Goal: Task Accomplishment & Management: Manage account settings

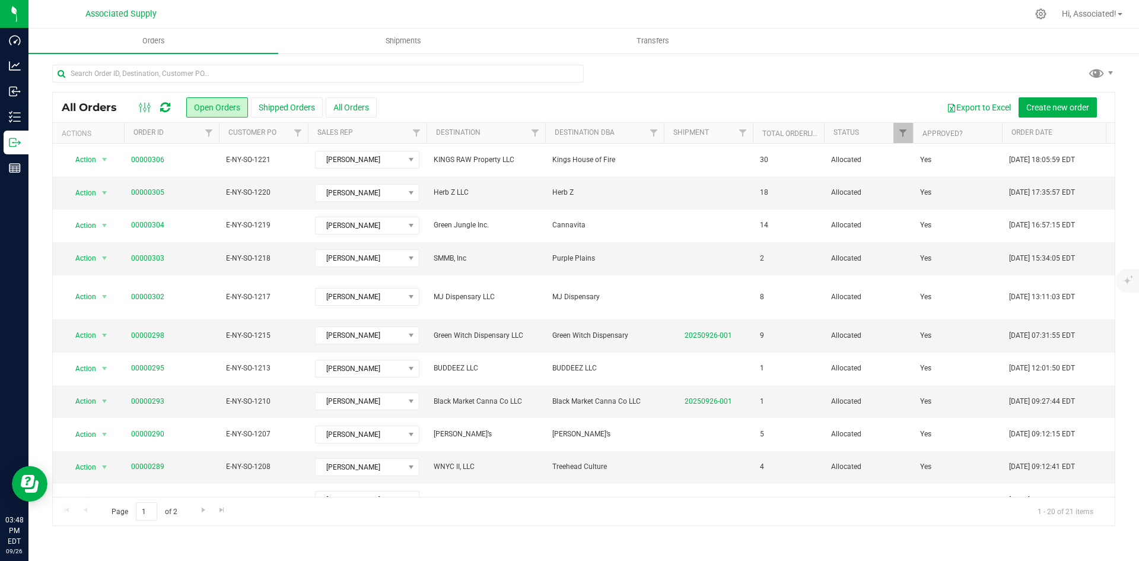
click at [760, 69] on div at bounding box center [583, 78] width 1063 height 27
click at [538, 84] on div at bounding box center [318, 78] width 532 height 27
click at [214, 106] on button "Open Orders" at bounding box center [217, 107] width 62 height 20
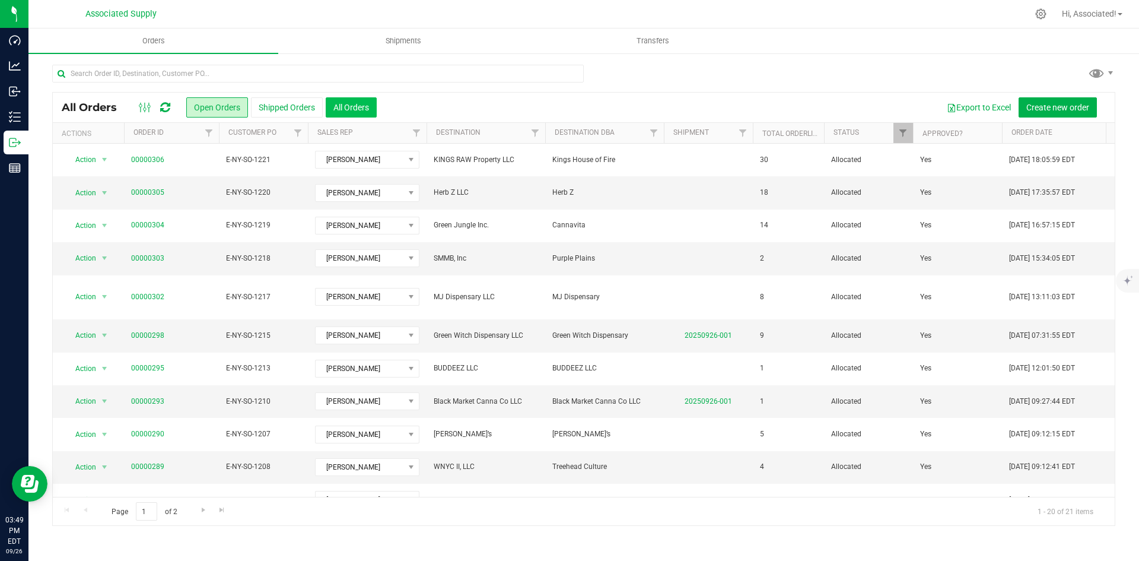
click at [339, 106] on button "All Orders" at bounding box center [351, 107] width 51 height 20
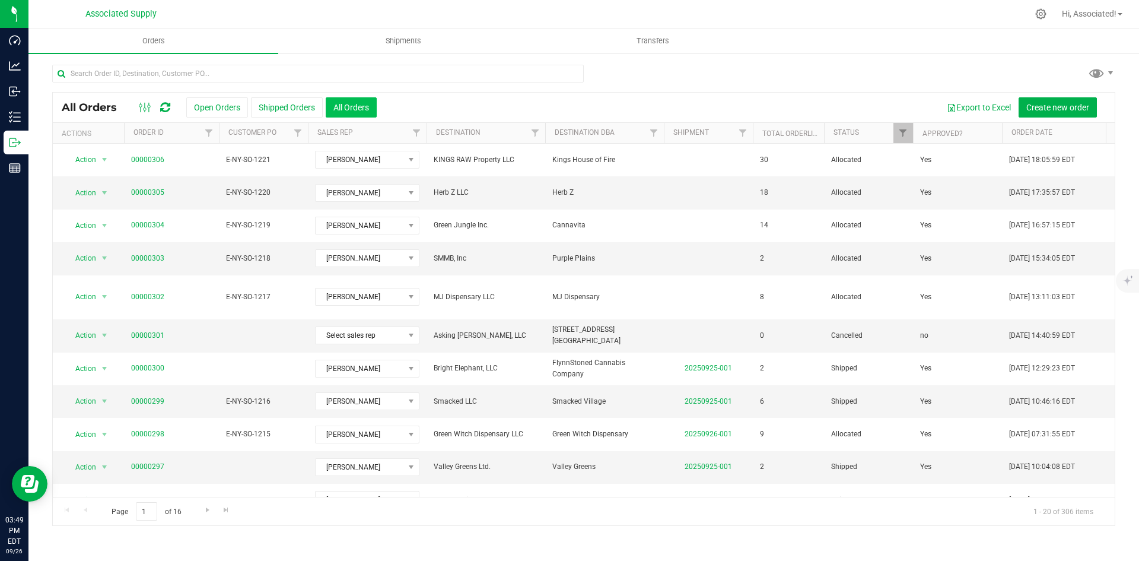
click at [358, 107] on button "All Orders" at bounding box center [351, 107] width 51 height 20
click at [212, 104] on button "Open Orders" at bounding box center [217, 107] width 62 height 20
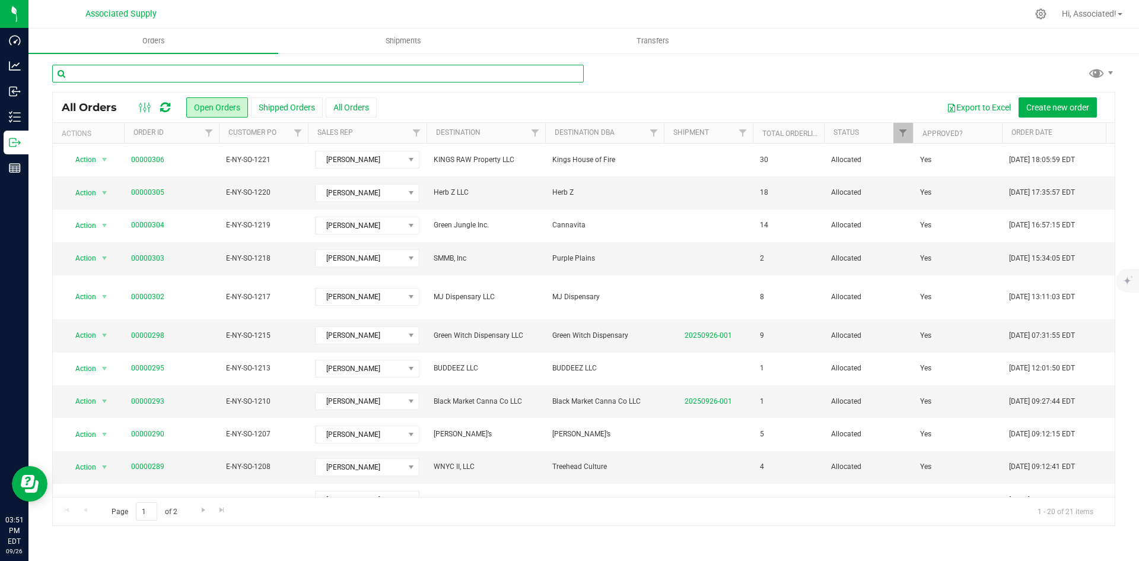
click at [179, 76] on input "text" at bounding box center [318, 74] width 532 height 18
paste input "00000289"
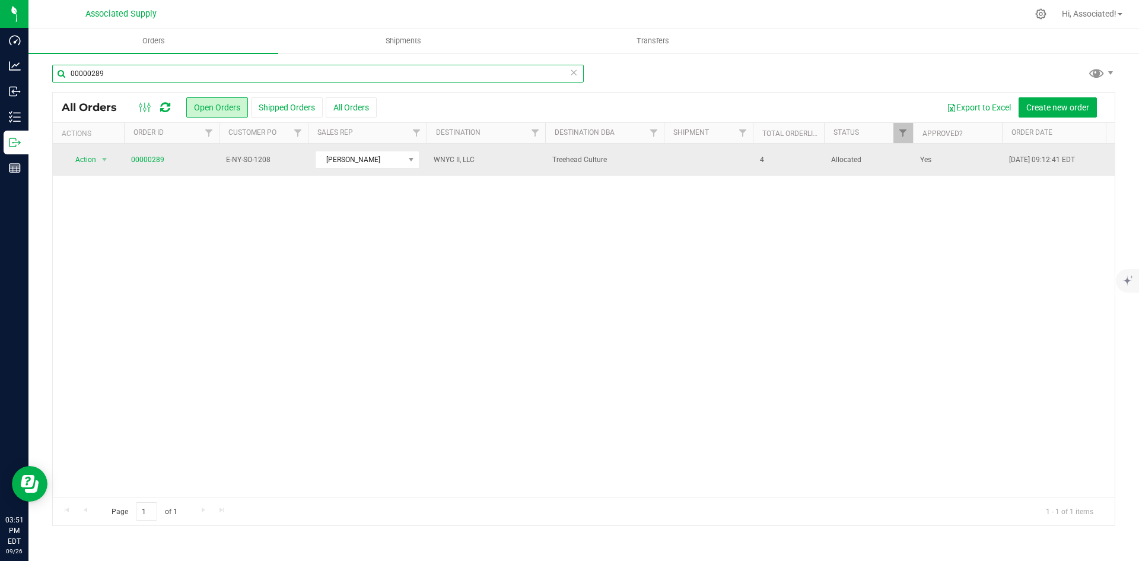
type input "00000289"
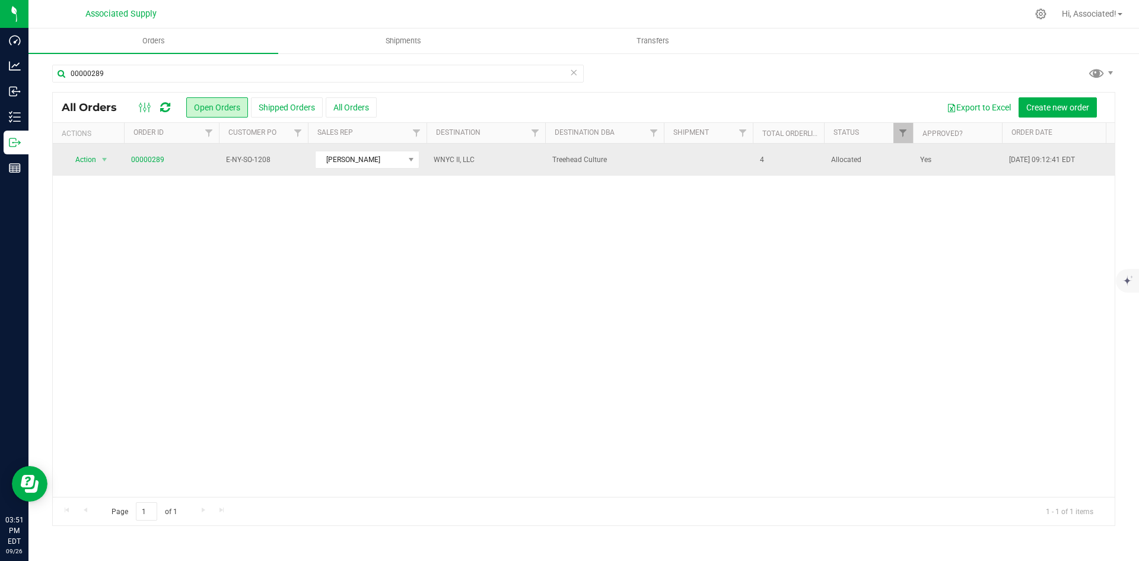
click at [200, 166] on td "00000289" at bounding box center [171, 160] width 95 height 32
click at [260, 160] on span "E-NY-SO-1208" at bounding box center [263, 159] width 75 height 11
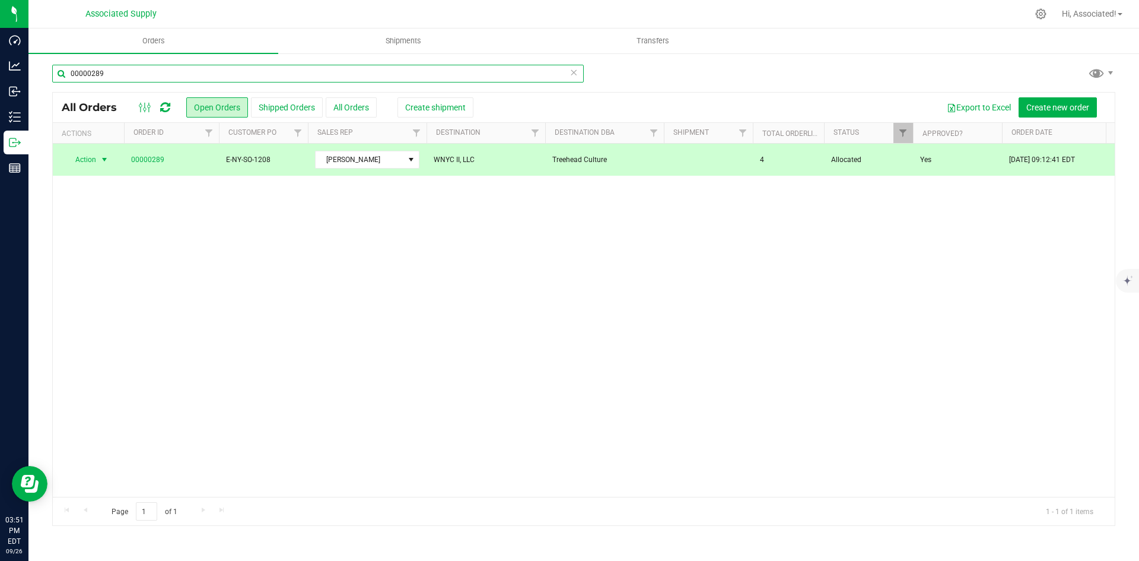
click at [121, 76] on input "00000289" at bounding box center [318, 74] width 532 height 18
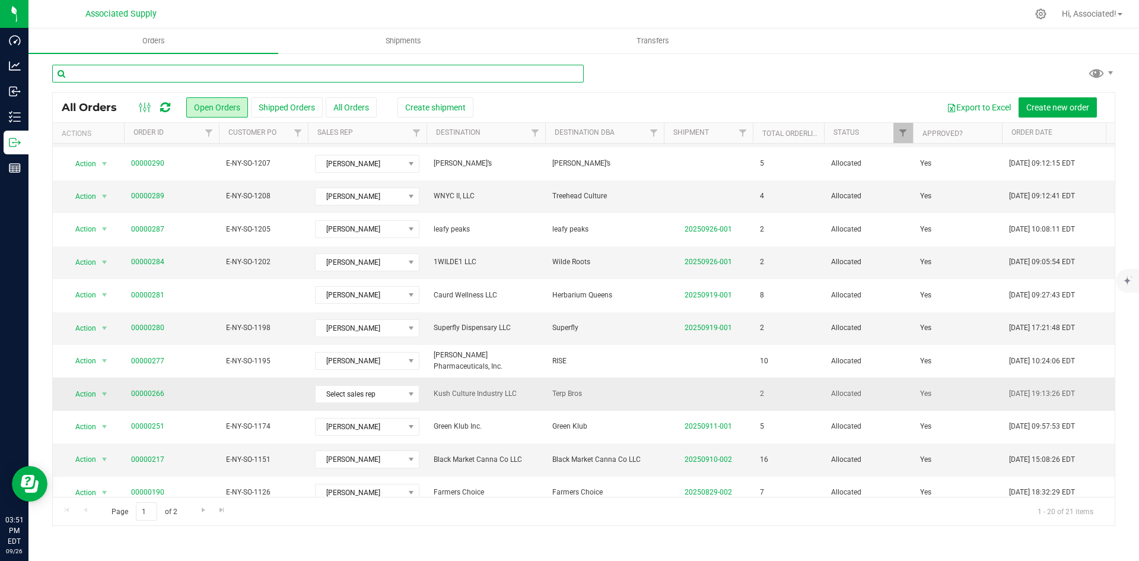
scroll to position [194, 0]
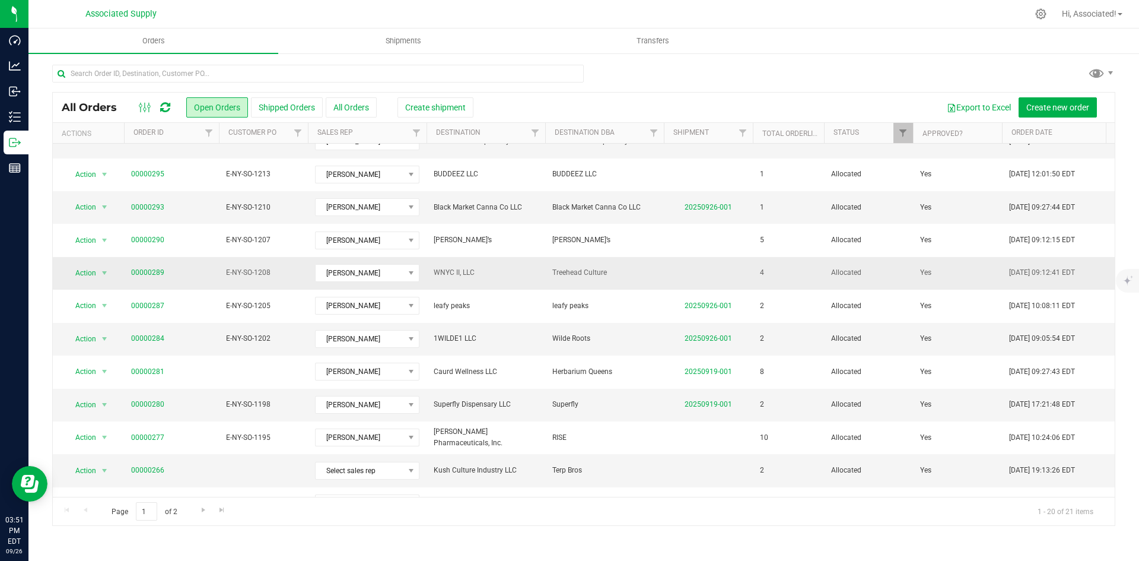
click at [198, 267] on span "00000289" at bounding box center [171, 272] width 81 height 11
click at [252, 267] on span "E-NY-SO-1208" at bounding box center [263, 272] width 75 height 11
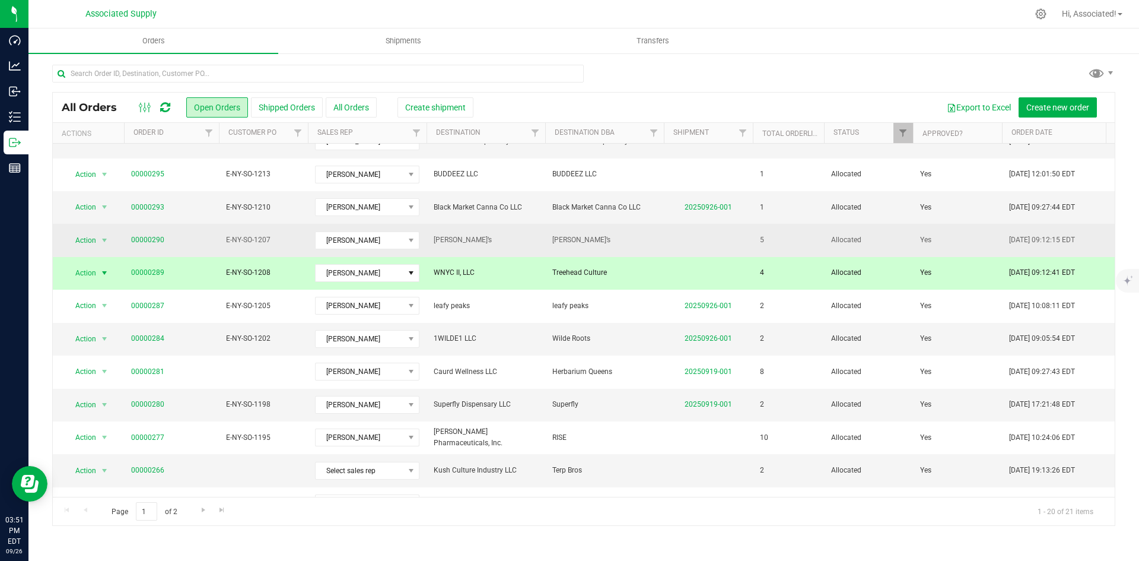
click at [268, 234] on span "E-NY-SO-1207" at bounding box center [263, 239] width 75 height 11
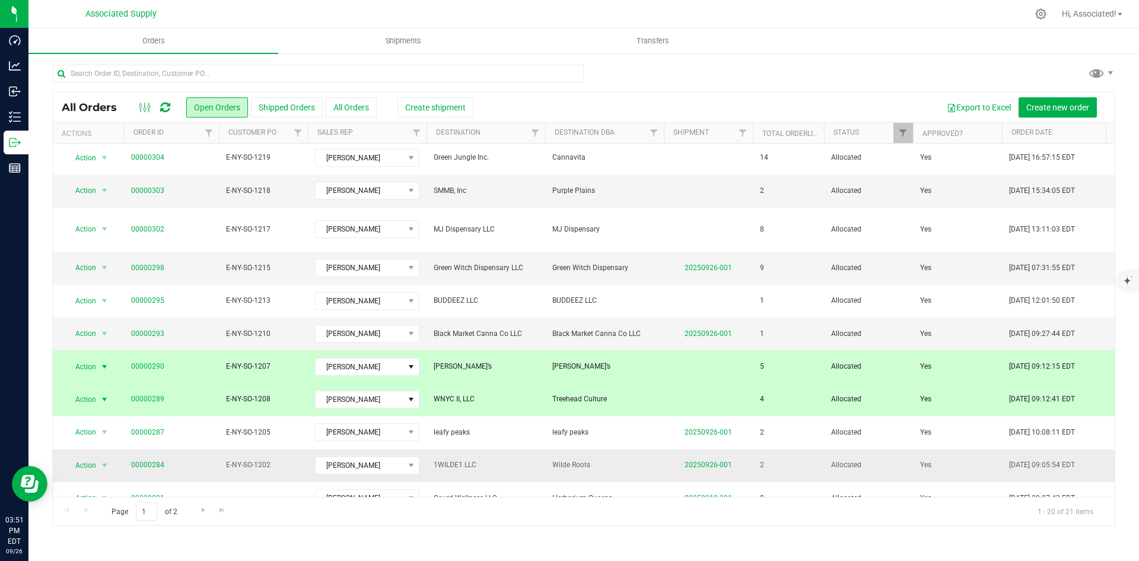
scroll to position [0, 0]
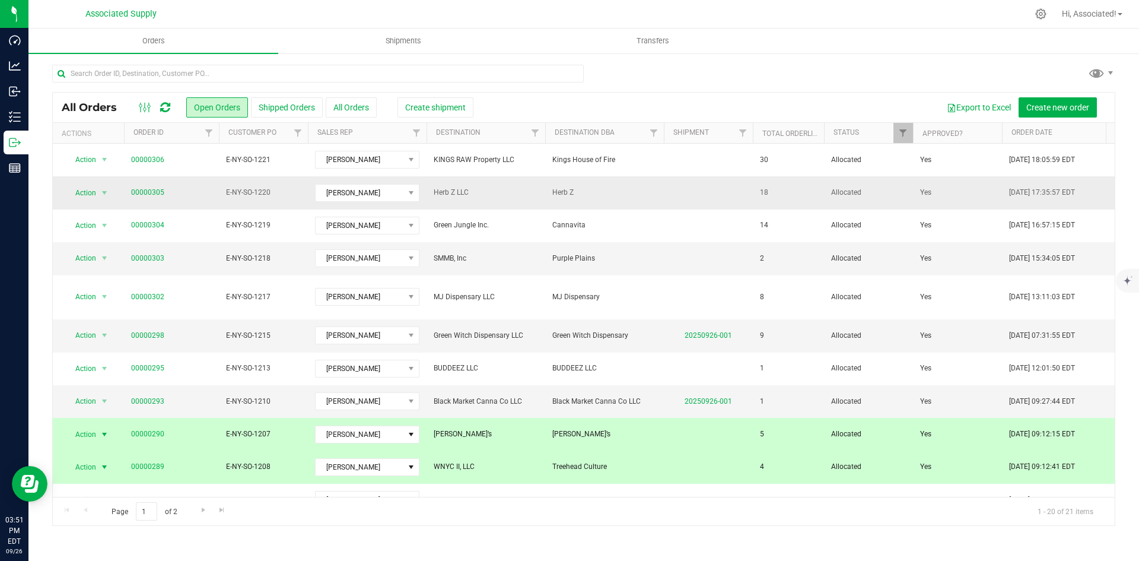
click at [233, 195] on span "E-NY-SO-1220" at bounding box center [263, 192] width 75 height 11
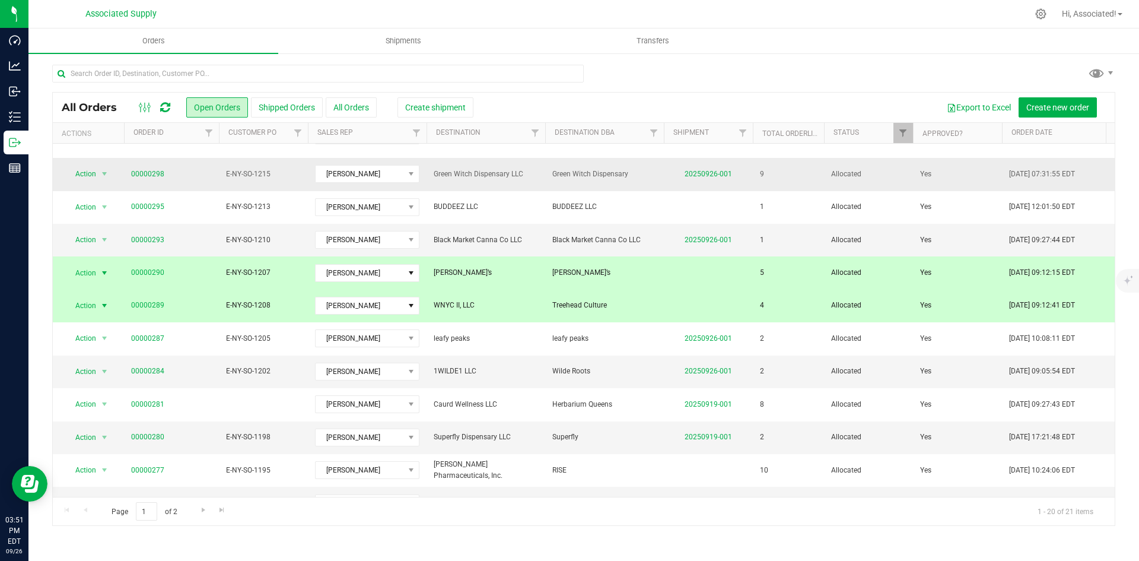
scroll to position [178, 0]
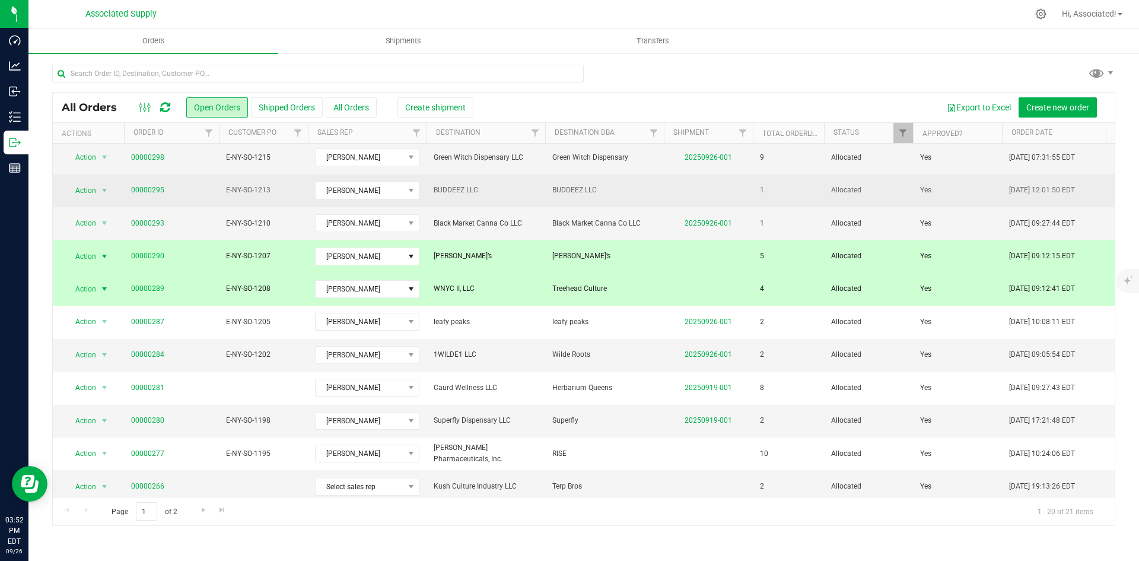
click at [262, 185] on span "E-NY-SO-1213" at bounding box center [263, 190] width 75 height 11
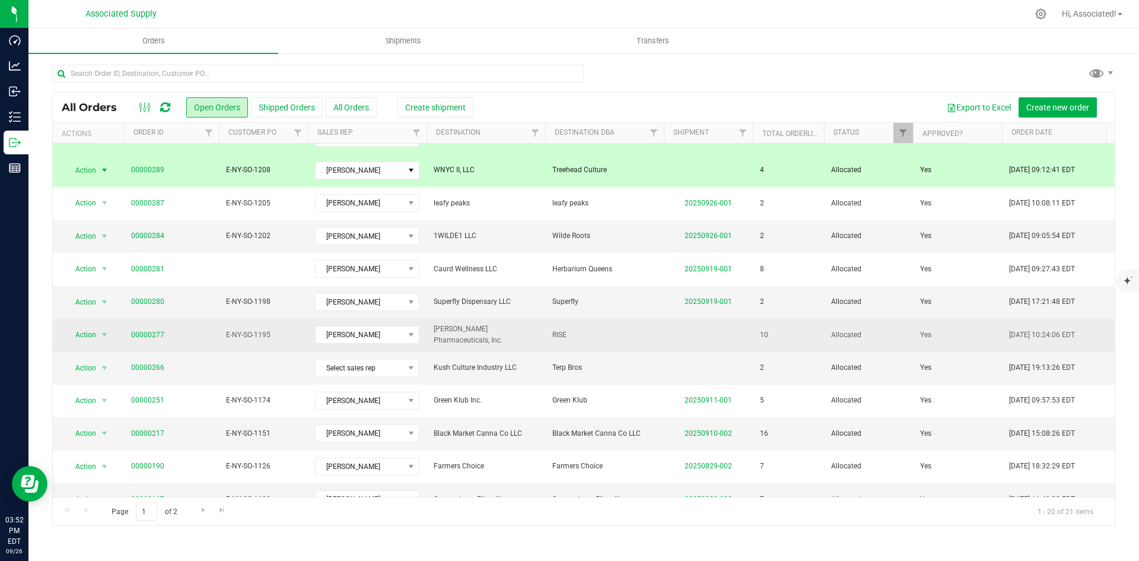
scroll to position [0, 0]
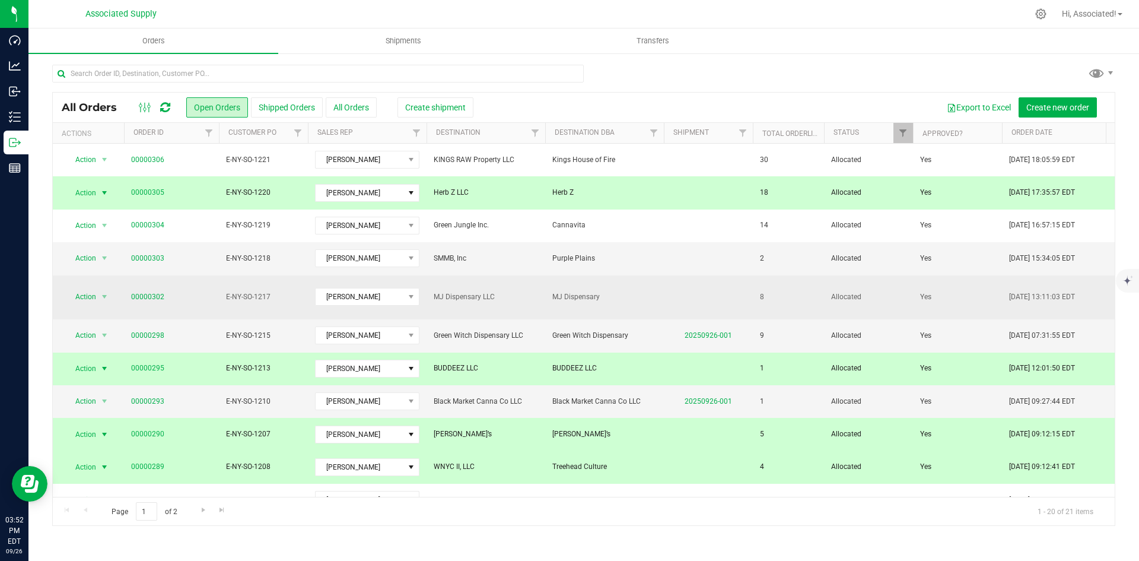
click at [257, 293] on span "E-NY-SO-1217" at bounding box center [263, 296] width 75 height 11
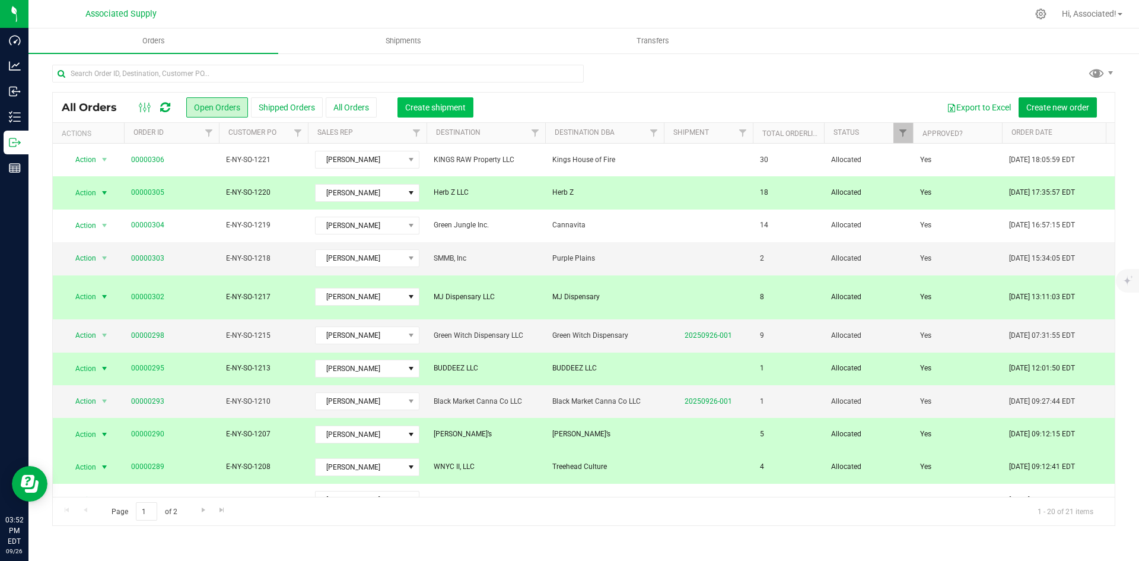
click at [451, 104] on span "Create shipment" at bounding box center [435, 107] width 61 height 9
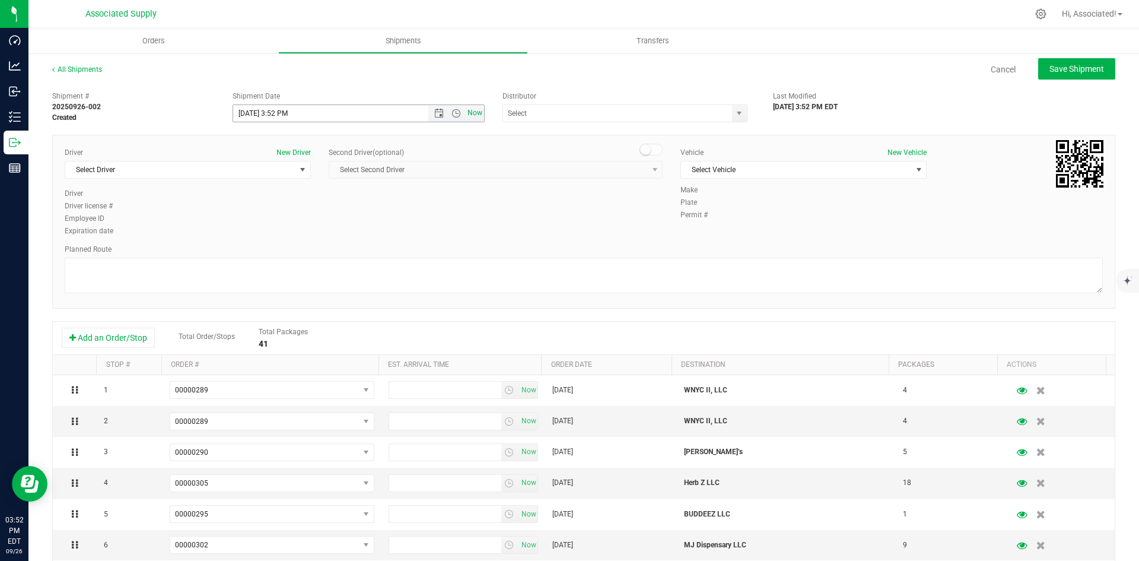
click at [471, 112] on span "Now" at bounding box center [475, 112] width 20 height 17
click at [434, 113] on span "Open the date view" at bounding box center [438, 113] width 9 height 9
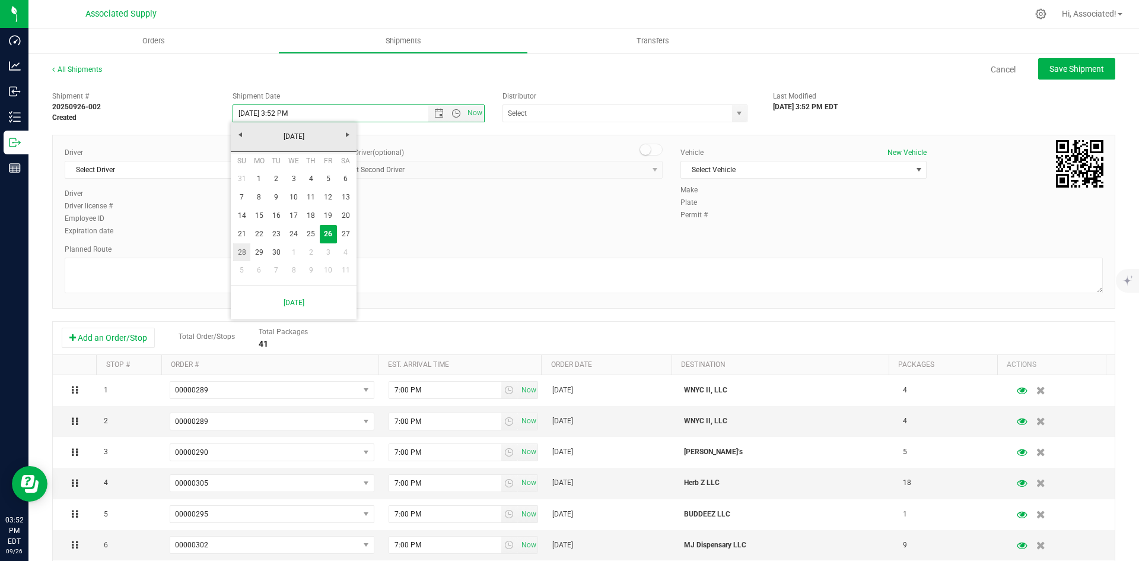
click at [240, 251] on link "28" at bounding box center [241, 252] width 17 height 18
type input "[DATE] 3:52 PM"
click at [735, 115] on span "select" at bounding box center [739, 113] width 9 height 9
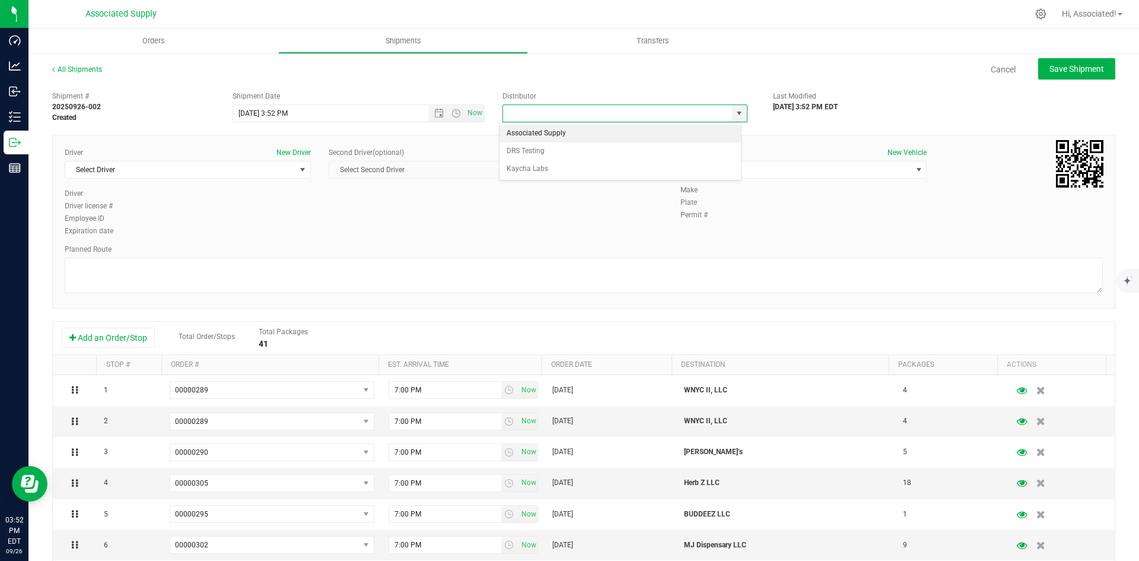
click at [564, 132] on li "Associated Supply" at bounding box center [621, 134] width 242 height 18
type input "Associated Supply"
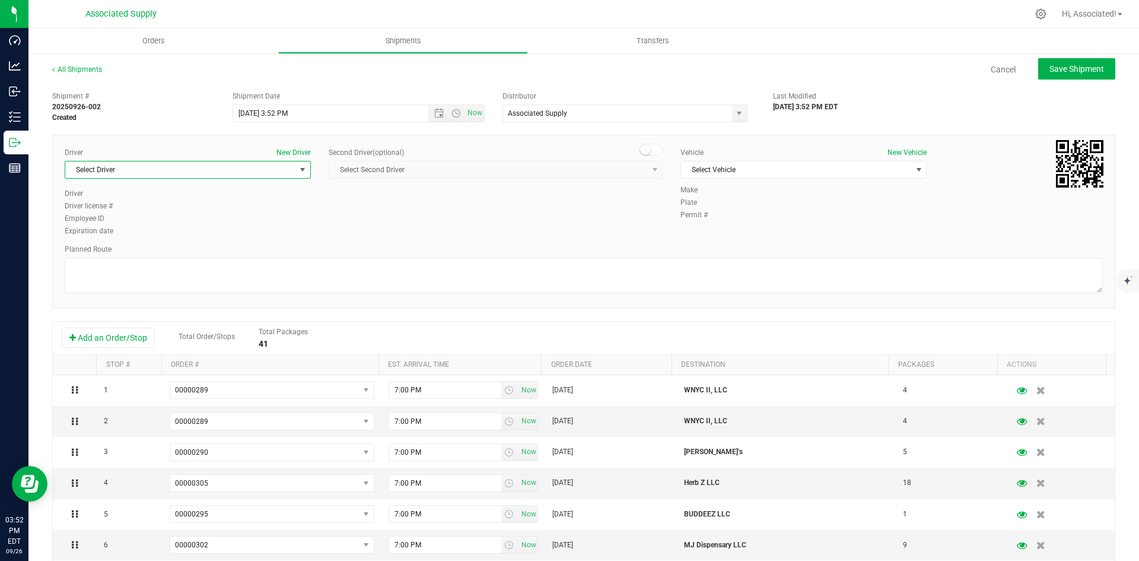
click at [298, 165] on span "select" at bounding box center [302, 169] width 9 height 9
click at [151, 336] on li "[PERSON_NAME]" at bounding box center [186, 337] width 243 height 18
click at [757, 167] on span "Select Vehicle" at bounding box center [796, 169] width 230 height 17
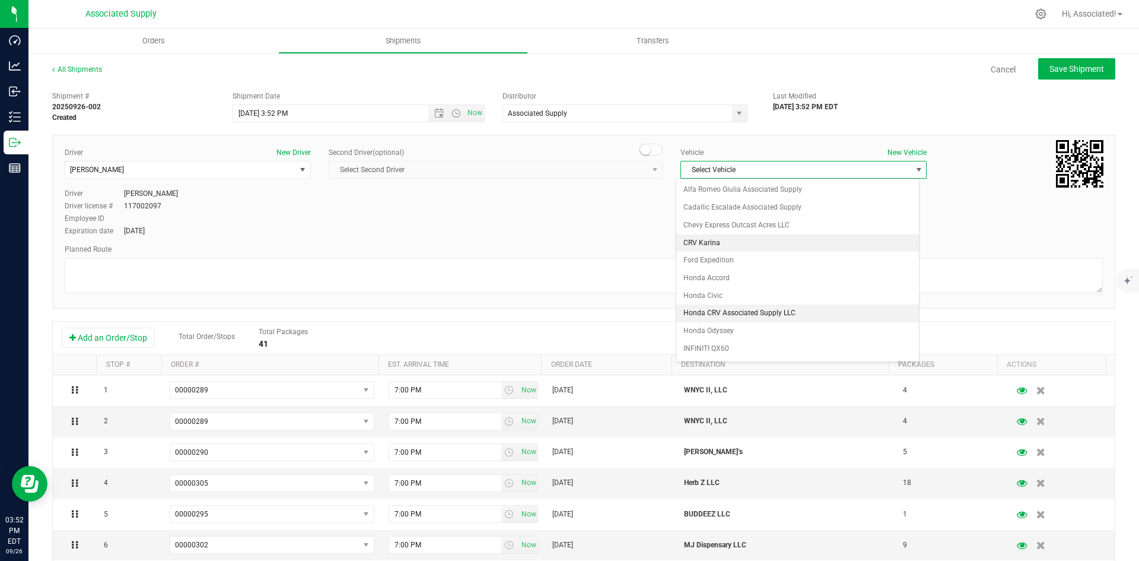
scroll to position [122, 0]
click at [735, 240] on li "INFINITI QX60" at bounding box center [798, 245] width 243 height 18
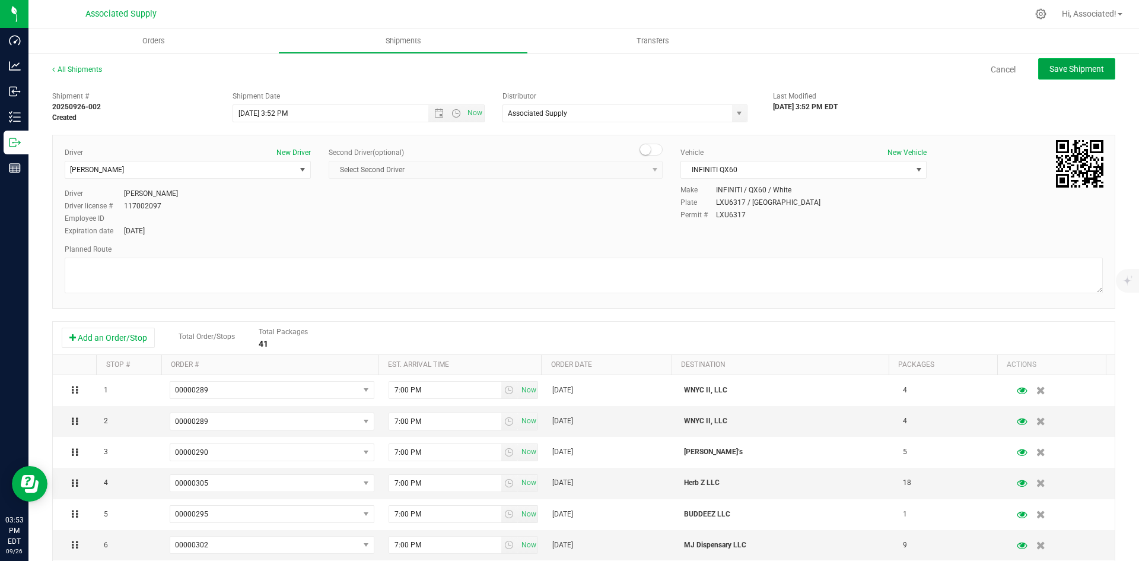
click at [1065, 71] on span "Save Shipment" at bounding box center [1077, 68] width 55 height 9
type input "[DATE] 7:52 PM"
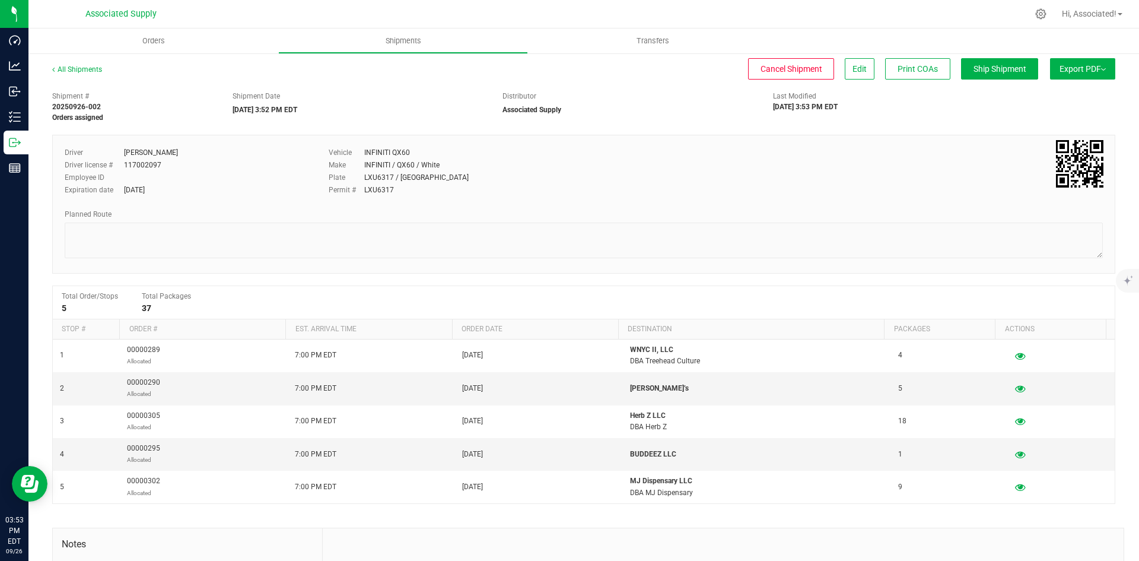
click at [1079, 65] on span "Export PDF" at bounding box center [1083, 68] width 46 height 9
click at [1037, 112] on span "Manifest by Lot" at bounding box center [1052, 113] width 49 height 8
click at [88, 69] on link "All Shipments" at bounding box center [77, 69] width 50 height 8
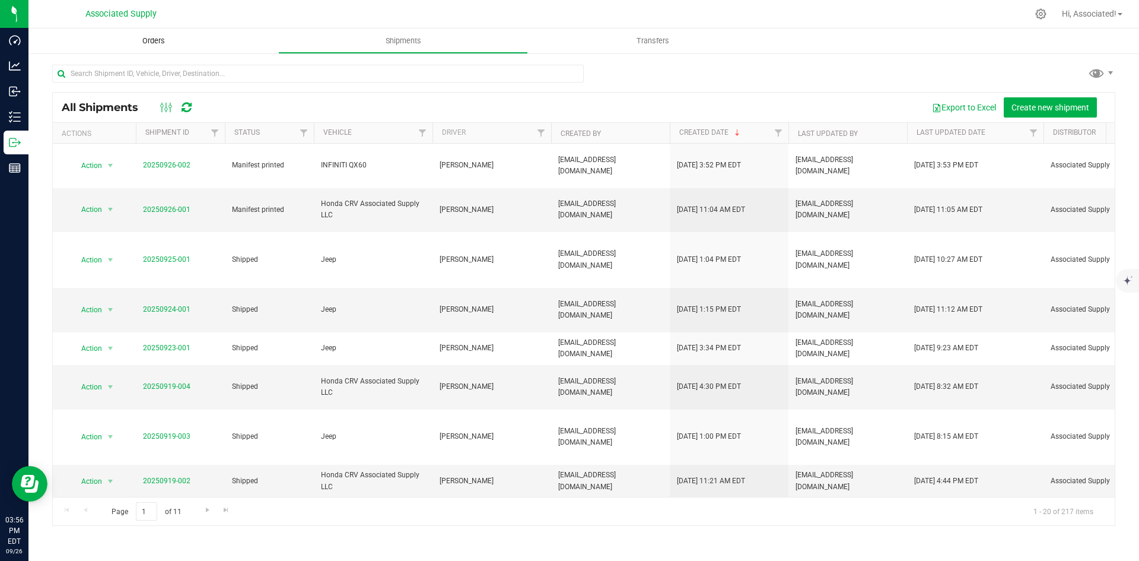
click at [153, 40] on span "Orders" at bounding box center [153, 41] width 55 height 11
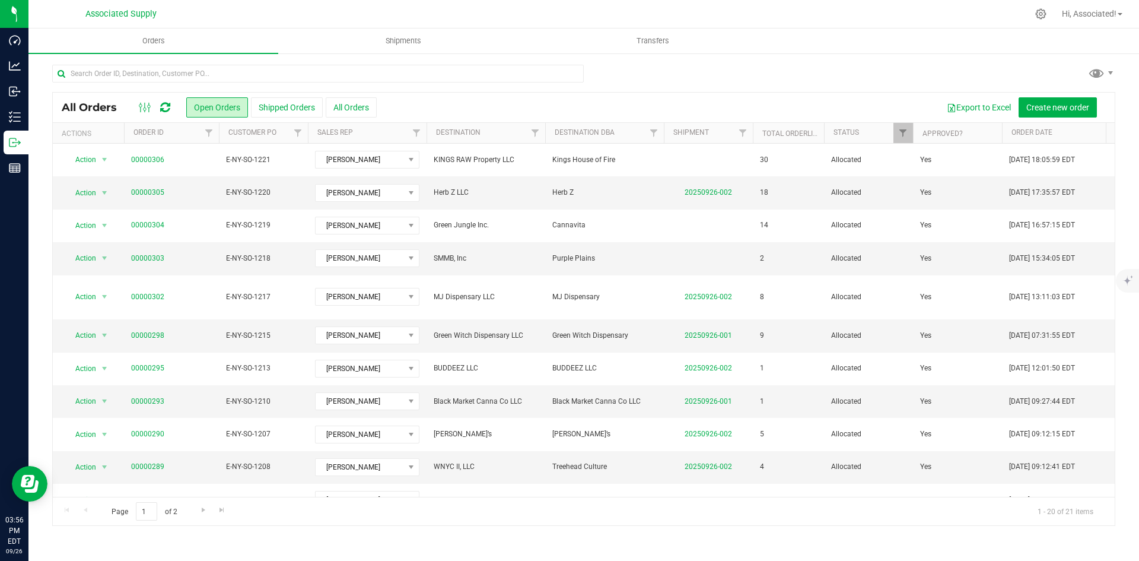
click at [755, 73] on div at bounding box center [583, 78] width 1063 height 27
click at [671, 63] on div "All Orders Open Orders Shipped Orders All Orders Export to Excel Create new ord…" at bounding box center [583, 294] width 1111 height 485
click at [786, 73] on div at bounding box center [583, 78] width 1063 height 27
click at [794, 58] on div "All Orders Open Orders Shipped Orders All Orders Export to Excel Create new ord…" at bounding box center [583, 294] width 1111 height 485
click at [728, 72] on div at bounding box center [583, 78] width 1063 height 27
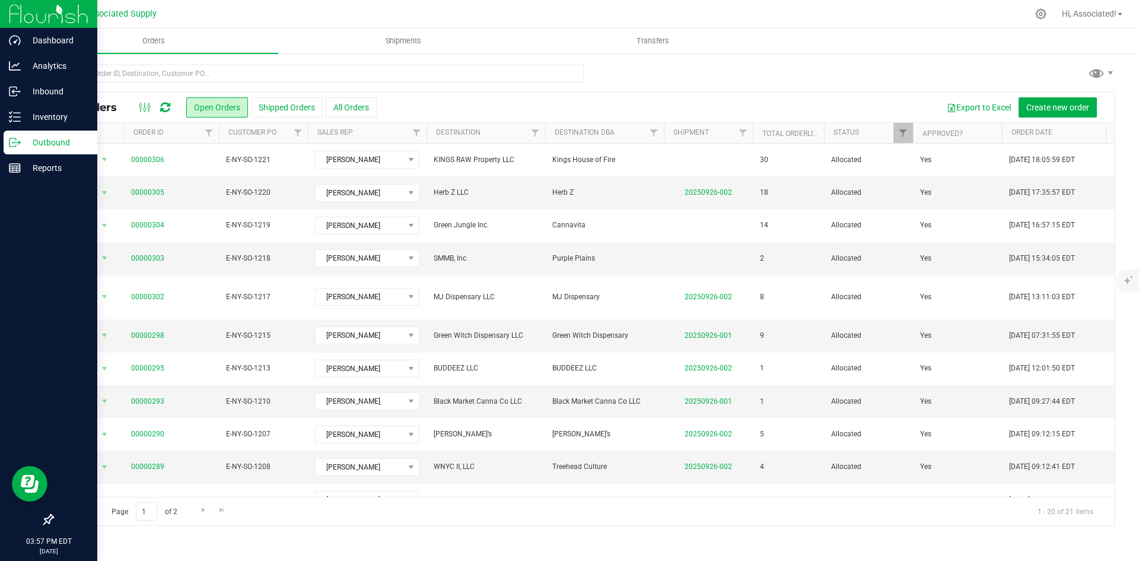
click at [46, 143] on p "Outbound" at bounding box center [56, 142] width 71 height 14
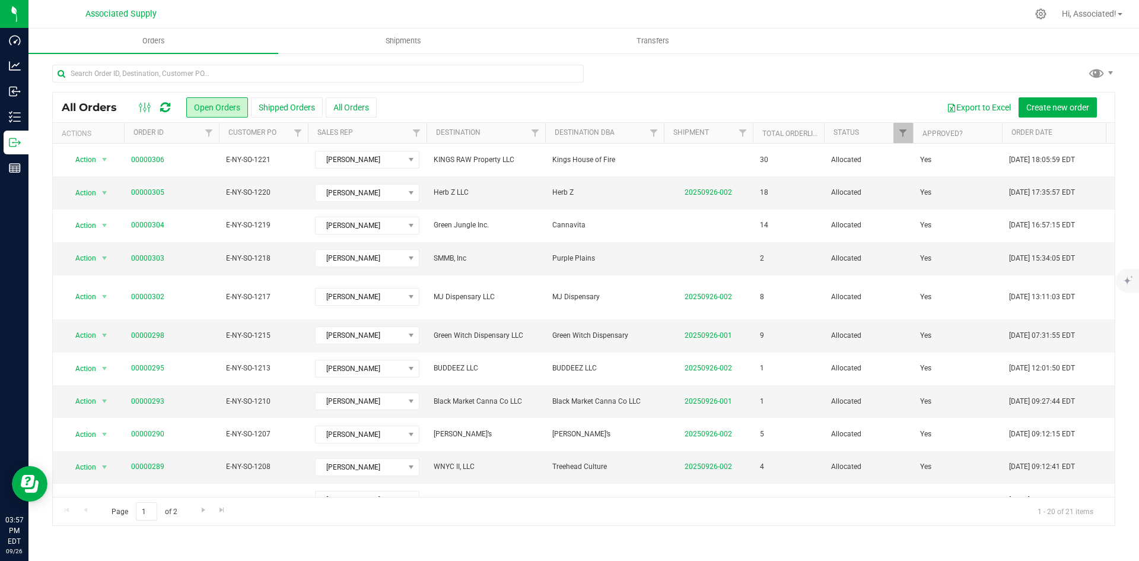
click at [684, 101] on div "Export to Excel Create new order" at bounding box center [741, 107] width 729 height 20
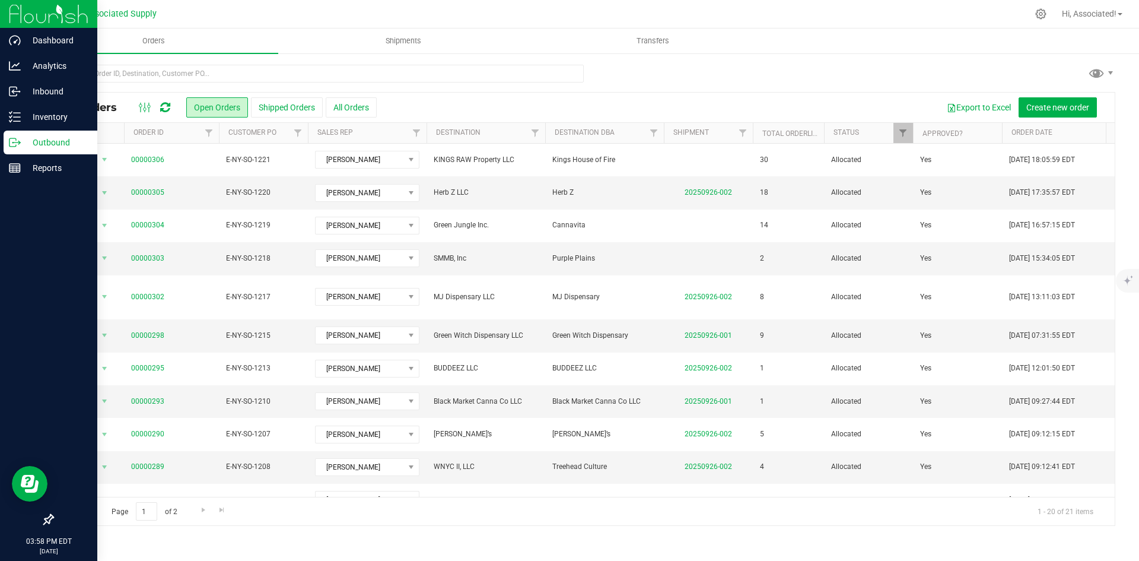
click at [8, 142] on div "Outbound" at bounding box center [51, 143] width 94 height 24
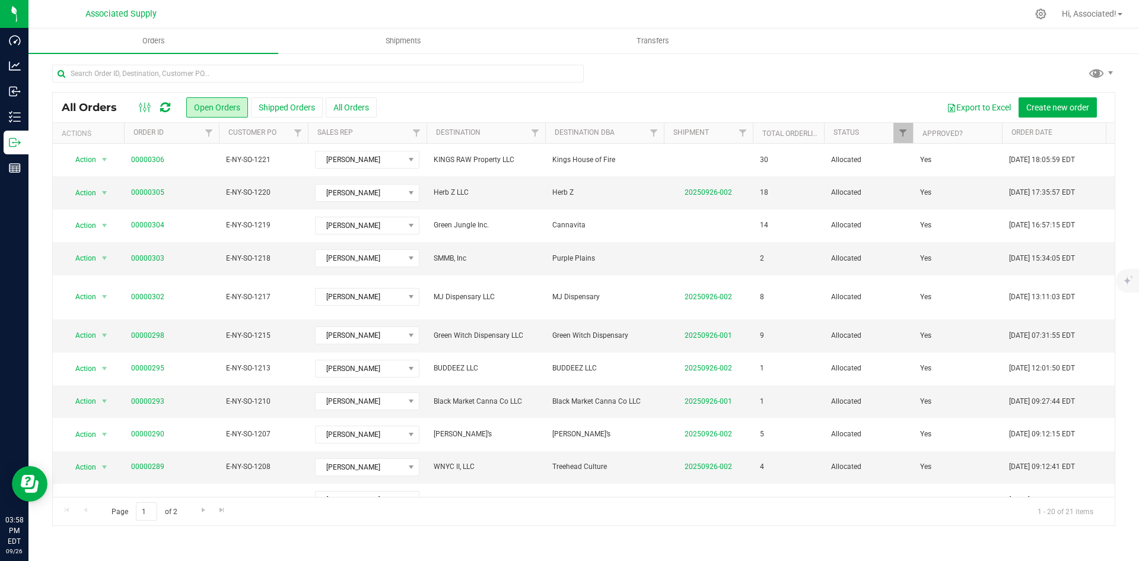
click at [547, 100] on div "Export to Excel Create new order" at bounding box center [741, 107] width 729 height 20
click at [661, 71] on div at bounding box center [583, 78] width 1063 height 27
click at [1037, 15] on icon at bounding box center [1041, 13] width 11 height 11
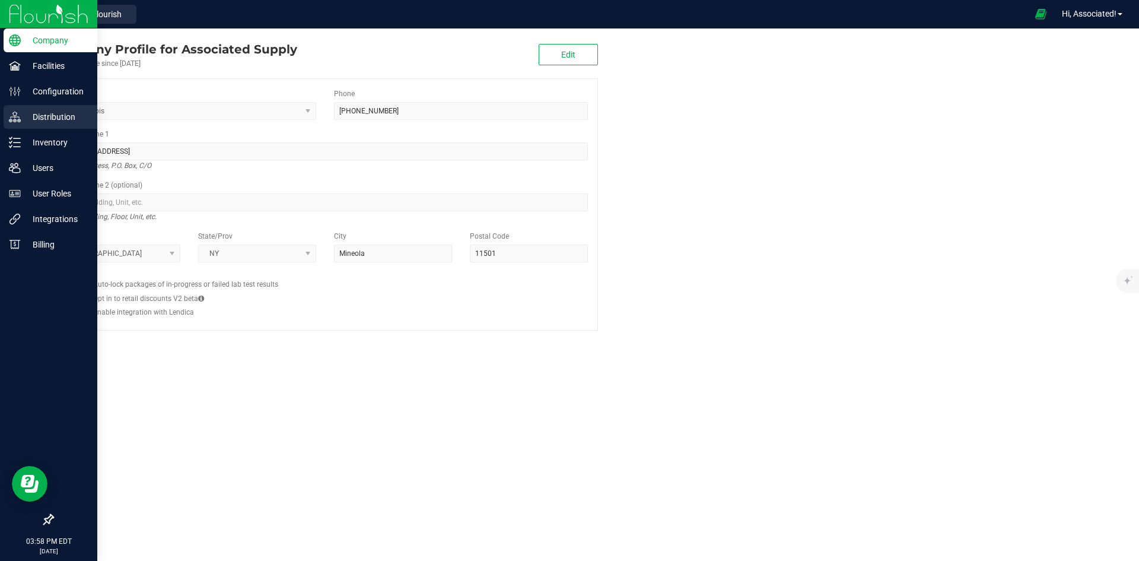
click at [26, 115] on p "Distribution" at bounding box center [56, 117] width 71 height 14
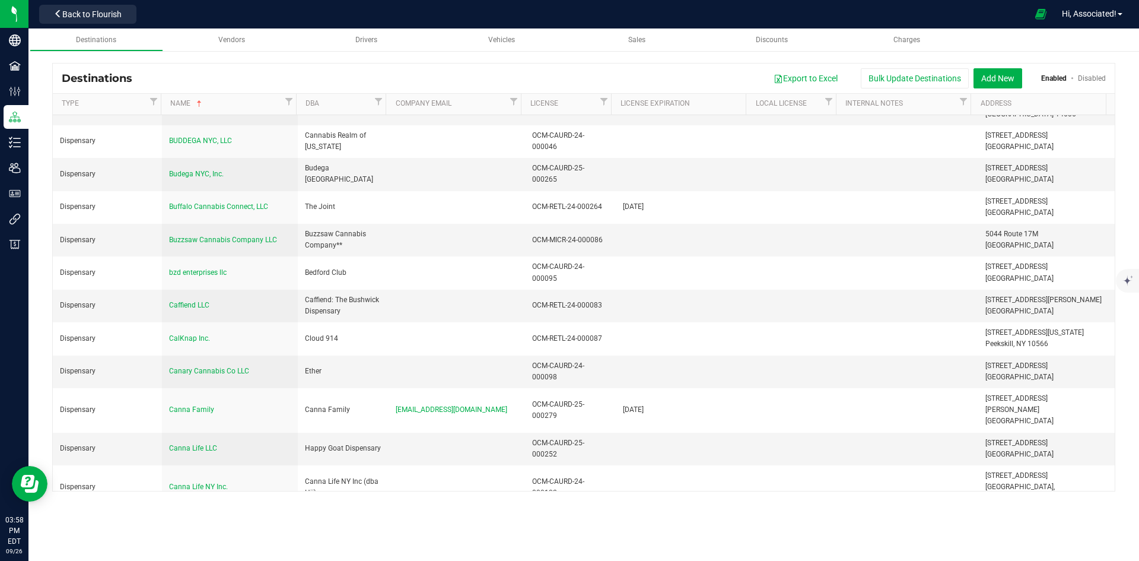
scroll to position [2150, 0]
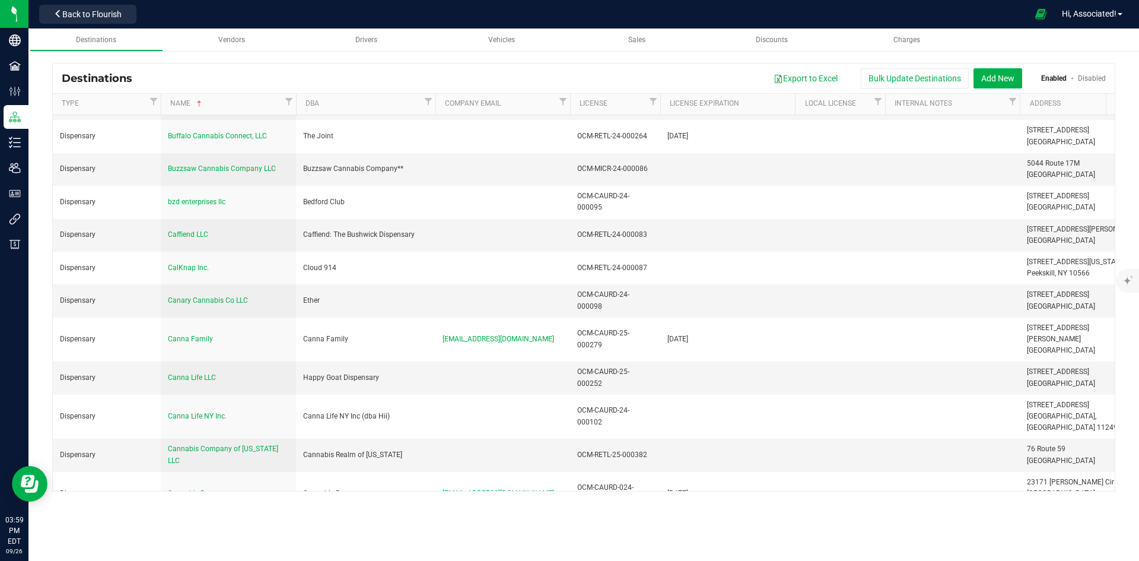
drag, startPoint x: 386, startPoint y: 103, endPoint x: 436, endPoint y: 105, distance: 49.9
click at [436, 105] on div "Type Name DBA Company Email License License Expiration Local License Internal N…" at bounding box center [580, 104] width 1054 height 21
drag, startPoint x: 672, startPoint y: 106, endPoint x: 709, endPoint y: 107, distance: 37.4
click at [709, 107] on th "License Expiration" at bounding box center [727, 104] width 135 height 21
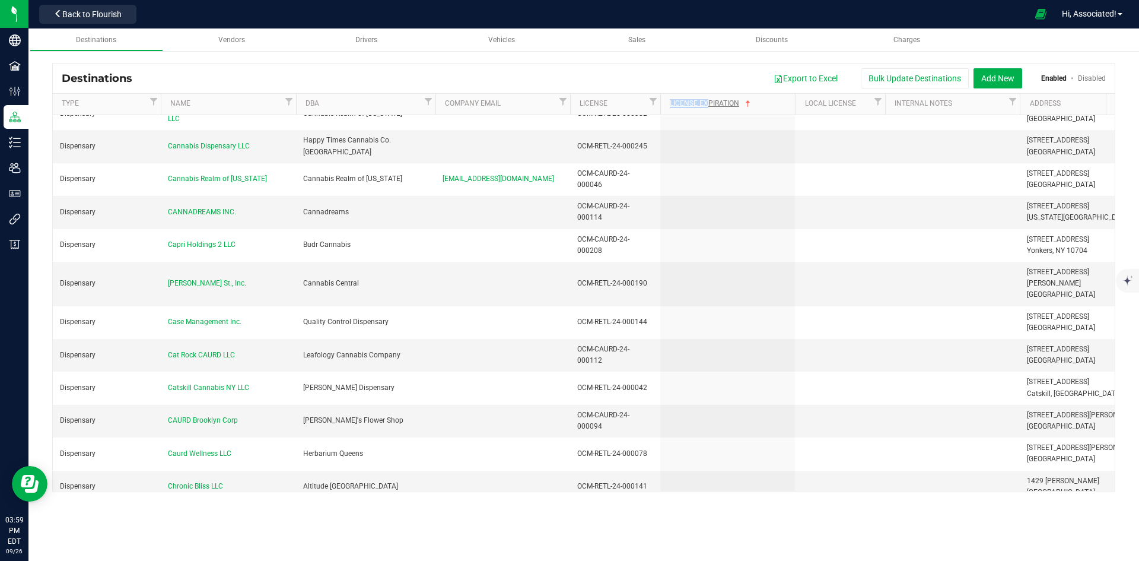
click at [693, 306] on td at bounding box center [727, 322] width 135 height 33
click at [482, 107] on link "Company Email" at bounding box center [500, 103] width 111 height 9
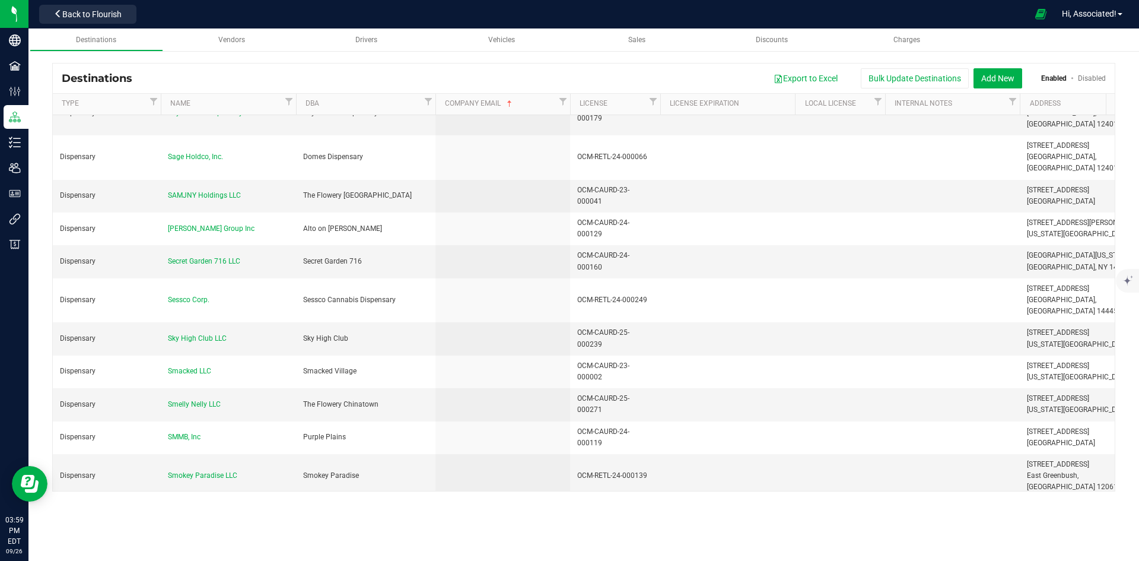
scroll to position [9225, 0]
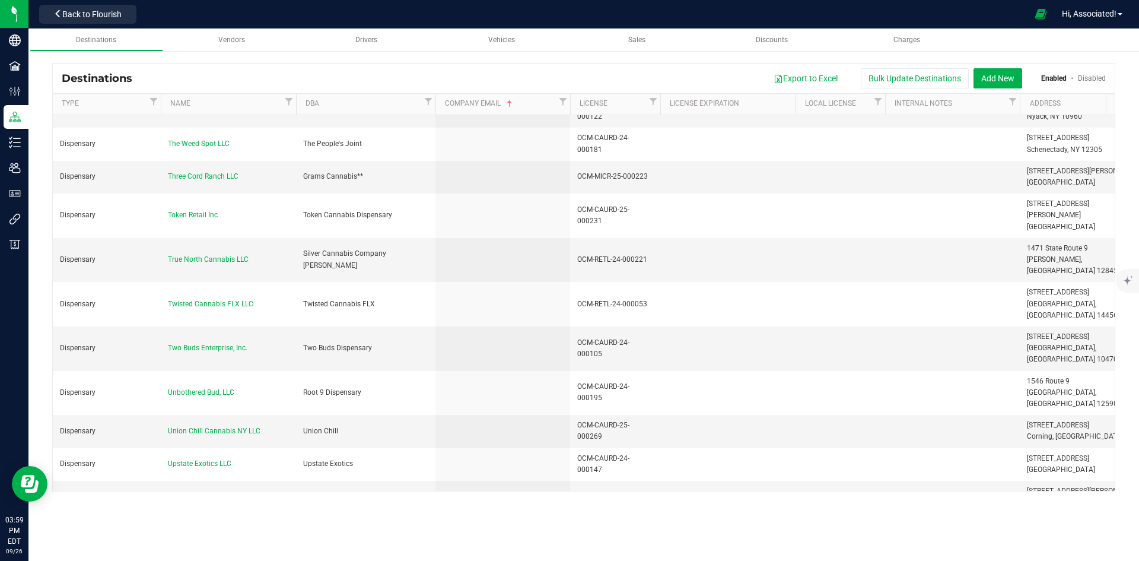
drag, startPoint x: 354, startPoint y: 297, endPoint x: 303, endPoint y: 295, distance: 51.7
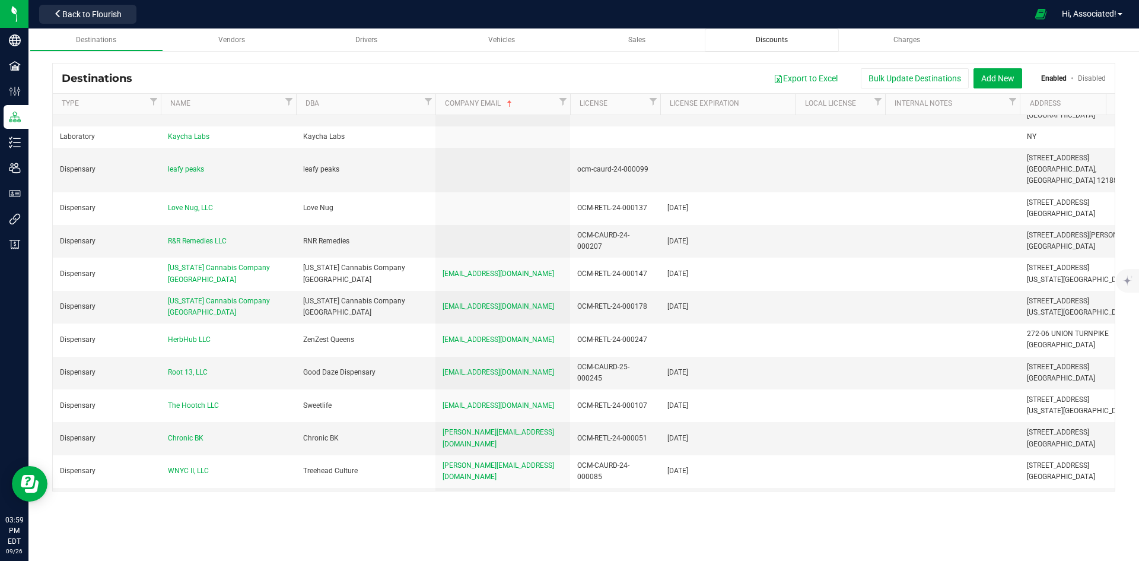
scroll to position [1345, 0]
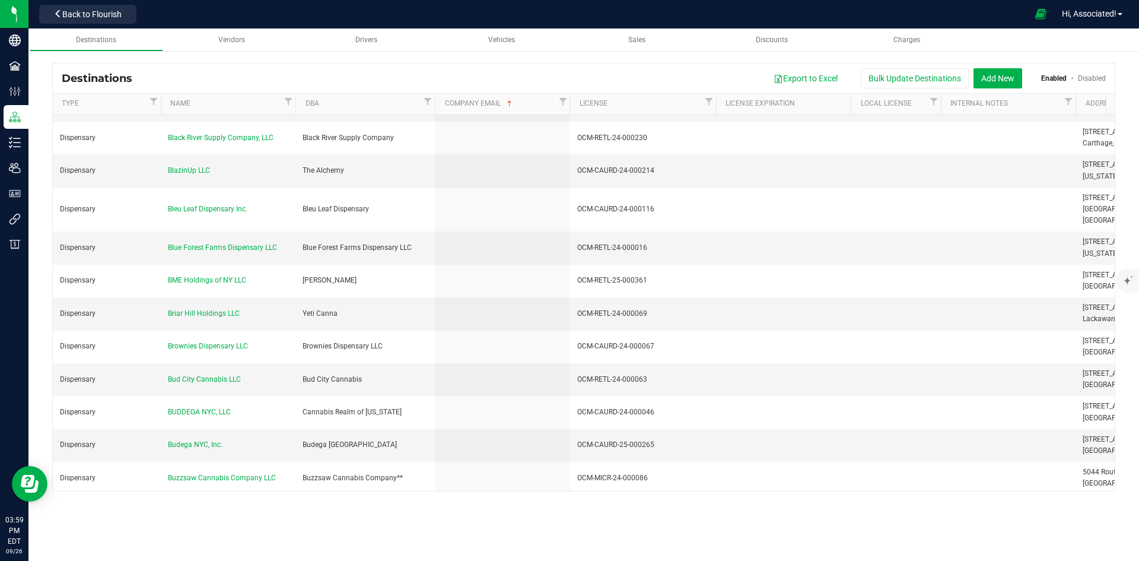
drag, startPoint x: 660, startPoint y: 104, endPoint x: 712, endPoint y: 112, distance: 52.2
click at [717, 103] on div "Type Name DBA Company Email License License Expiration Local License Internal N…" at bounding box center [580, 104] width 1054 height 21
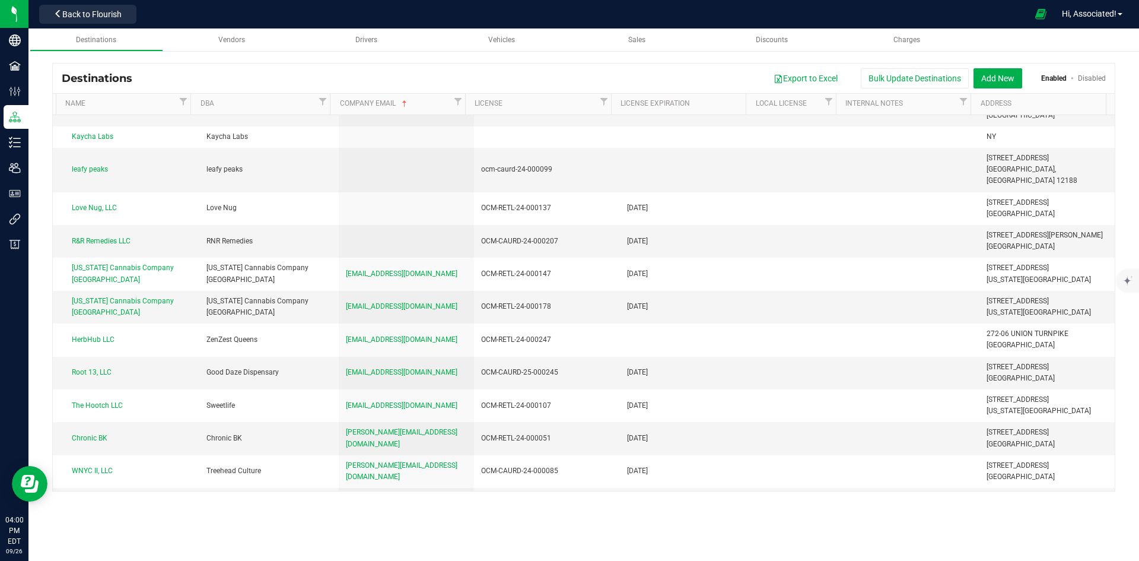
scroll to position [1345, 105]
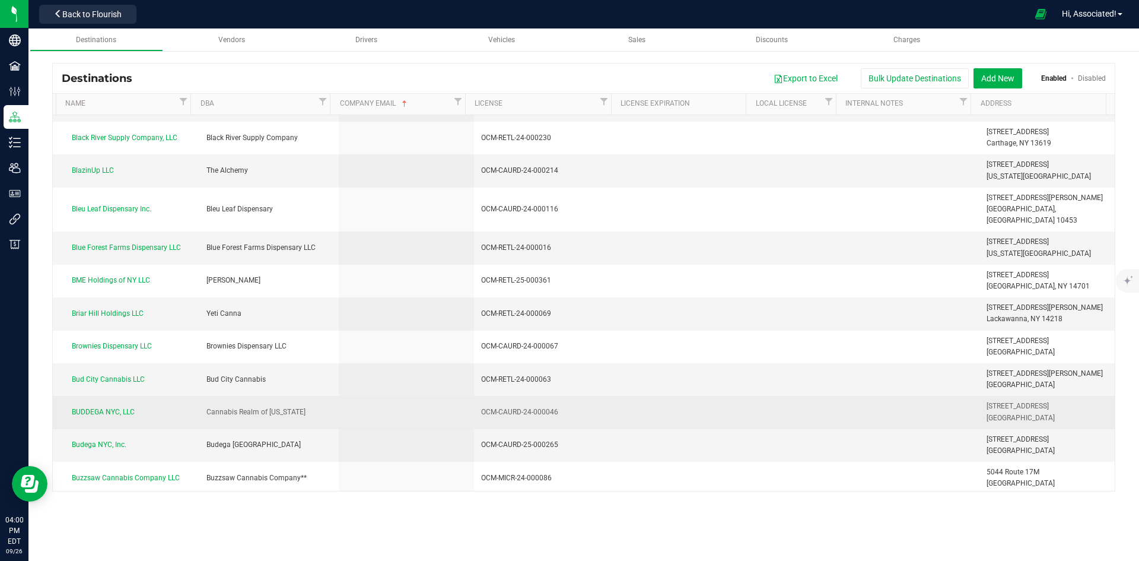
click at [980, 396] on td "475 Central Ave White Plains, NY 10606" at bounding box center [1047, 412] width 135 height 33
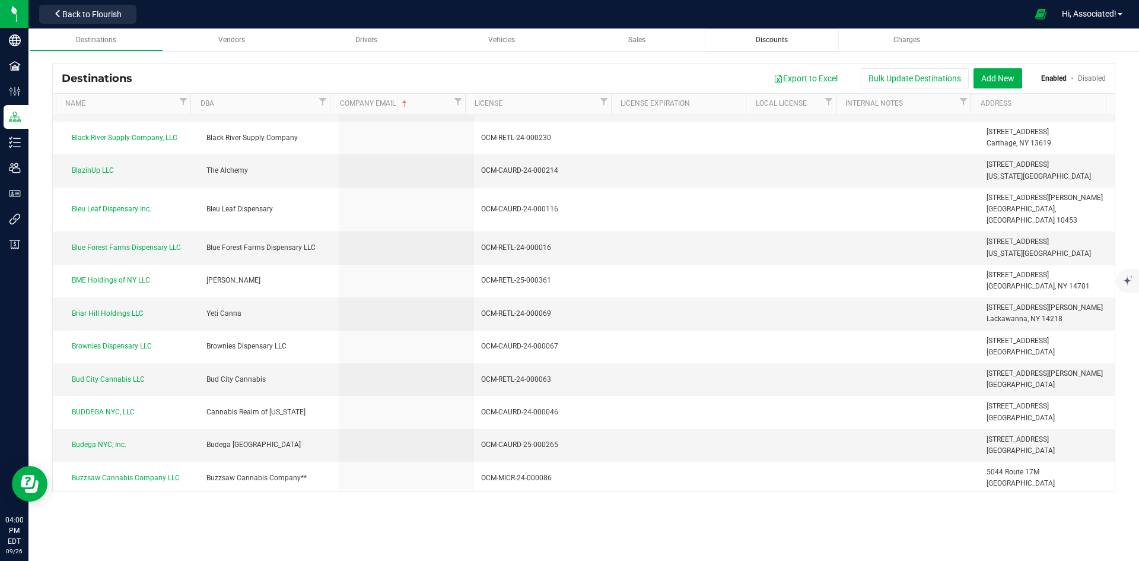
scroll to position [9225, 105]
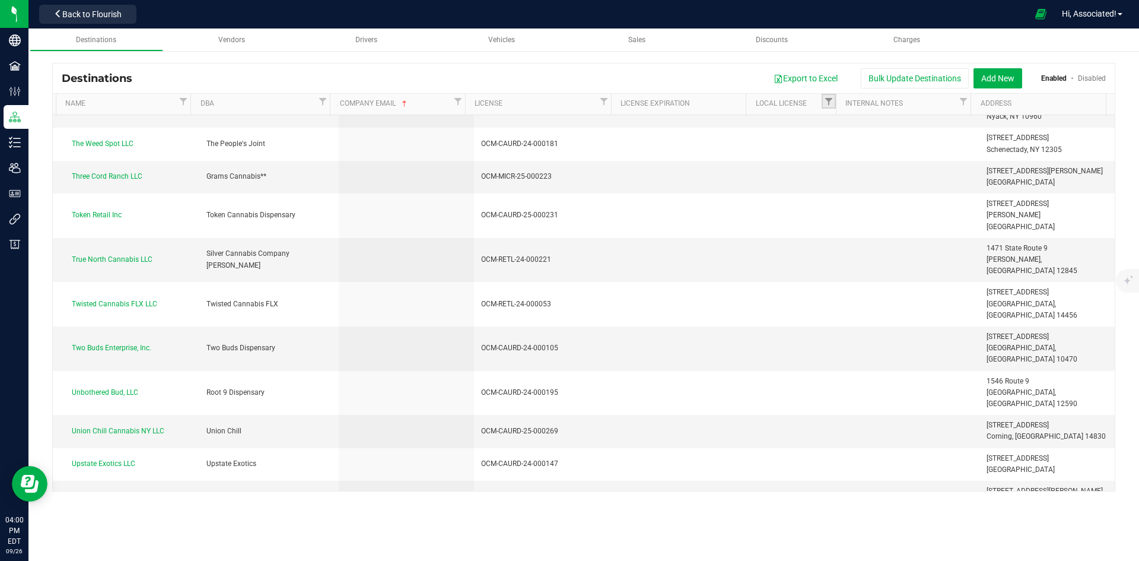
click at [836, 102] on link "Filter" at bounding box center [829, 101] width 14 height 15
drag, startPoint x: 324, startPoint y: 99, endPoint x: 301, endPoint y: 107, distance: 24.4
click at [324, 99] on span "Filter" at bounding box center [322, 101] width 9 height 9
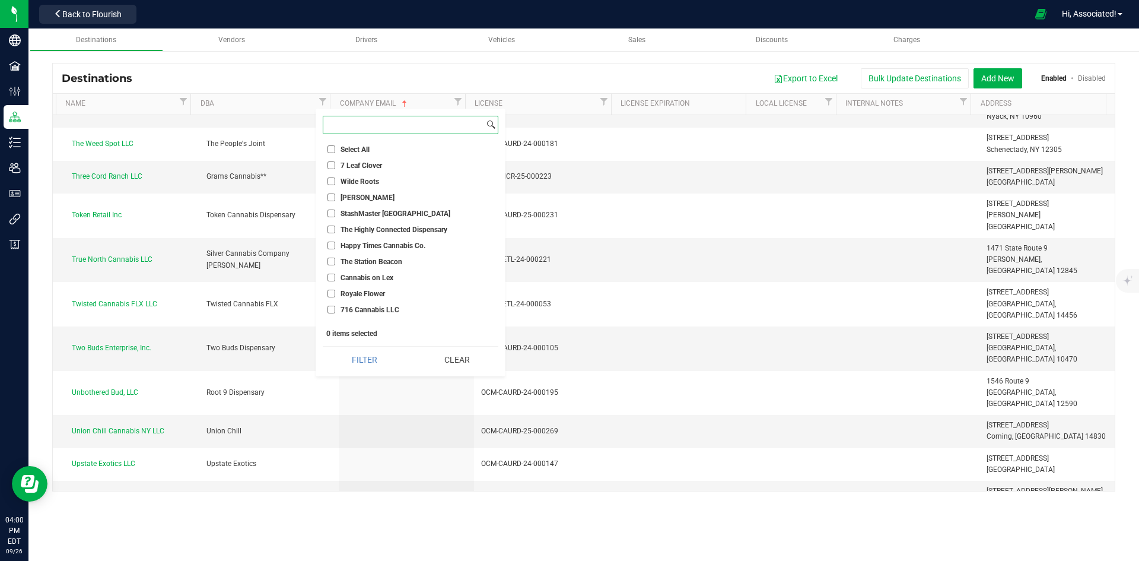
click at [363, 120] on input at bounding box center [403, 124] width 161 height 17
paste input "Cannabis Realm"
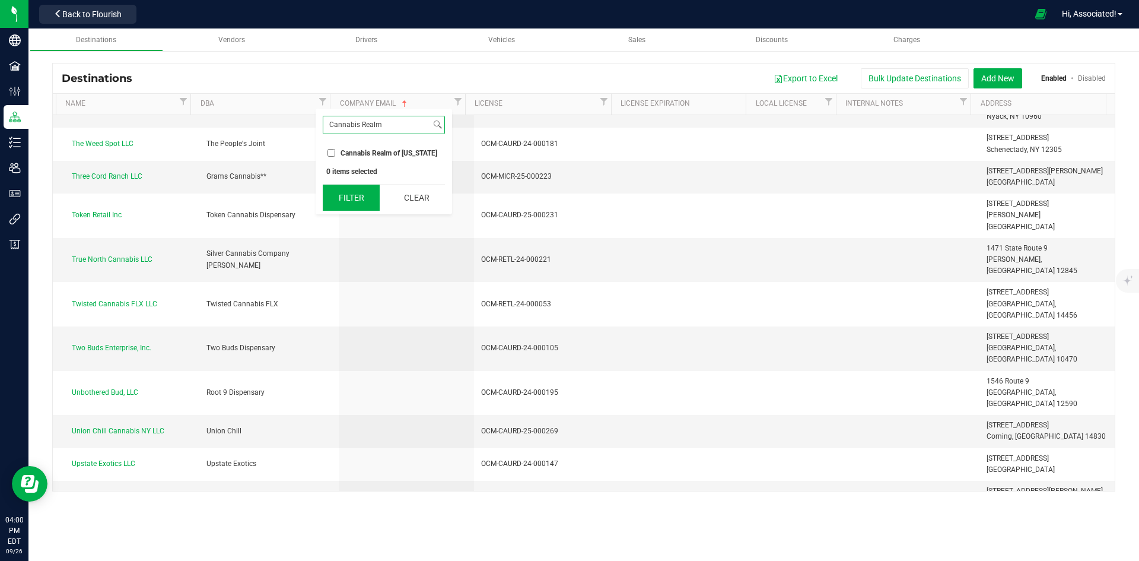
type input "Cannabis Realm"
click at [348, 202] on button "Filter" at bounding box center [351, 198] width 57 height 26
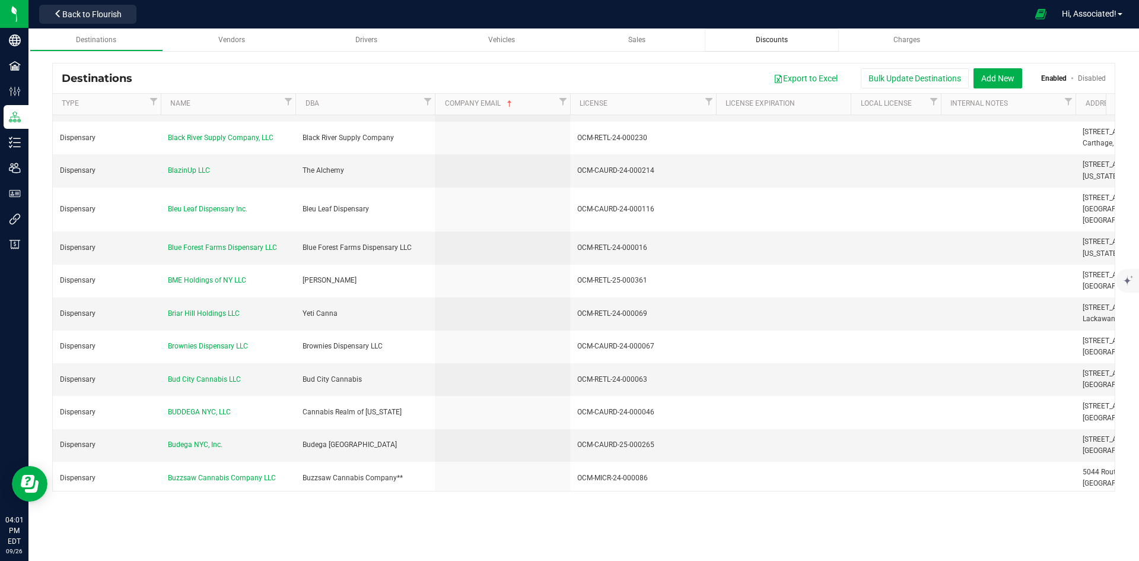
scroll to position [9225, 0]
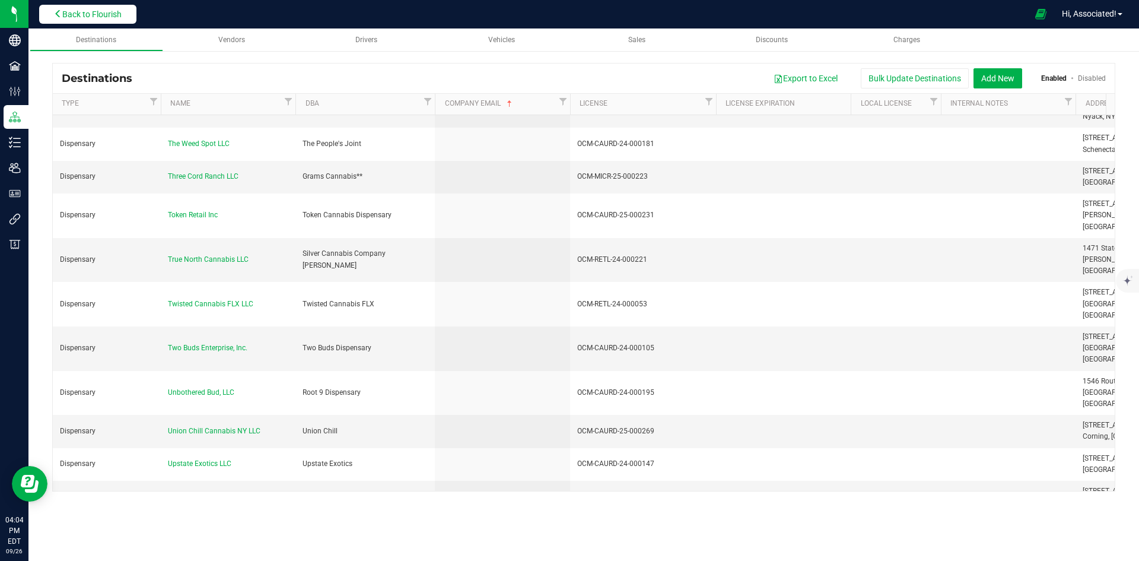
click at [97, 9] on span "Back to Flourish" at bounding box center [91, 13] width 59 height 9
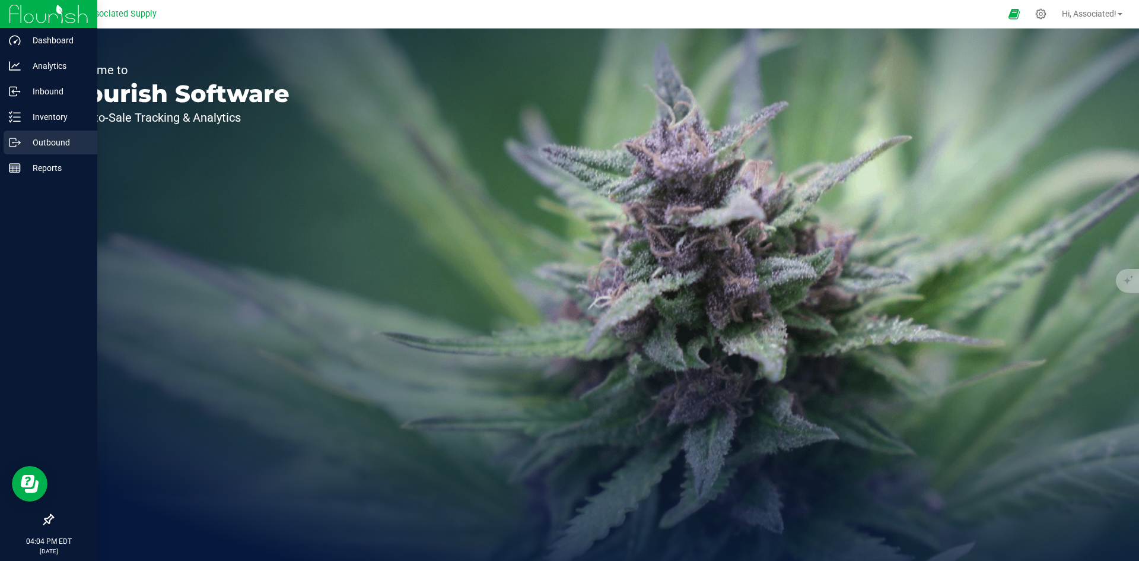
click at [47, 138] on p "Outbound" at bounding box center [56, 142] width 71 height 14
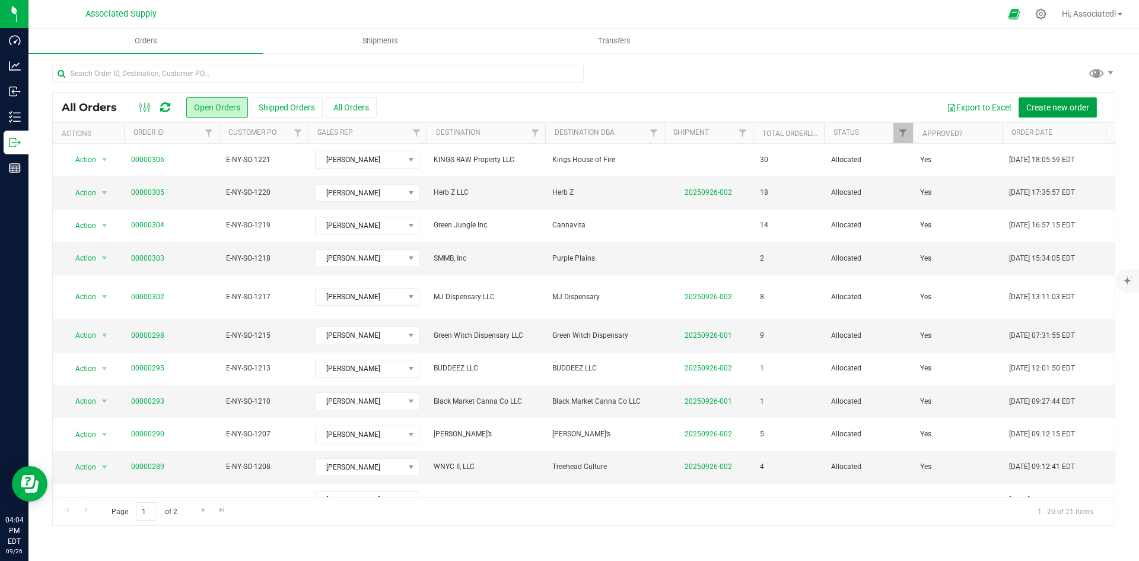
click at [1066, 107] on span "Create new order" at bounding box center [1058, 107] width 63 height 9
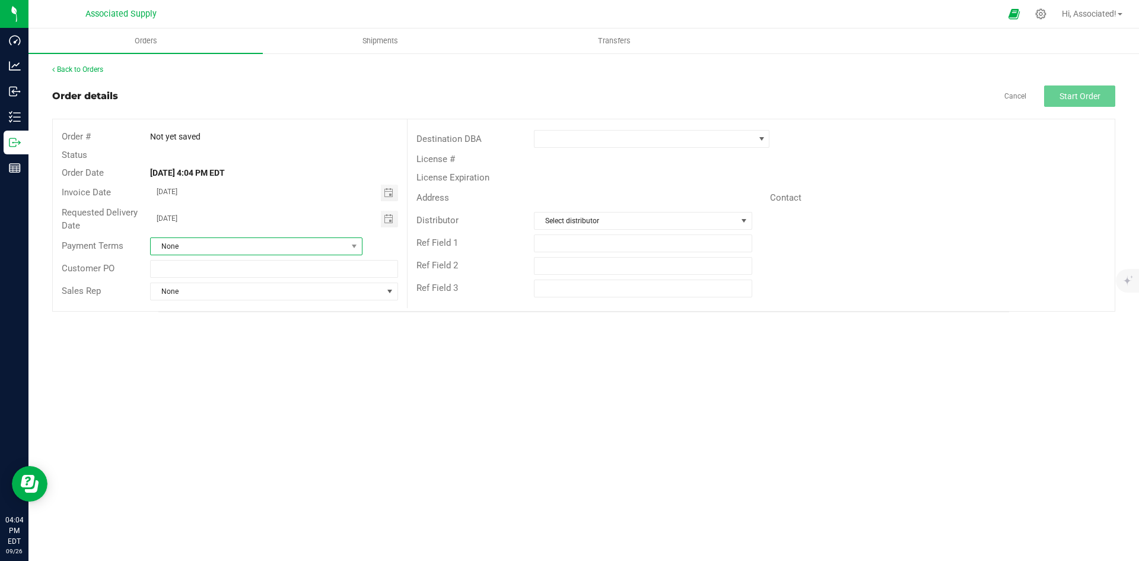
click at [233, 246] on span "None" at bounding box center [249, 246] width 196 height 17
click at [230, 336] on li "Cash on Delivery" at bounding box center [256, 337] width 211 height 20
click at [214, 377] on div "Orders Shipments Transfers Back to Orders Order details Cancel Start Order Orde…" at bounding box center [583, 294] width 1111 height 532
click at [258, 292] on span "None" at bounding box center [266, 291] width 231 height 17
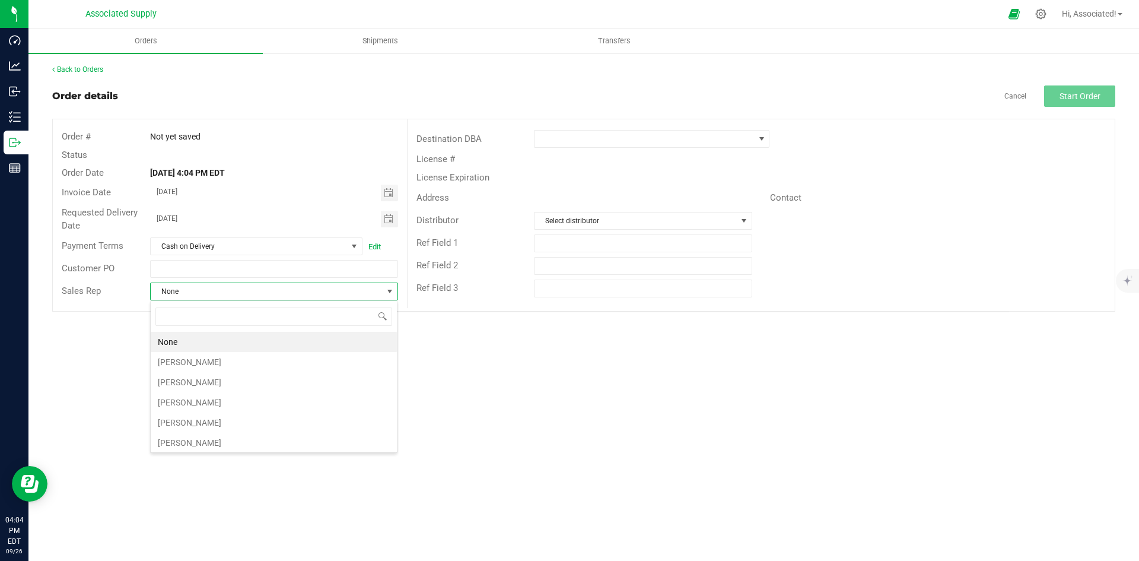
scroll to position [18, 248]
type input "kyle"
click at [230, 346] on li "[PERSON_NAME]" at bounding box center [274, 342] width 246 height 20
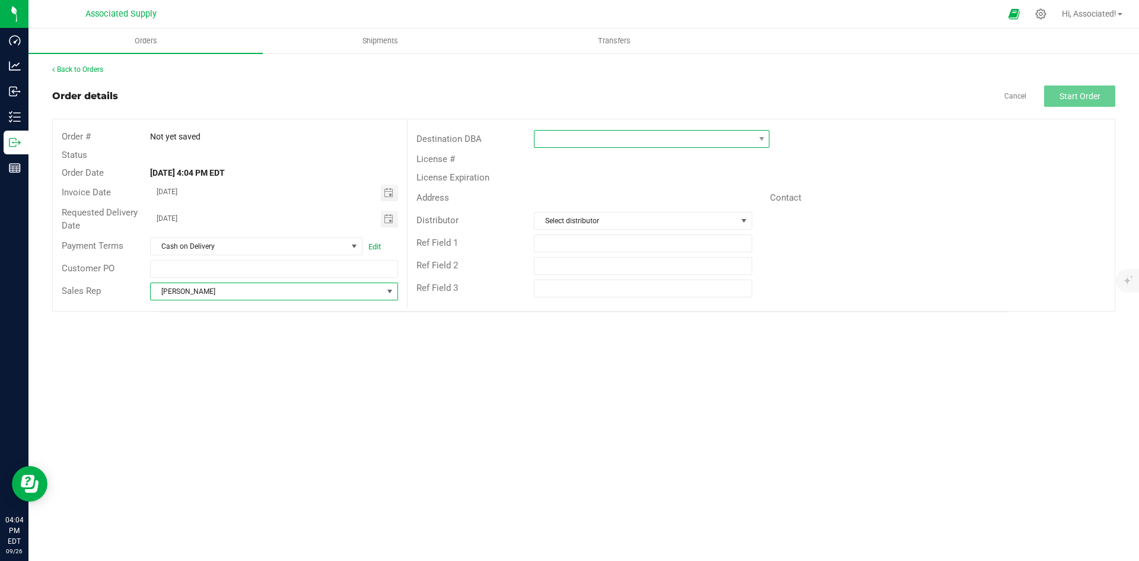
click at [601, 142] on span at bounding box center [645, 139] width 220 height 17
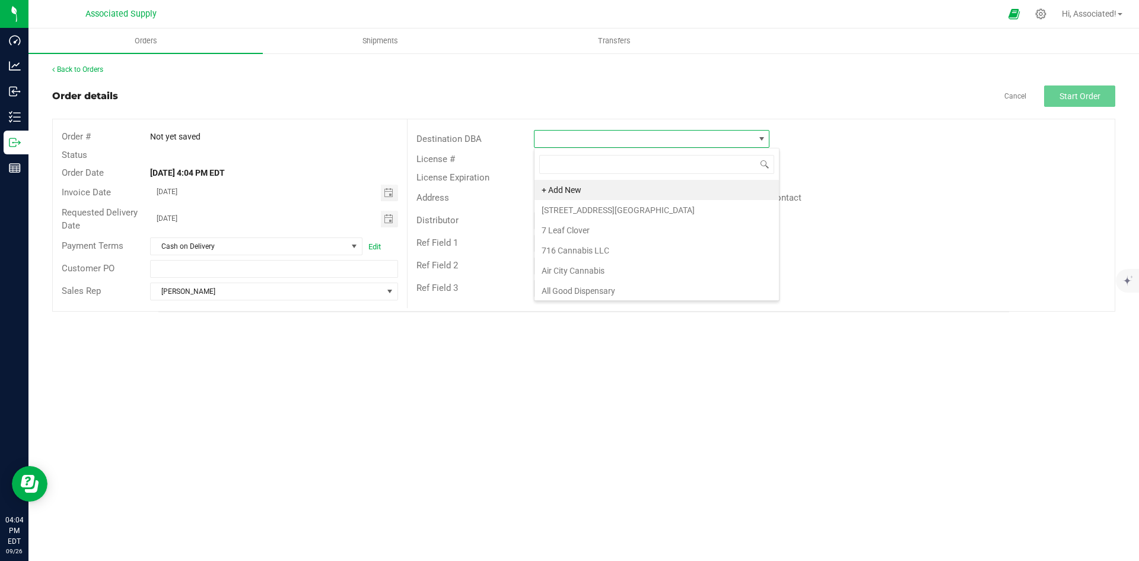
scroll to position [18, 236]
type input "Cannabis Realm"
click at [607, 189] on li "Cannabis Realm of [US_STATE]" at bounding box center [652, 190] width 234 height 20
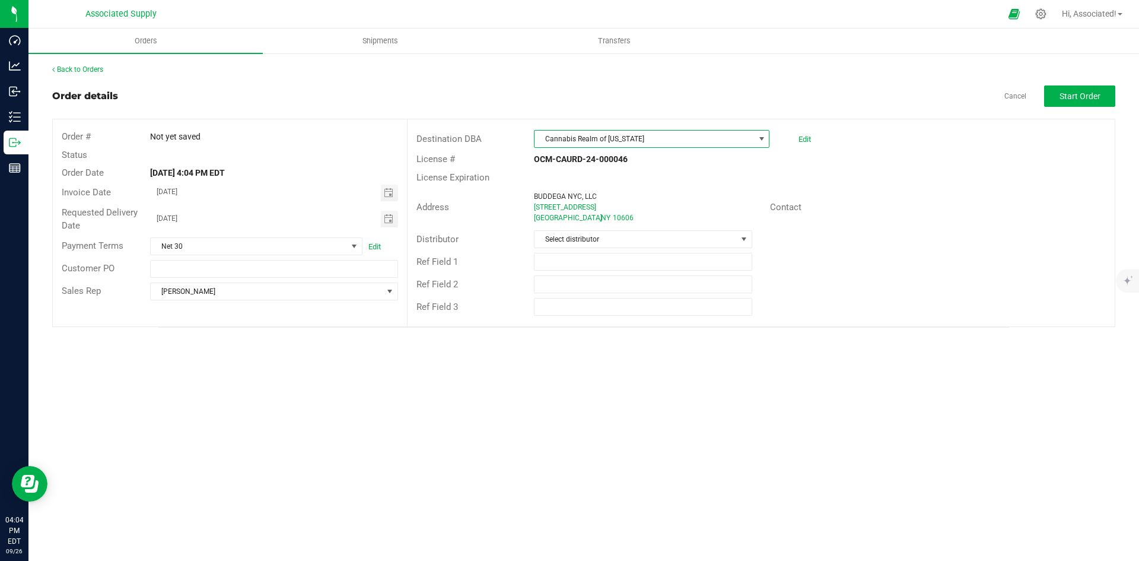
click at [621, 139] on span "Cannabis Realm of [US_STATE]" at bounding box center [645, 139] width 220 height 17
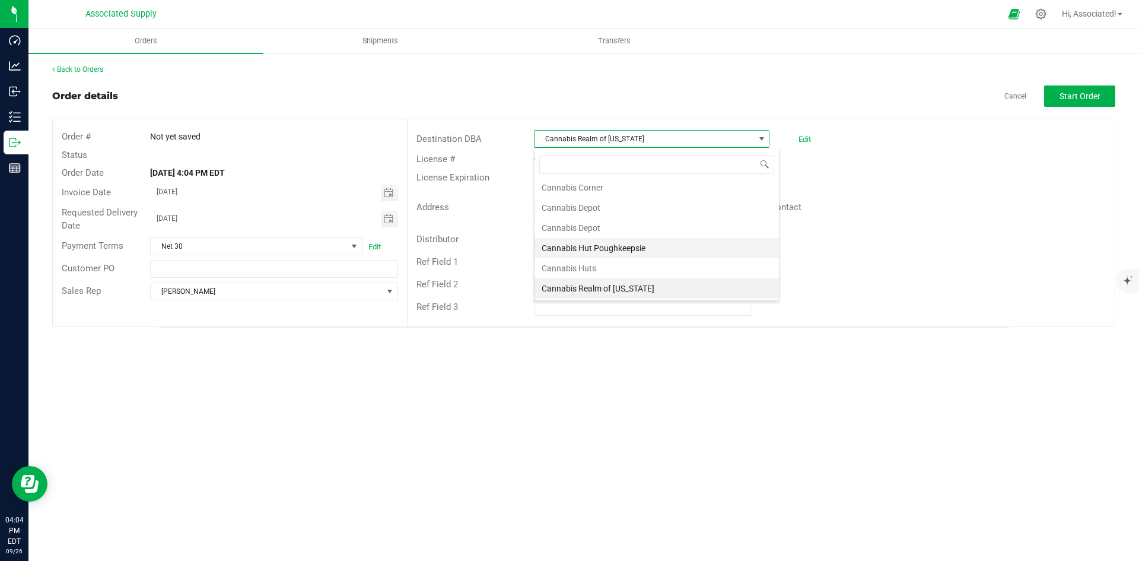
scroll to position [1071, 0]
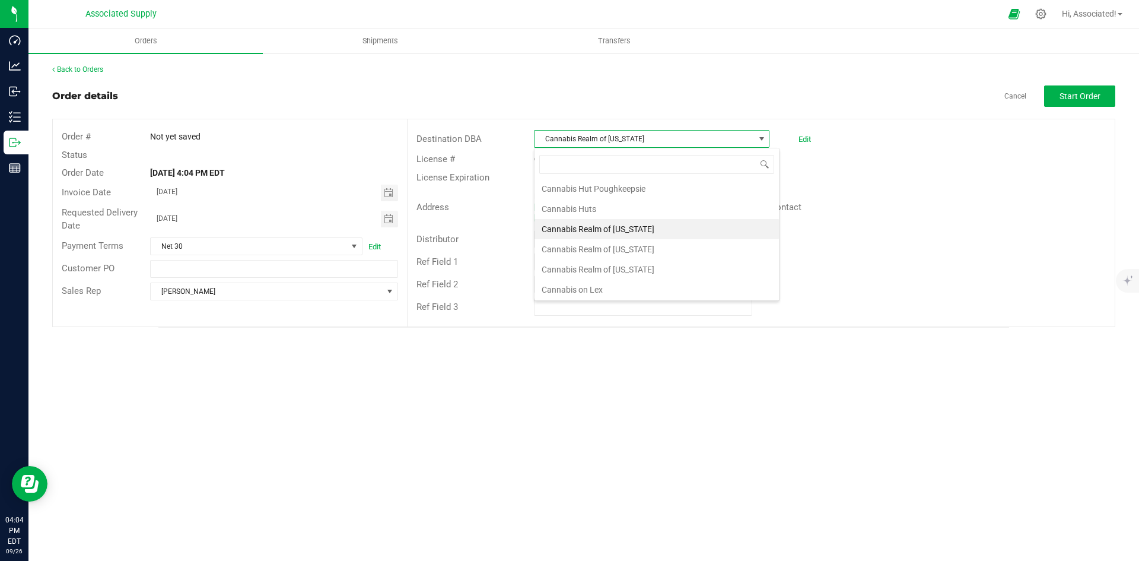
click at [945, 223] on div "Address BUDDEGA NYC, LLC 475 Central Ave White Plains , NY 10606 Contact" at bounding box center [761, 207] width 707 height 42
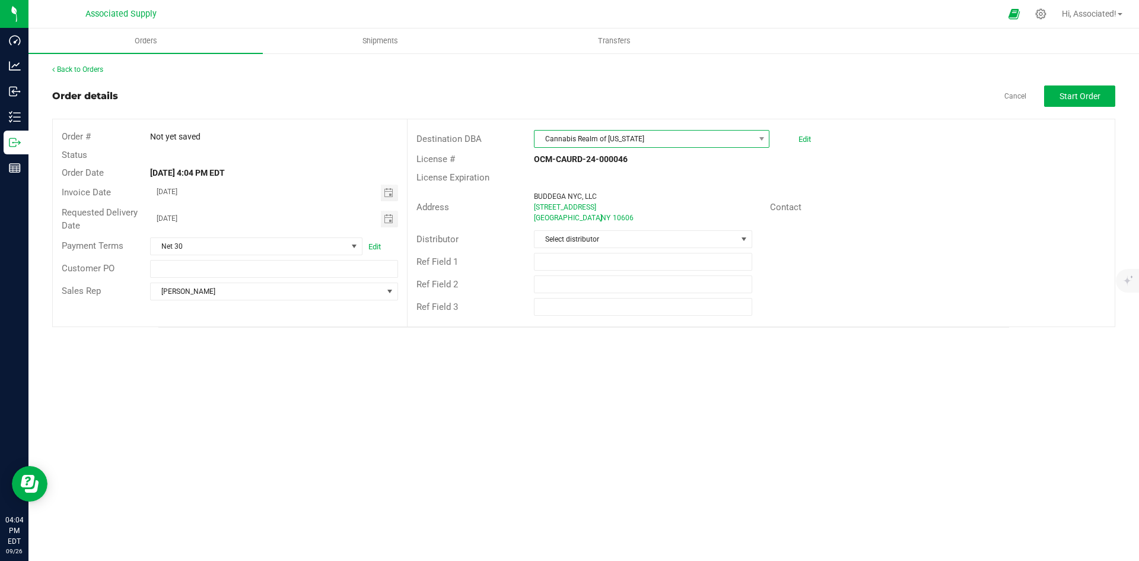
click at [620, 143] on span "Cannabis Realm of [US_STATE]" at bounding box center [645, 139] width 220 height 17
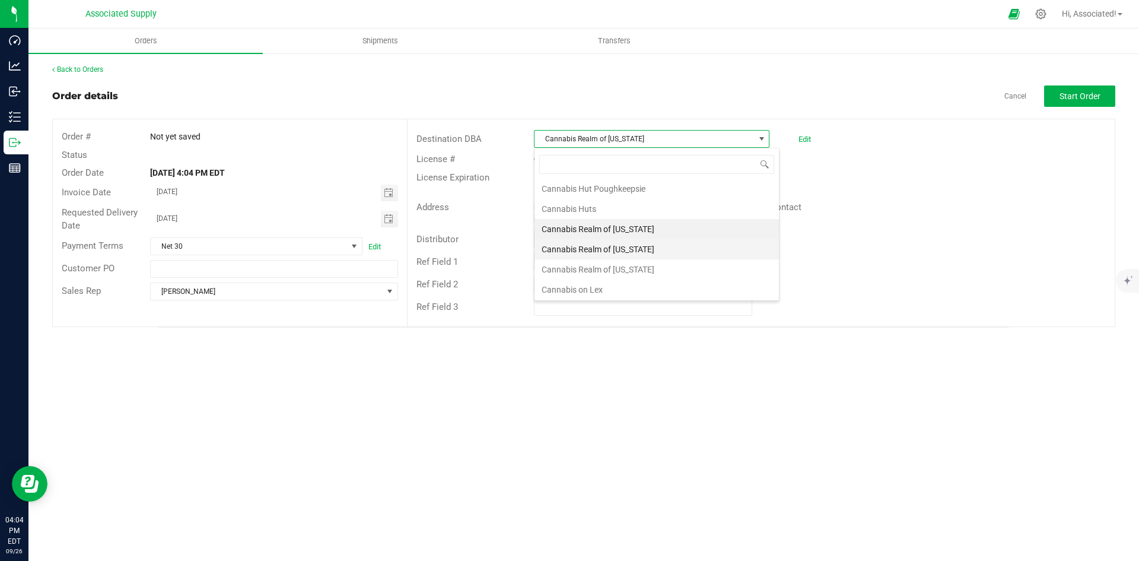
click at [631, 249] on li "Cannabis Realm of [US_STATE]" at bounding box center [657, 249] width 244 height 20
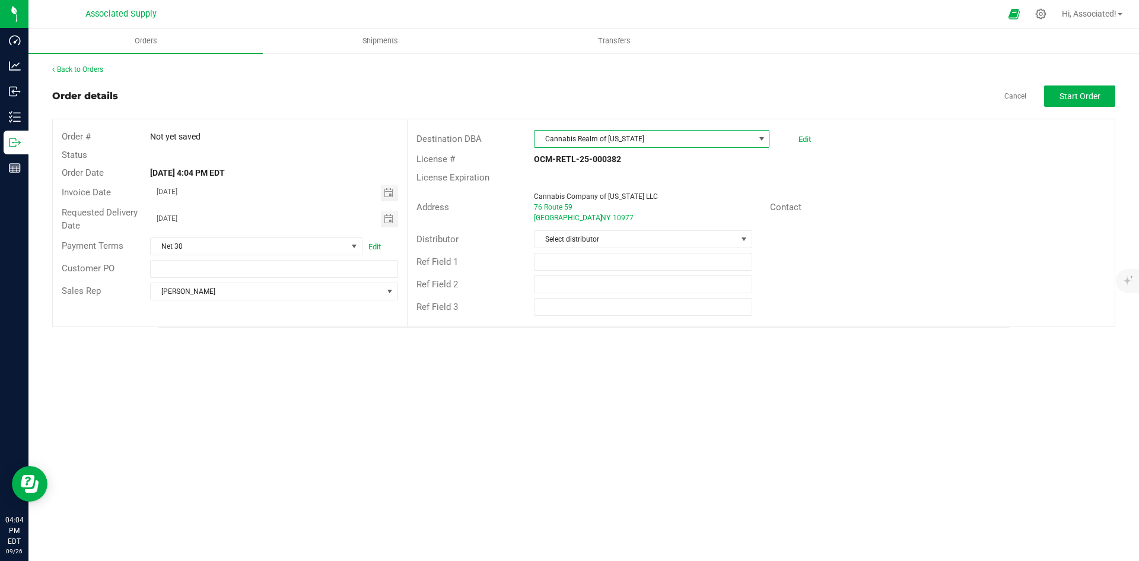
click at [623, 136] on span "Cannabis Realm of [US_STATE]" at bounding box center [645, 139] width 220 height 17
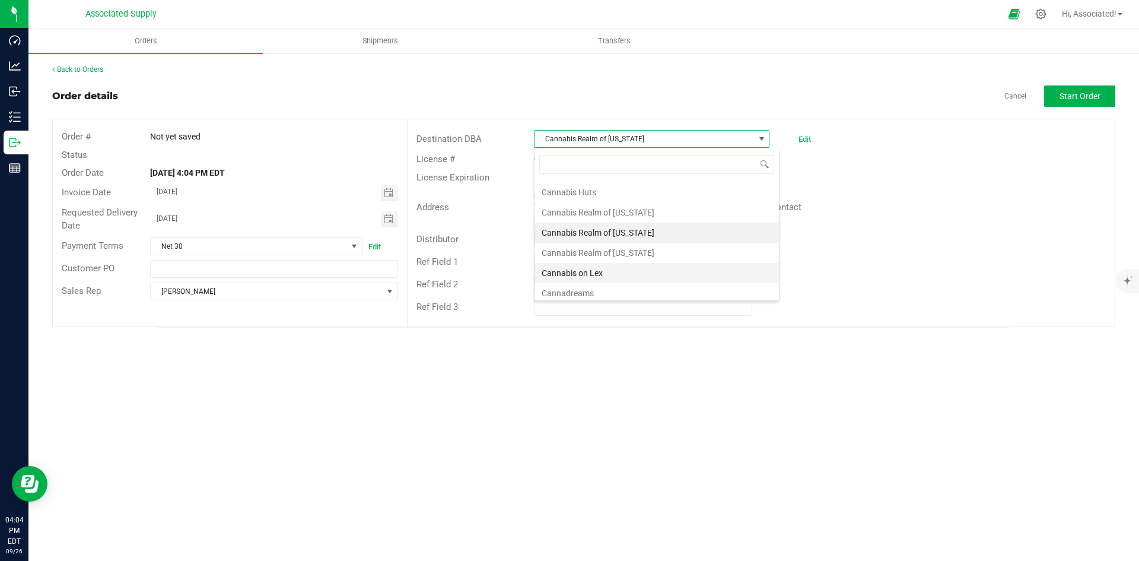
scroll to position [1091, 0]
click at [628, 247] on li "Cannabis Realm of [US_STATE]" at bounding box center [657, 249] width 244 height 20
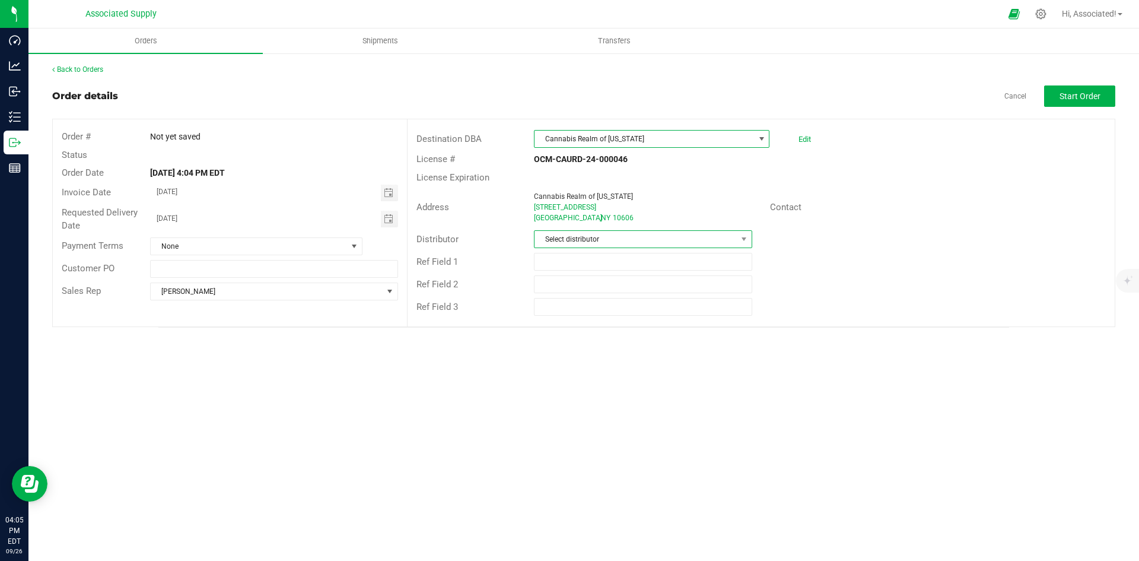
click at [720, 240] on span "Select distributor" at bounding box center [636, 239] width 202 height 17
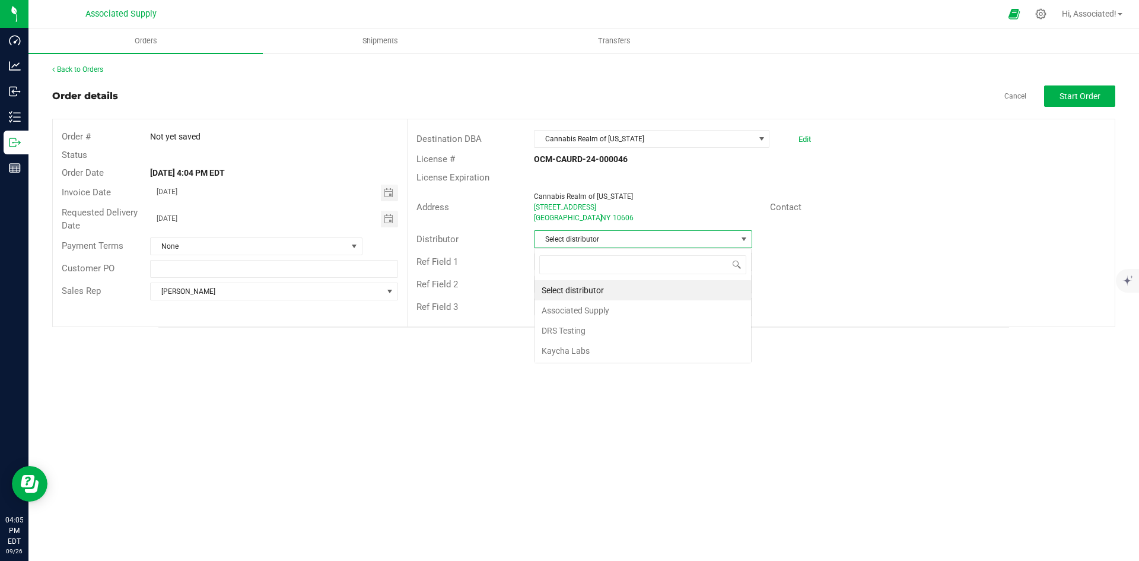
scroll to position [18, 218]
click at [590, 309] on li "Associated Supply" at bounding box center [643, 310] width 217 height 20
click at [944, 212] on div "Contact" at bounding box center [938, 207] width 354 height 18
click at [925, 187] on div "Address Cannabis Realm of New York 475 Central Ave White Plains , NY 10606 Cont…" at bounding box center [761, 207] width 707 height 42
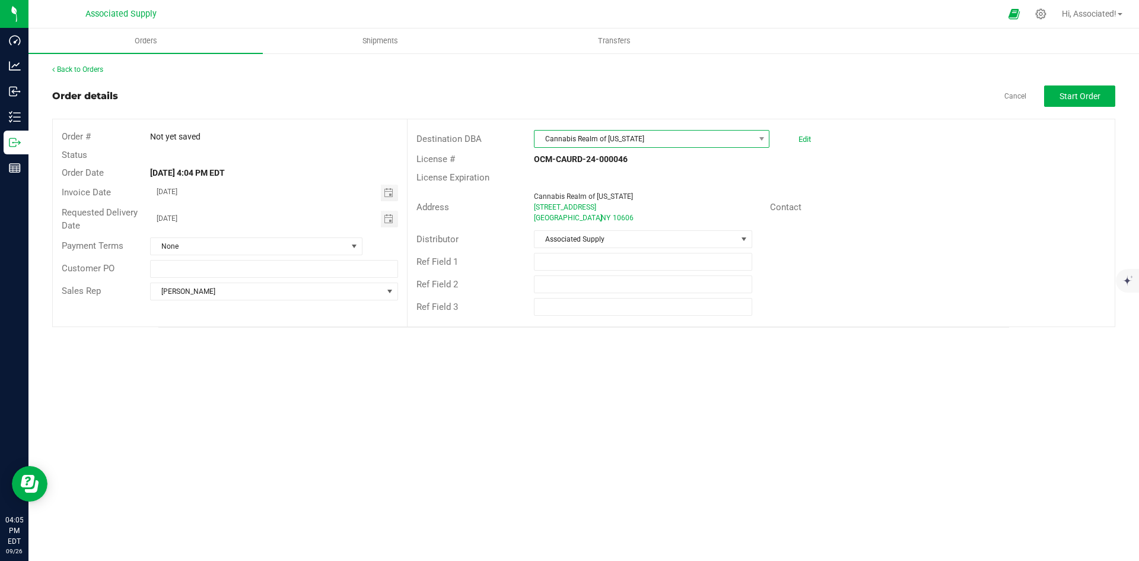
click at [603, 139] on span "Cannabis Realm of [US_STATE]" at bounding box center [645, 139] width 220 height 17
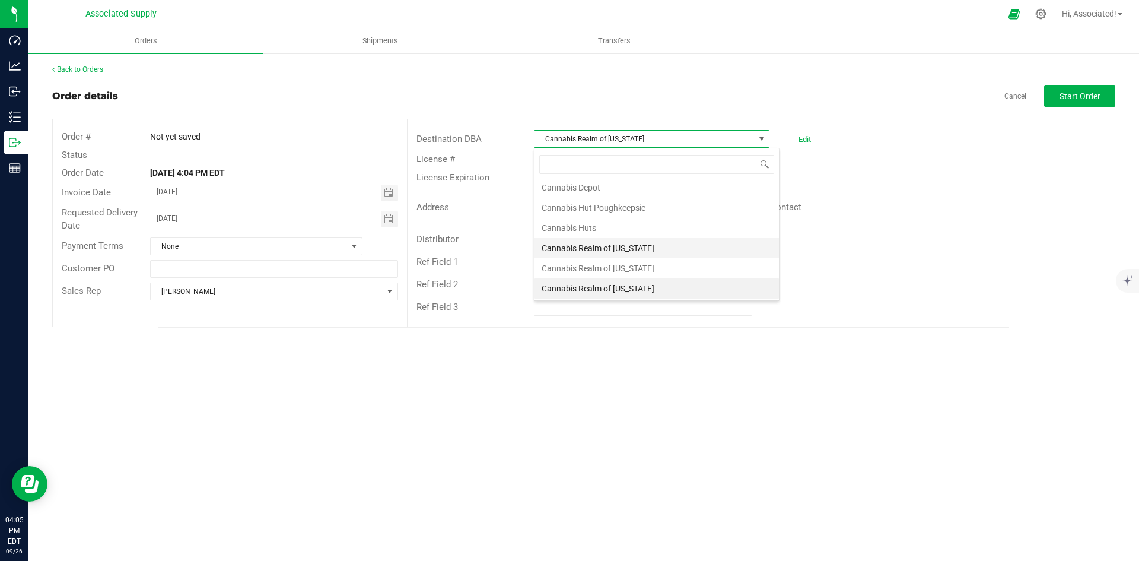
click at [595, 250] on li "Cannabis Realm of [US_STATE]" at bounding box center [657, 248] width 244 height 20
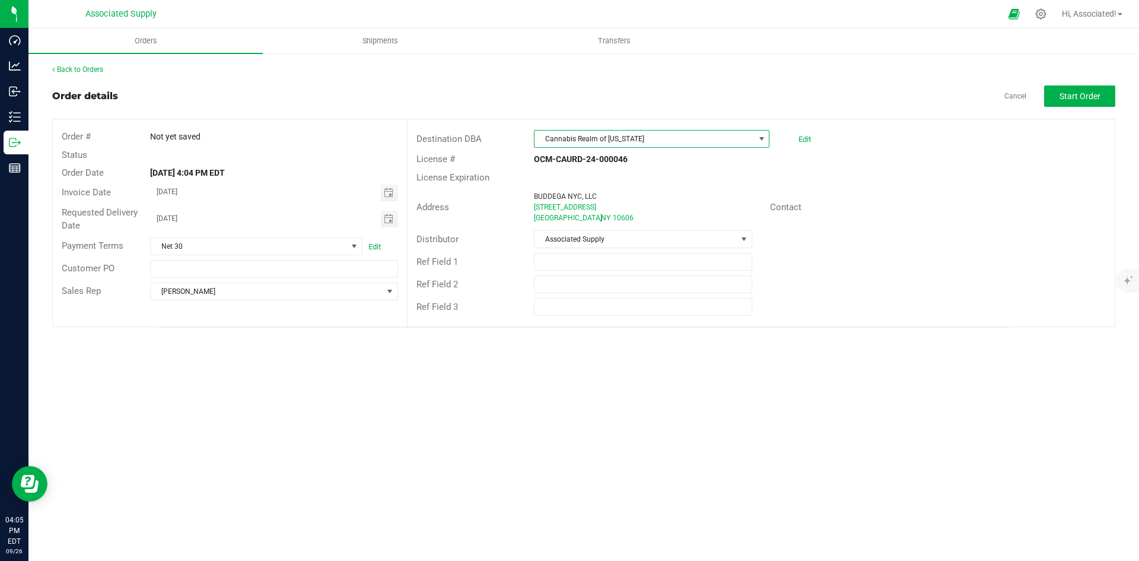
click at [604, 145] on span "Cannabis Realm of [US_STATE]" at bounding box center [645, 139] width 220 height 17
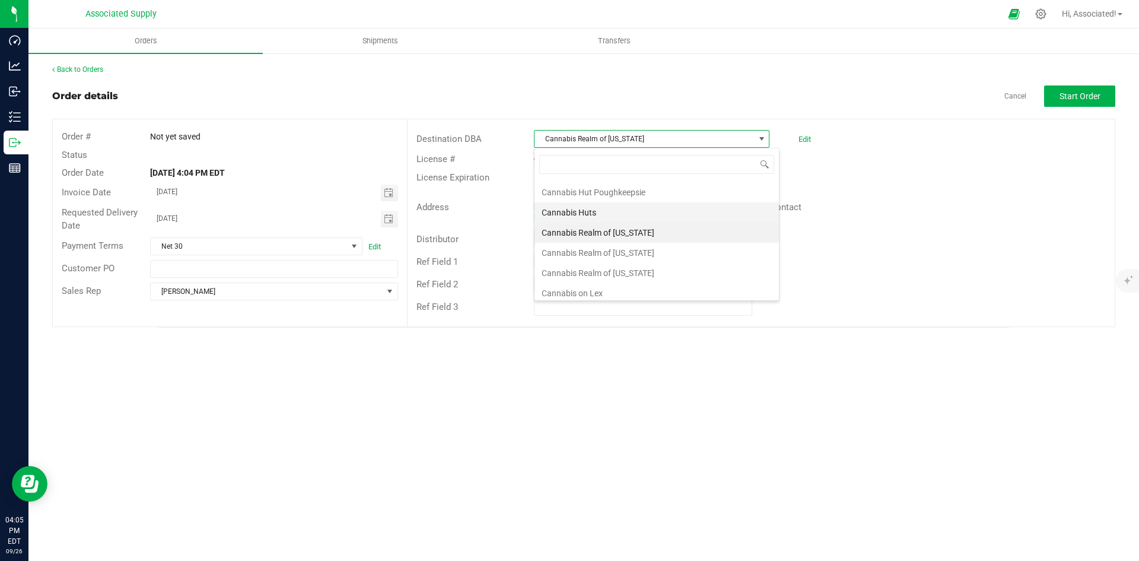
scroll to position [1071, 0]
click at [618, 251] on li "Cannabis Realm of [US_STATE]" at bounding box center [657, 249] width 244 height 20
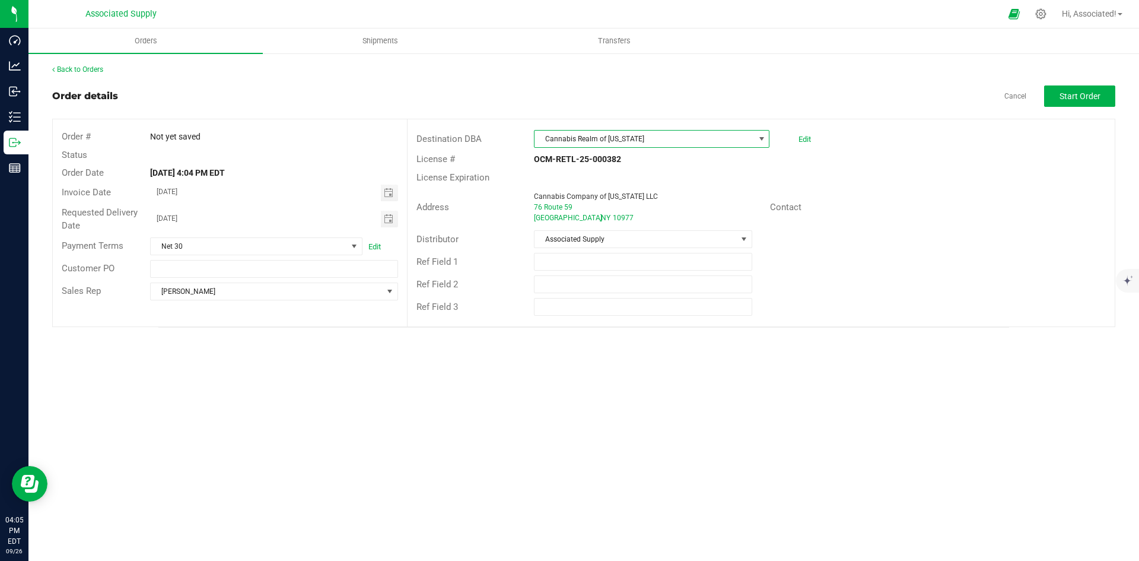
click at [911, 185] on div "License Expiration" at bounding box center [761, 178] width 707 height 18
drag, startPoint x: 598, startPoint y: 138, endPoint x: 534, endPoint y: 141, distance: 63.5
click at [534, 141] on span "Cannabis Realm of [US_STATE]" at bounding box center [652, 139] width 236 height 18
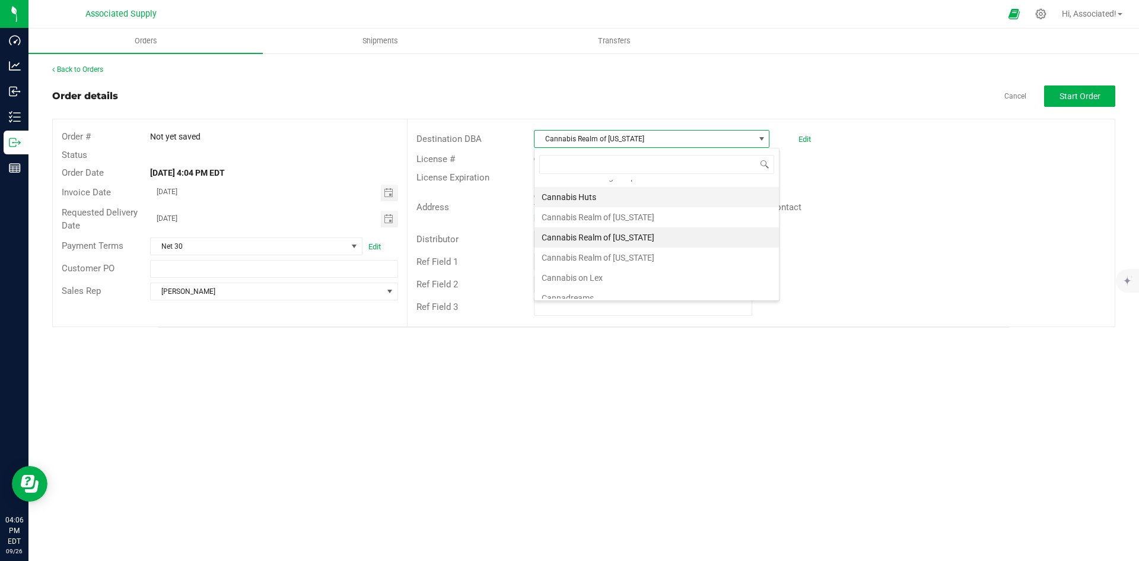
scroll to position [1091, 0]
click at [655, 209] on li "Cannabis Realm of [US_STATE]" at bounding box center [657, 209] width 244 height 20
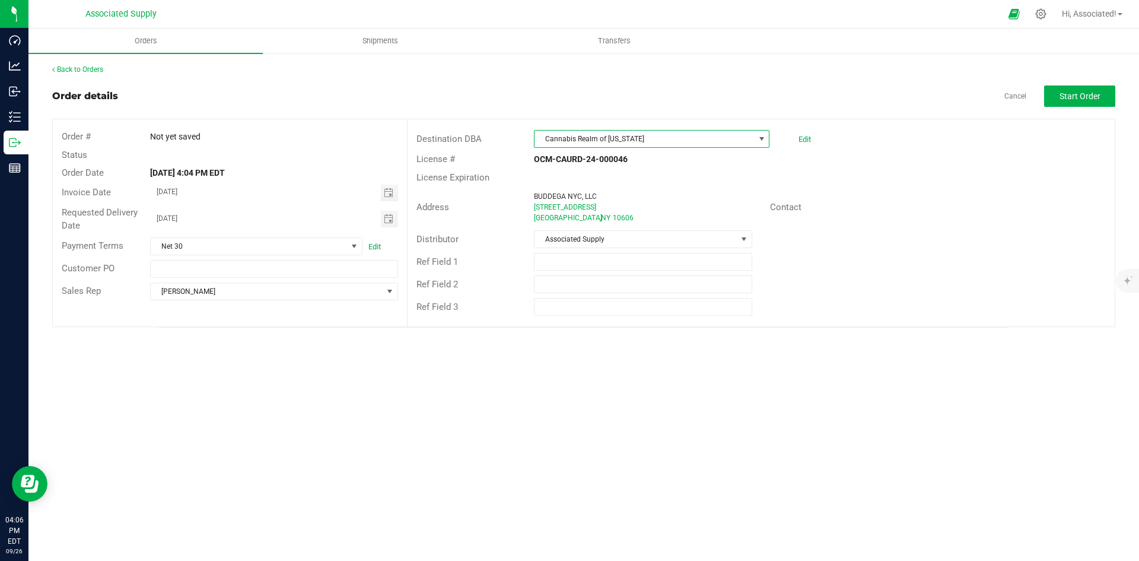
click at [901, 221] on div "Address BUDDEGA NYC, LLC 475 Central Ave White Plains , NY 10606 Contact" at bounding box center [761, 207] width 707 height 42
drag, startPoint x: 223, startPoint y: 89, endPoint x: 190, endPoint y: 89, distance: 33.2
click at [223, 89] on div "Order details Cancel Start Order" at bounding box center [583, 95] width 1063 height 21
click at [921, 236] on div "Distributor Associated Supply" at bounding box center [761, 239] width 707 height 23
click at [1082, 95] on span "Start Order" at bounding box center [1080, 95] width 41 height 9
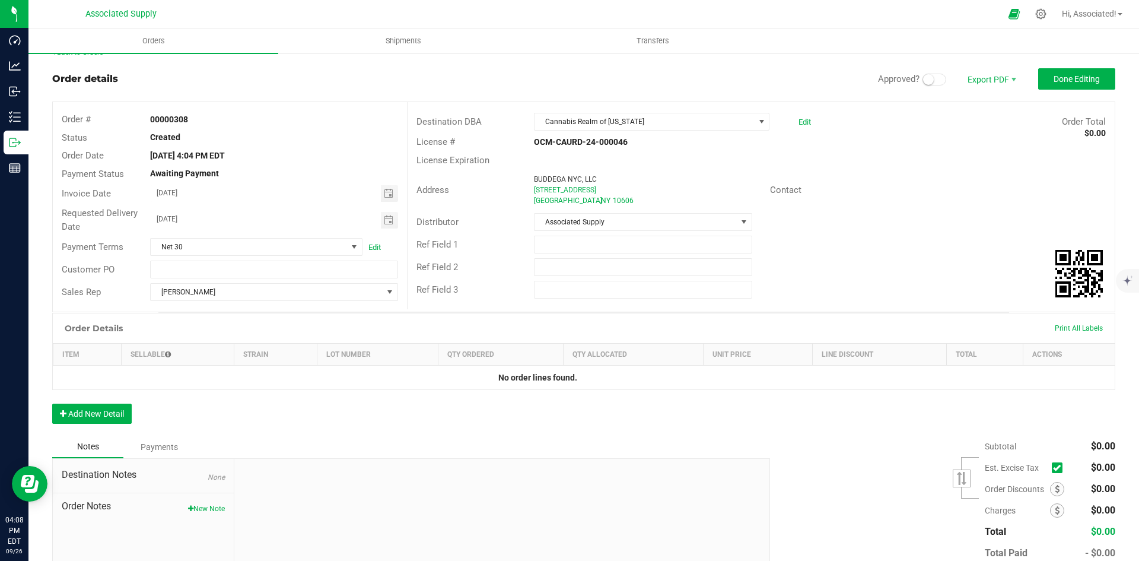
scroll to position [87, 0]
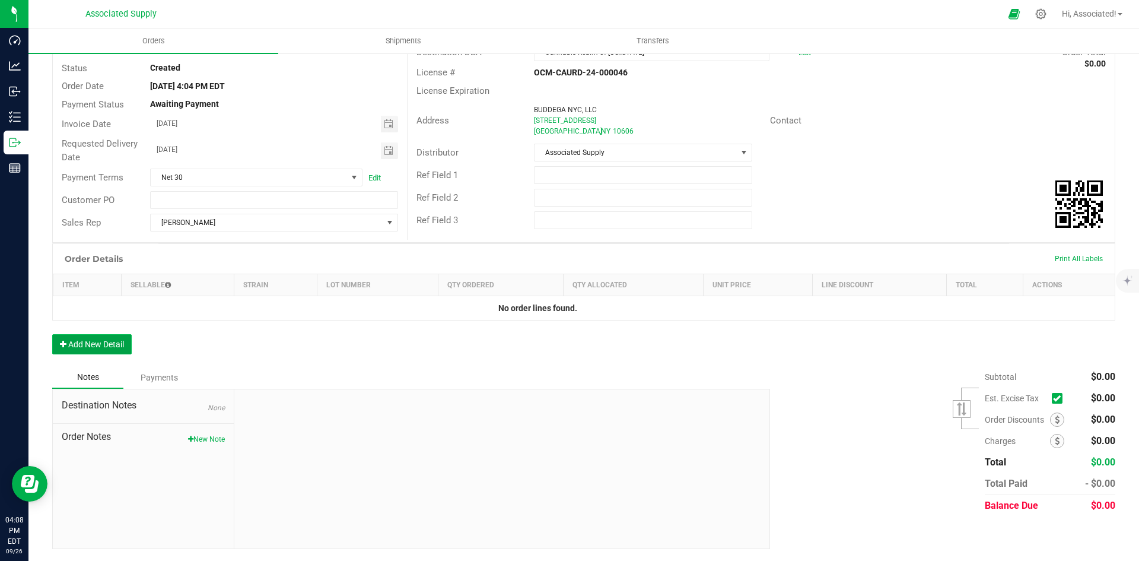
click at [107, 345] on button "Add New Detail" at bounding box center [92, 344] width 80 height 20
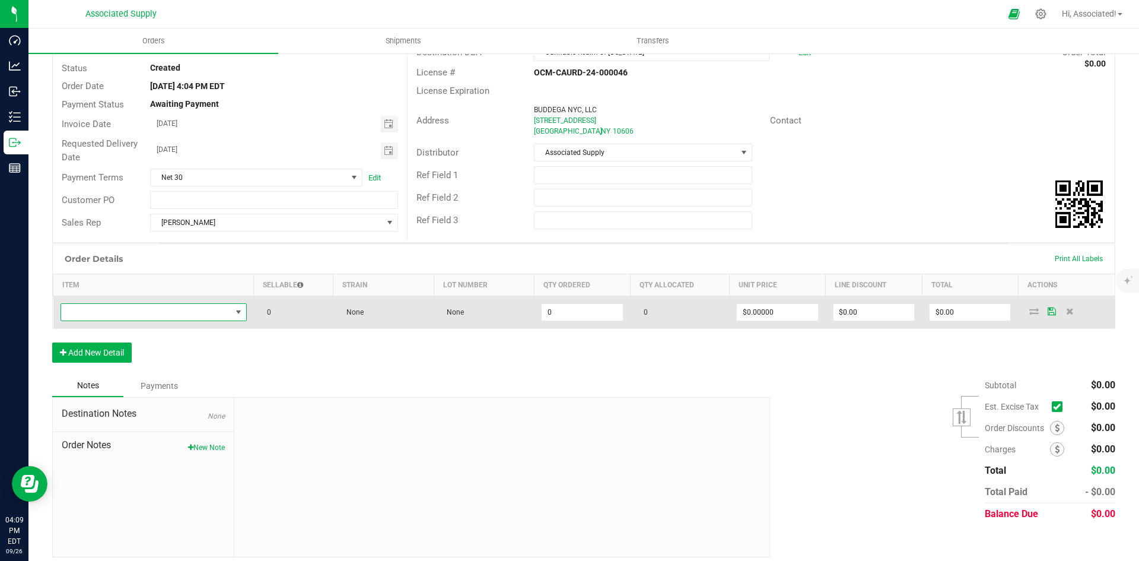
click at [163, 311] on span "NO DATA FOUND" at bounding box center [146, 312] width 170 height 17
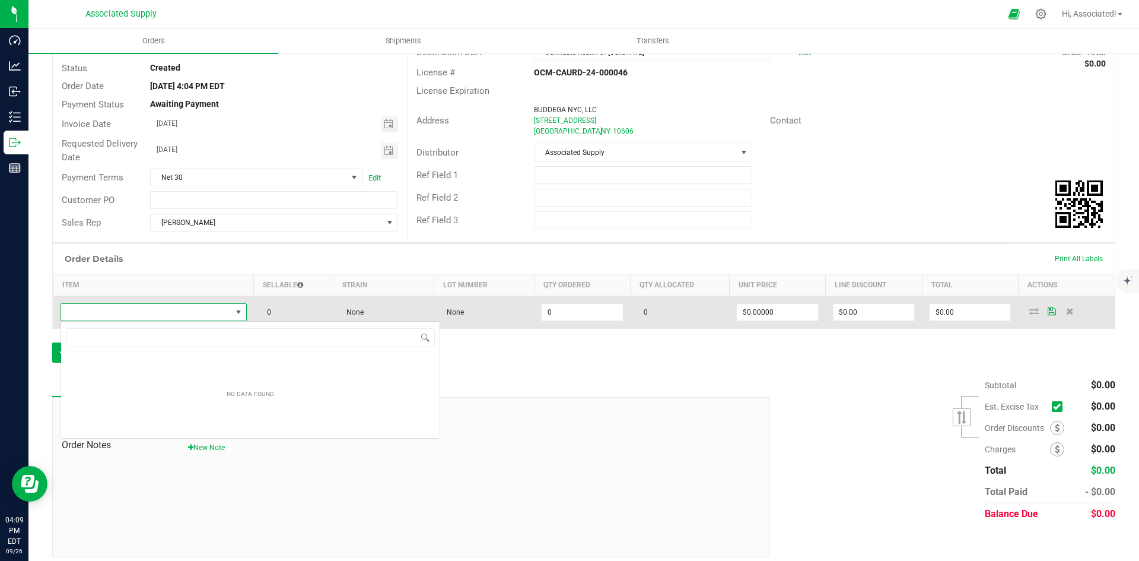
scroll to position [18, 185]
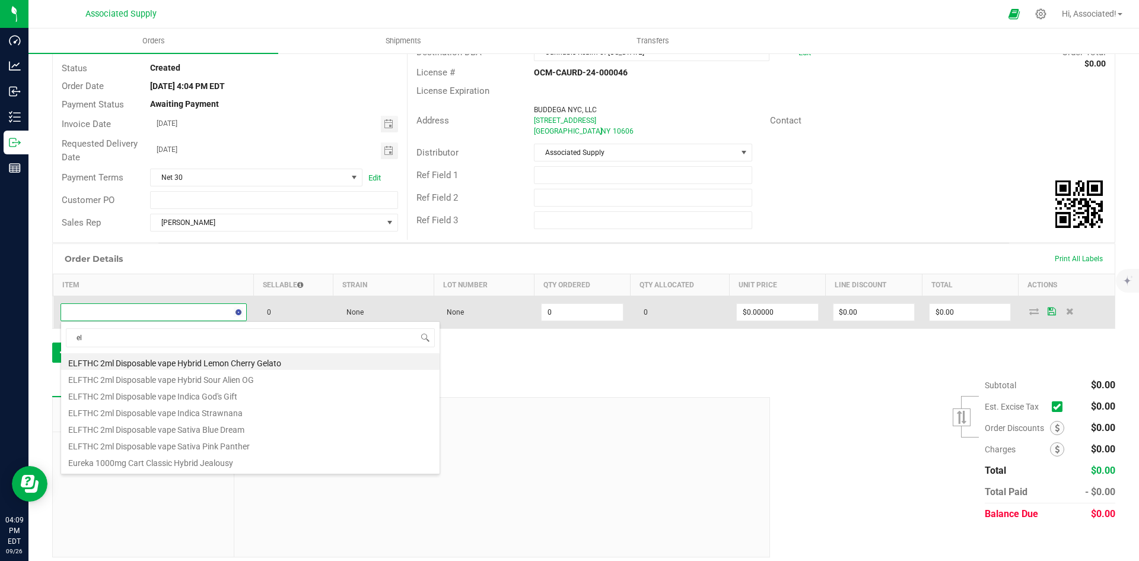
type input "elf"
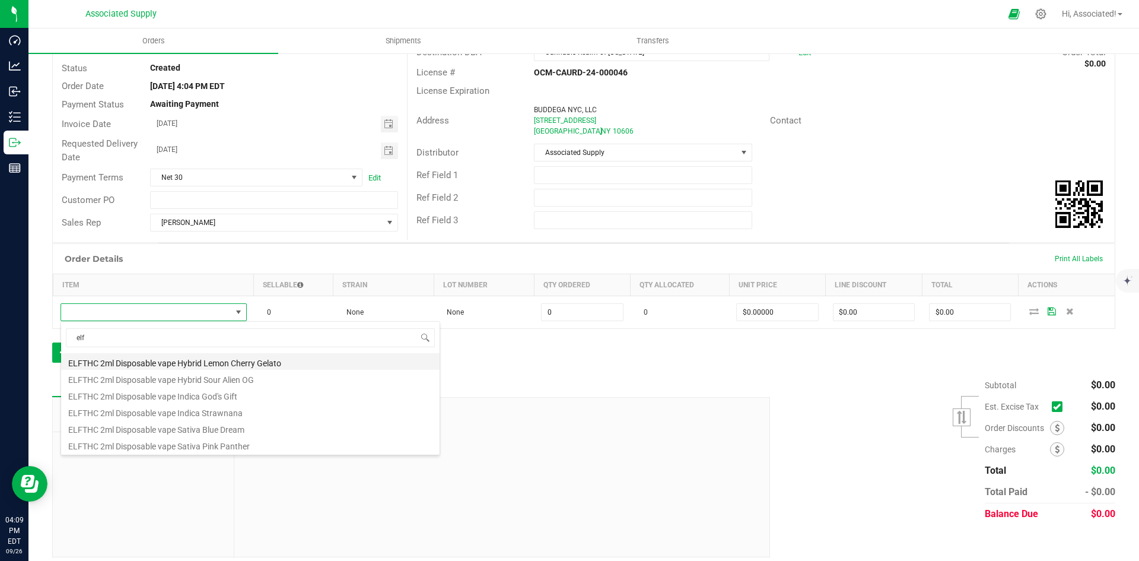
click at [237, 363] on li "ELFTHC 2ml Disposable vape Hybrid Lemon Cherry Gelato" at bounding box center [250, 361] width 379 height 17
type input "0 ea"
type input "$45.00000"
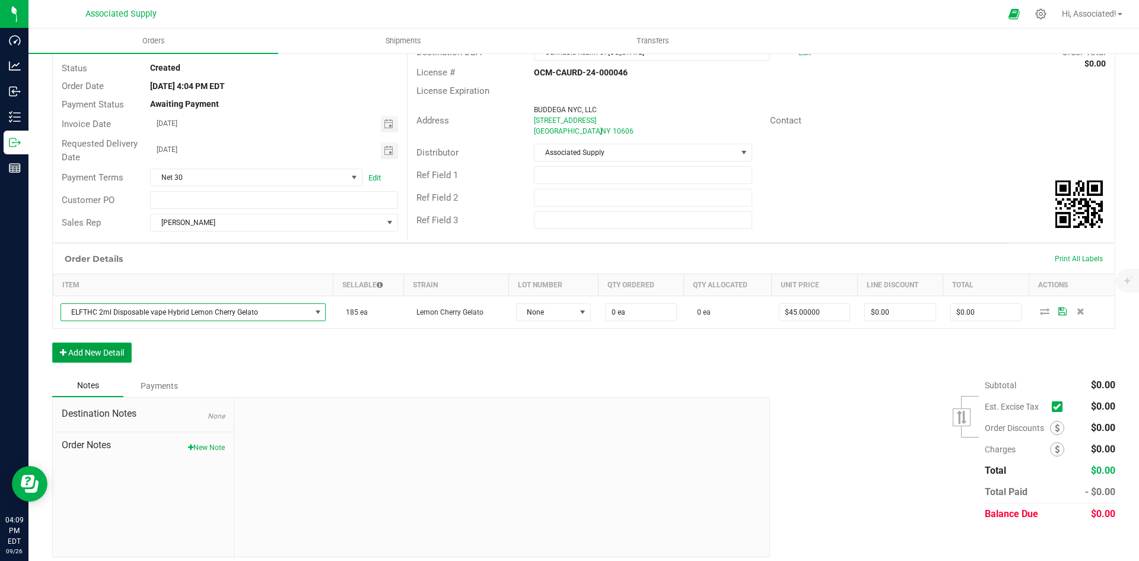
click at [113, 351] on button "Add New Detail" at bounding box center [92, 352] width 80 height 20
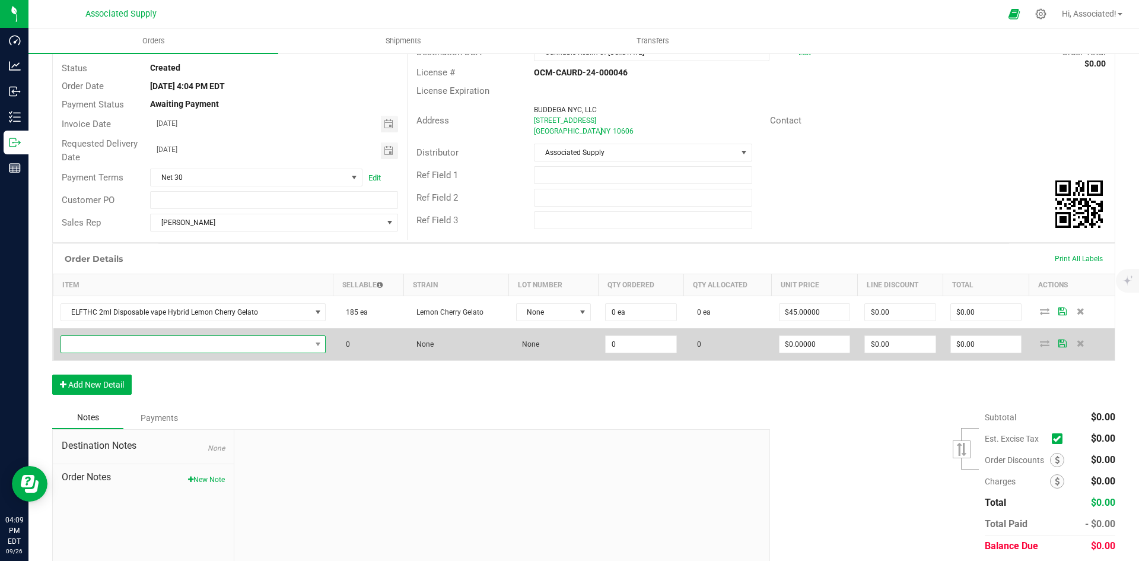
click at [182, 344] on span "NO DATA FOUND" at bounding box center [186, 344] width 250 height 17
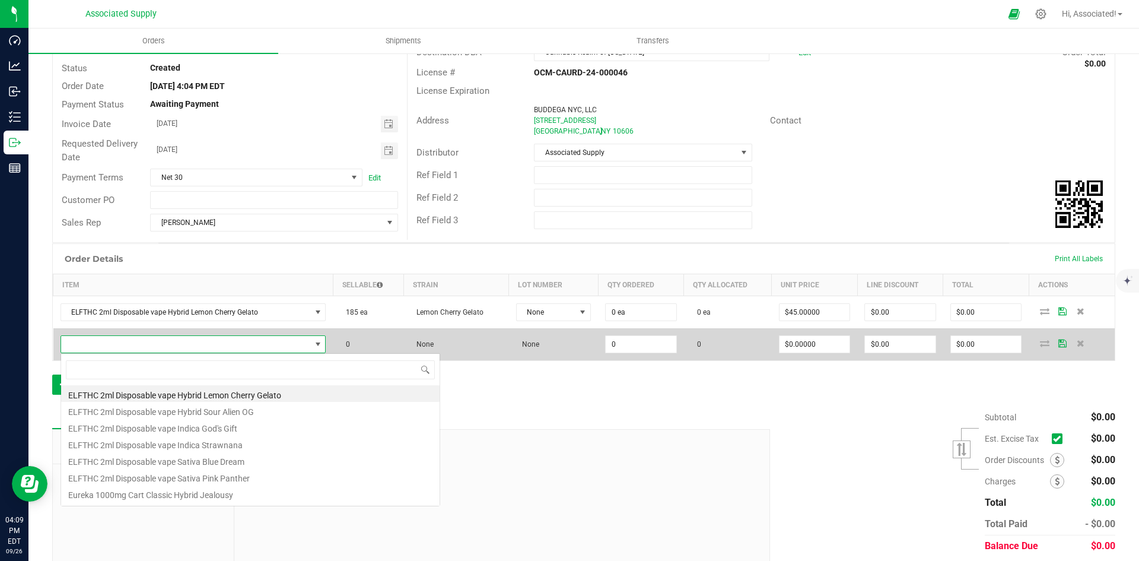
scroll to position [18, 259]
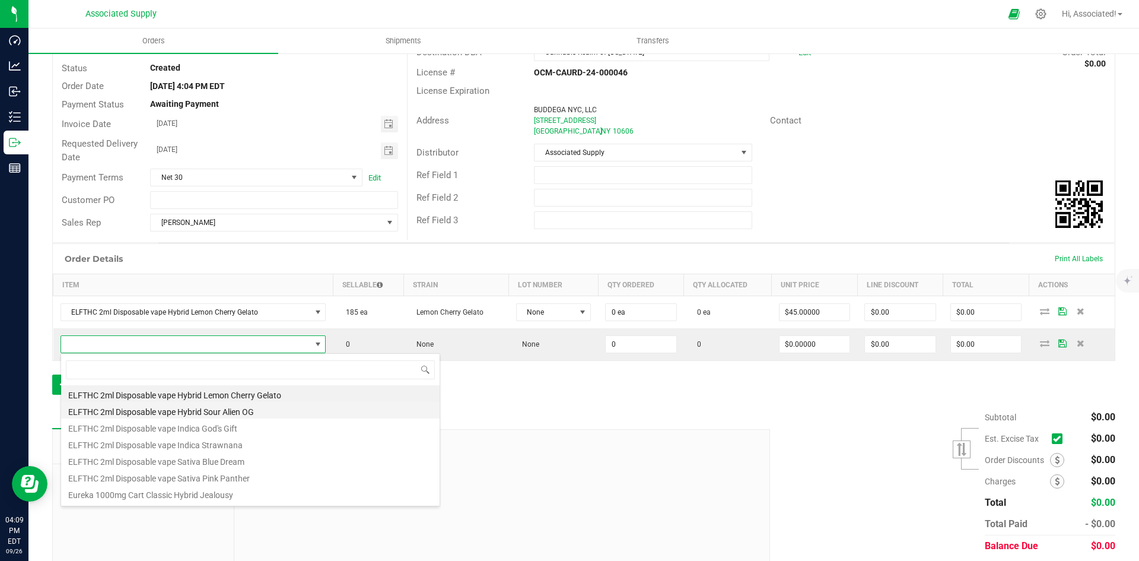
click at [203, 411] on li "ELFTHC 2ml Disposable vape Hybrid Sour Alien OG" at bounding box center [250, 410] width 379 height 17
type input "0 ea"
type input "$45.00000"
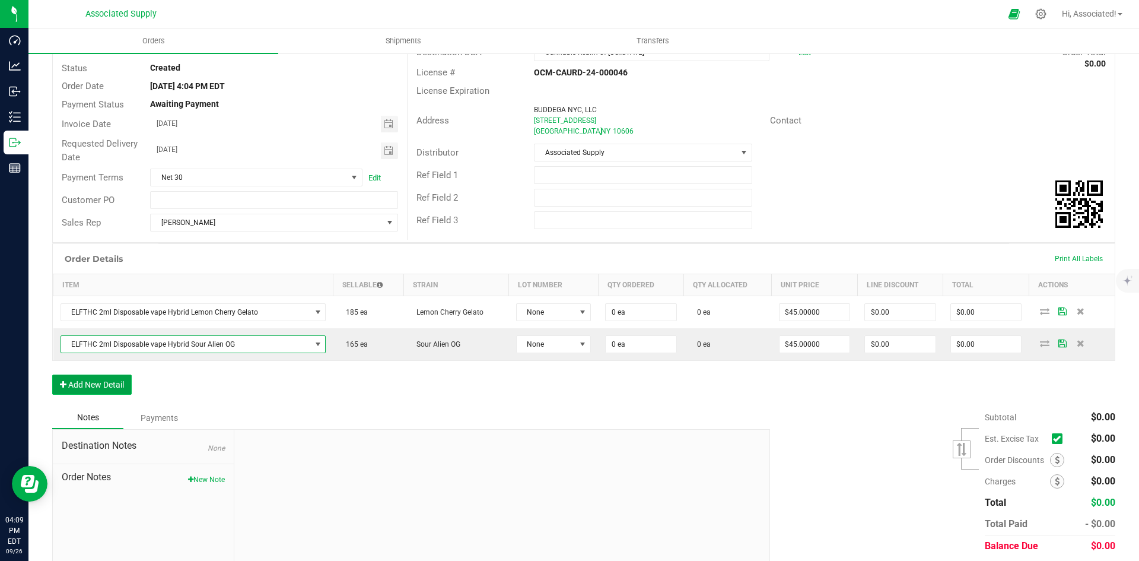
click at [116, 385] on button "Add New Detail" at bounding box center [92, 384] width 80 height 20
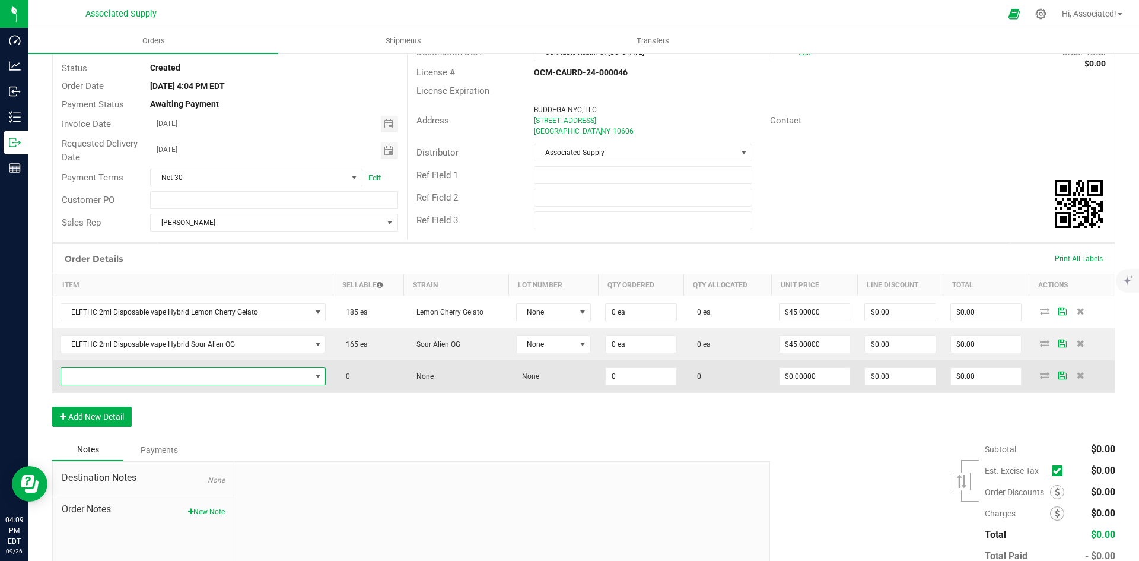
click at [313, 378] on span "NO DATA FOUND" at bounding box center [317, 375] width 9 height 9
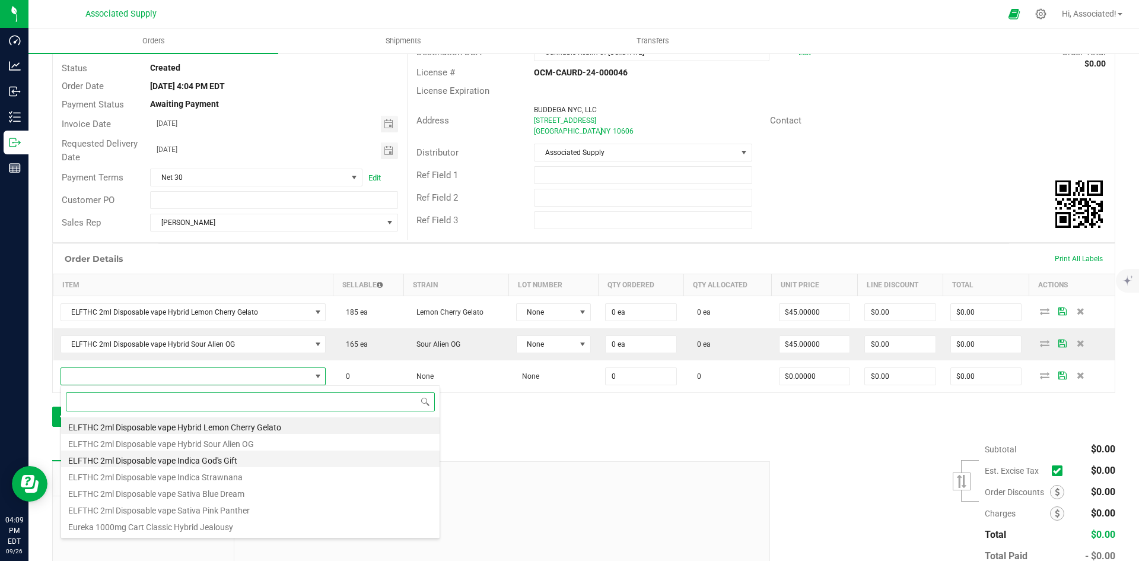
click at [239, 456] on li "ELFTHC 2ml Disposable vape Indica God's Gift" at bounding box center [250, 458] width 379 height 17
type input "0 ea"
type input "$45.00000"
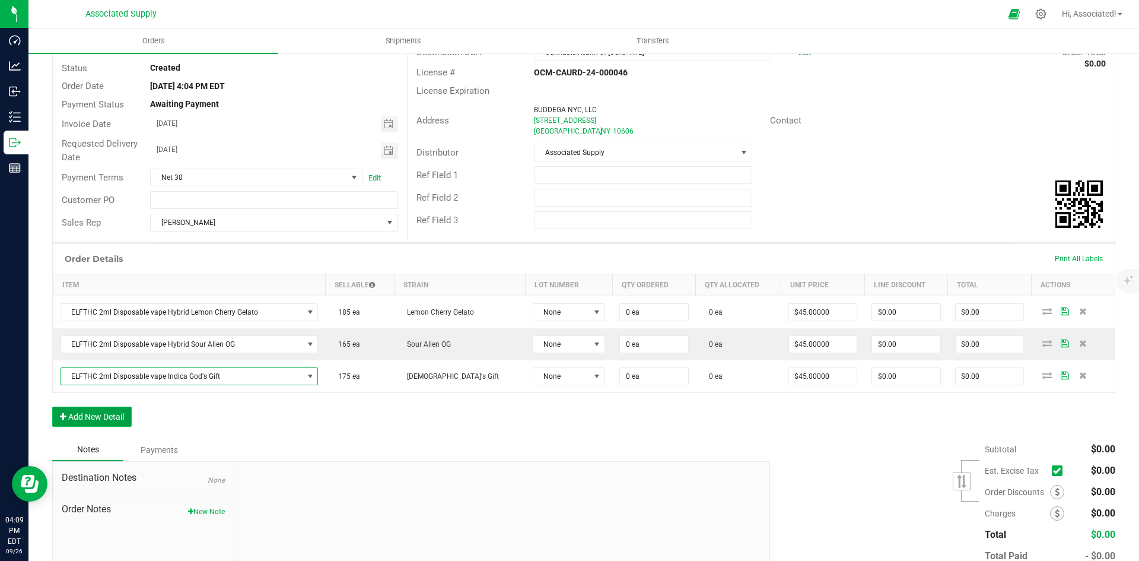
click at [112, 418] on button "Add New Detail" at bounding box center [92, 416] width 80 height 20
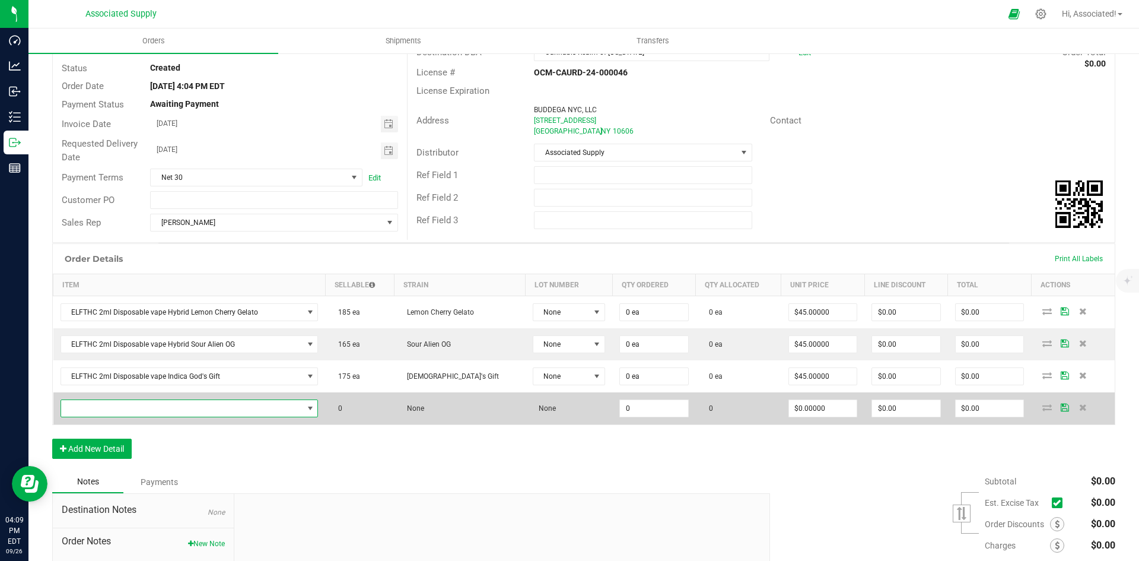
click at [312, 408] on span "NO DATA FOUND" at bounding box center [310, 408] width 9 height 9
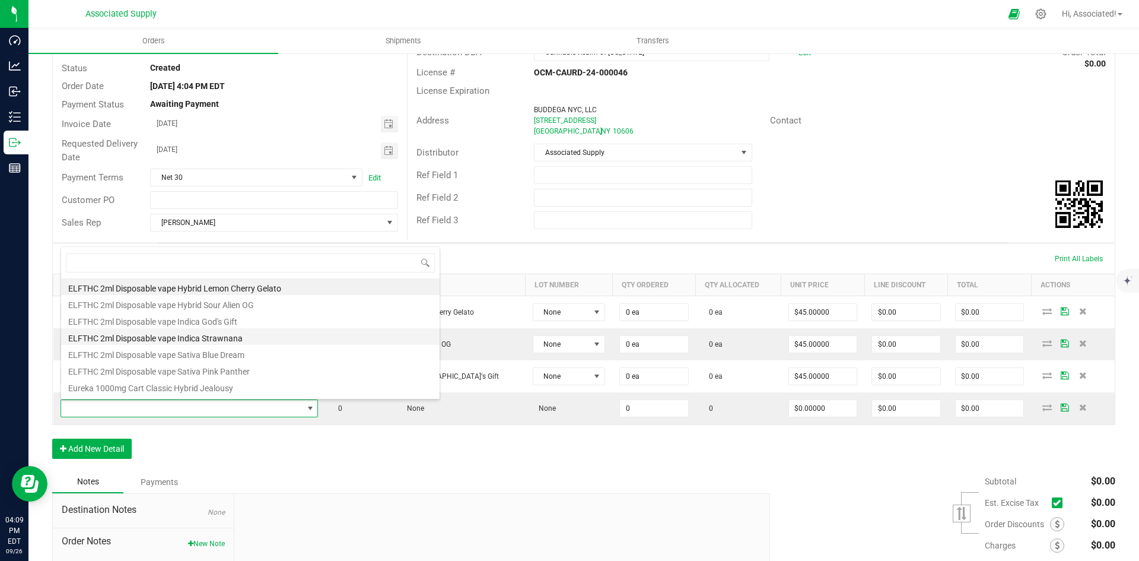
click at [265, 337] on li "ELFTHC 2ml Disposable vape Indica Strawnana" at bounding box center [250, 336] width 379 height 17
type input "0 ea"
type input "$45.00000"
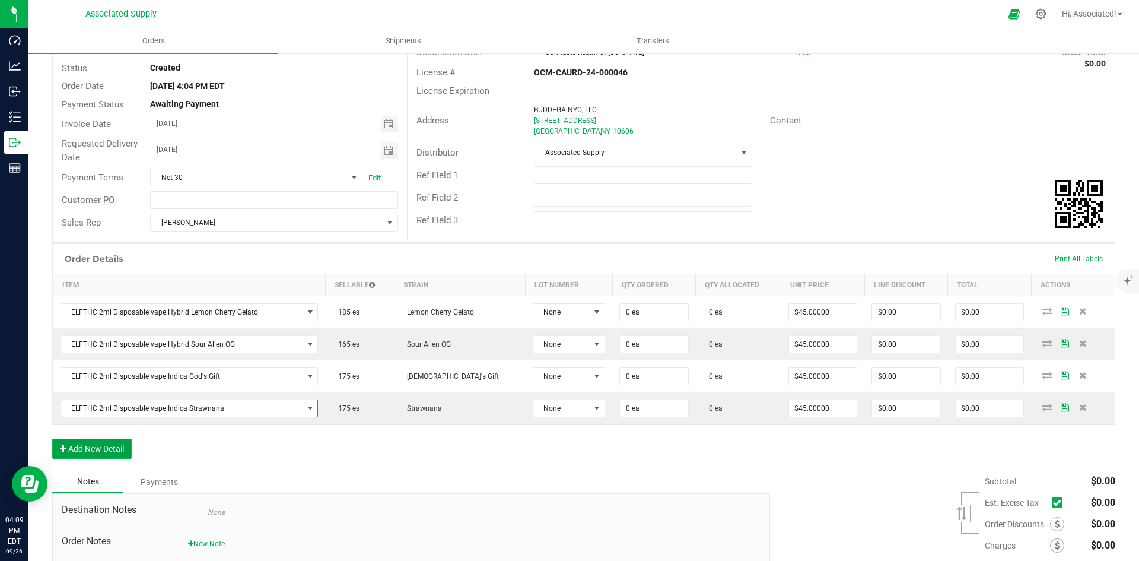
click at [103, 449] on button "Add New Detail" at bounding box center [92, 449] width 80 height 20
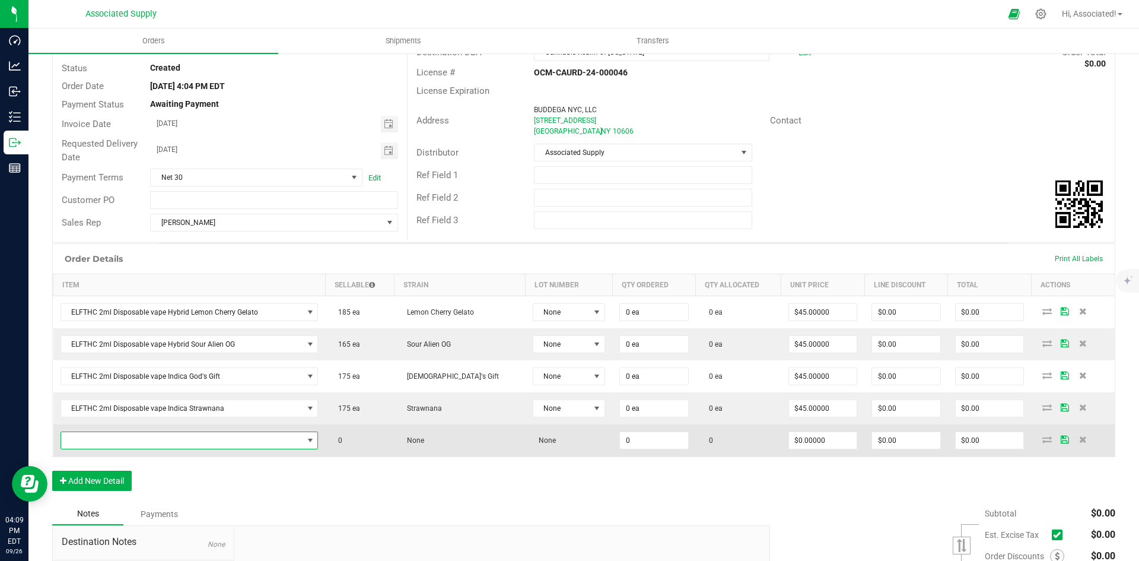
click at [312, 441] on span "NO DATA FOUND" at bounding box center [310, 440] width 9 height 9
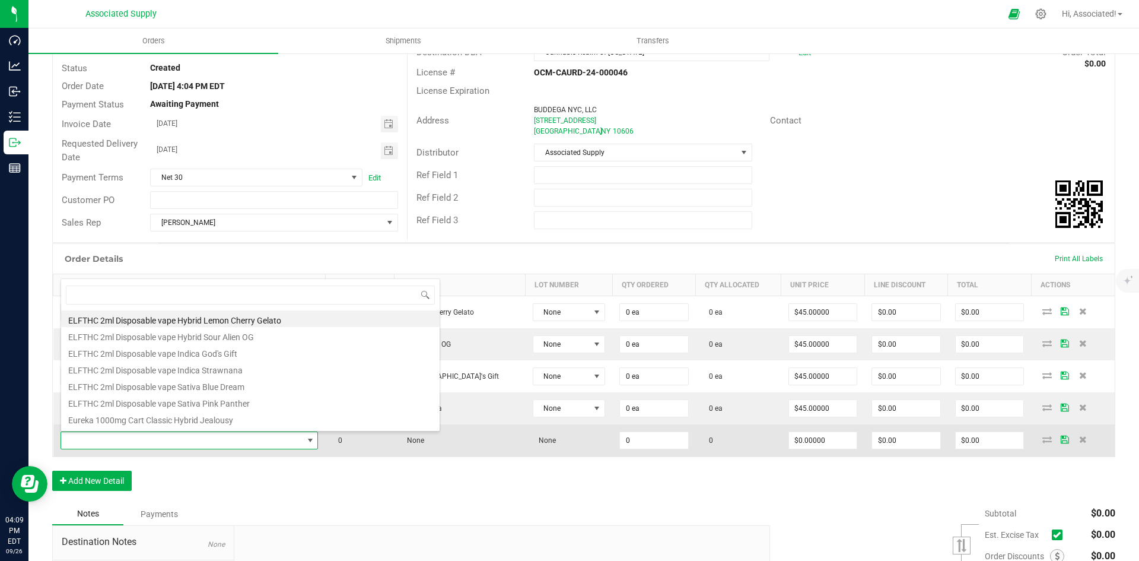
scroll to position [0, 0]
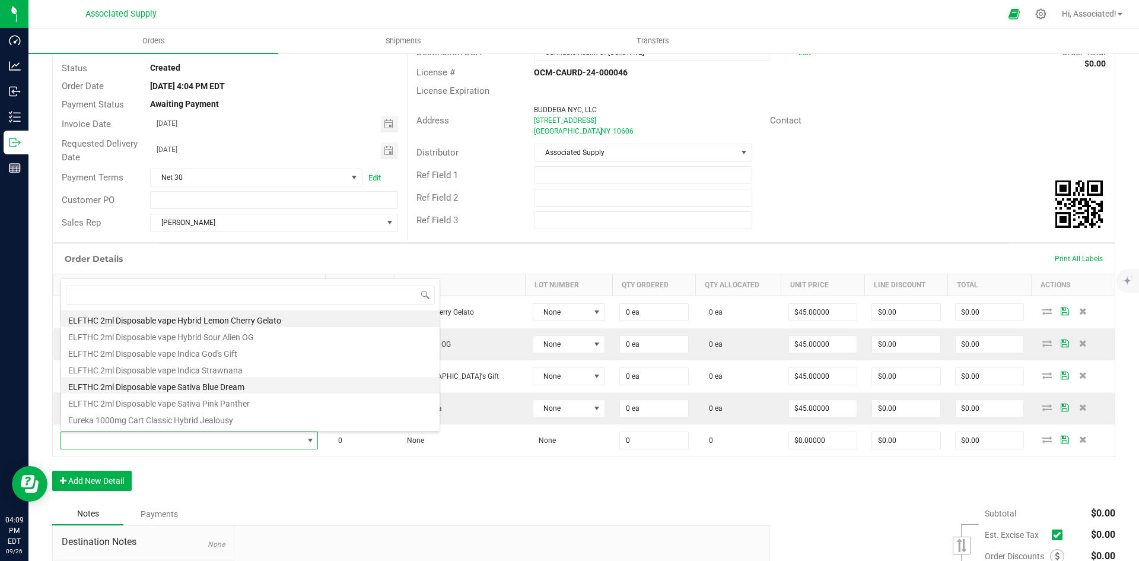
click at [260, 383] on li "ELFTHC 2ml Disposable vape Sativa Blue Dream" at bounding box center [250, 385] width 379 height 17
type input "0 ea"
type input "$45.00000"
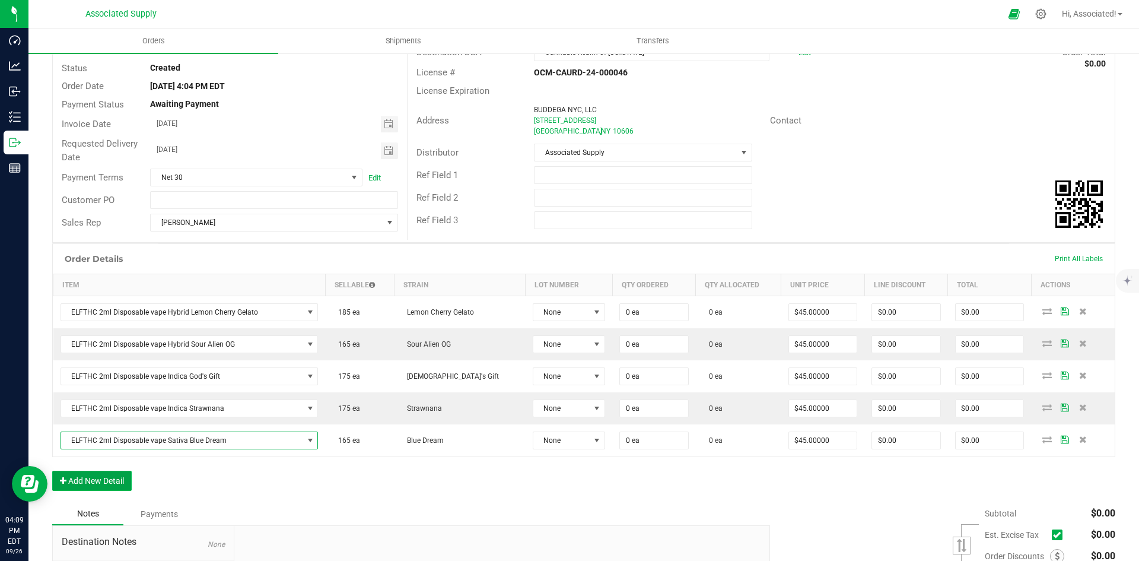
click at [119, 481] on button "Add New Detail" at bounding box center [92, 481] width 80 height 20
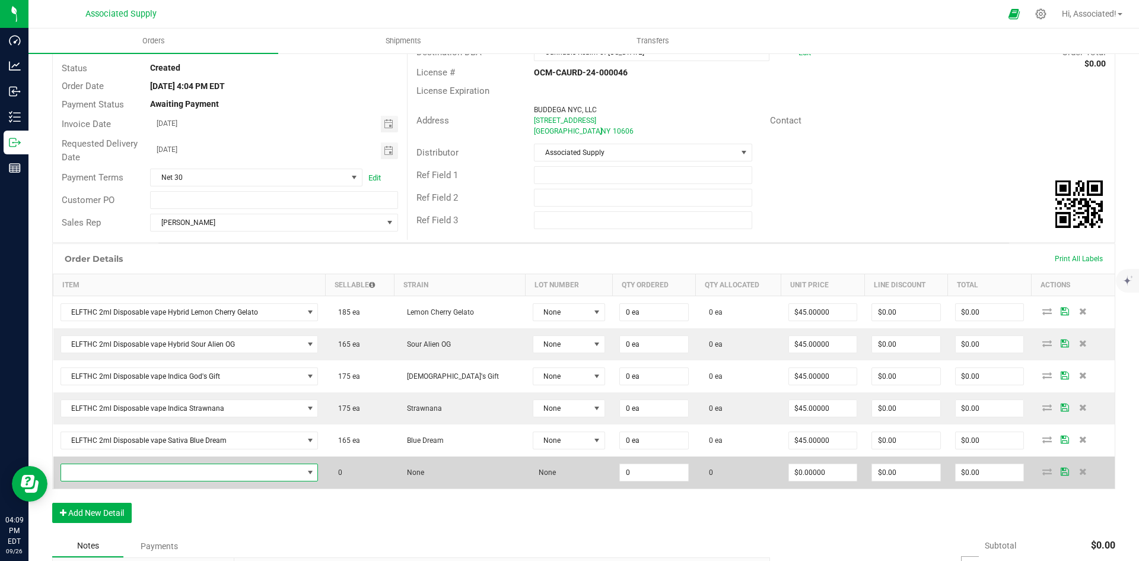
click at [311, 472] on span "NO DATA FOUND" at bounding box center [310, 472] width 9 height 9
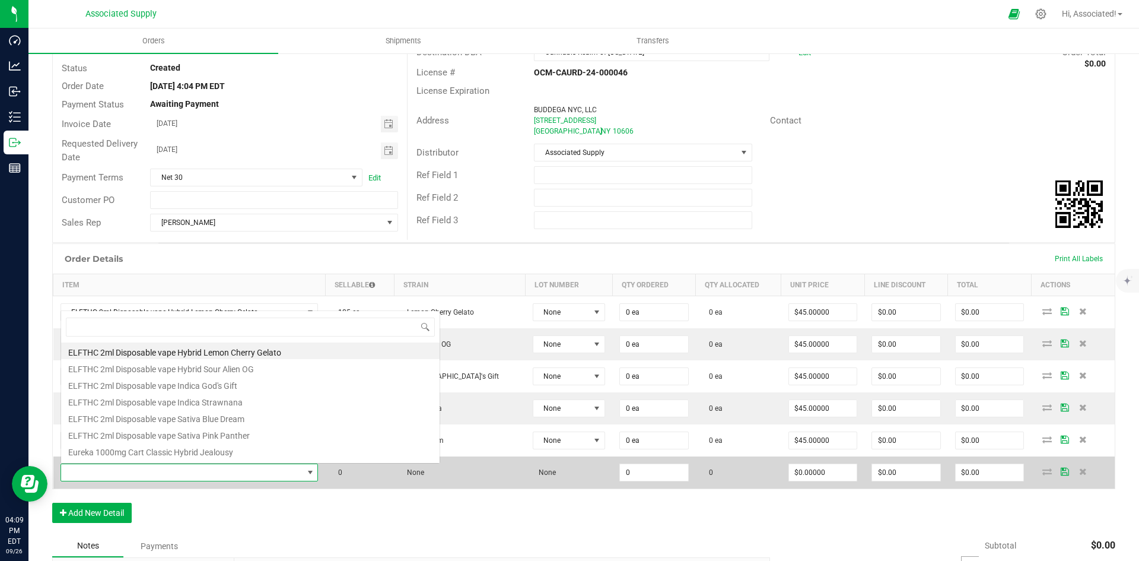
scroll to position [18, 259]
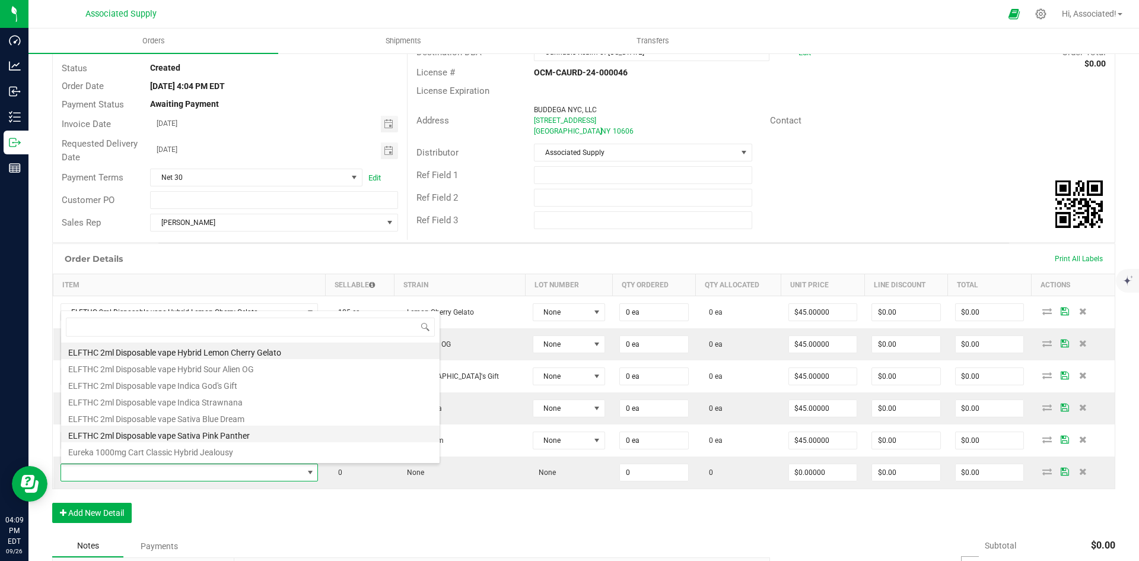
click at [247, 434] on li "ELFTHC 2ml Disposable vape Sativa Pink Panther" at bounding box center [250, 433] width 379 height 17
type input "0 ea"
type input "$45.00000"
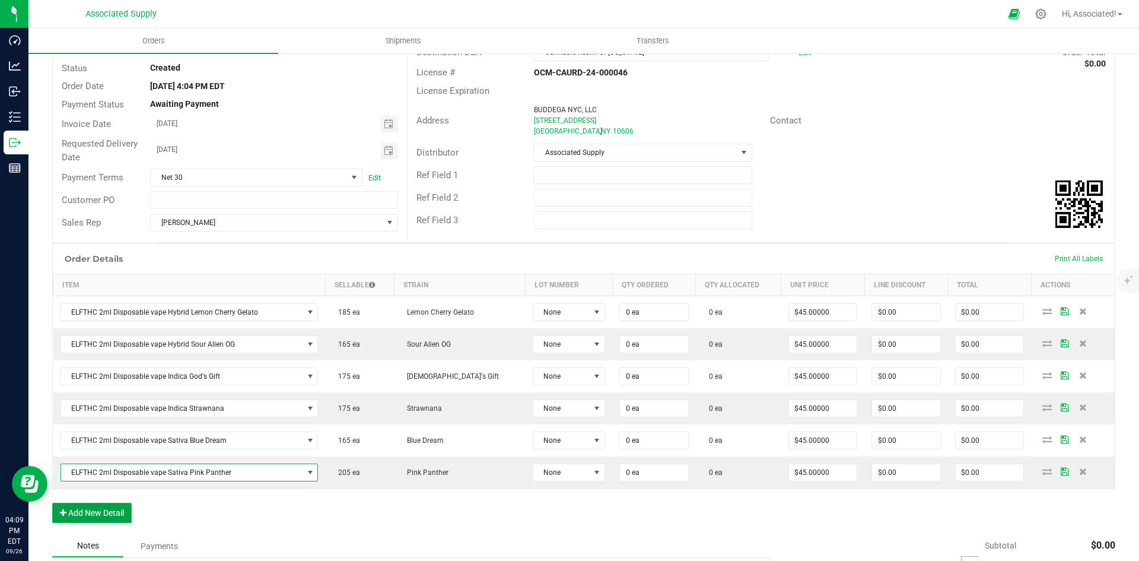
click at [117, 510] on button "Add New Detail" at bounding box center [92, 513] width 80 height 20
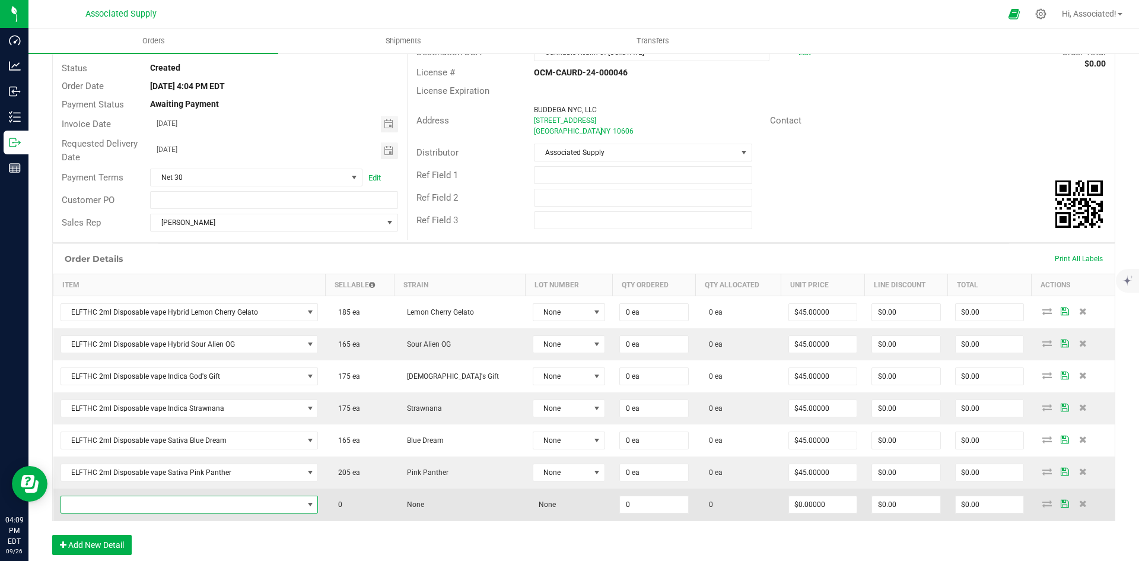
click at [317, 507] on span "NO DATA FOUND" at bounding box center [310, 504] width 15 height 17
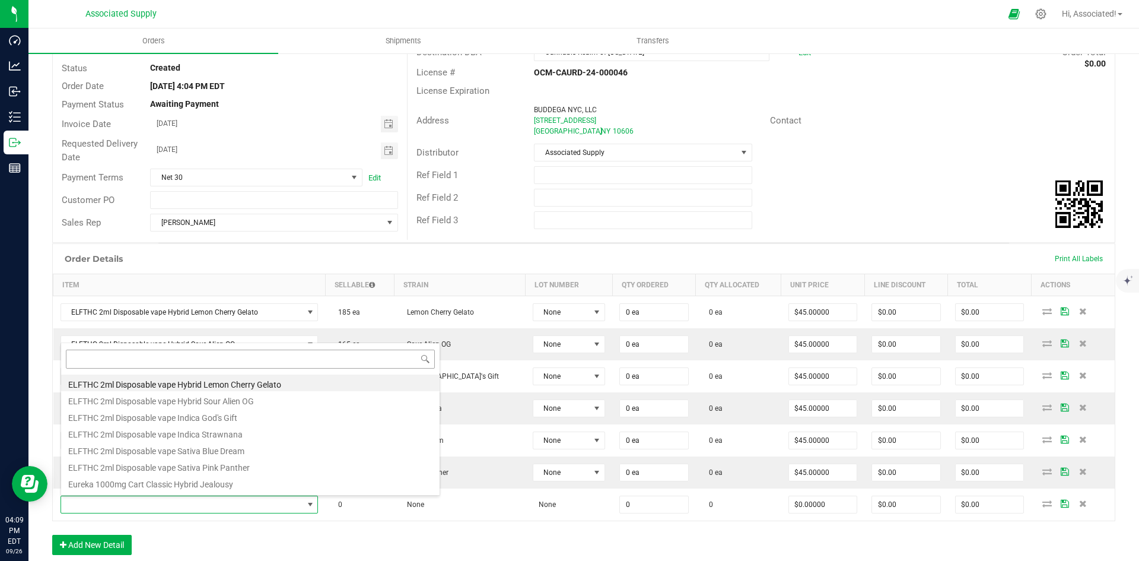
click at [166, 360] on input at bounding box center [250, 359] width 369 height 18
click at [517, 252] on div "Order Details Print All Labels" at bounding box center [584, 259] width 1062 height 30
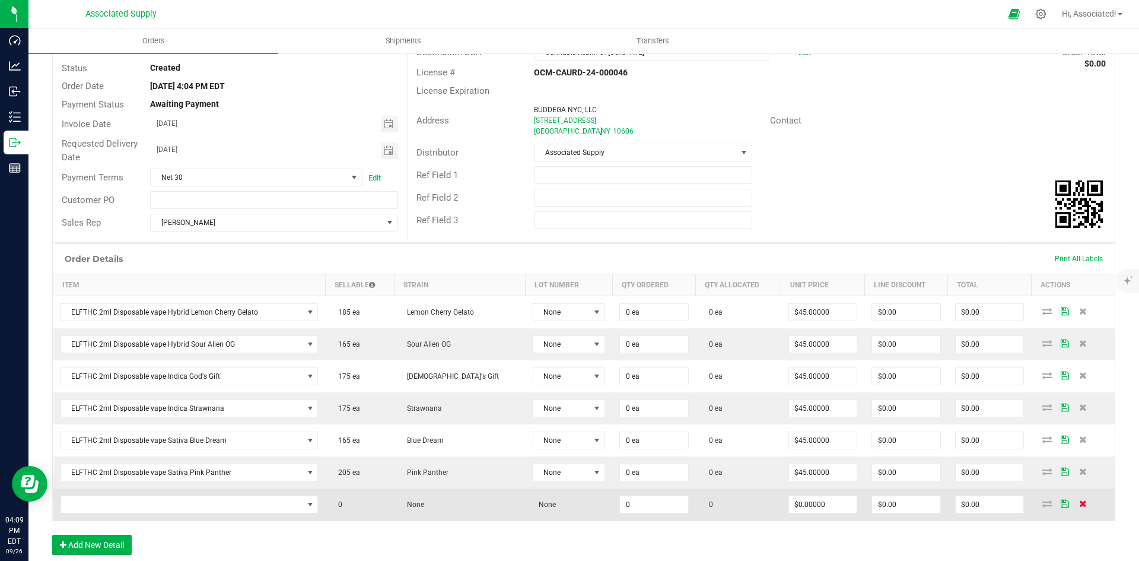
click at [1079, 503] on icon at bounding box center [1083, 503] width 8 height 7
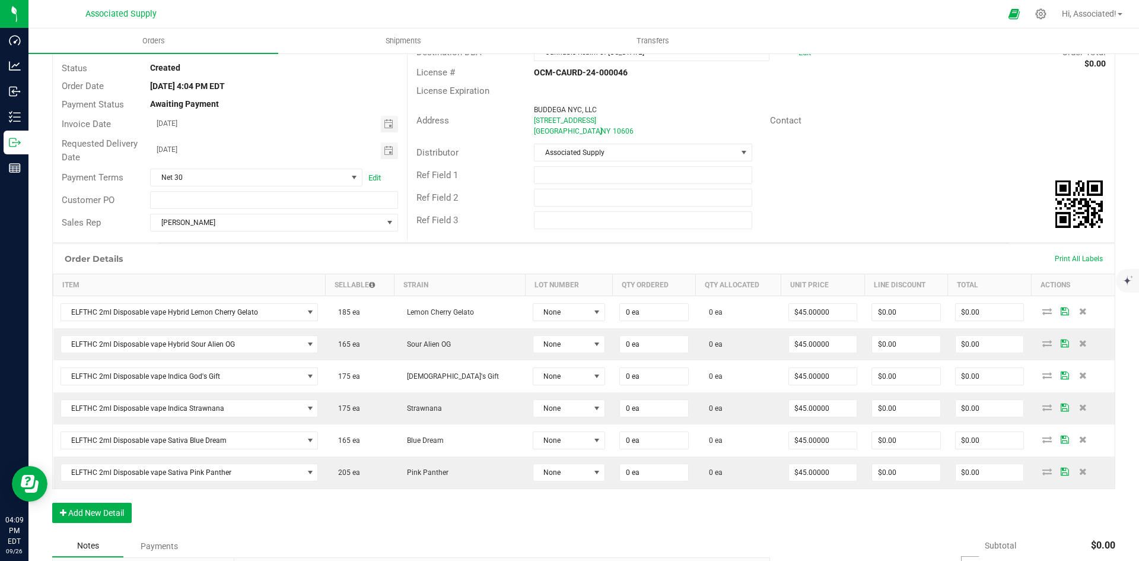
click at [625, 544] on div "Notes Payments" at bounding box center [406, 546] width 709 height 23
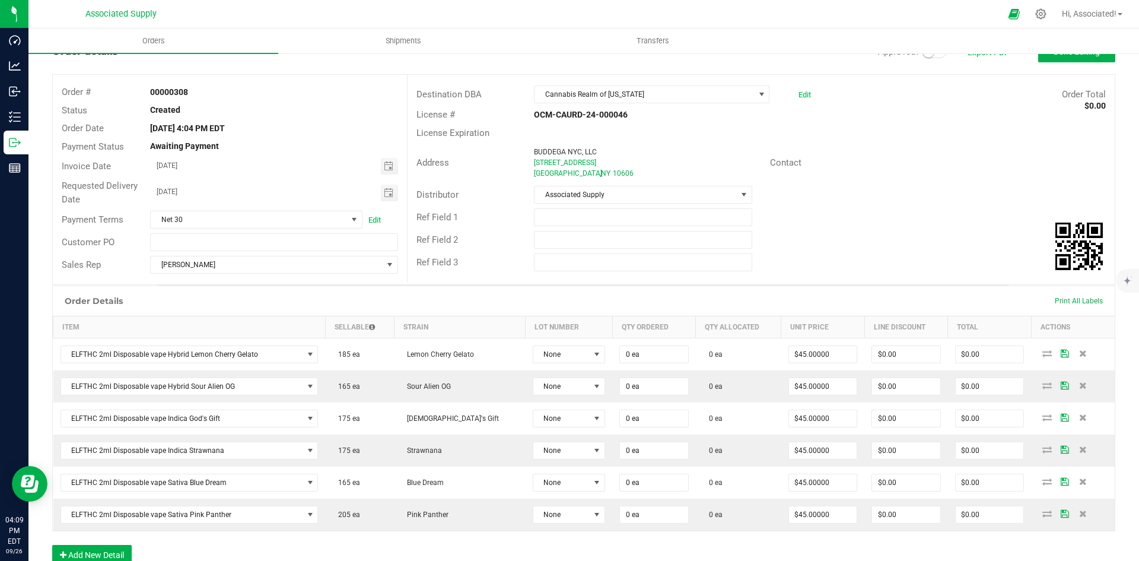
scroll to position [59, 0]
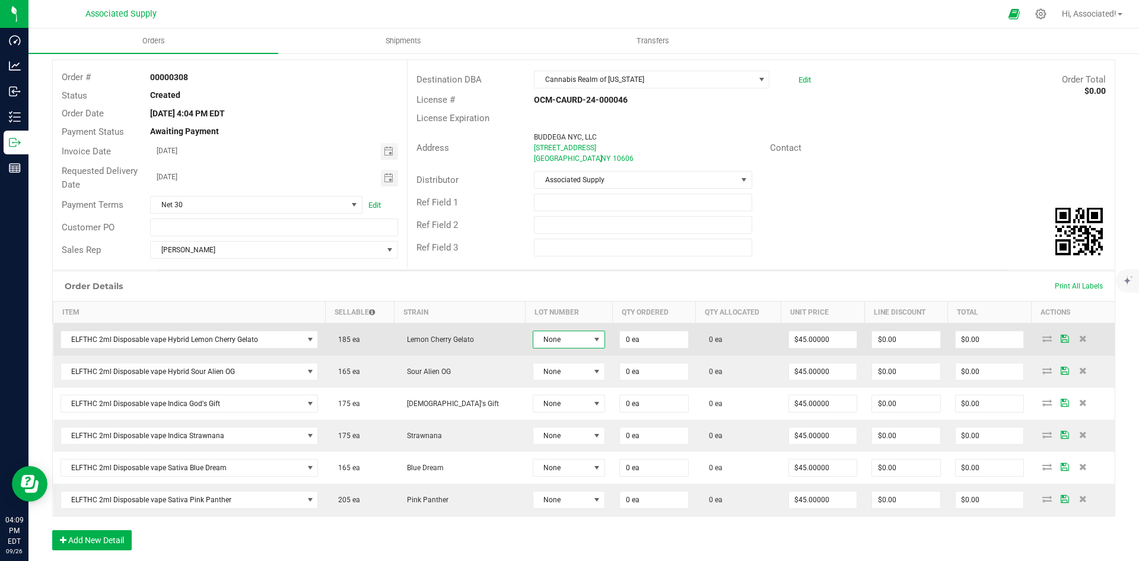
click at [592, 341] on span at bounding box center [596, 339] width 9 height 9
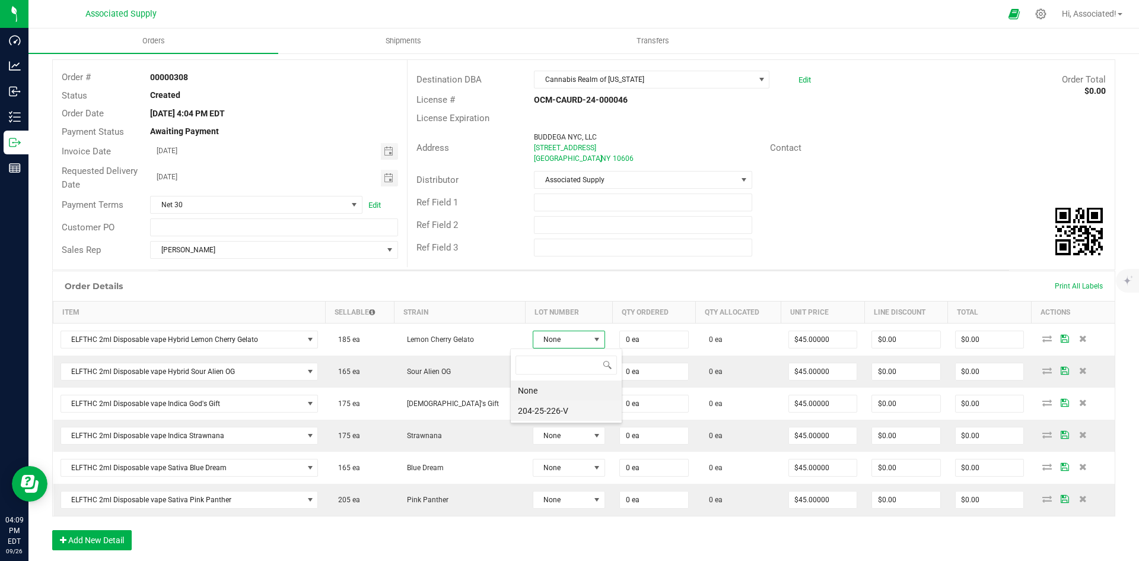
click at [563, 418] on li "204-25-226-V" at bounding box center [566, 411] width 111 height 20
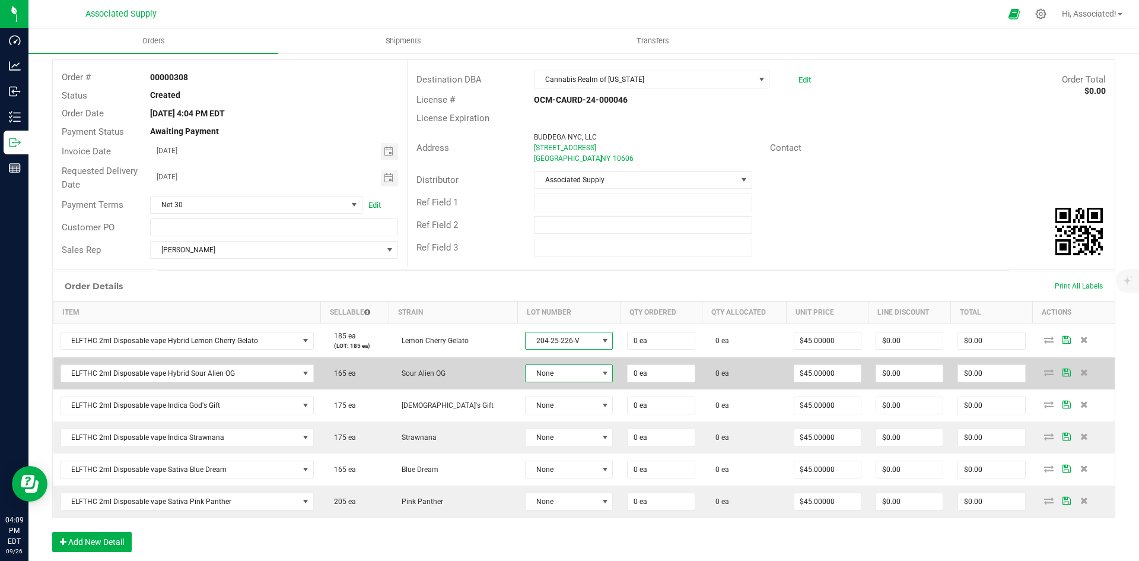
click at [601, 372] on span at bounding box center [605, 373] width 9 height 9
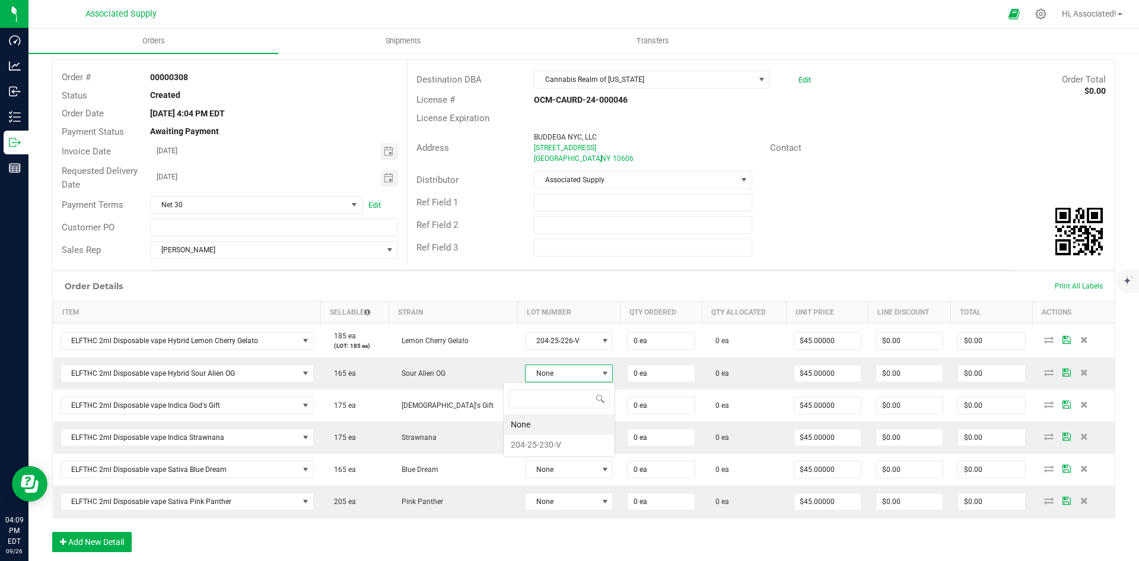
scroll to position [18, 89]
click at [564, 439] on li "204-25-230-V" at bounding box center [559, 444] width 111 height 20
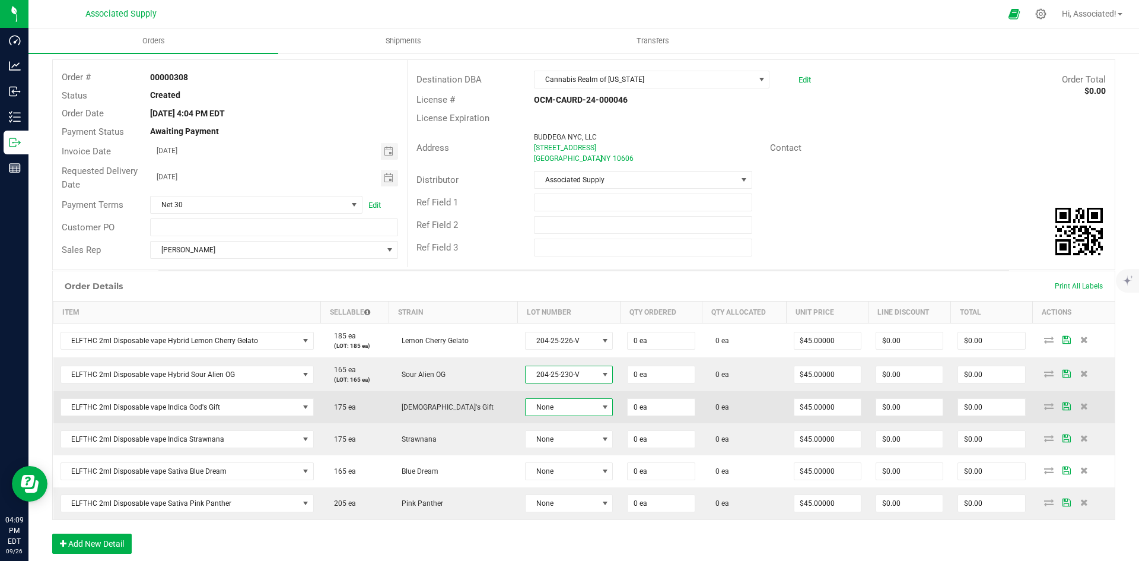
click at [601, 408] on span at bounding box center [605, 406] width 9 height 9
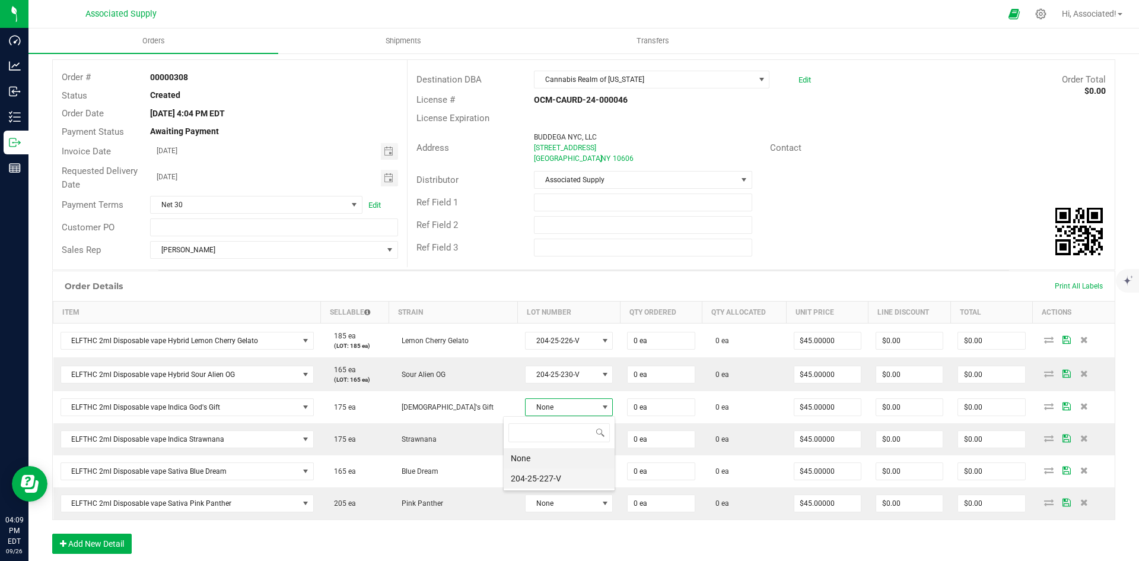
click at [564, 468] on li "204-25-227-V" at bounding box center [559, 478] width 111 height 20
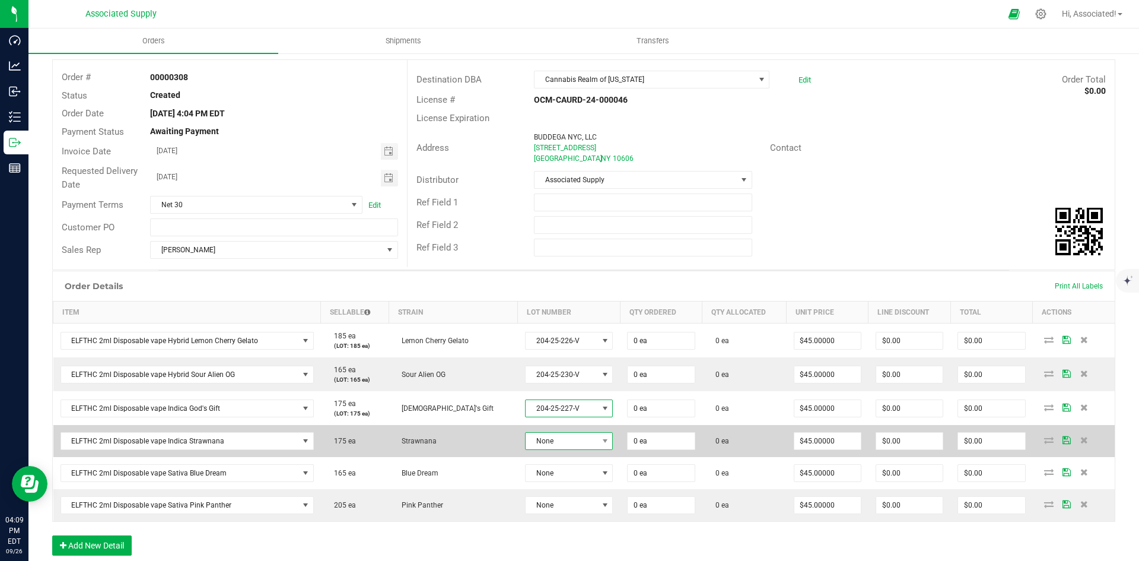
click at [598, 440] on span at bounding box center [605, 441] width 15 height 17
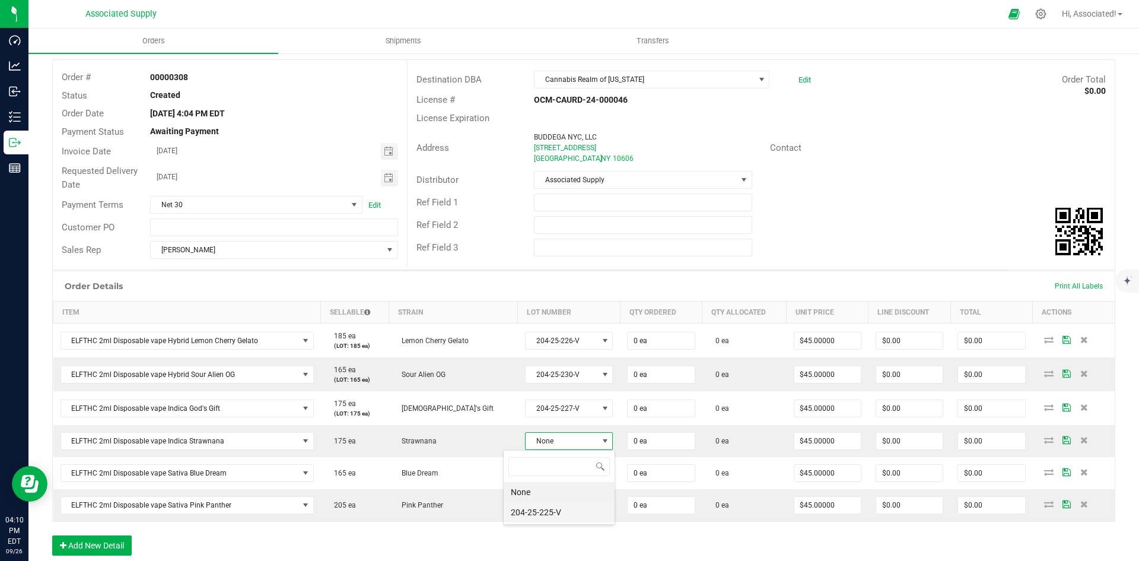
click at [568, 515] on li "204-25-225-V" at bounding box center [559, 512] width 111 height 20
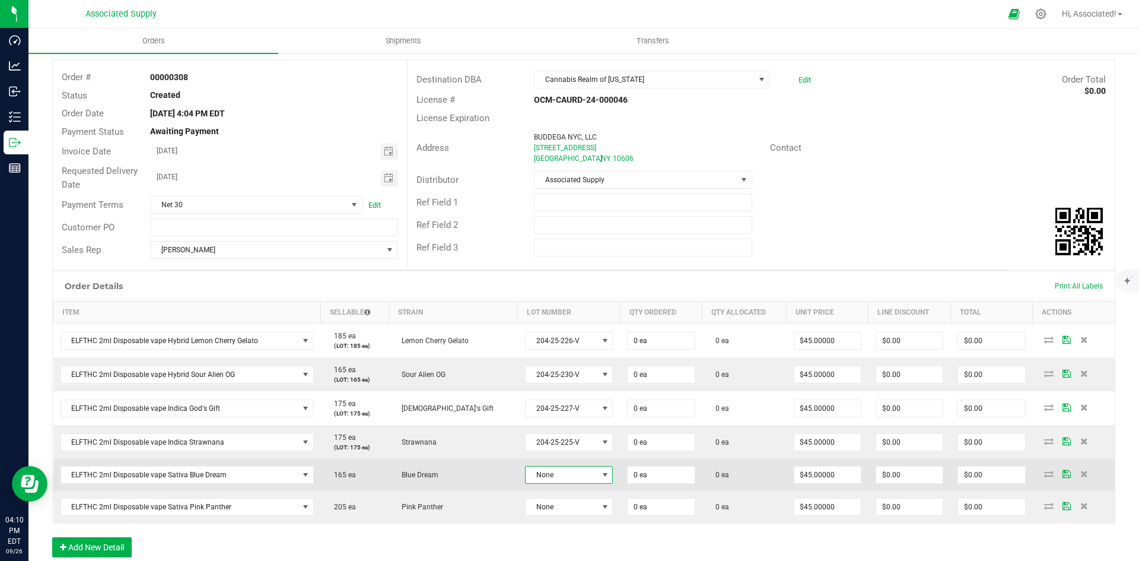
click at [601, 479] on span at bounding box center [605, 474] width 9 height 9
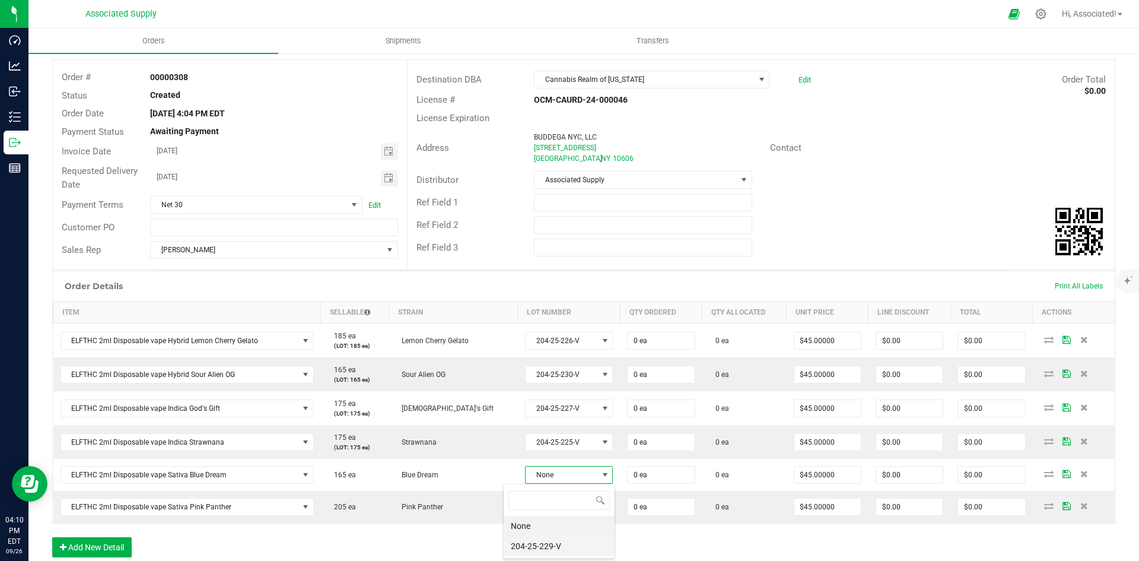
click at [563, 548] on li "204-25-229-V" at bounding box center [559, 546] width 111 height 20
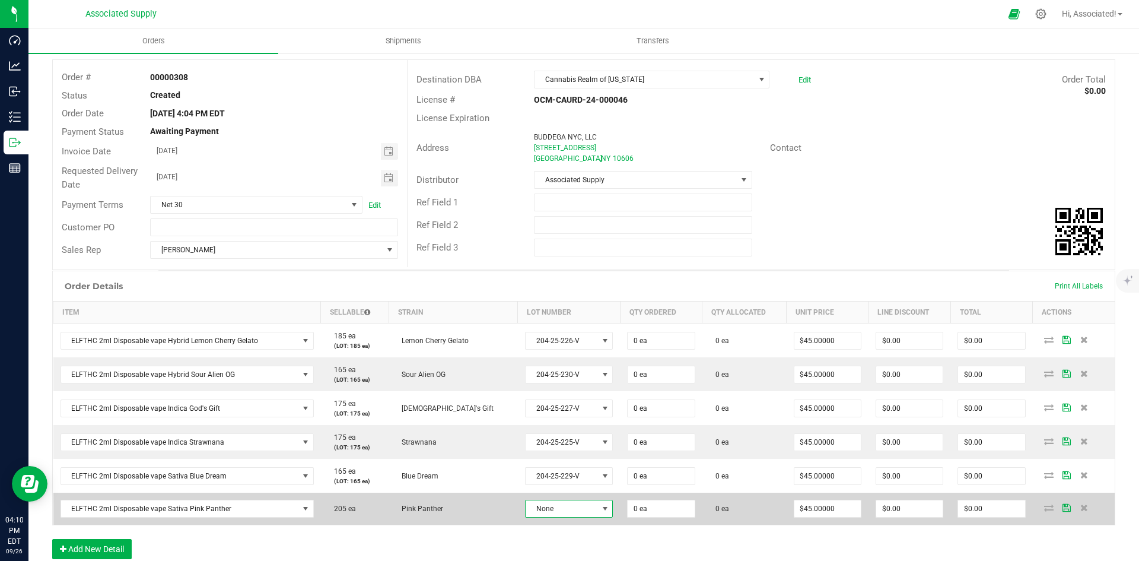
click at [601, 507] on span at bounding box center [605, 508] width 9 height 9
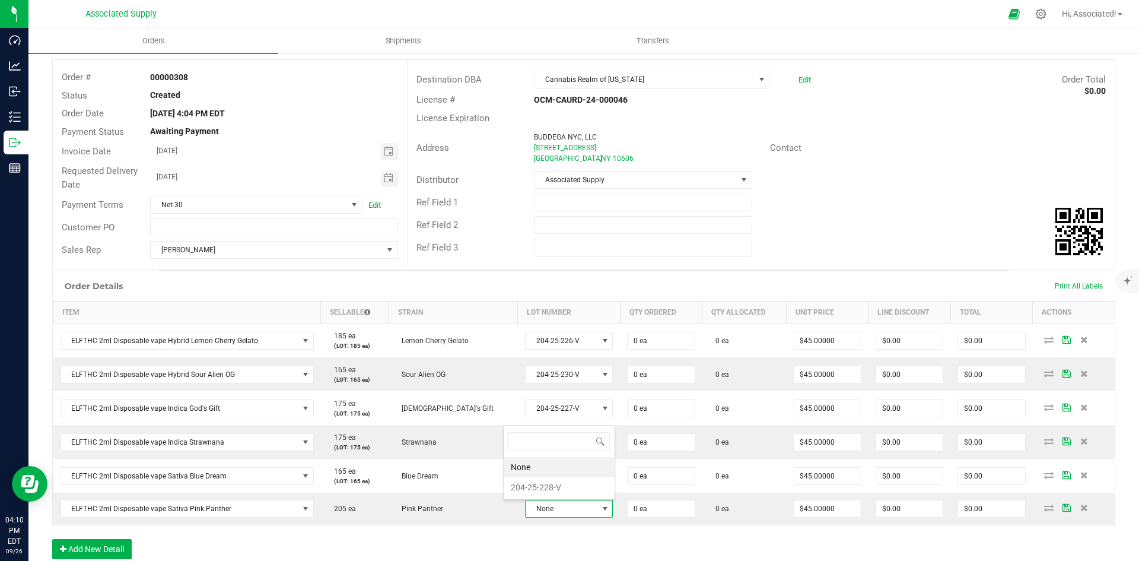
scroll to position [18, 88]
click at [555, 487] on li "204-25-228-V" at bounding box center [559, 487] width 111 height 20
click at [773, 541] on div "Order Details Print All Labels Item Sellable Strain Lot Number Qty Ordered Qty …" at bounding box center [583, 422] width 1063 height 302
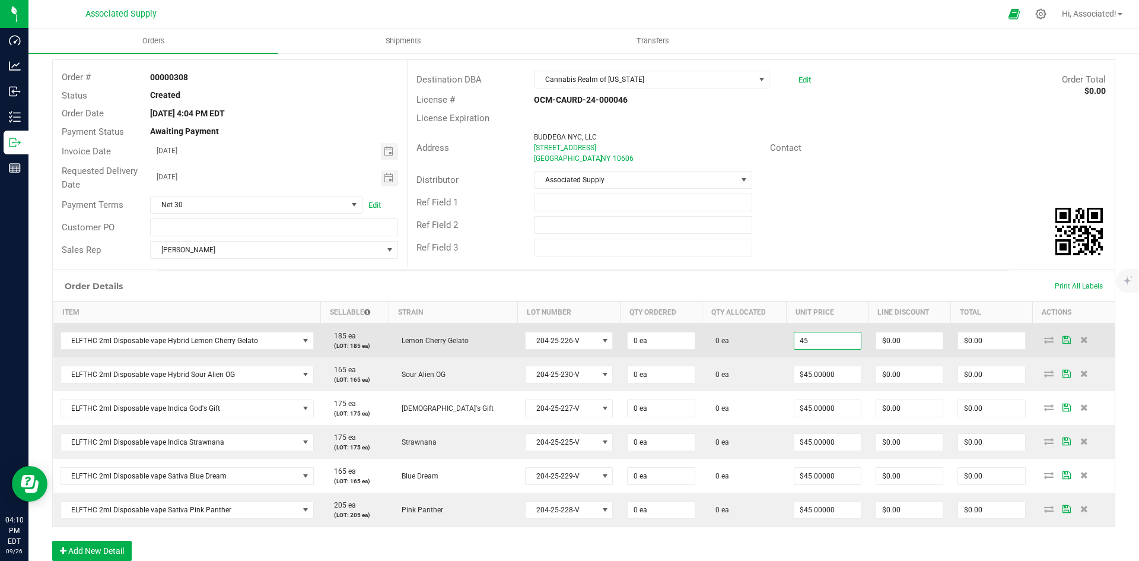
click at [827, 341] on input "45" at bounding box center [828, 340] width 66 height 17
type input "$45.00000"
type input "0"
click at [884, 340] on input "0" at bounding box center [909, 340] width 66 height 17
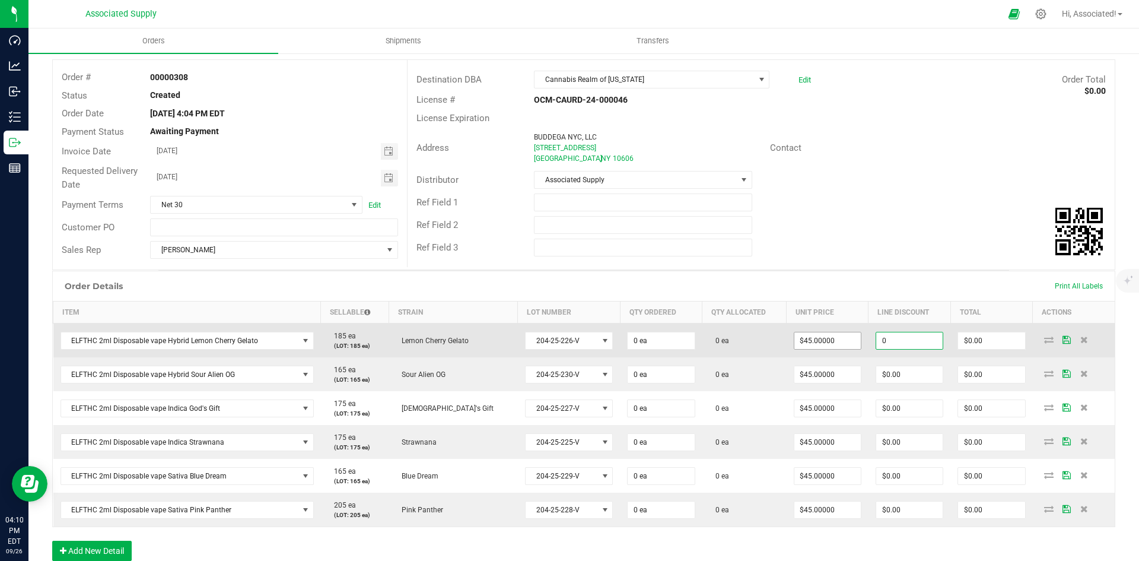
type input "45"
type input "$0.00"
click at [822, 339] on input "45" at bounding box center [828, 340] width 66 height 17
type input "42.50"
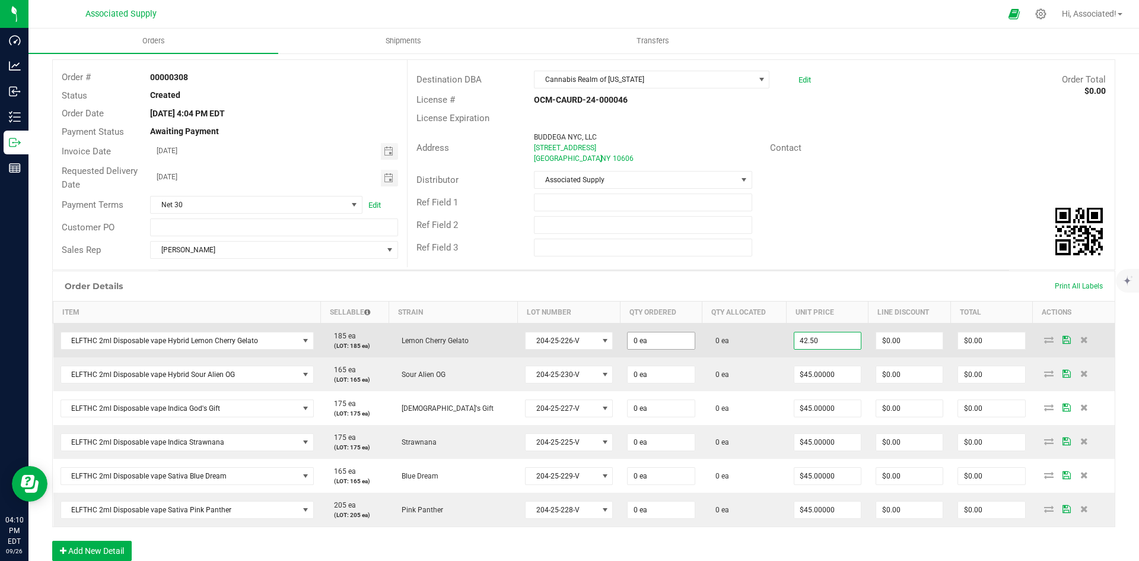
type input "0"
type input "$42.50000"
click at [643, 343] on input "0" at bounding box center [661, 340] width 66 height 17
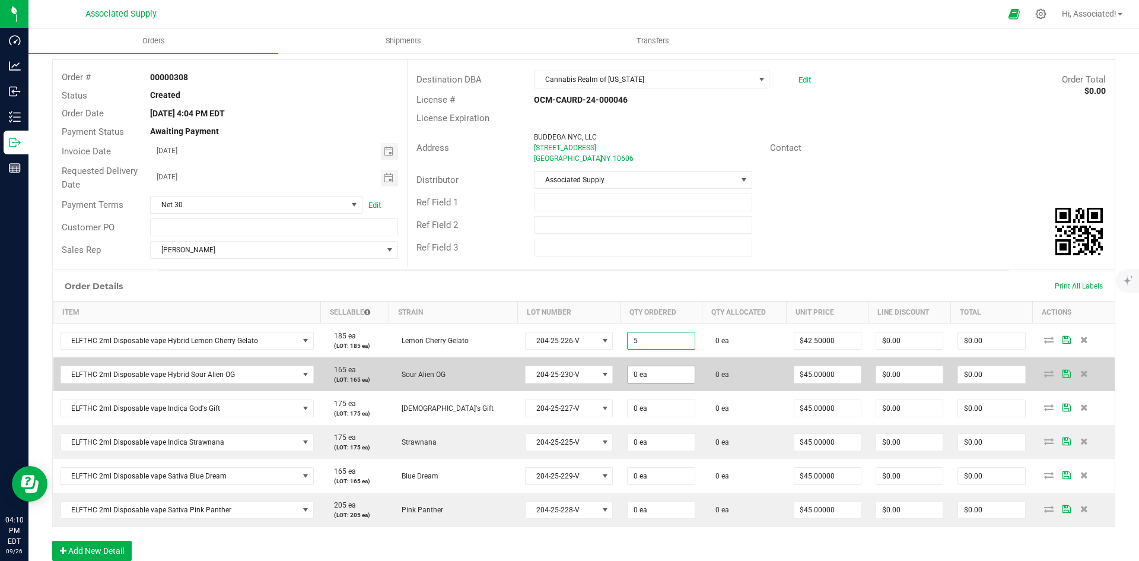
type input "5 ea"
type input "$212.50"
click at [644, 374] on input "0" at bounding box center [661, 374] width 66 height 17
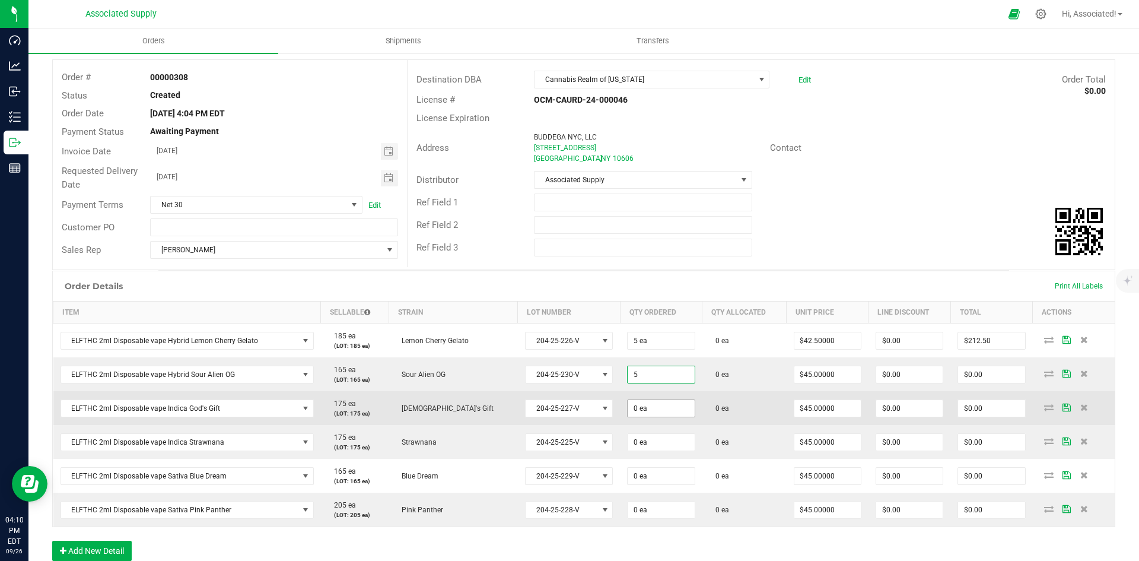
type input "5 ea"
type input "$225.00"
click at [651, 409] on input "0" at bounding box center [661, 408] width 66 height 17
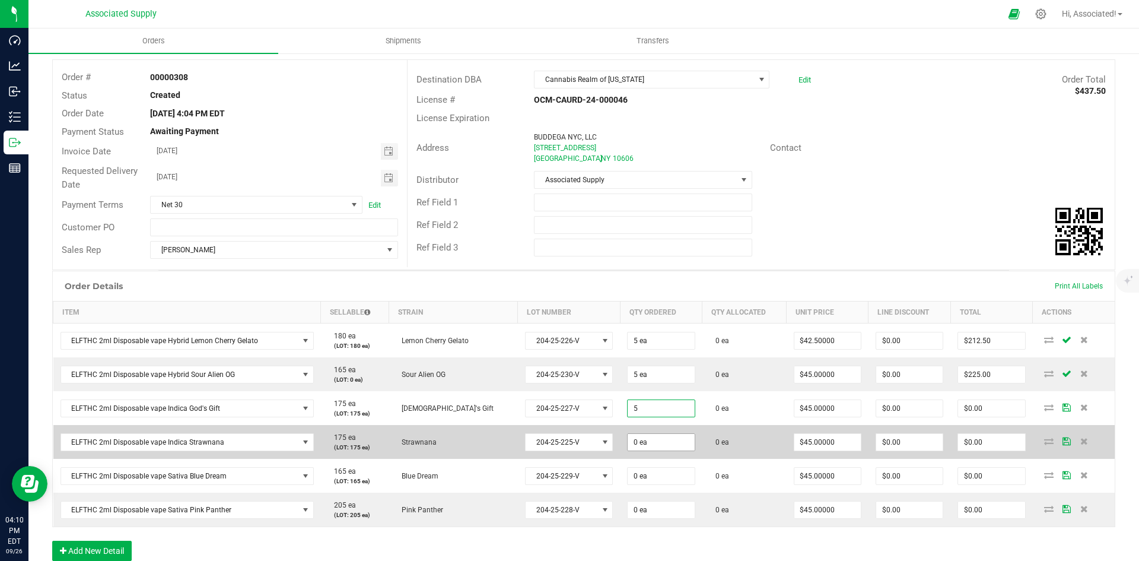
type input "5 ea"
type input "$225.00"
click at [656, 446] on input "0" at bounding box center [661, 442] width 66 height 17
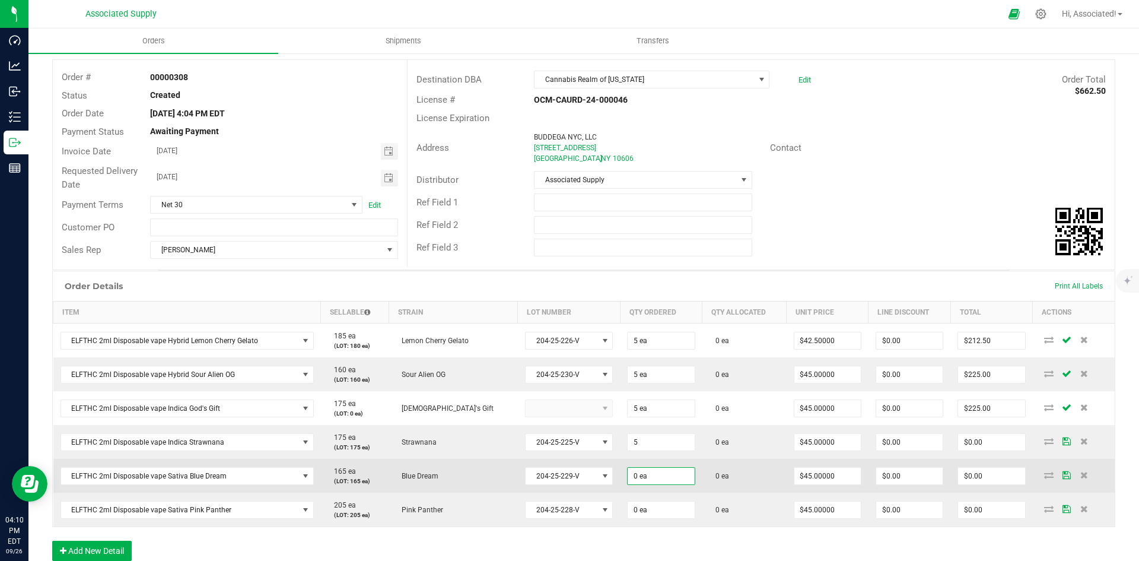
type input "5 ea"
type input "$225.00"
click at [656, 471] on input "0" at bounding box center [661, 476] width 66 height 17
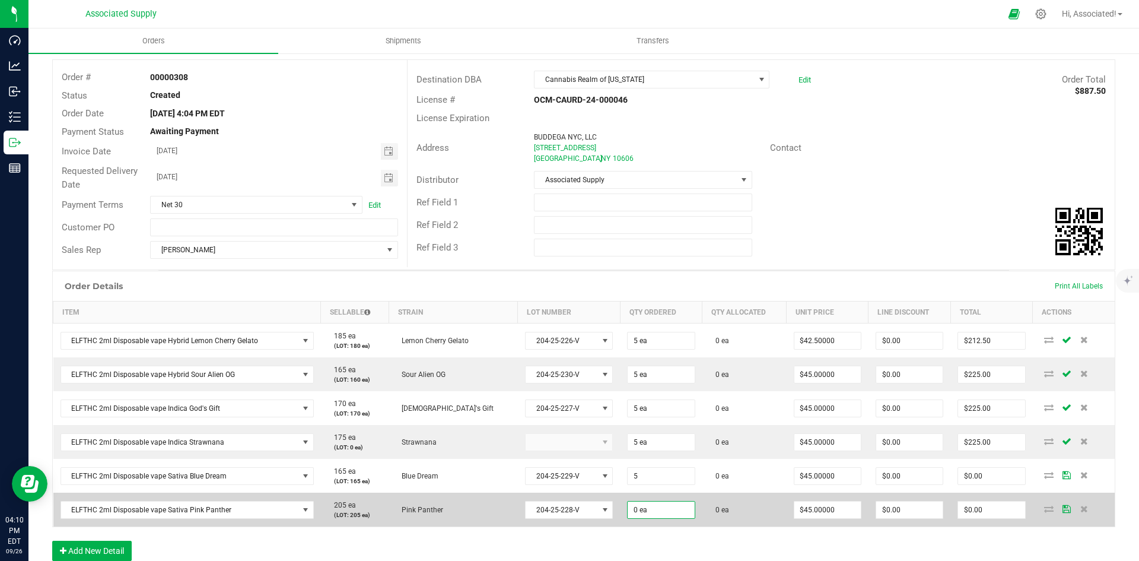
type input "5 ea"
type input "$225.00"
click at [650, 509] on input "0" at bounding box center [661, 509] width 66 height 17
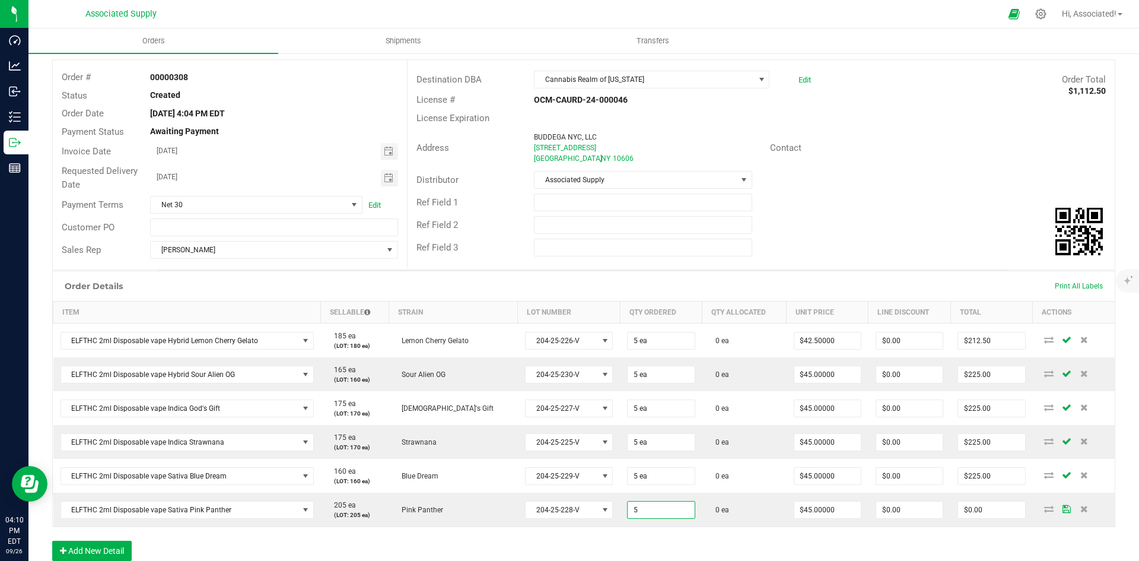
type input "5 ea"
type input "$225.00"
click at [765, 220] on div "Ref Field 2" at bounding box center [761, 225] width 707 height 23
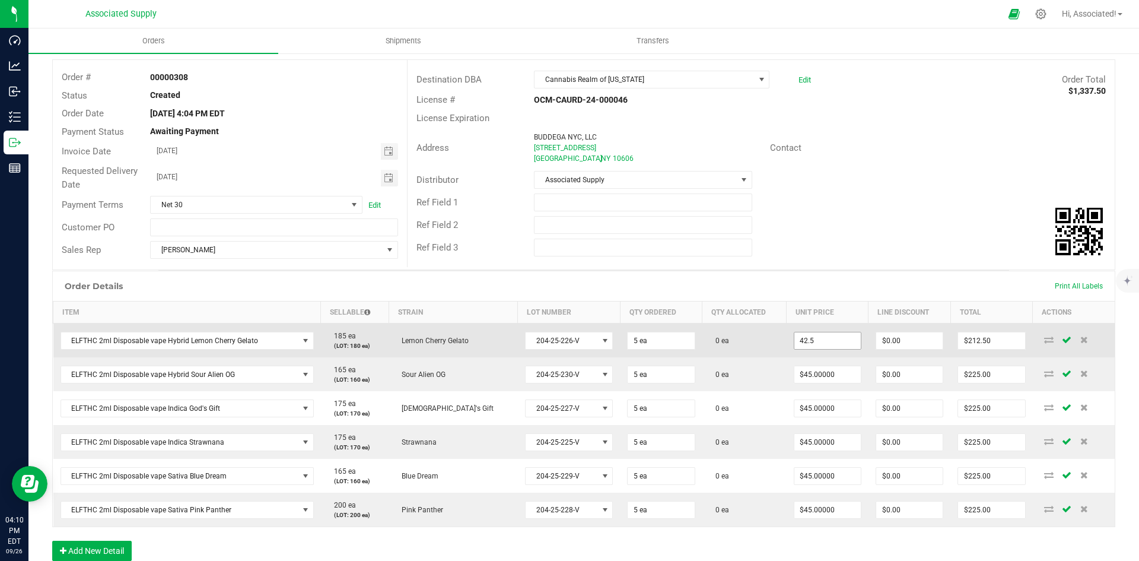
click at [830, 338] on input "42.5" at bounding box center [828, 340] width 66 height 17
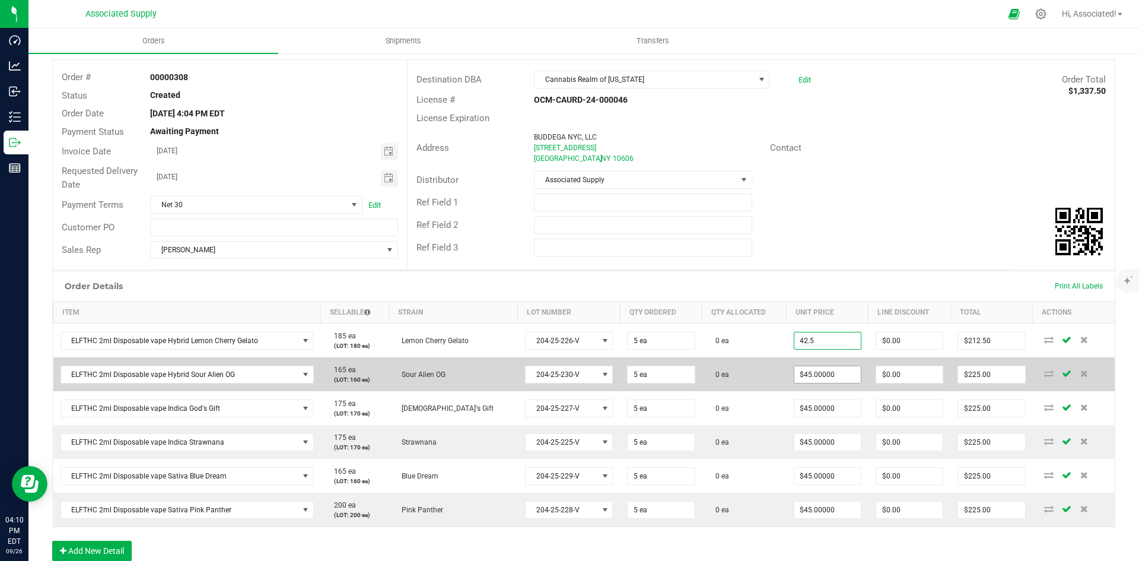
type input "$42.50000"
click at [832, 366] on span "$45.00000" at bounding box center [828, 375] width 68 height 18
click at [831, 379] on input "45" at bounding box center [828, 374] width 66 height 17
paste input "2."
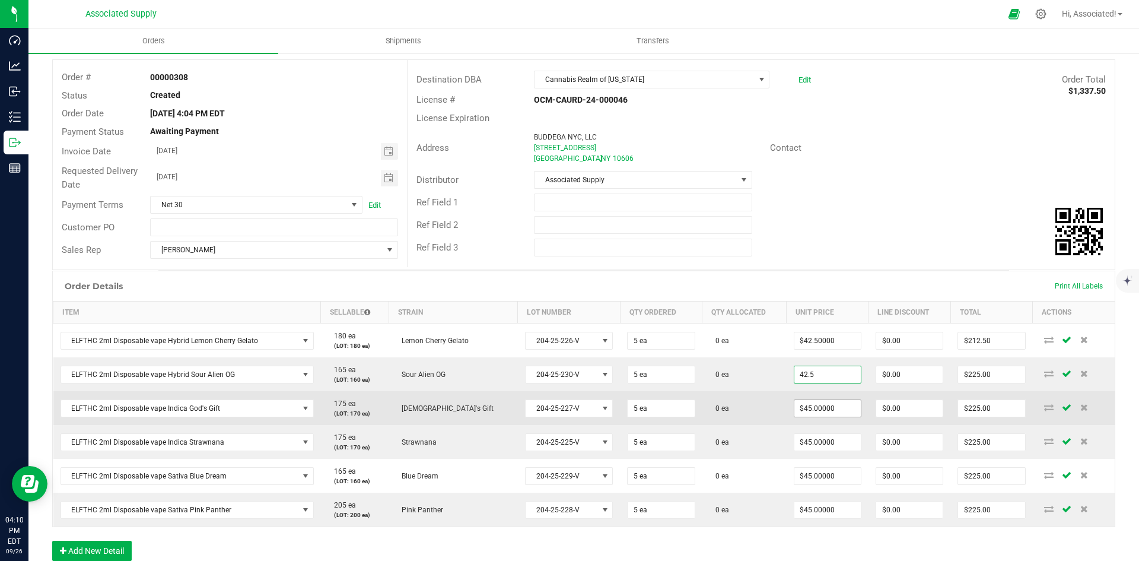
type input "$42.50000"
type input "$212.50"
click at [833, 408] on input "45" at bounding box center [828, 408] width 66 height 17
paste input "2."
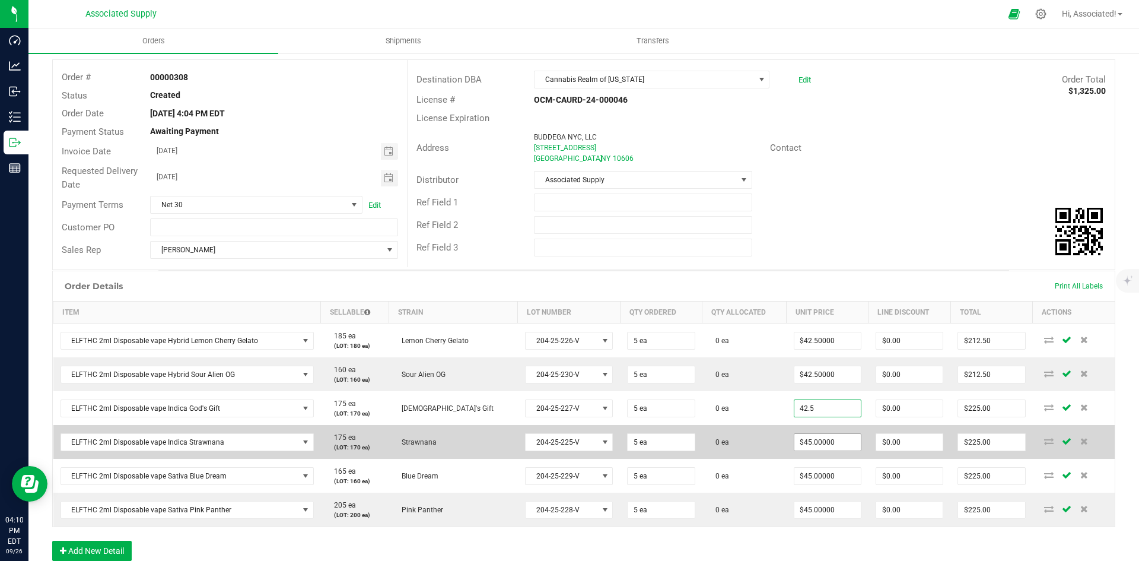
type input "$42.50000"
type input "$212.50"
click at [831, 437] on input "45" at bounding box center [828, 442] width 66 height 17
paste input "2."
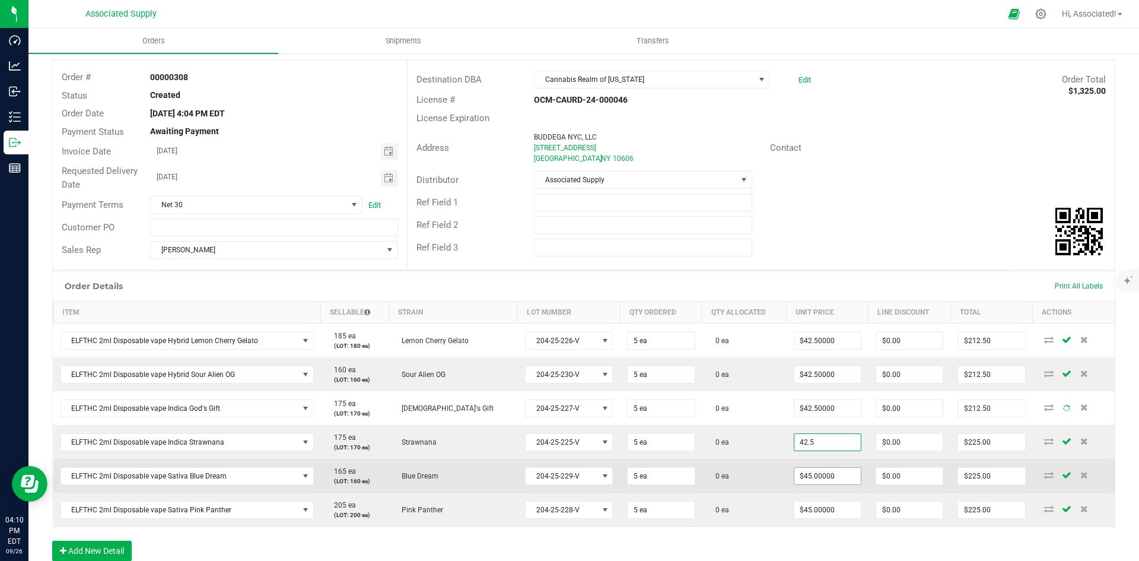
type input "$42.50000"
type input "$212.50"
click at [828, 471] on input "45" at bounding box center [828, 476] width 66 height 17
paste input "2."
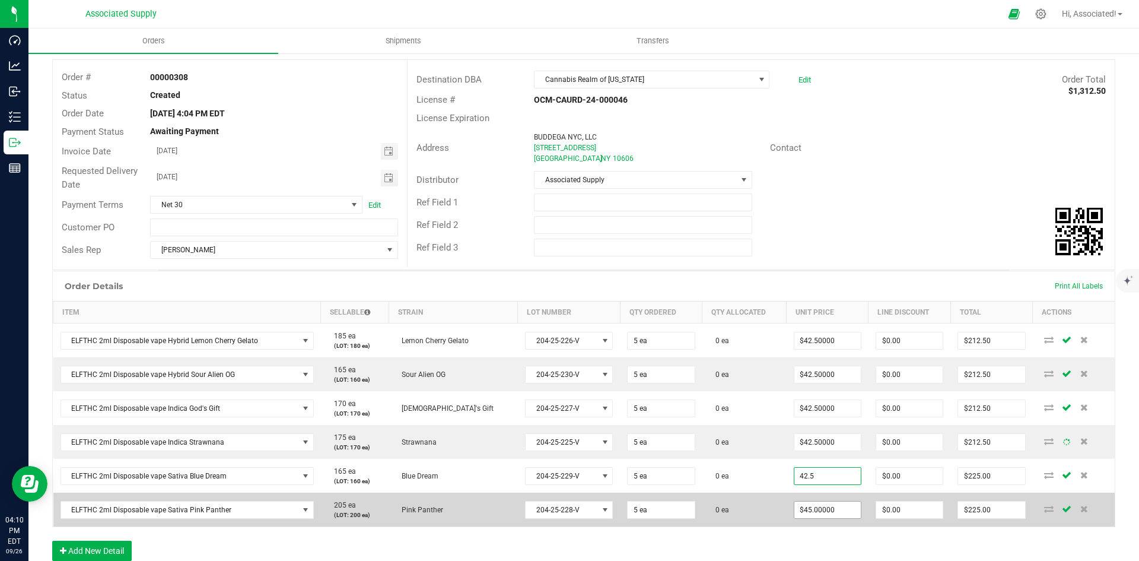
type input "$42.50000"
type input "$212.50"
click at [823, 506] on input "45" at bounding box center [828, 509] width 66 height 17
paste input "2."
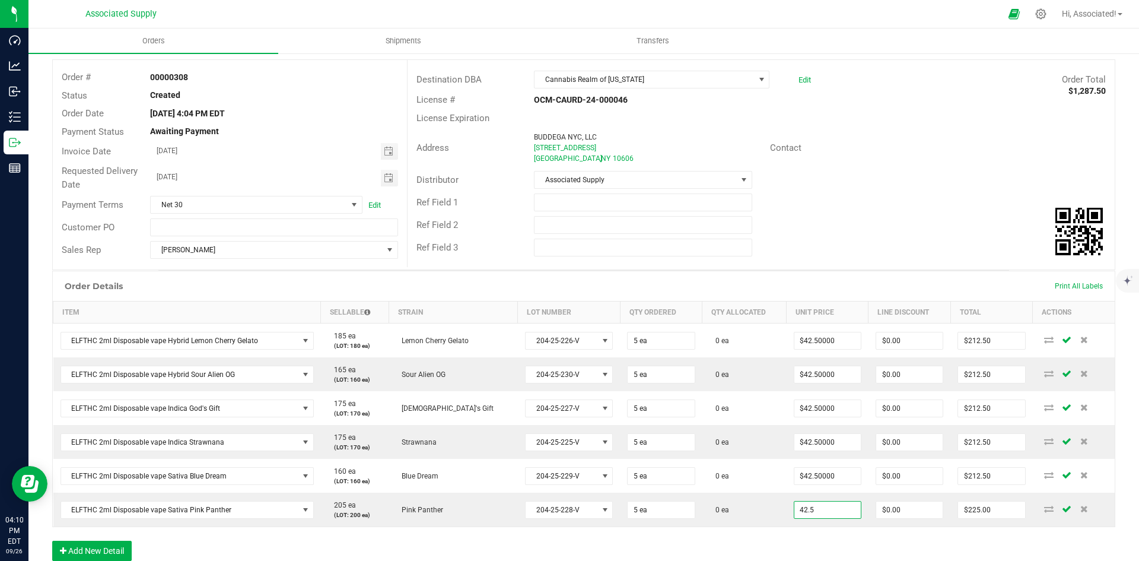
type input "$42.50000"
type input "$212.50"
click at [887, 225] on div "Ref Field 2" at bounding box center [761, 225] width 707 height 23
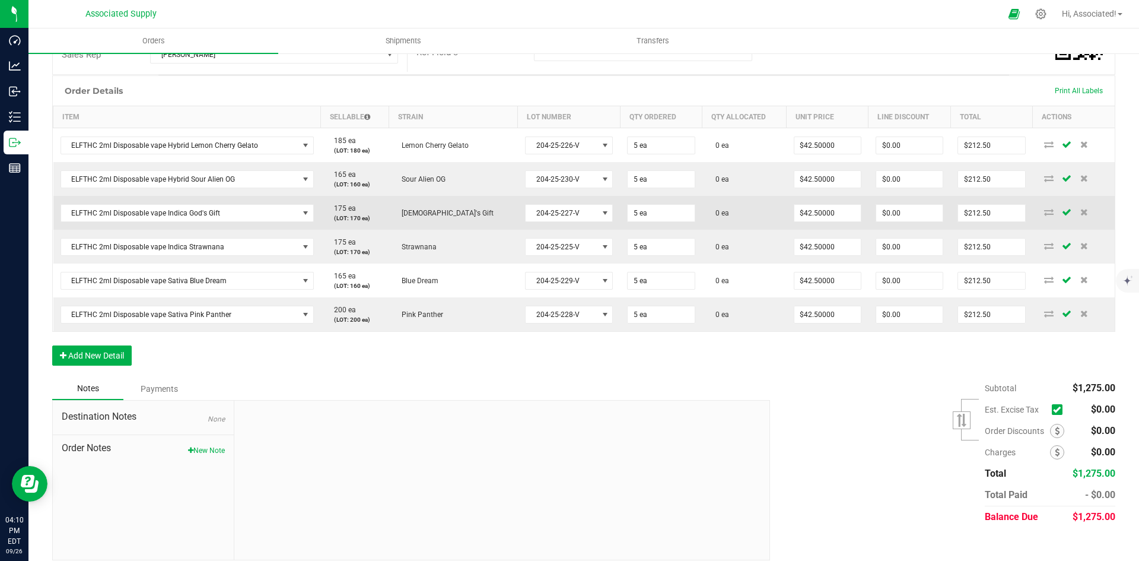
scroll to position [266, 0]
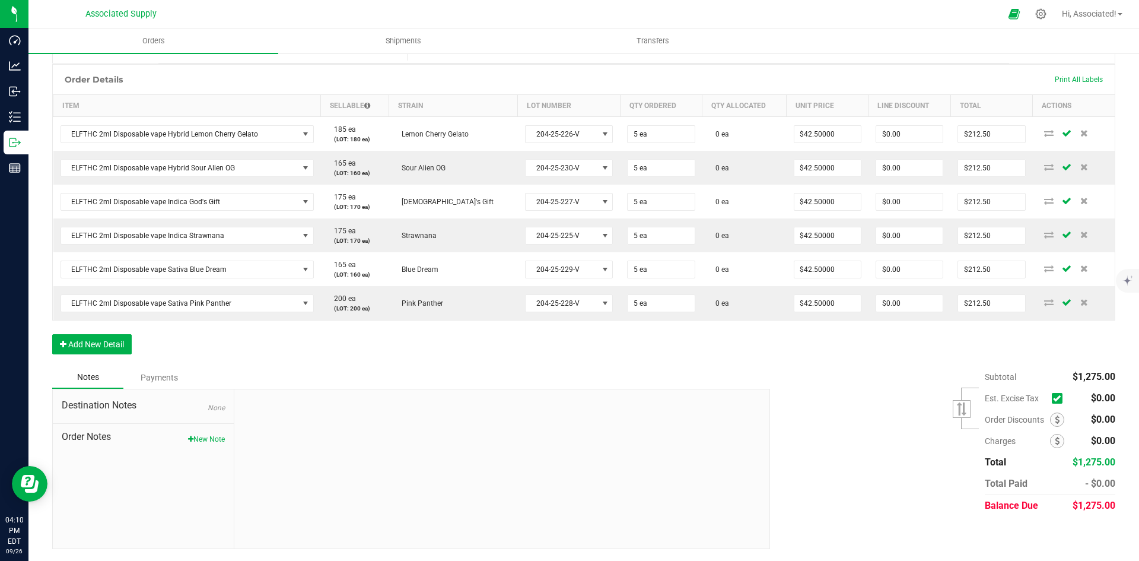
click at [1053, 398] on icon at bounding box center [1057, 398] width 8 height 0
click at [0, 0] on input "checkbox" at bounding box center [0, 0] width 0 height 0
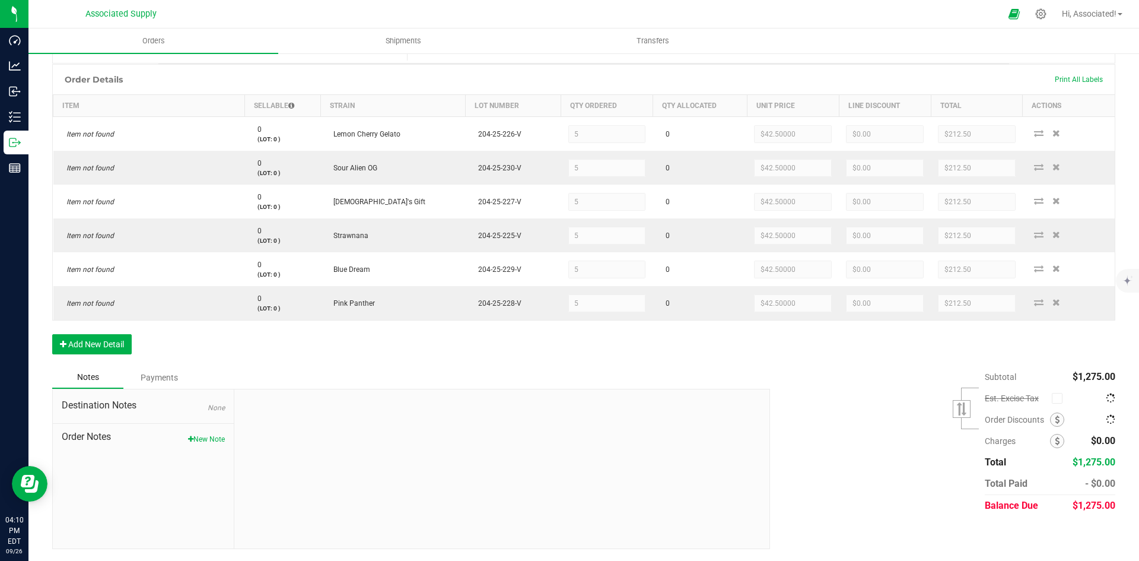
click at [859, 371] on div "Subtotal $1,275.00 Est. Excise Tax" at bounding box center [938, 441] width 354 height 150
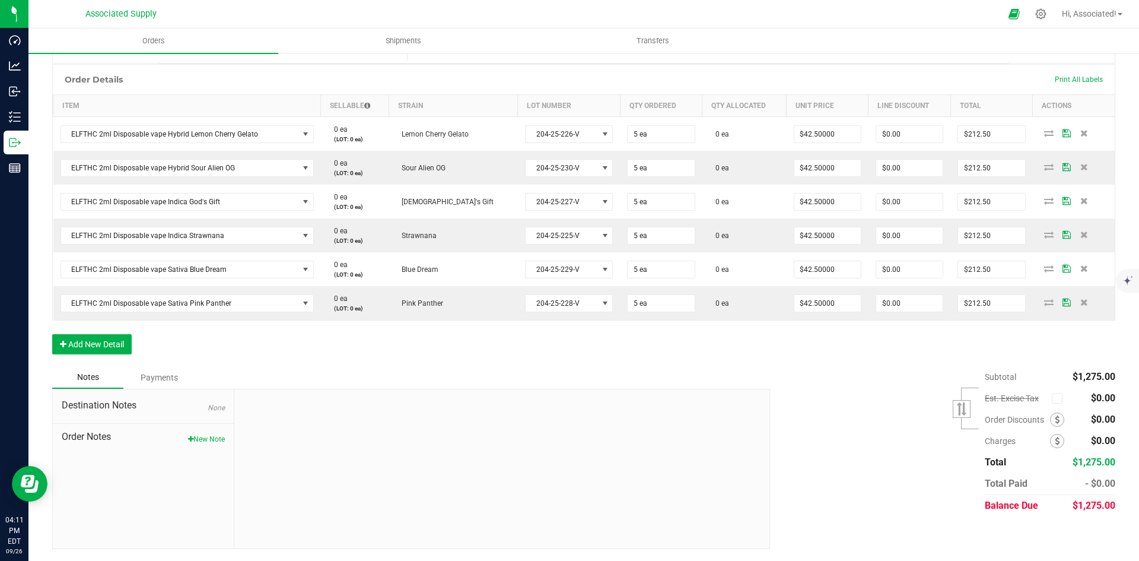
click at [163, 376] on div "Payments" at bounding box center [158, 377] width 71 height 21
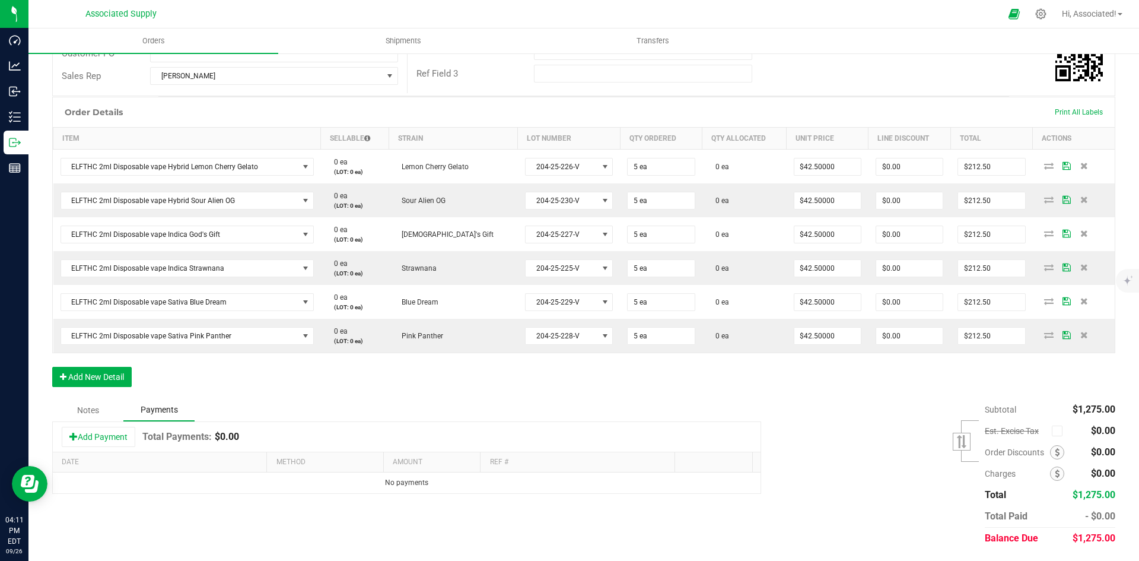
scroll to position [233, 0]
click at [97, 414] on div "Notes" at bounding box center [87, 409] width 71 height 21
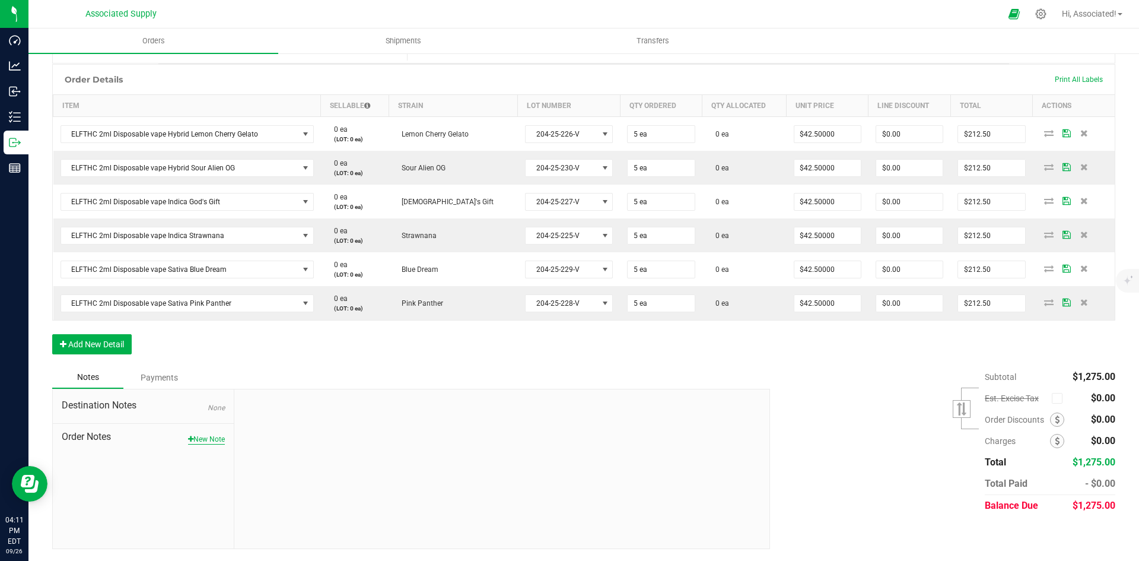
click at [203, 440] on button "New Note" at bounding box center [206, 439] width 37 height 11
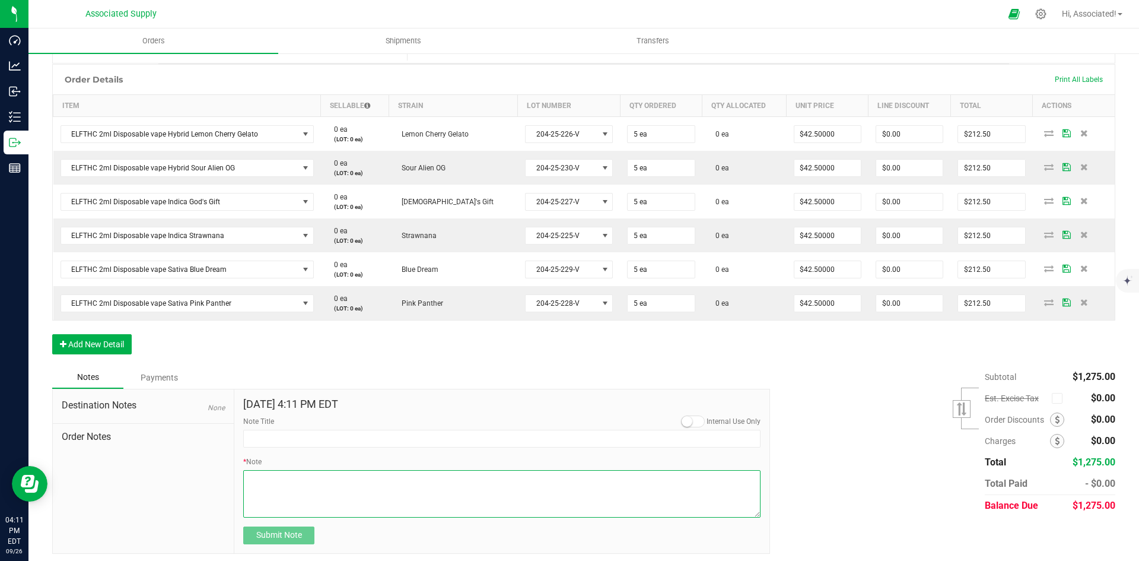
click at [317, 485] on textarea "* Note" at bounding box center [501, 493] width 517 height 47
paste textarea "Bank info for payment. Dime Community bank Routing # [US_BANK_ROUTING_MICR] Acc…"
type textarea "Bank info for payment. Dime Community bank Routing # [US_BANK_ROUTING_MICR] Acc…"
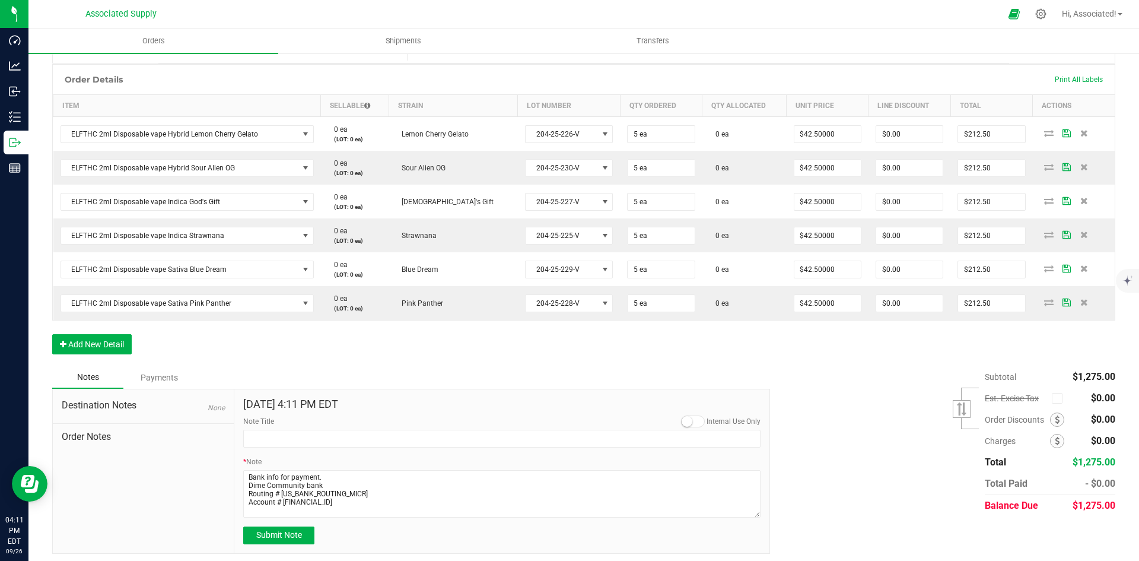
click at [350, 453] on form "Sep 26, 2025 4:11 PM EDT Internal Use Only Note Title * Note Submit Note" at bounding box center [501, 471] width 517 height 146
click at [347, 432] on input "Note Title" at bounding box center [501, 439] width 517 height 18
type input "NEW BANKING / WIRE INFO"
click at [884, 461] on div "Subtotal $1,275.00 Est. Excise Tax" at bounding box center [938, 441] width 354 height 150
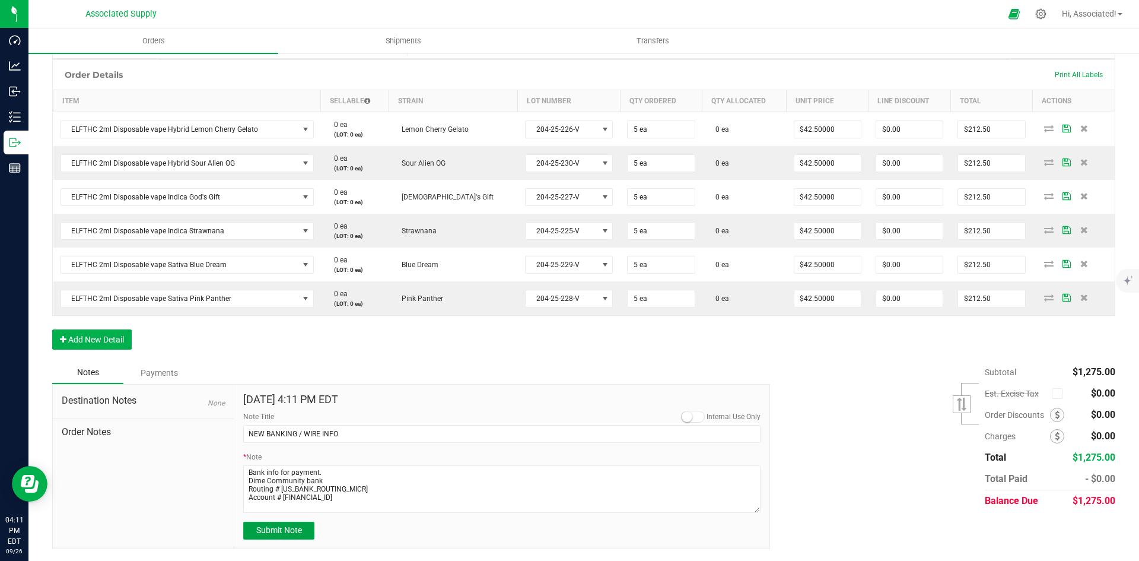
click at [285, 536] on button "Submit Note" at bounding box center [278, 531] width 71 height 18
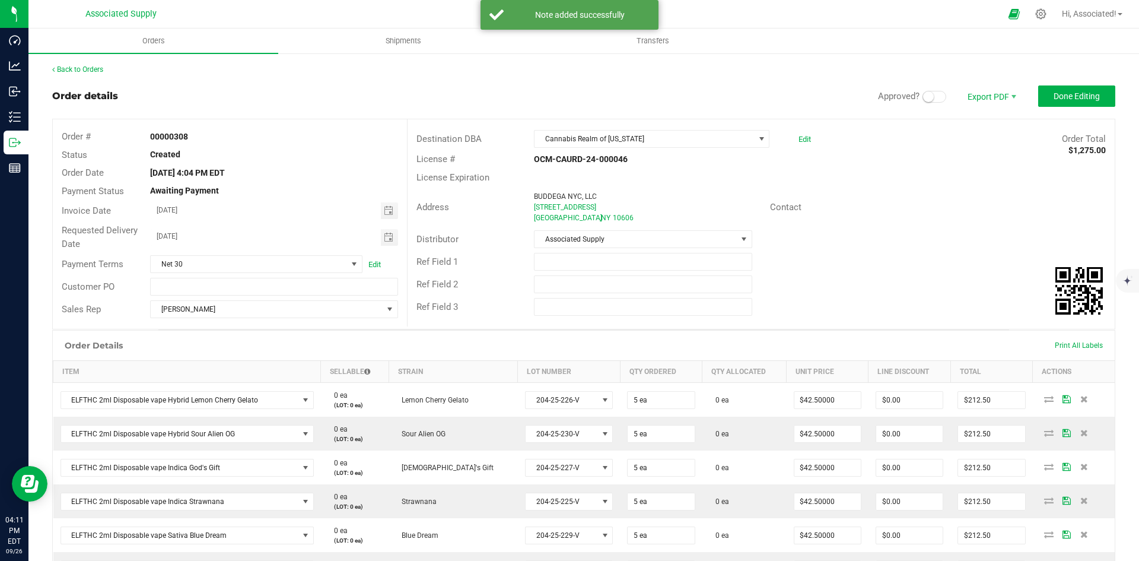
scroll to position [266, 0]
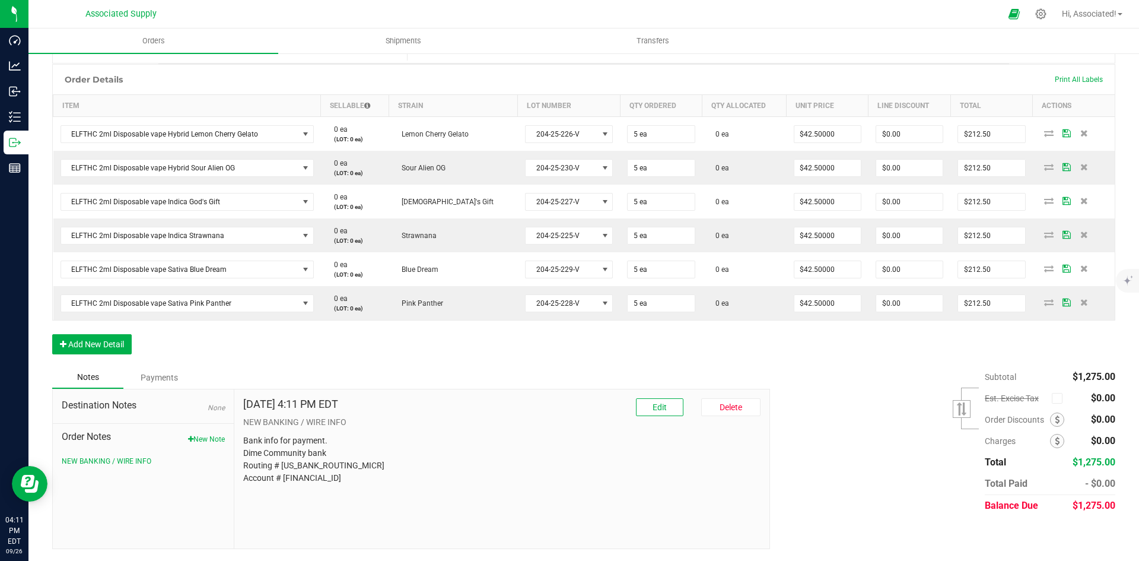
click at [828, 399] on div "Subtotal $1,275.00 Est. Excise Tax" at bounding box center [938, 441] width 354 height 150
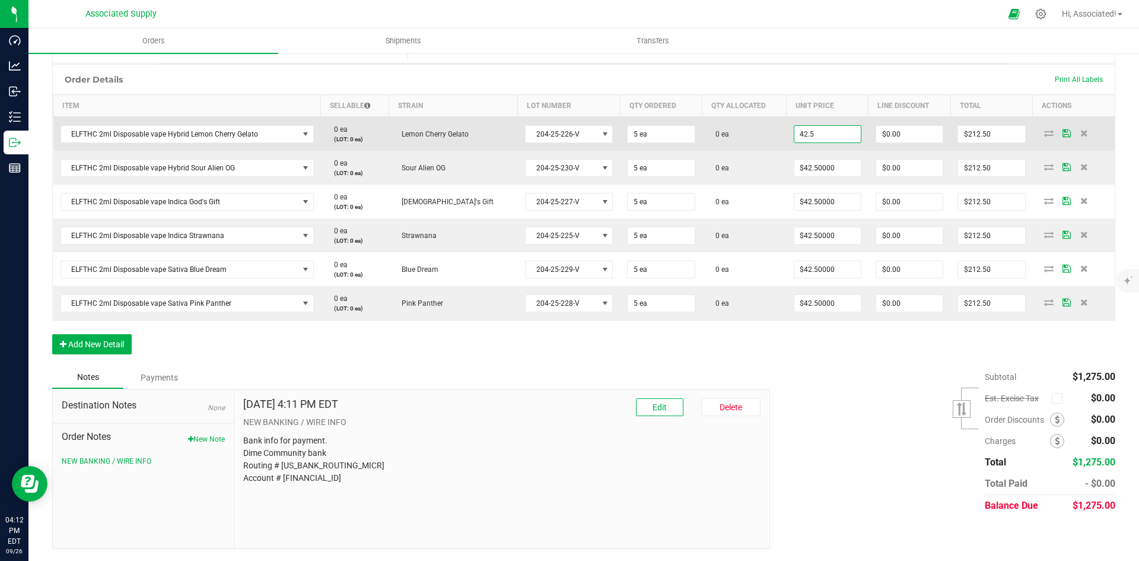
click at [827, 132] on input "42.5" at bounding box center [828, 134] width 66 height 17
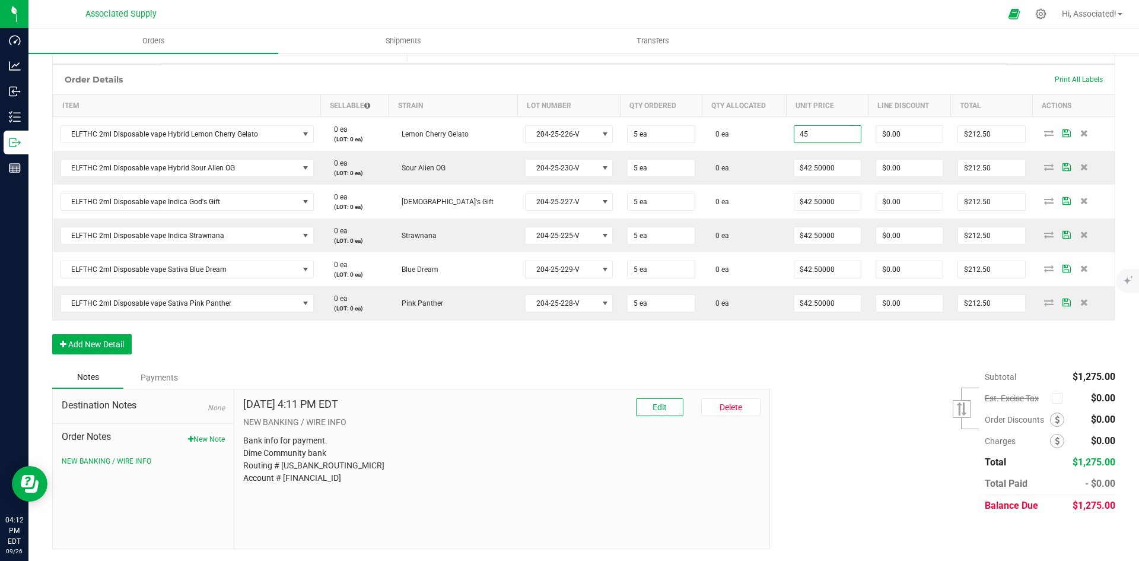
type input "$45.00000"
type input "$225.00"
click at [831, 404] on div "Subtotal $1,275.00 Est. Excise Tax" at bounding box center [938, 441] width 354 height 150
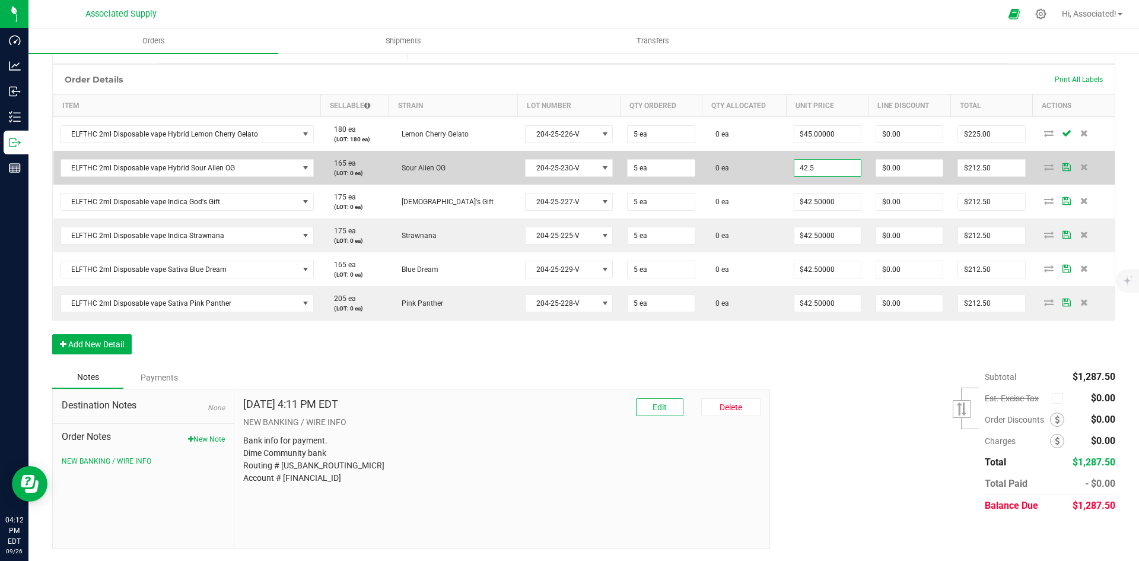
click at [831, 167] on input "42.5" at bounding box center [828, 168] width 66 height 17
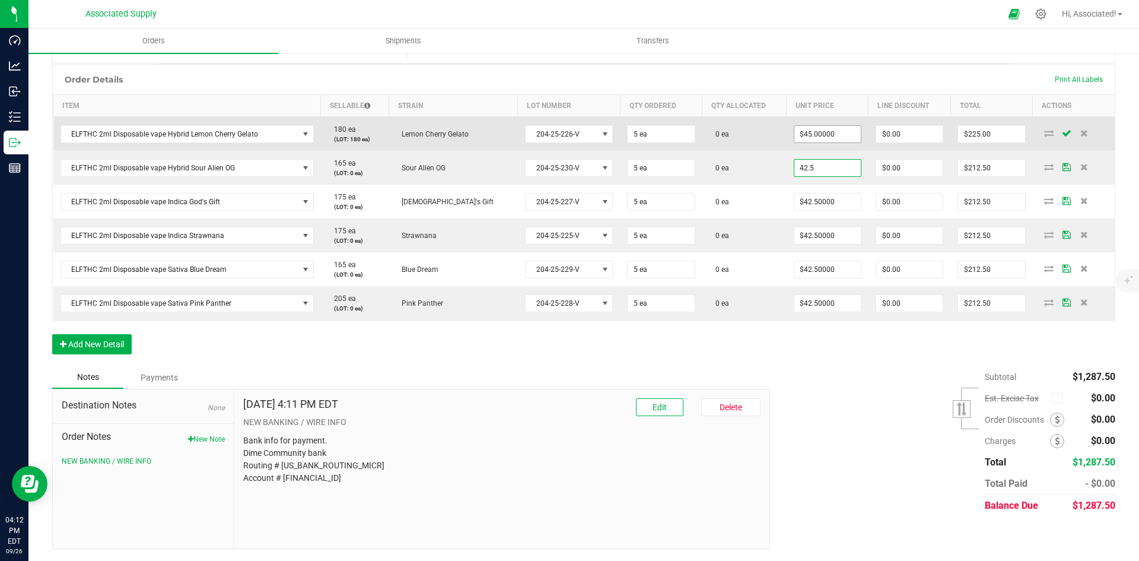
type input "$42.50000"
click at [830, 132] on input "45" at bounding box center [828, 134] width 66 height 17
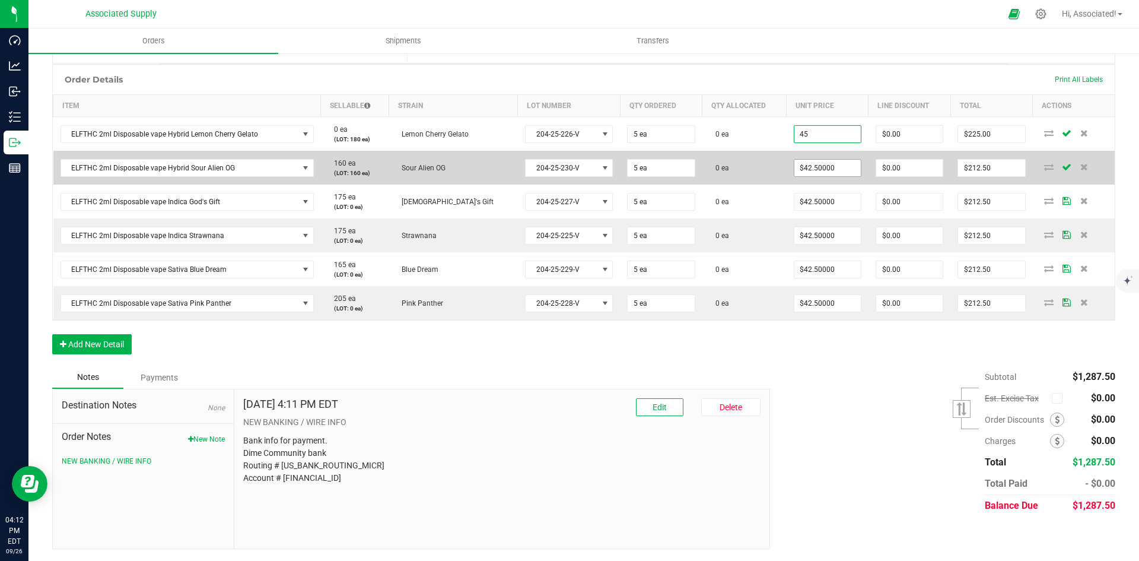
type input "$45.00000"
click at [839, 168] on input "42.5" at bounding box center [828, 168] width 66 height 17
paste input
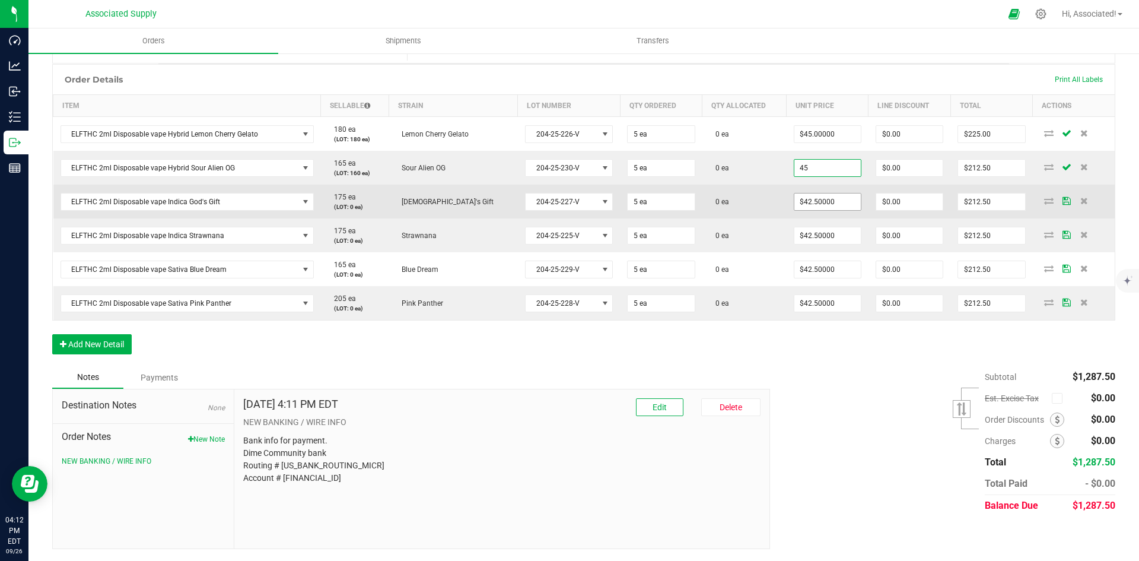
type input "45"
type input "42.5"
type input "$45.00000"
type input "$225.00"
click at [836, 201] on input "42.5" at bounding box center [828, 201] width 66 height 17
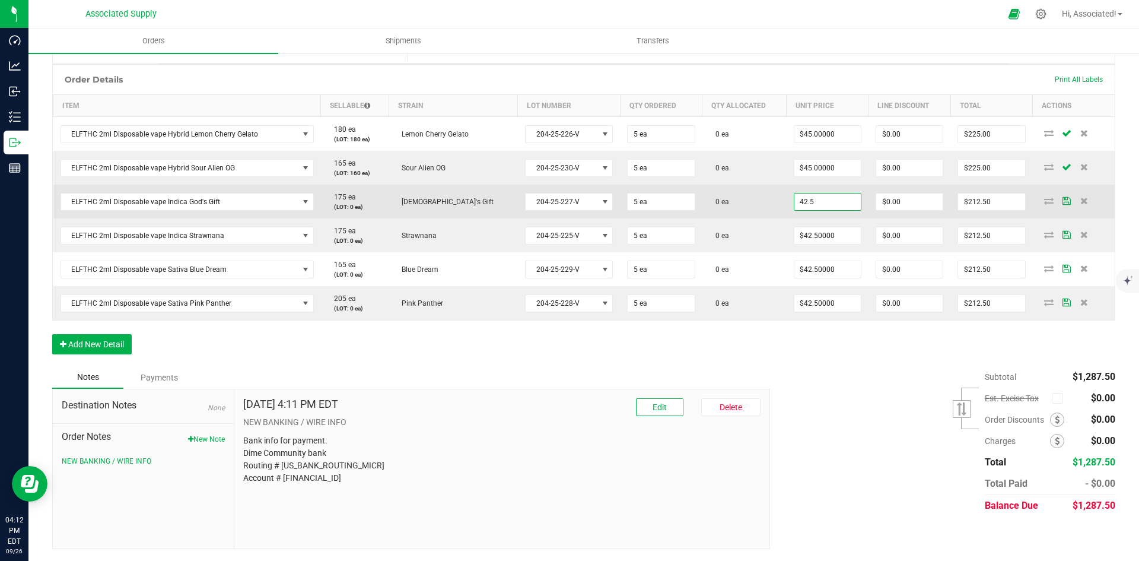
paste input
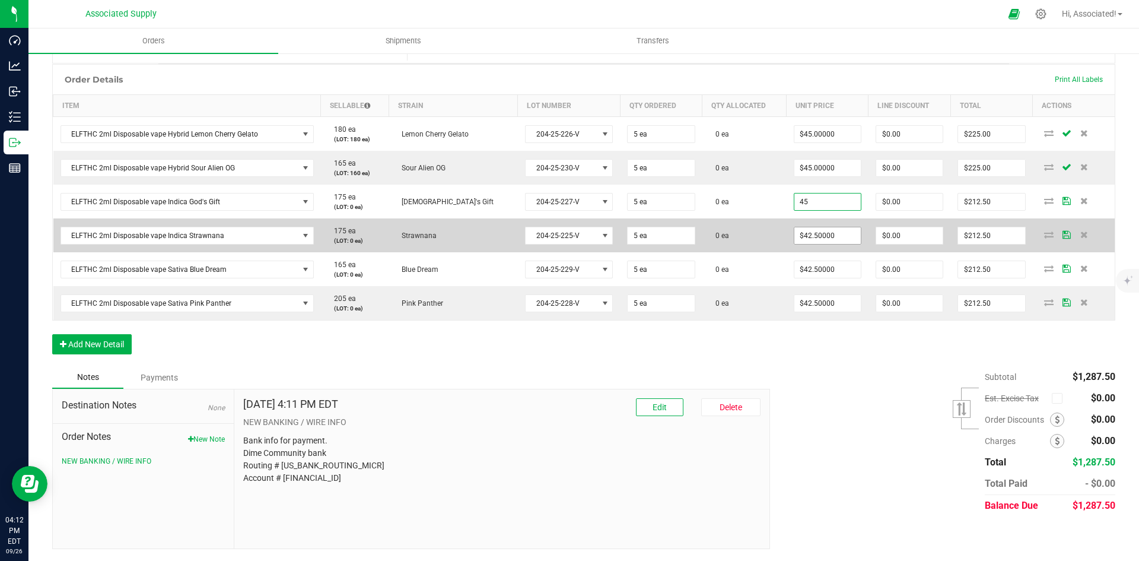
type input "$45.00000"
type input "$225.00"
click at [831, 228] on input "42.5" at bounding box center [828, 235] width 66 height 17
paste input
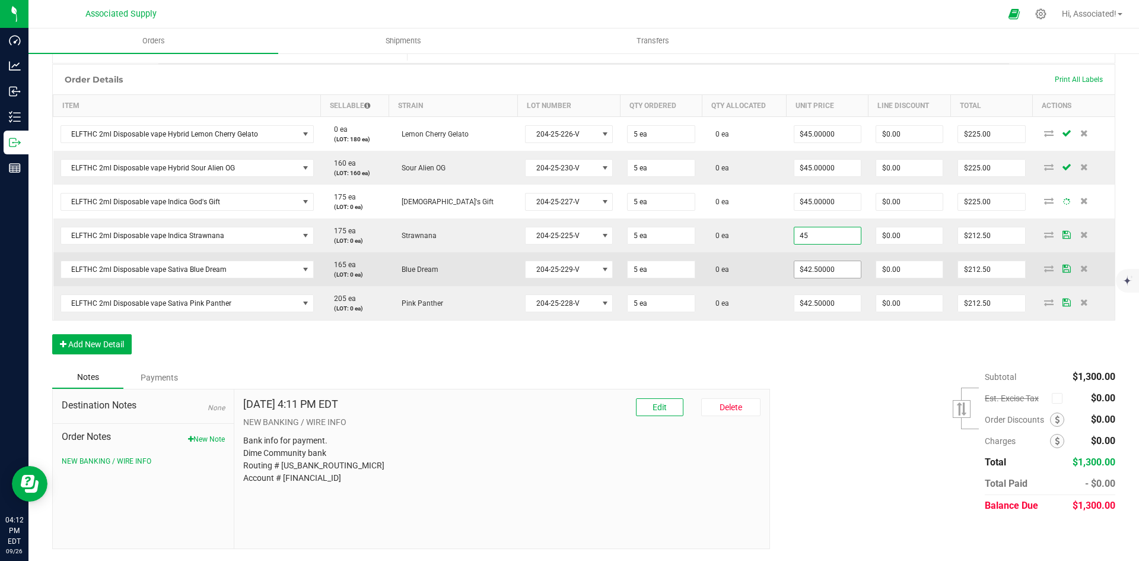
type input "$45.00000"
type input "$225.00"
click at [825, 271] on input "42.5" at bounding box center [828, 269] width 66 height 17
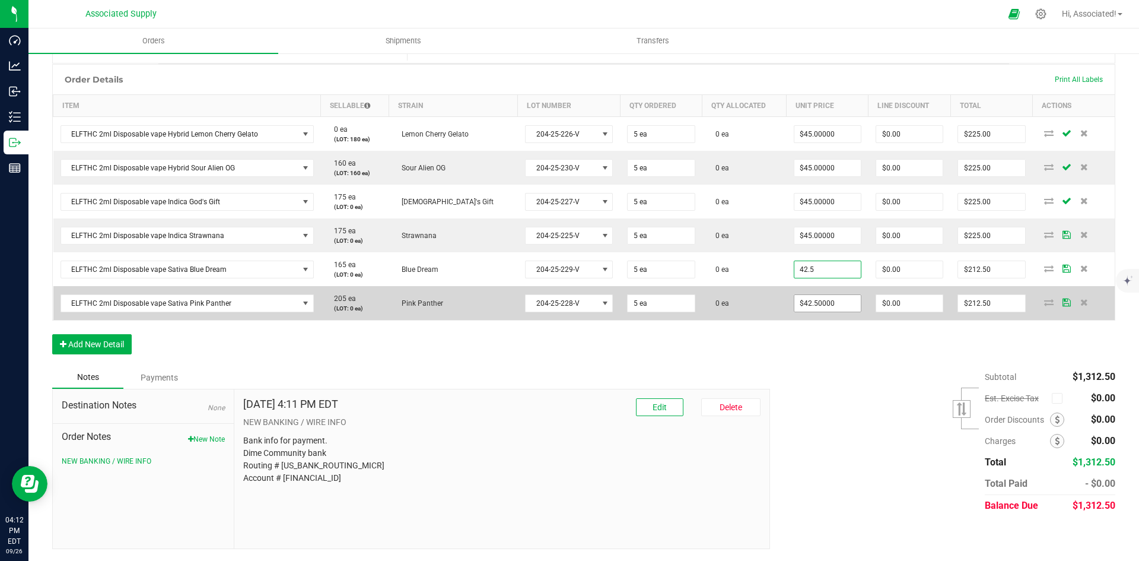
paste input
type input "$45.00000"
type input "$225.00"
click at [825, 304] on input "42.5" at bounding box center [828, 303] width 66 height 17
paste input
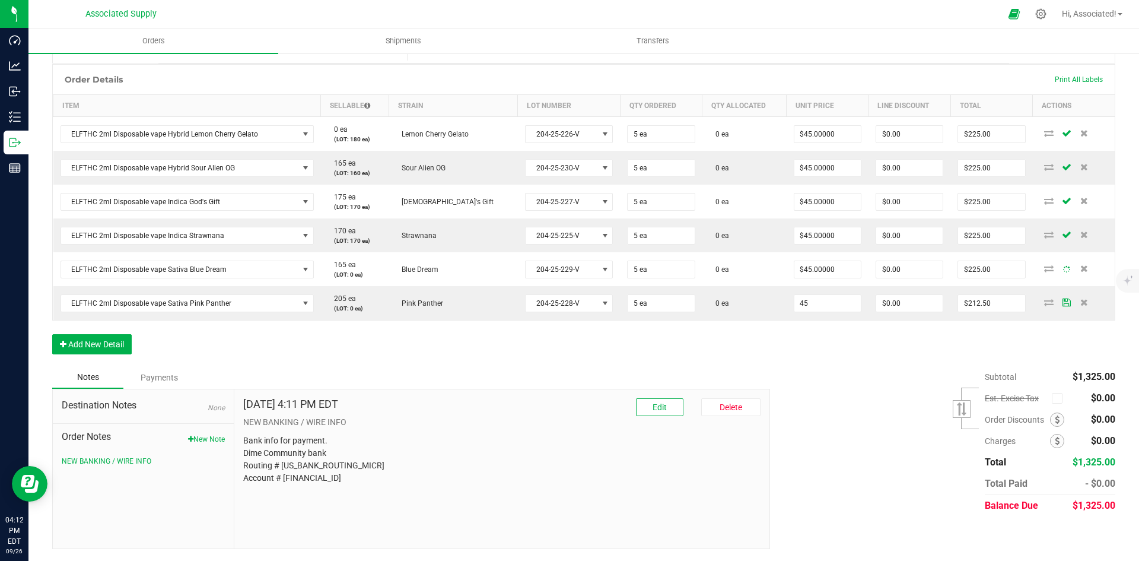
type input "$45.00000"
type input "$225.00"
click at [862, 379] on div "Subtotal $1,325.00 Est. Excise Tax" at bounding box center [938, 441] width 354 height 150
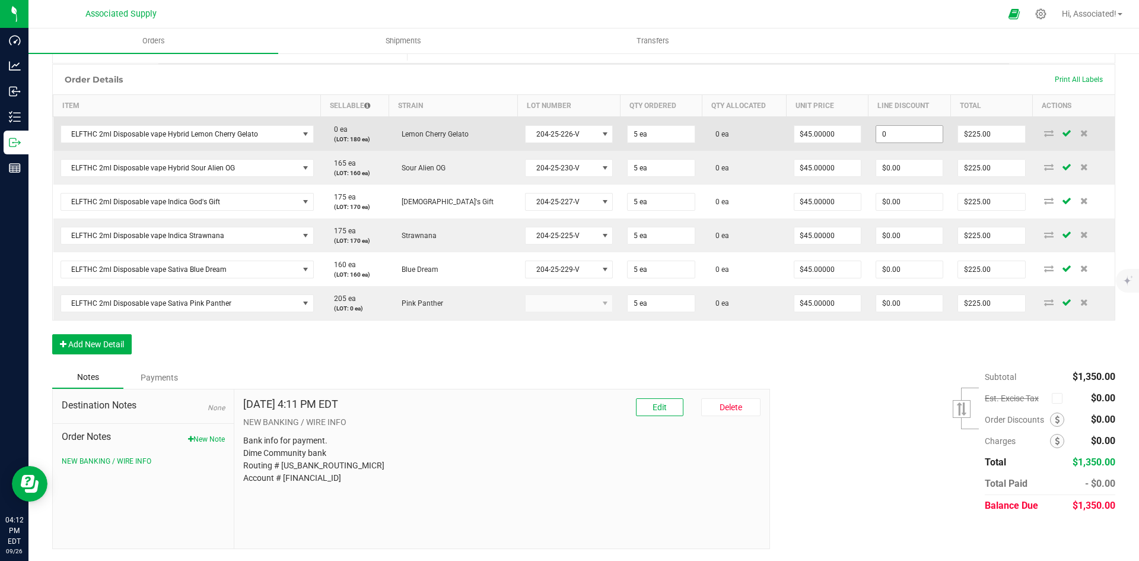
click at [907, 134] on input "0" at bounding box center [909, 134] width 66 height 17
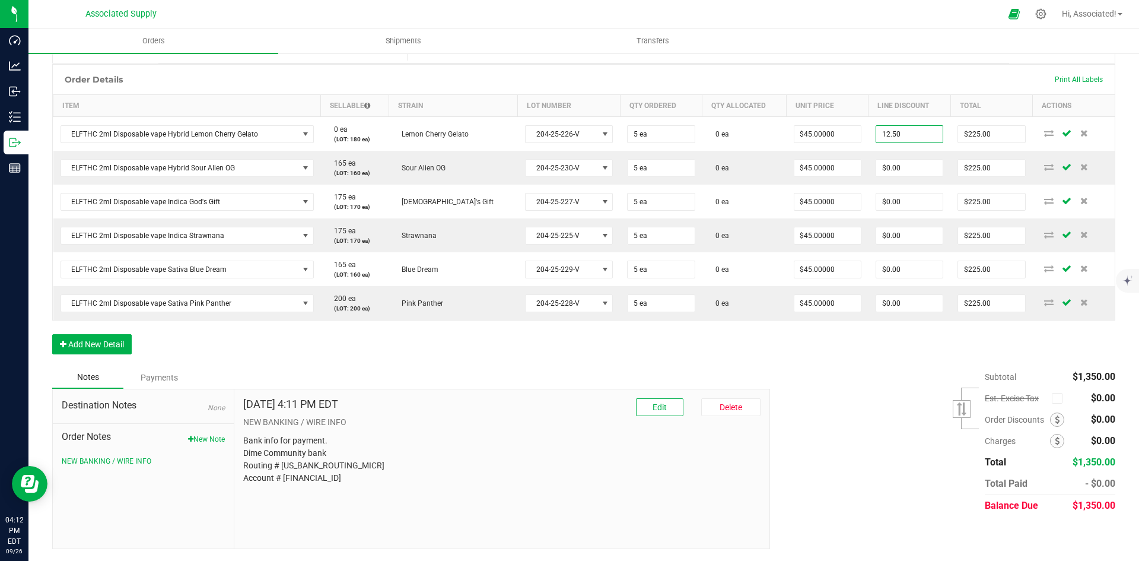
type input "$12.50"
type input "$212.50"
click at [887, 424] on div "Subtotal $1,350.00 Est. Excise Tax" at bounding box center [938, 441] width 354 height 150
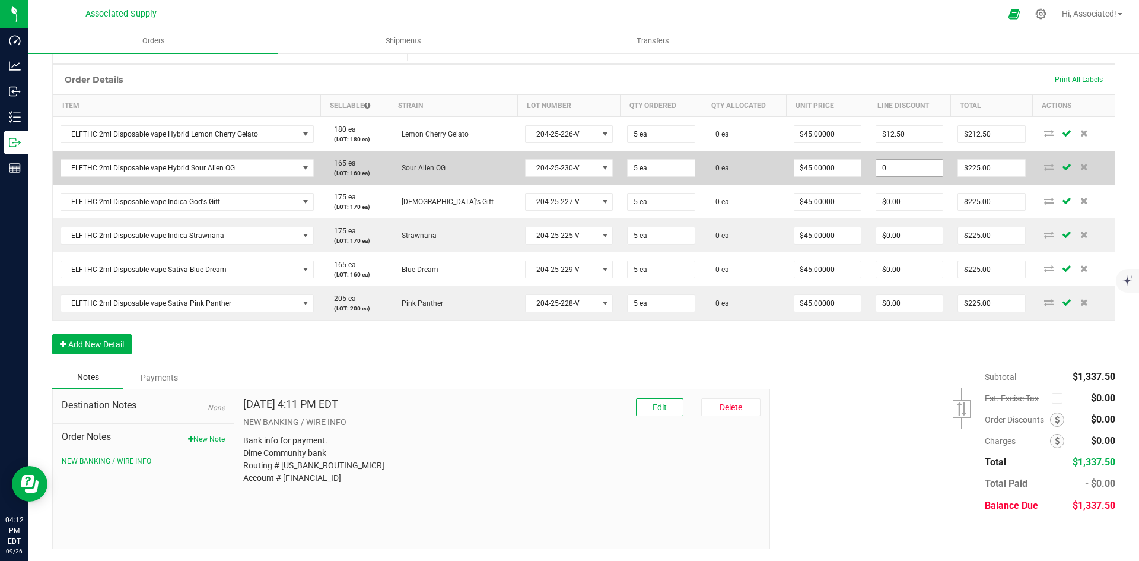
click at [907, 170] on input "0" at bounding box center [909, 168] width 66 height 17
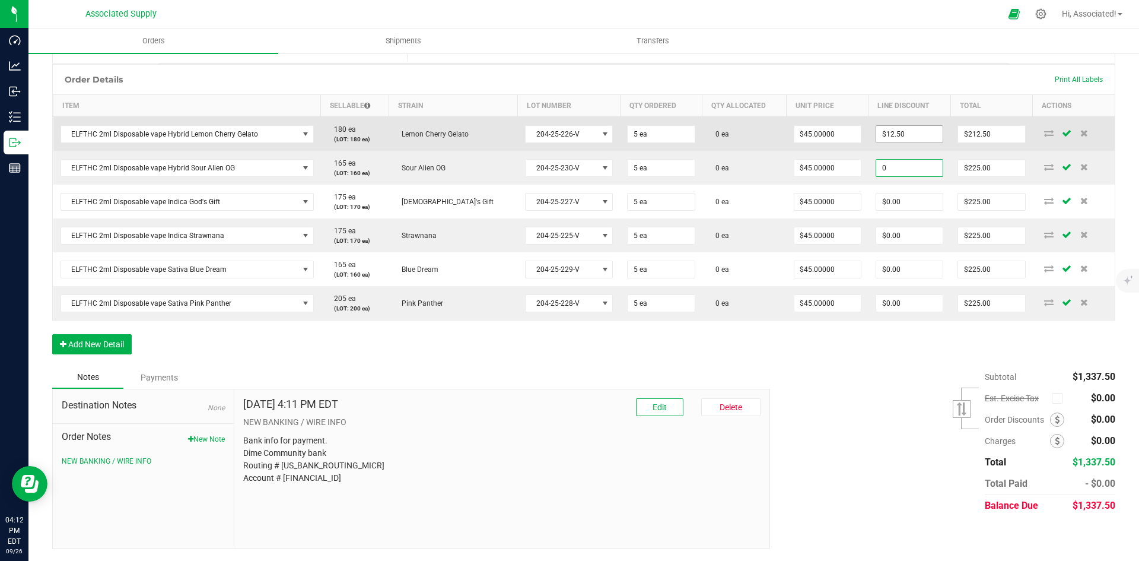
type input "$0.00"
click at [896, 131] on input "12.5" at bounding box center [909, 134] width 66 height 17
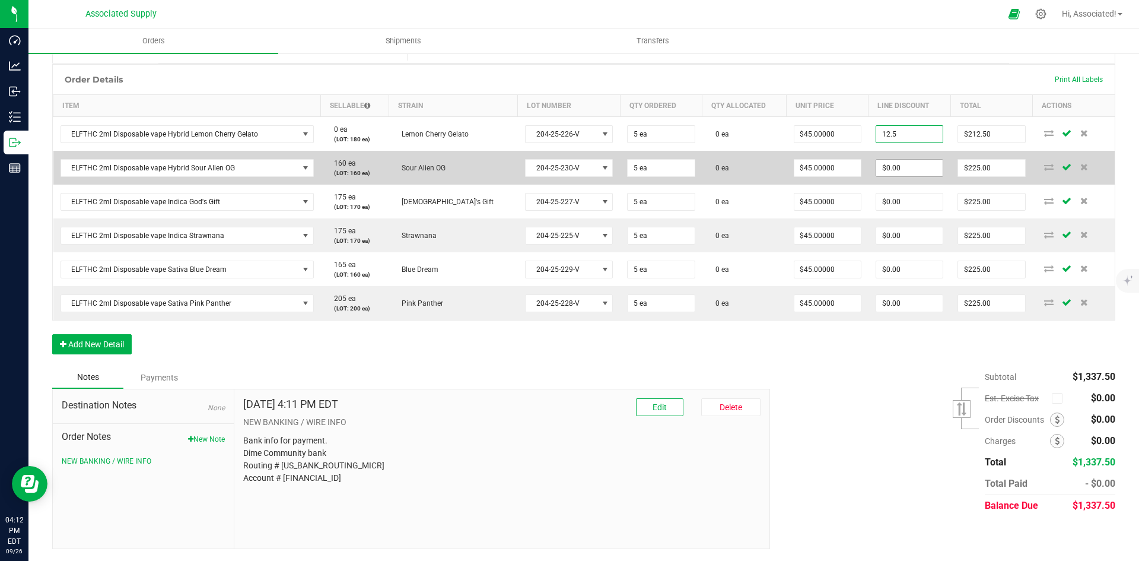
type input "$12.50"
click at [897, 167] on input "0" at bounding box center [909, 168] width 66 height 17
paste input "12.5"
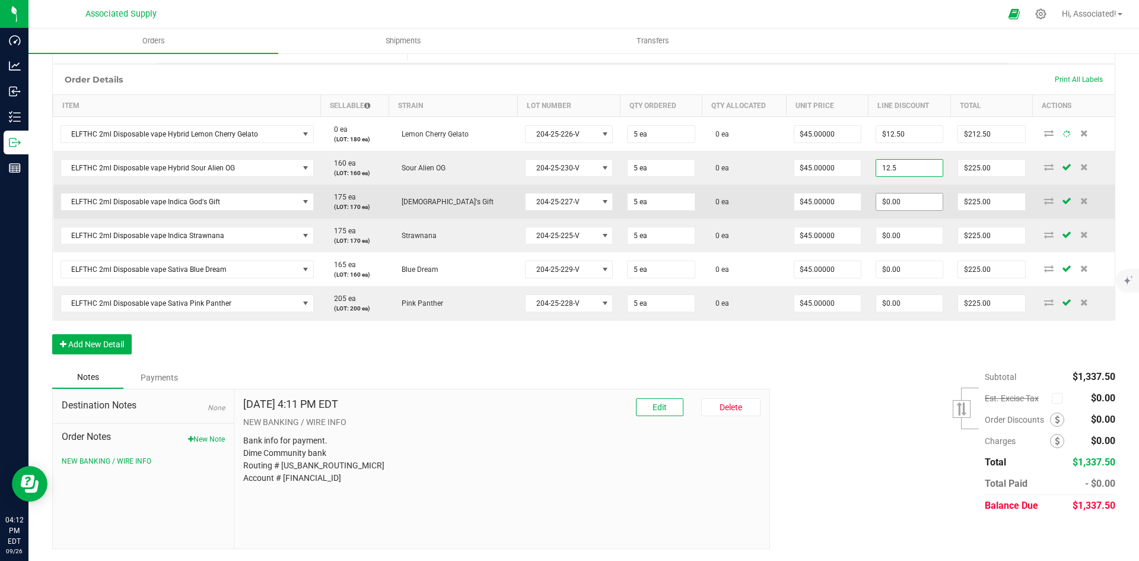
type input "12.5"
type input "0"
type input "$12.50"
type input "$212.50"
click at [906, 201] on input "0" at bounding box center [909, 201] width 66 height 17
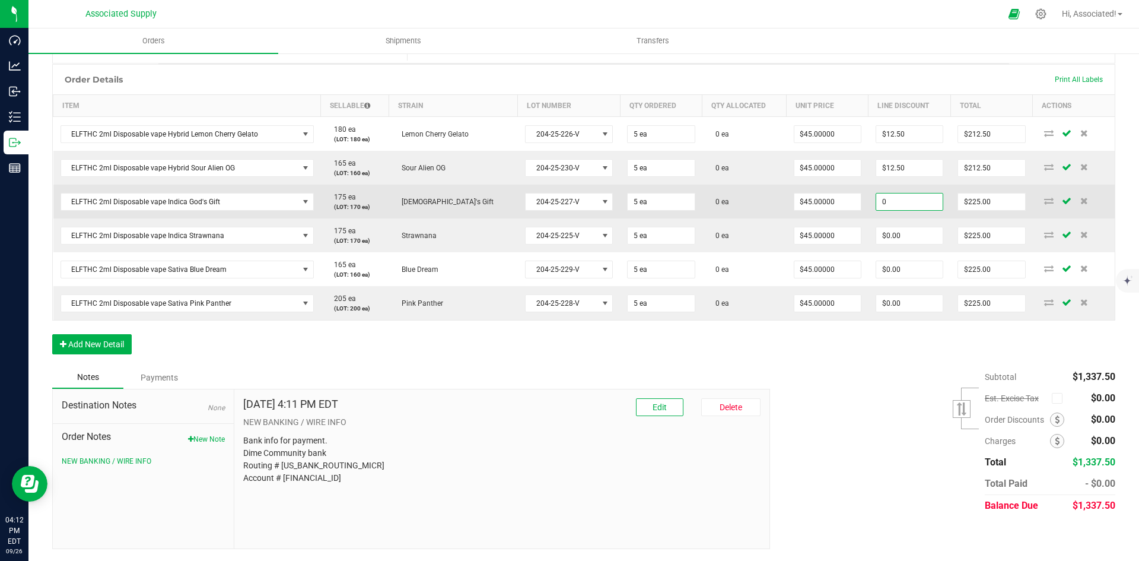
paste input "12.5"
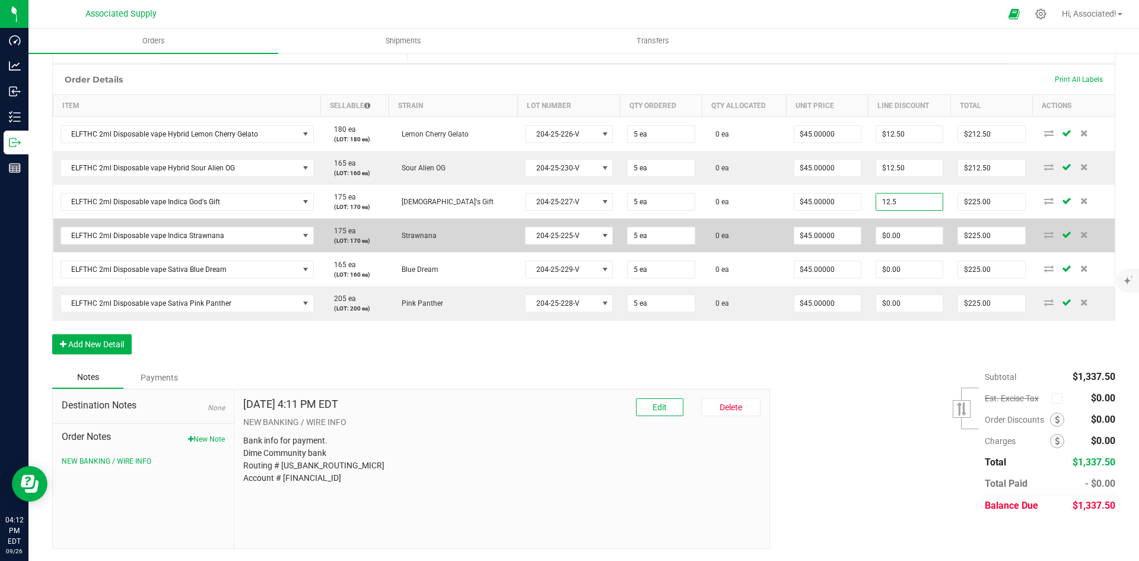
type input "$12.50"
type input "$212.50"
click at [902, 224] on td "$0.00" at bounding box center [910, 235] width 82 height 34
click at [901, 242] on input "0" at bounding box center [909, 235] width 66 height 17
paste input "12.5"
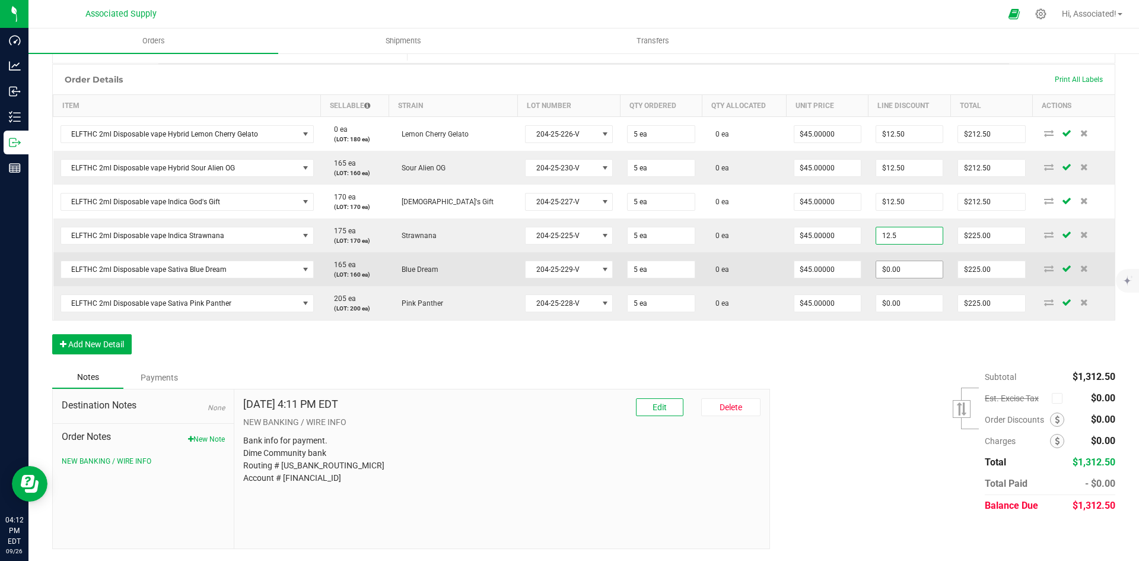
type input "$12.50"
type input "$212.50"
click at [899, 268] on input "0" at bounding box center [909, 269] width 66 height 17
paste input "12.5"
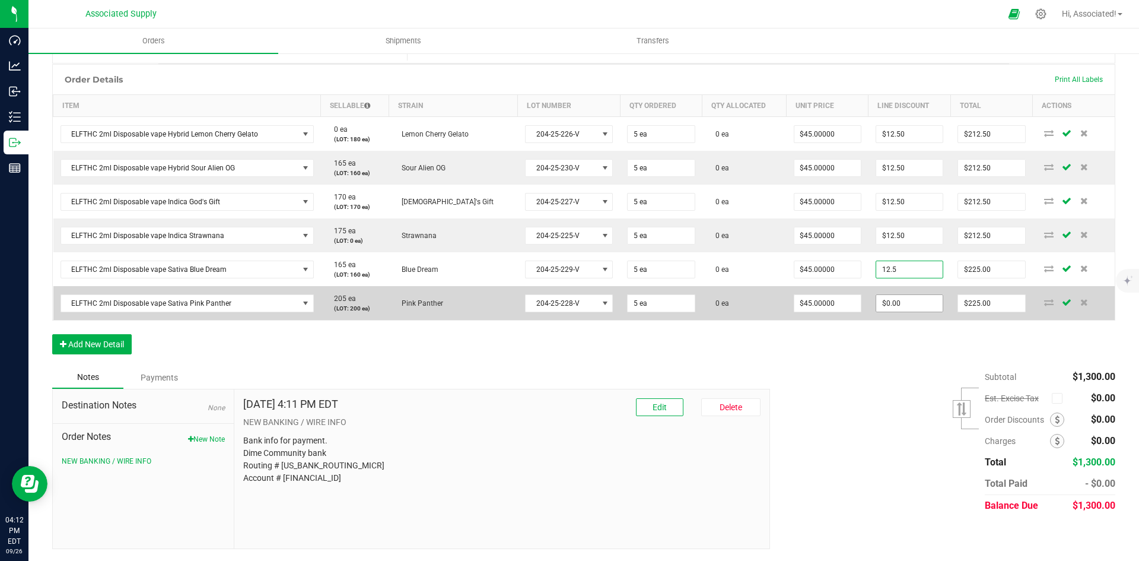
type input "$12.50"
type input "$212.50"
click at [901, 302] on input "0" at bounding box center [909, 303] width 66 height 17
paste input "12.5"
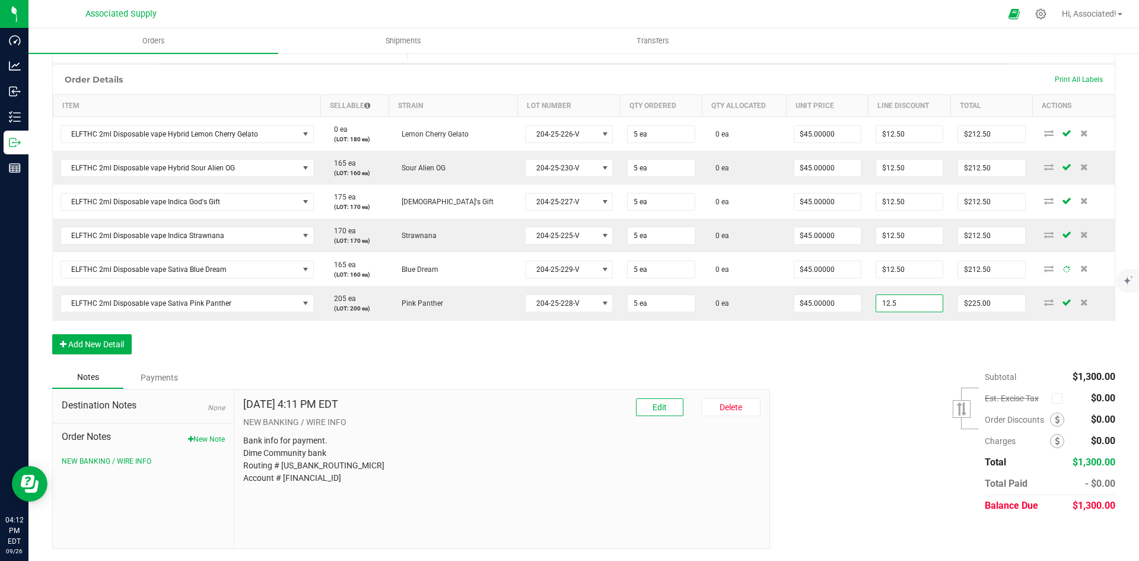
type input "$12.50"
type input "$212.50"
click at [904, 355] on div "Order Details Print All Labels Item Sellable Strain Lot Number Qty Ordered Qty …" at bounding box center [583, 215] width 1063 height 302
click at [210, 438] on button "New Note" at bounding box center [206, 439] width 37 height 11
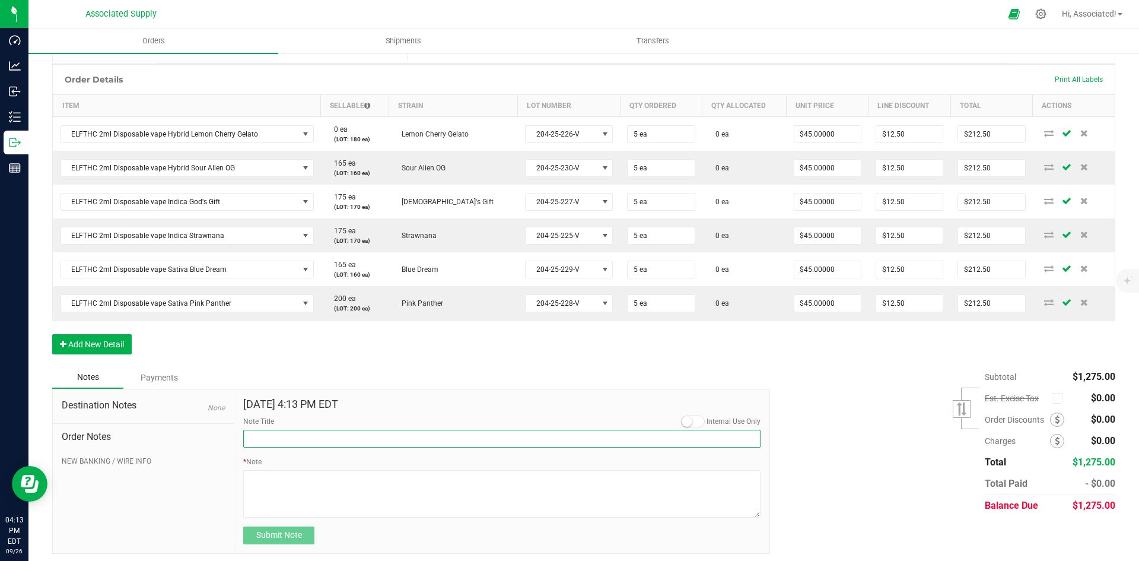
click at [312, 434] on input "Note Title" at bounding box center [501, 439] width 517 height 18
type input "Promotional Discount"
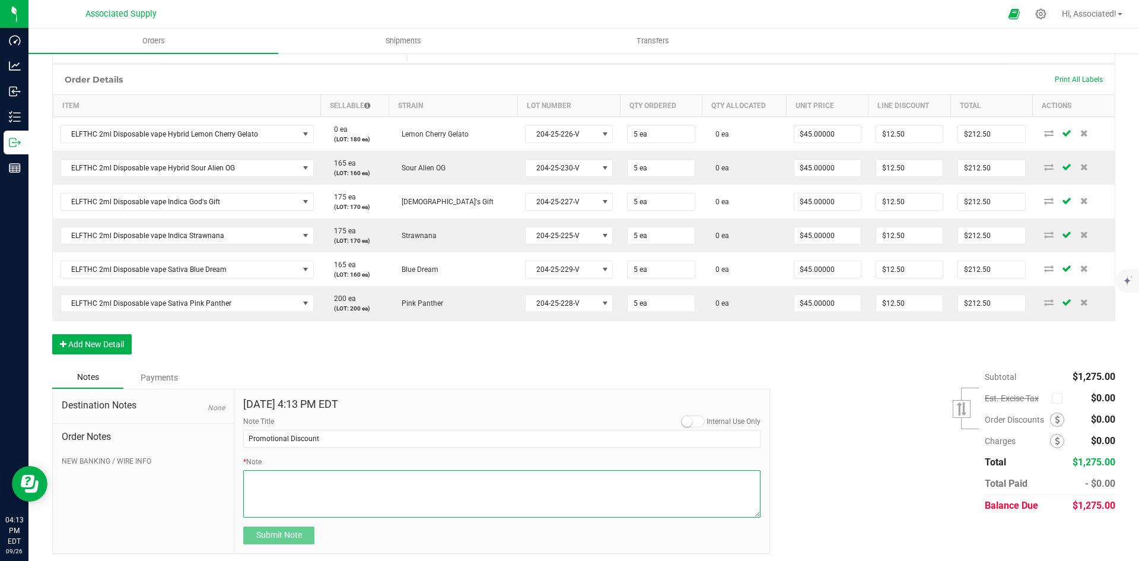
click at [312, 500] on textarea "* Note" at bounding box center [501, 493] width 517 height 47
click at [316, 485] on textarea "* Note" at bounding box center [501, 493] width 517 height 47
click at [290, 474] on textarea "* Note" at bounding box center [501, 493] width 517 height 47
click at [375, 477] on textarea "* Note" at bounding box center [501, 493] width 517 height 47
click at [496, 477] on textarea "* Note" at bounding box center [501, 493] width 517 height 47
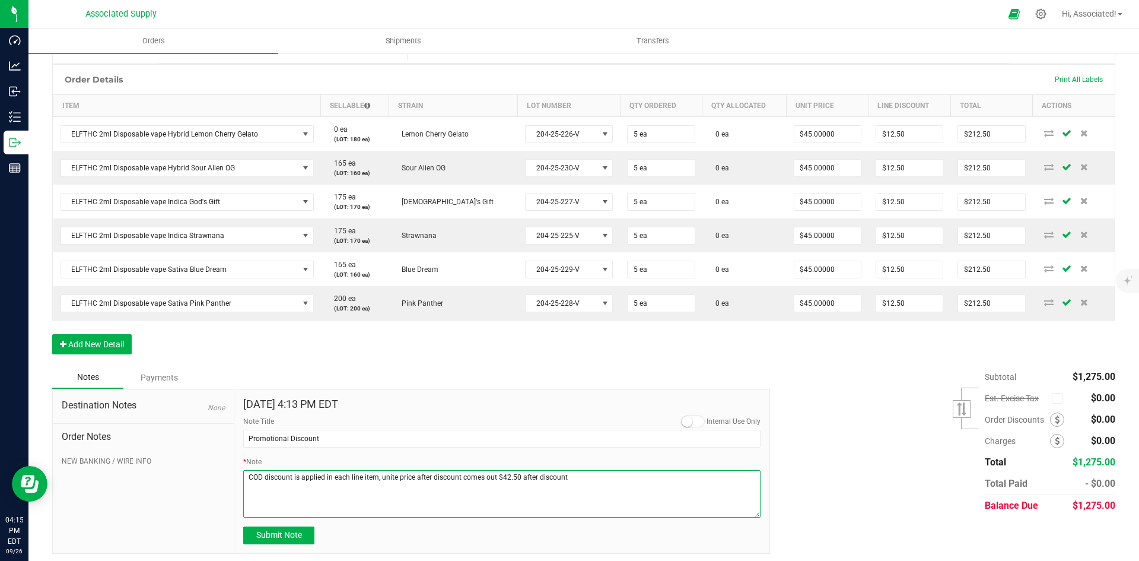
click at [570, 475] on textarea "* Note" at bounding box center [501, 493] width 517 height 47
click at [614, 488] on textarea "* Note" at bounding box center [501, 493] width 517 height 47
type textarea "COD discount is applied in each line item, unite price after discount comes out…"
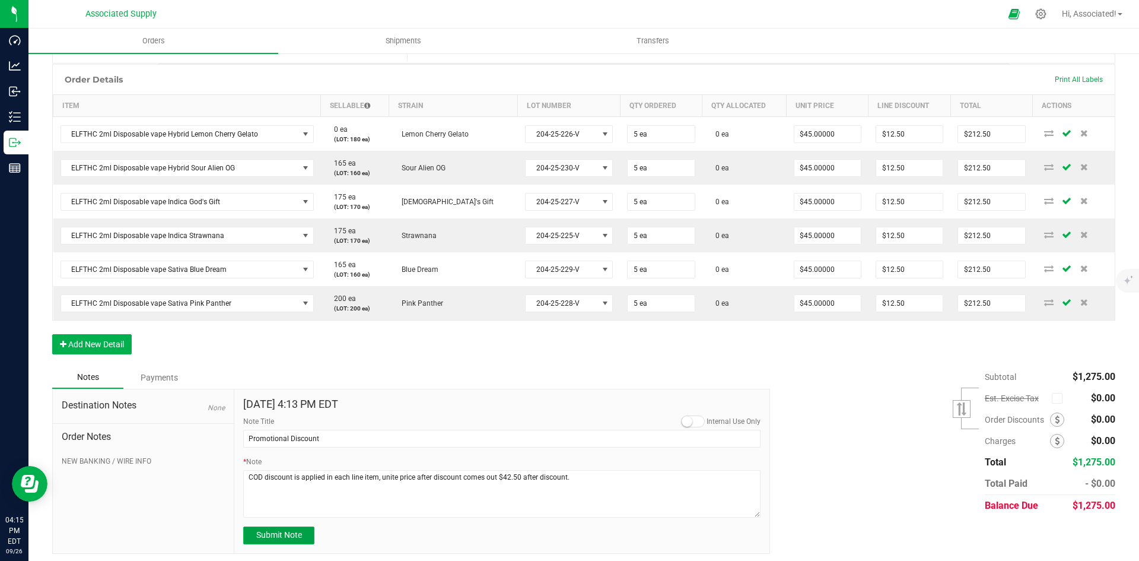
click at [290, 533] on span "Submit Note" at bounding box center [279, 534] width 46 height 9
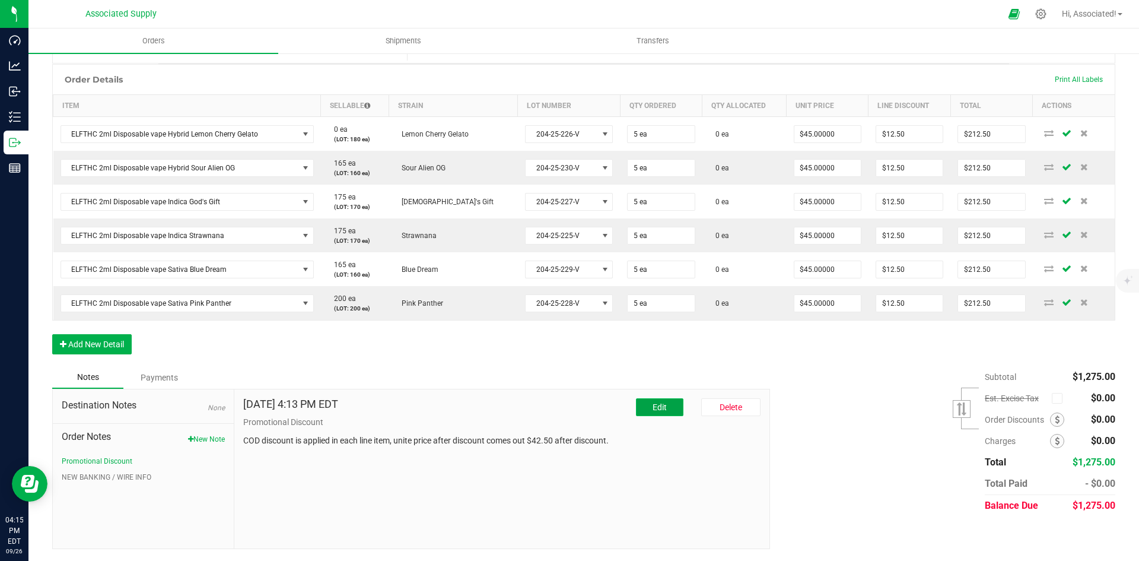
click at [657, 408] on span "Edit" at bounding box center [660, 406] width 14 height 9
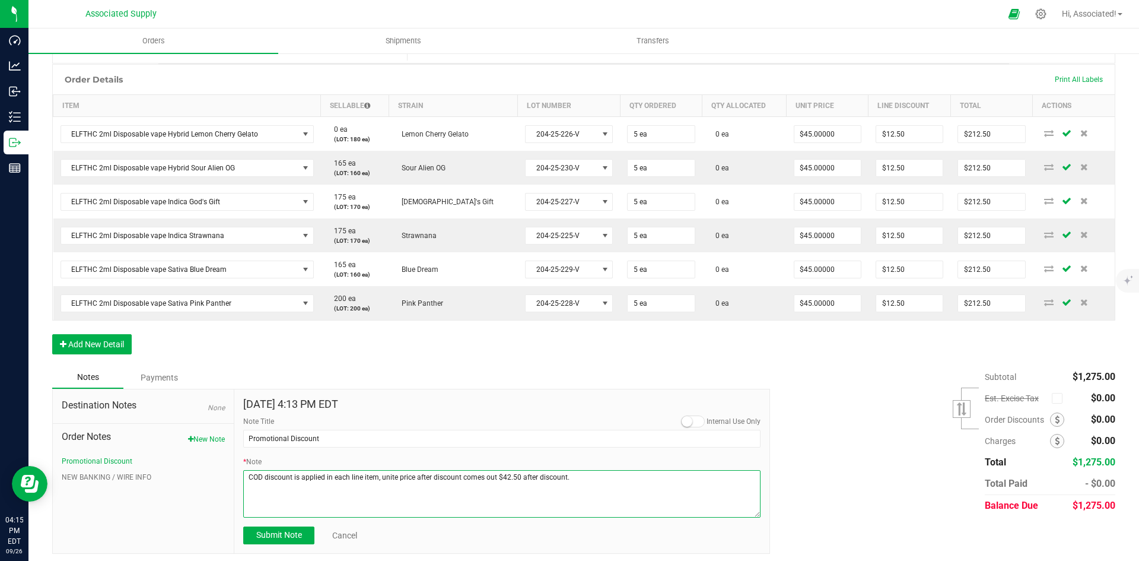
click at [393, 477] on textarea "* Note" at bounding box center [501, 493] width 517 height 47
click at [493, 497] on textarea "* Note" at bounding box center [501, 493] width 517 height 47
click at [581, 478] on textarea "* Note" at bounding box center [501, 493] width 517 height 47
type textarea "COD discount is applied in each line item, unit price after discount comes out …"
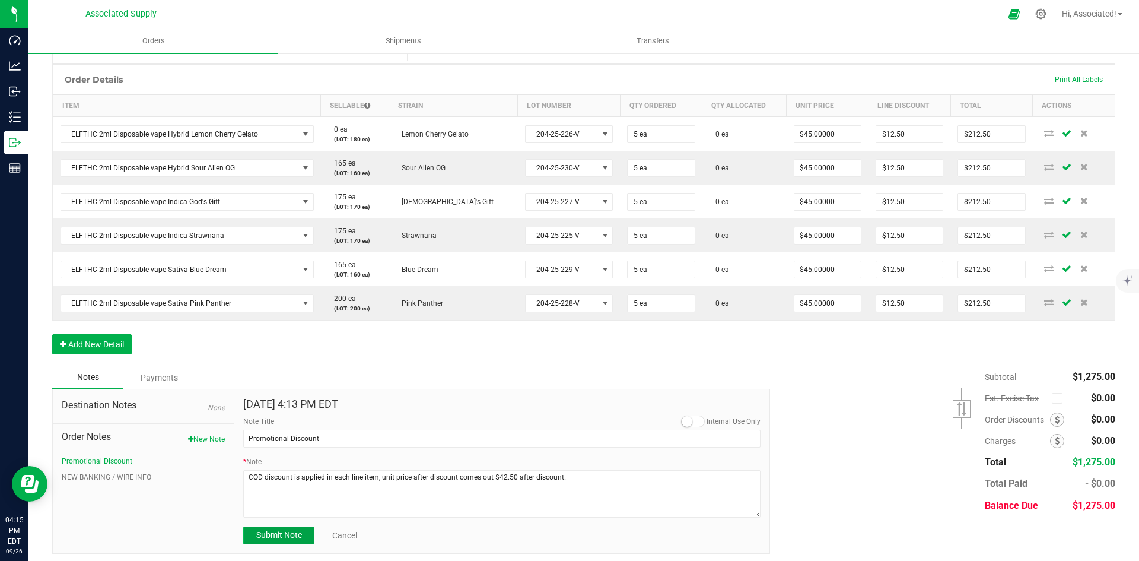
click at [286, 535] on span "Submit Note" at bounding box center [279, 534] width 46 height 9
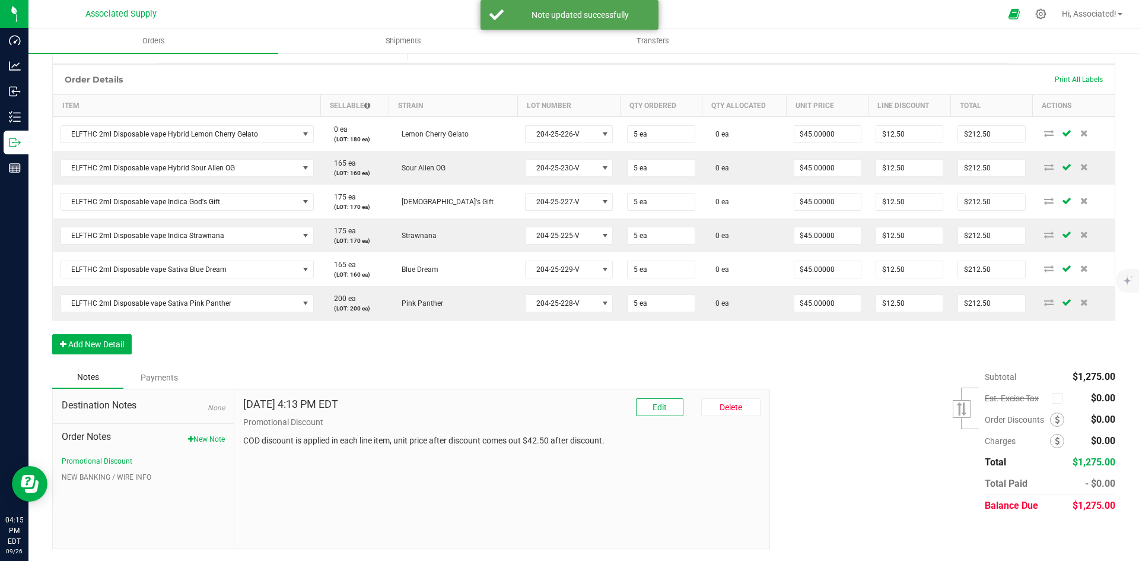
click at [841, 440] on div "Subtotal $1,275.00 Est. Excise Tax" at bounding box center [938, 441] width 354 height 150
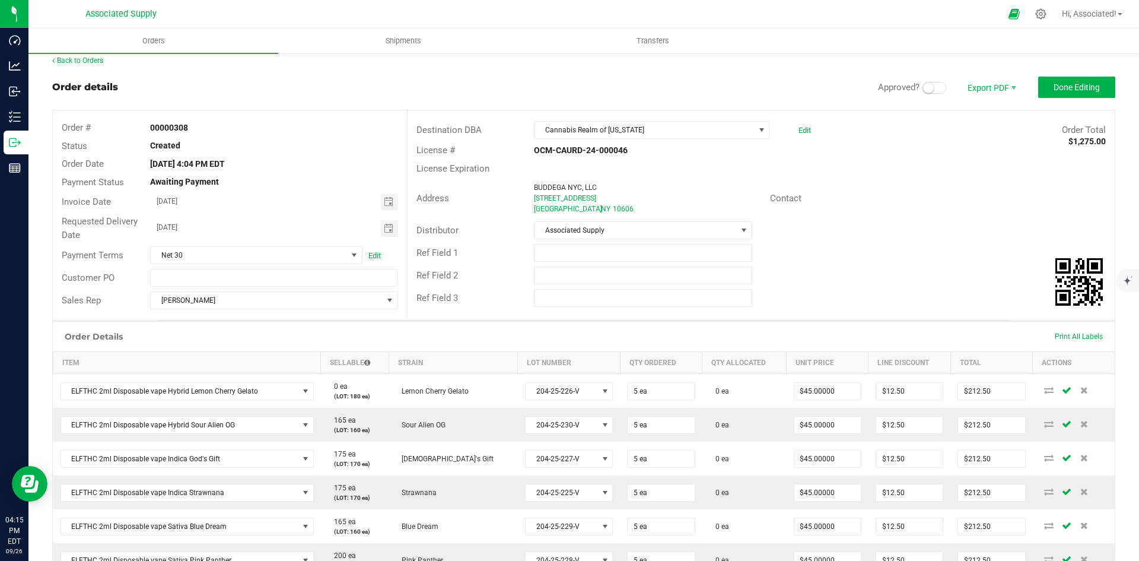
scroll to position [0, 0]
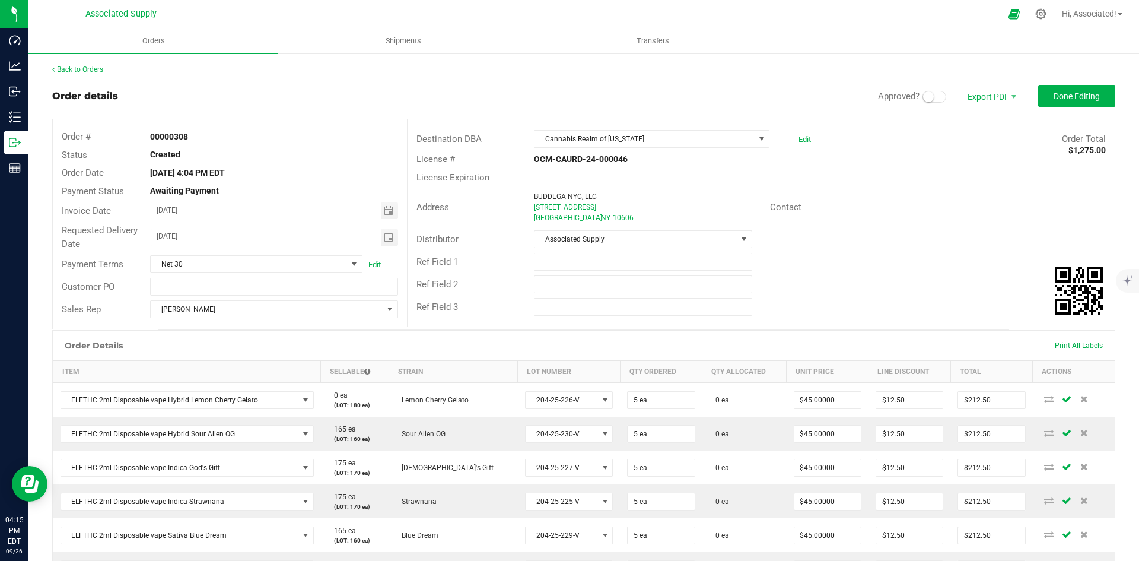
click at [929, 97] on span at bounding box center [935, 97] width 24 height 12
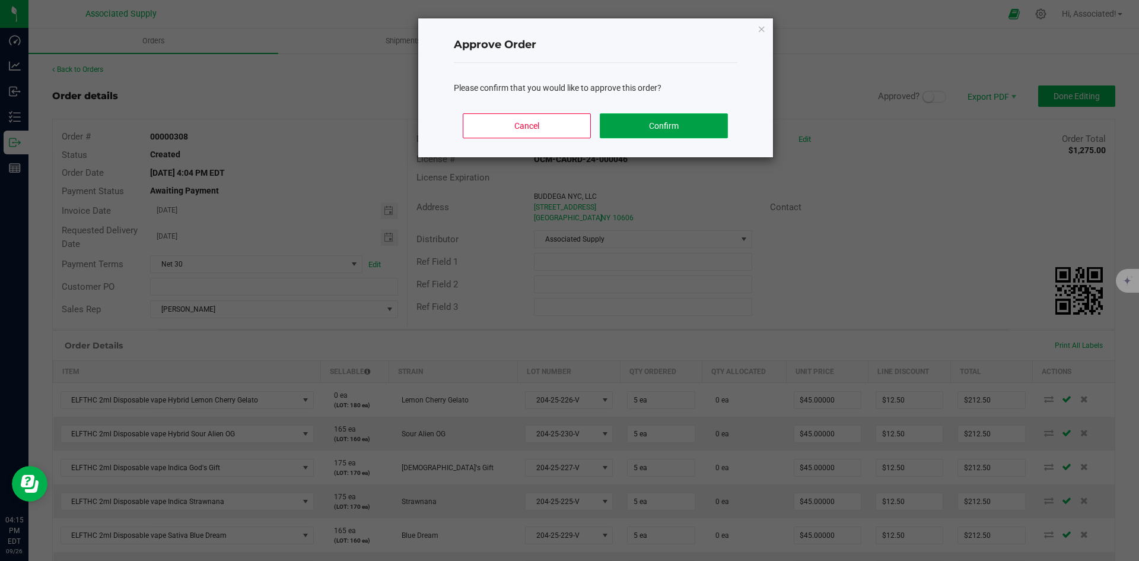
click at [682, 122] on button "Confirm" at bounding box center [664, 125] width 128 height 25
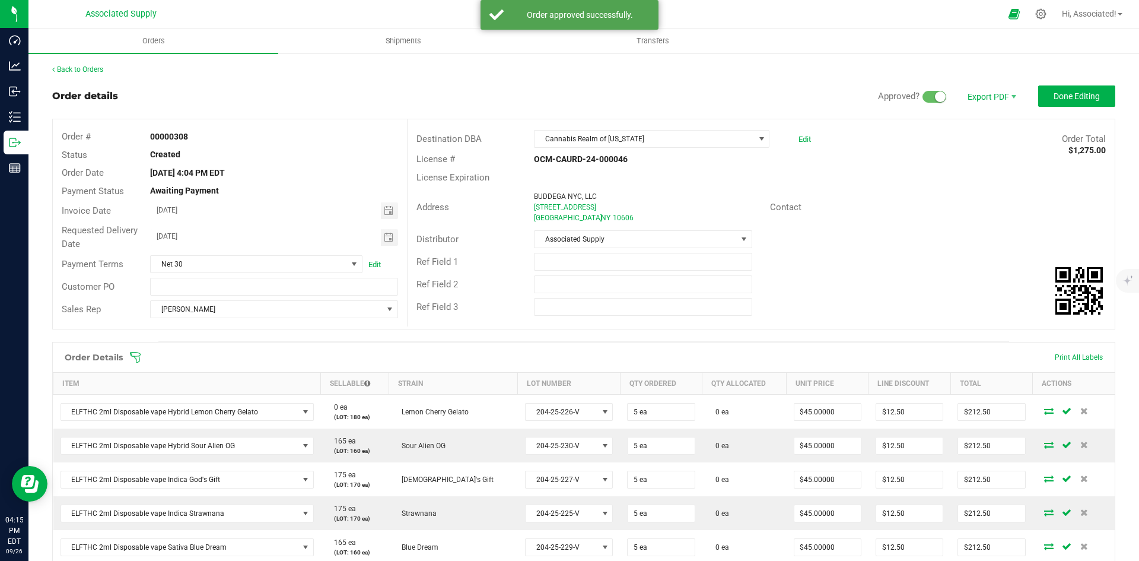
scroll to position [178, 0]
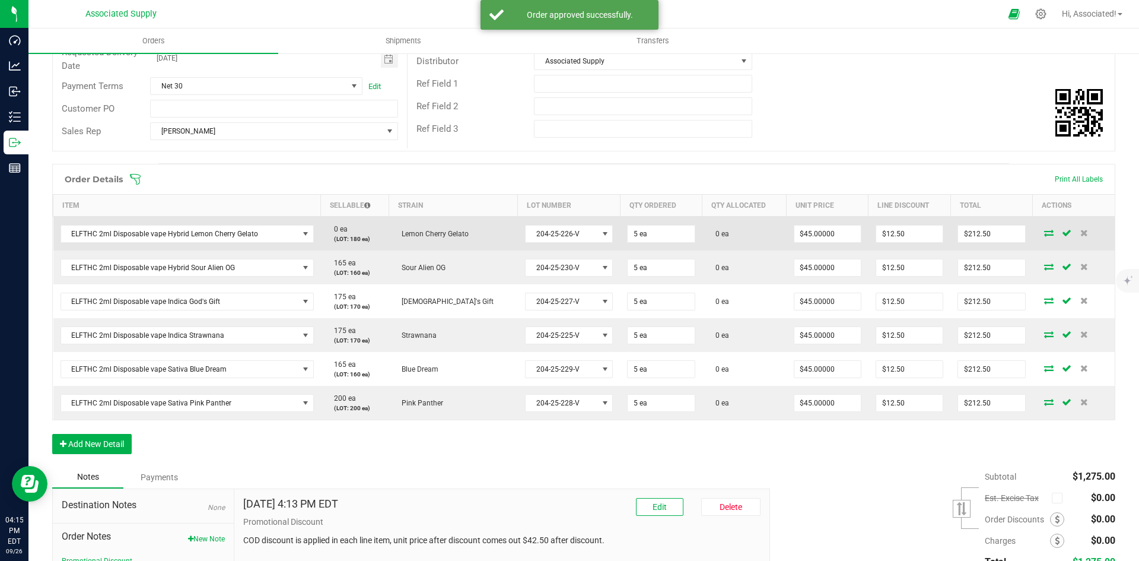
click at [1044, 234] on icon at bounding box center [1048, 232] width 9 height 7
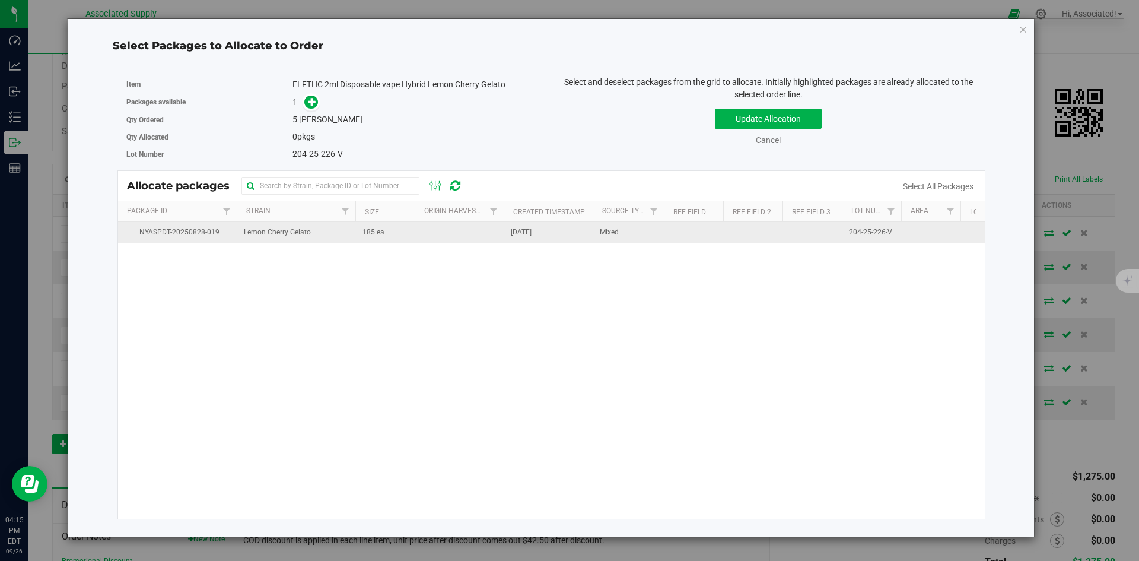
click at [437, 238] on td at bounding box center [459, 232] width 89 height 21
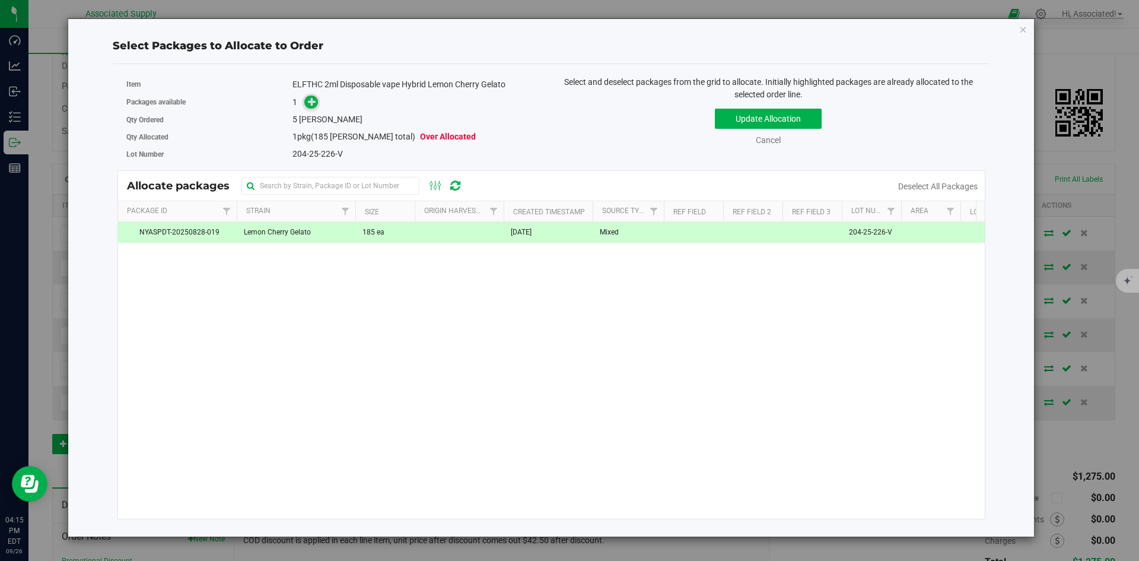
click at [312, 104] on icon at bounding box center [312, 101] width 8 height 8
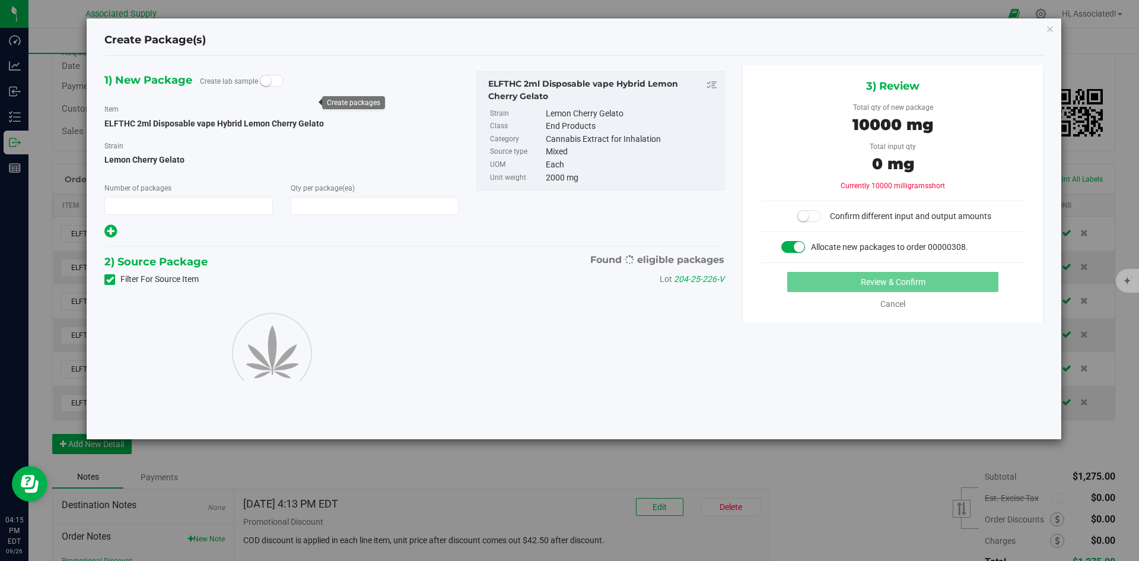
type input "1"
type input "5"
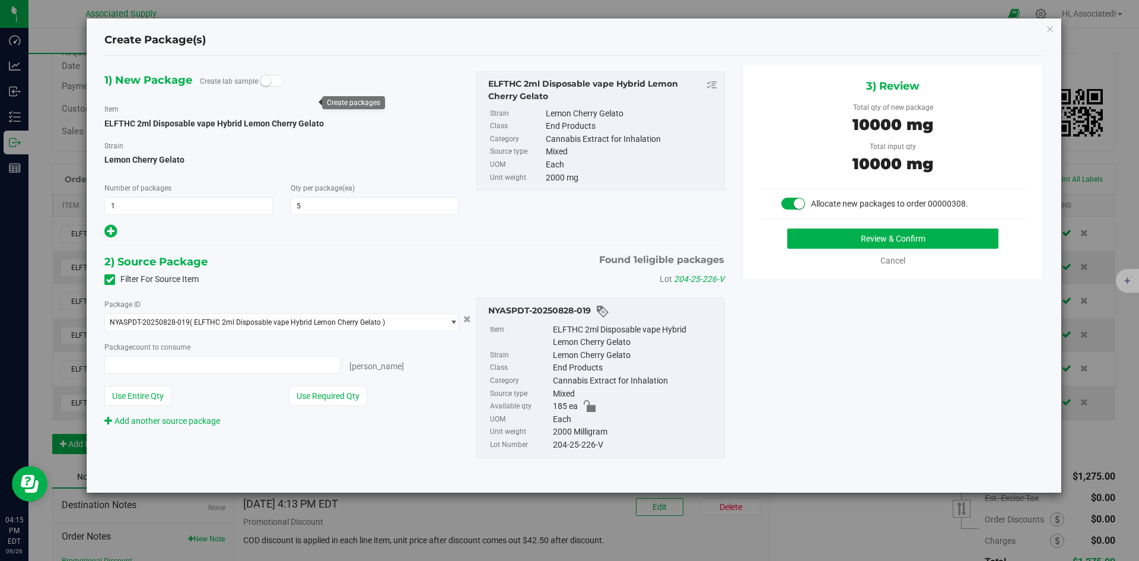
type input "5 ea"
click at [808, 244] on button "Review & Confirm" at bounding box center [892, 238] width 211 height 20
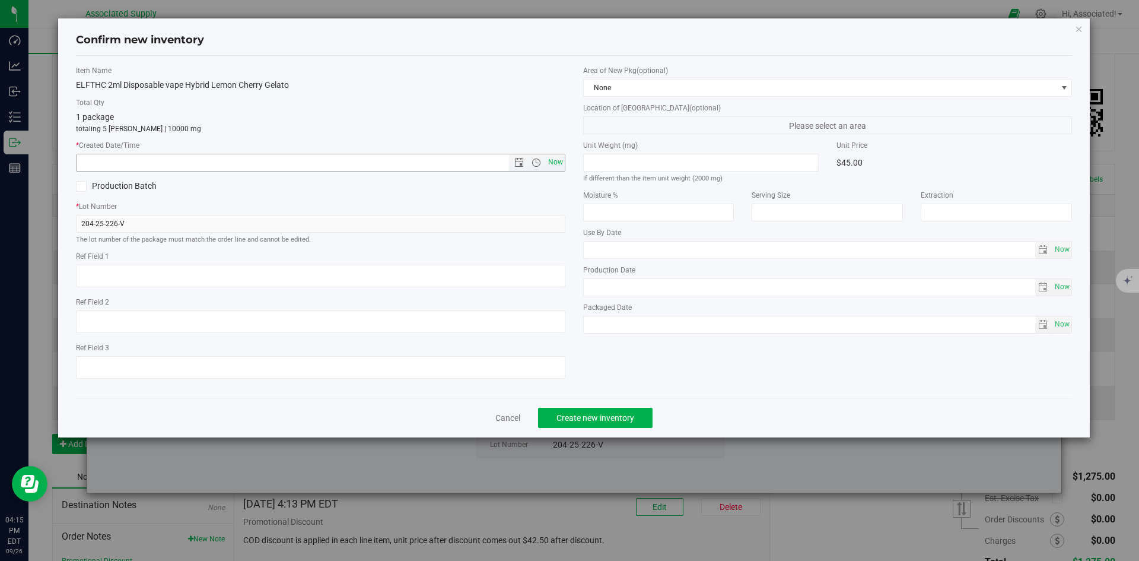
click at [557, 166] on span "Now" at bounding box center [555, 162] width 20 height 17
type input "9/26/2025 4:15 PM"
click at [604, 416] on span "Create new inventory" at bounding box center [596, 417] width 78 height 9
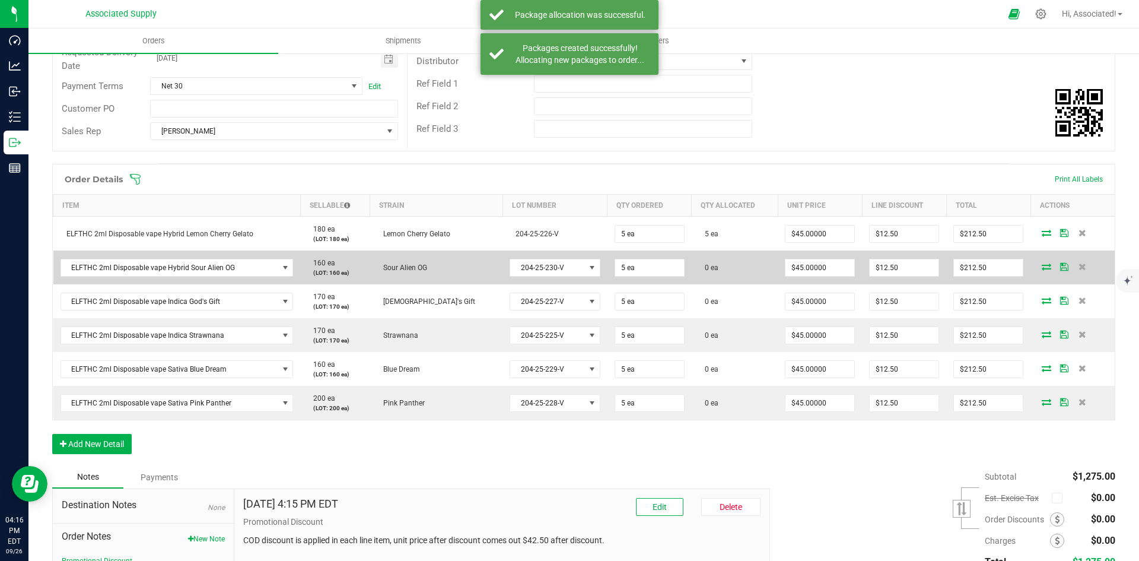
click at [1042, 270] on icon at bounding box center [1046, 266] width 9 height 7
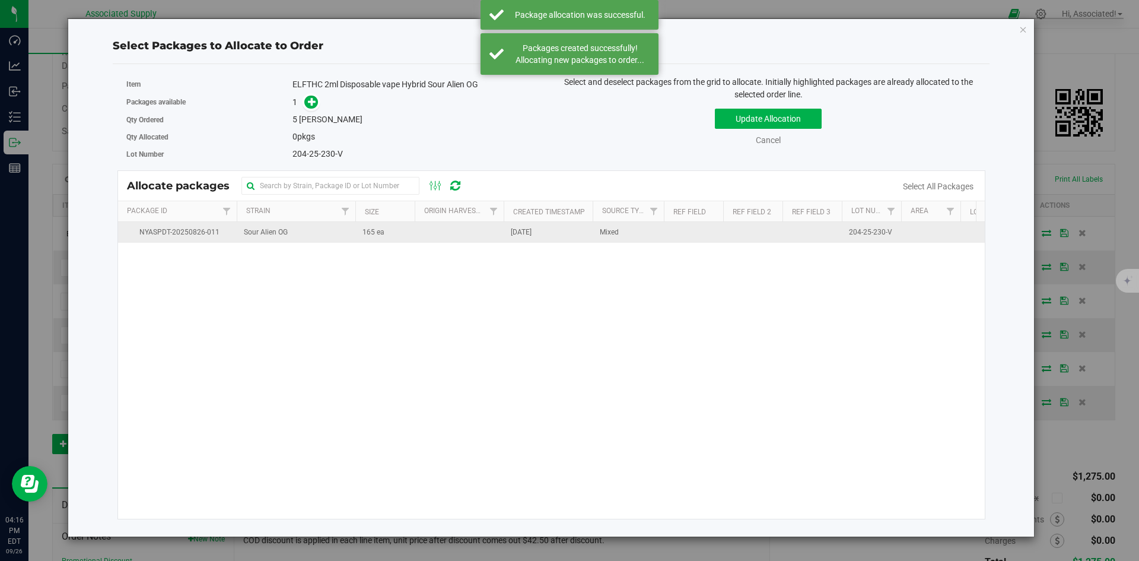
click at [423, 234] on td at bounding box center [459, 232] width 89 height 21
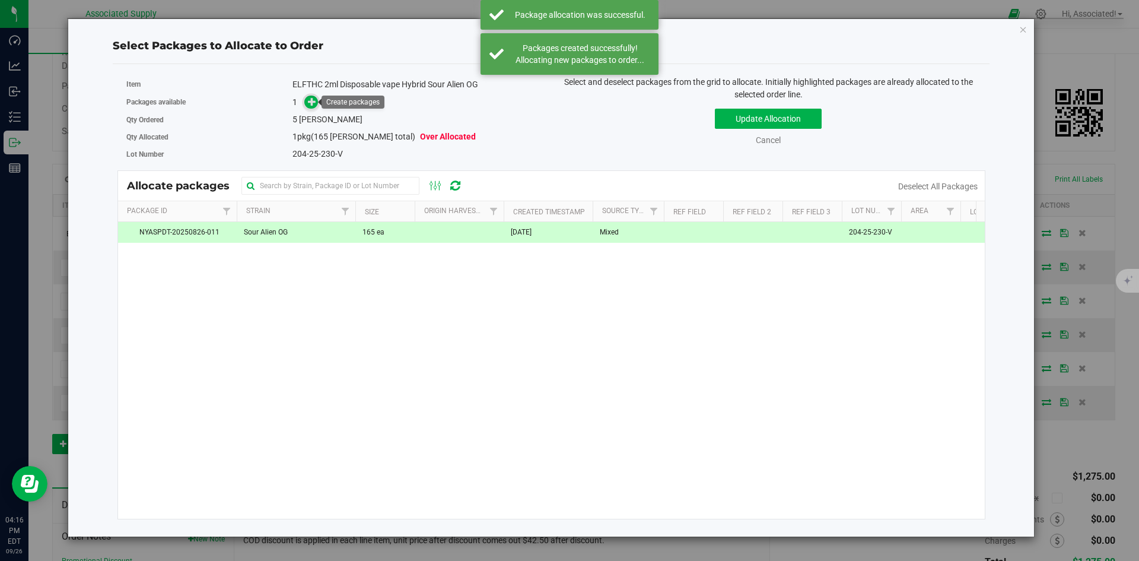
click at [313, 102] on icon at bounding box center [312, 101] width 8 height 8
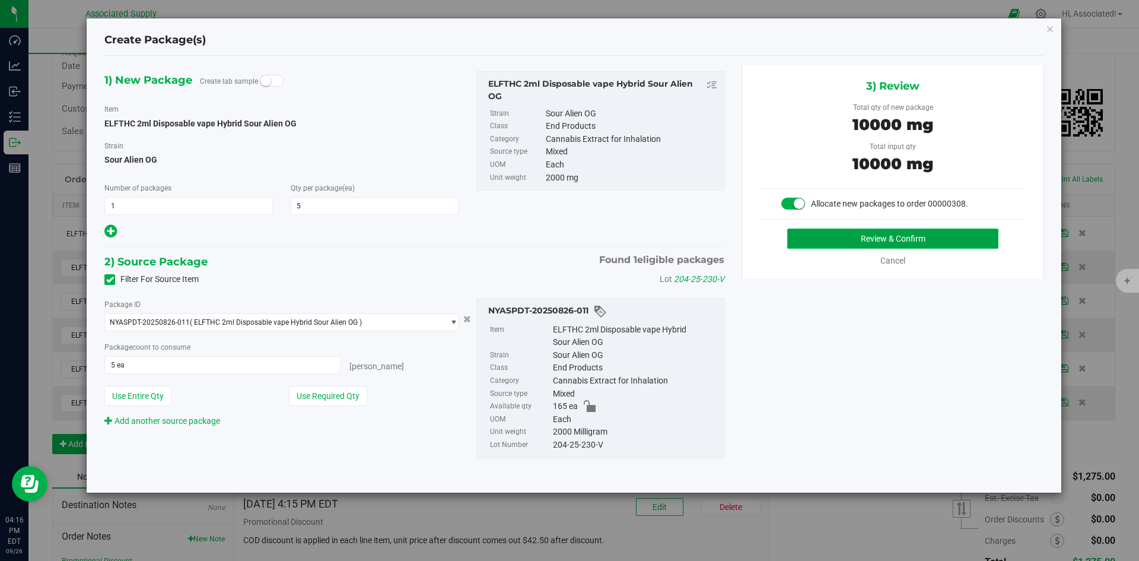
click at [864, 239] on button "Review & Confirm" at bounding box center [892, 238] width 211 height 20
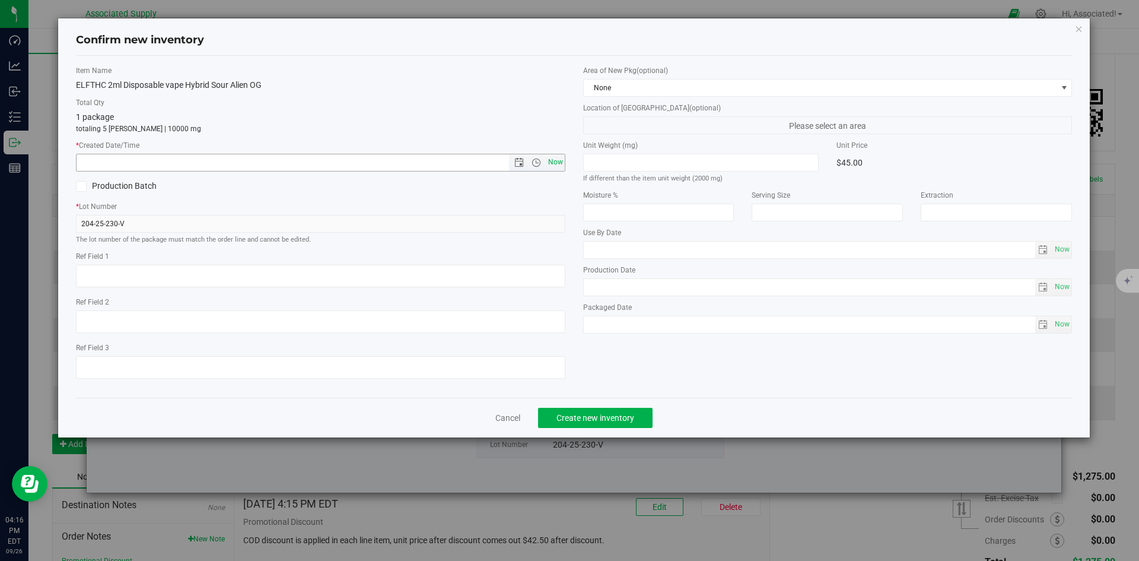
click at [550, 164] on span "Now" at bounding box center [555, 162] width 20 height 17
type input "9/26/2025 4:16 PM"
click at [625, 417] on span "Create new inventory" at bounding box center [596, 417] width 78 height 9
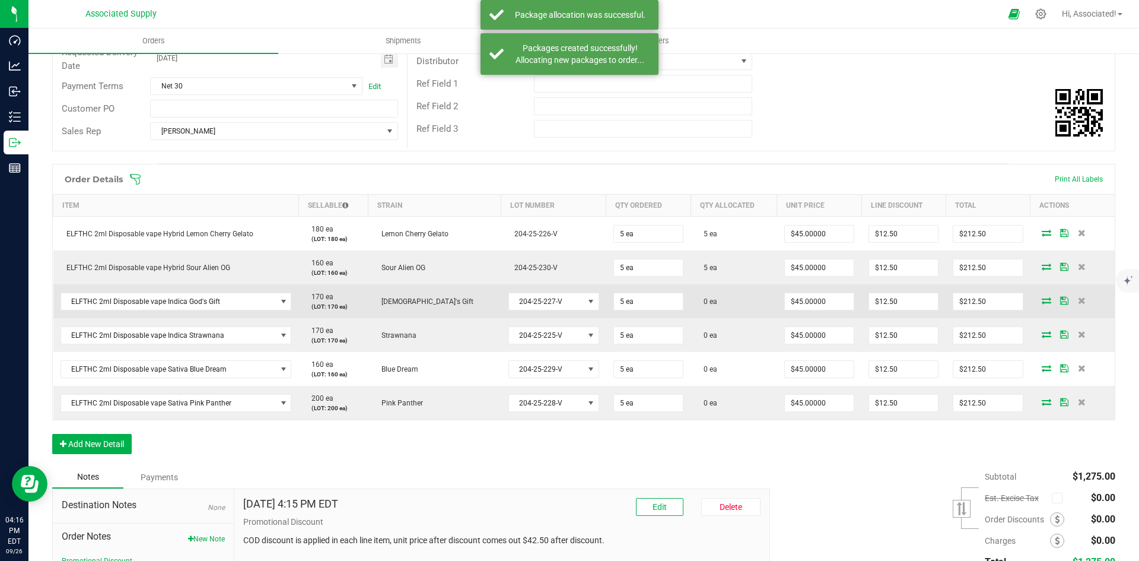
click at [1042, 299] on icon at bounding box center [1046, 300] width 9 height 7
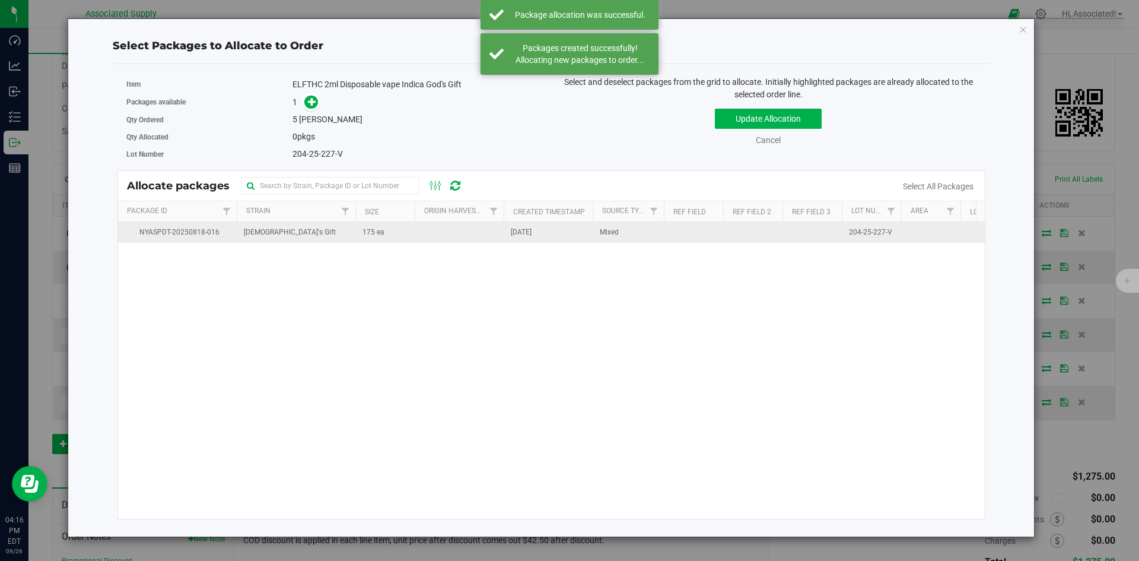
click at [479, 236] on td at bounding box center [459, 232] width 89 height 21
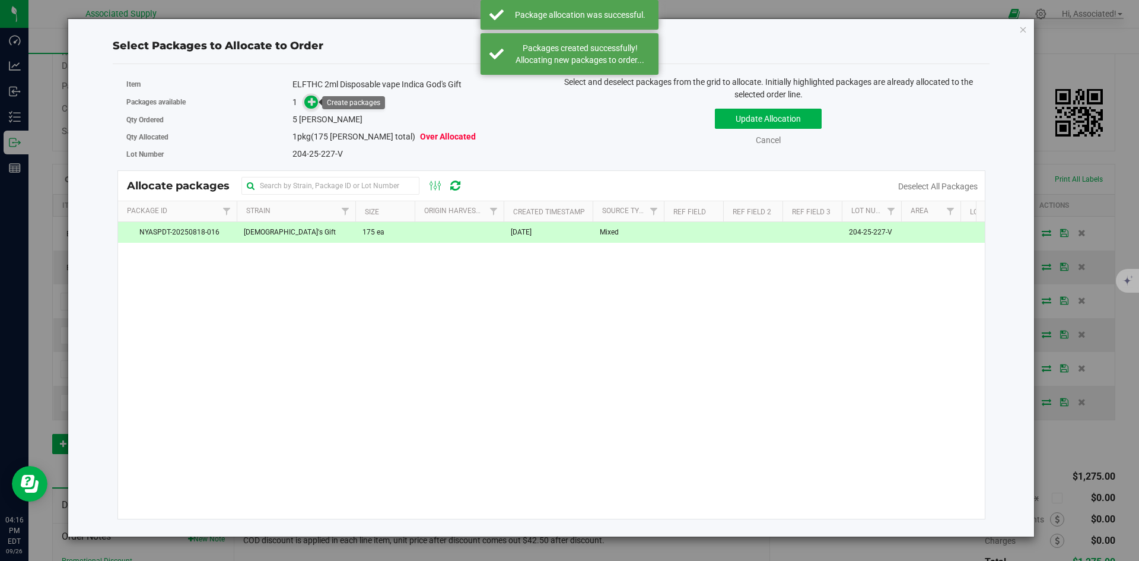
click at [315, 106] on icon at bounding box center [312, 101] width 8 height 8
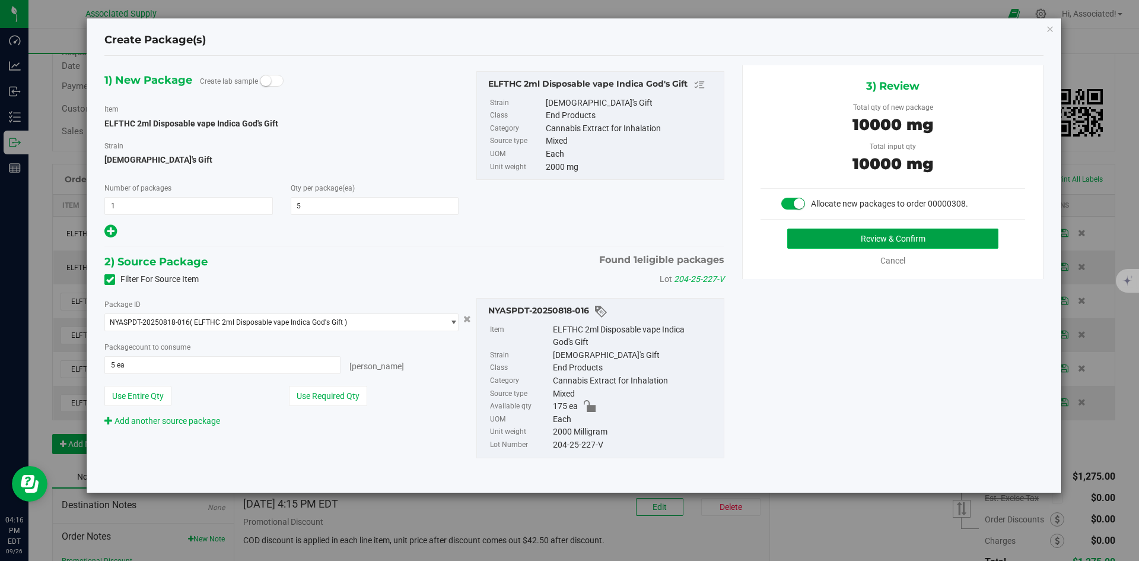
click at [862, 239] on button "Review & Confirm" at bounding box center [892, 238] width 211 height 20
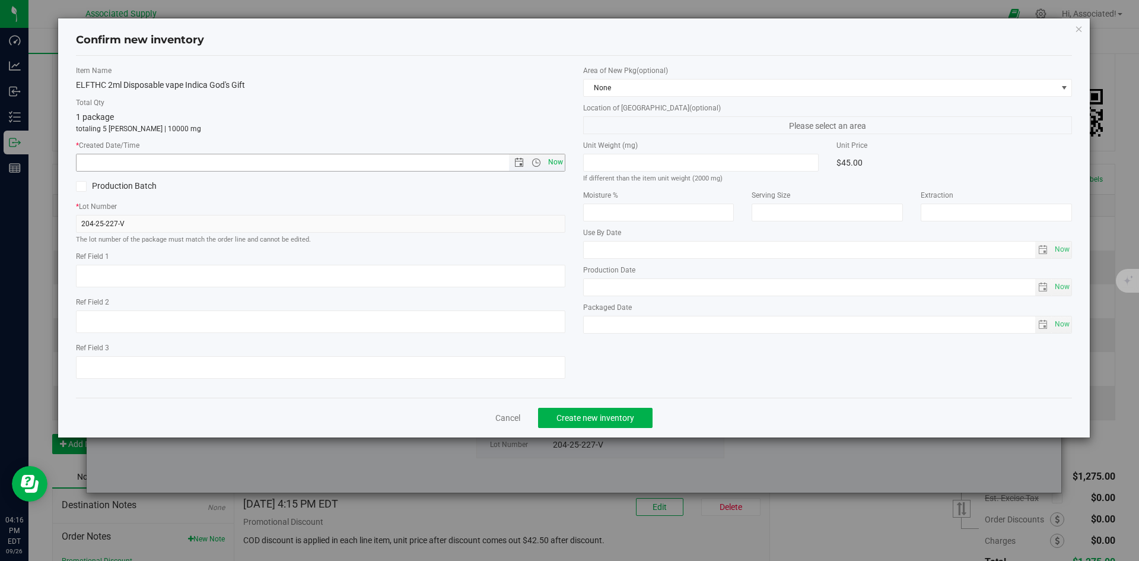
click at [551, 163] on span "Now" at bounding box center [555, 162] width 20 height 17
type input "9/26/2025 4:16 PM"
click at [617, 415] on span "Create new inventory" at bounding box center [596, 417] width 78 height 9
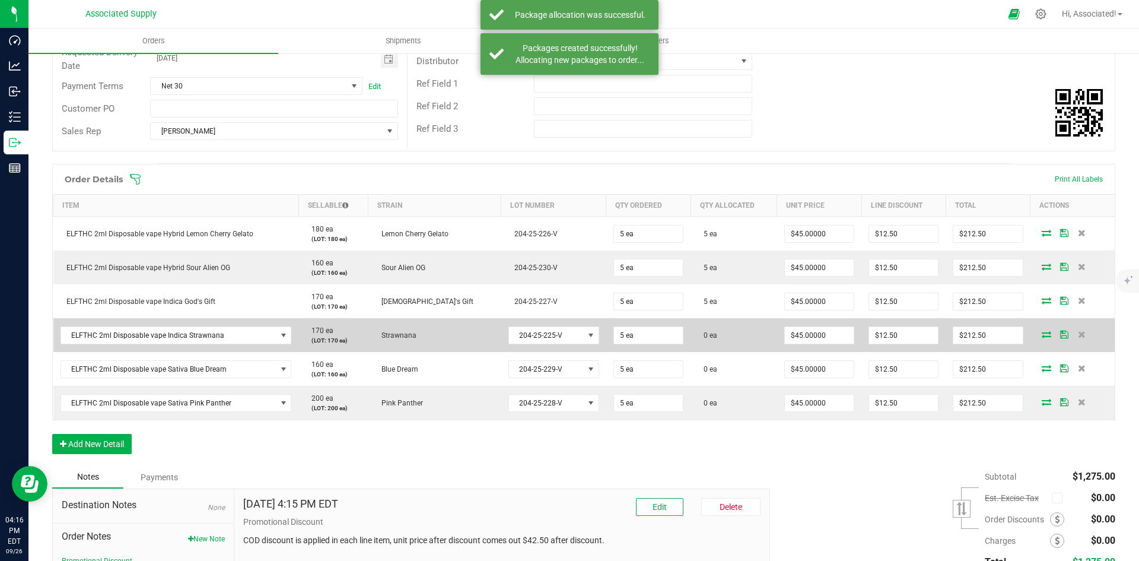
click at [1042, 332] on icon at bounding box center [1046, 334] width 9 height 7
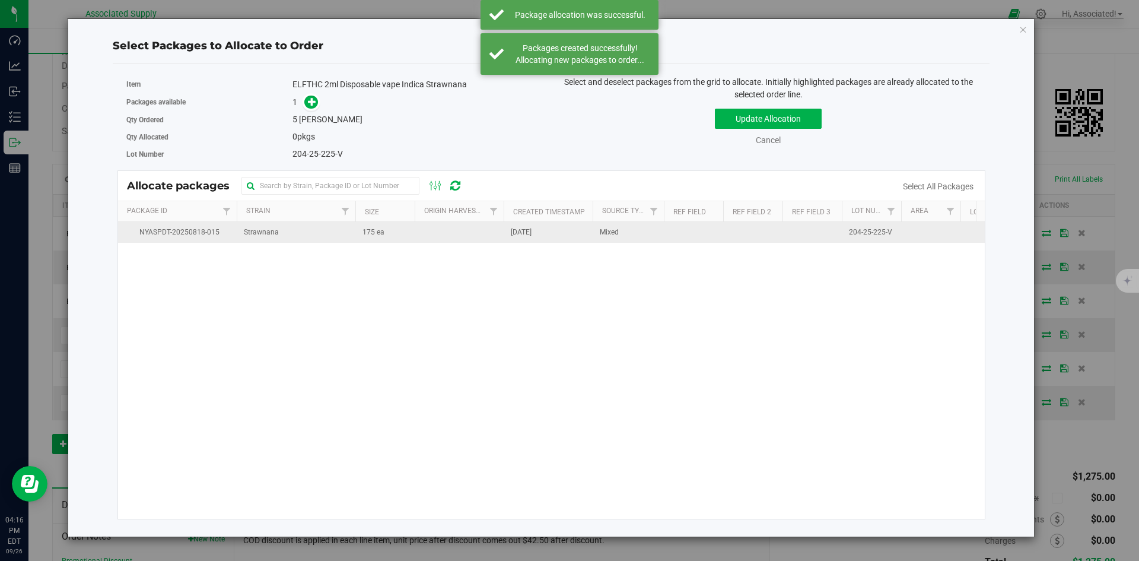
click at [390, 225] on td "175 ea" at bounding box center [384, 232] width 59 height 21
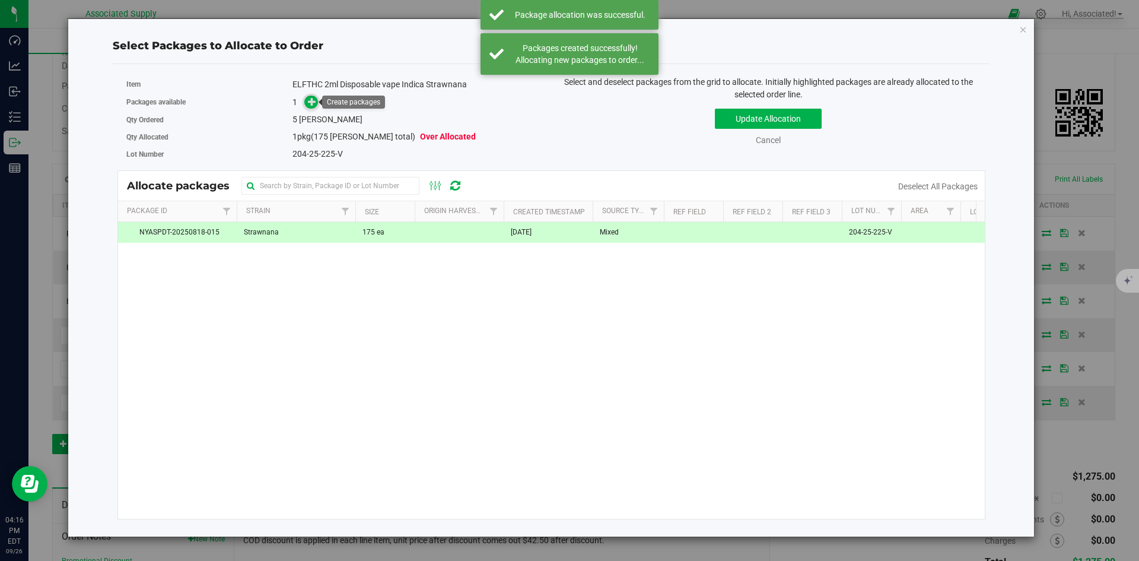
click at [318, 105] on span at bounding box center [311, 103] width 14 height 14
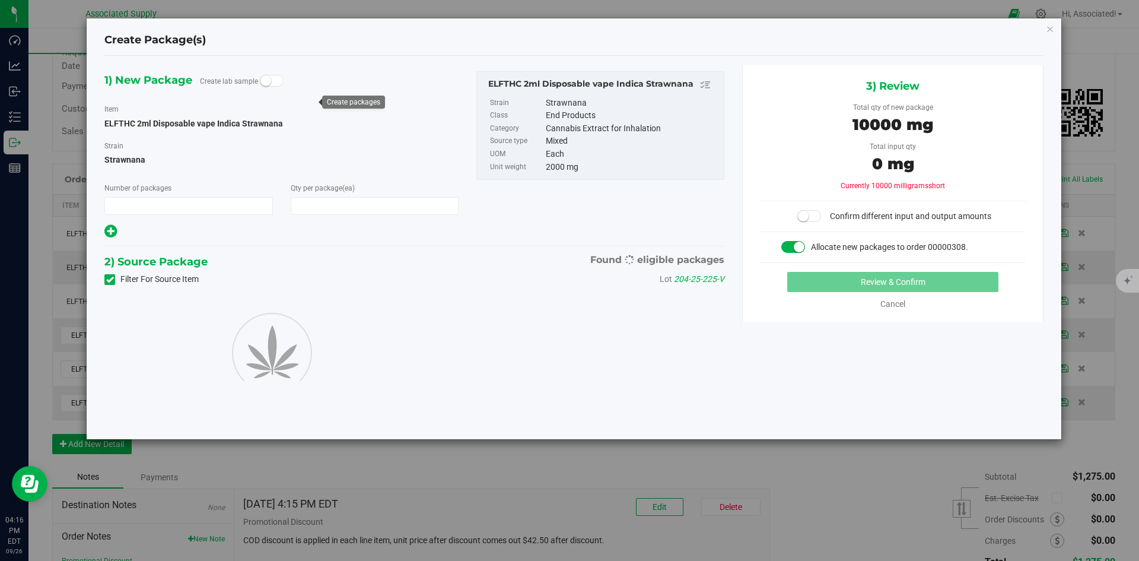
type input "1"
type input "5"
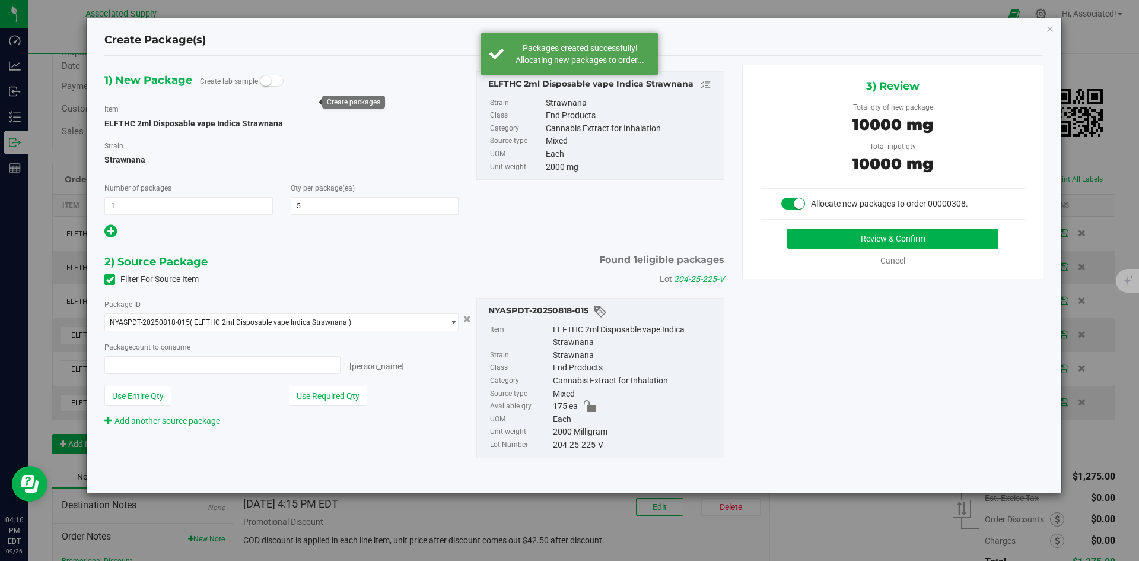
type input "5 ea"
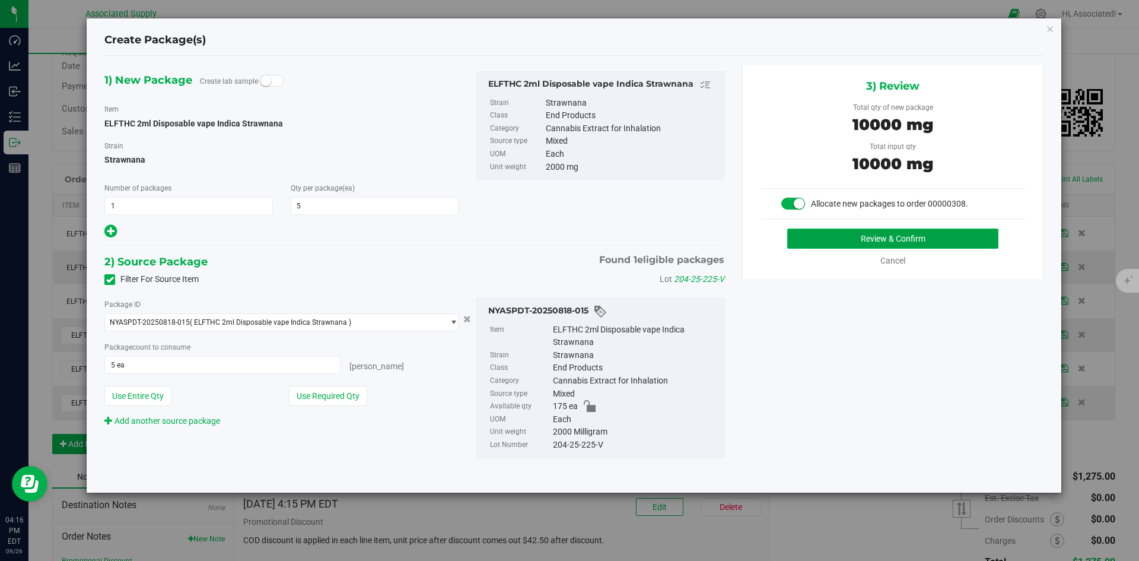
click at [869, 237] on button "Review & Confirm" at bounding box center [892, 238] width 211 height 20
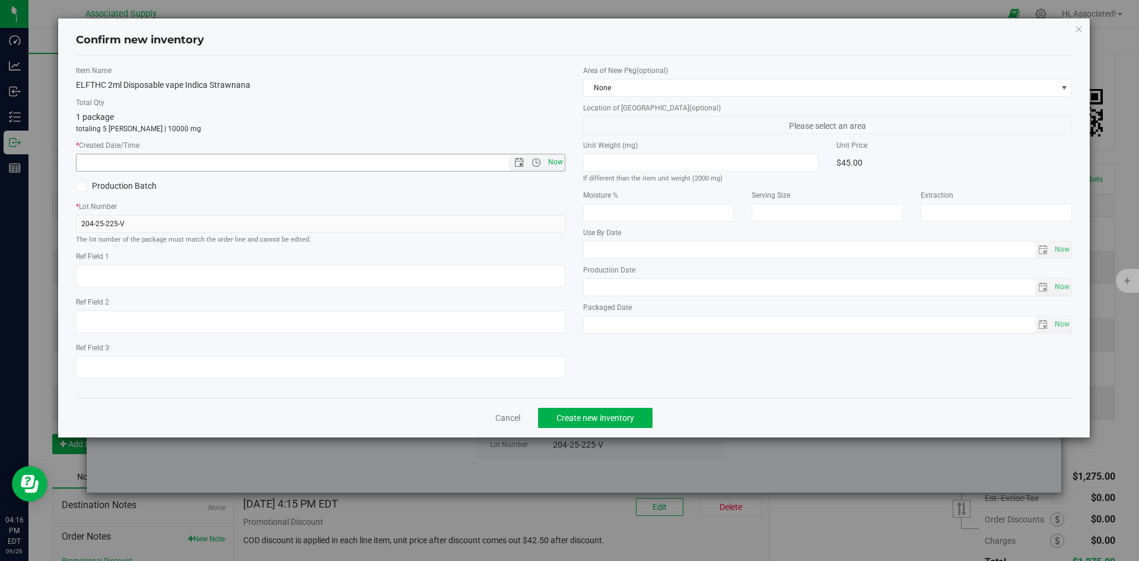
click at [561, 159] on span "Now" at bounding box center [555, 162] width 20 height 17
type input "9/26/2025 4:16 PM"
click at [601, 417] on span "Create new inventory" at bounding box center [596, 417] width 78 height 9
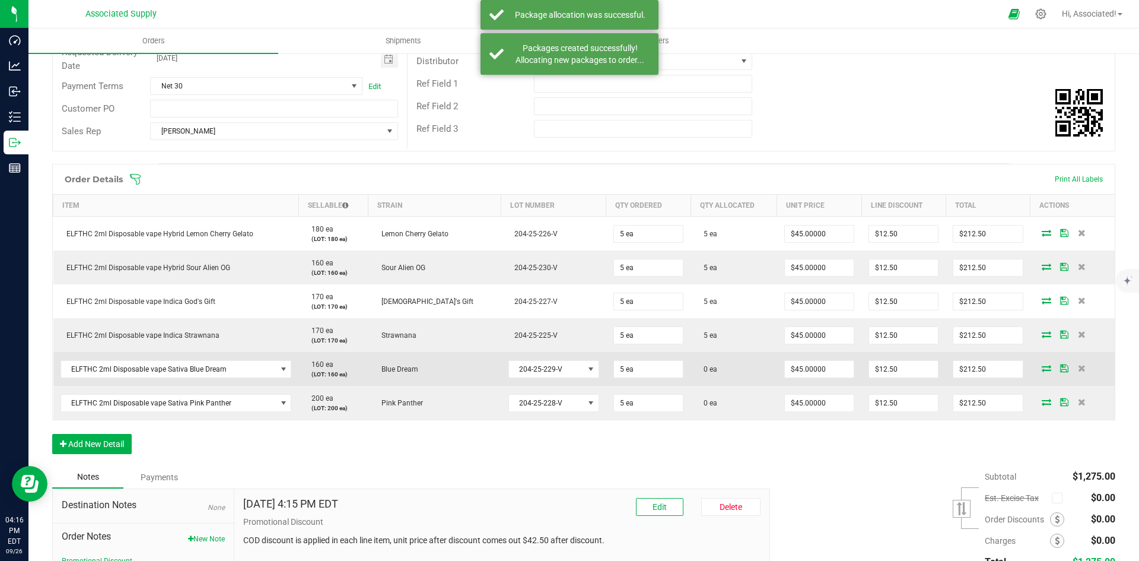
click at [1042, 367] on span at bounding box center [1047, 367] width 18 height 7
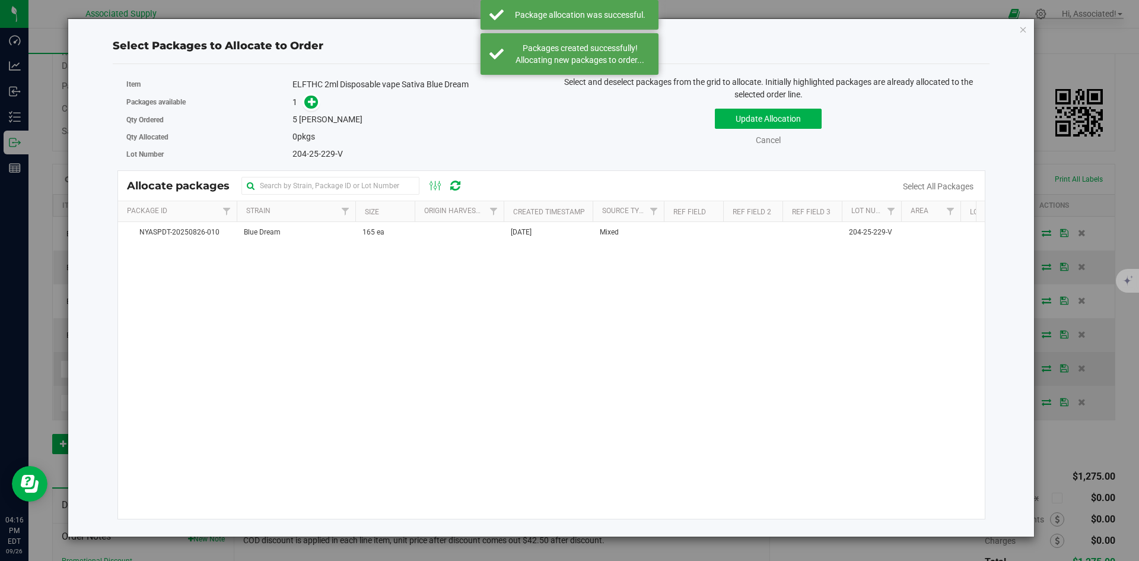
click at [1042, 367] on div "Select Packages to Allocate to Order Item ELFTHC 2ml Disposable vape Sativa Blu…" at bounding box center [574, 280] width 1148 height 561
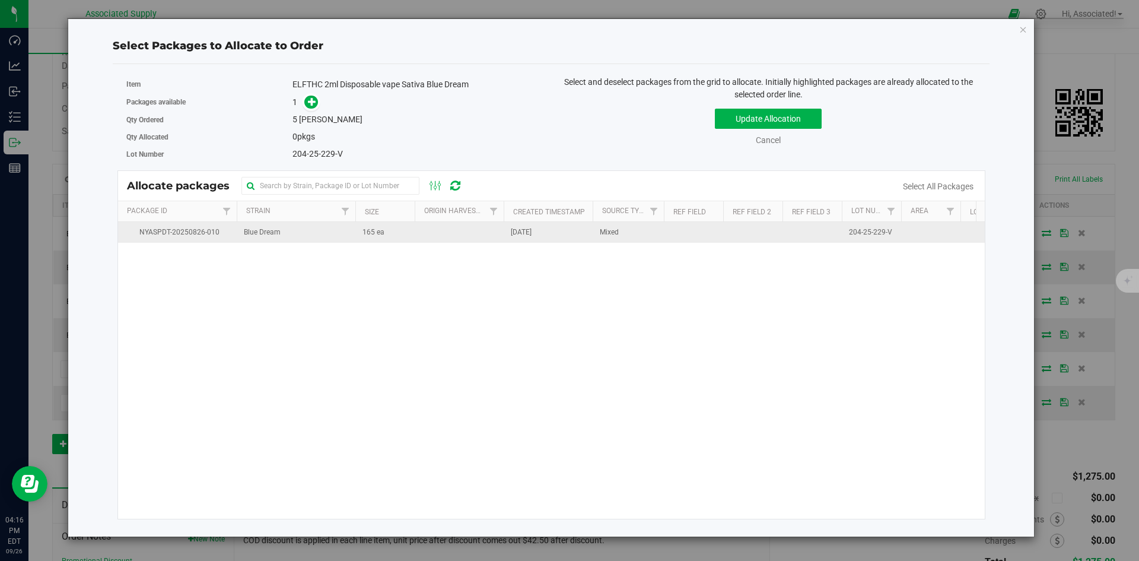
click at [385, 238] on td "165 ea" at bounding box center [384, 232] width 59 height 21
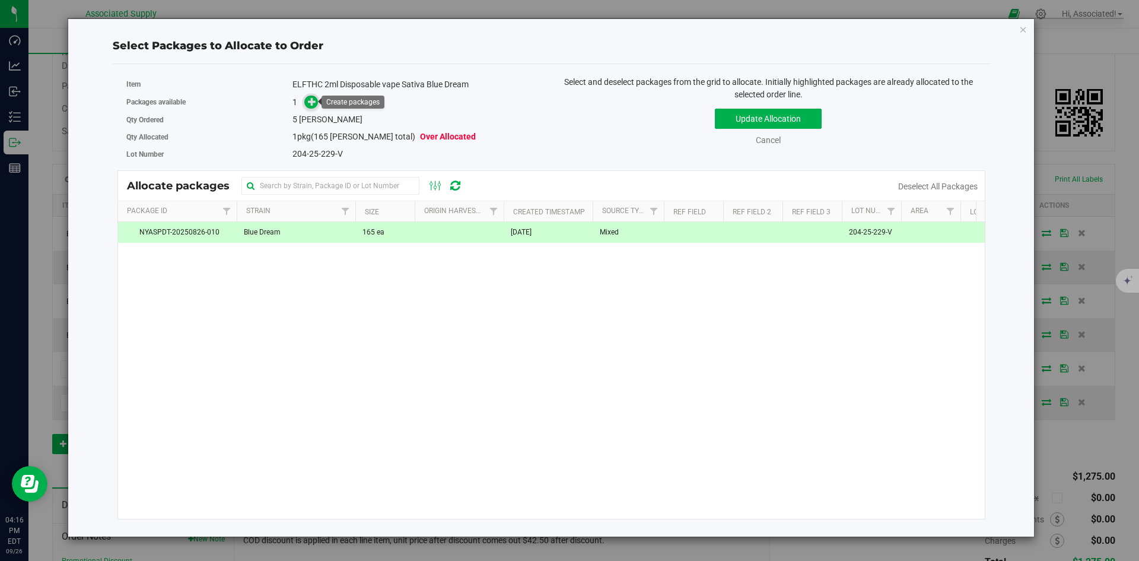
click at [312, 106] on icon at bounding box center [312, 101] width 8 height 8
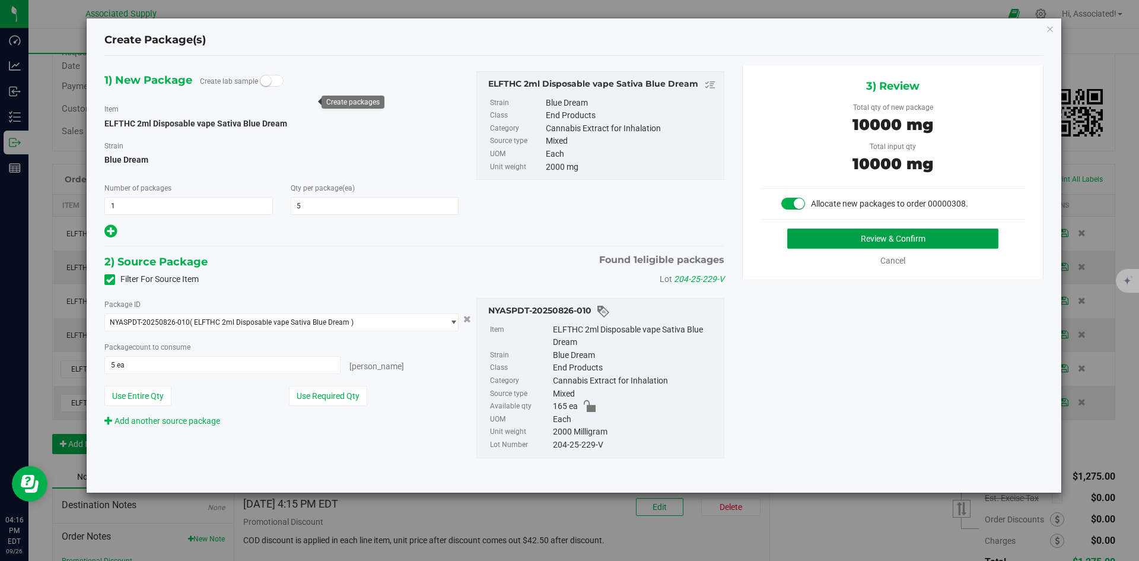
click at [814, 243] on button "Review & Confirm" at bounding box center [892, 238] width 211 height 20
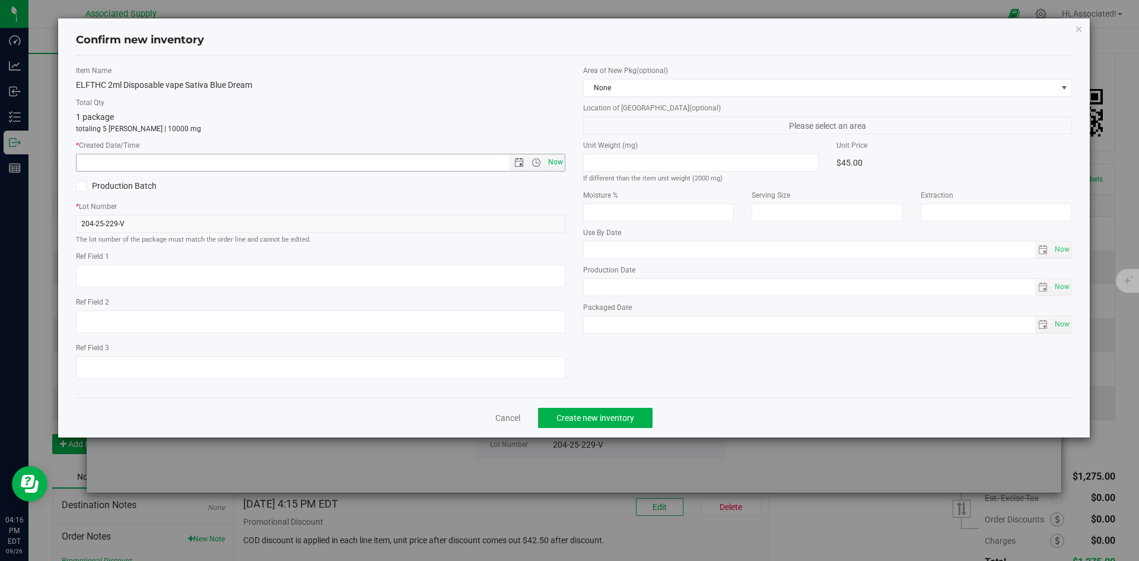
click at [554, 157] on span "Now" at bounding box center [555, 162] width 20 height 17
type input "9/26/2025 4:16 PM"
click at [609, 414] on span "Create new inventory" at bounding box center [596, 417] width 78 height 9
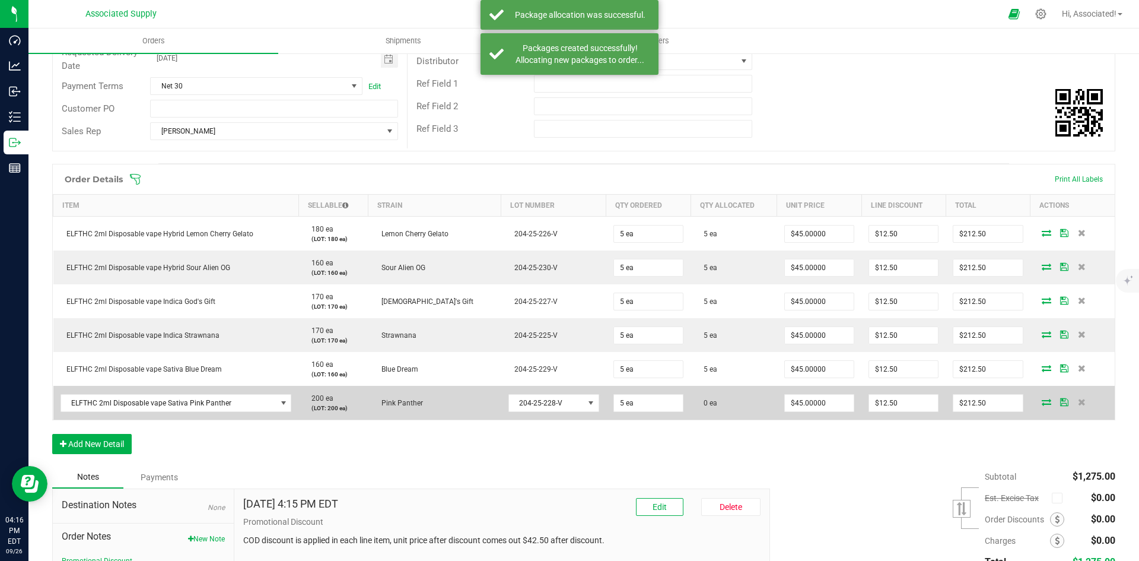
click at [1042, 402] on icon at bounding box center [1046, 401] width 9 height 7
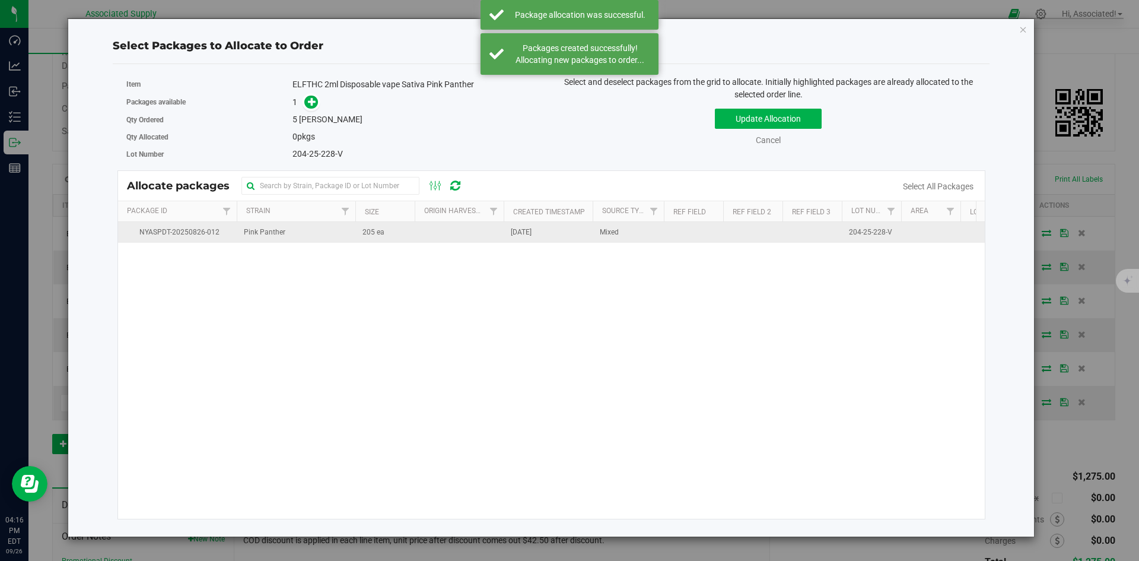
click at [370, 235] on span "205 ea" at bounding box center [374, 232] width 22 height 11
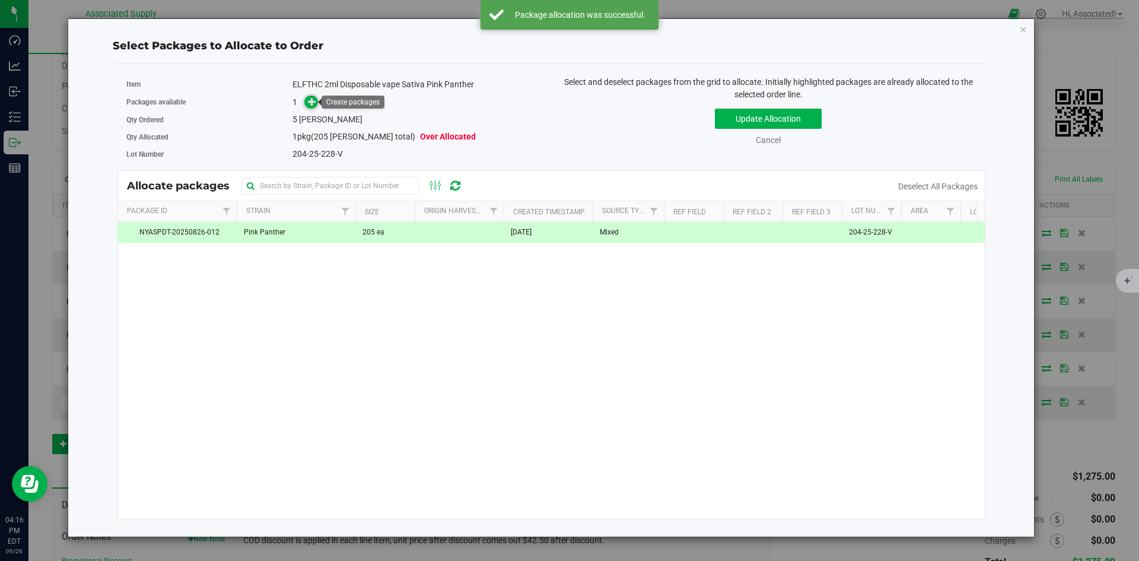
click at [309, 101] on icon at bounding box center [312, 101] width 8 height 8
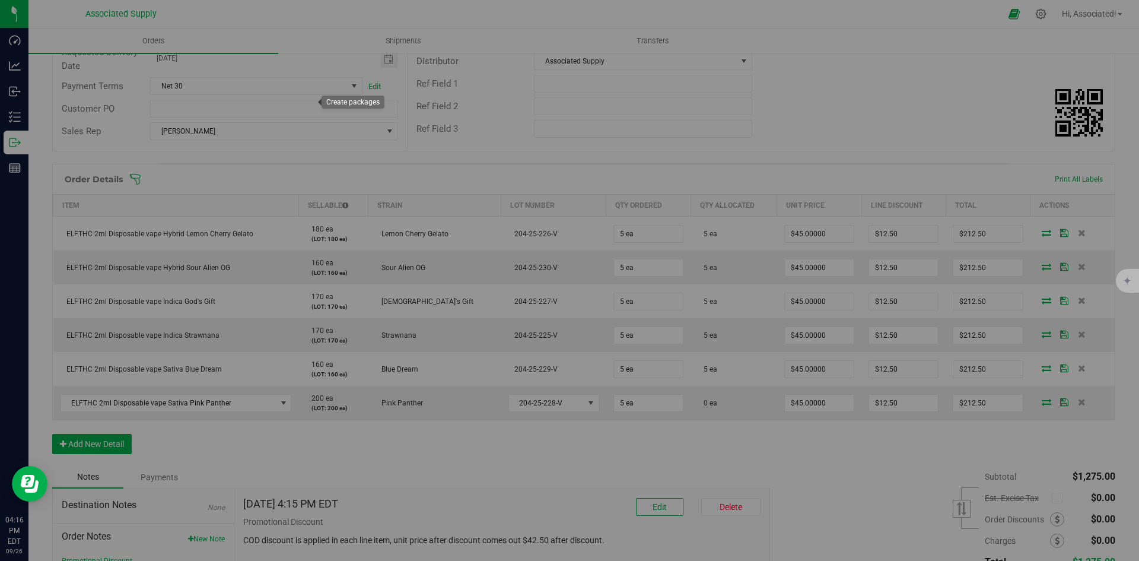
type input "1"
type input "5"
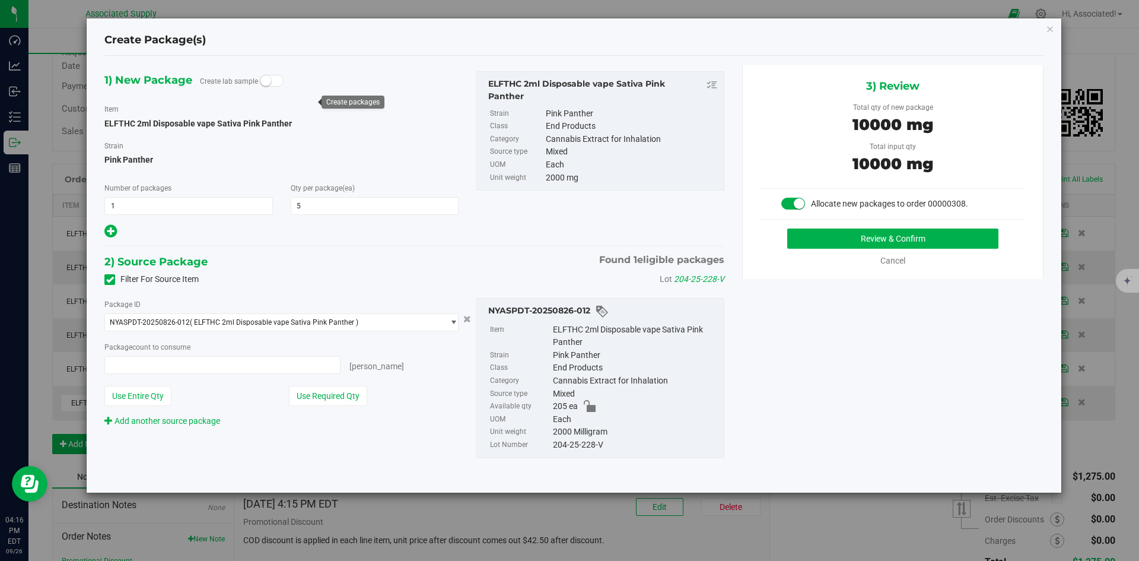
type input "5 ea"
click at [834, 242] on button "Review & Confirm" at bounding box center [892, 238] width 211 height 20
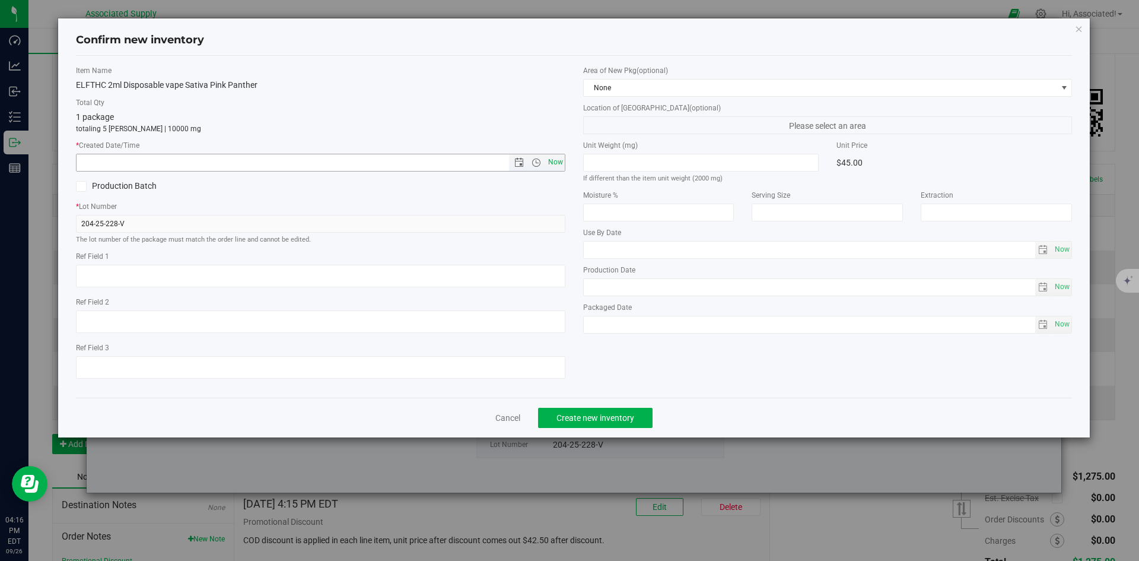
click at [553, 161] on span "Now" at bounding box center [555, 162] width 20 height 17
type input "9/26/2025 4:16 PM"
click at [627, 415] on span "Create new inventory" at bounding box center [596, 417] width 78 height 9
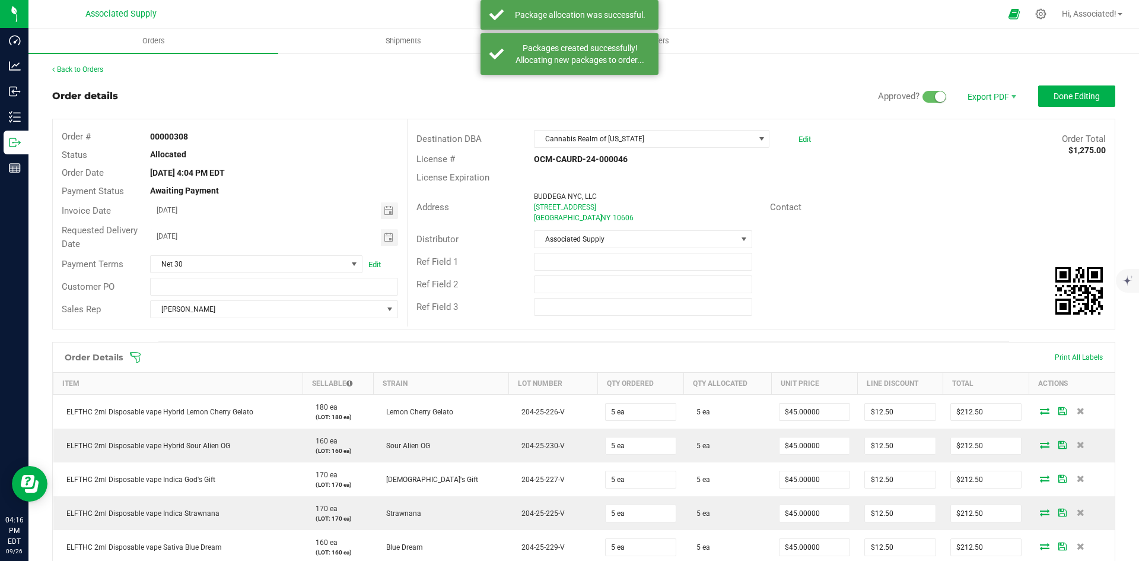
scroll to position [278, 0]
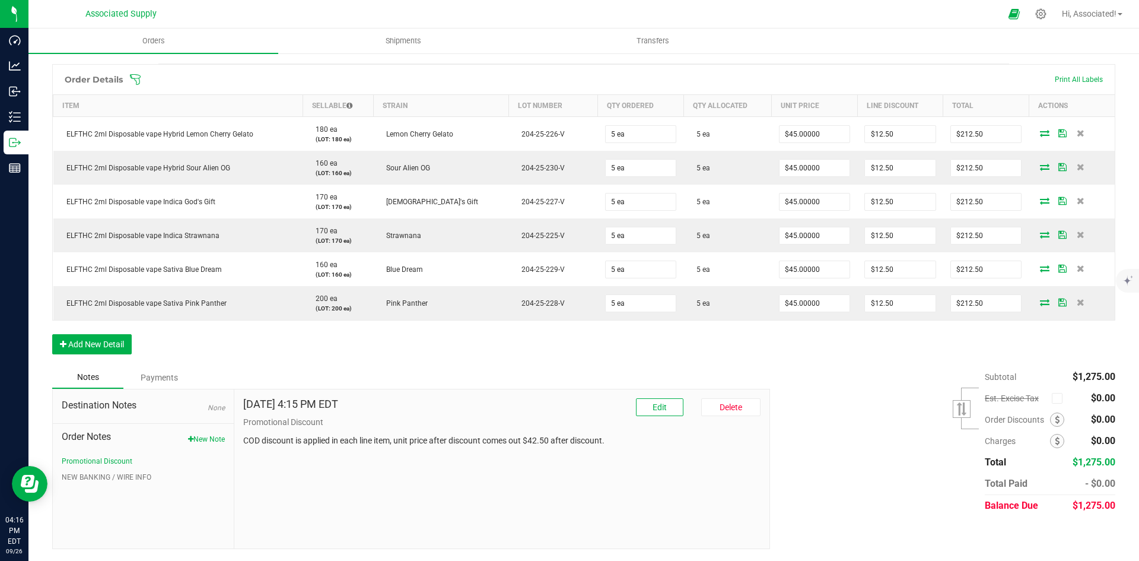
click at [431, 466] on div "Sep 26, 2025 4:15 PM EDT Edit Delete Promotional Discount COD discount is appli…" at bounding box center [501, 468] width 535 height 159
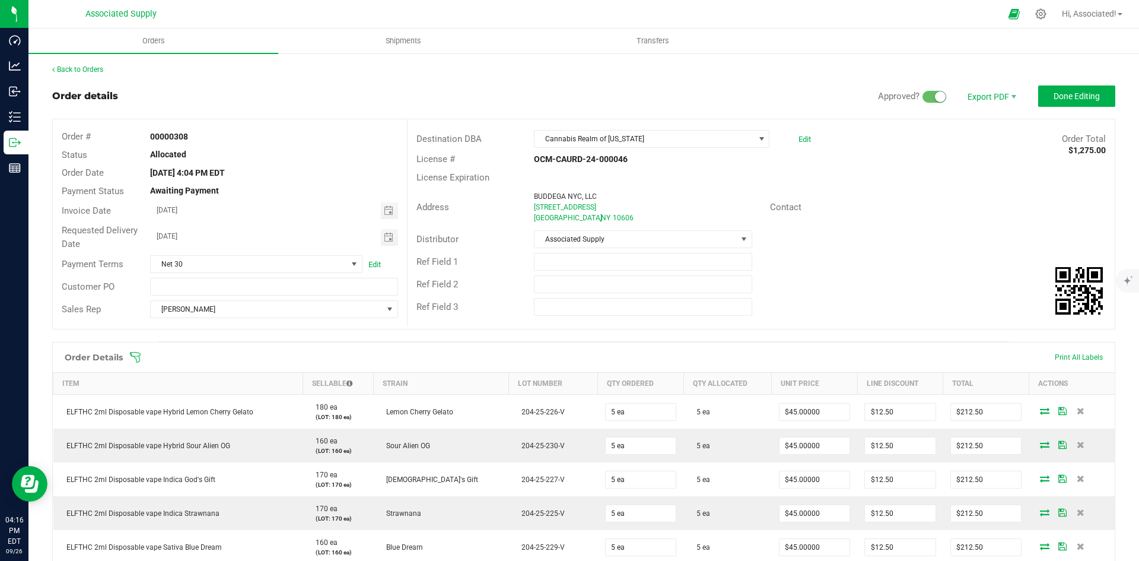
click at [939, 190] on div "Address BUDDEGA NYC, LLC 475 Central Ave White Plains , NY 10606 Contact" at bounding box center [761, 207] width 707 height 42
click at [1074, 97] on span "Done Editing" at bounding box center [1077, 95] width 46 height 9
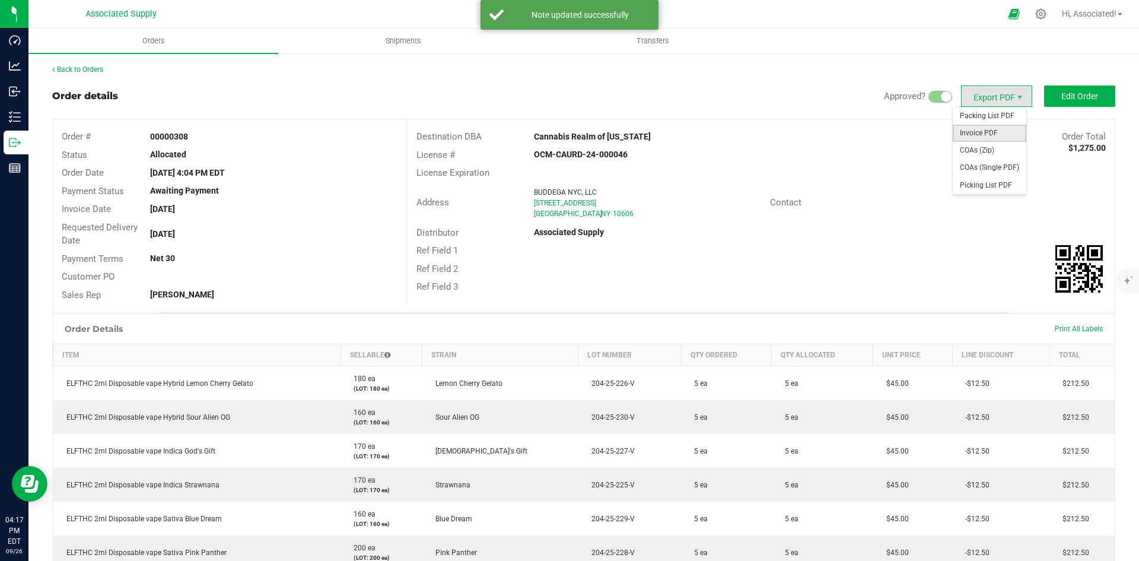
click at [980, 133] on span "Invoice PDF" at bounding box center [990, 133] width 74 height 17
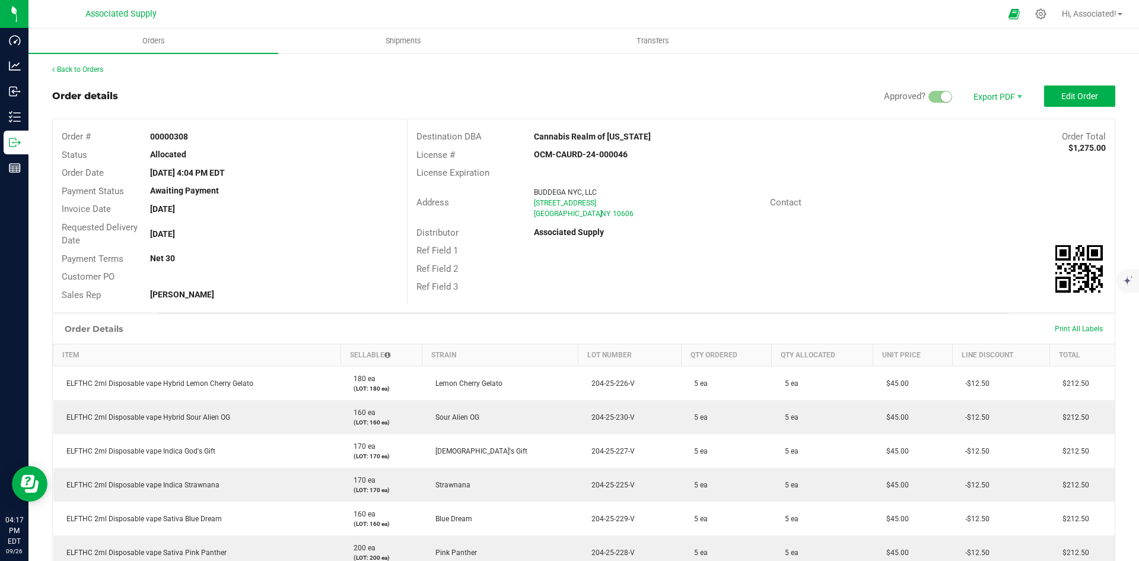
click at [87, 65] on div "Back to Orders" at bounding box center [583, 69] width 1063 height 11
click at [83, 69] on link "Back to Orders" at bounding box center [77, 69] width 51 height 8
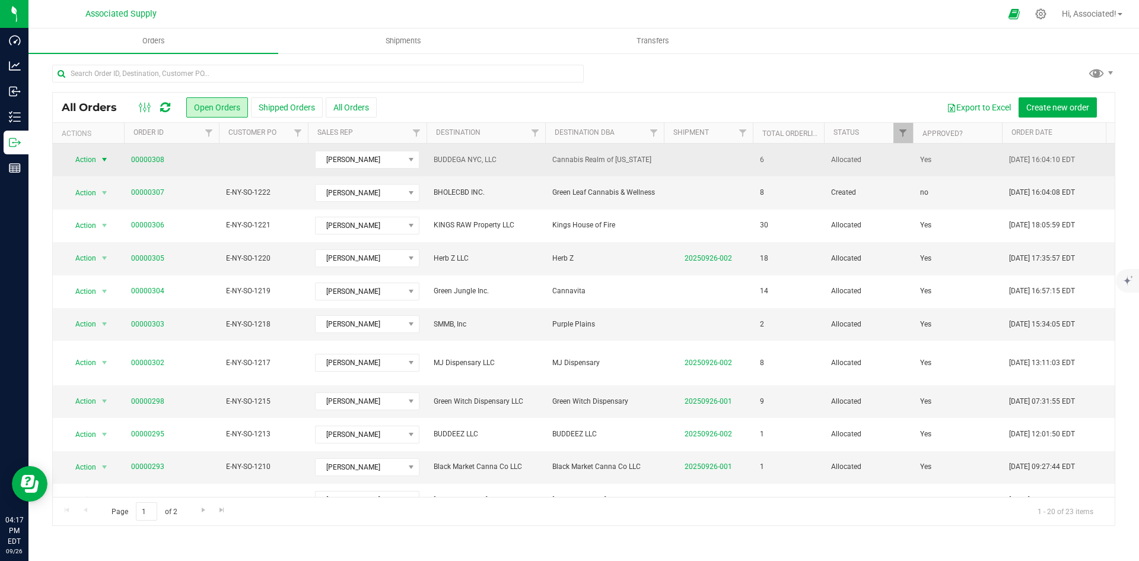
click at [99, 157] on span "select" at bounding box center [104, 159] width 15 height 17
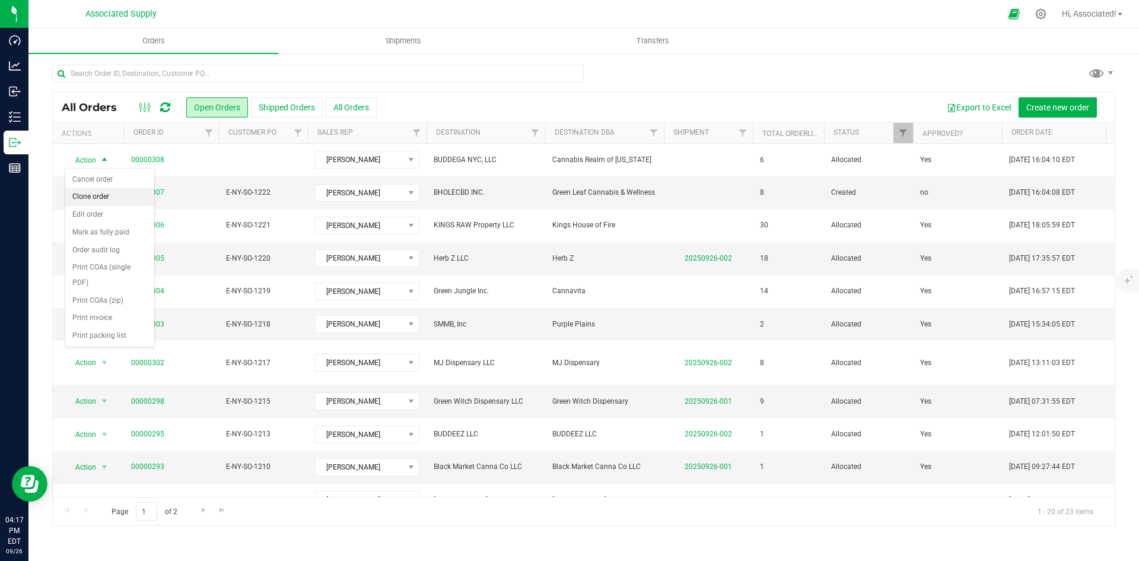
click at [113, 195] on li "Clone order" at bounding box center [109, 197] width 89 height 18
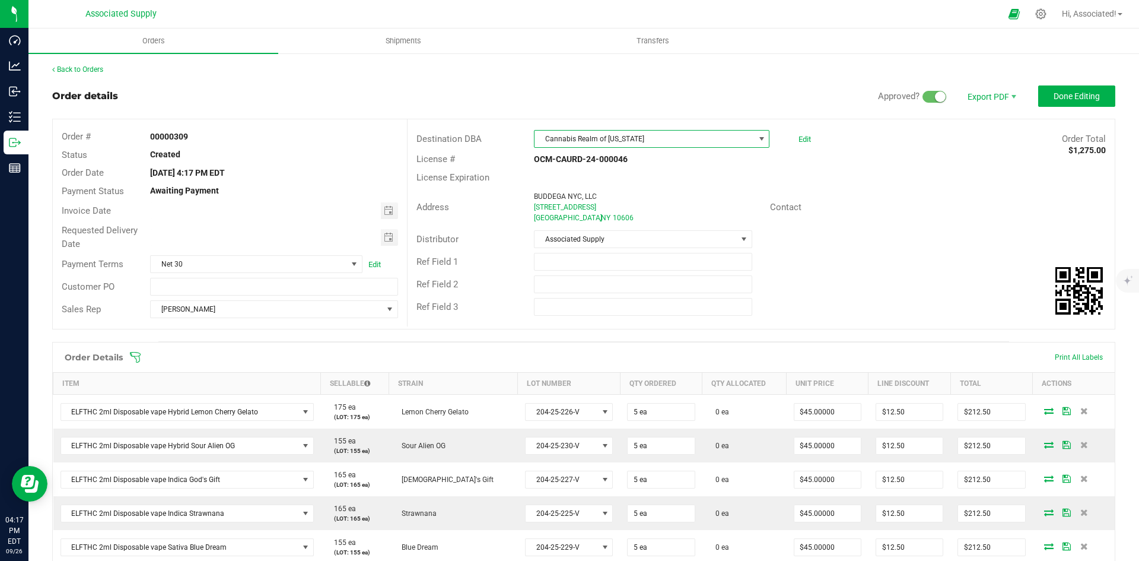
click at [677, 140] on span "Cannabis Realm of [US_STATE]" at bounding box center [645, 139] width 220 height 17
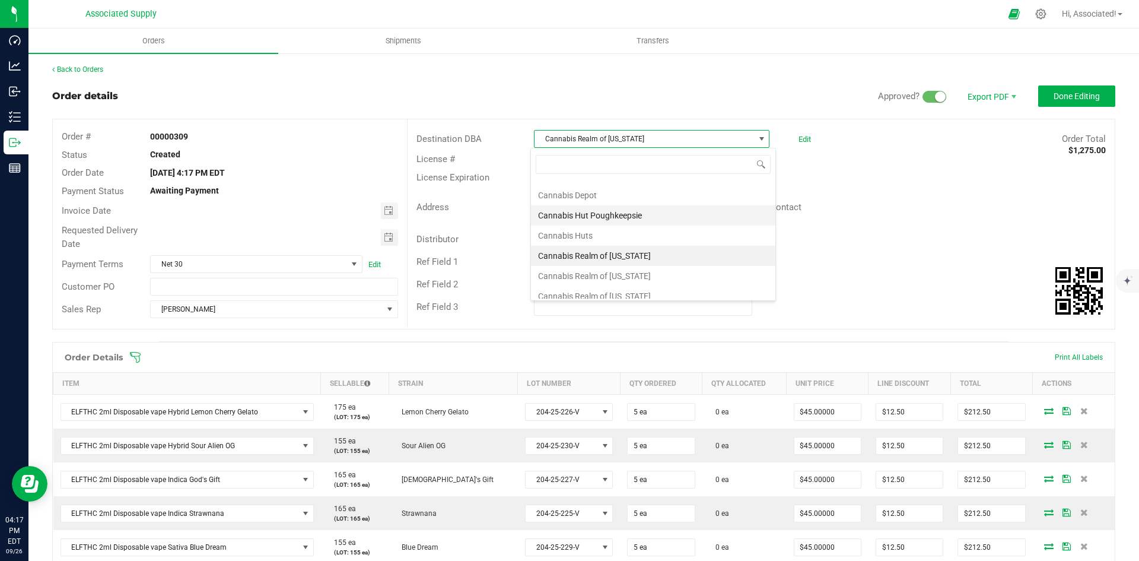
scroll to position [1071, 0]
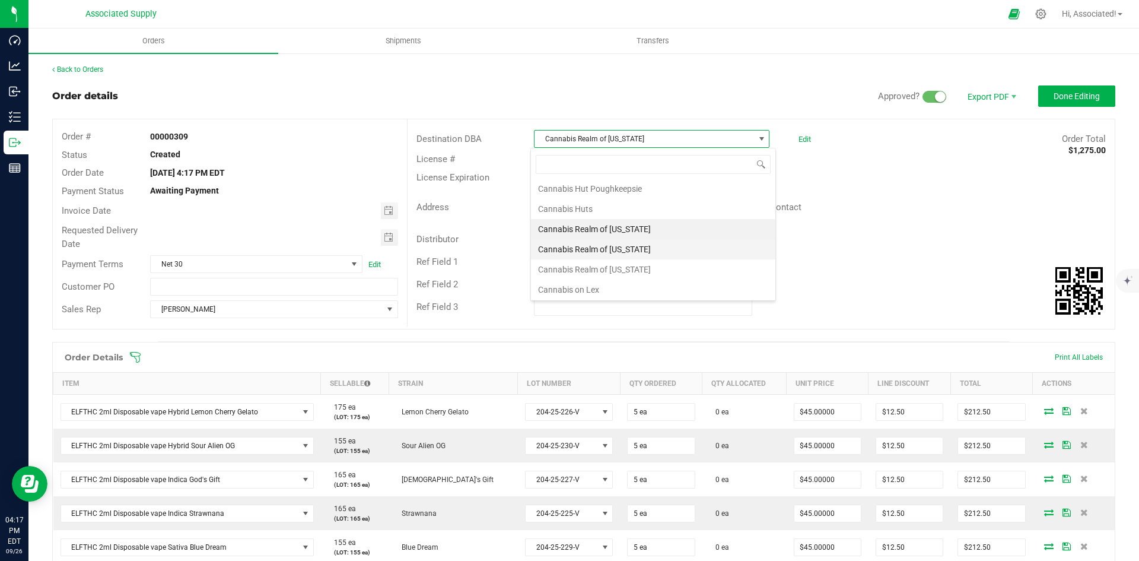
click at [640, 248] on li "Cannabis Realm of [US_STATE]" at bounding box center [653, 249] width 244 height 20
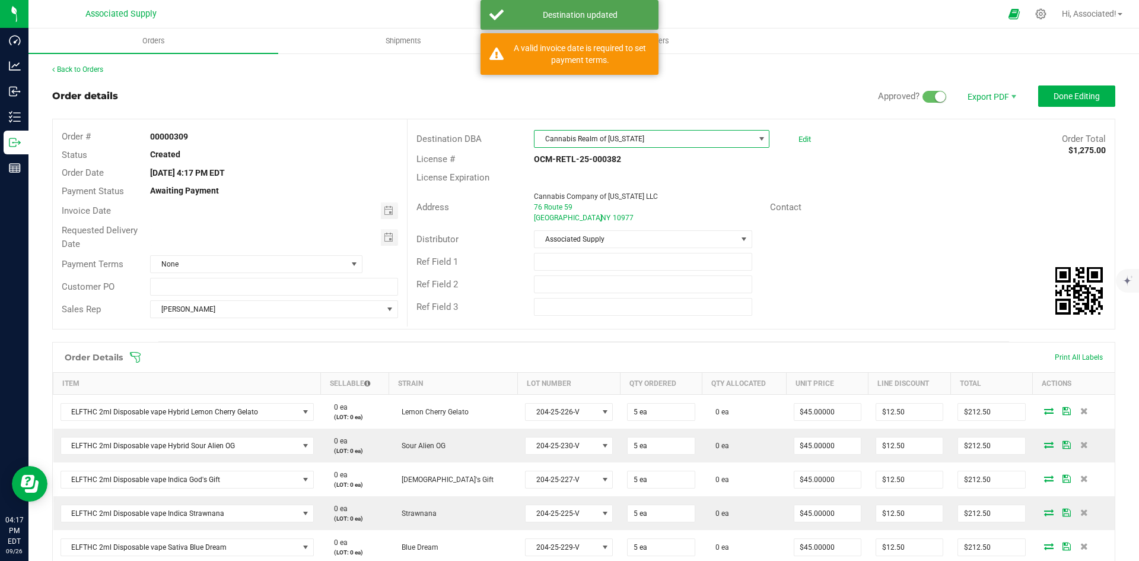
click at [857, 205] on div "Contact" at bounding box center [820, 208] width 118 height 14
click at [849, 240] on div "Distributor Associated Supply" at bounding box center [761, 239] width 707 height 23
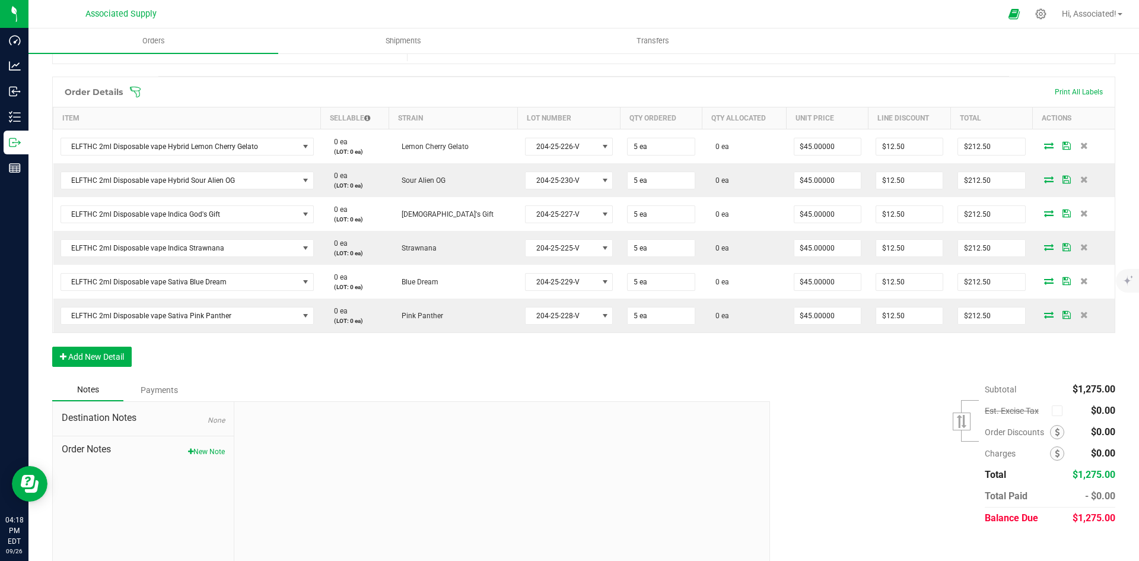
scroll to position [278, 0]
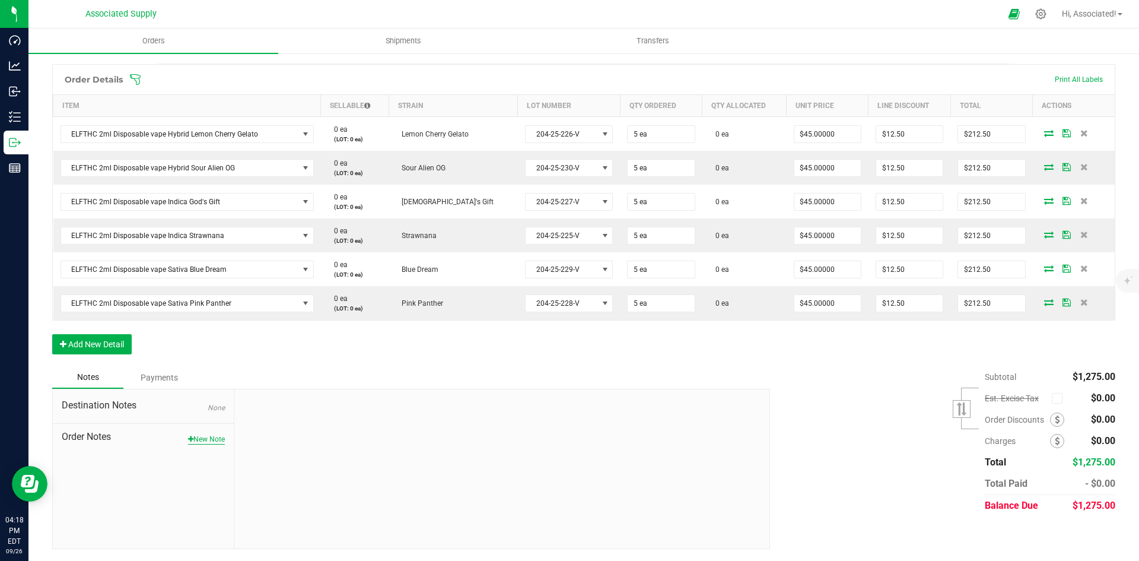
click at [199, 439] on button "New Note" at bounding box center [206, 439] width 37 height 11
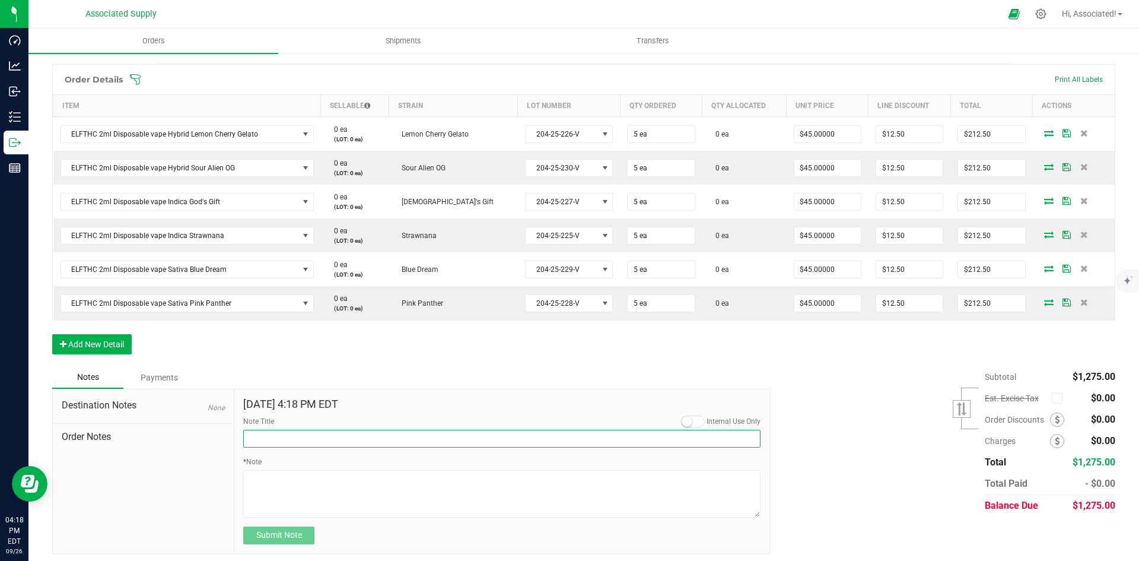
click at [321, 439] on input "Note Title" at bounding box center [501, 439] width 517 height 18
type input "NEW BANKING / WIRE INFO"
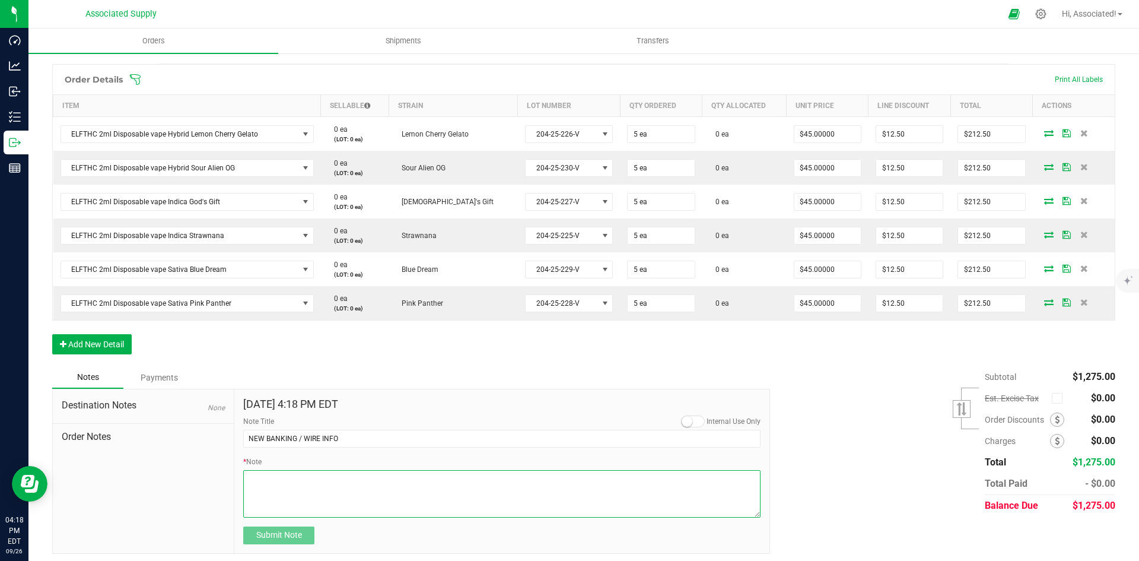
click at [274, 485] on textarea "* Note" at bounding box center [501, 493] width 517 height 47
paste textarea "Bank info for payment. Dime Community bank Routing # [US_BANK_ROUTING_MICR] Acc…"
type textarea "Bank info for payment. Dime Community bank Routing # [US_BANK_ROUTING_MICR] Acc…"
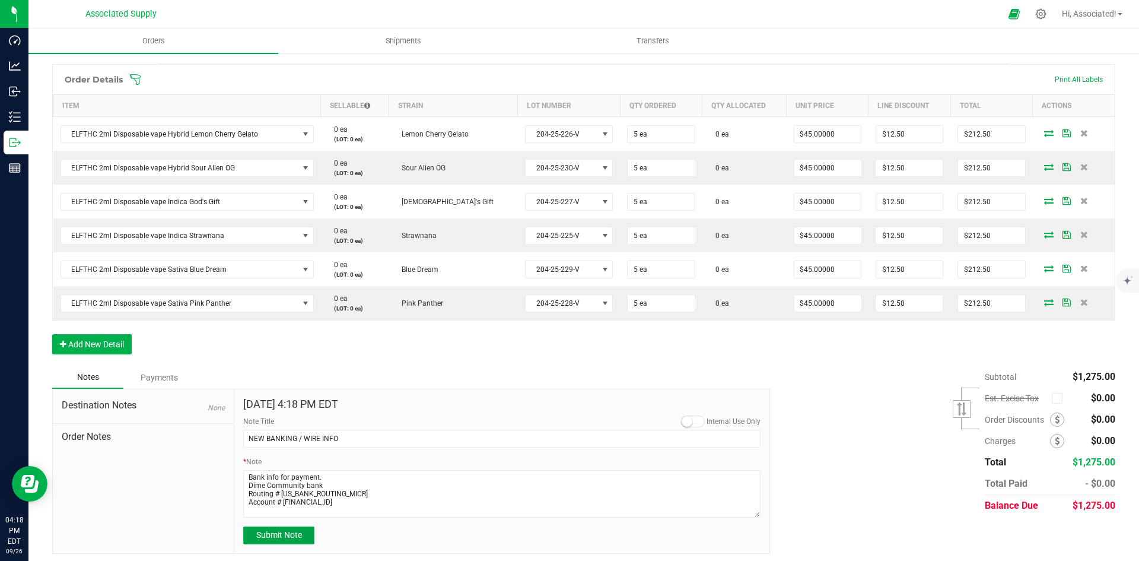
click at [290, 538] on span "Submit Note" at bounding box center [279, 534] width 46 height 9
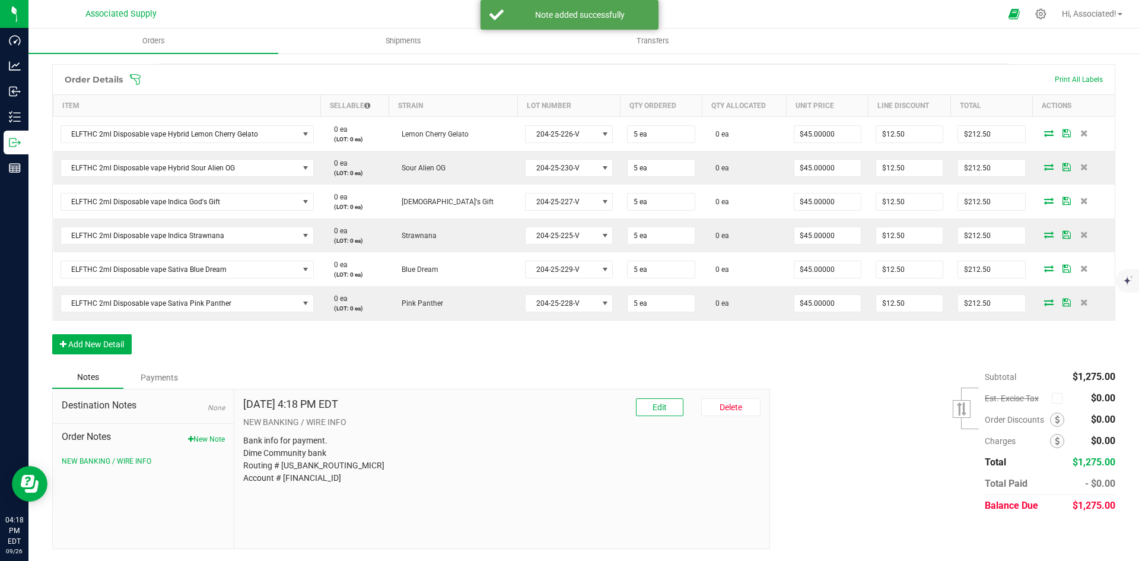
click at [209, 433] on span "Order Notes" at bounding box center [143, 437] width 163 height 14
click at [209, 442] on button "New Note" at bounding box center [206, 439] width 37 height 11
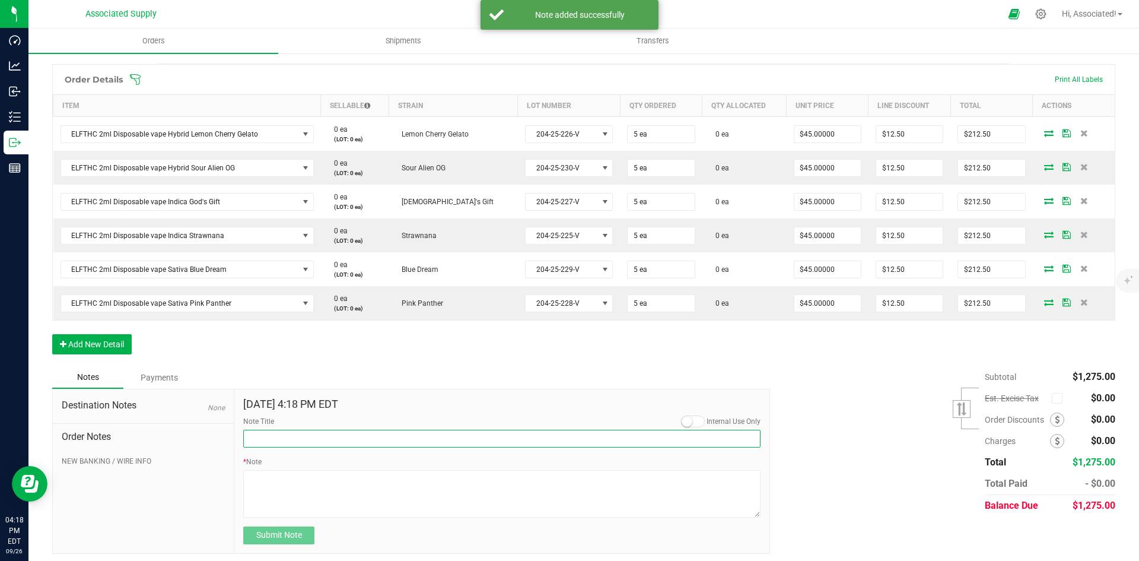
click at [288, 444] on input "Note Title" at bounding box center [501, 439] width 517 height 18
type input "Promotional Discount"
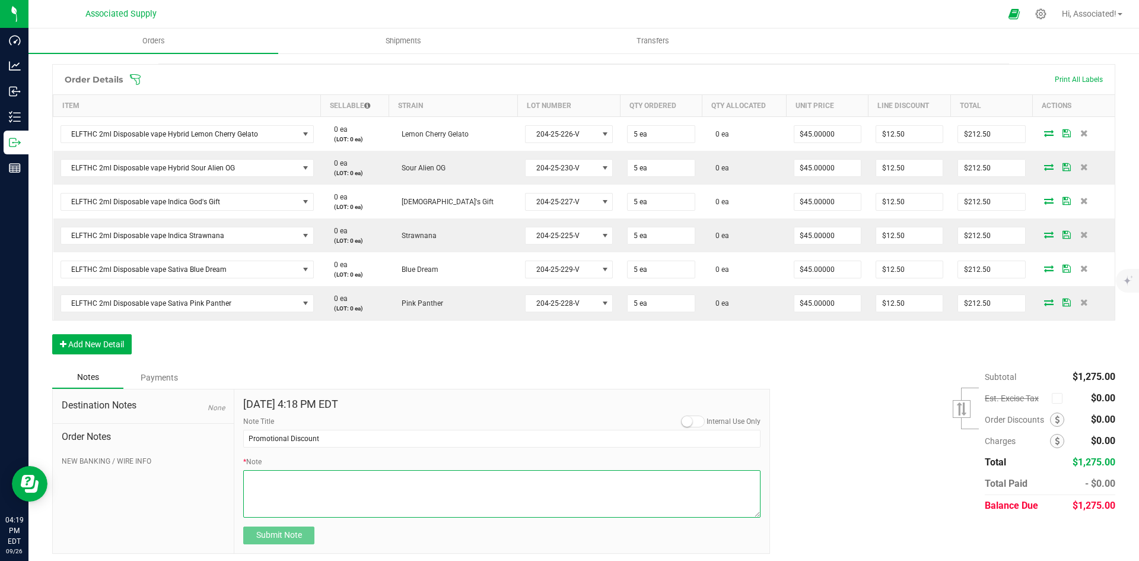
click at [322, 487] on textarea "* Note" at bounding box center [501, 493] width 517 height 47
paste textarea "COD discount is applied in each line item, unit price after discount comes out …"
type textarea "COD discount is applied in each line item, unit price after discount comes out …"
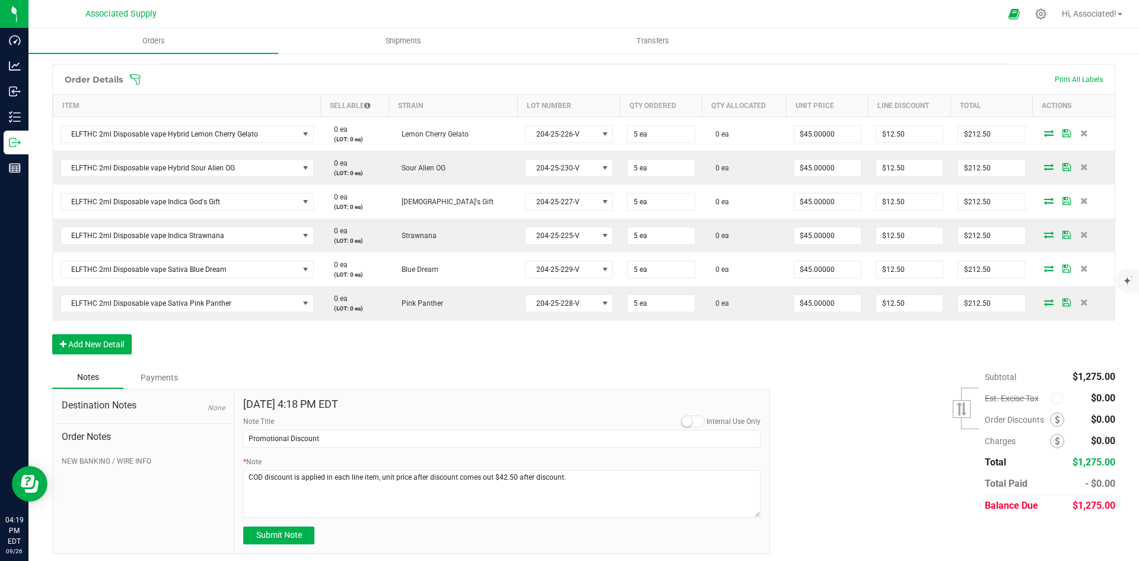
click at [833, 425] on div "Subtotal $1,275.00 Est. Excise Tax" at bounding box center [938, 441] width 354 height 150
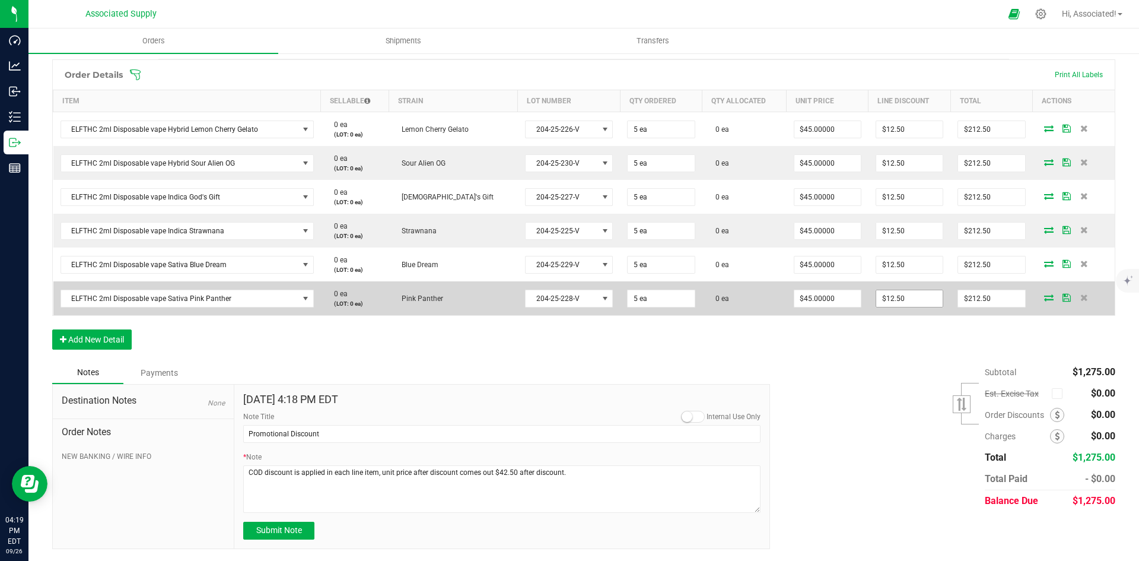
scroll to position [45, 0]
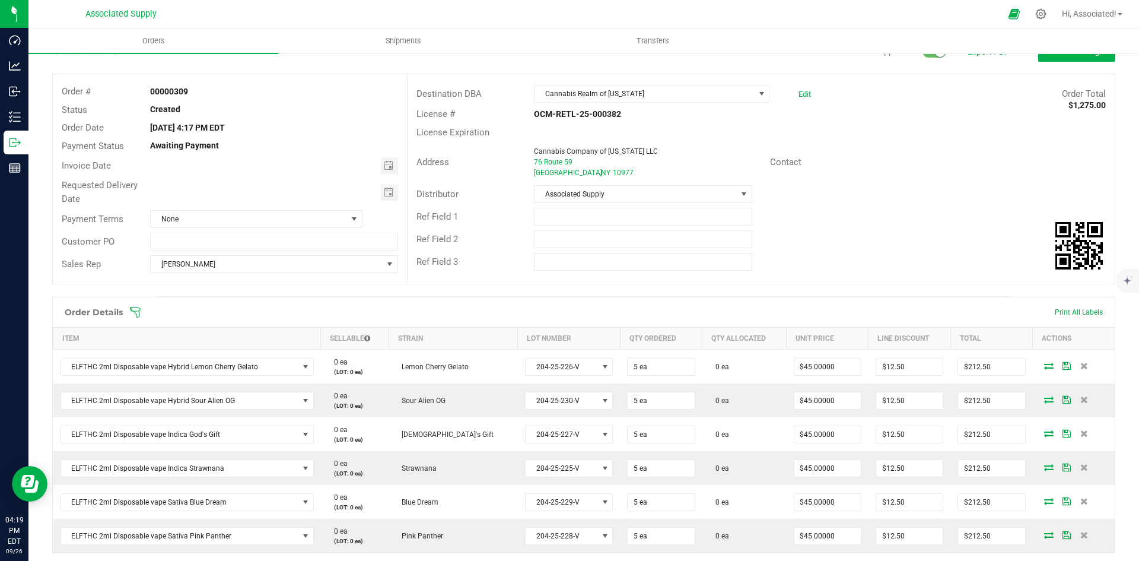
click at [836, 185] on div "Distributor Associated Supply" at bounding box center [761, 194] width 707 height 23
click at [244, 215] on span "None" at bounding box center [249, 219] width 196 height 17
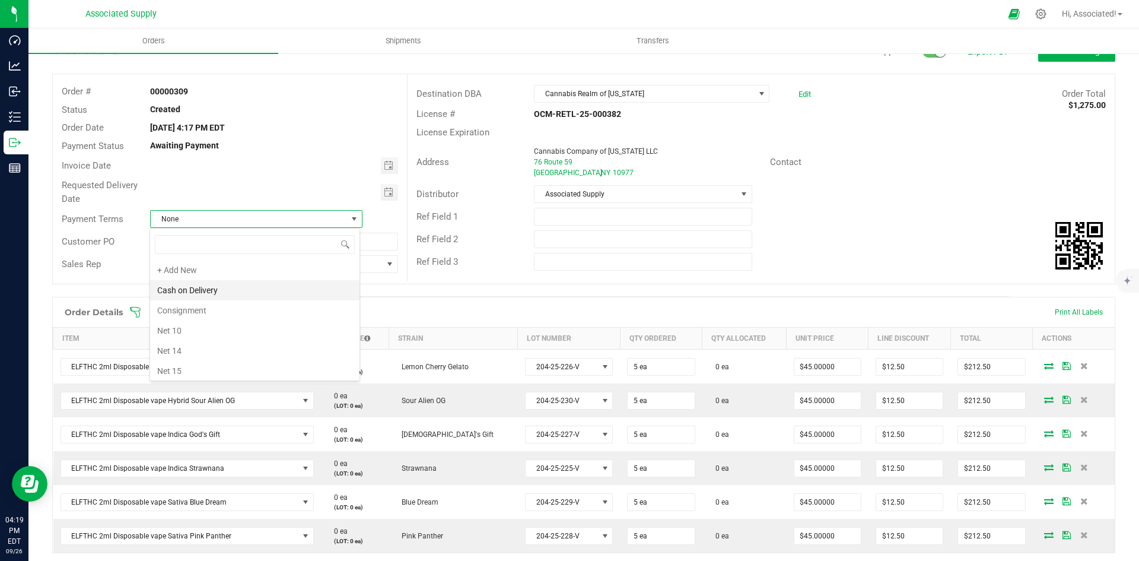
click at [248, 286] on li "Cash on Delivery" at bounding box center [254, 290] width 209 height 20
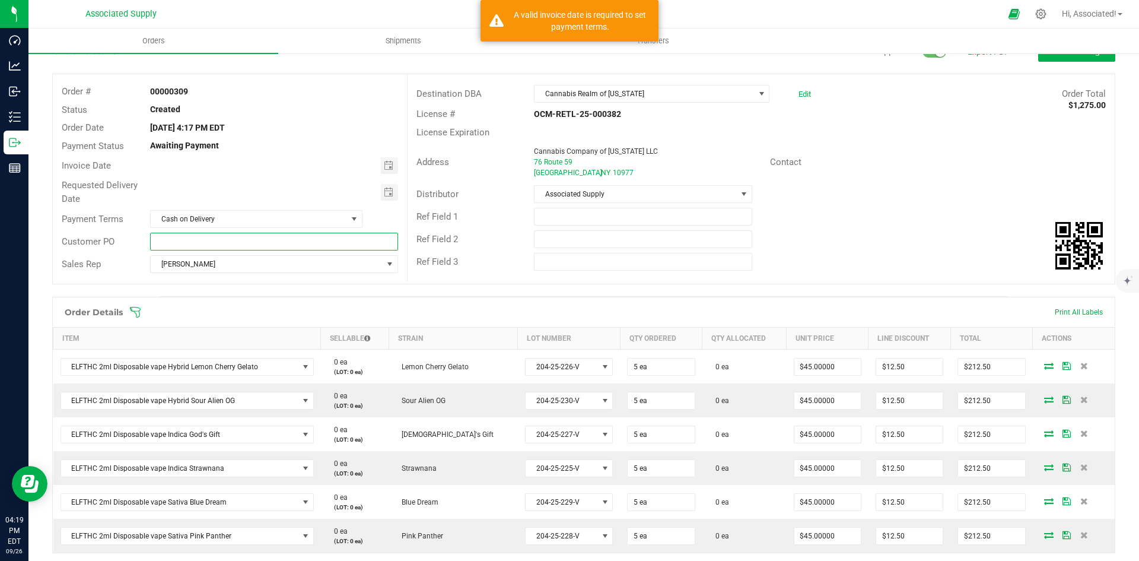
click at [238, 242] on input "text" at bounding box center [273, 242] width 247 height 18
click at [875, 212] on div "Ref Field 1" at bounding box center [761, 216] width 707 height 23
click at [882, 194] on div "Distributor Associated Supply" at bounding box center [761, 194] width 707 height 23
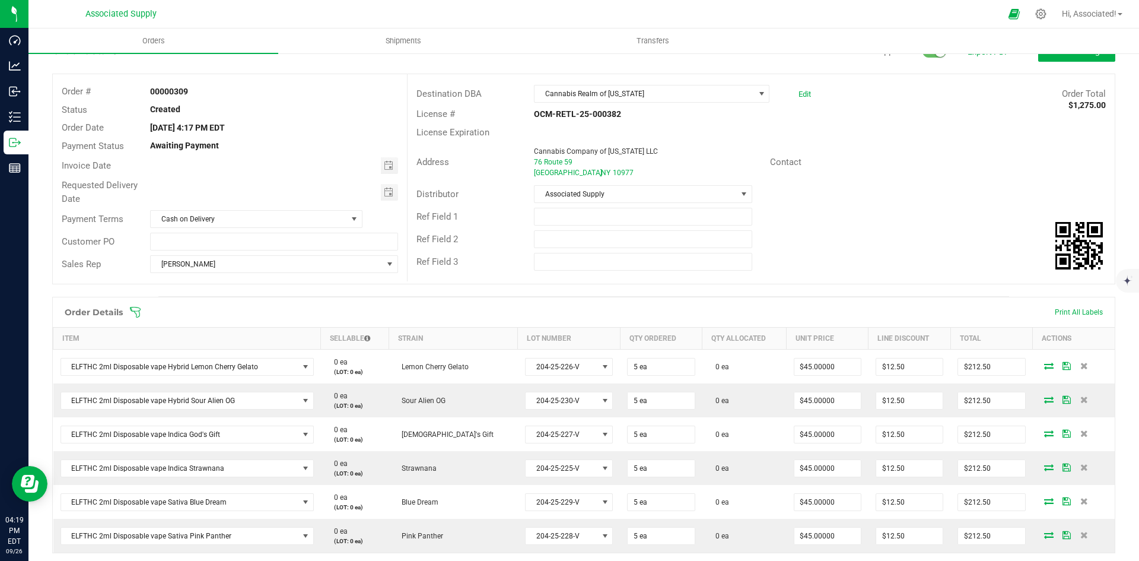
click at [869, 191] on div "Distributor Associated Supply" at bounding box center [761, 194] width 707 height 23
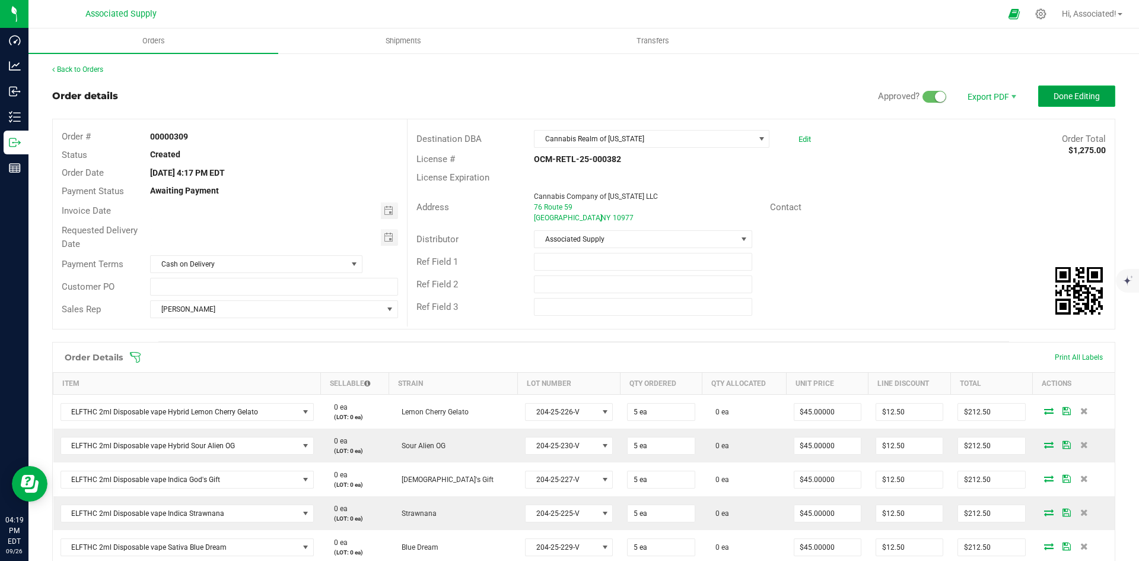
click at [1063, 101] on span "Done Editing" at bounding box center [1077, 95] width 46 height 9
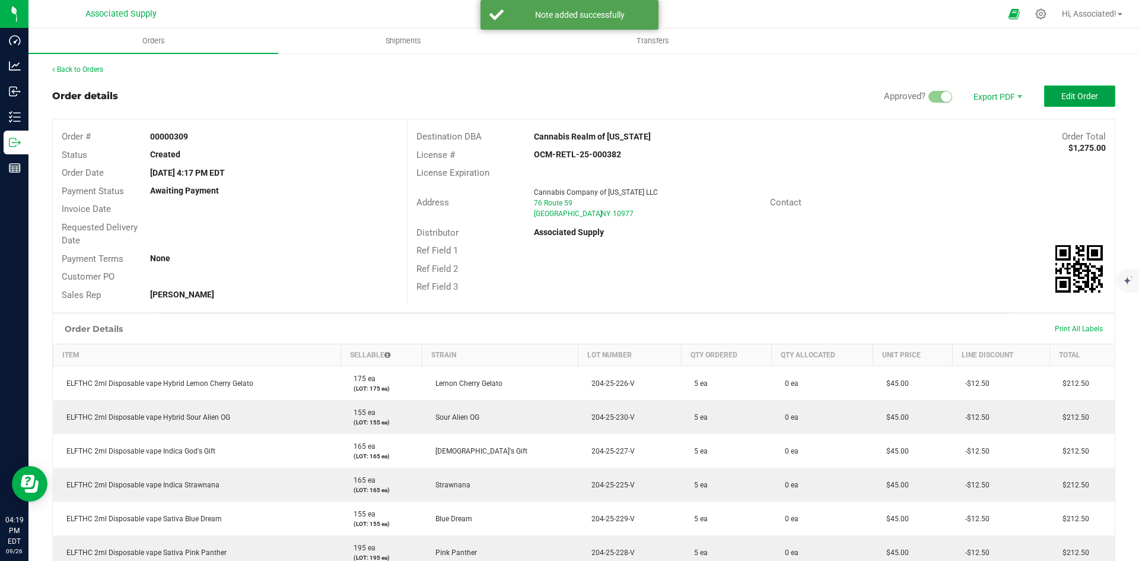
click at [1062, 99] on span "Edit Order" at bounding box center [1080, 95] width 37 height 9
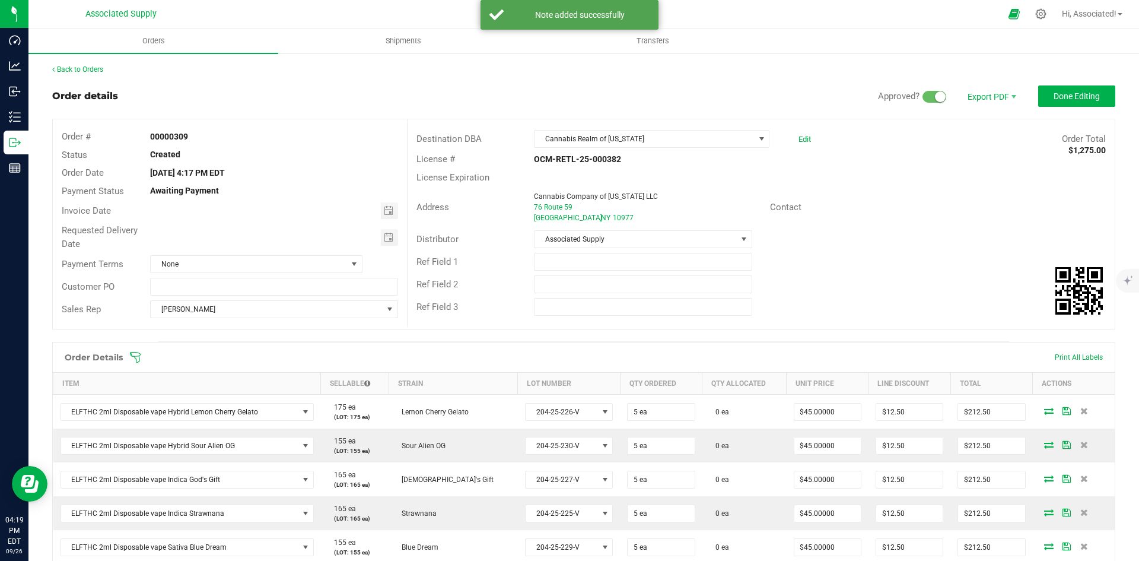
scroll to position [237, 0]
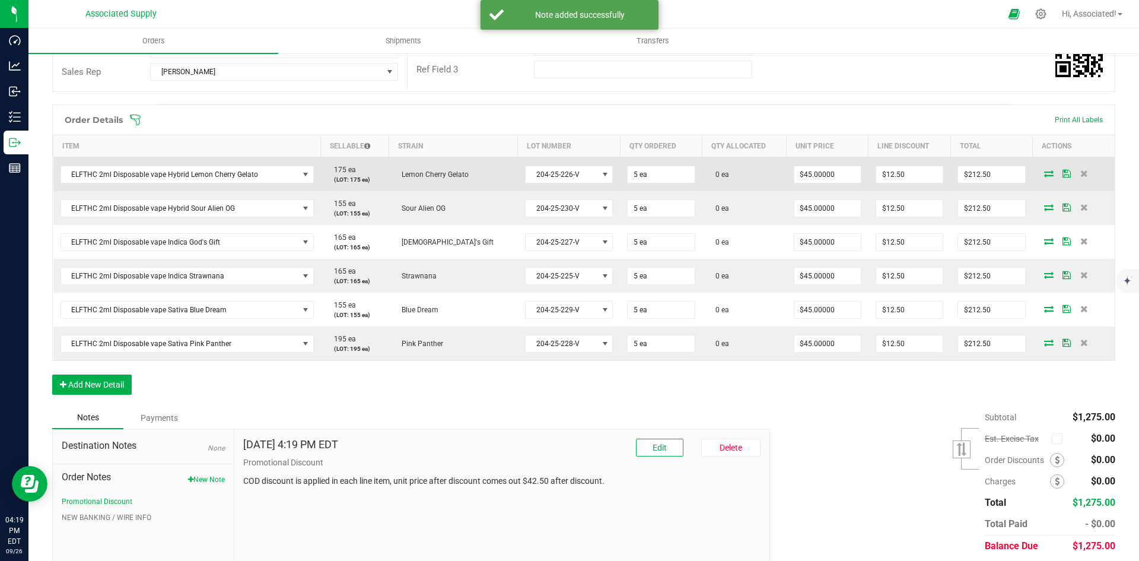
click at [1044, 173] on icon at bounding box center [1048, 173] width 9 height 7
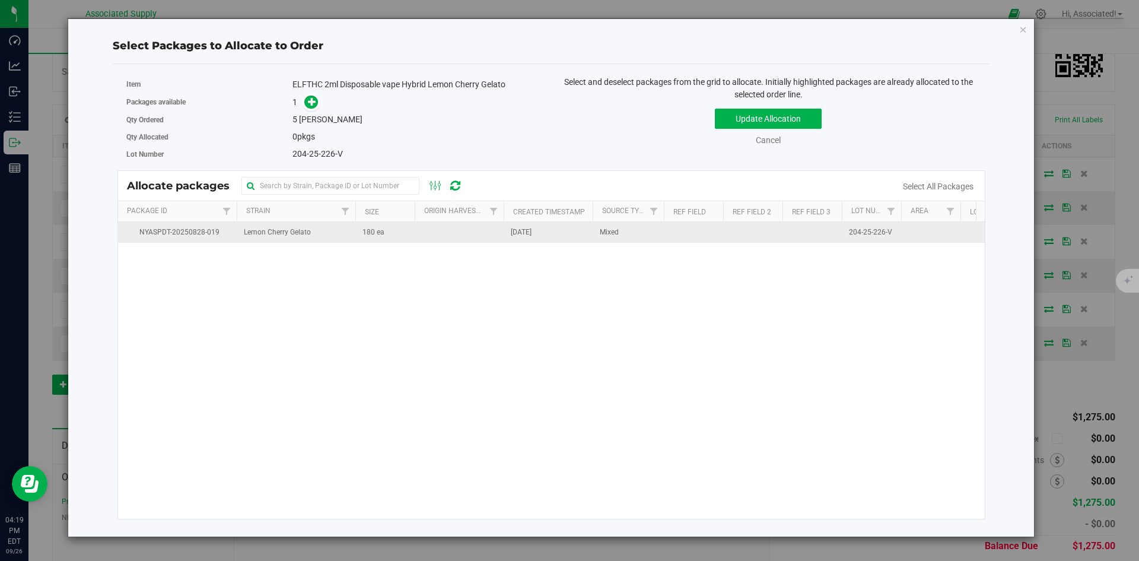
click at [411, 232] on td "180 ea" at bounding box center [384, 232] width 59 height 21
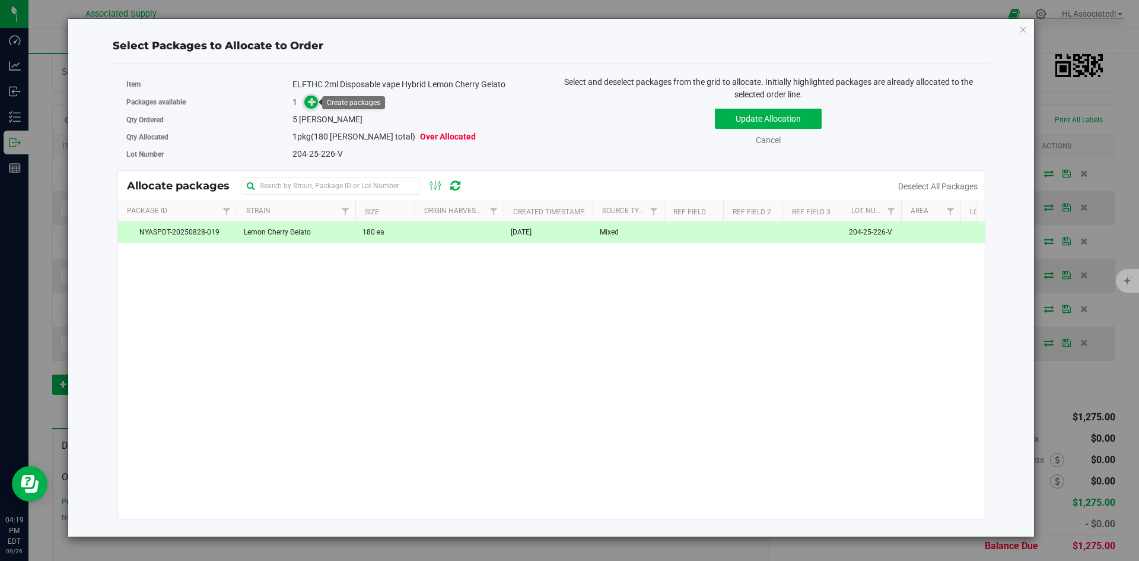
click at [313, 100] on icon at bounding box center [312, 101] width 8 height 8
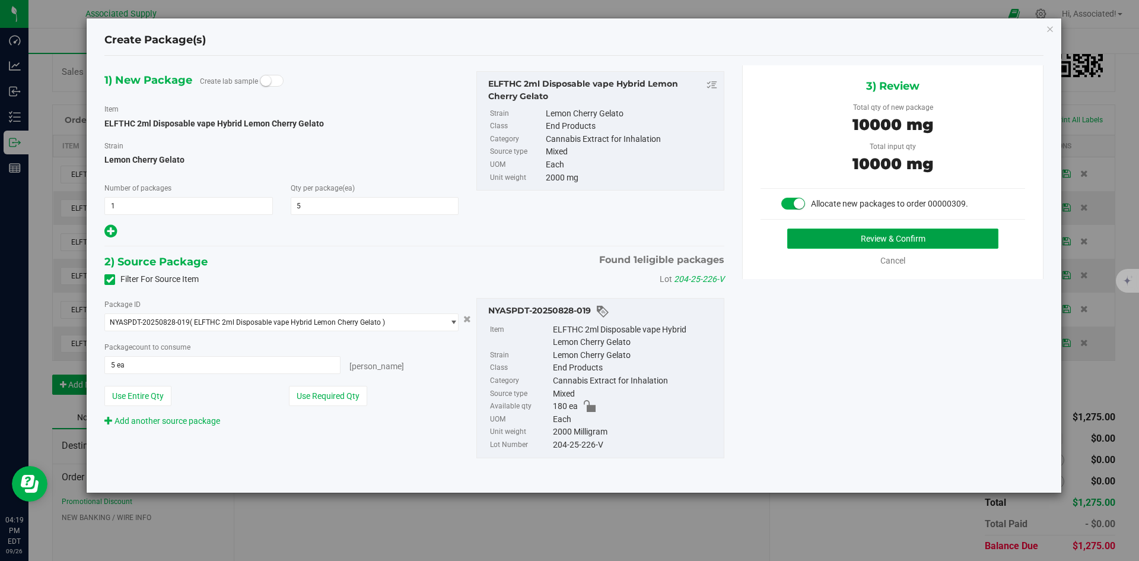
click at [800, 242] on button "Review & Confirm" at bounding box center [892, 238] width 211 height 20
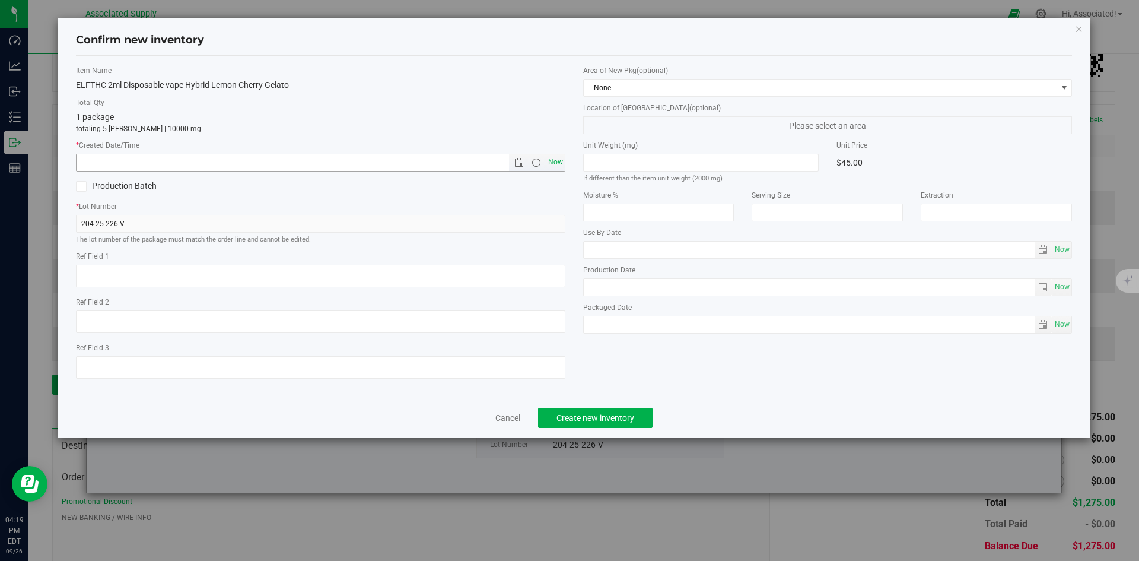
click at [558, 165] on span "Now" at bounding box center [555, 162] width 20 height 17
type input "9/26/2025 4:19 PM"
click at [609, 416] on span "Create new inventory" at bounding box center [596, 417] width 78 height 9
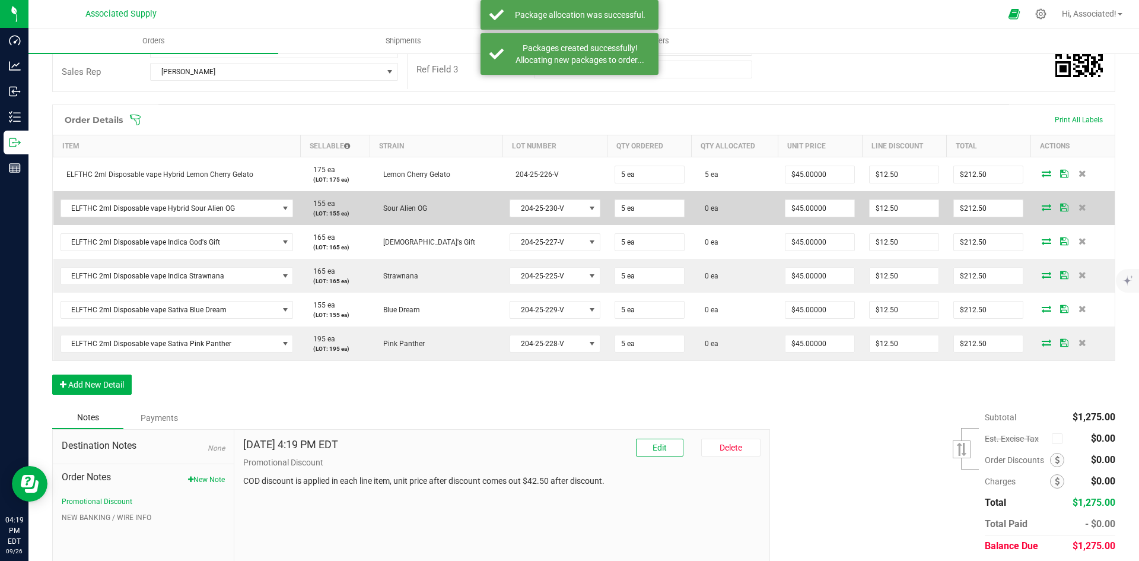
click at [1042, 208] on icon at bounding box center [1046, 207] width 9 height 7
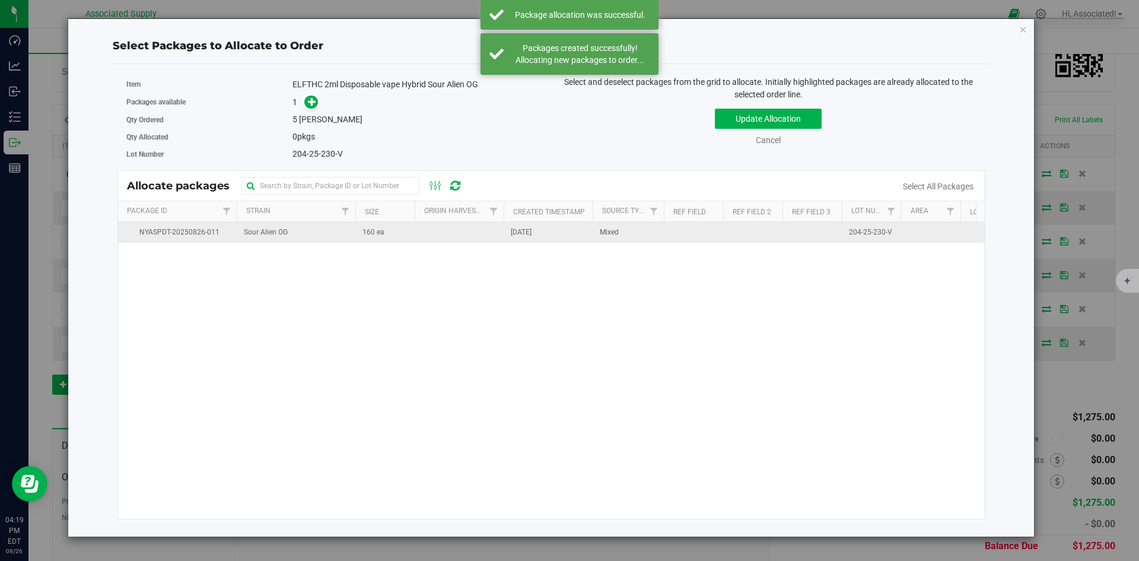
click at [478, 228] on td at bounding box center [459, 232] width 89 height 21
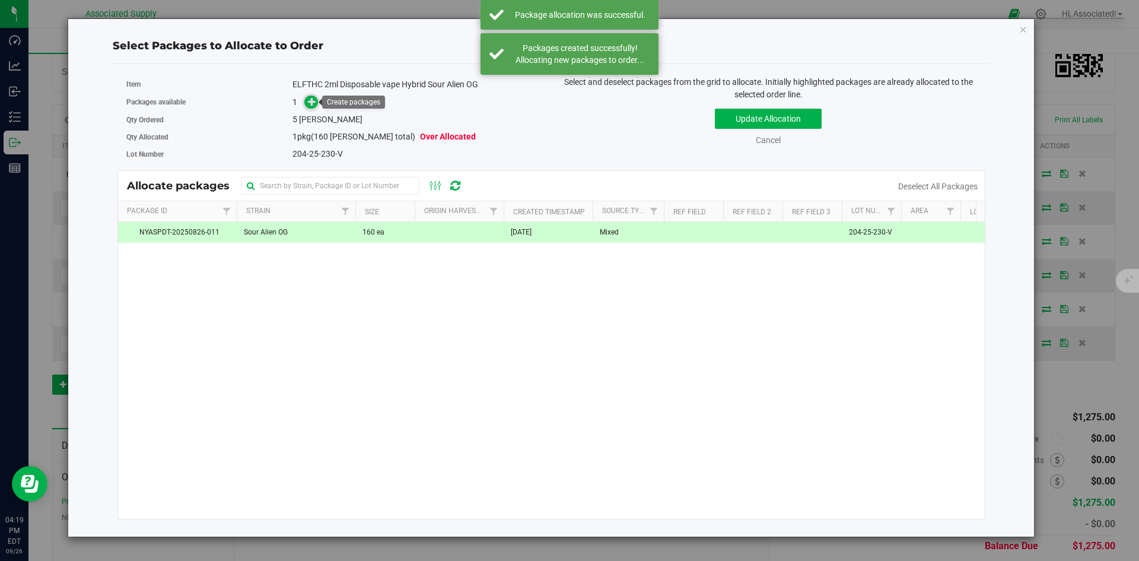
click at [310, 103] on icon at bounding box center [312, 101] width 8 height 8
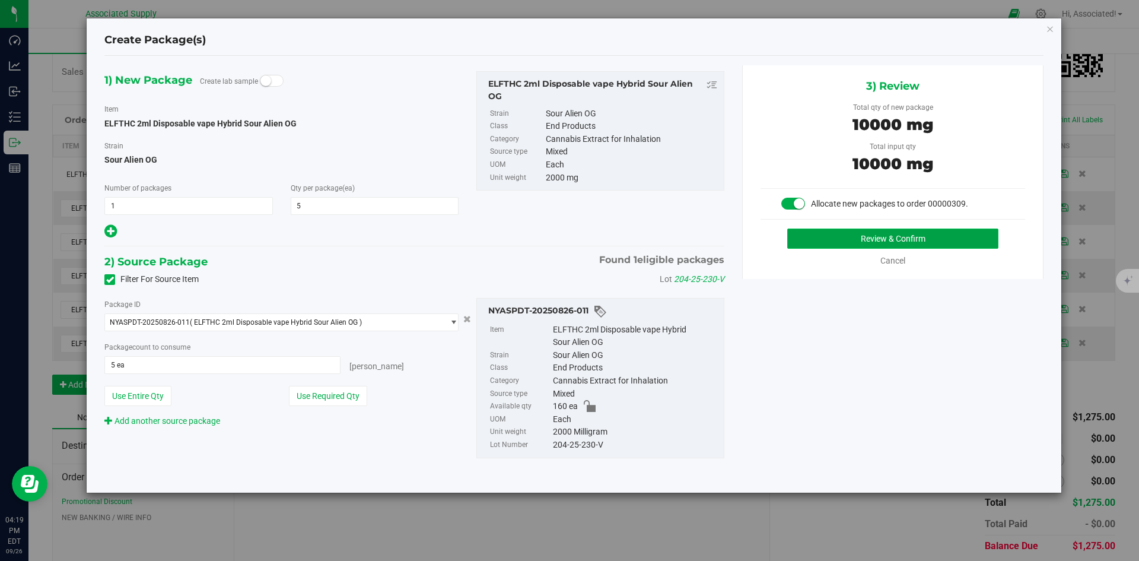
click at [816, 240] on button "Review & Confirm" at bounding box center [892, 238] width 211 height 20
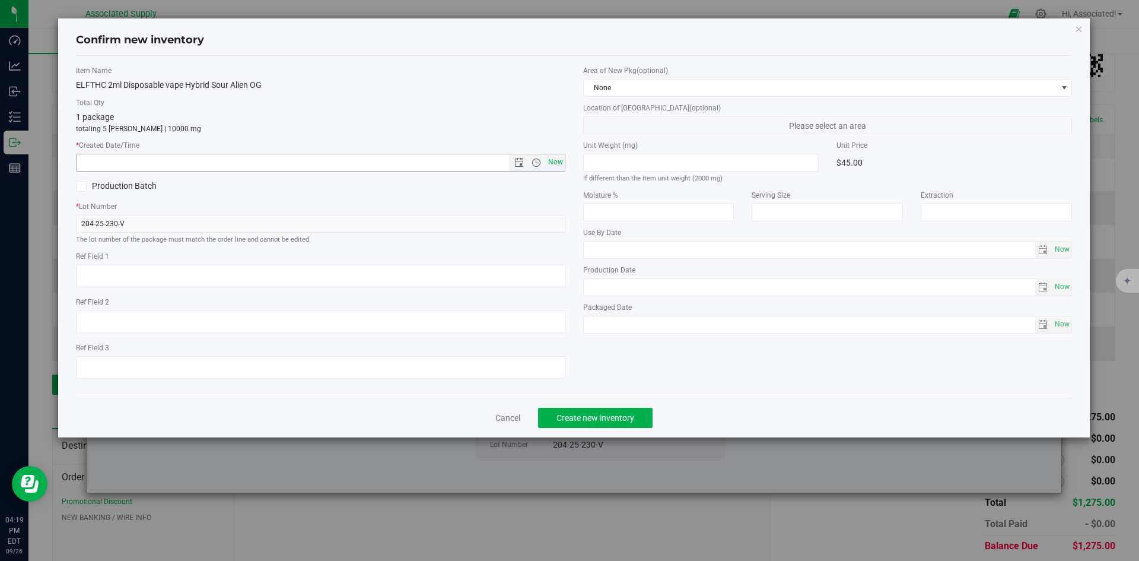
click at [548, 159] on span "Now" at bounding box center [555, 162] width 20 height 17
type input "9/26/2025 4:19 PM"
click at [604, 416] on span "Create new inventory" at bounding box center [596, 417] width 78 height 9
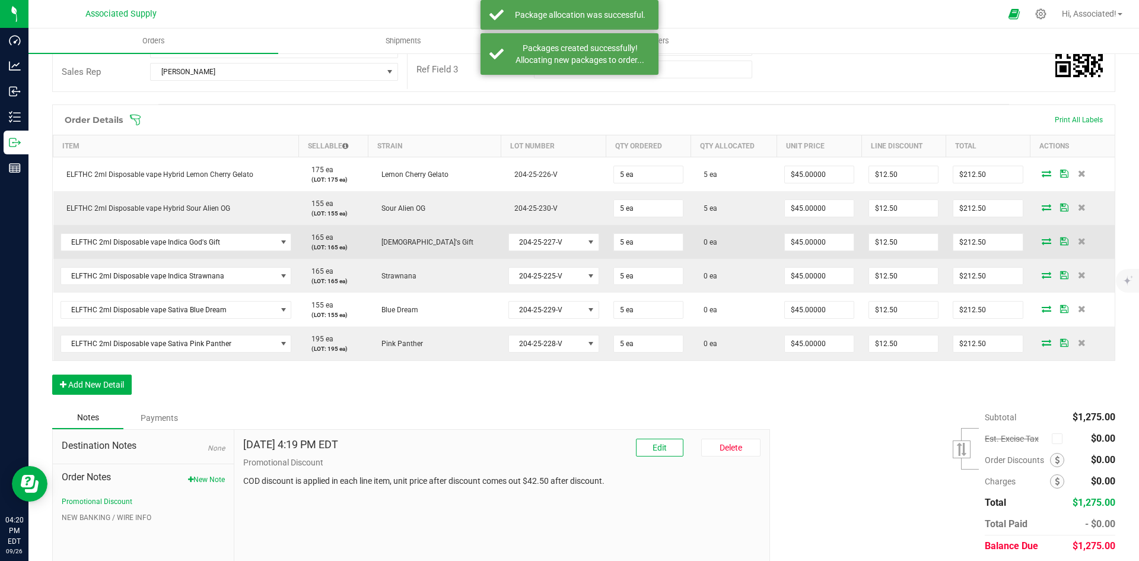
click at [1042, 243] on icon at bounding box center [1046, 240] width 9 height 7
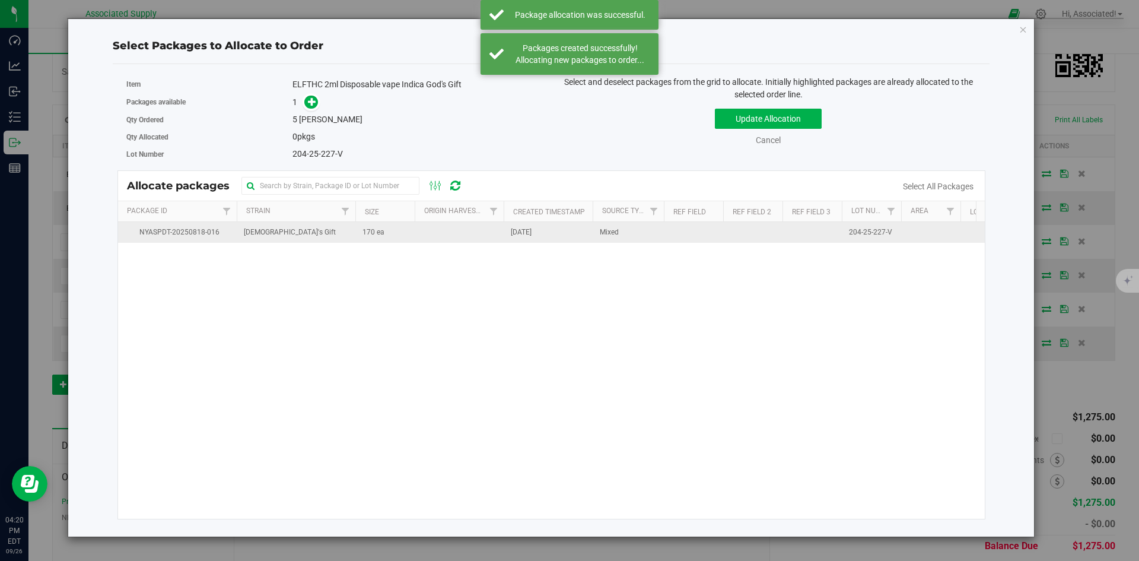
click at [410, 231] on td "170 ea" at bounding box center [384, 232] width 59 height 21
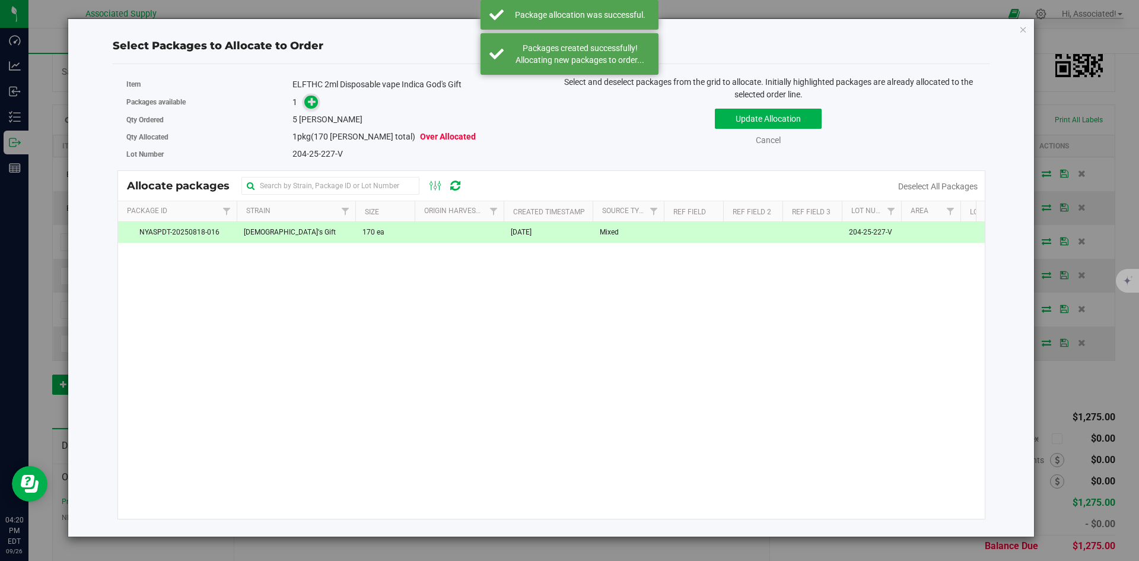
click at [315, 103] on icon at bounding box center [312, 101] width 8 height 8
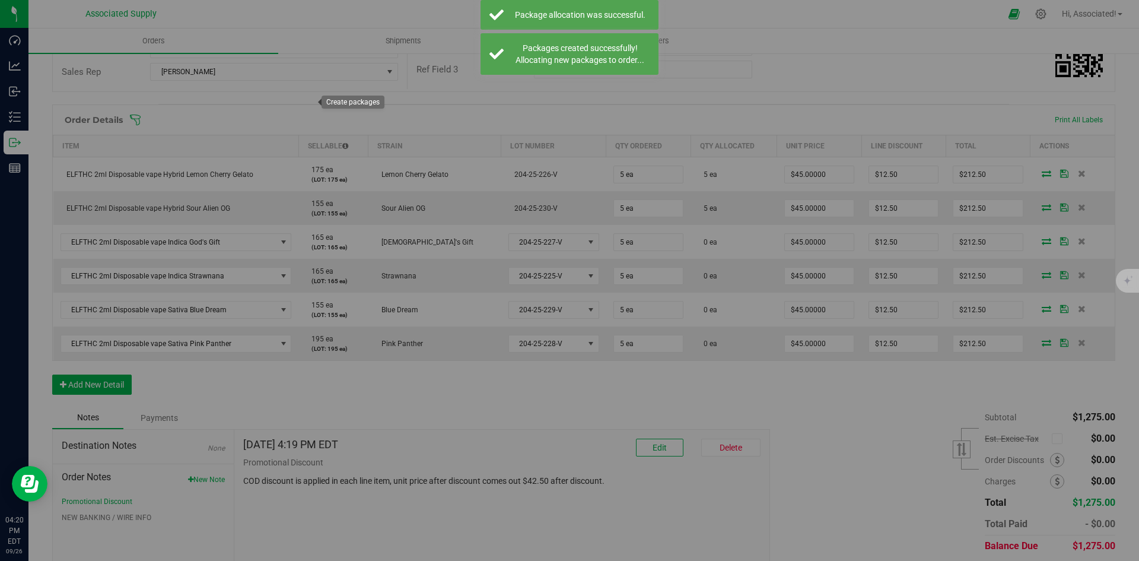
type input "1"
type input "5"
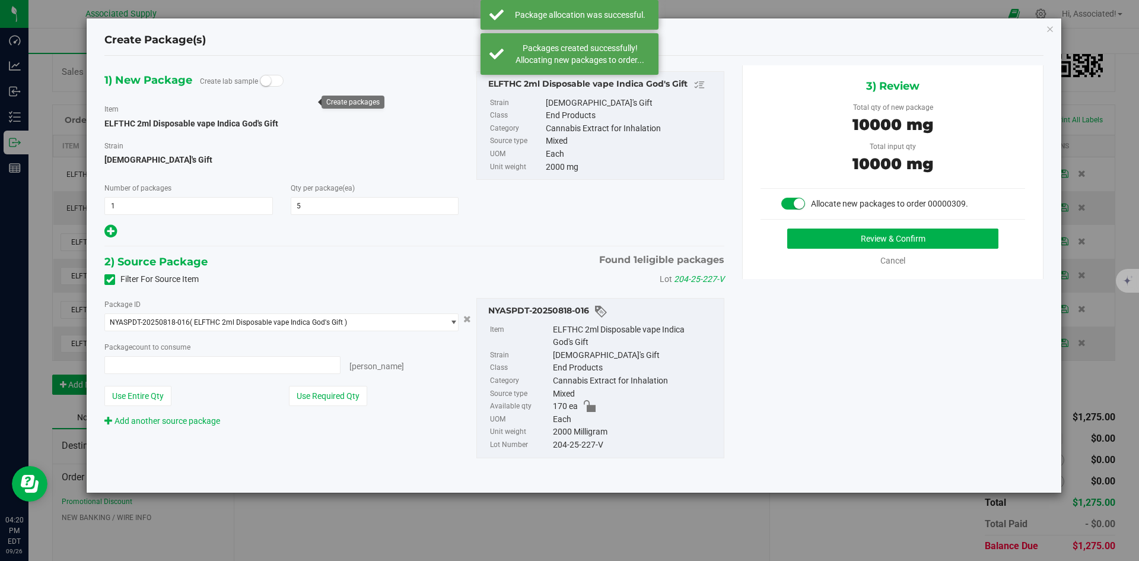
type input "5 ea"
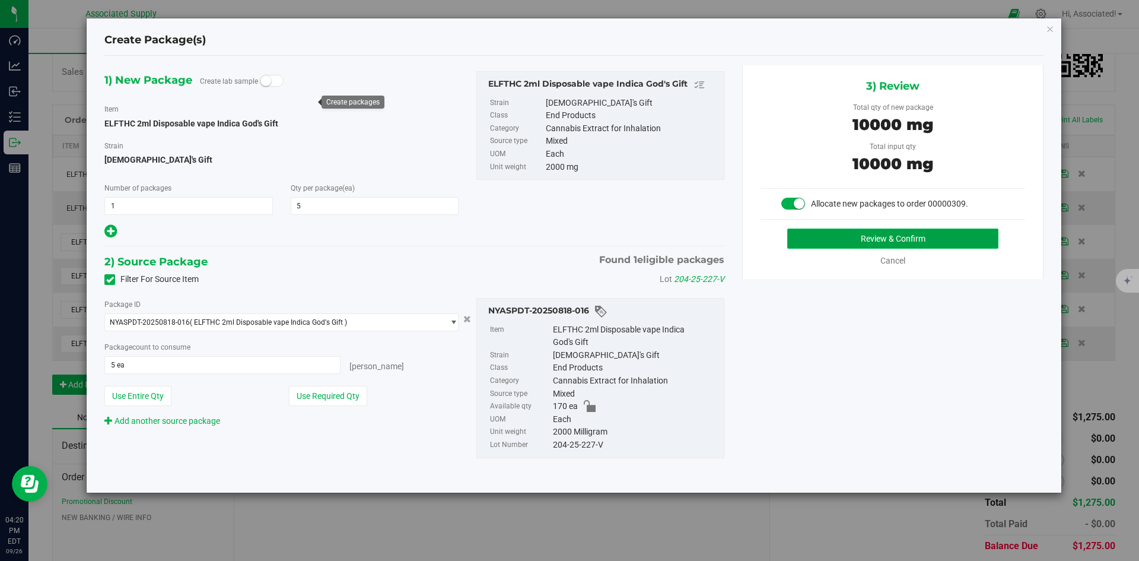
click at [817, 240] on button "Review & Confirm" at bounding box center [892, 238] width 211 height 20
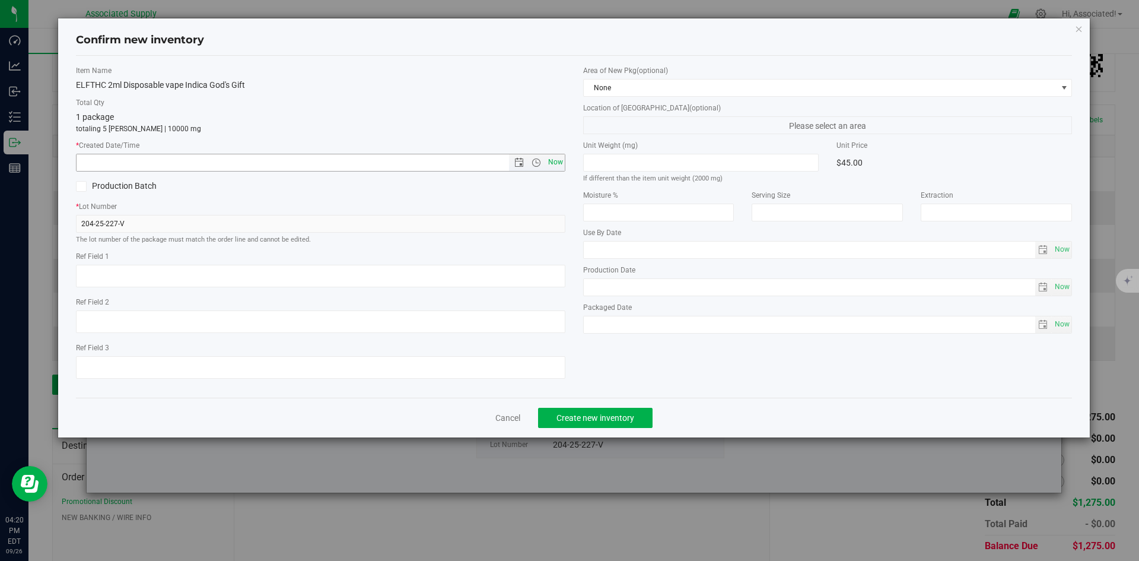
click at [551, 160] on span "Now" at bounding box center [555, 162] width 20 height 17
type input "9/26/2025 4:20 PM"
click at [595, 425] on button "Create new inventory" at bounding box center [595, 418] width 115 height 20
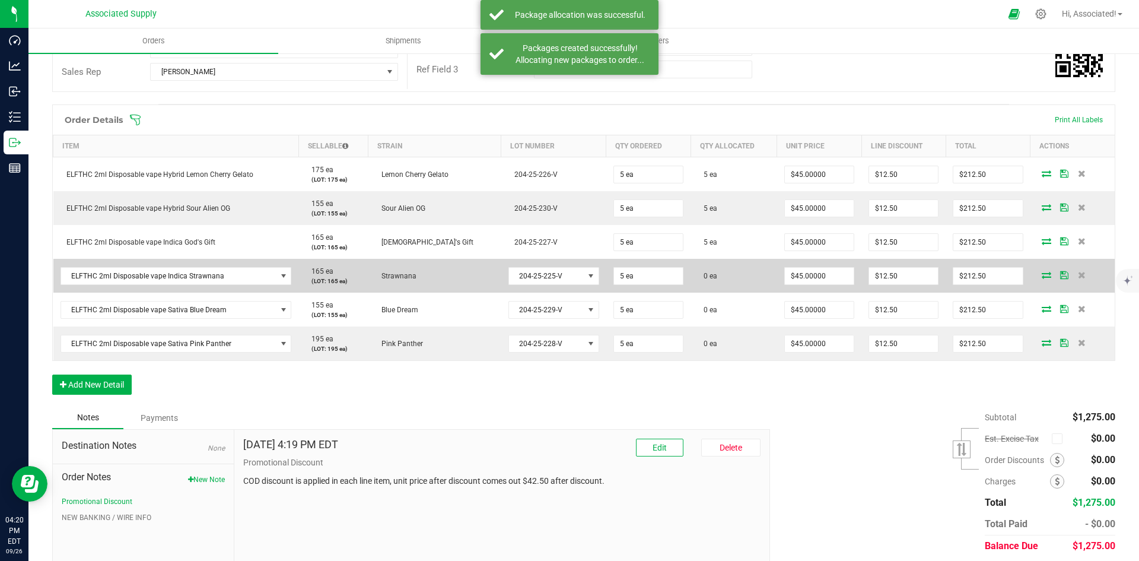
click at [1042, 273] on icon at bounding box center [1046, 274] width 9 height 7
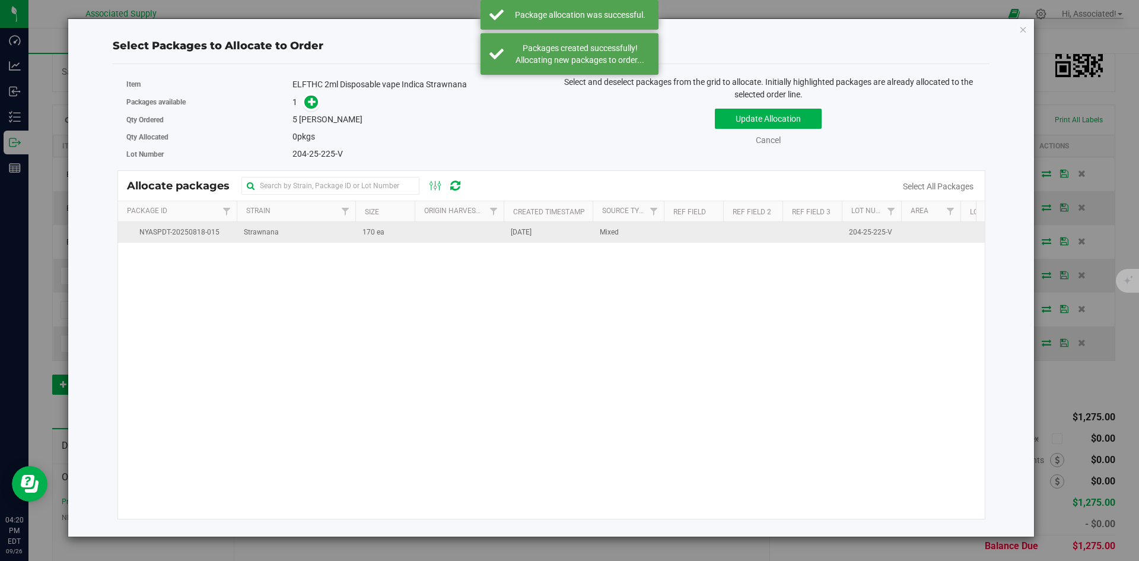
click at [369, 231] on span "170 ea" at bounding box center [374, 232] width 22 height 11
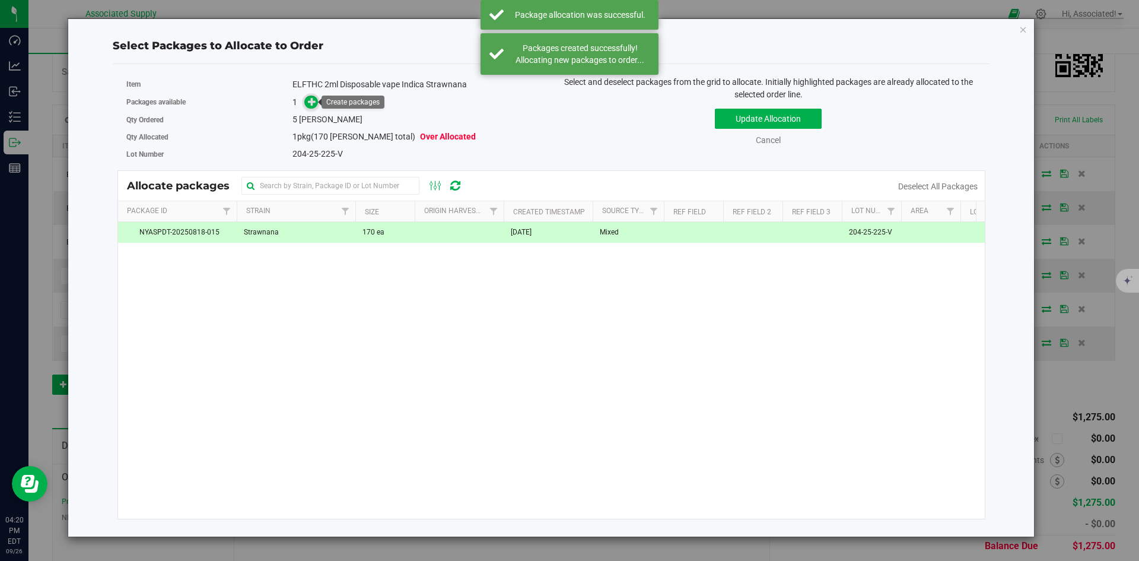
click at [312, 101] on icon at bounding box center [312, 101] width 8 height 8
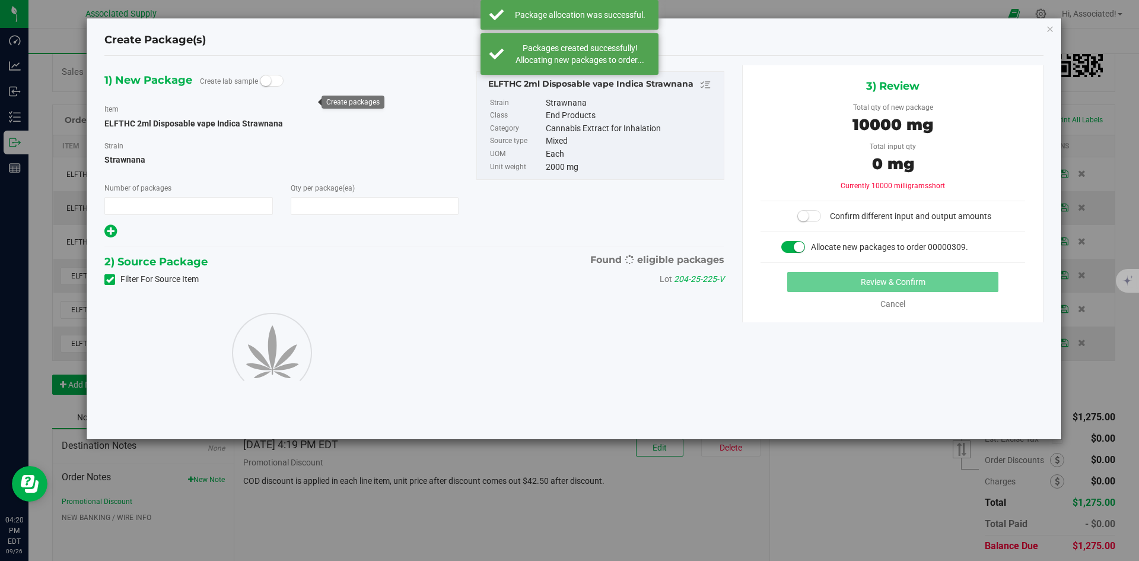
type input "1"
type input "5"
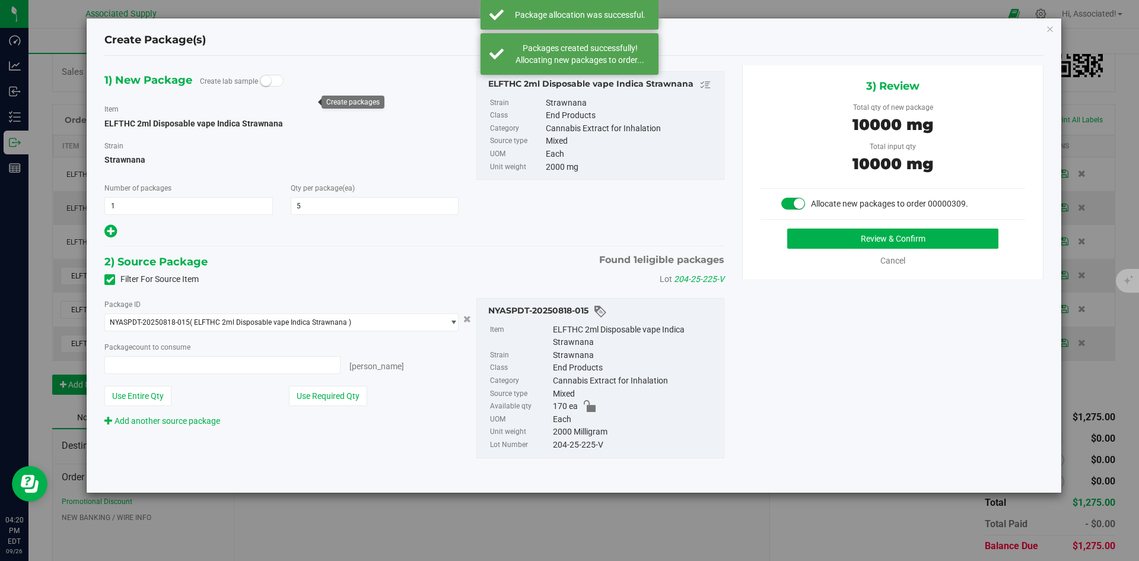
type input "5 ea"
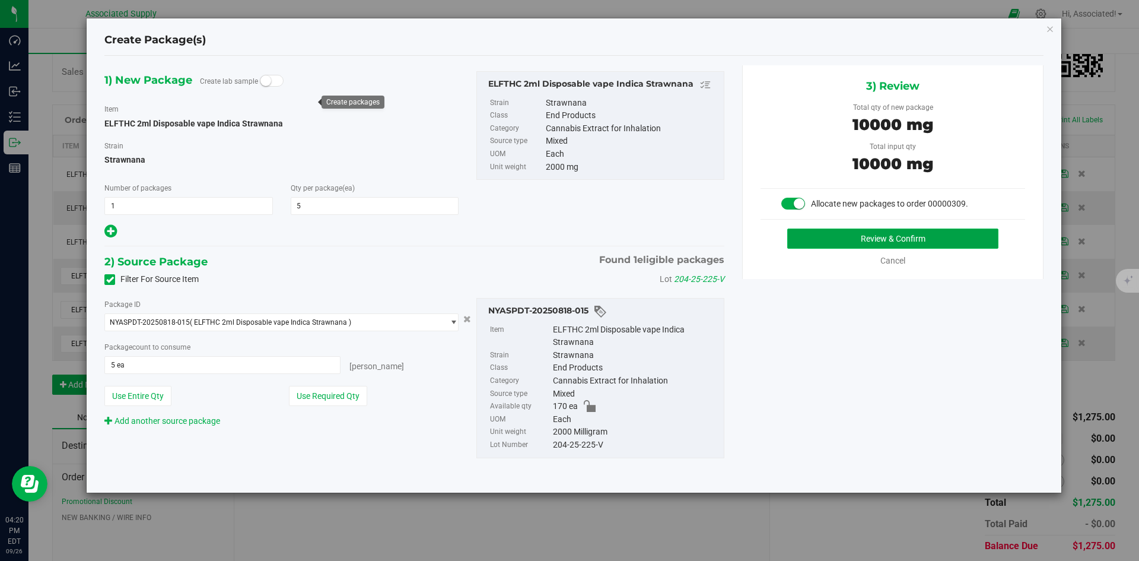
click at [808, 242] on button "Review & Confirm" at bounding box center [892, 238] width 211 height 20
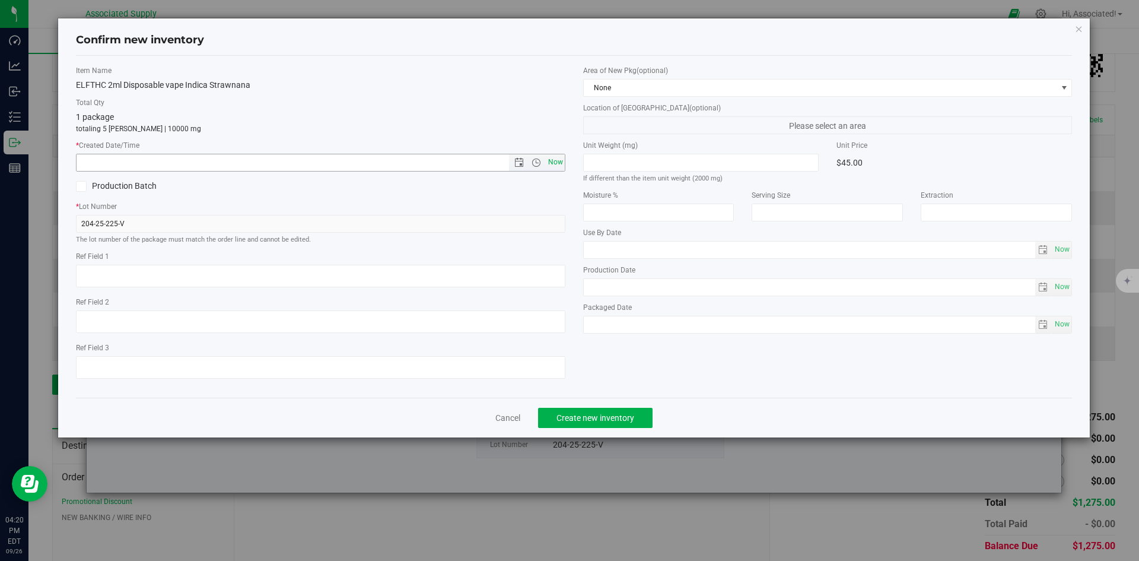
click at [550, 163] on span "Now" at bounding box center [555, 162] width 20 height 17
type input "9/26/2025 4:20 PM"
click at [617, 413] on span "Create new inventory" at bounding box center [596, 417] width 78 height 9
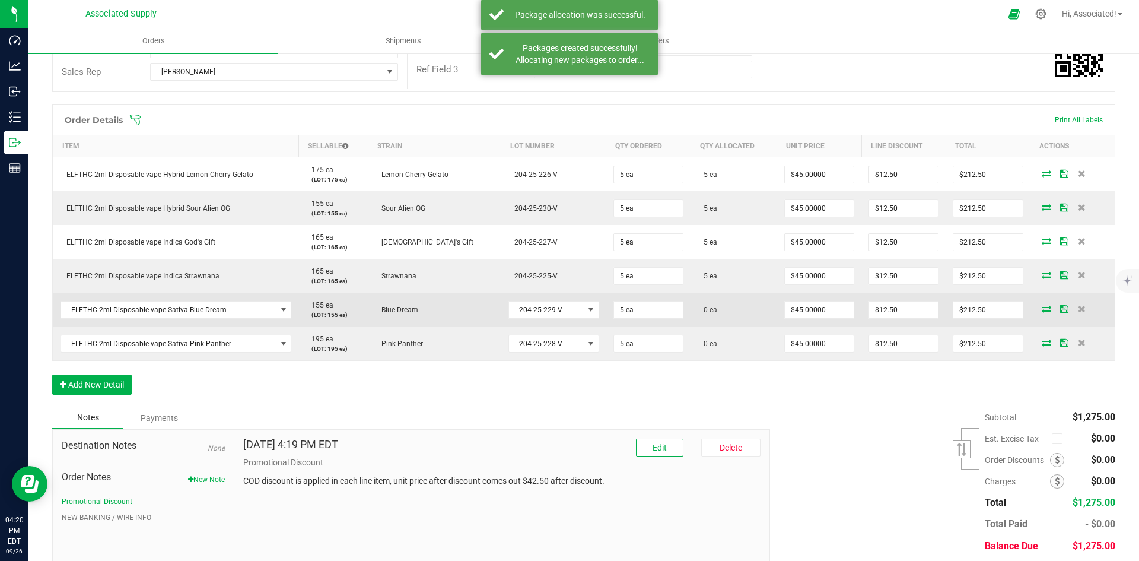
click at [1042, 306] on icon at bounding box center [1046, 308] width 9 height 7
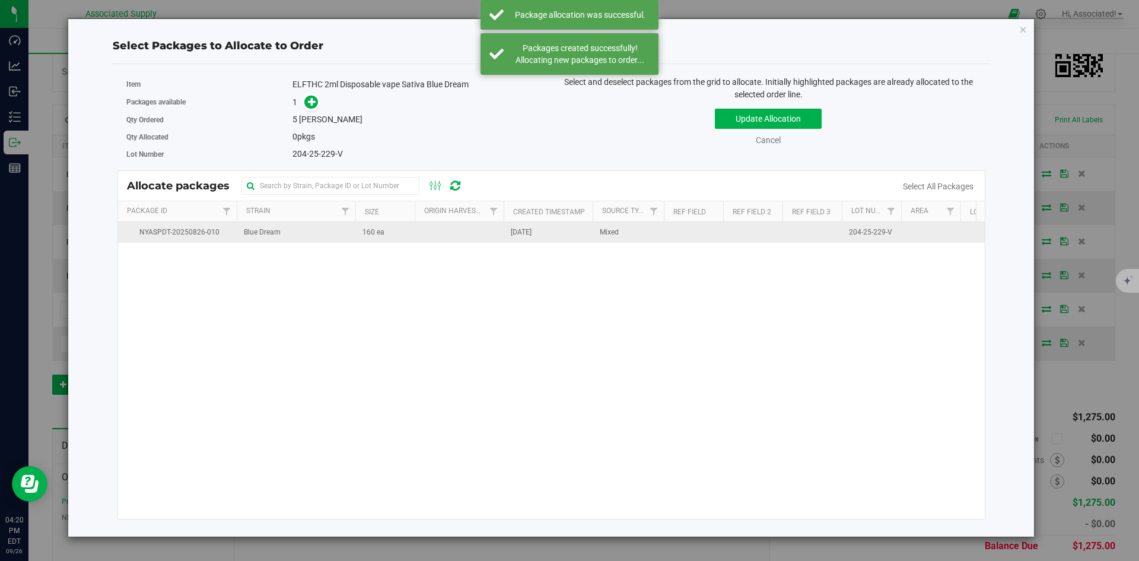
click at [373, 234] on span "160 ea" at bounding box center [374, 232] width 22 height 11
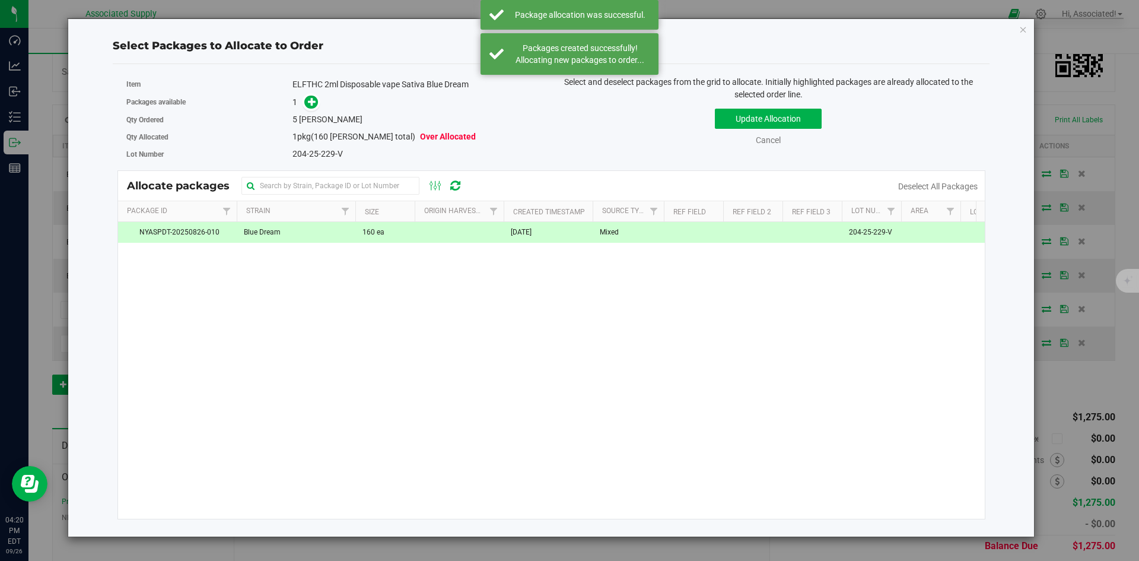
click at [304, 104] on span at bounding box center [308, 103] width 19 height 14
click at [310, 103] on icon at bounding box center [312, 101] width 8 height 8
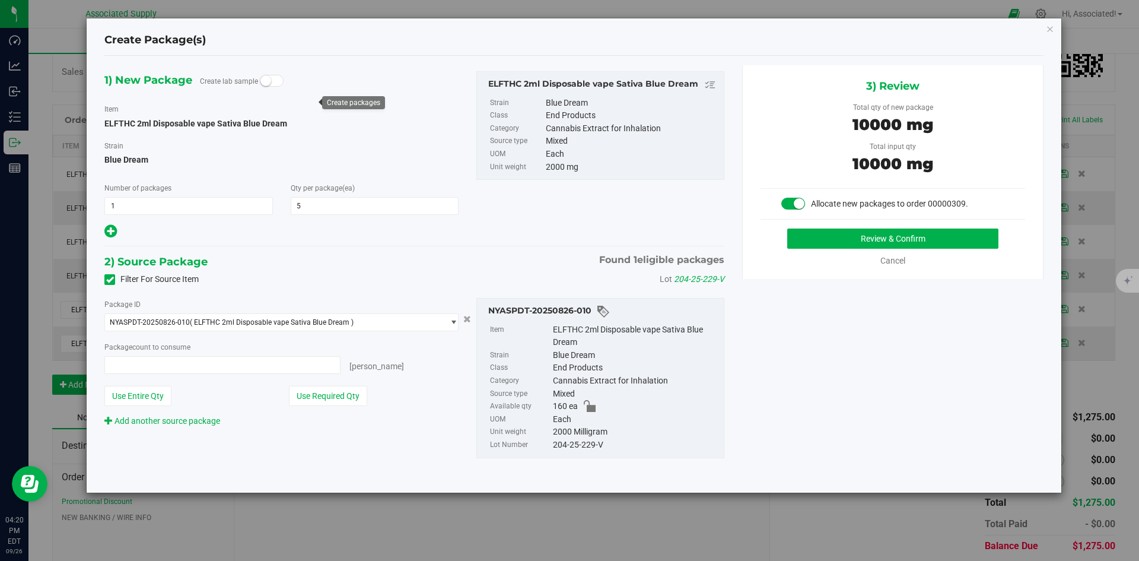
type input "5 ea"
click at [810, 237] on button "Review & Confirm" at bounding box center [892, 238] width 211 height 20
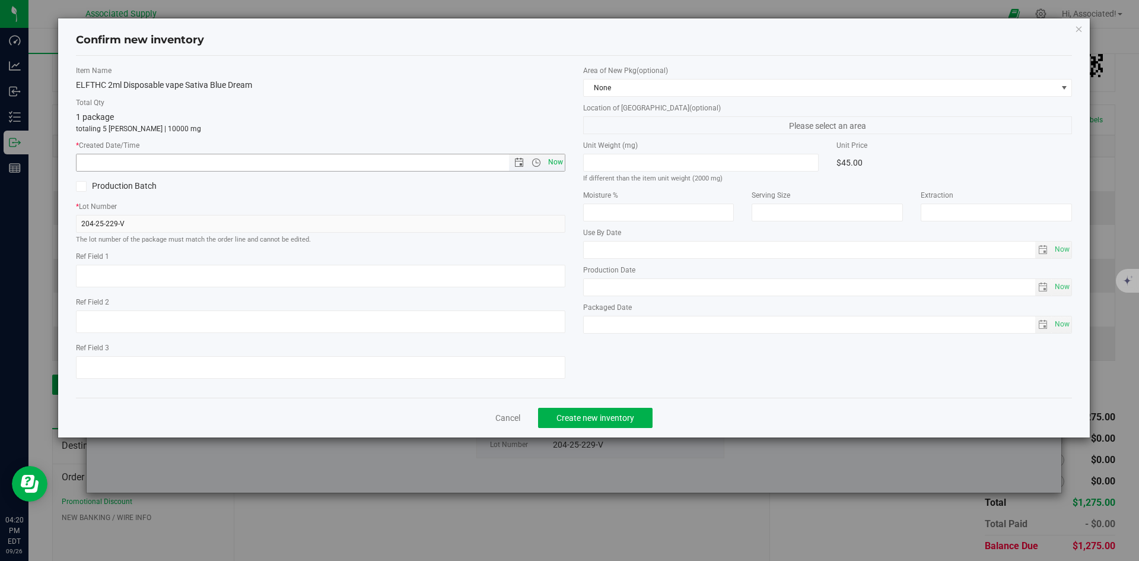
click at [557, 163] on span "Now" at bounding box center [555, 162] width 20 height 17
type input "9/26/2025 4:20 PM"
click at [608, 416] on span "Create new inventory" at bounding box center [596, 417] width 78 height 9
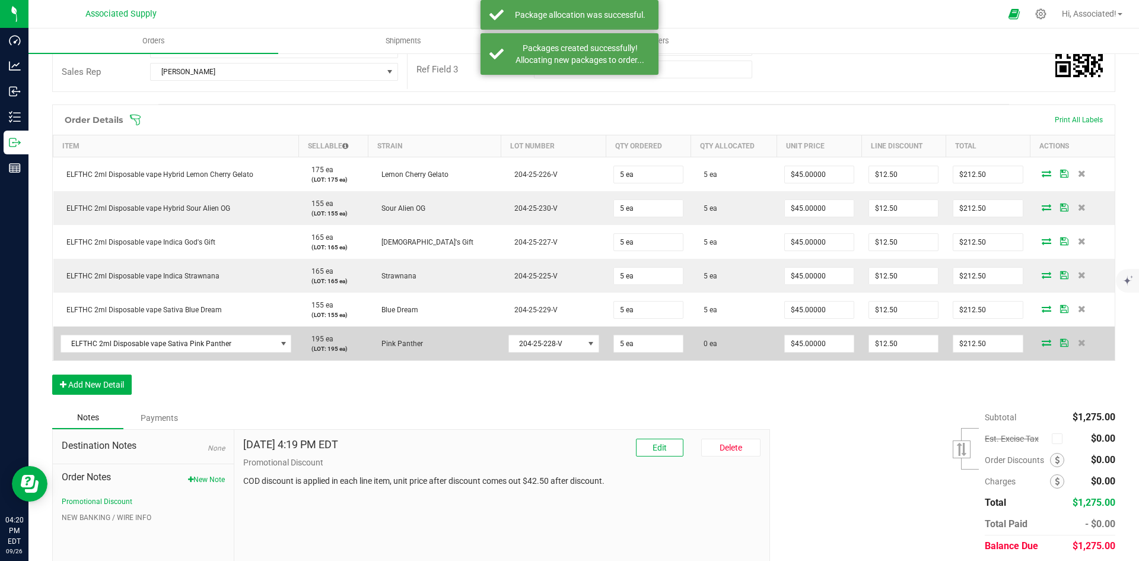
click at [1042, 344] on icon at bounding box center [1046, 342] width 9 height 7
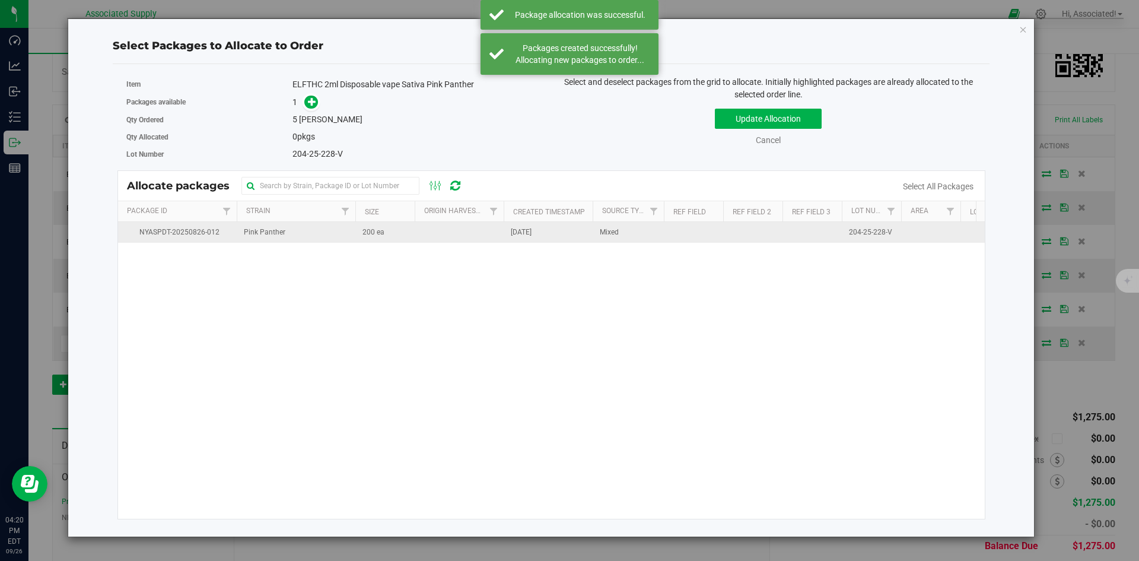
click at [380, 233] on span "200 ea" at bounding box center [374, 232] width 22 height 11
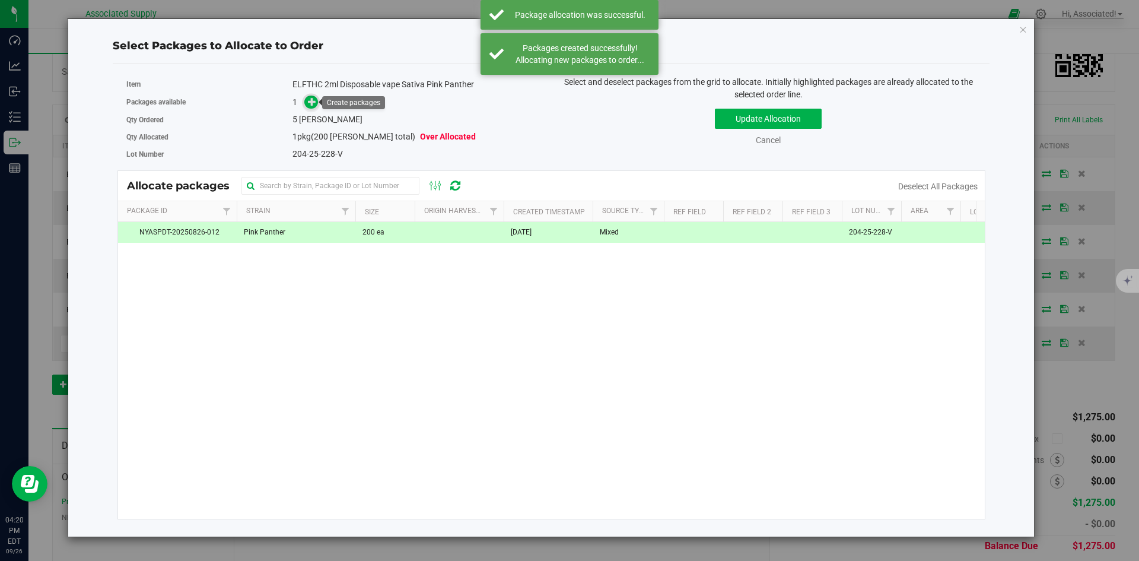
click at [310, 103] on icon at bounding box center [312, 101] width 8 height 8
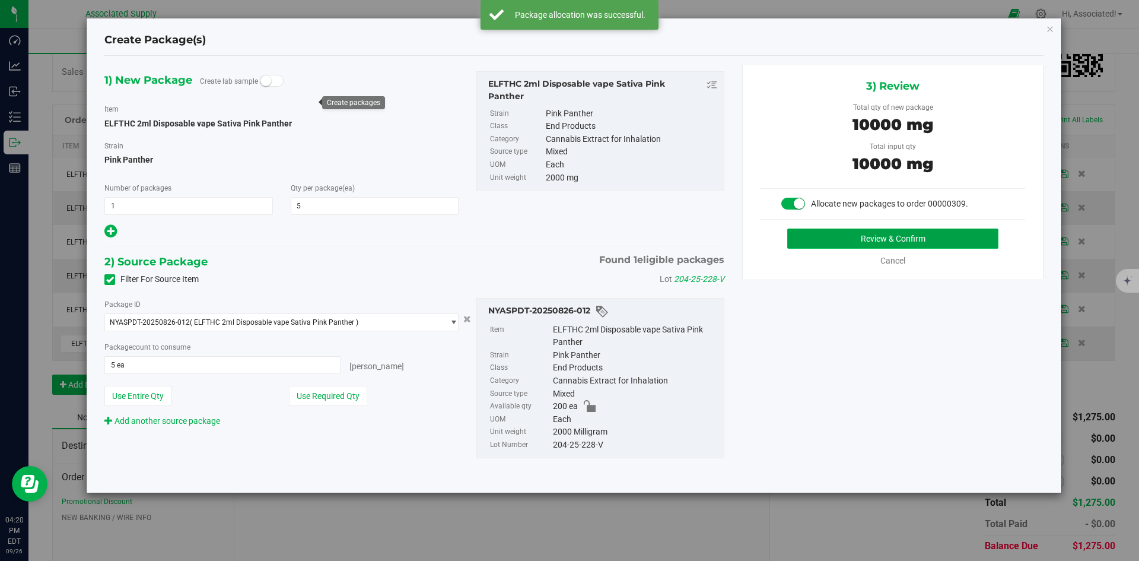
click at [817, 243] on button "Review & Confirm" at bounding box center [892, 238] width 211 height 20
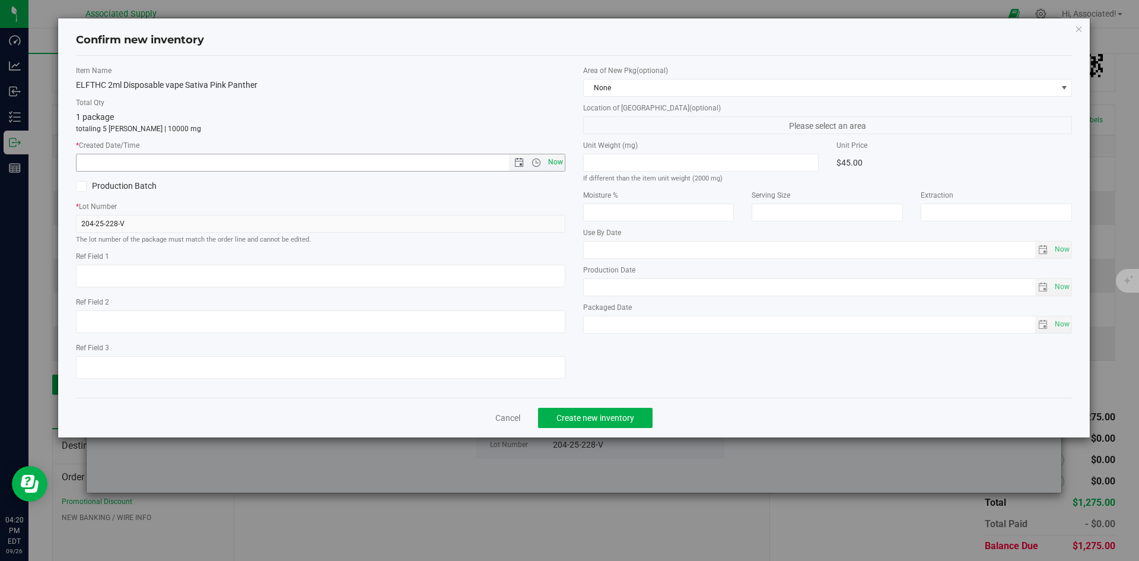
click at [549, 161] on span "Now" at bounding box center [555, 162] width 20 height 17
type input "9/26/2025 4:20 PM"
click at [599, 414] on span "Create new inventory" at bounding box center [596, 417] width 78 height 9
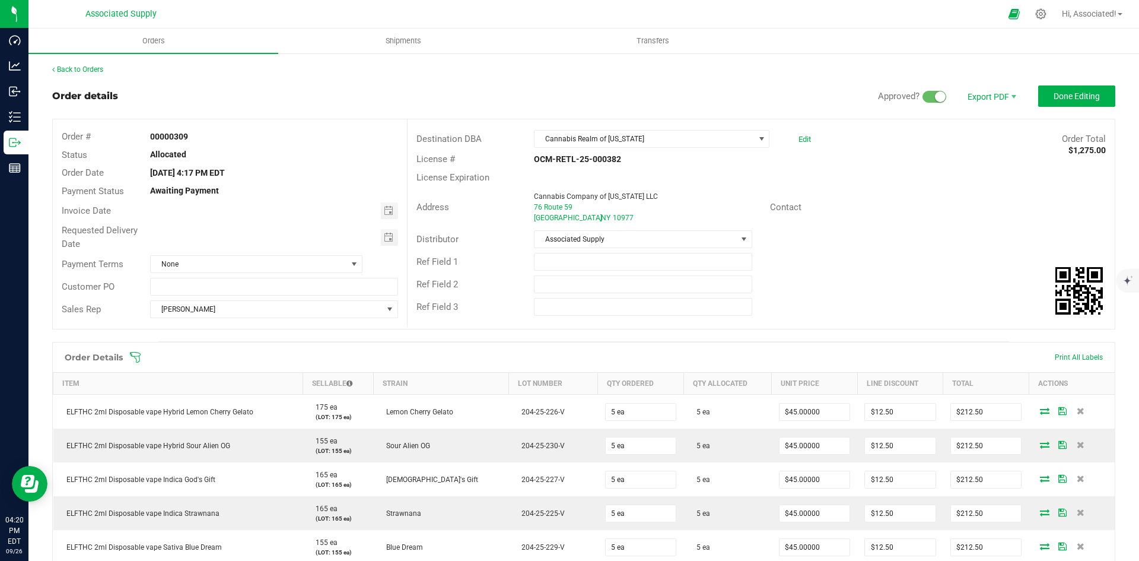
click at [933, 201] on div "Contact" at bounding box center [938, 207] width 354 height 18
click at [313, 265] on span "None" at bounding box center [249, 264] width 196 height 17
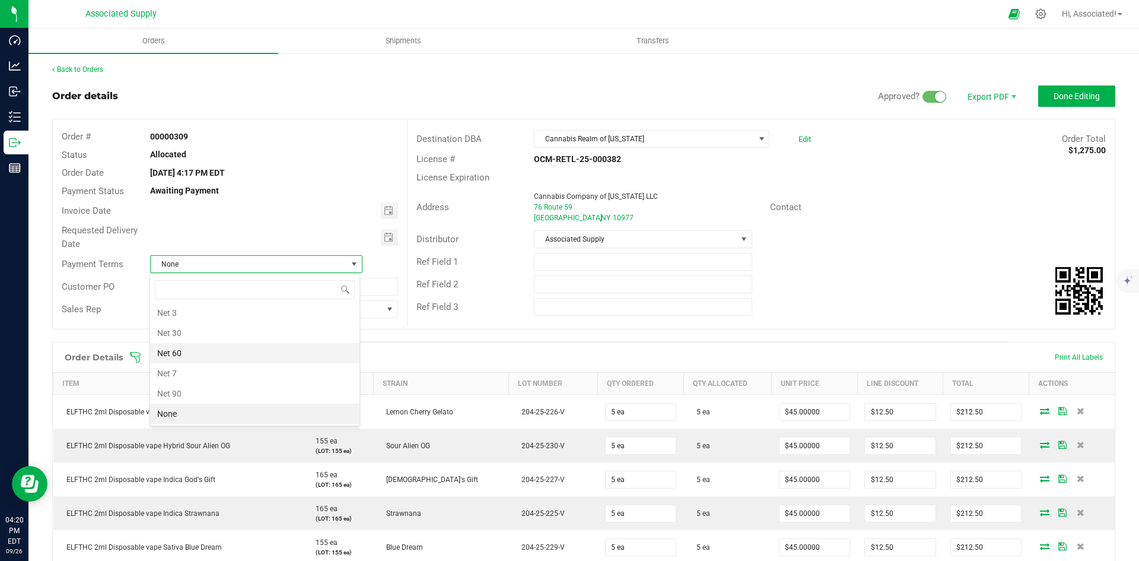
scroll to position [164, 0]
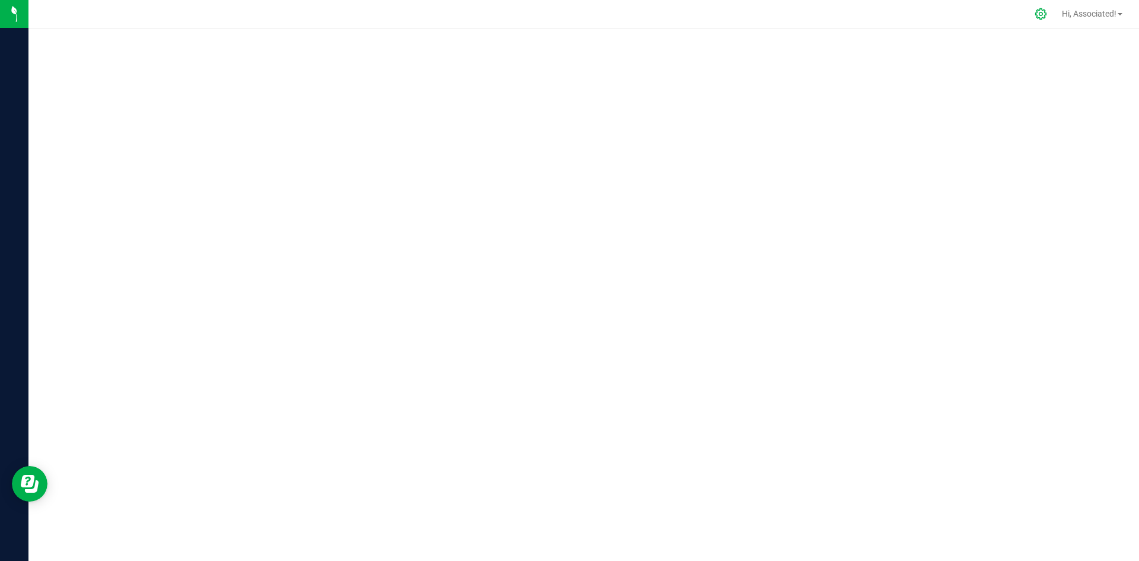
click at [1037, 14] on icon at bounding box center [1041, 13] width 11 height 11
click at [1036, 13] on icon at bounding box center [1041, 14] width 12 height 12
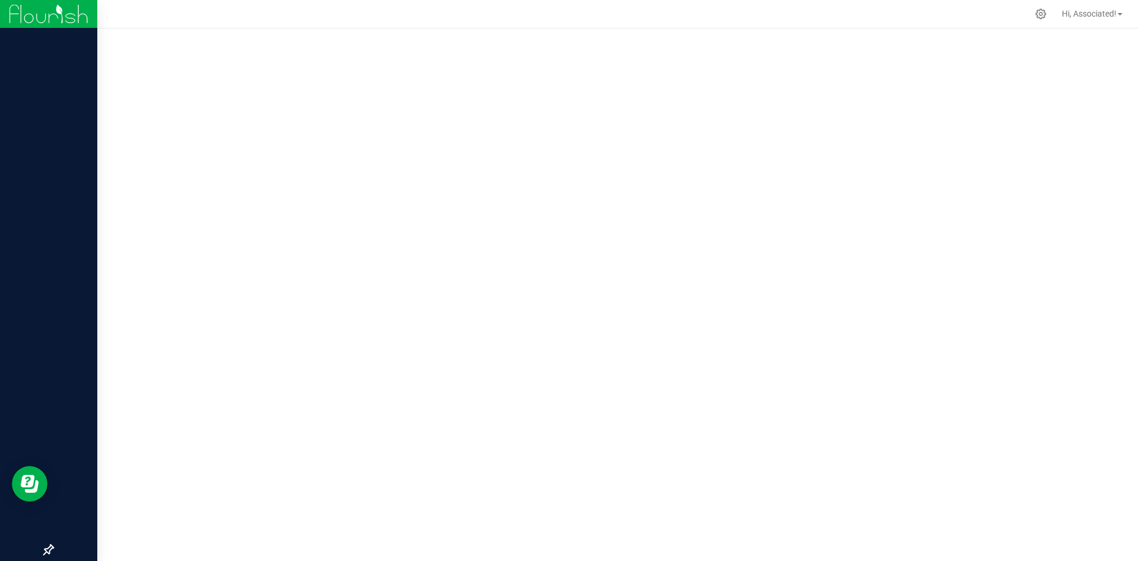
click at [17, 14] on img at bounding box center [49, 14] width 80 height 28
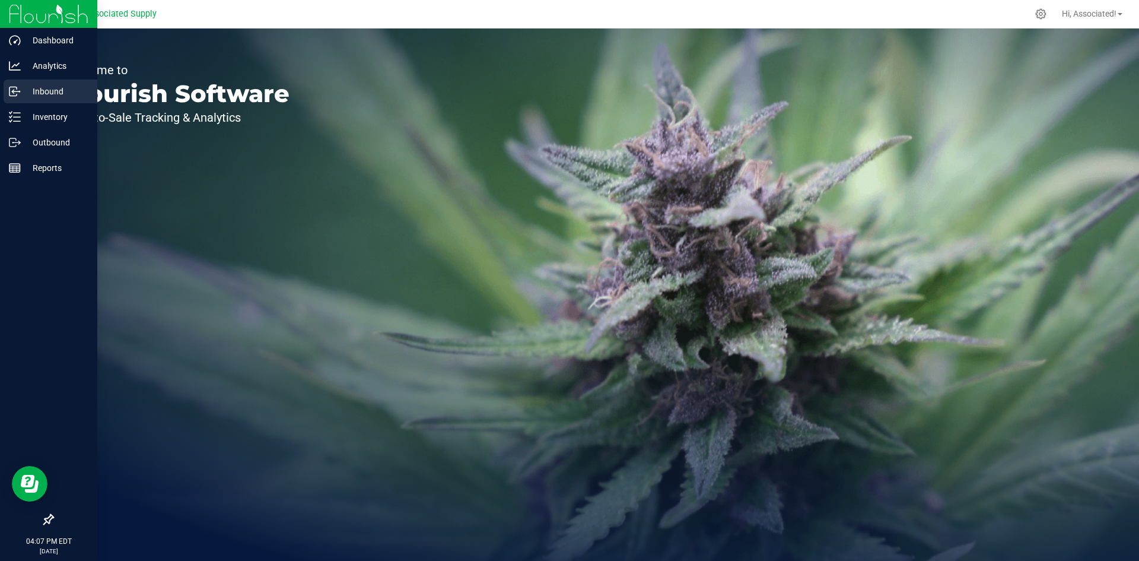
click at [53, 90] on p "Inbound" at bounding box center [56, 91] width 71 height 14
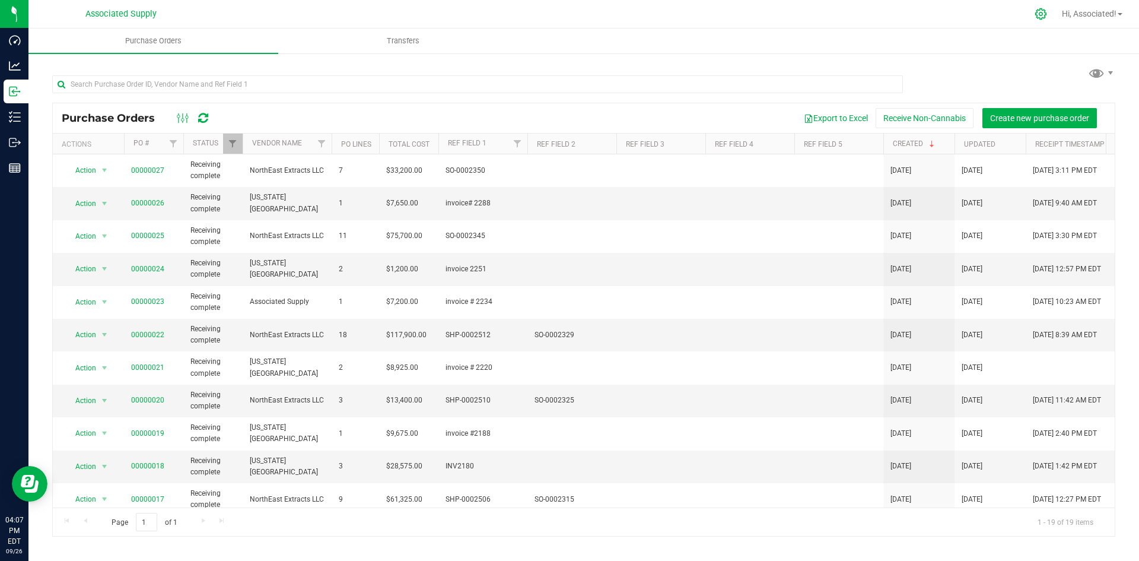
click at [1037, 14] on icon at bounding box center [1041, 14] width 12 height 12
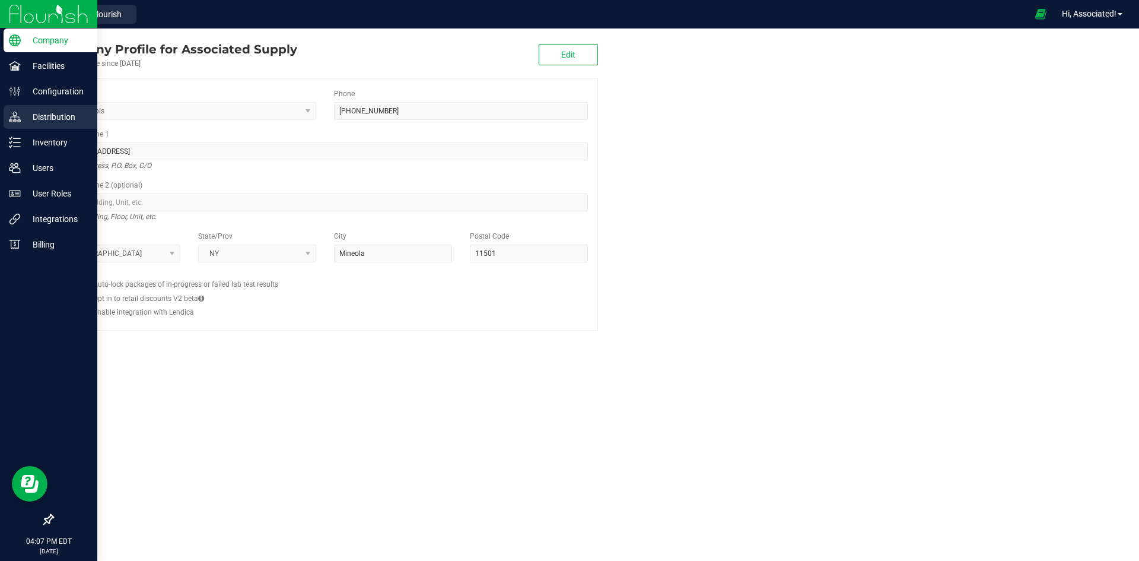
click at [41, 120] on p "Distribution" at bounding box center [56, 117] width 71 height 14
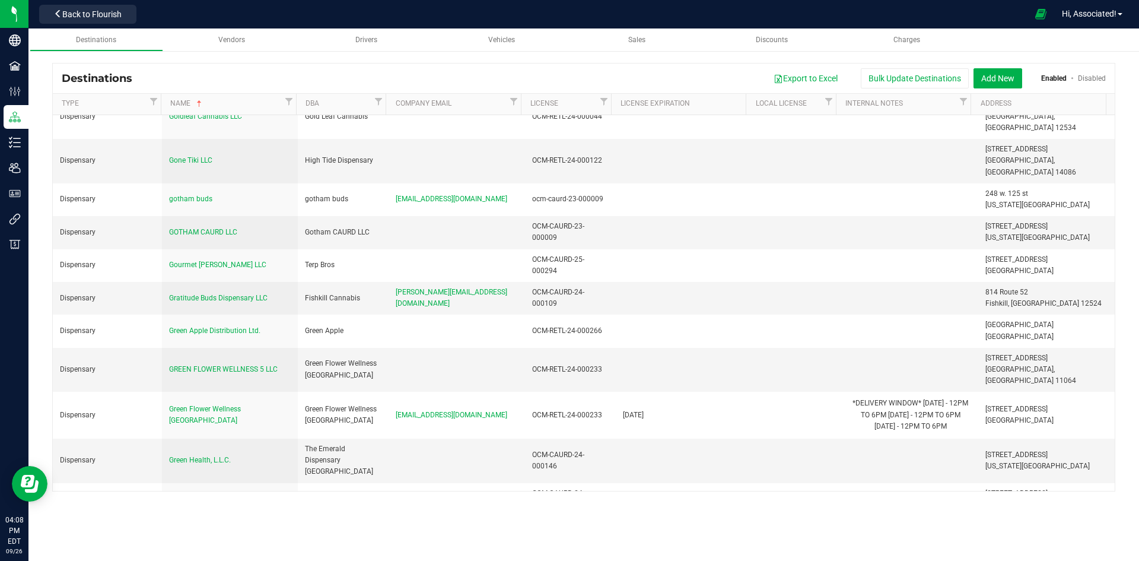
scroll to position [1965, 0]
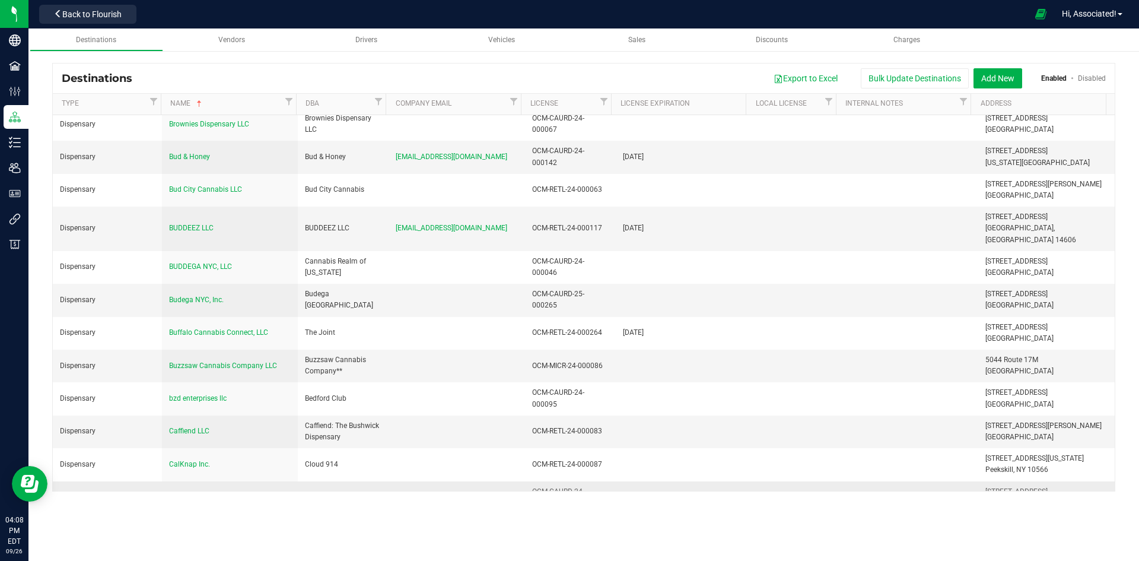
click at [236, 493] on span "Canary Cannabis Co LLC" at bounding box center [209, 497] width 80 height 8
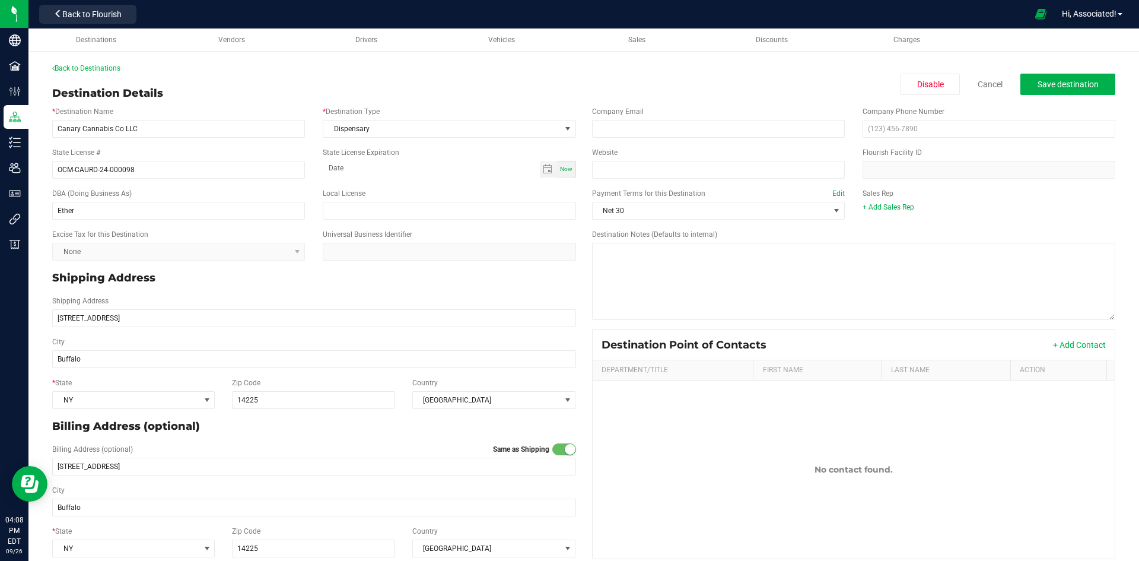
click at [194, 291] on div "Shipping Address 5100 Genesee St" at bounding box center [314, 311] width 542 height 41
click at [547, 72] on div "Back to Destinations" at bounding box center [583, 68] width 1063 height 11
click at [107, 65] on link "Back to Destinations" at bounding box center [86, 68] width 68 height 8
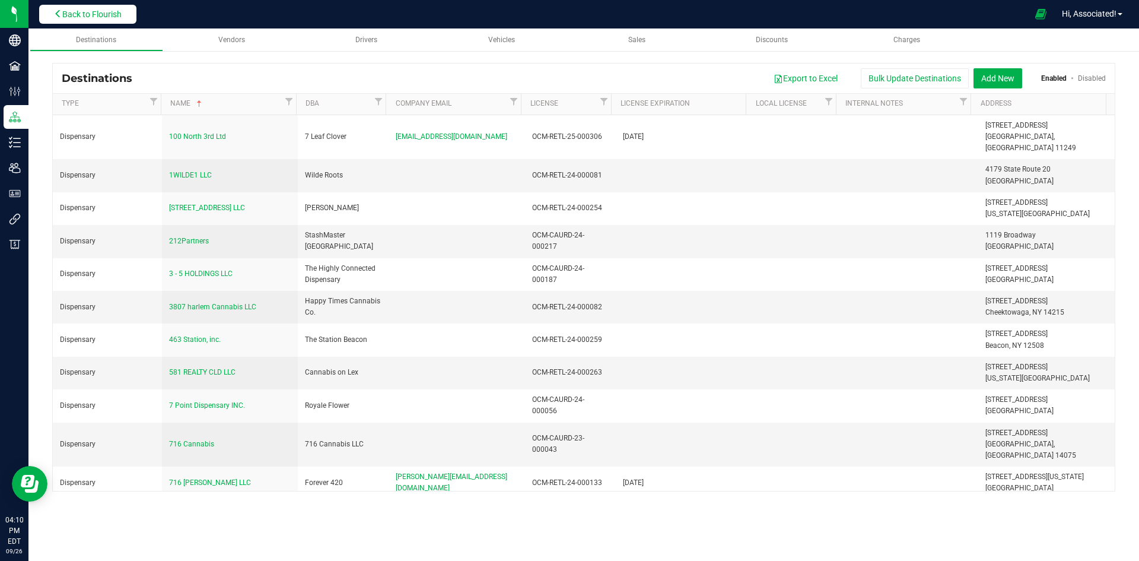
click at [81, 5] on button "Back to Flourish" at bounding box center [87, 14] width 97 height 19
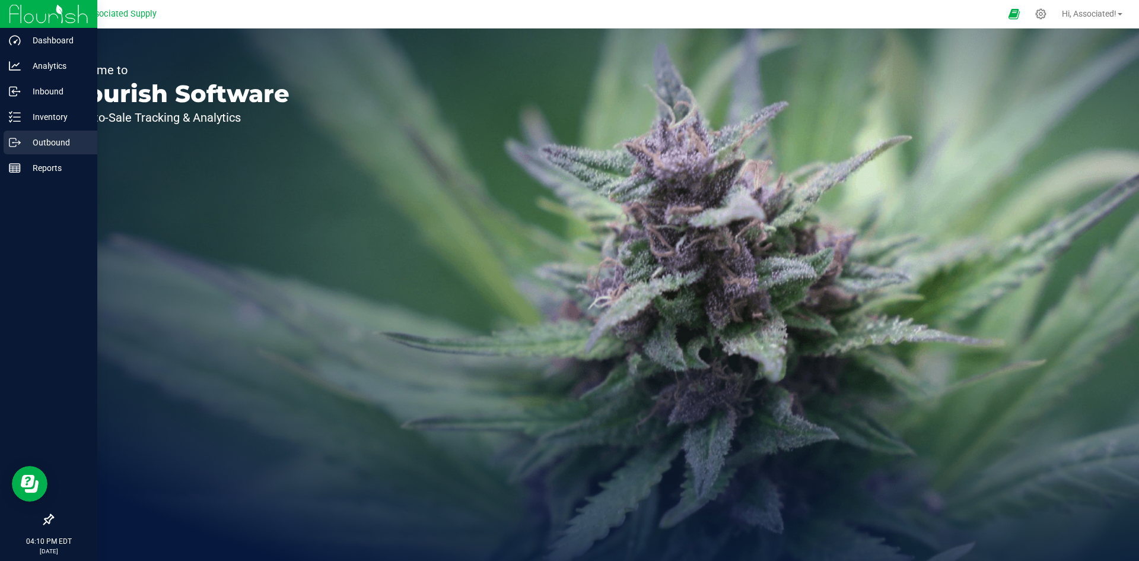
click at [37, 138] on p "Outbound" at bounding box center [56, 142] width 71 height 14
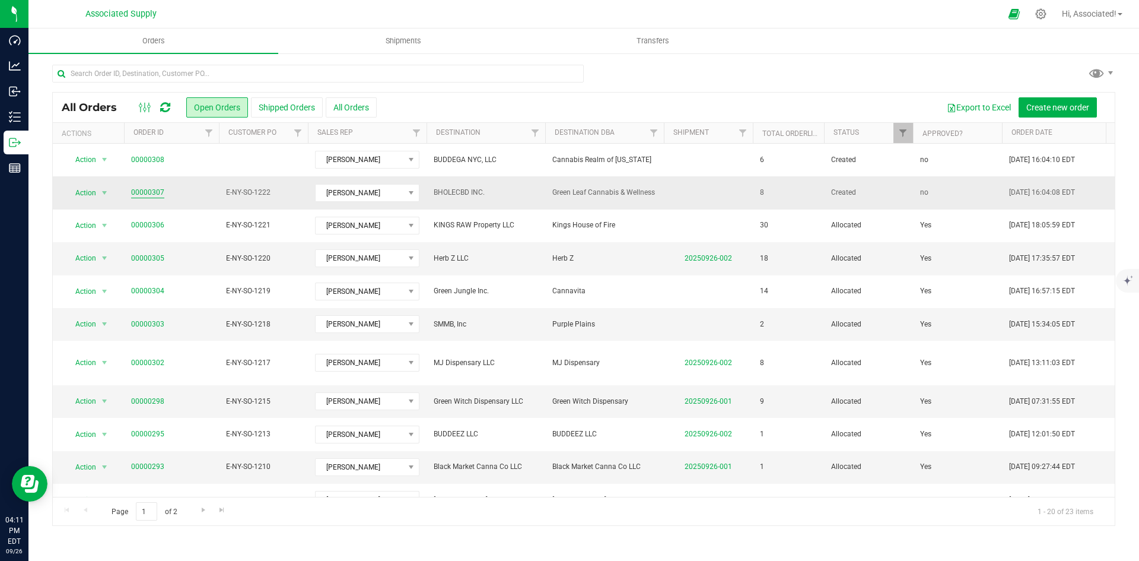
click at [147, 192] on link "00000307" at bounding box center [147, 192] width 33 height 11
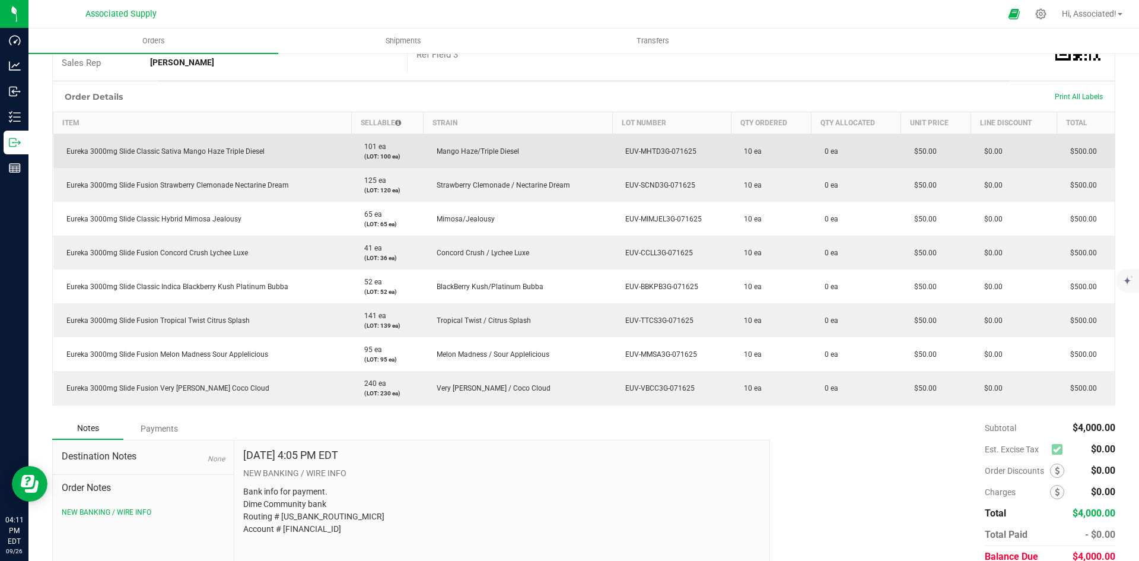
scroll to position [283, 0]
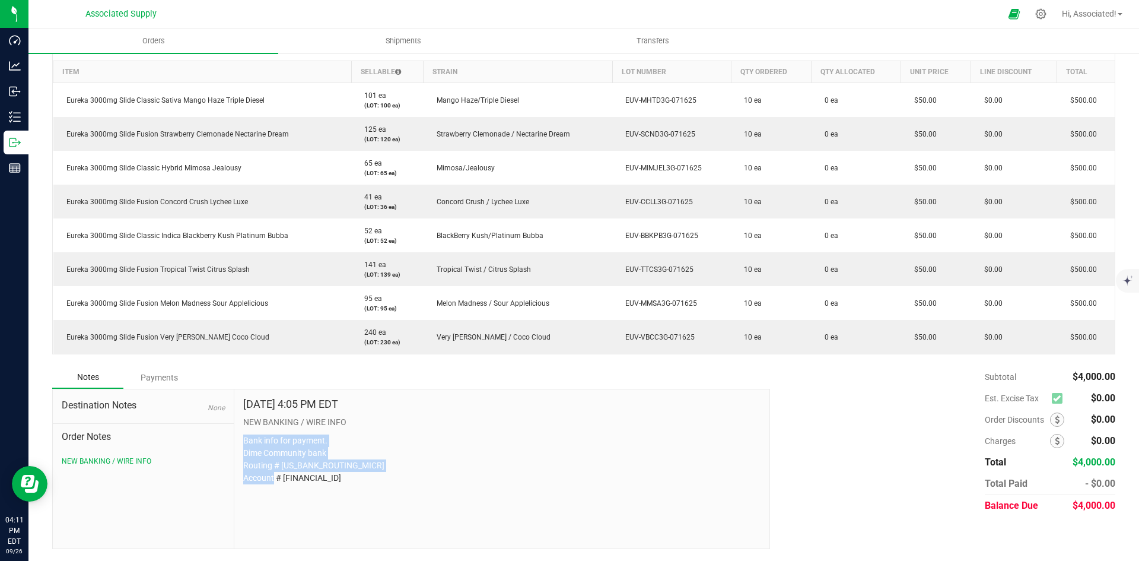
drag, startPoint x: 347, startPoint y: 485, endPoint x: 239, endPoint y: 429, distance: 121.8
click at [239, 429] on div "Sep 26, 2025 4:05 PM EDT NEW BANKING / WIRE INFO Bank info for payment. Dime Co…" at bounding box center [501, 468] width 535 height 159
copy p "Bank info for payment. Dime Community bank Routing # [US_BANK_ROUTING_MICR] Acc…"
click at [464, 434] on p "Bank info for payment. Dime Community bank Routing # [US_BANK_ROUTING_MICR] Acc…" at bounding box center [501, 459] width 517 height 50
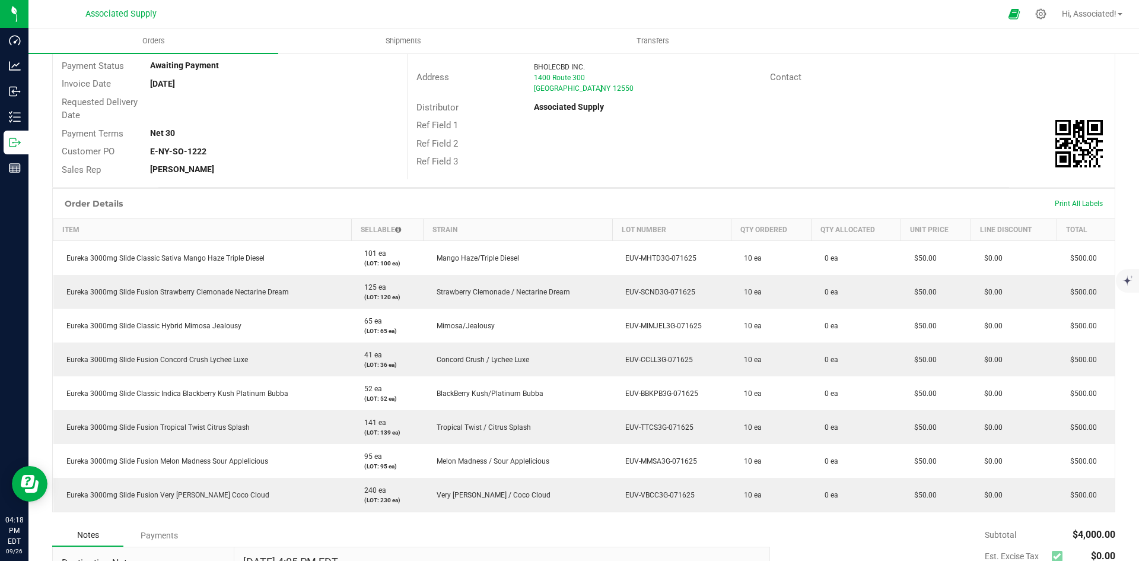
scroll to position [0, 0]
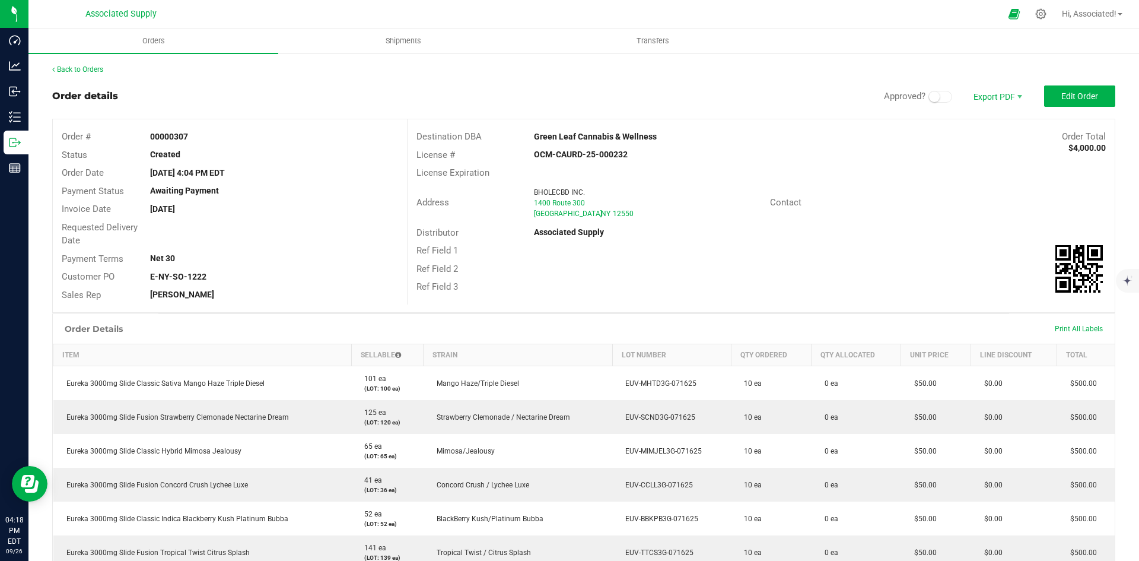
click at [75, 65] on div "Back to Orders" at bounding box center [583, 69] width 1063 height 11
click at [75, 71] on link "Back to Orders" at bounding box center [77, 69] width 51 height 8
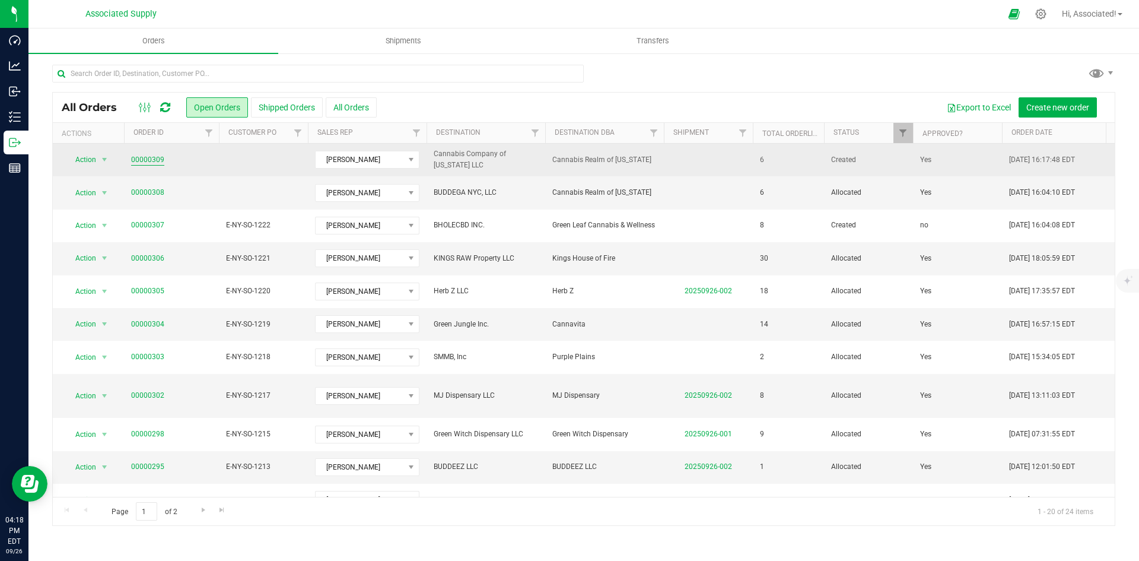
click at [151, 160] on link "00000309" at bounding box center [147, 159] width 33 height 11
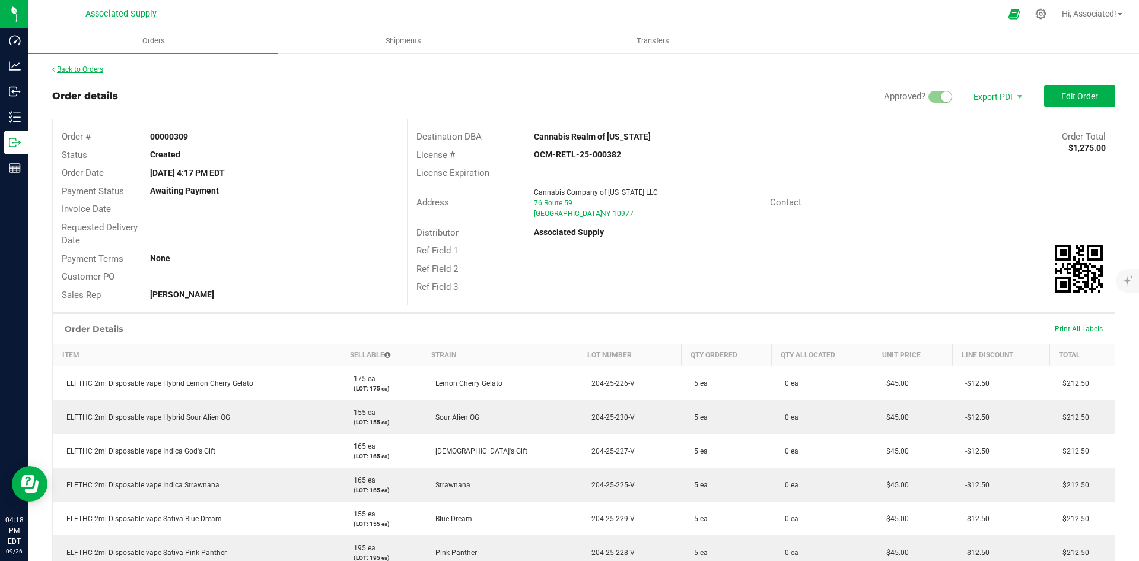
click at [78, 65] on link "Back to Orders" at bounding box center [77, 69] width 51 height 8
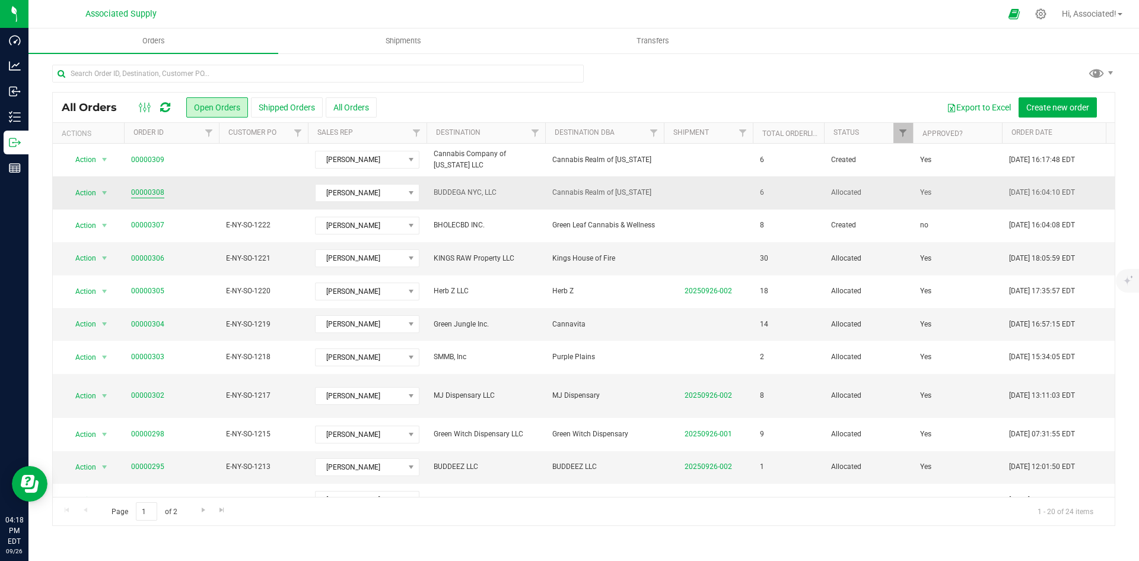
click at [138, 193] on link "00000308" at bounding box center [147, 192] width 33 height 11
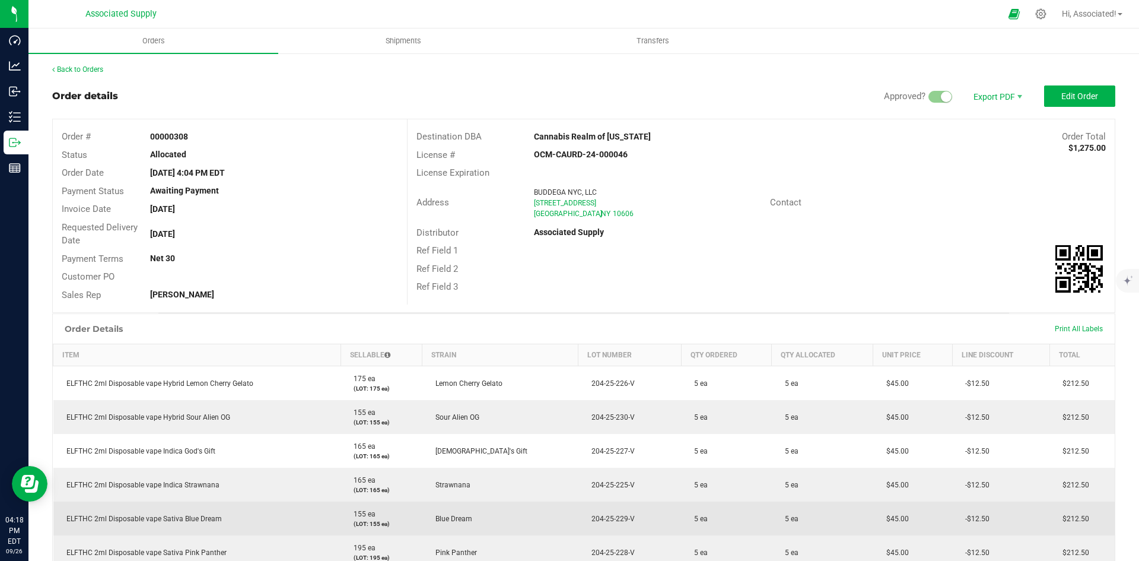
scroll to position [215, 0]
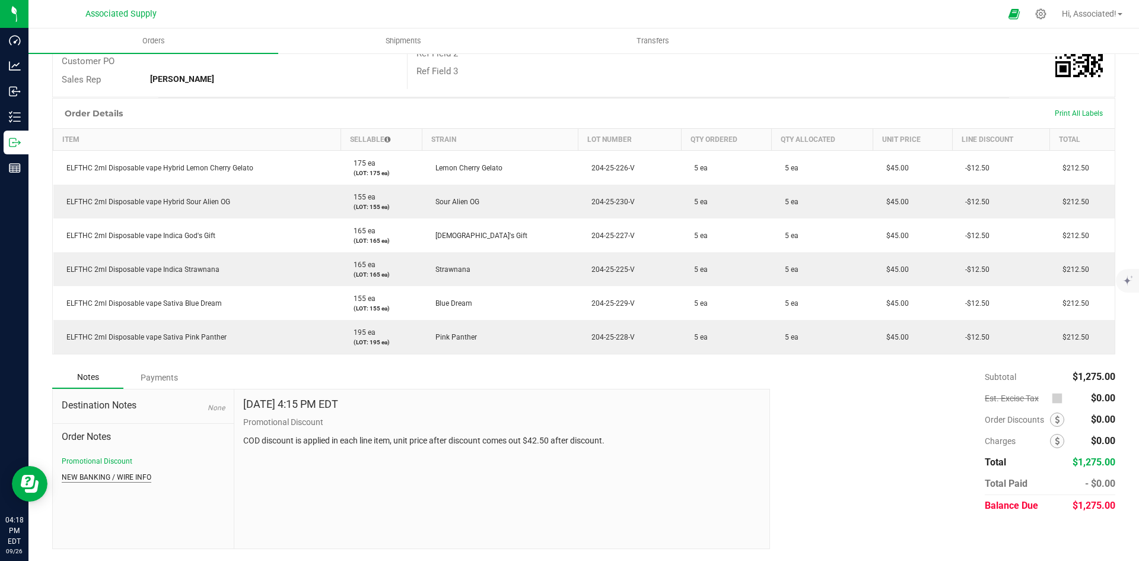
click at [140, 477] on button "NEW BANKING / WIRE INFO" at bounding box center [107, 477] width 90 height 11
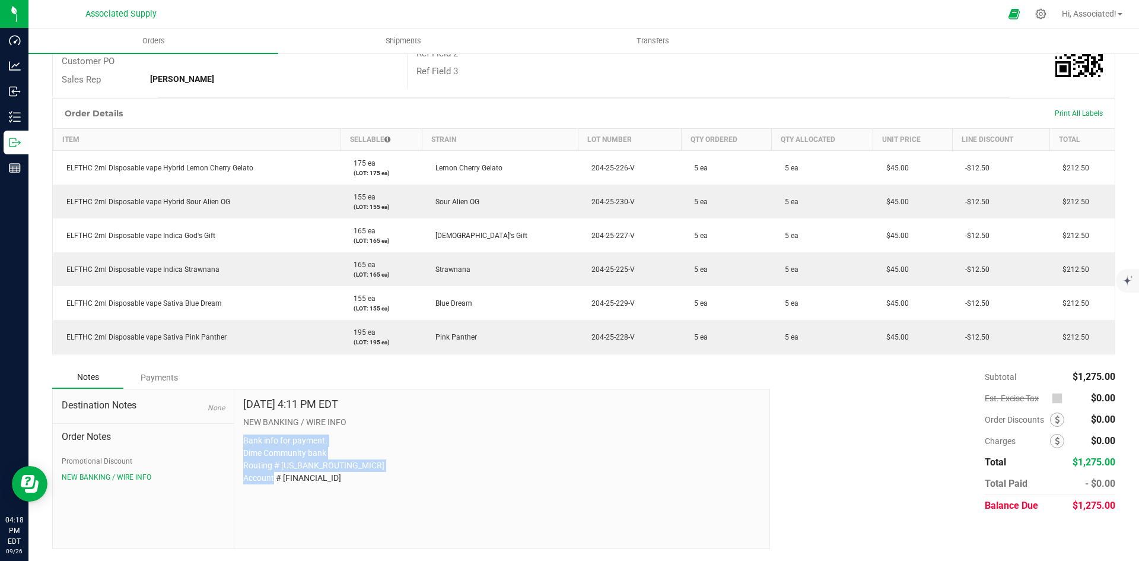
drag, startPoint x: 350, startPoint y: 486, endPoint x: 239, endPoint y: 443, distance: 118.9
click at [239, 443] on div "Sep 26, 2025 4:11 PM EDT NEW BANKING / WIRE INFO Bank info for payment. Dime Co…" at bounding box center [501, 468] width 535 height 159
copy p "Bank info for payment. Dime Community bank Routing # [US_BANK_ROUTING_MICR] Acc…"
click at [119, 459] on button "Promotional Discount" at bounding box center [97, 461] width 71 height 11
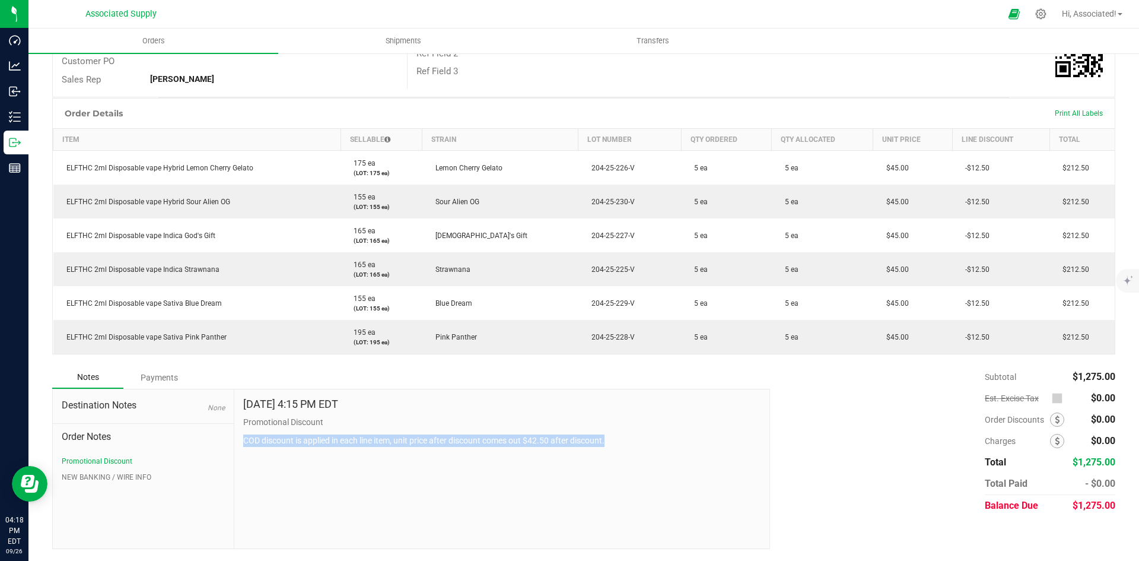
drag, startPoint x: 619, startPoint y: 440, endPoint x: 238, endPoint y: 450, distance: 381.1
click at [238, 450] on div "Sep 26, 2025 4:15 PM EDT Promotional Discount COD discount is applied in each l…" at bounding box center [501, 468] width 535 height 159
copy p "COD discount is applied in each line item, unit price after discount comes out …"
click at [122, 462] on button "Promotional Discount" at bounding box center [97, 461] width 71 height 11
click at [121, 477] on button "NEW BANKING / WIRE INFO" at bounding box center [107, 477] width 90 height 11
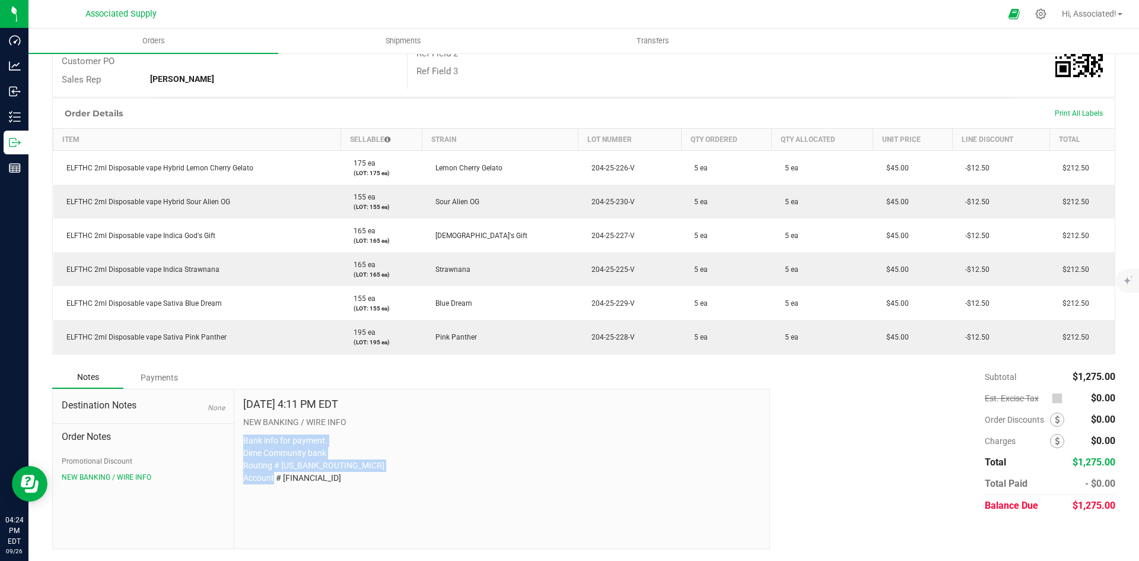
drag, startPoint x: 352, startPoint y: 483, endPoint x: 234, endPoint y: 432, distance: 129.2
click at [234, 432] on div "Sep 26, 2025 4:11 PM EDT NEW BANKING / WIRE INFO Bank info for payment. Dime Co…" at bounding box center [501, 468] width 535 height 159
copy p "Bank info for payment. Dime Community bank Routing # [US_BANK_ROUTING_MICR] Acc…"
click at [113, 464] on button "Promotional Discount" at bounding box center [97, 461] width 71 height 11
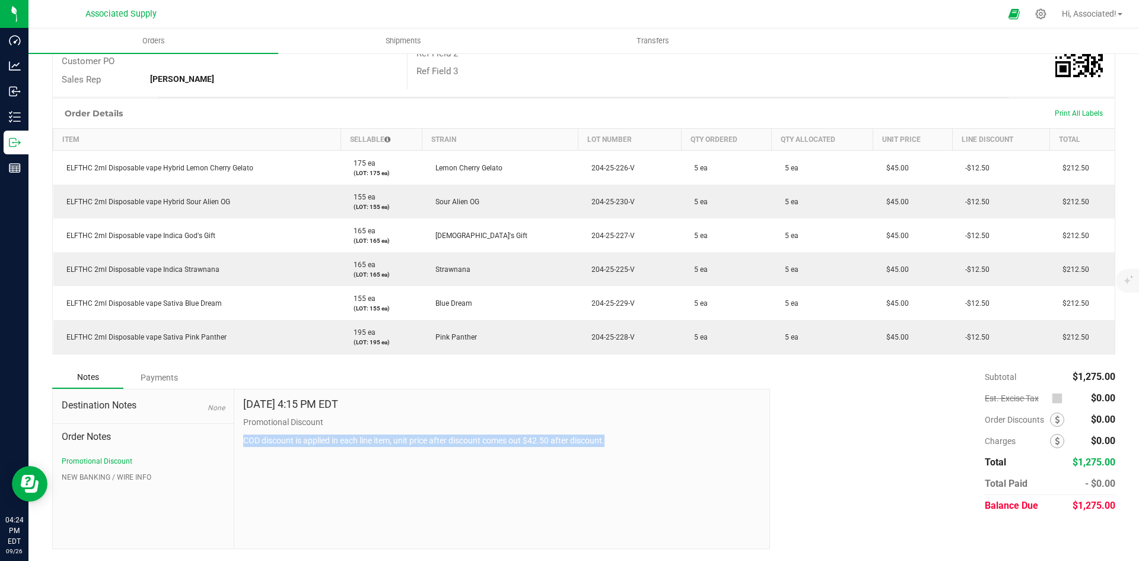
drag, startPoint x: 636, startPoint y: 443, endPoint x: 233, endPoint y: 440, distance: 403.5
click at [234, 440] on div "Sep 26, 2025 4:15 PM EDT Promotional Discount COD discount is applied in each l…" at bounding box center [501, 468] width 535 height 159
copy p "COD discount is applied in each line item, unit price after discount comes out …"
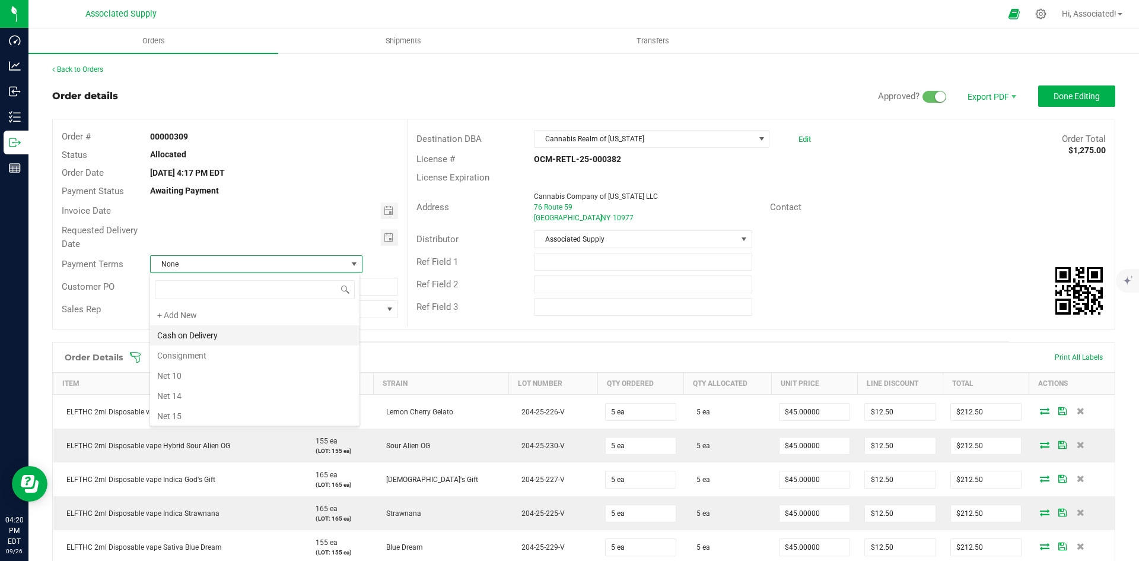
click at [205, 340] on li "Cash on Delivery" at bounding box center [254, 335] width 209 height 20
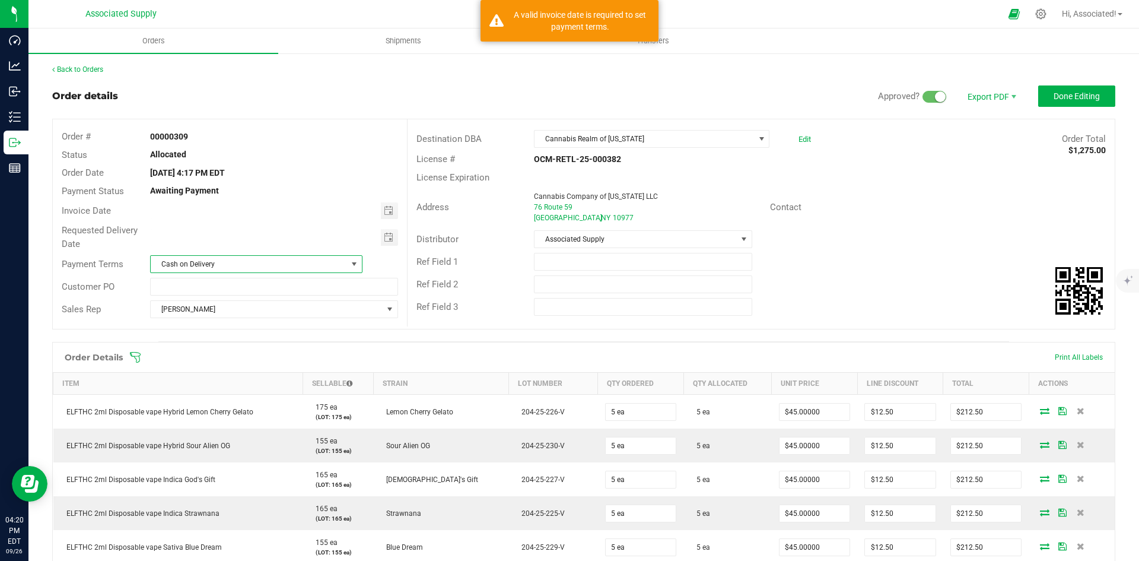
click at [494, 306] on div "Ref Field 3" at bounding box center [467, 307] width 118 height 14
click at [912, 209] on div "Contact" at bounding box center [938, 207] width 354 height 18
click at [892, 230] on div "Distributor Associated Supply" at bounding box center [761, 239] width 707 height 23
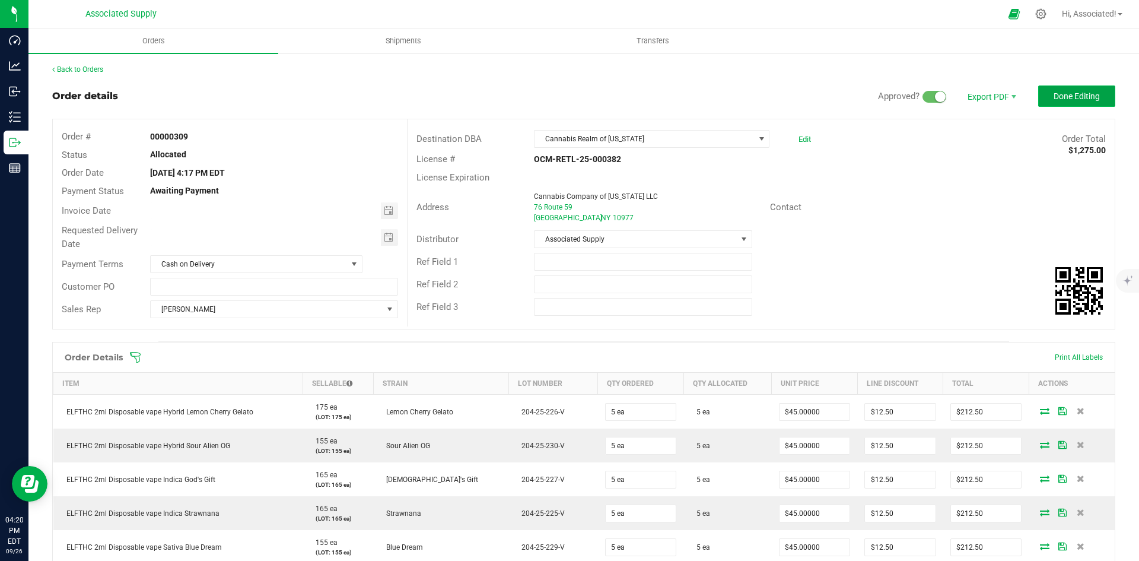
click at [1054, 97] on span "Done Editing" at bounding box center [1077, 95] width 46 height 9
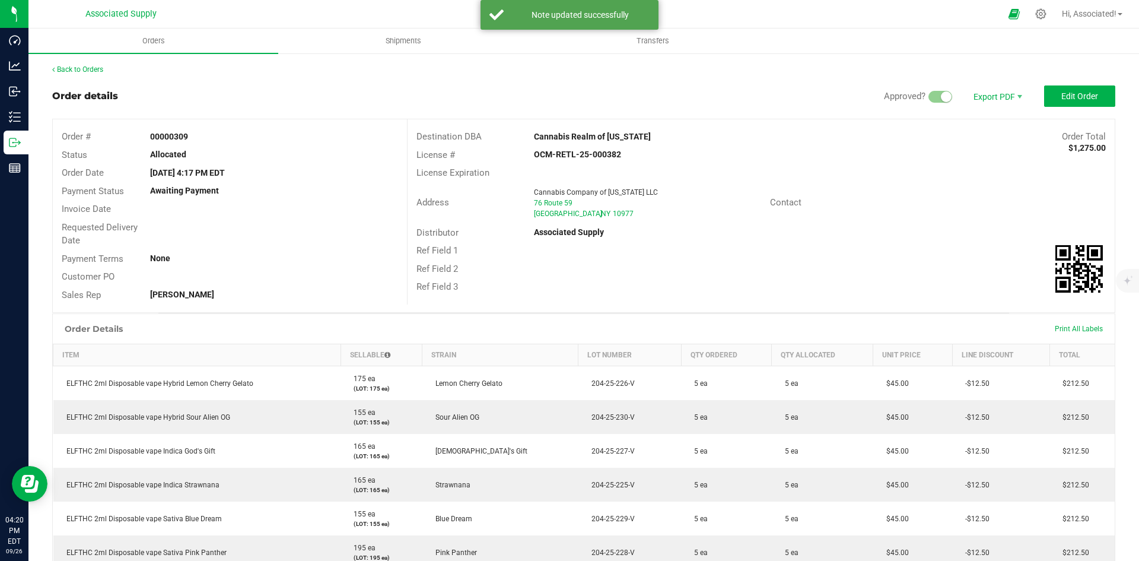
click at [878, 237] on div "Distributor Associated Supply" at bounding box center [761, 233] width 707 height 18
click at [1064, 94] on span "Edit Order" at bounding box center [1080, 95] width 37 height 9
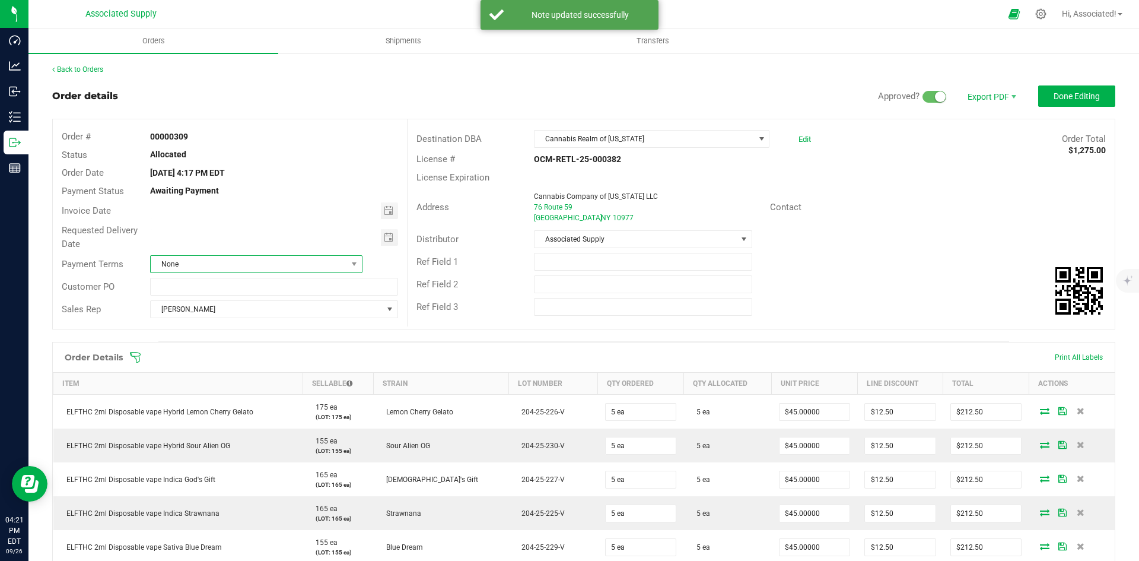
click at [303, 260] on span "None" at bounding box center [249, 264] width 196 height 17
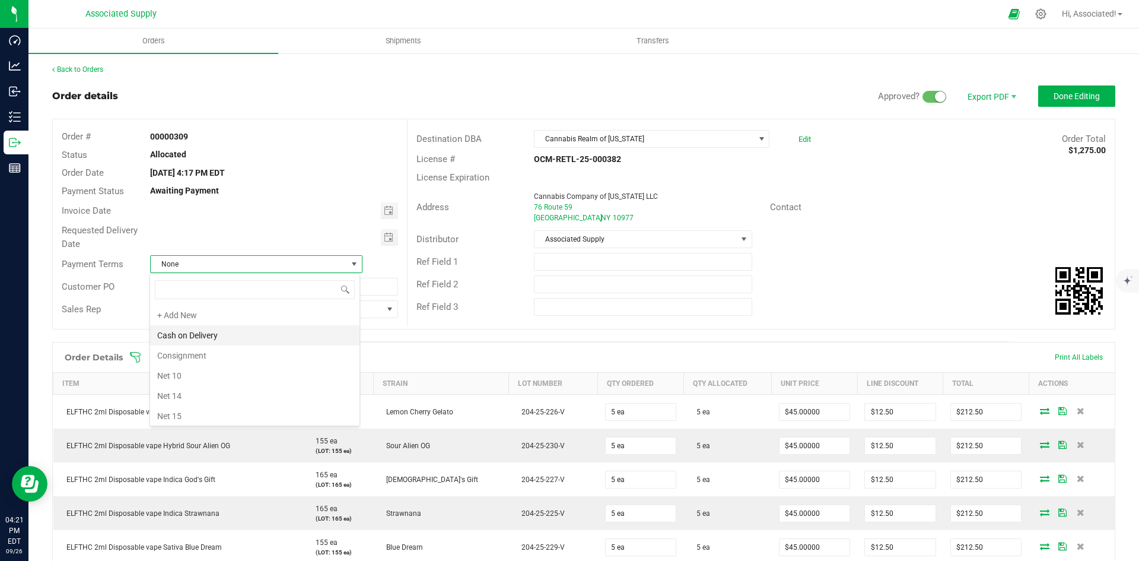
click at [205, 339] on li "Cash on Delivery" at bounding box center [254, 335] width 209 height 20
click at [390, 208] on span "Toggle calendar" at bounding box center [388, 210] width 9 height 9
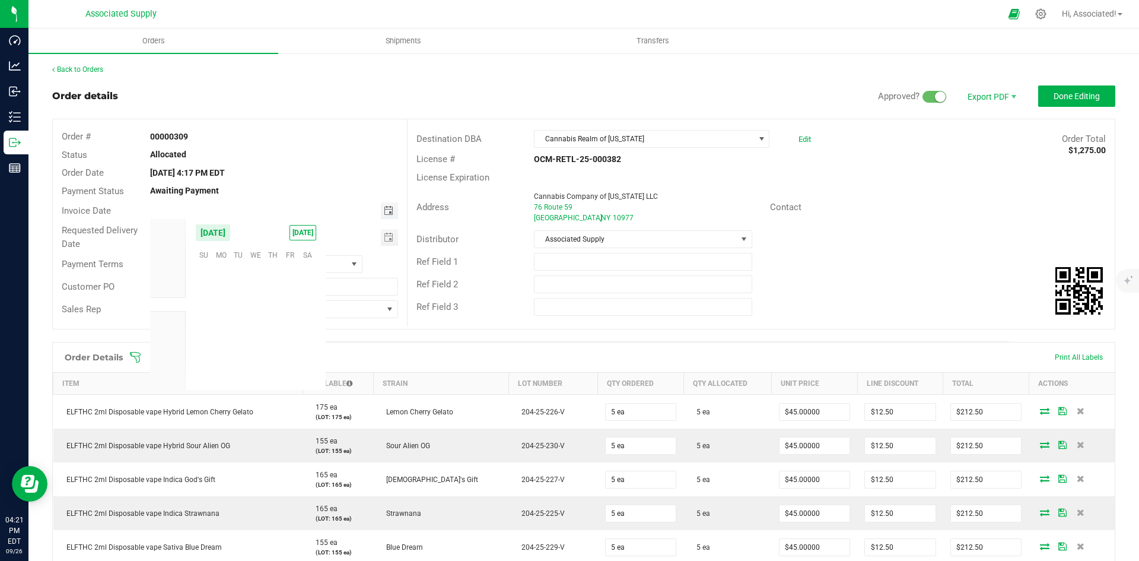
scroll to position [192456, 0]
click at [288, 324] on span "26" at bounding box center [290, 328] width 17 height 18
type input "[DATE]"
click at [385, 237] on span "Toggle calendar" at bounding box center [388, 237] width 9 height 9
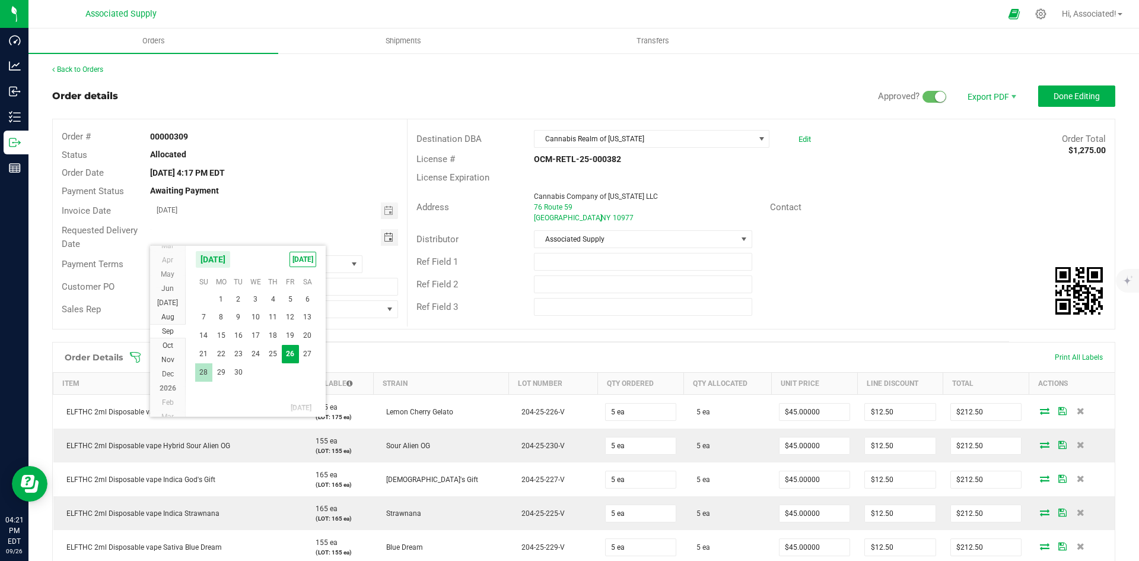
click at [199, 369] on span "28" at bounding box center [203, 372] width 17 height 18
type input "09/28/2025"
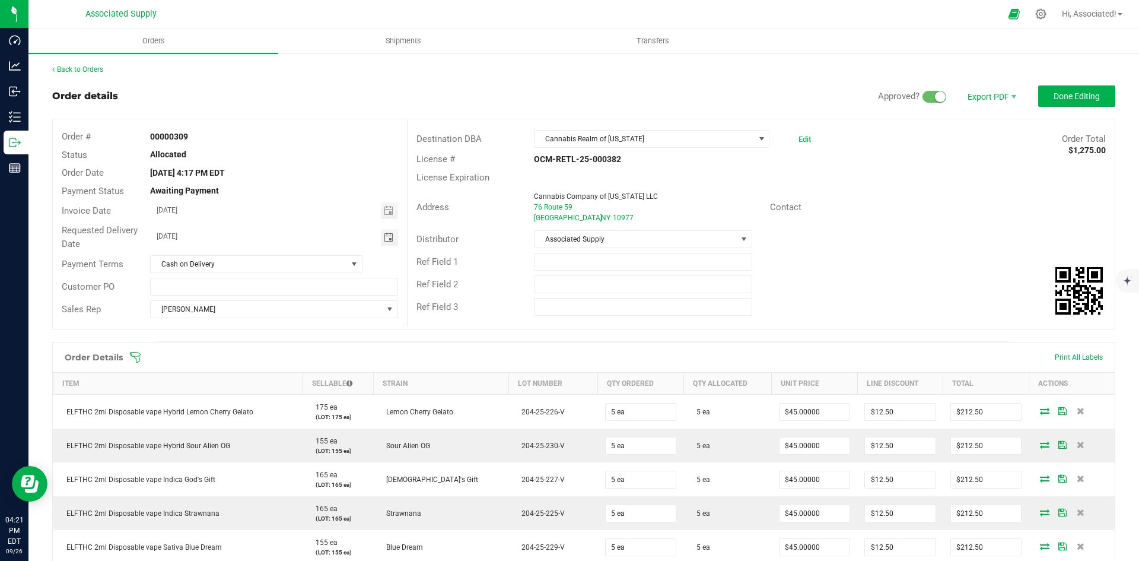
click at [695, 80] on div "Back to Orders Order details Approved? Export PDF Done Editing Order # 00000309…" at bounding box center [583, 445] width 1063 height 763
click at [1061, 92] on span "Done Editing" at bounding box center [1077, 95] width 46 height 9
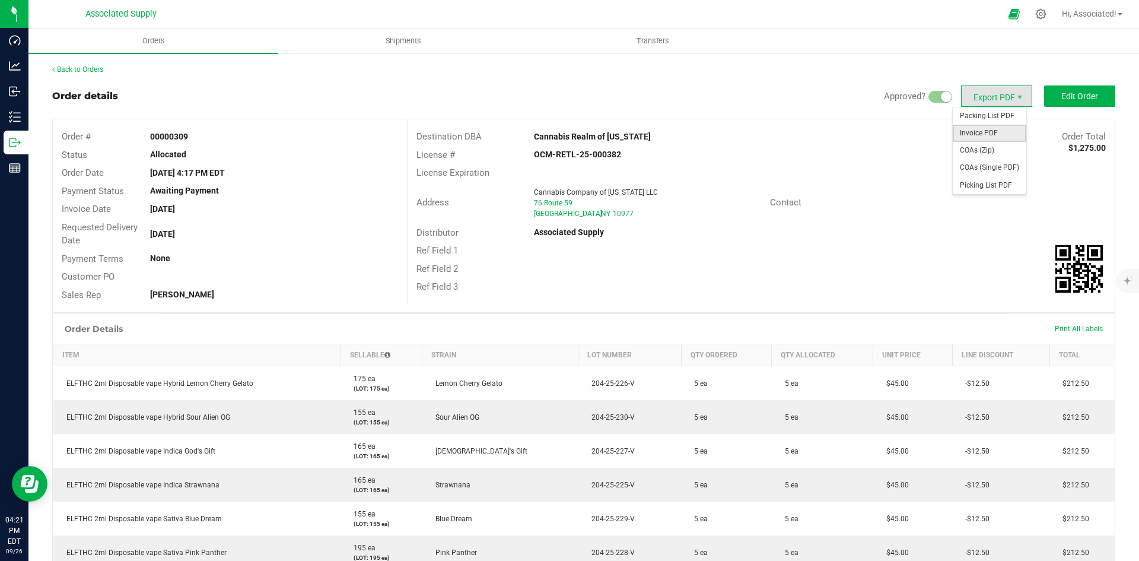
click at [981, 133] on span "Invoice PDF" at bounding box center [990, 133] width 74 height 17
click at [97, 68] on link "Back to Orders" at bounding box center [77, 69] width 51 height 8
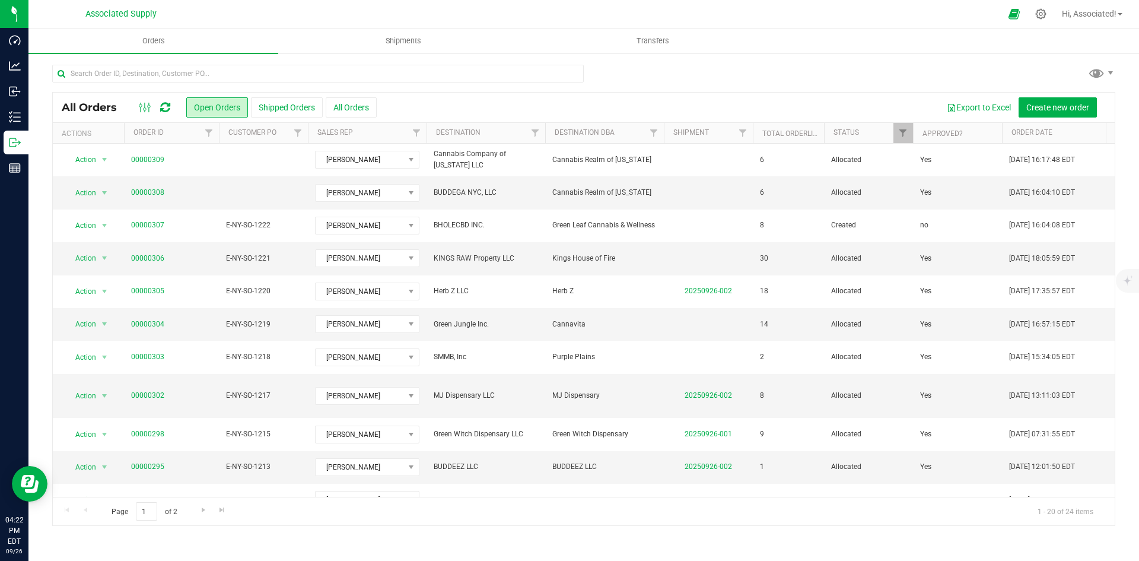
click at [436, 106] on div "Export to Excel Create new order" at bounding box center [741, 107] width 729 height 20
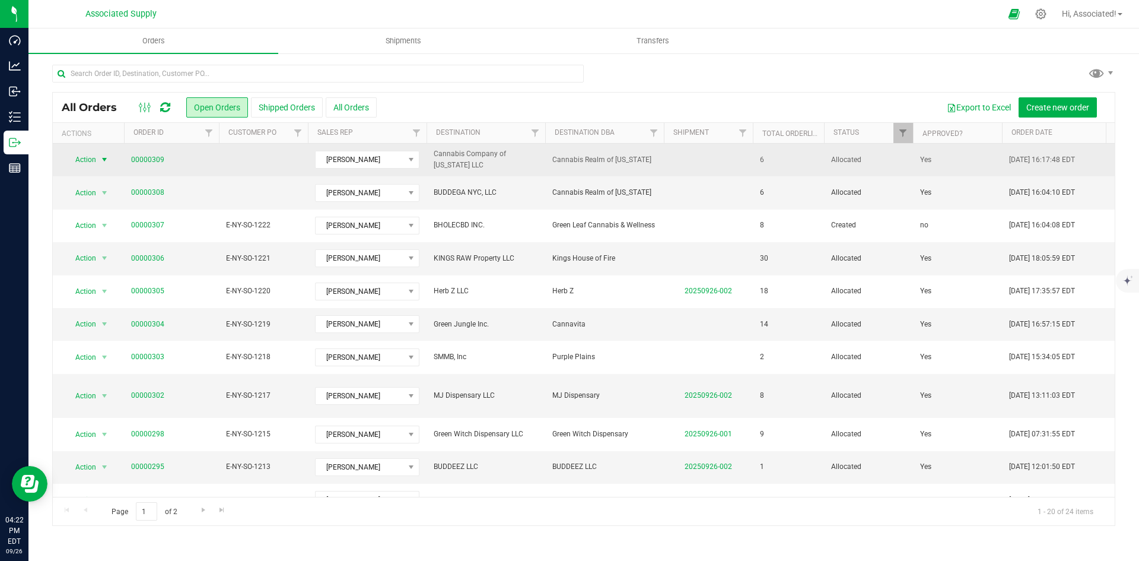
click at [101, 157] on span "select" at bounding box center [104, 159] width 9 height 9
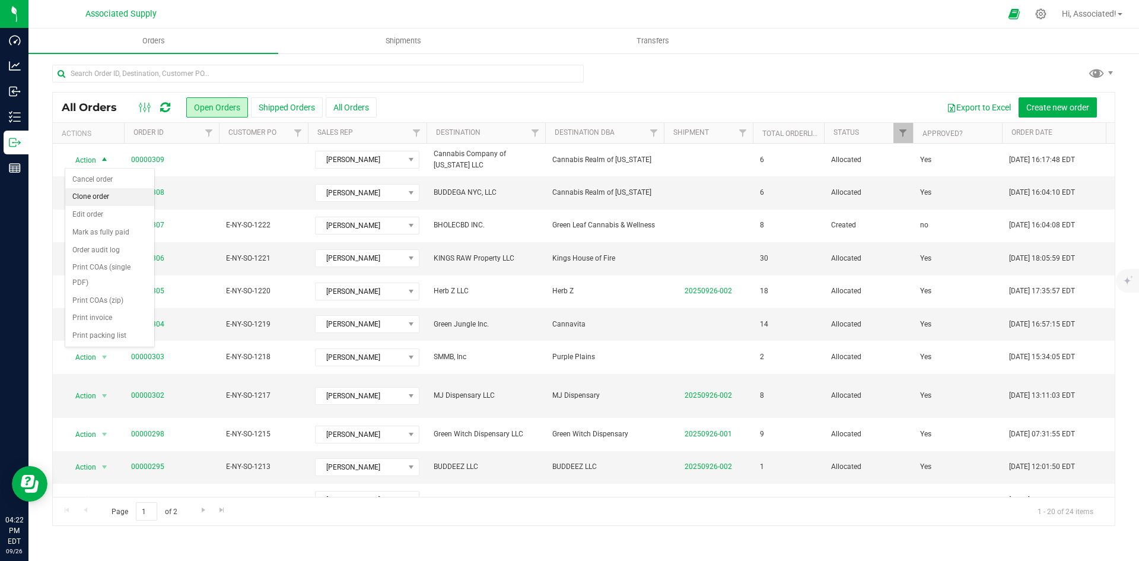
click at [101, 196] on li "Clone order" at bounding box center [109, 197] width 89 height 18
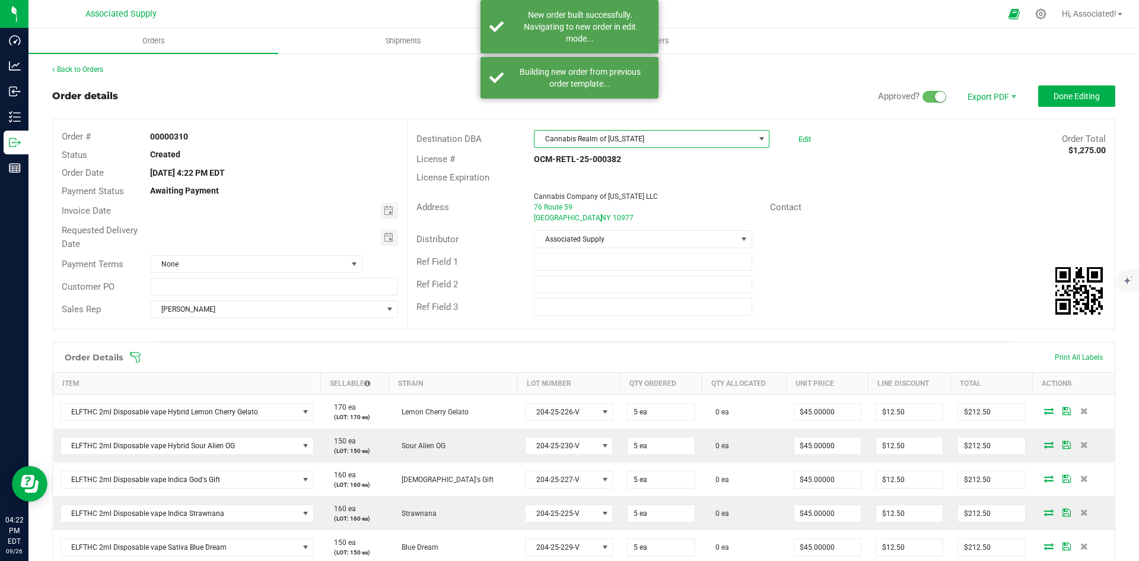
click at [743, 140] on span "Cannabis Realm of [US_STATE]" at bounding box center [645, 139] width 220 height 17
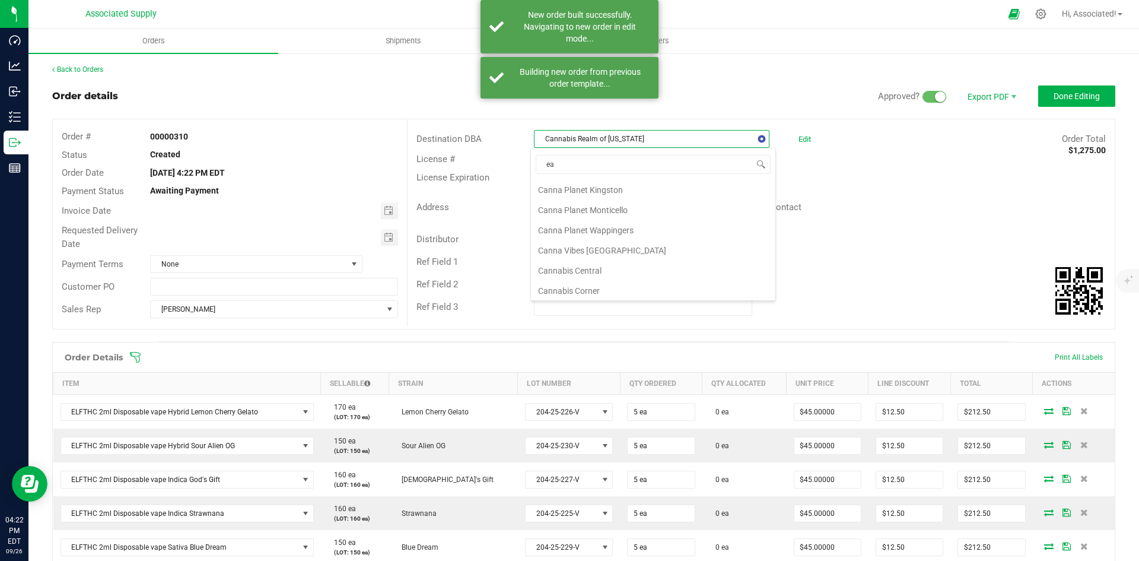
scroll to position [121, 0]
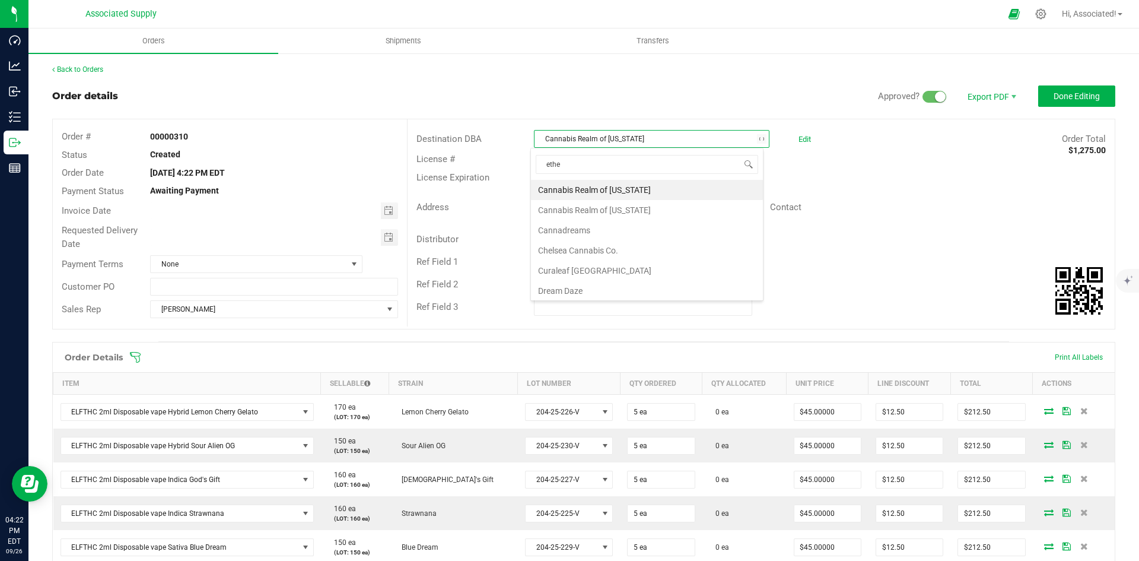
type input "ether"
click at [573, 189] on li "Ether" at bounding box center [647, 190] width 232 height 20
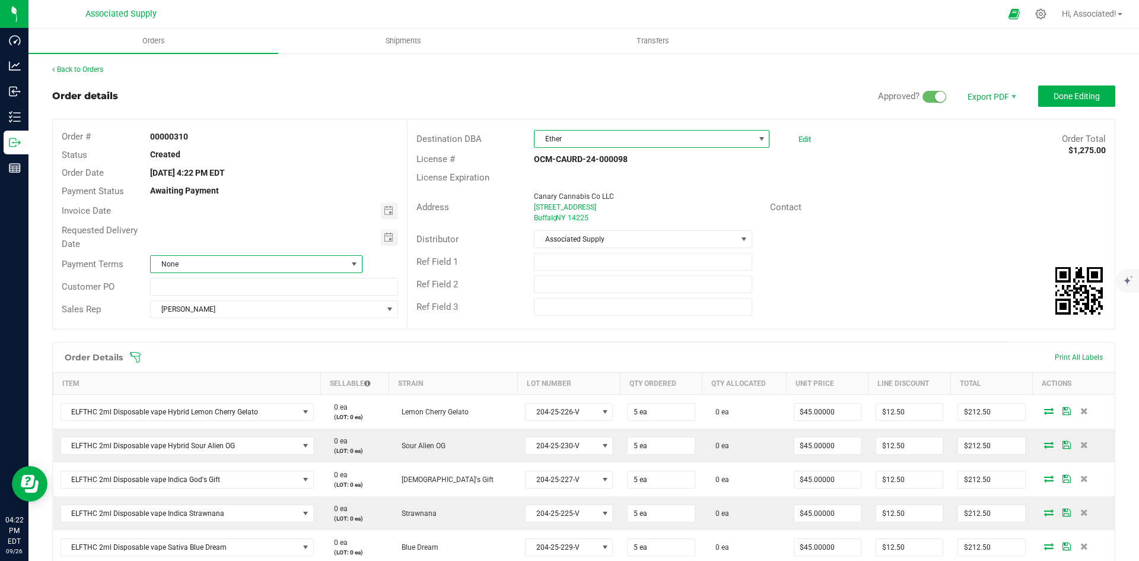
click at [204, 262] on span "None" at bounding box center [249, 264] width 196 height 17
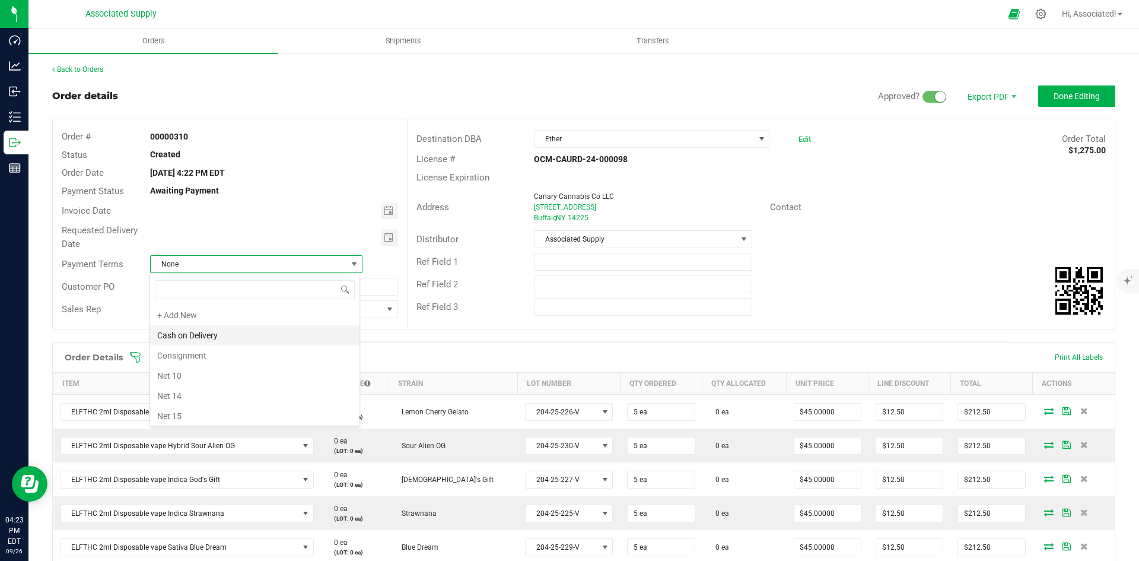
click at [220, 337] on li "Cash on Delivery" at bounding box center [254, 335] width 209 height 20
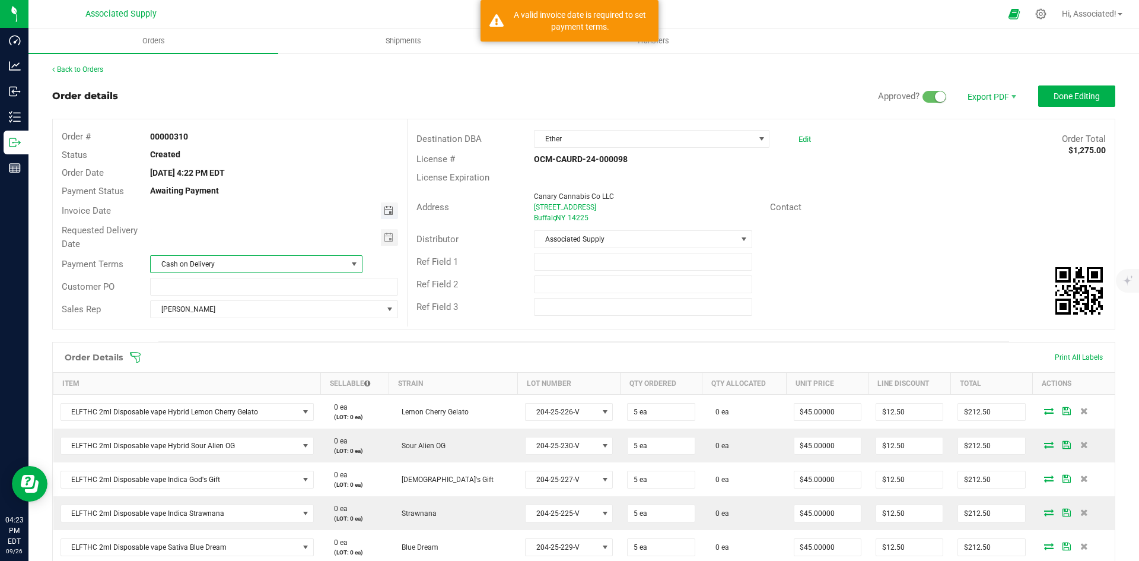
click at [385, 212] on span "Toggle calendar" at bounding box center [388, 210] width 9 height 9
click at [289, 328] on span "26" at bounding box center [290, 328] width 17 height 18
type input "[DATE]"
click at [388, 234] on span "Toggle calendar" at bounding box center [388, 237] width 9 height 9
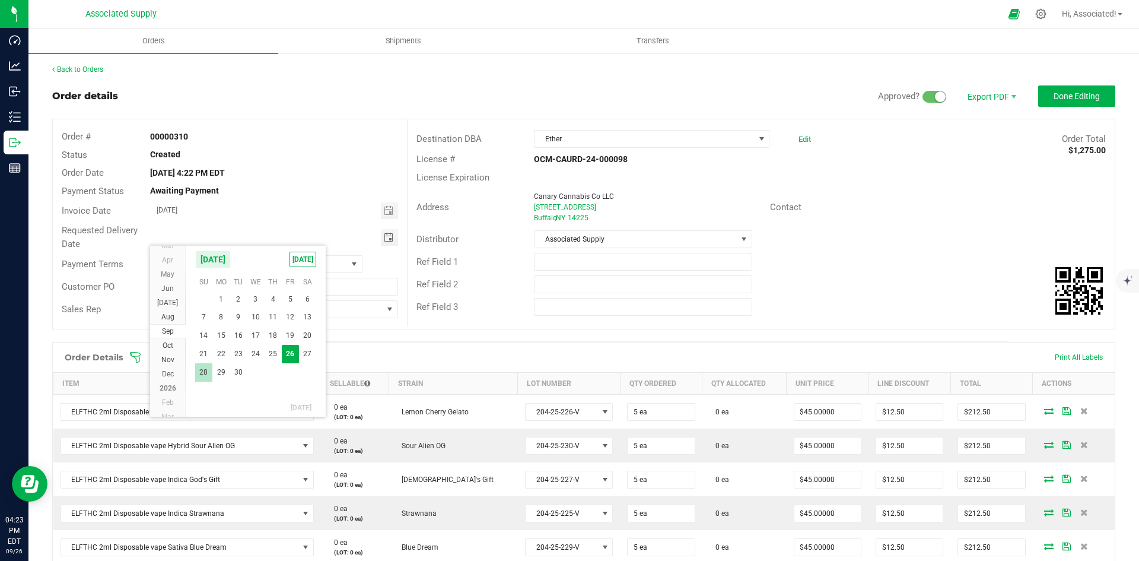
click at [202, 373] on span "28" at bounding box center [203, 372] width 17 height 18
type input "09/28/2025"
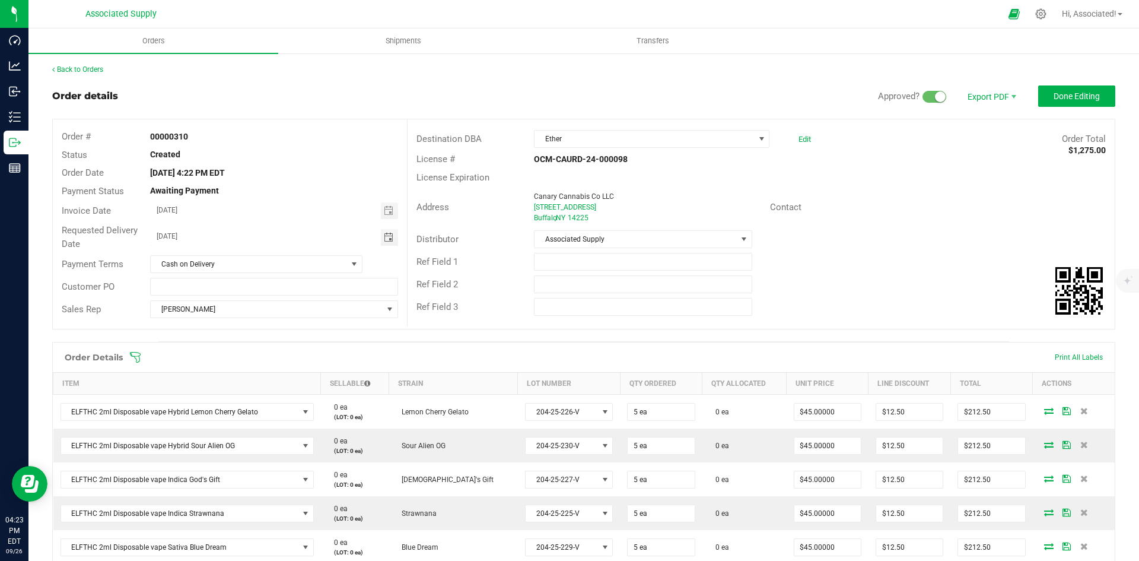
click at [838, 255] on div "Ref Field 1" at bounding box center [761, 261] width 707 height 23
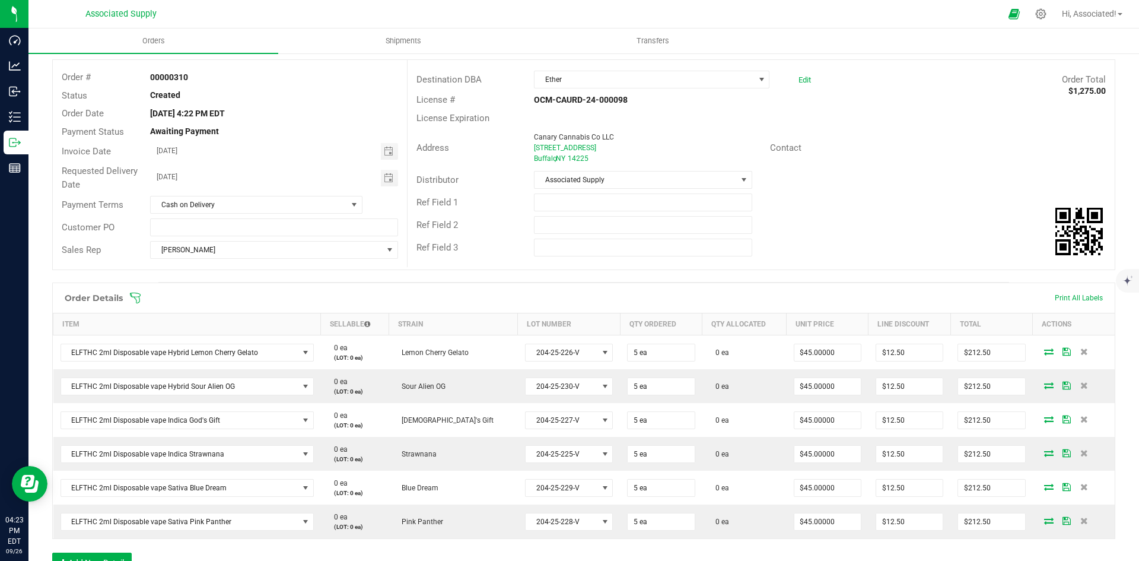
scroll to position [119, 0]
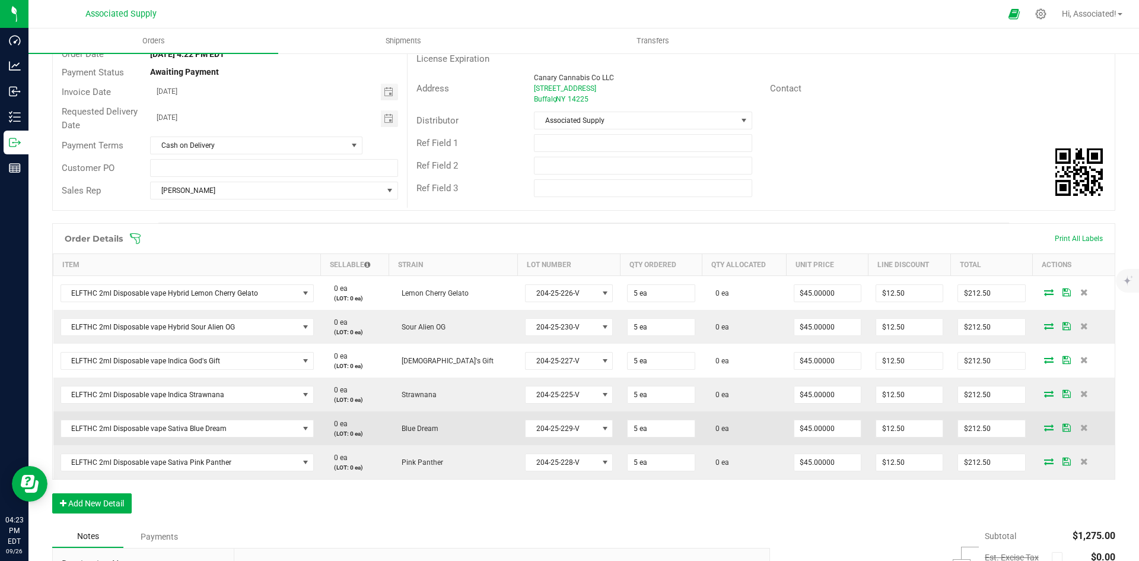
click at [453, 427] on td "Blue Dream" at bounding box center [453, 428] width 129 height 34
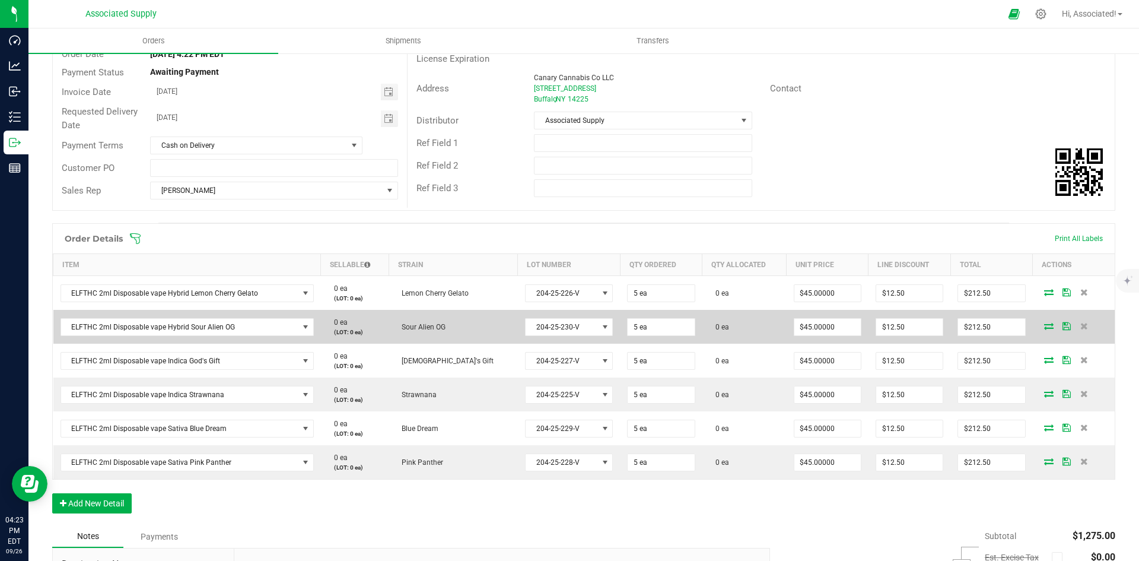
click at [438, 330] on span "Sour Alien OG" at bounding box center [421, 327] width 50 height 8
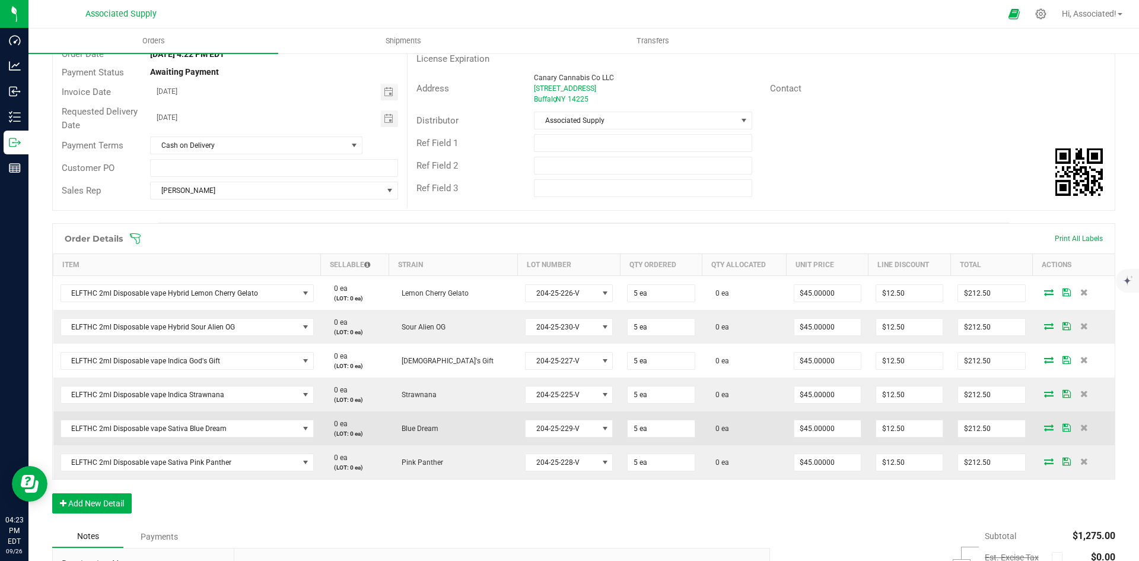
click at [435, 430] on span "Blue Dream" at bounding box center [417, 428] width 43 height 8
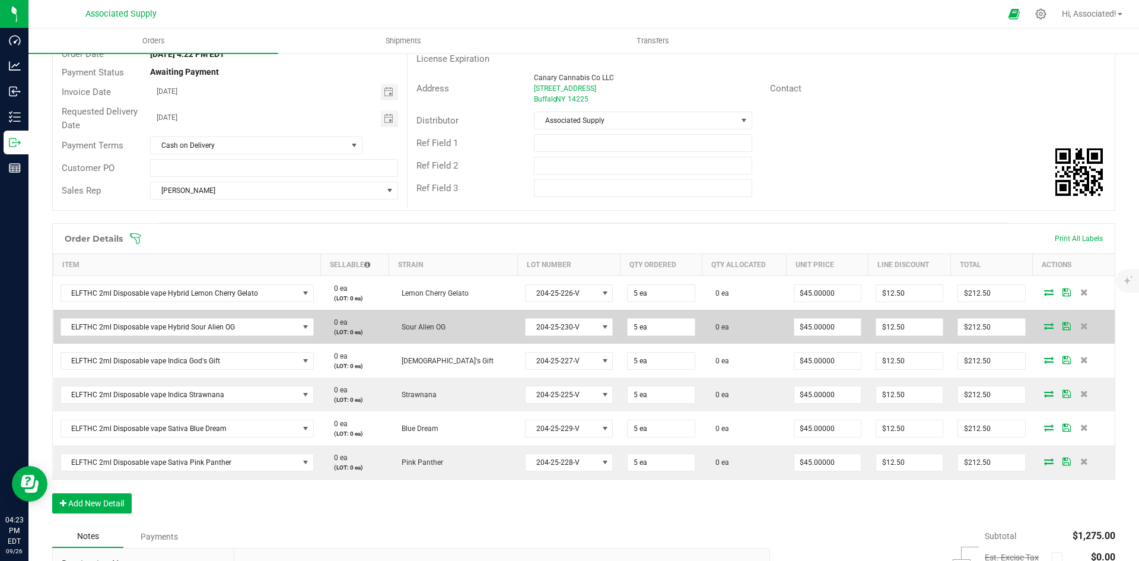
click at [441, 321] on td "Sour Alien OG" at bounding box center [453, 327] width 129 height 34
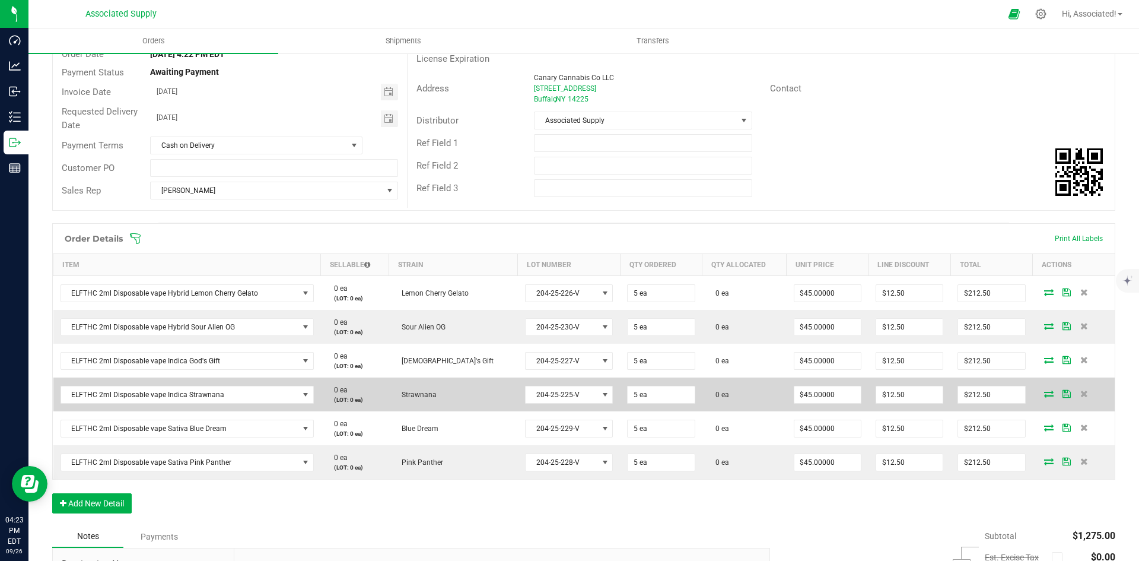
click at [465, 397] on td "Strawnana" at bounding box center [453, 394] width 129 height 34
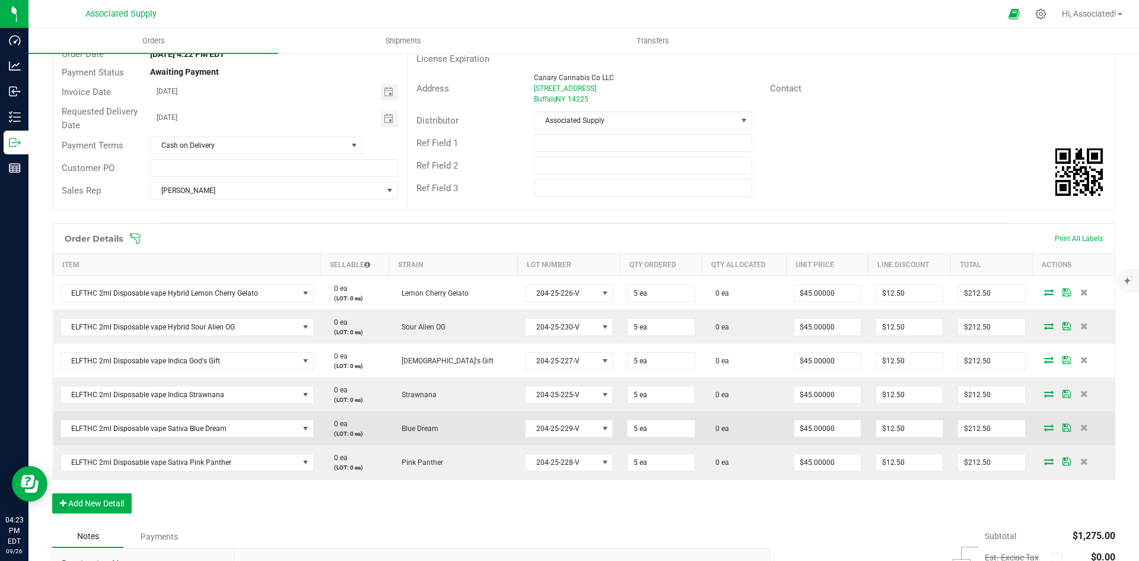
click at [462, 429] on td "Blue Dream" at bounding box center [453, 428] width 129 height 34
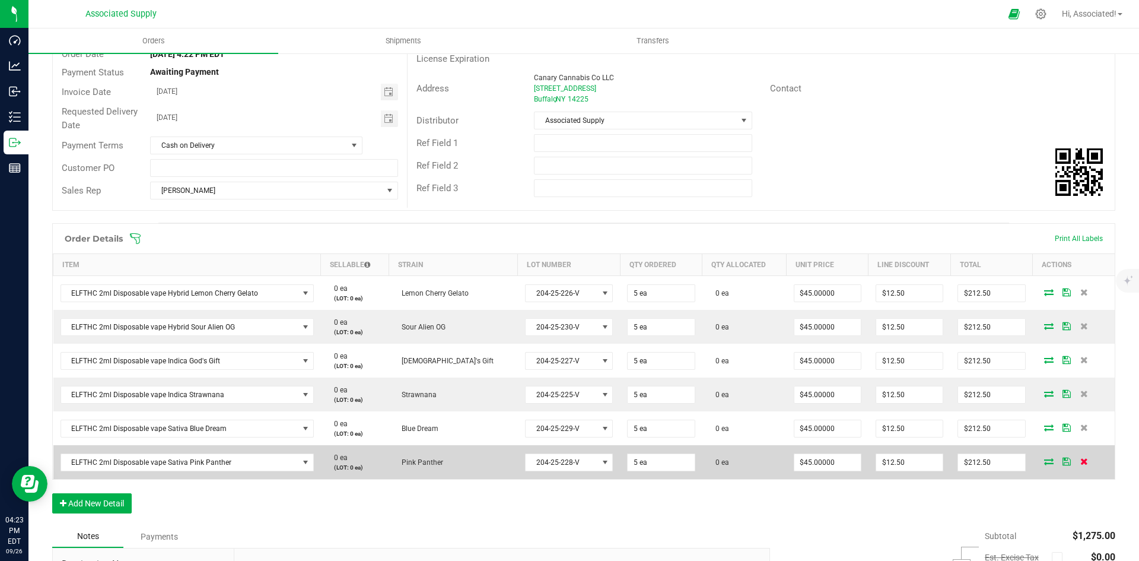
click at [1081, 459] on icon at bounding box center [1085, 461] width 8 height 7
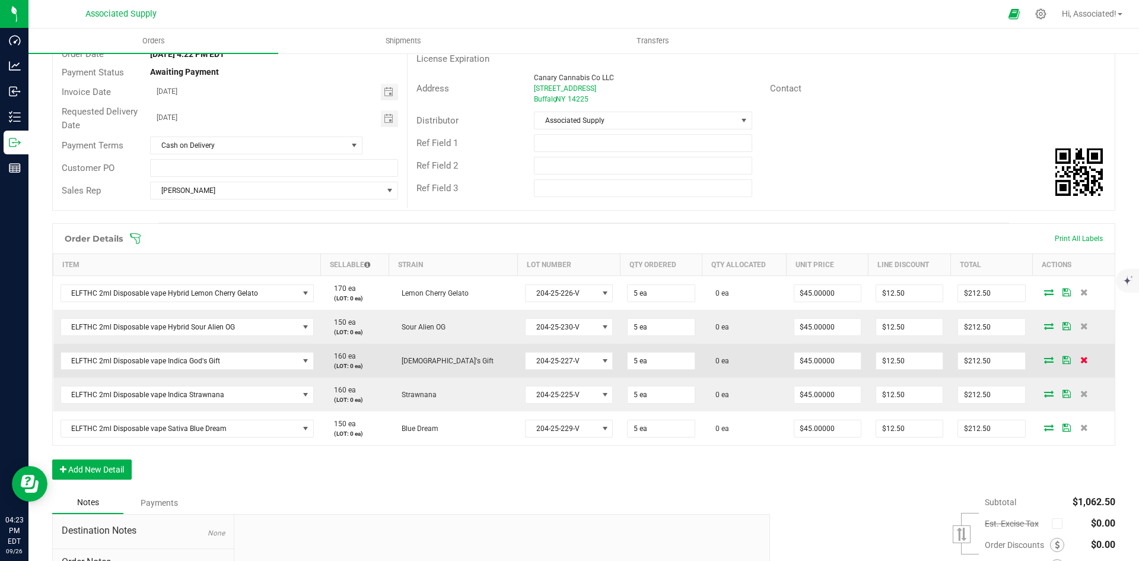
click at [1081, 359] on icon at bounding box center [1085, 359] width 8 height 7
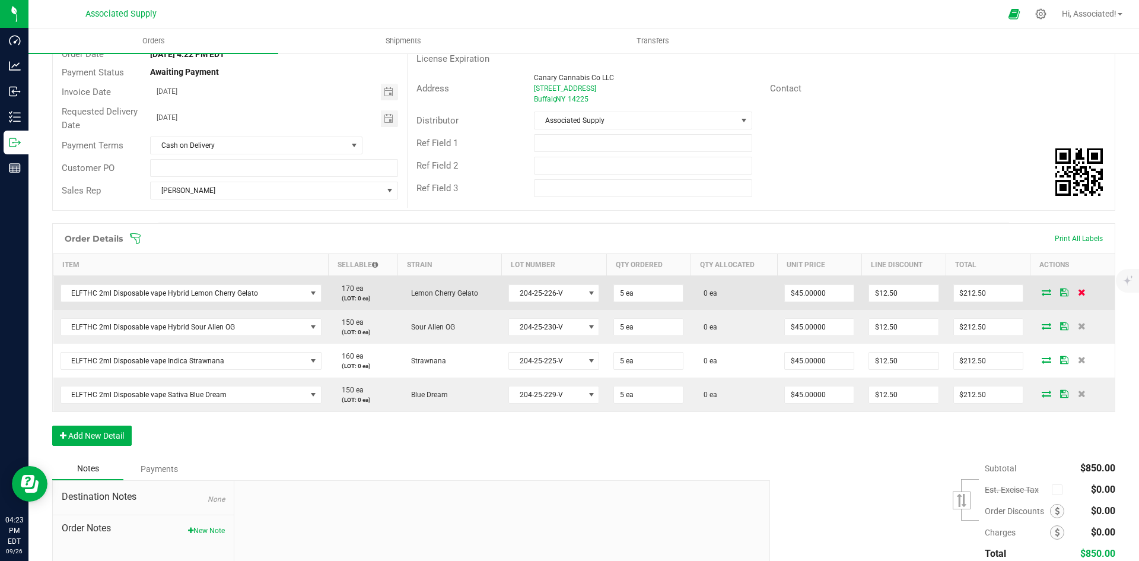
click at [1078, 293] on icon at bounding box center [1082, 291] width 8 height 7
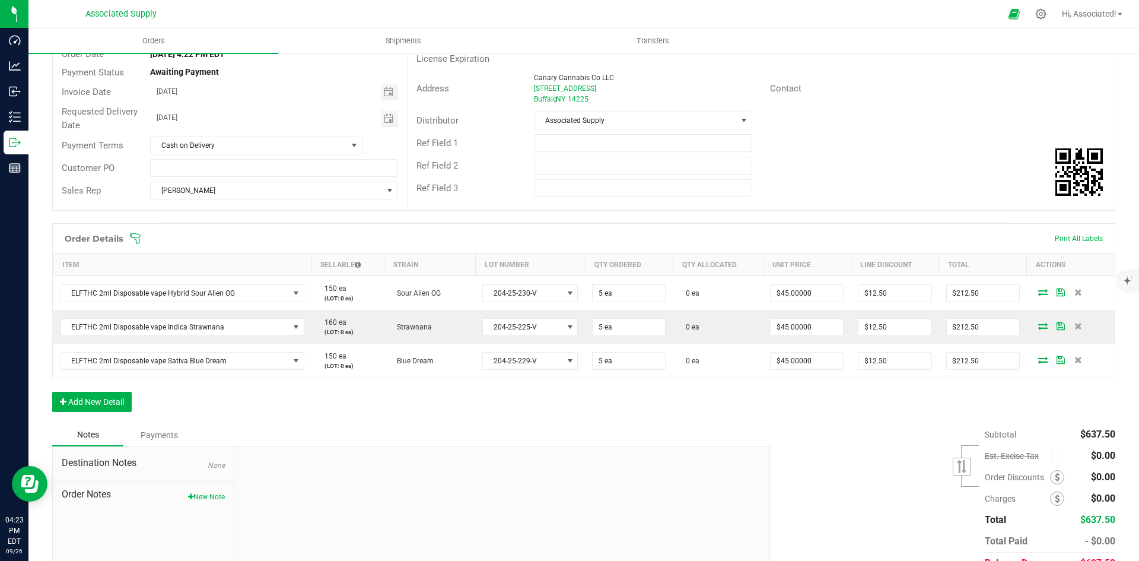
click at [825, 415] on div "Order Details Print All Labels Item Sellable Strain Lot Number Qty Ordered Qty …" at bounding box center [583, 323] width 1063 height 201
click at [748, 411] on div "Order Details Print All Labels Item Sellable Strain Lot Number Qty Ordered Qty …" at bounding box center [583, 323] width 1063 height 201
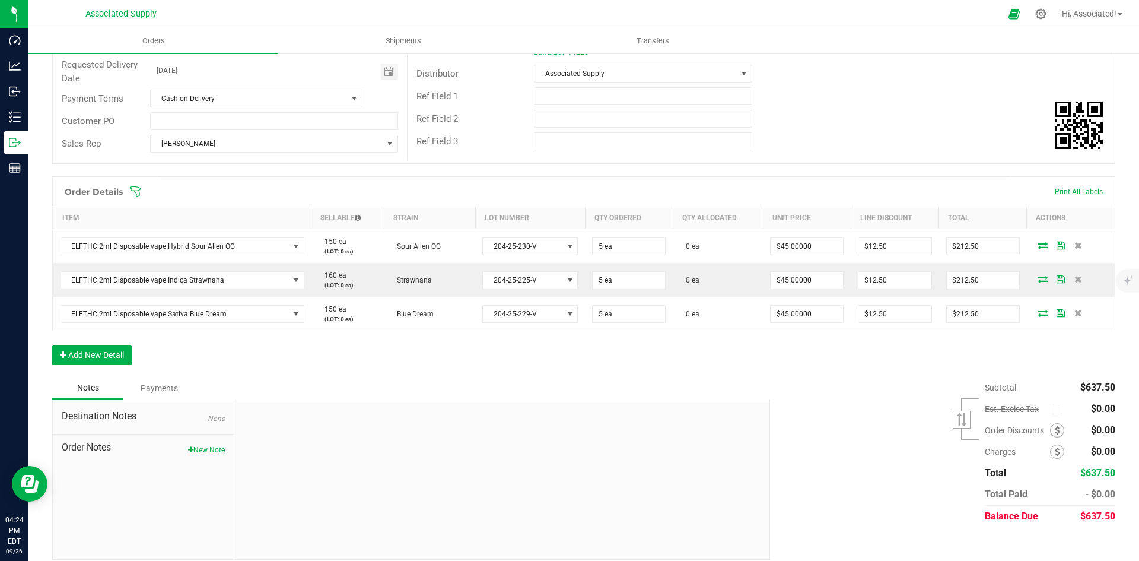
scroll to position [176, 0]
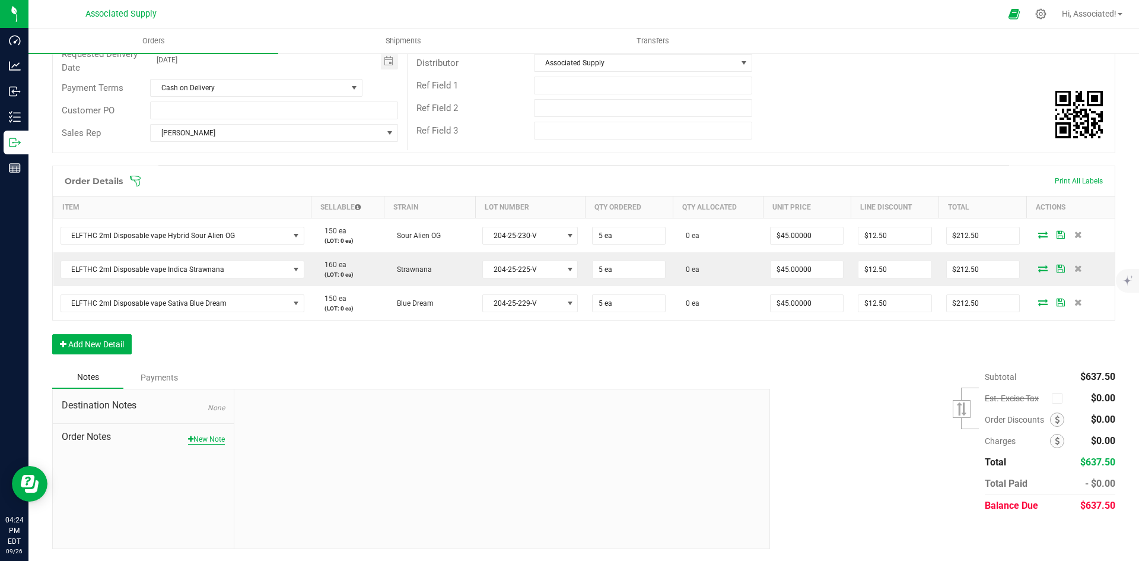
click at [195, 436] on button "New Note" at bounding box center [206, 439] width 37 height 11
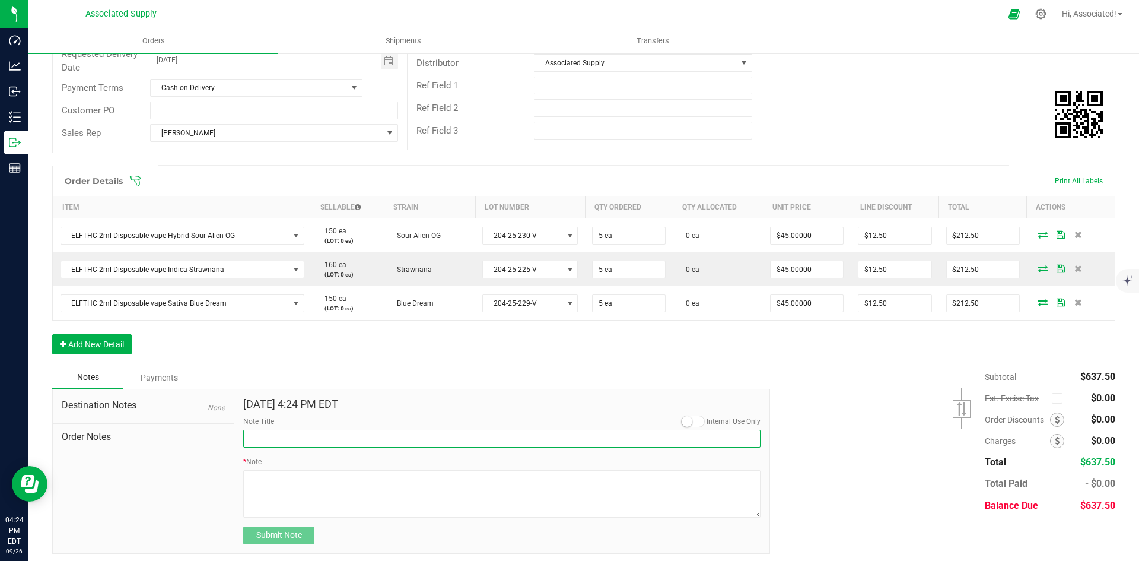
click at [346, 442] on input "Note Title" at bounding box center [501, 439] width 517 height 18
type input "NEW BANKING / WIRE INFO"
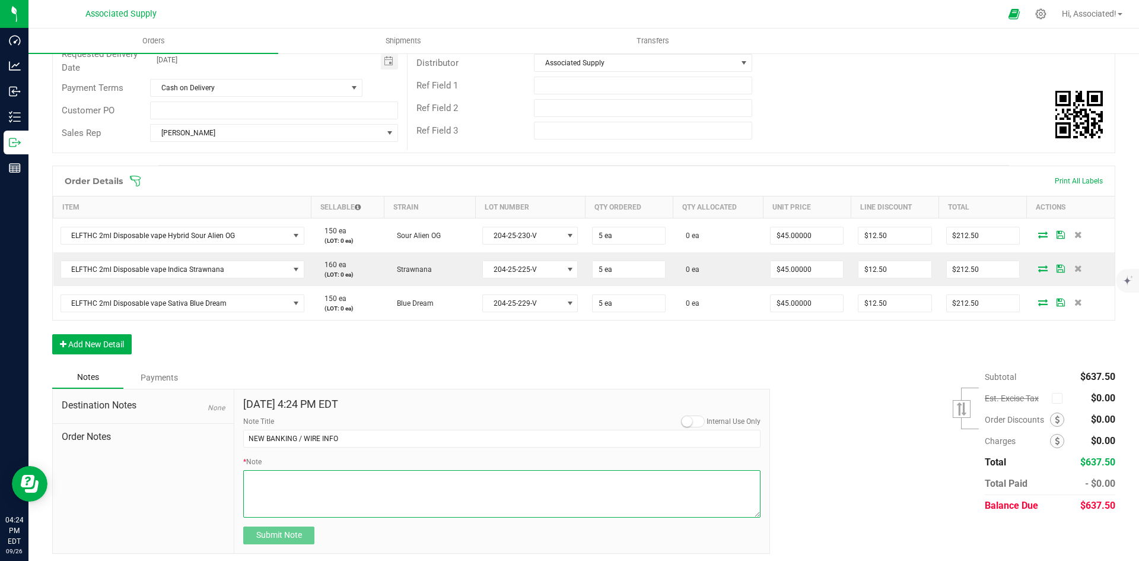
click at [291, 489] on textarea "* Note" at bounding box center [501, 493] width 517 height 47
paste textarea "Bank info for payment. Dime Community bank Routing # [US_BANK_ROUTING_MICR] Acc…"
type textarea "Bank info for payment. Dime Community bank Routing # [US_BANK_ROUTING_MICR] Acc…"
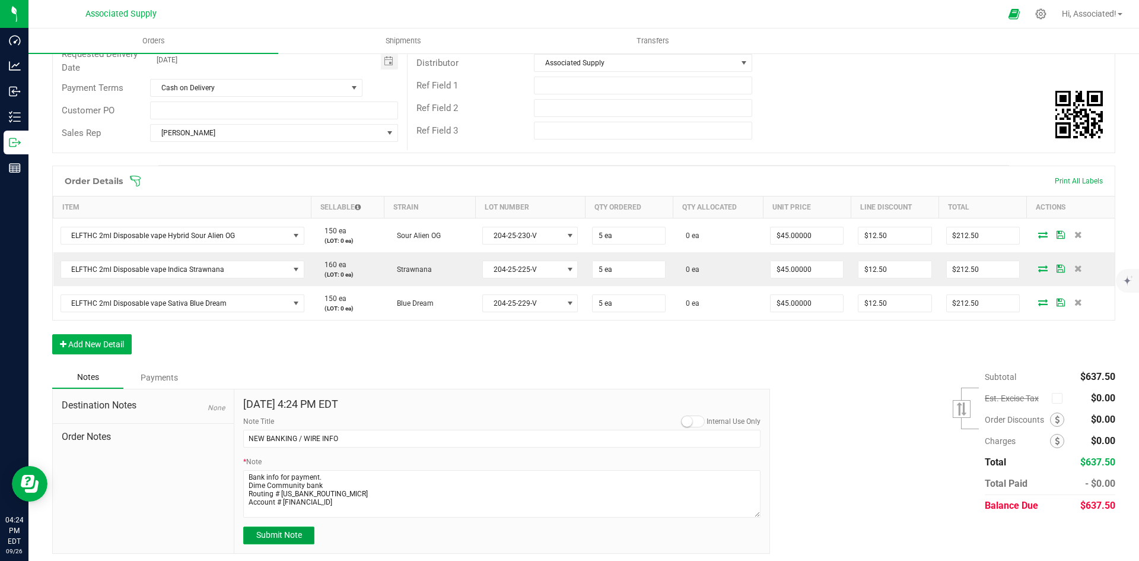
click at [290, 539] on span "Submit Note" at bounding box center [279, 534] width 46 height 9
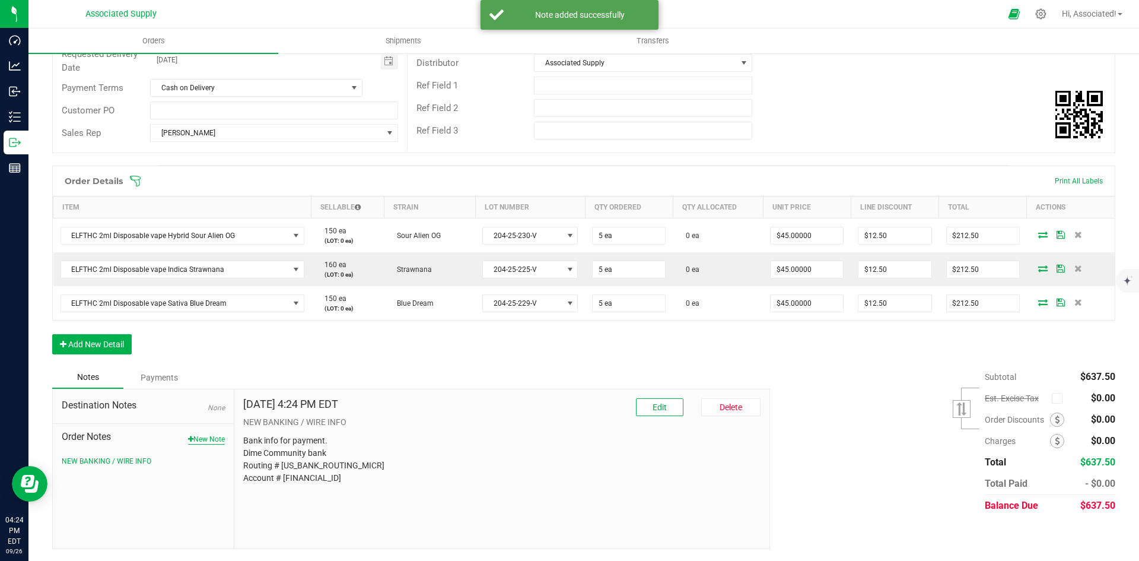
click at [206, 438] on button "New Note" at bounding box center [206, 439] width 37 height 11
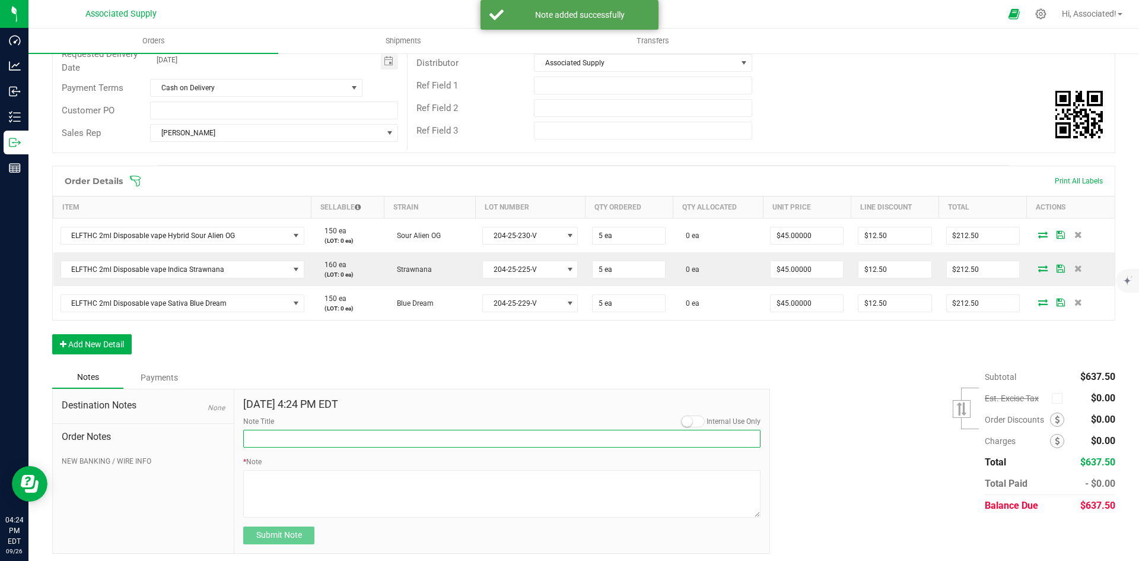
click at [274, 439] on input "Note Title" at bounding box center [501, 439] width 517 height 18
type input "Promotional Discount"
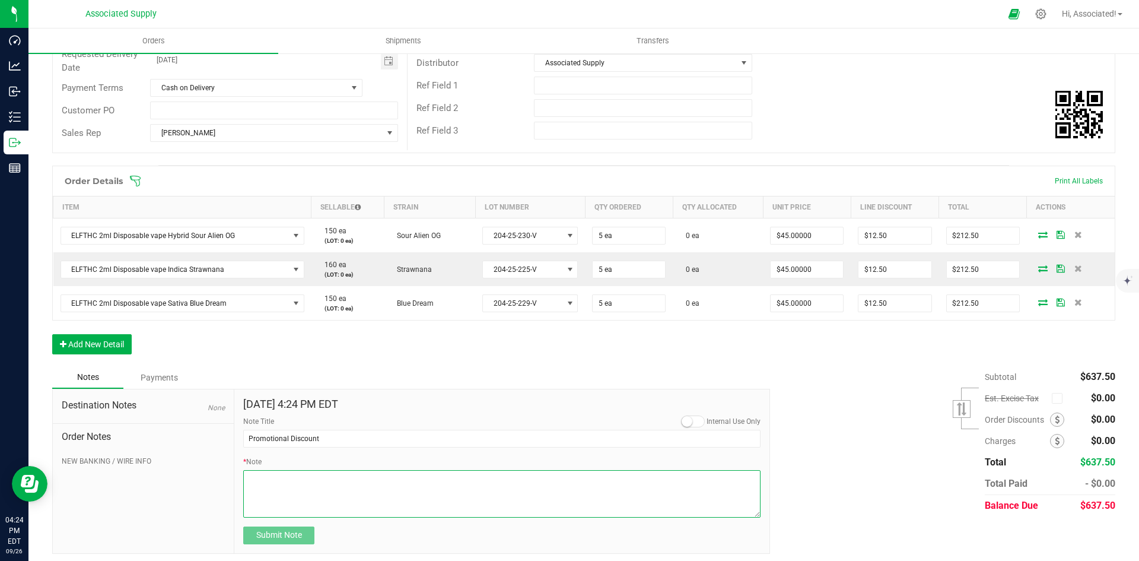
click at [272, 482] on textarea "* Note" at bounding box center [501, 493] width 517 height 47
paste textarea "COD discount is applied in each line item, unit price after discount comes out …"
type textarea "COD discount is applied in each line item, unit price after discount comes out …"
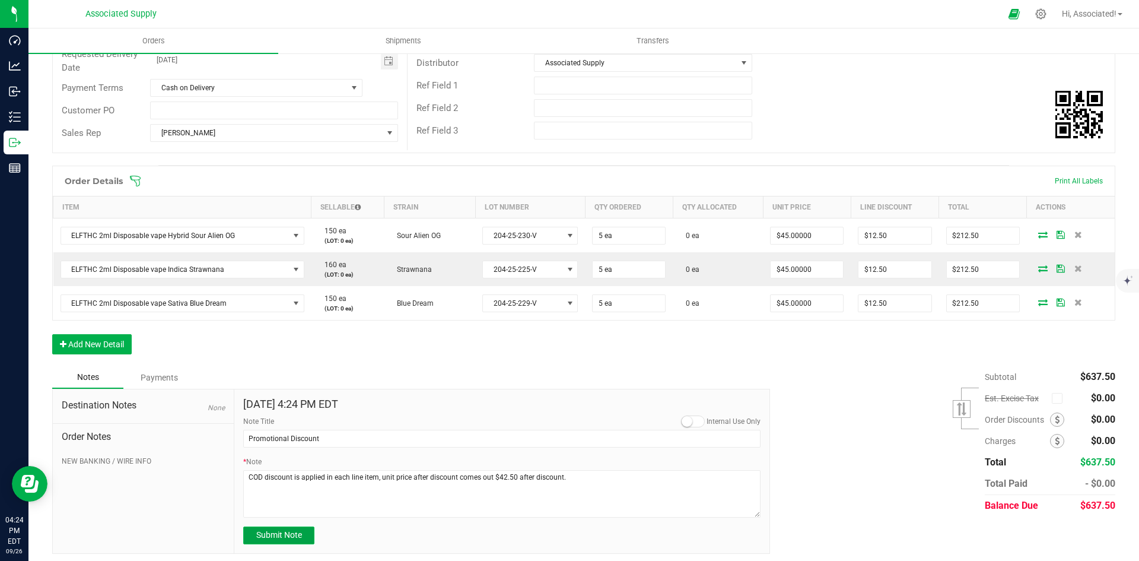
click at [289, 541] on button "Submit Note" at bounding box center [278, 535] width 71 height 18
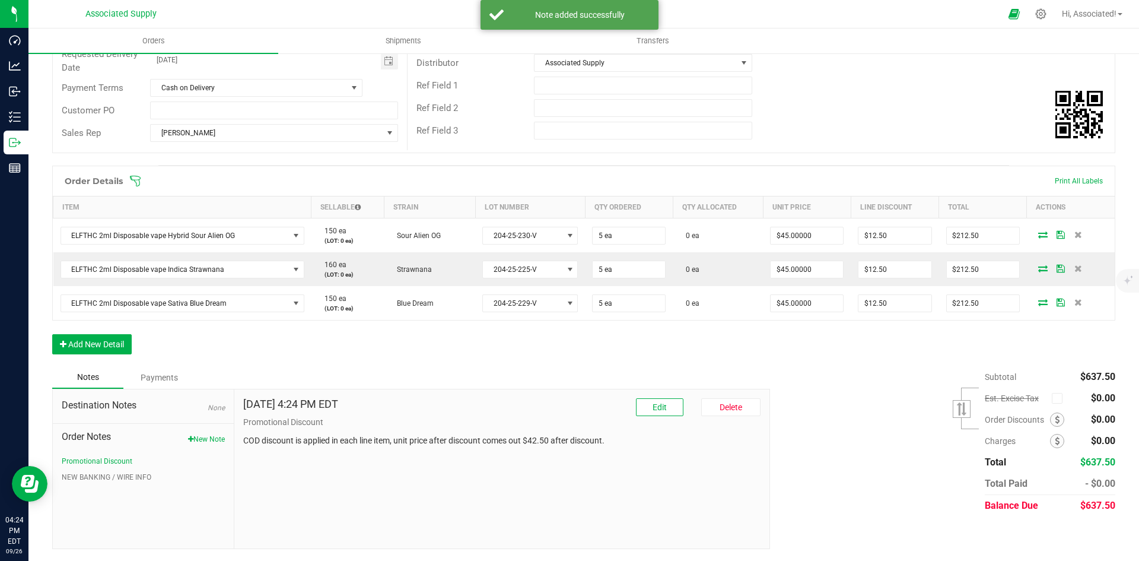
click at [369, 350] on div "Order Details Print All Labels Item Sellable Strain Lot Number Qty Ordered Qty …" at bounding box center [583, 266] width 1063 height 201
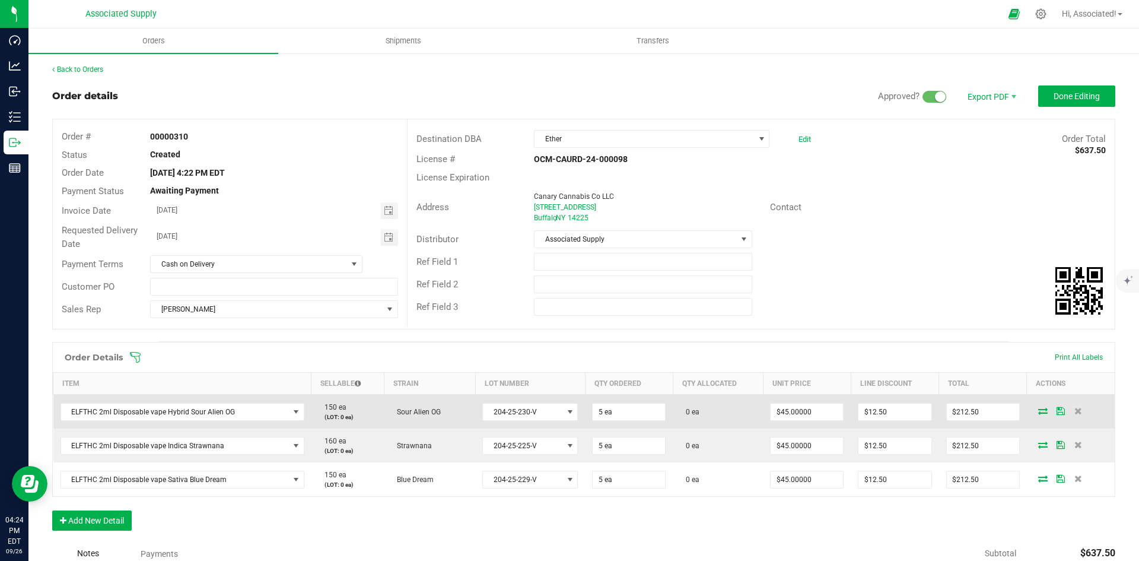
click at [1038, 412] on icon at bounding box center [1042, 410] width 9 height 7
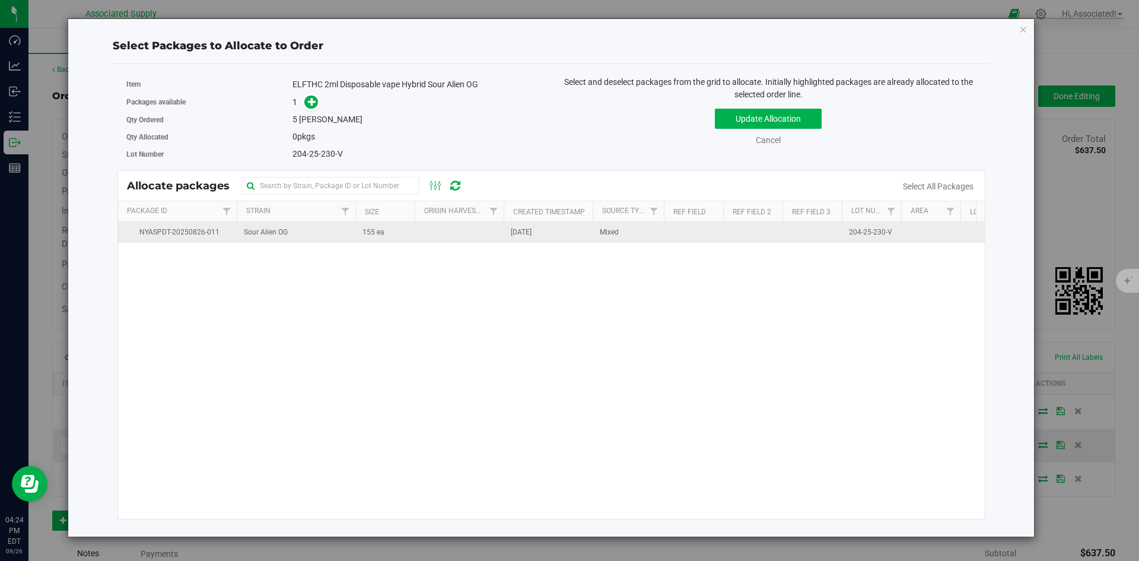
click at [420, 235] on td at bounding box center [459, 232] width 89 height 21
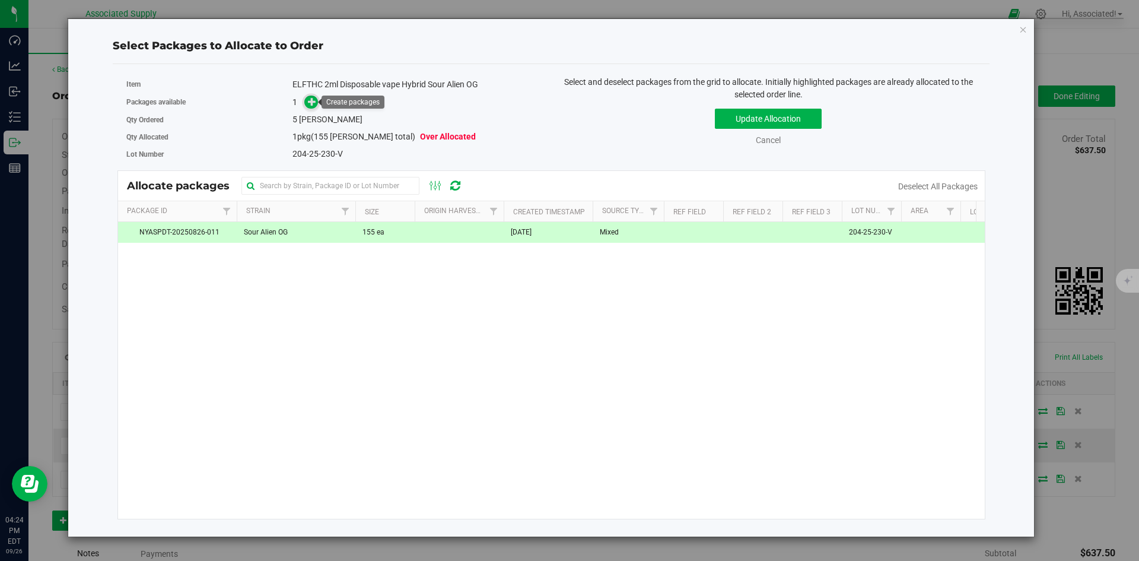
click at [313, 98] on icon at bounding box center [312, 101] width 8 height 8
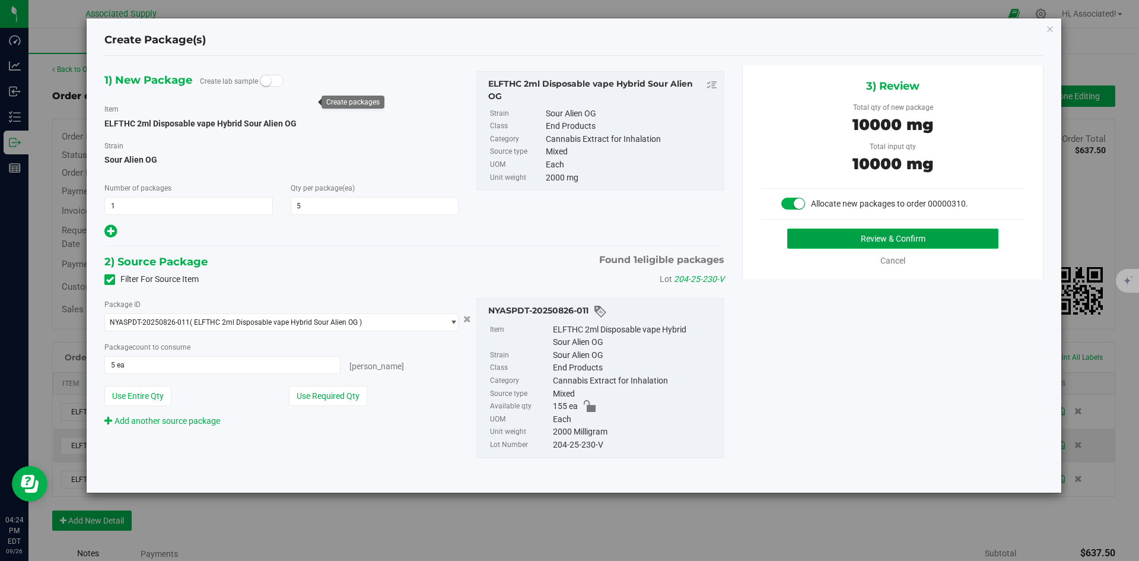
click at [849, 237] on button "Review & Confirm" at bounding box center [892, 238] width 211 height 20
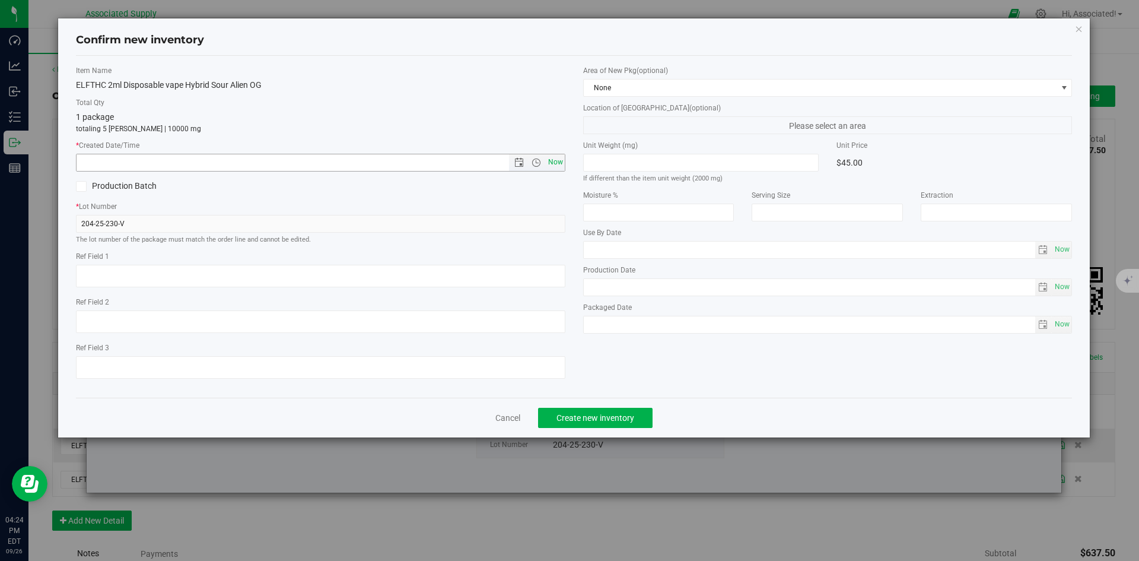
click at [553, 166] on span "Now" at bounding box center [555, 162] width 20 height 17
type input "9/26/2025 4:24 PM"
click at [601, 417] on span "Create new inventory" at bounding box center [596, 417] width 78 height 9
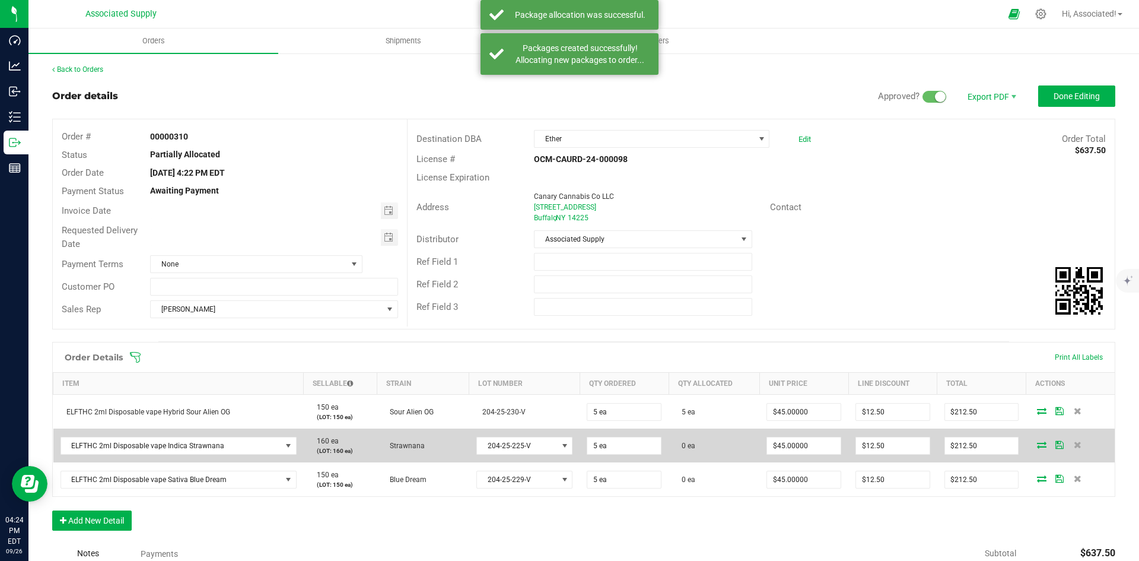
click at [1037, 442] on icon at bounding box center [1041, 444] width 9 height 7
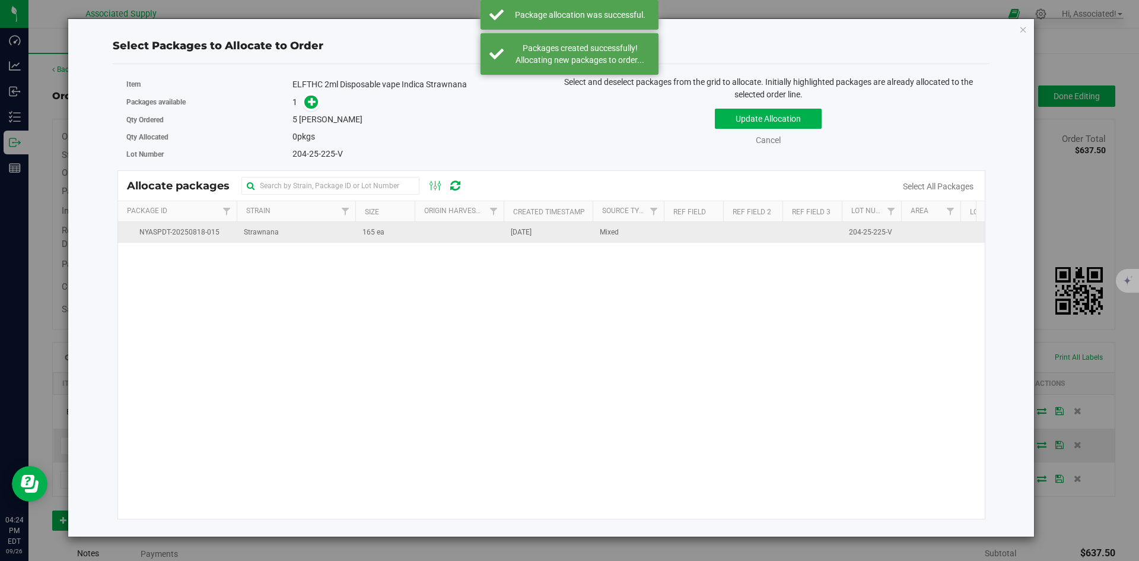
click at [423, 239] on td at bounding box center [459, 232] width 89 height 21
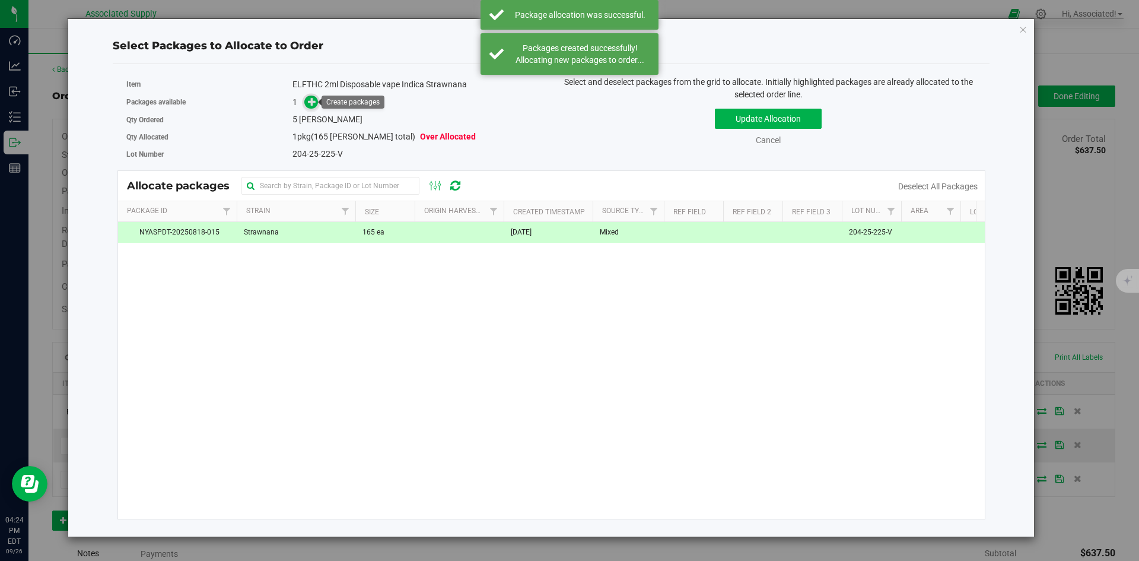
click at [309, 102] on icon at bounding box center [312, 101] width 8 height 8
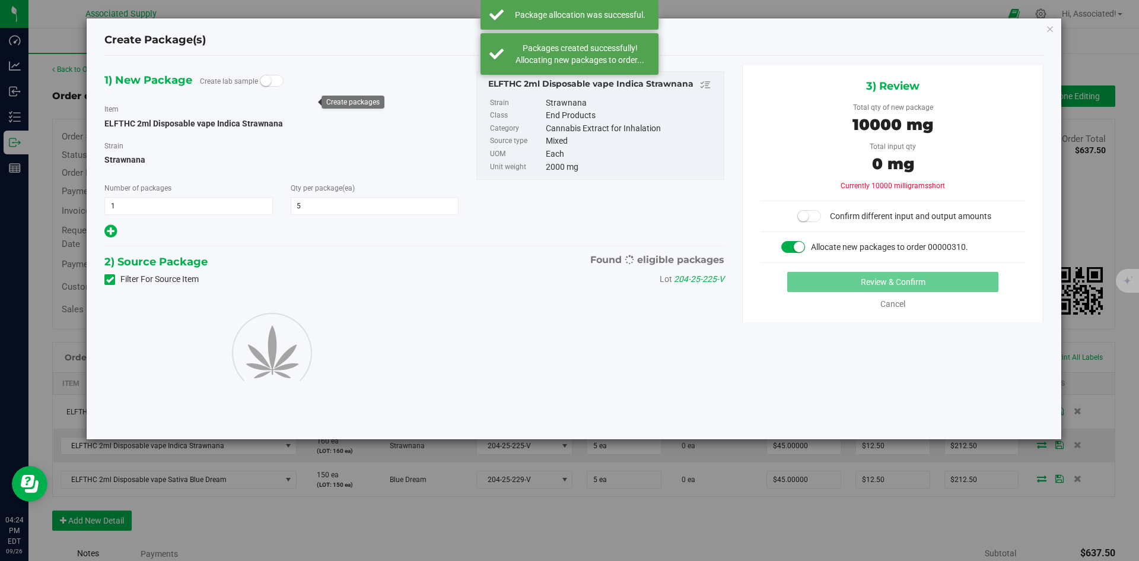
type input "5"
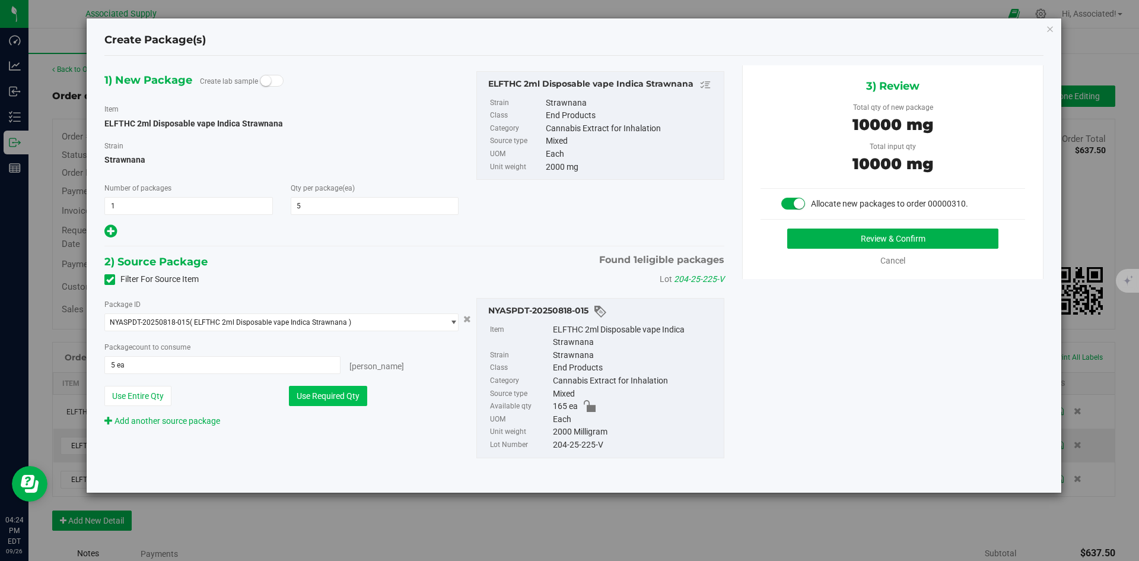
click at [349, 393] on button "Use Required Qty" at bounding box center [328, 396] width 78 height 20
click at [850, 237] on button "Review & Confirm" at bounding box center [892, 238] width 211 height 20
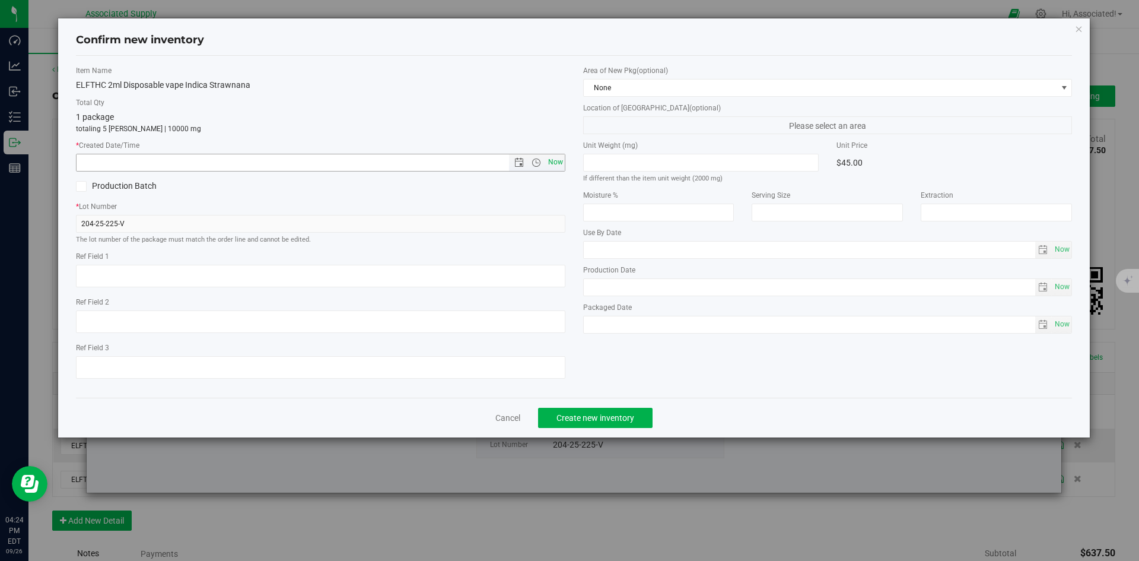
click at [561, 163] on span "Now" at bounding box center [555, 162] width 20 height 17
type input "9/26/2025 4:24 PM"
click at [609, 423] on button "Create new inventory" at bounding box center [595, 418] width 115 height 20
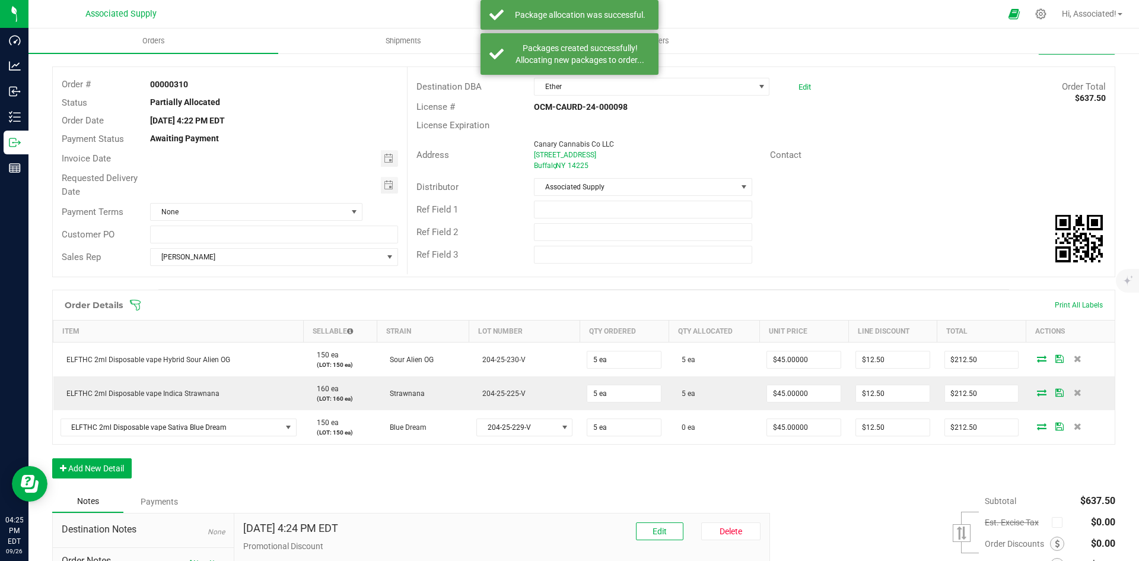
scroll to position [59, 0]
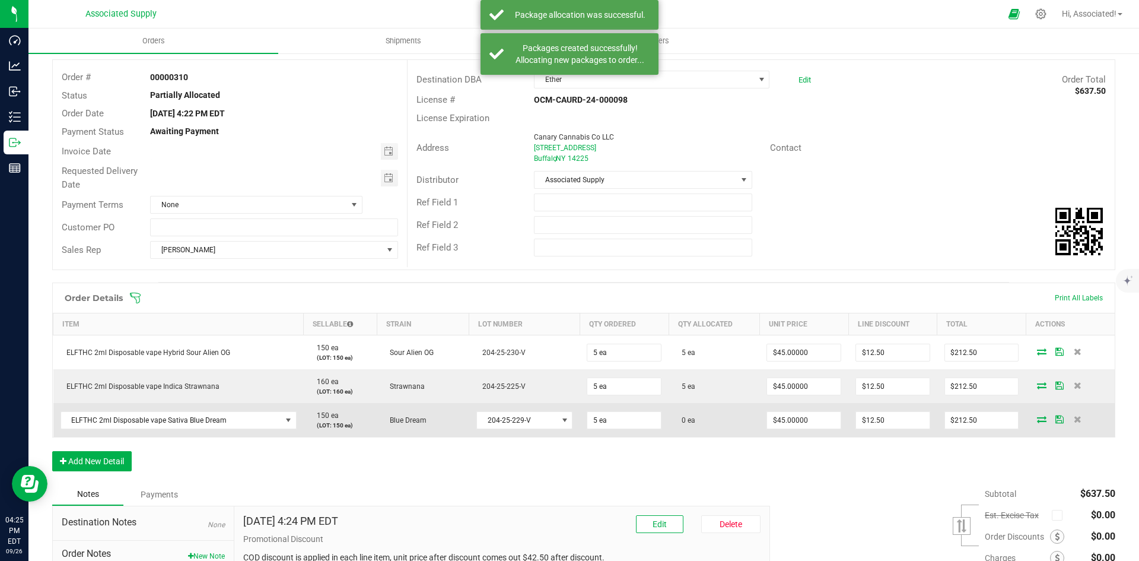
click at [1037, 421] on icon at bounding box center [1041, 418] width 9 height 7
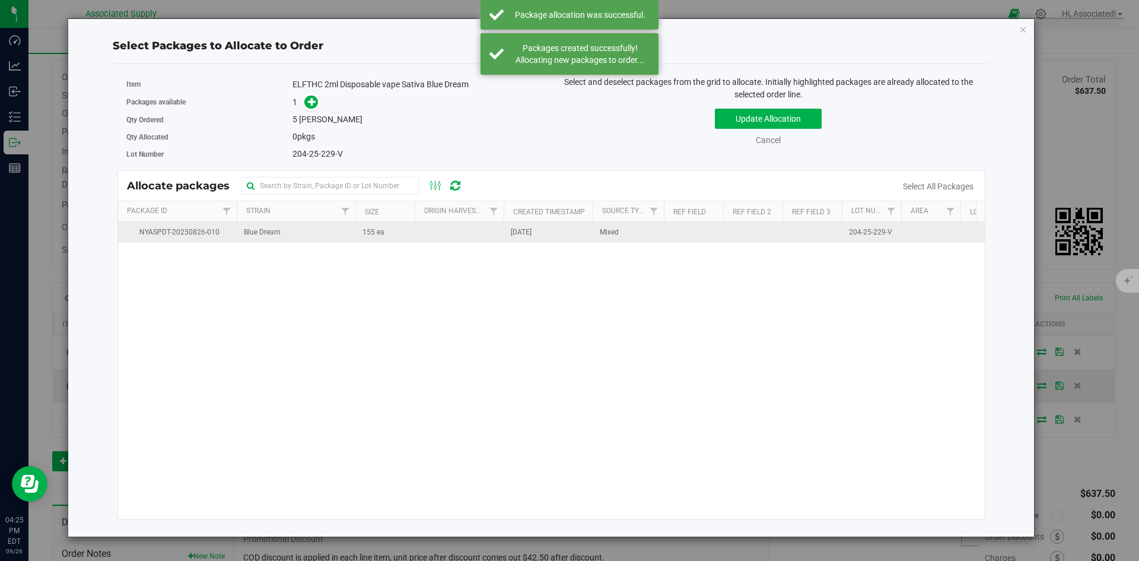
click at [406, 236] on td "155 ea" at bounding box center [384, 232] width 59 height 21
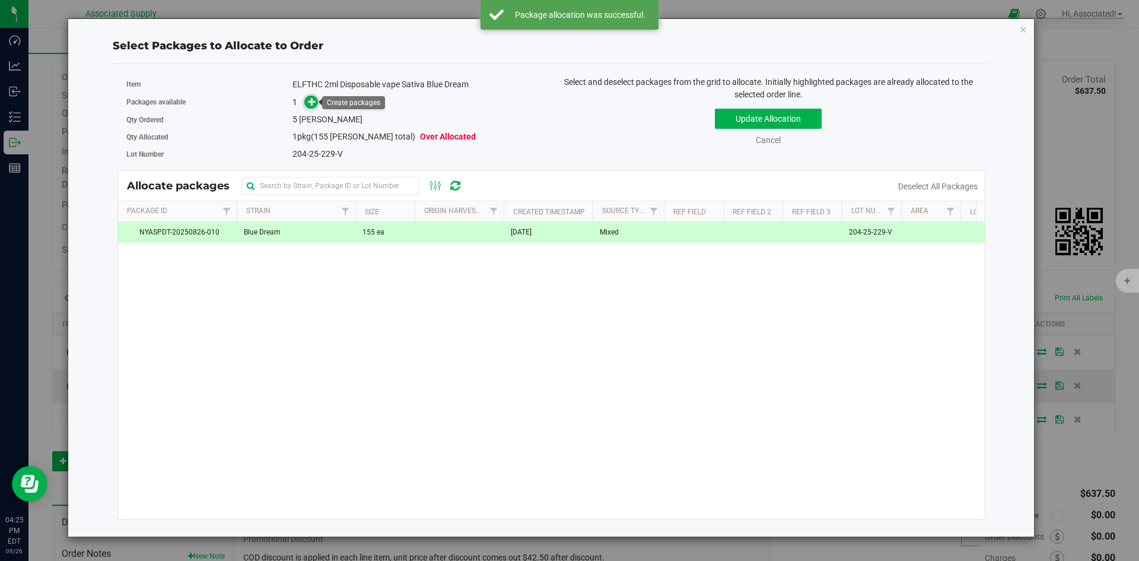
click at [312, 99] on icon at bounding box center [312, 101] width 8 height 8
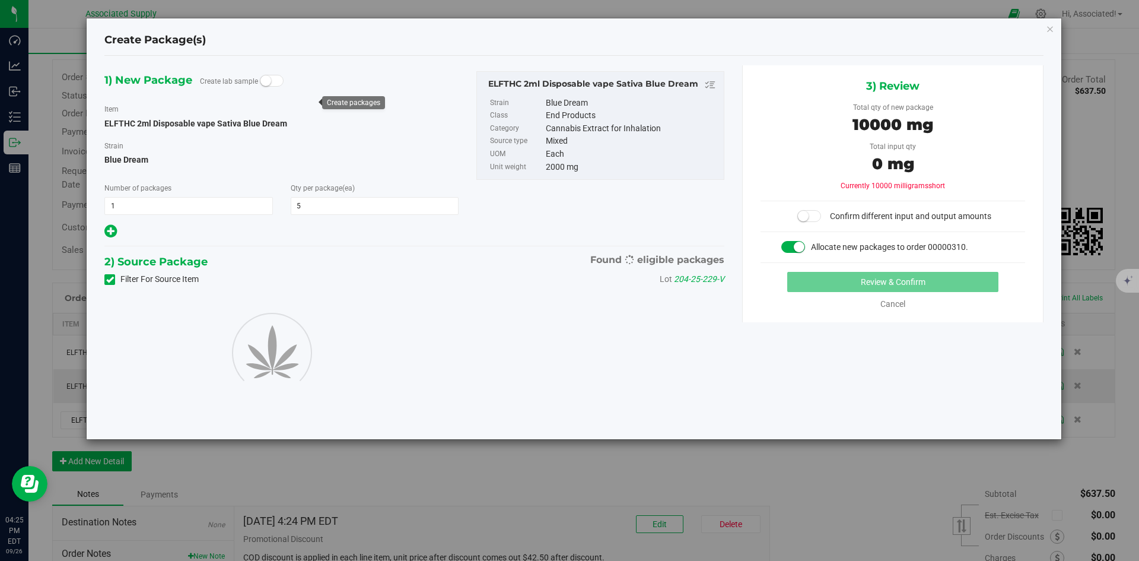
type input "5"
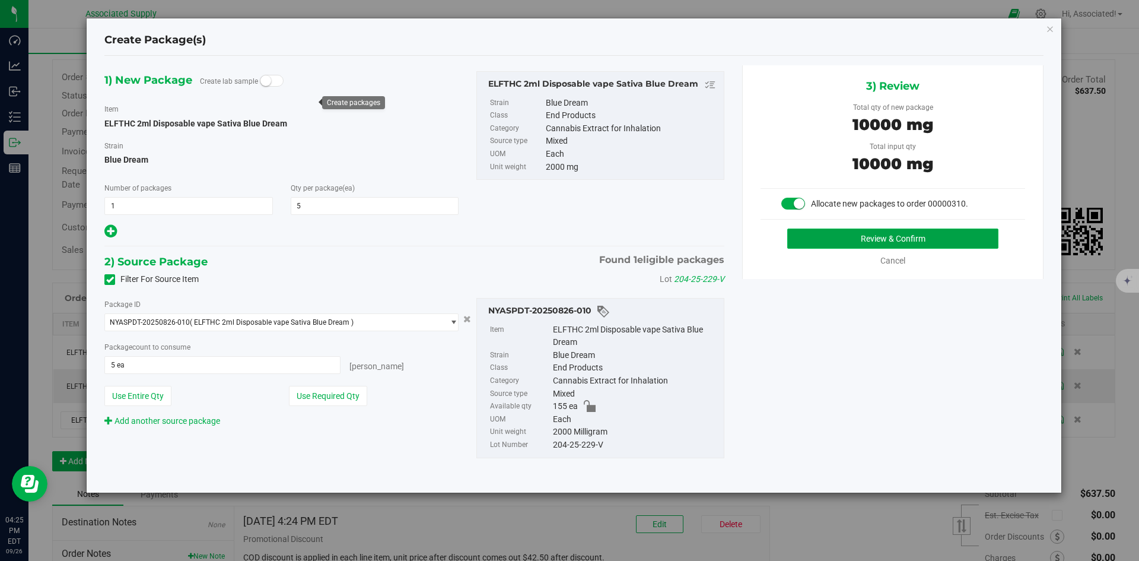
click at [847, 240] on button "Review & Confirm" at bounding box center [892, 238] width 211 height 20
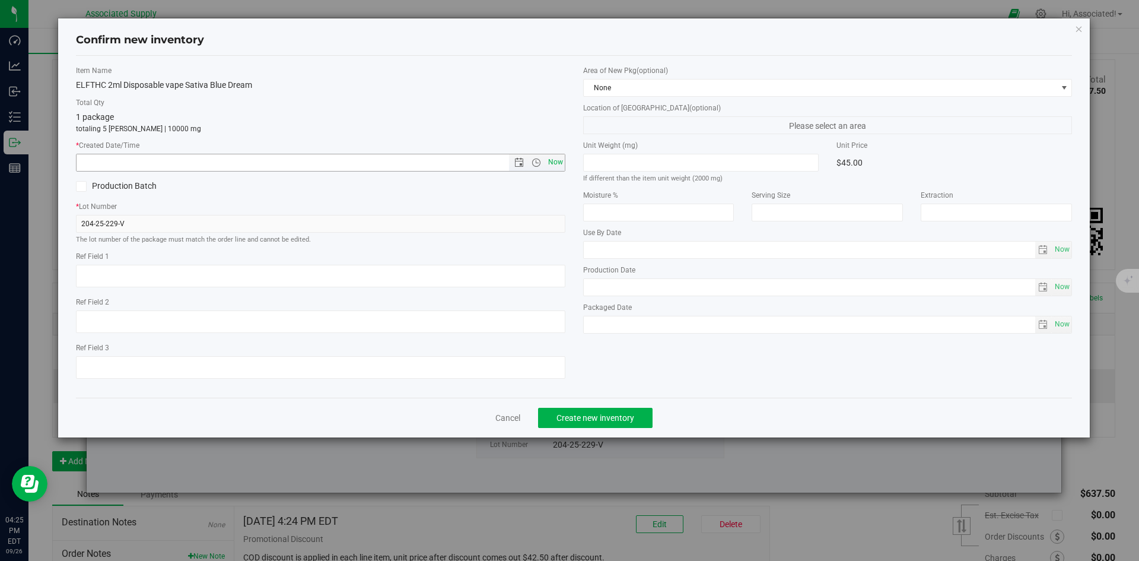
click at [558, 166] on span "Now" at bounding box center [555, 162] width 20 height 17
type input "9/26/2025 4:25 PM"
click at [595, 425] on button "Create new inventory" at bounding box center [595, 418] width 115 height 20
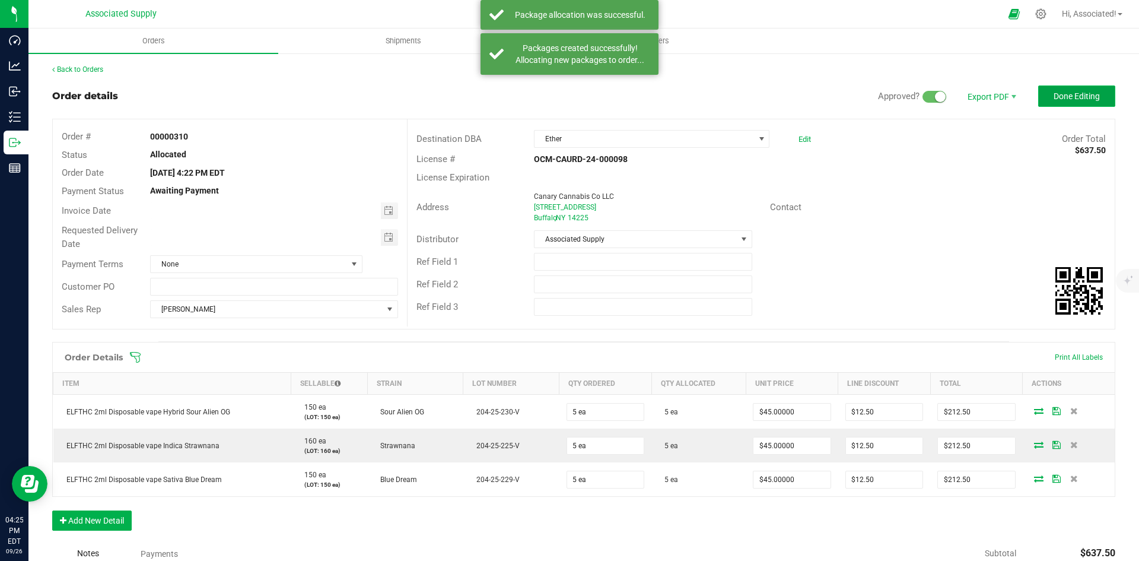
click at [1068, 96] on span "Done Editing" at bounding box center [1077, 95] width 46 height 9
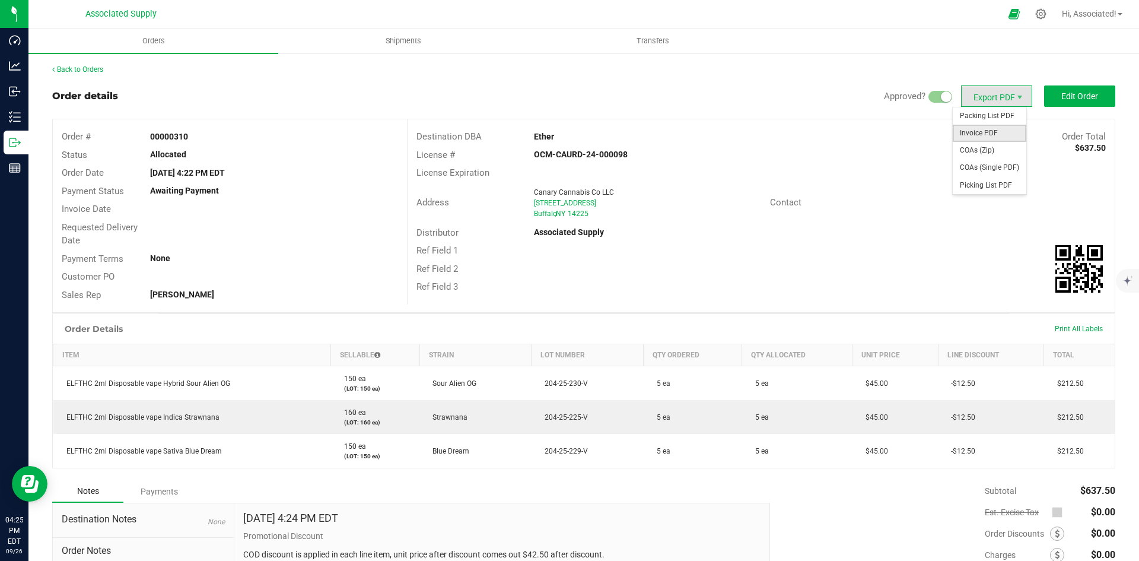
click at [980, 131] on span "Invoice PDF" at bounding box center [990, 133] width 74 height 17
click at [75, 68] on link "Back to Orders" at bounding box center [77, 69] width 51 height 8
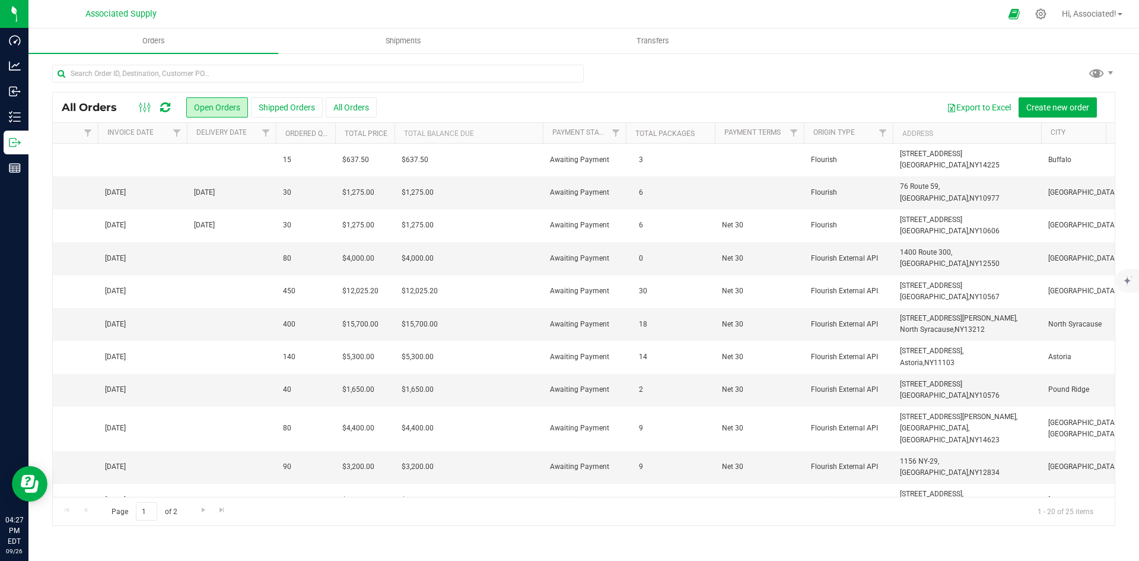
scroll to position [0, 1025]
drag, startPoint x: 973, startPoint y: 263, endPoint x: 897, endPoint y: 251, distance: 77.6
click at [897, 251] on td "1400 Route 300, Newburgh, NY 12550" at bounding box center [965, 258] width 148 height 33
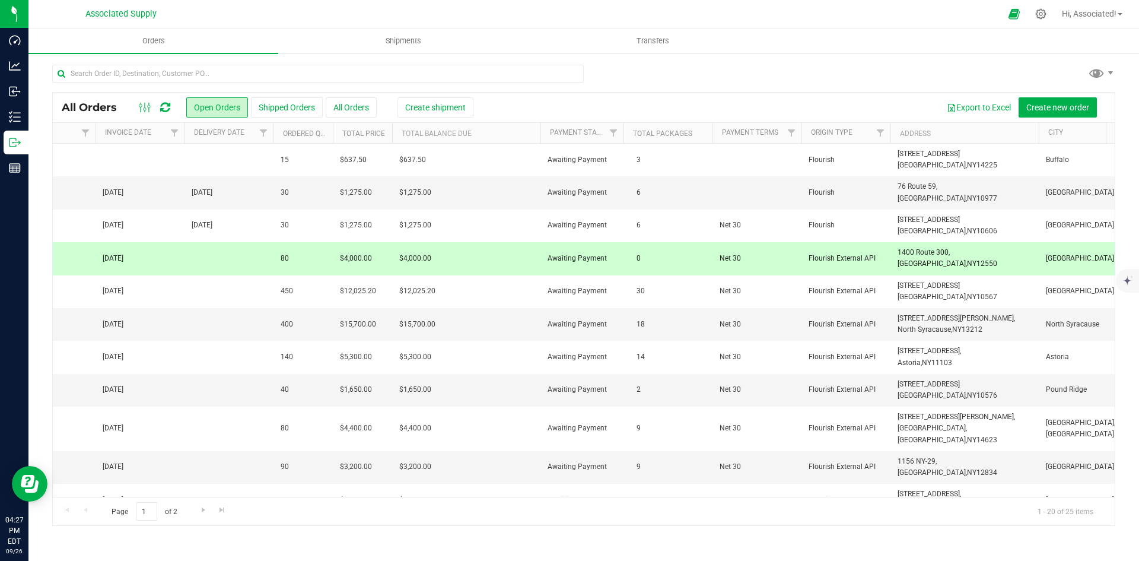
copy span "1400 Route 300, Newburgh, NY 12550"
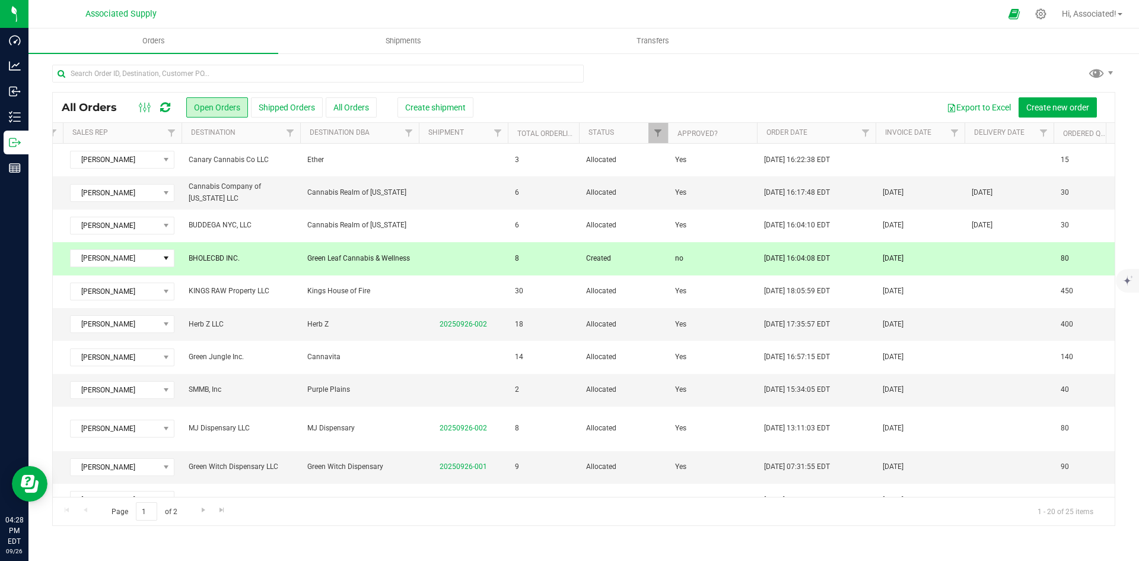
scroll to position [0, 0]
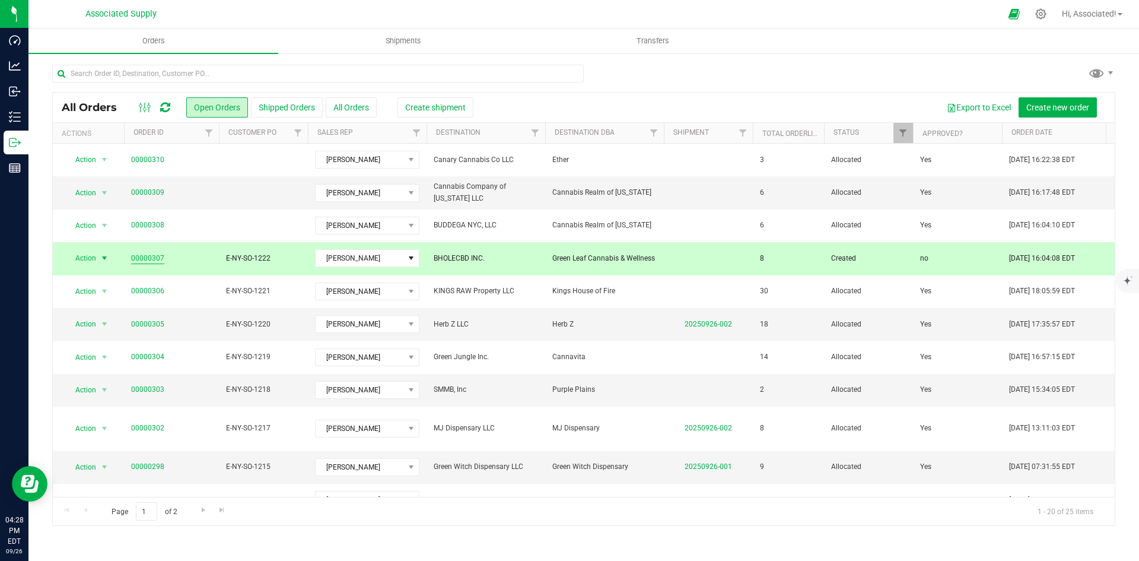
click at [148, 258] on link "00000307" at bounding box center [147, 258] width 33 height 11
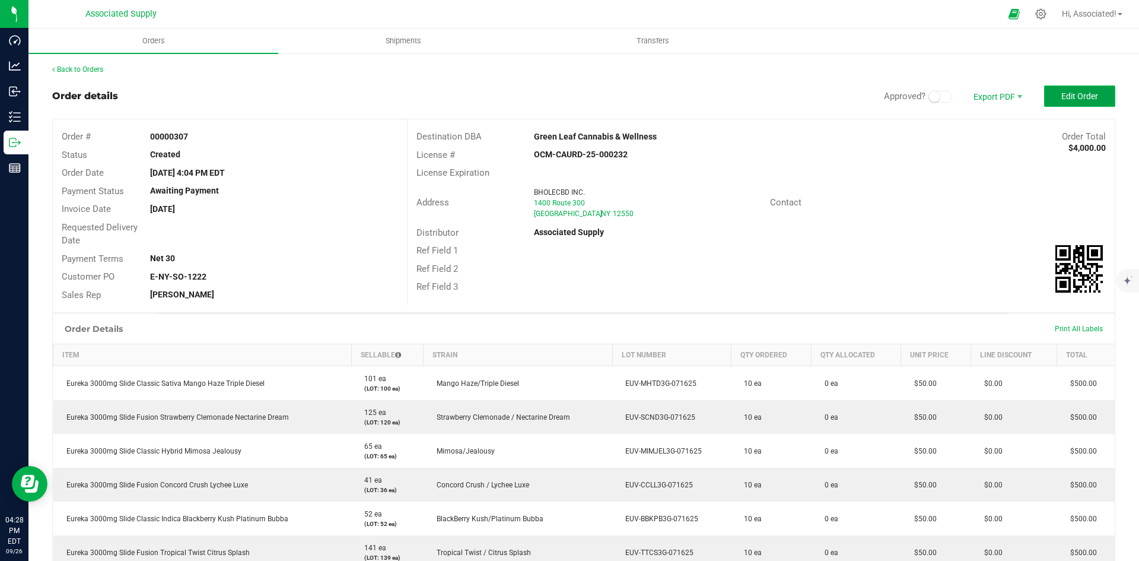
click at [1069, 88] on button "Edit Order" at bounding box center [1079, 95] width 71 height 21
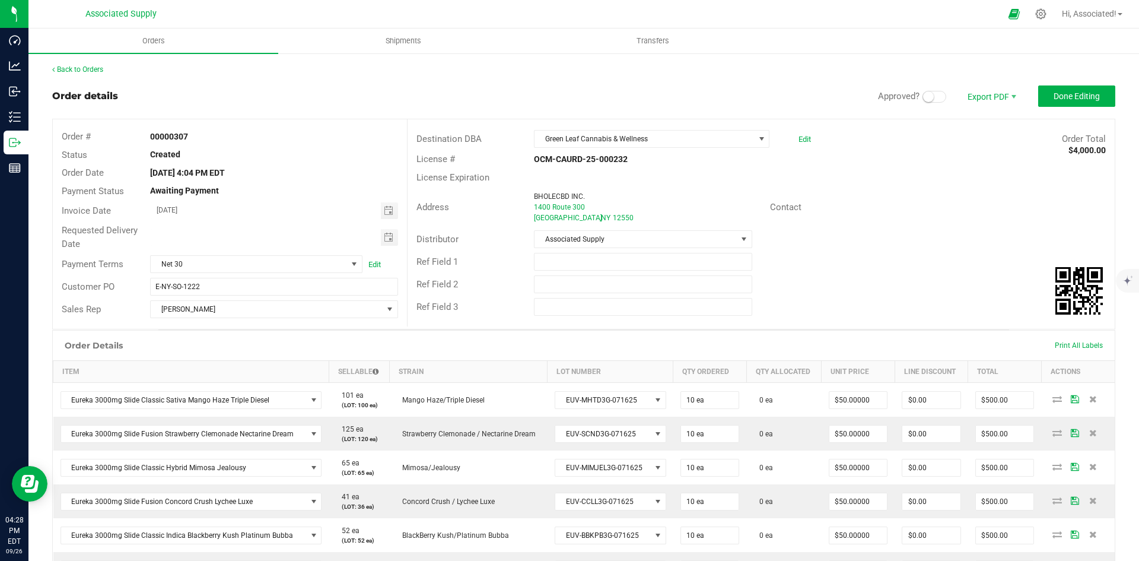
click at [929, 91] on span at bounding box center [935, 97] width 24 height 12
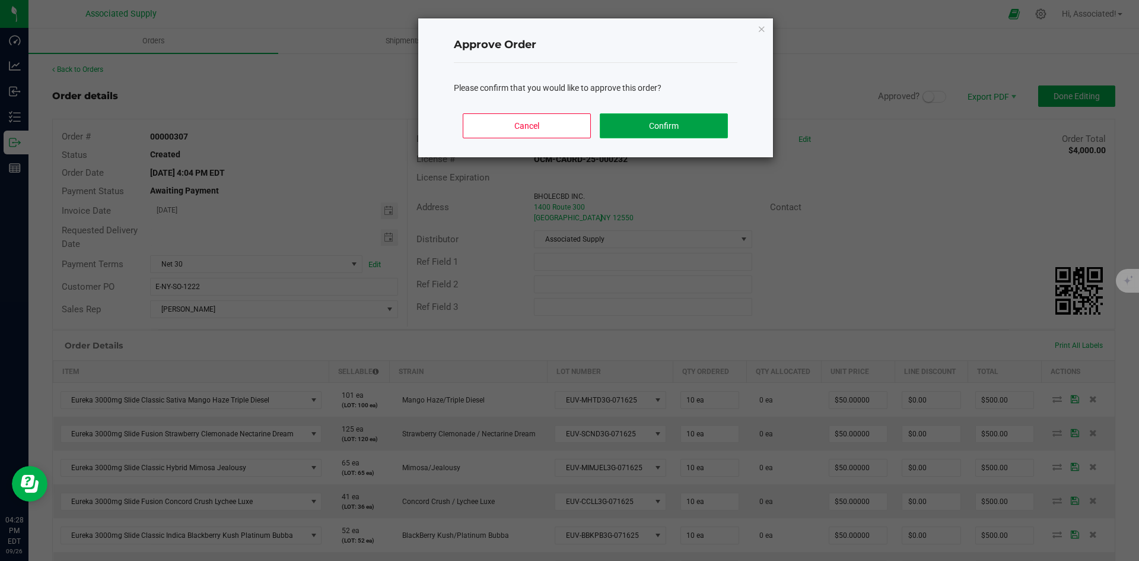
click at [656, 122] on button "Confirm" at bounding box center [664, 125] width 128 height 25
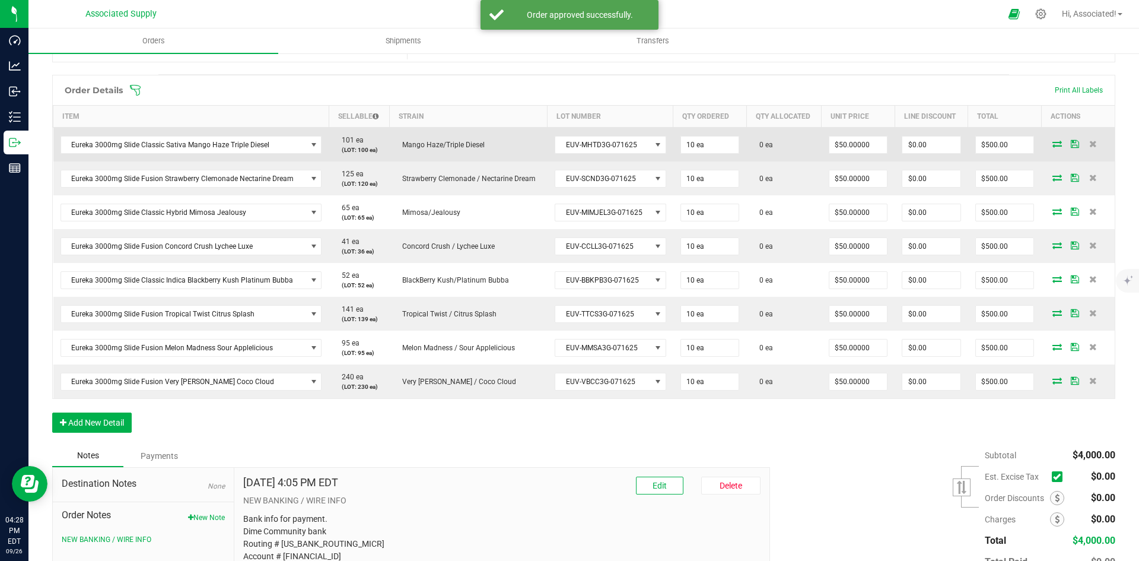
scroll to position [227, 0]
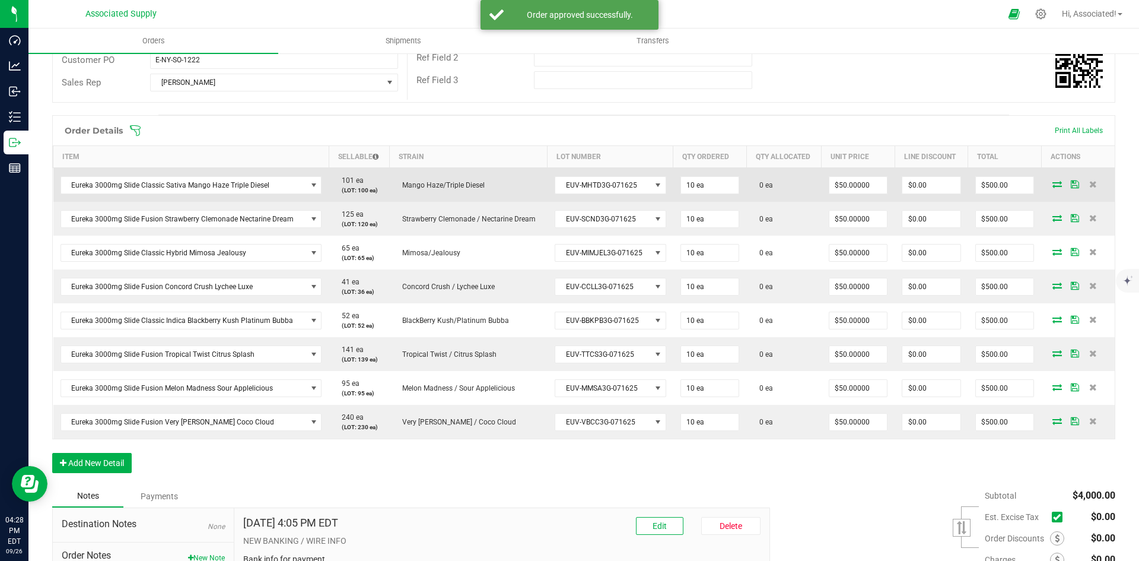
click at [1053, 183] on icon at bounding box center [1057, 183] width 9 height 7
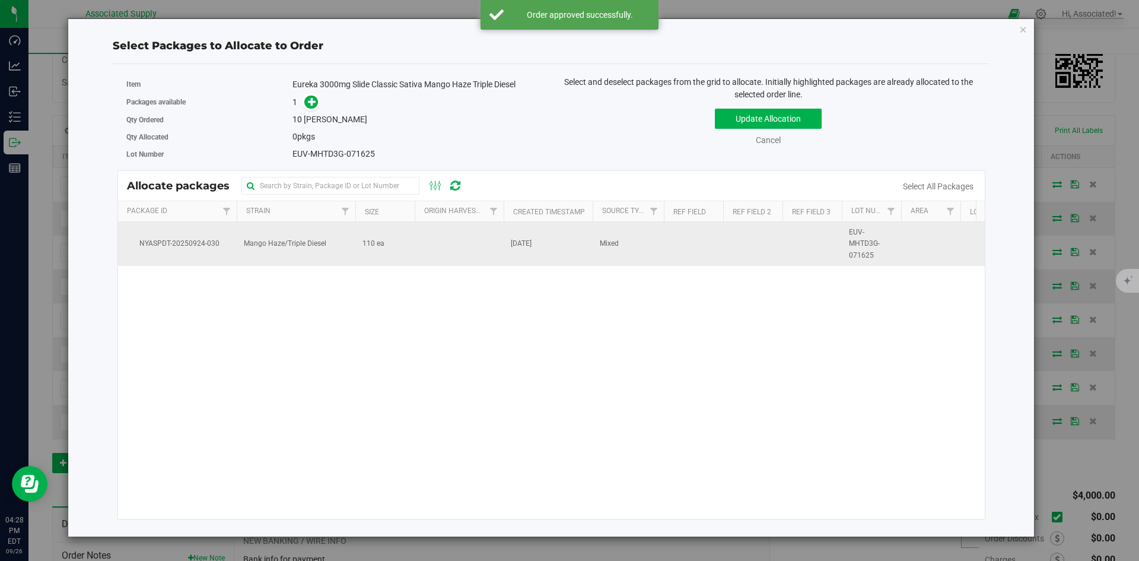
click at [381, 247] on span "110 ea" at bounding box center [374, 243] width 22 height 11
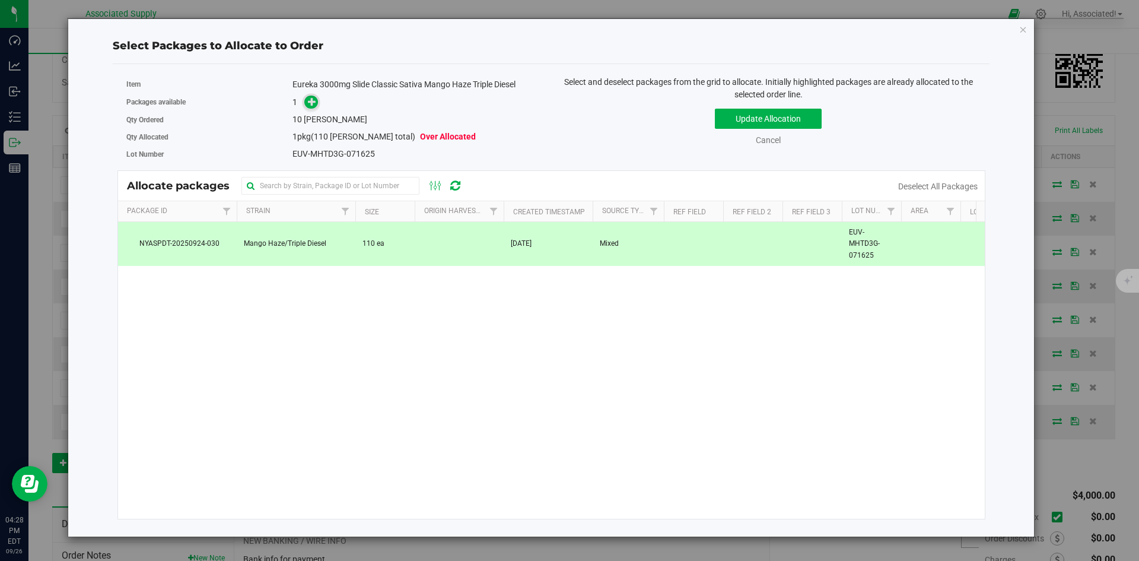
click at [312, 108] on span at bounding box center [311, 103] width 14 height 14
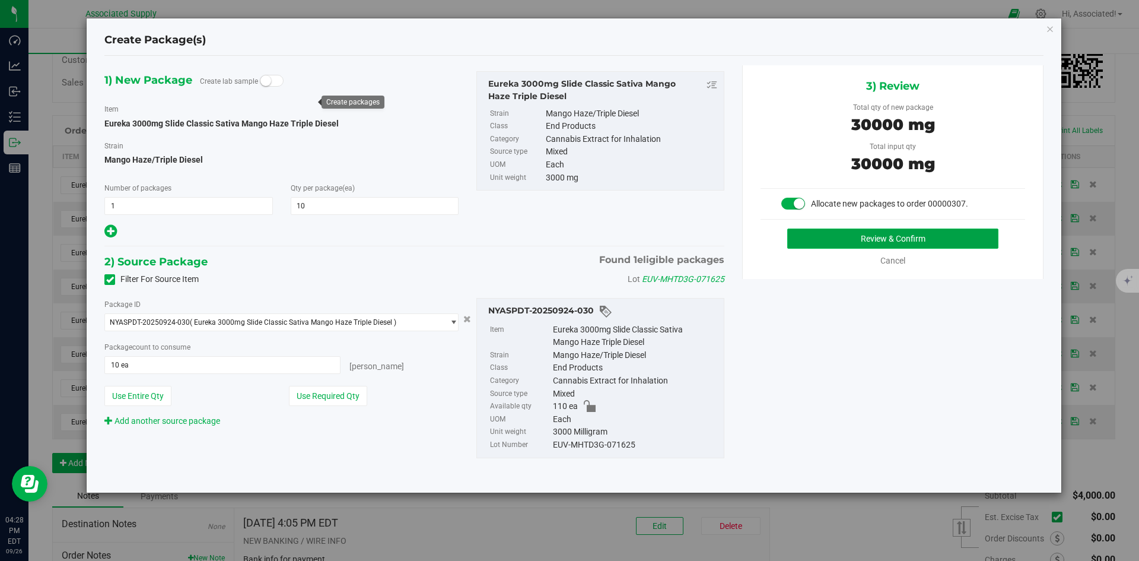
click at [875, 240] on button "Review & Confirm" at bounding box center [892, 238] width 211 height 20
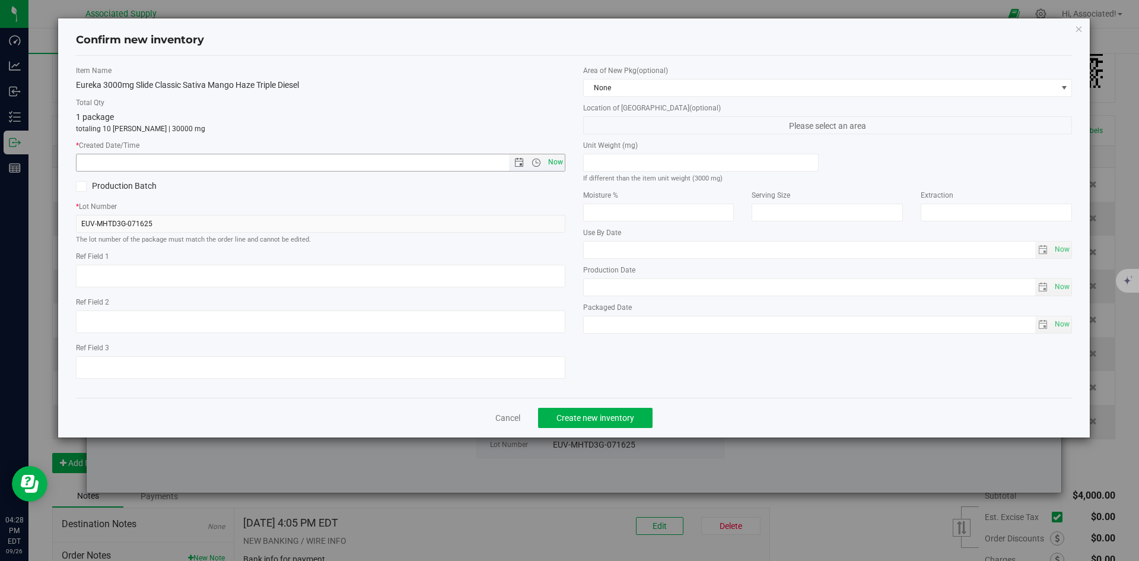
click at [554, 165] on span "Now" at bounding box center [555, 162] width 20 height 17
type input "9/26/2025 4:28 PM"
click at [599, 415] on span "Create new inventory" at bounding box center [596, 417] width 78 height 9
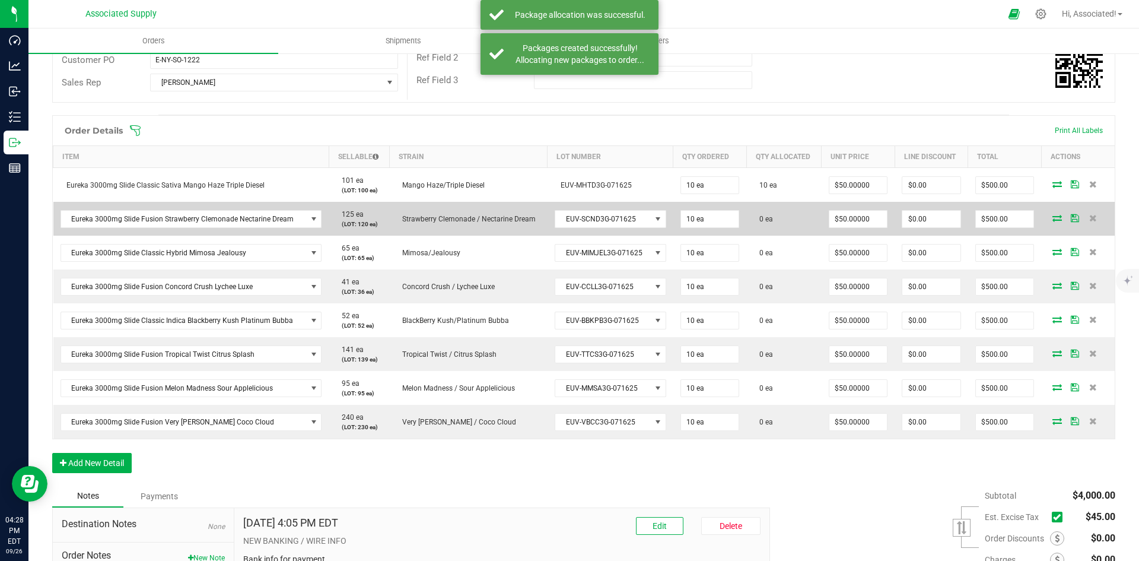
click at [1049, 218] on span at bounding box center [1058, 217] width 18 height 7
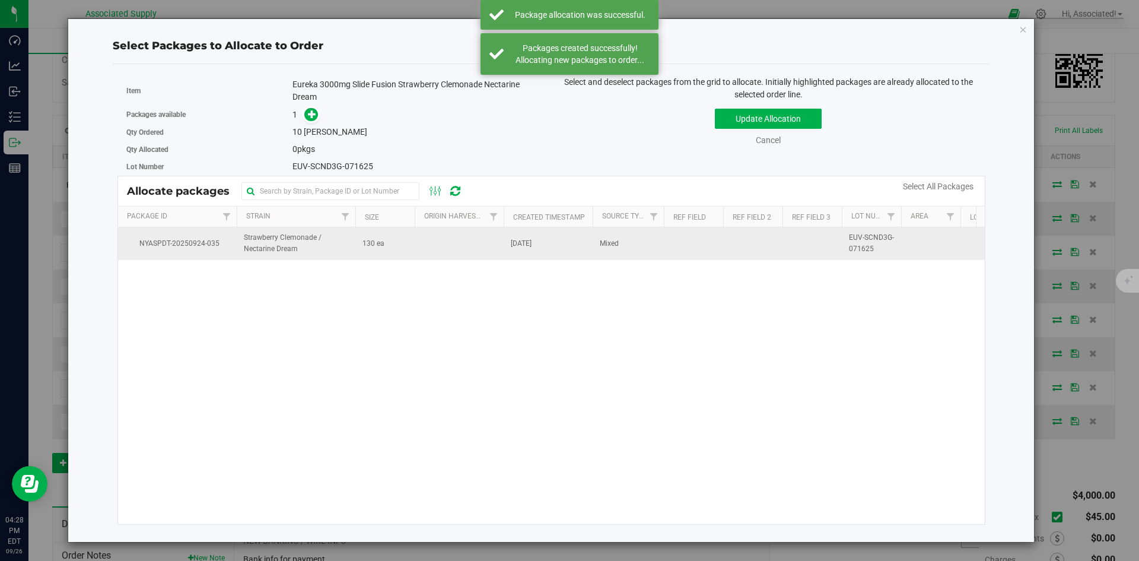
click at [405, 250] on td "130 ea" at bounding box center [384, 243] width 59 height 32
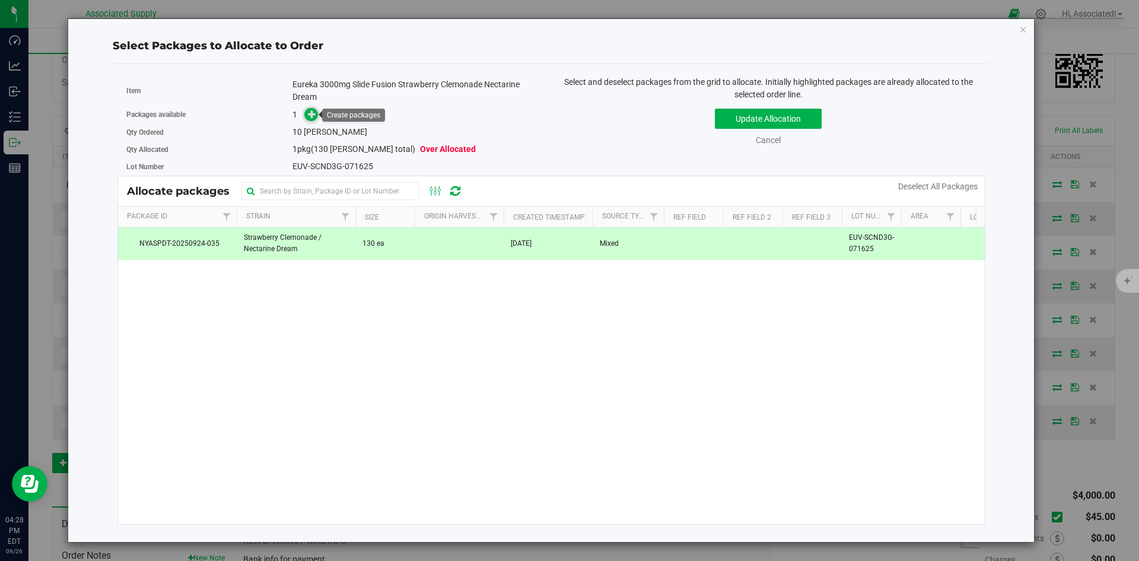
click at [310, 113] on icon at bounding box center [312, 114] width 8 height 8
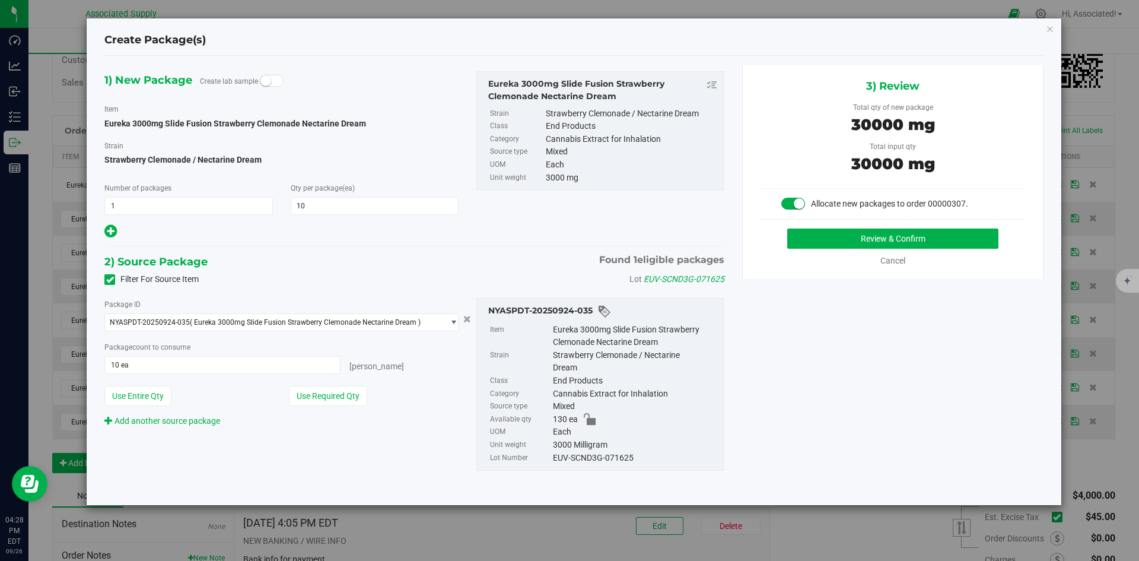
click at [804, 249] on div "Review & Confirm Cancel" at bounding box center [893, 247] width 265 height 39
click at [806, 246] on button "Review & Confirm" at bounding box center [892, 238] width 211 height 20
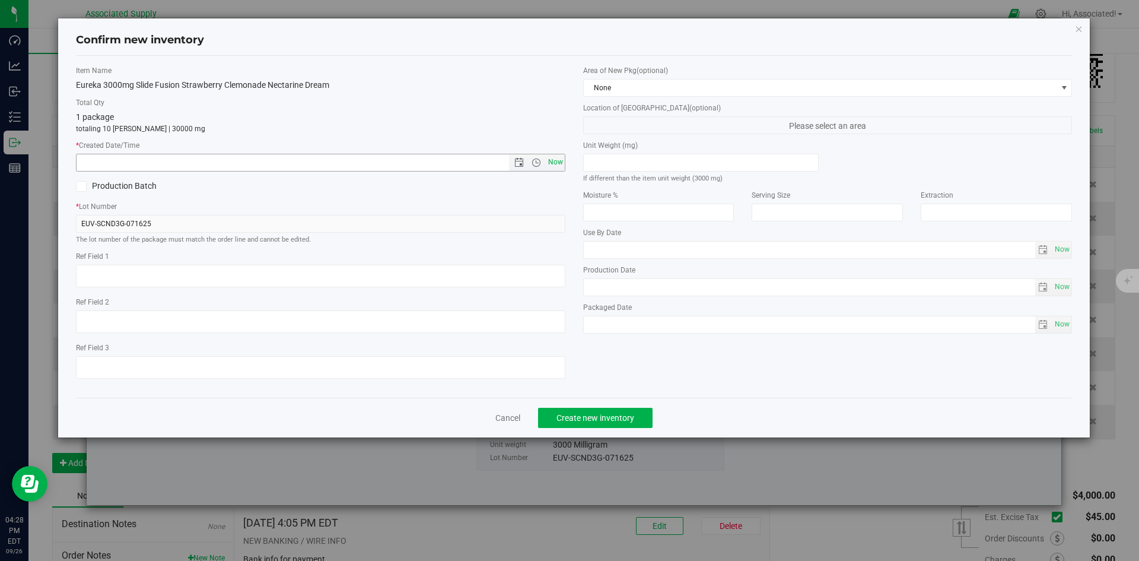
click at [557, 159] on span "Now" at bounding box center [555, 162] width 20 height 17
type input "9/26/2025 4:28 PM"
click at [613, 418] on span "Create new inventory" at bounding box center [596, 417] width 78 height 9
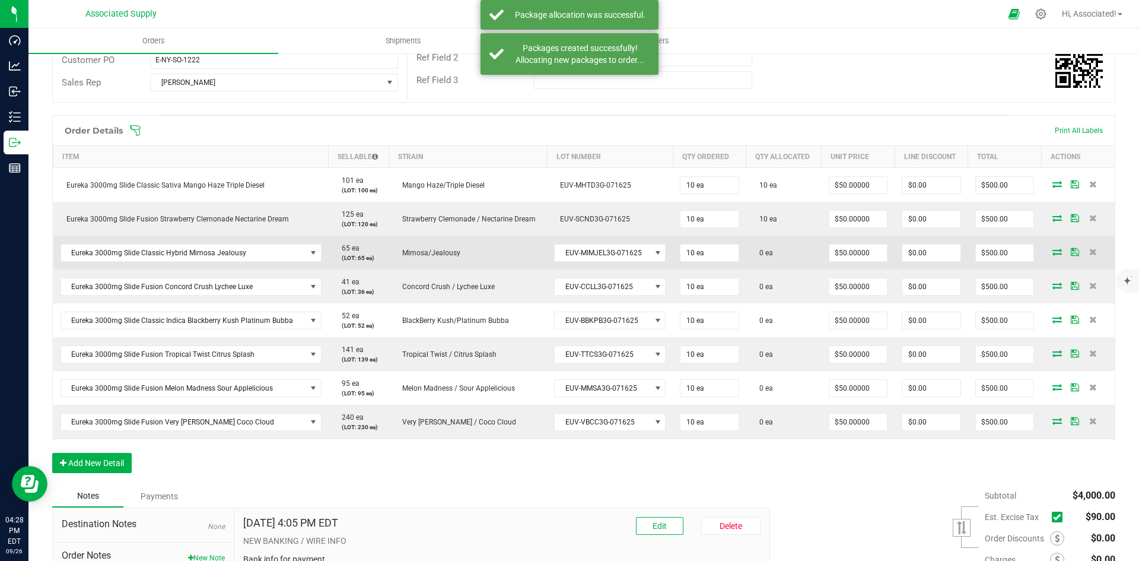
click at [1053, 253] on icon at bounding box center [1057, 251] width 9 height 7
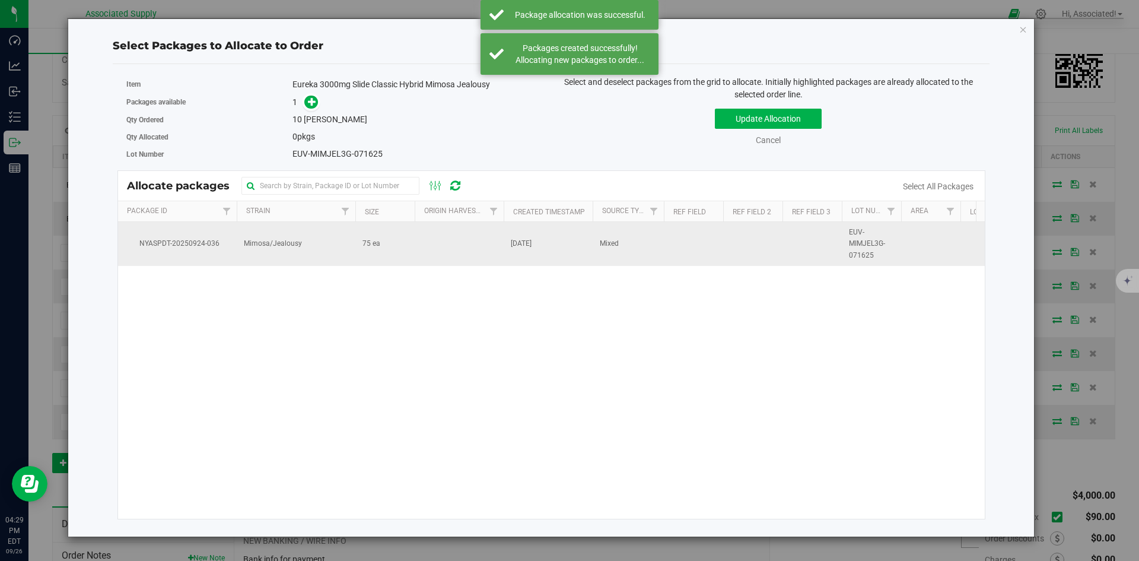
click at [381, 246] on td "75 ea" at bounding box center [384, 244] width 59 height 44
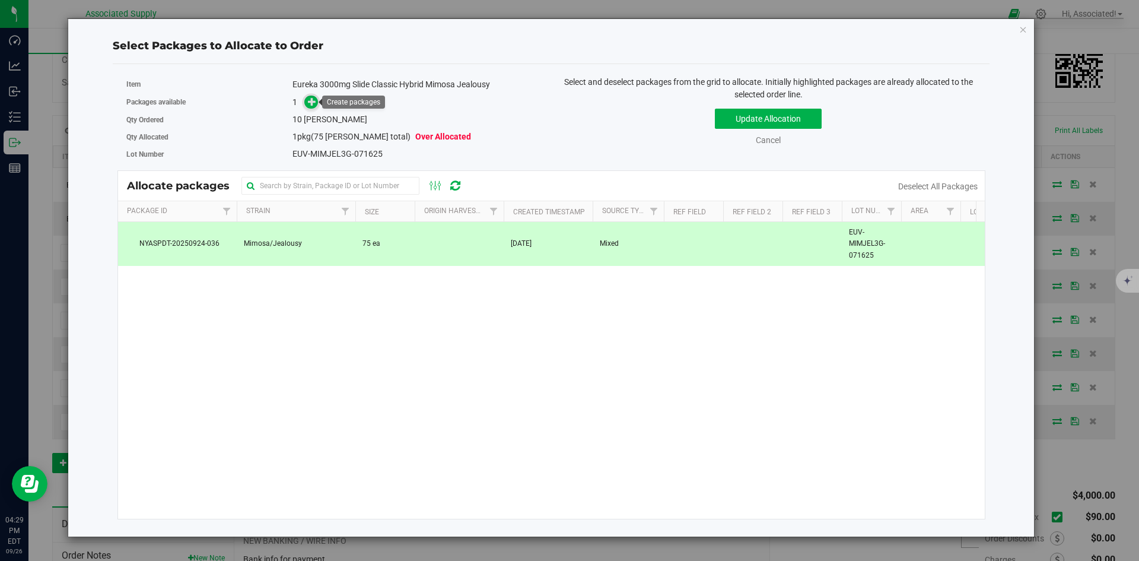
click at [314, 99] on icon at bounding box center [312, 101] width 8 height 8
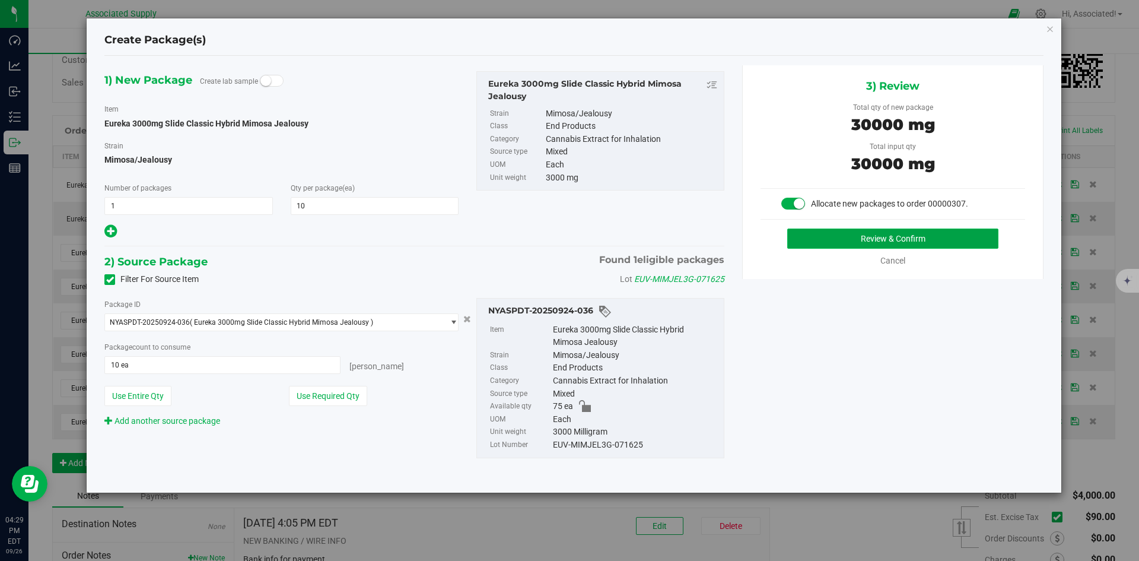
click at [840, 238] on button "Review & Confirm" at bounding box center [892, 238] width 211 height 20
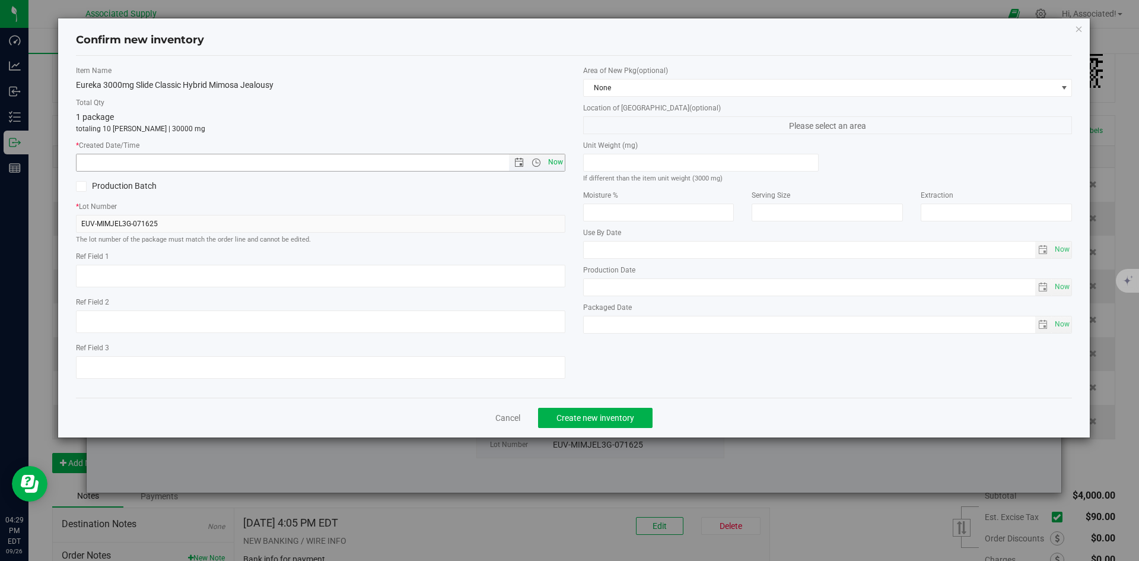
click at [553, 163] on span "Now" at bounding box center [555, 162] width 20 height 17
type input "9/26/2025 4:29 PM"
click at [592, 419] on span "Create new inventory" at bounding box center [596, 417] width 78 height 9
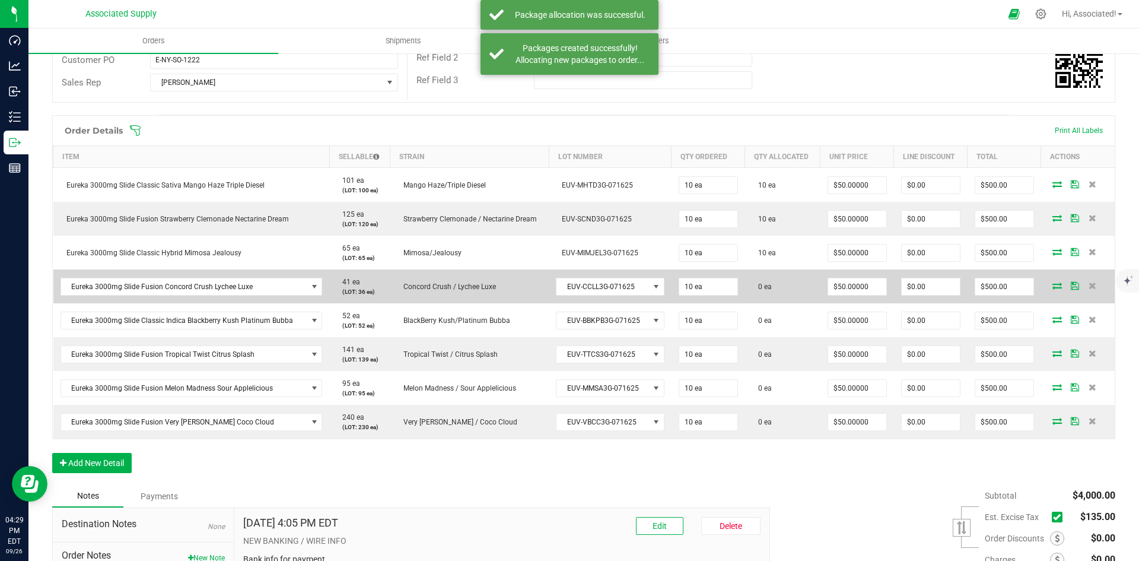
click at [1053, 288] on icon at bounding box center [1057, 285] width 9 height 7
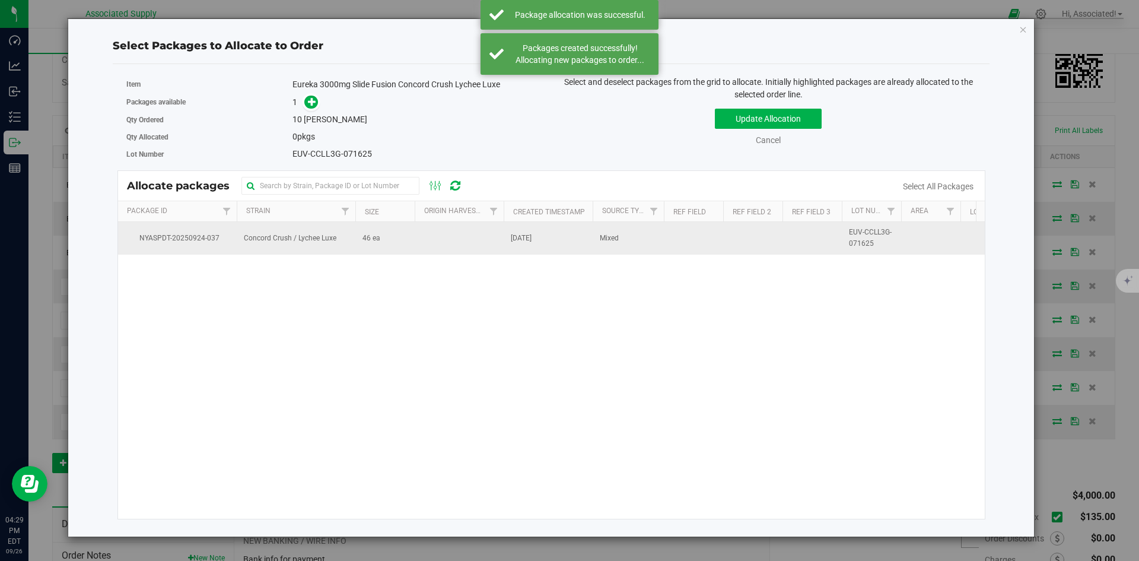
click at [350, 237] on td "Concord Crush / Lychee Luxe" at bounding box center [296, 238] width 119 height 32
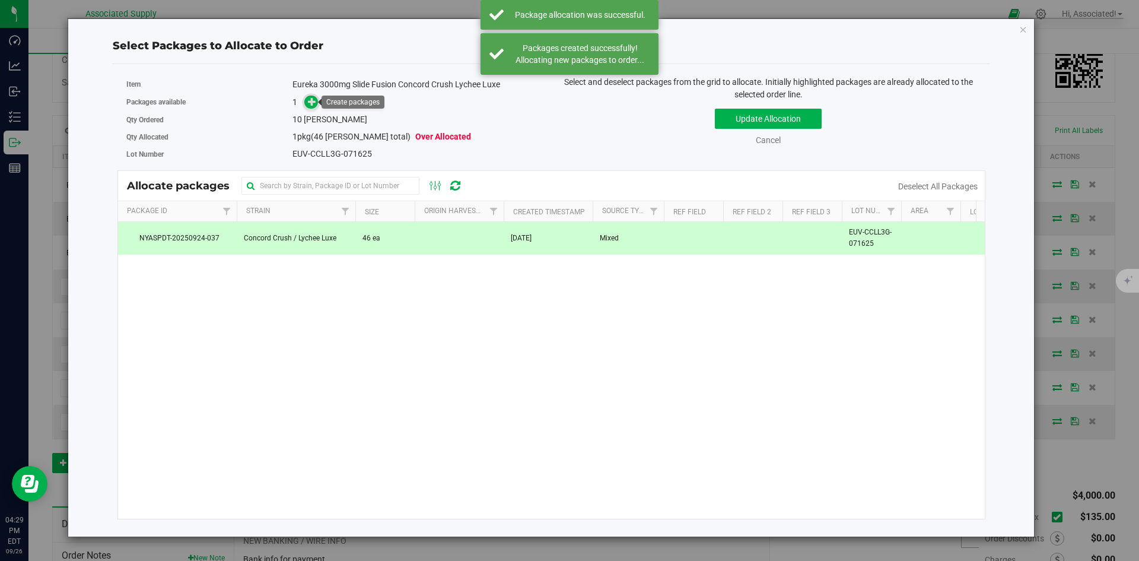
click at [310, 106] on icon at bounding box center [312, 101] width 8 height 8
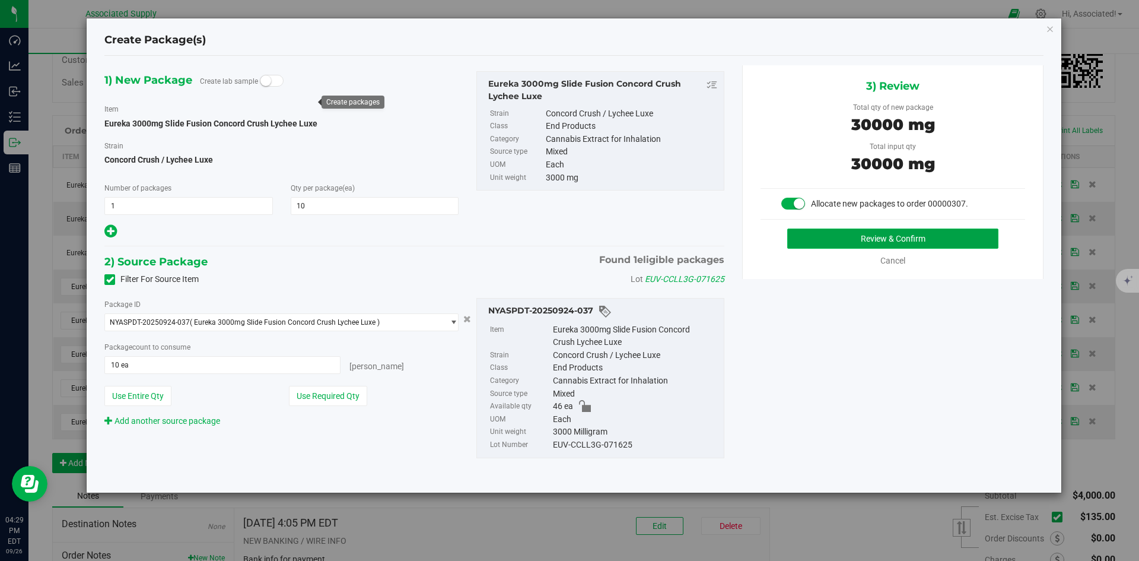
click at [818, 238] on button "Review & Confirm" at bounding box center [892, 238] width 211 height 20
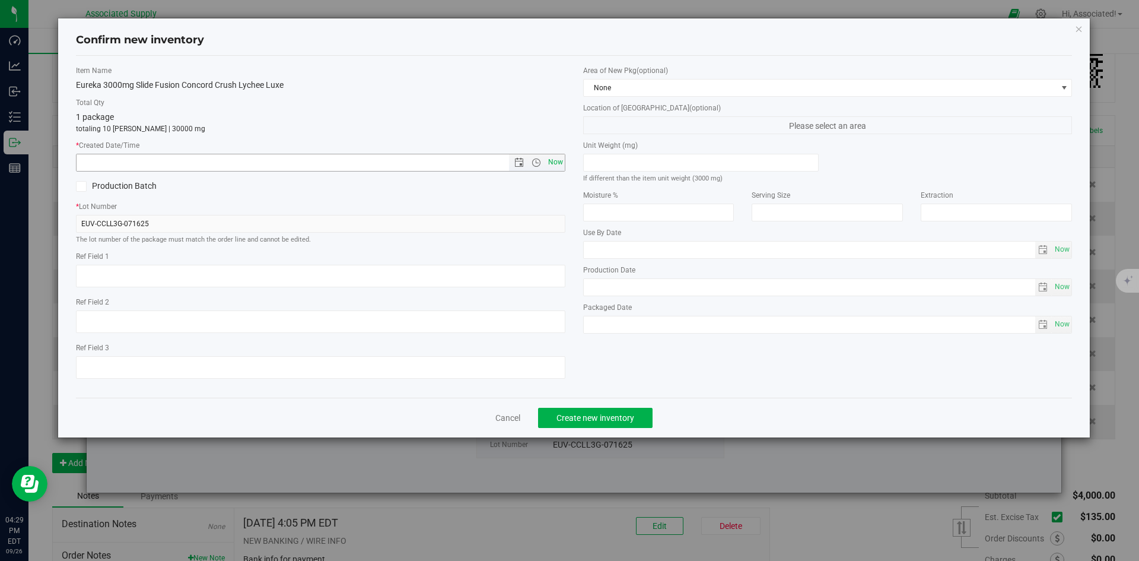
click at [549, 162] on span "Now" at bounding box center [555, 162] width 20 height 17
type input "9/26/2025 4:29 PM"
click at [602, 422] on span "Create new inventory" at bounding box center [596, 417] width 78 height 9
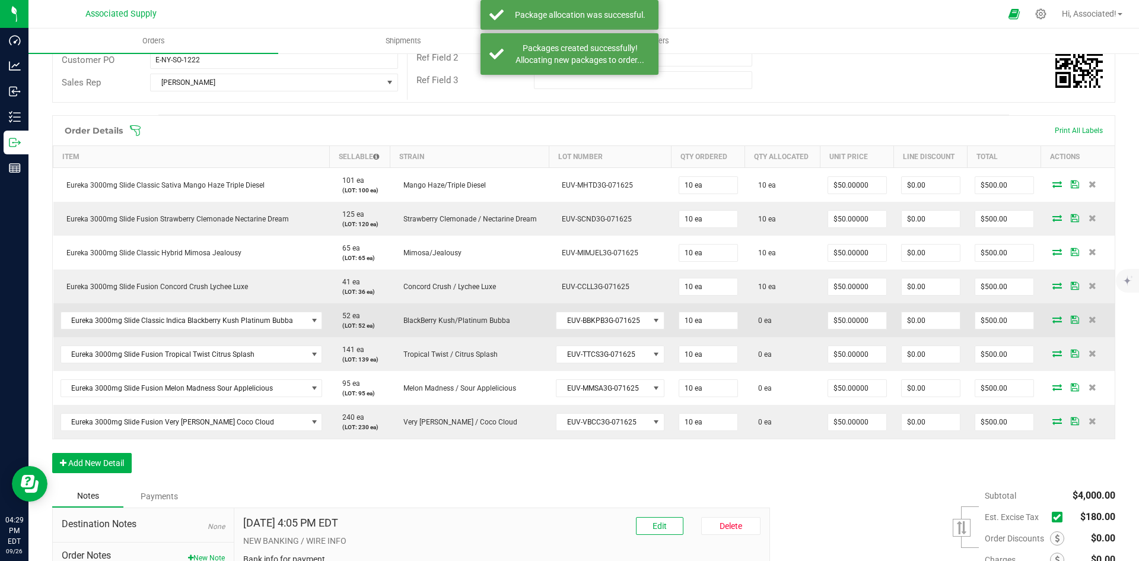
click at [1053, 316] on icon at bounding box center [1057, 319] width 9 height 7
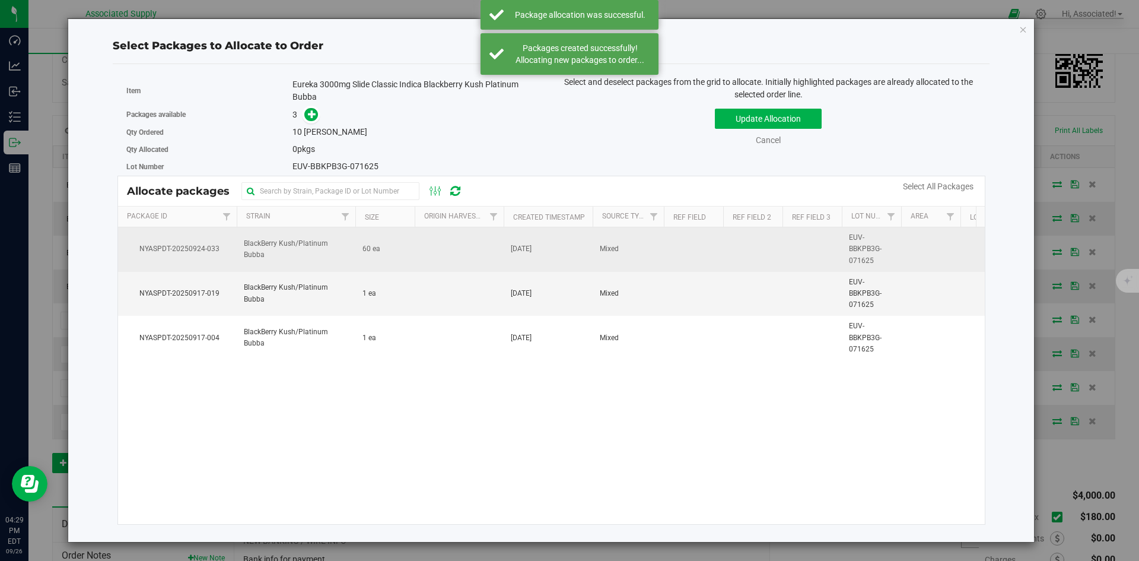
click at [384, 242] on td "60 ea" at bounding box center [384, 249] width 59 height 45
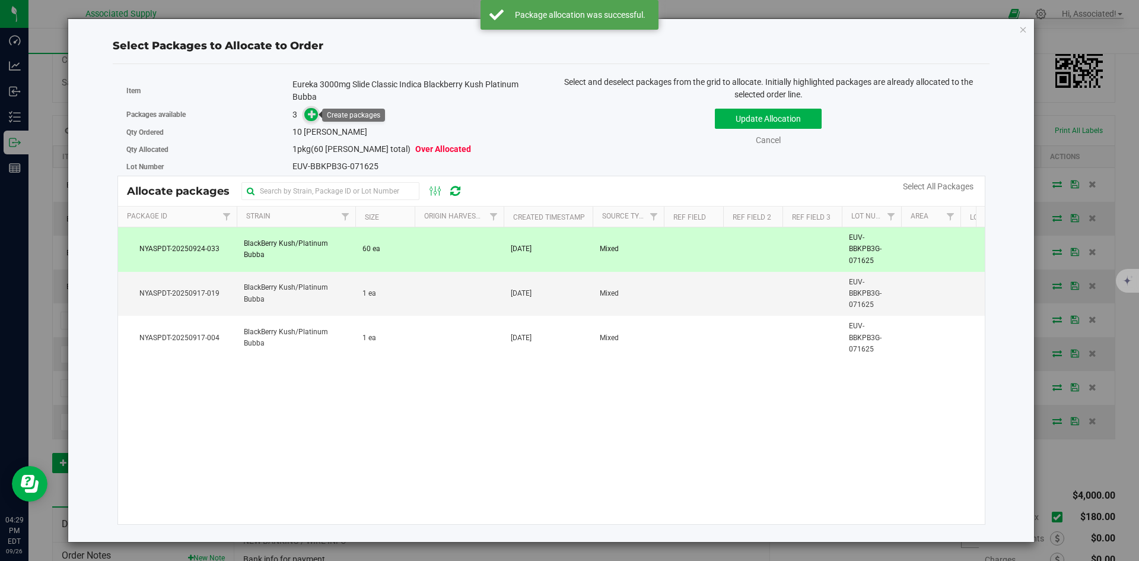
click at [306, 115] on span at bounding box center [311, 115] width 14 height 14
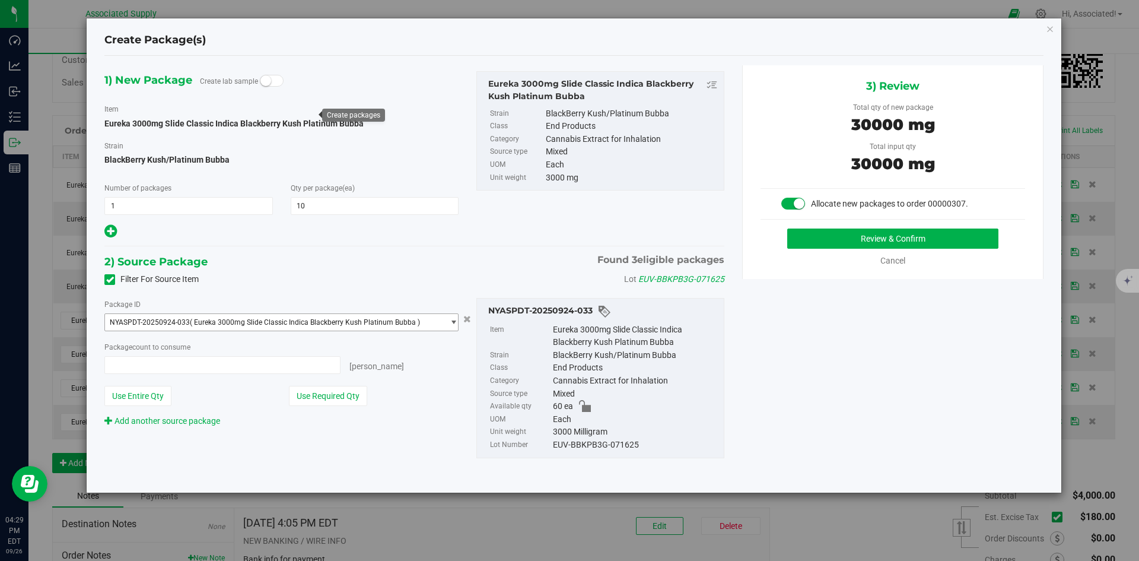
type input "10 ea"
click at [825, 233] on button "Review & Confirm" at bounding box center [892, 238] width 211 height 20
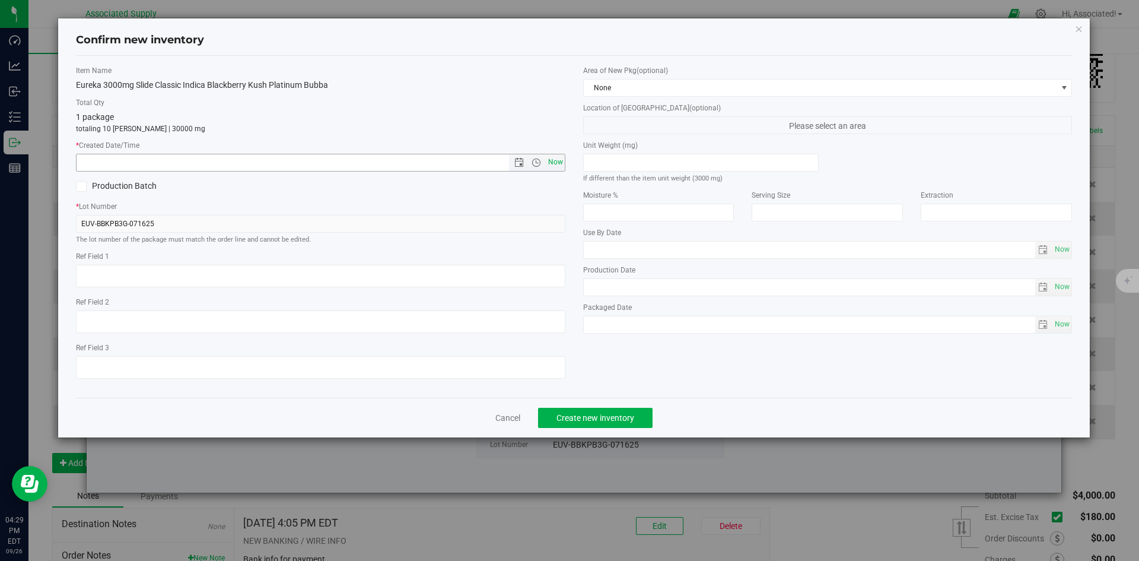
click at [554, 166] on span "Now" at bounding box center [555, 162] width 20 height 17
type input "9/26/2025 4:29 PM"
click at [600, 420] on span "Create new inventory" at bounding box center [596, 417] width 78 height 9
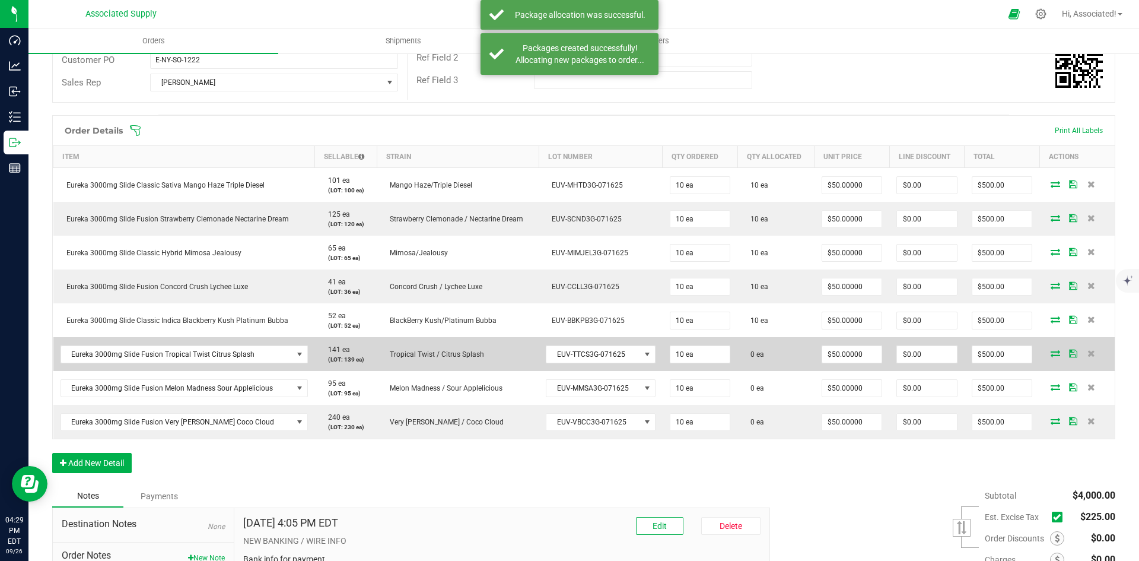
click at [1051, 350] on icon at bounding box center [1055, 353] width 9 height 7
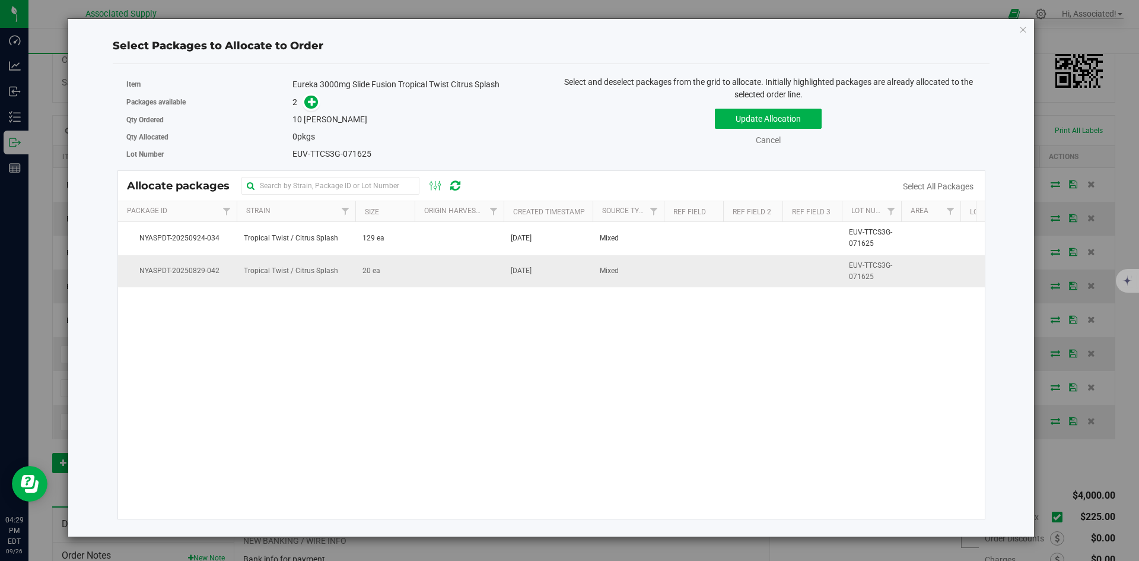
click at [409, 272] on td "20 ea" at bounding box center [384, 271] width 59 height 32
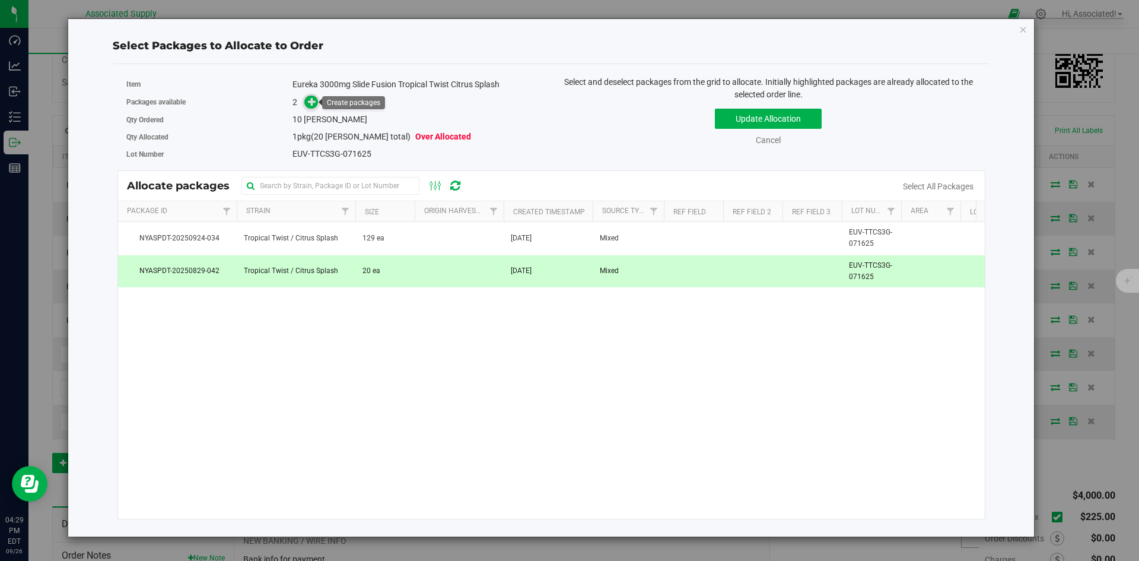
click at [313, 101] on icon at bounding box center [312, 101] width 8 height 8
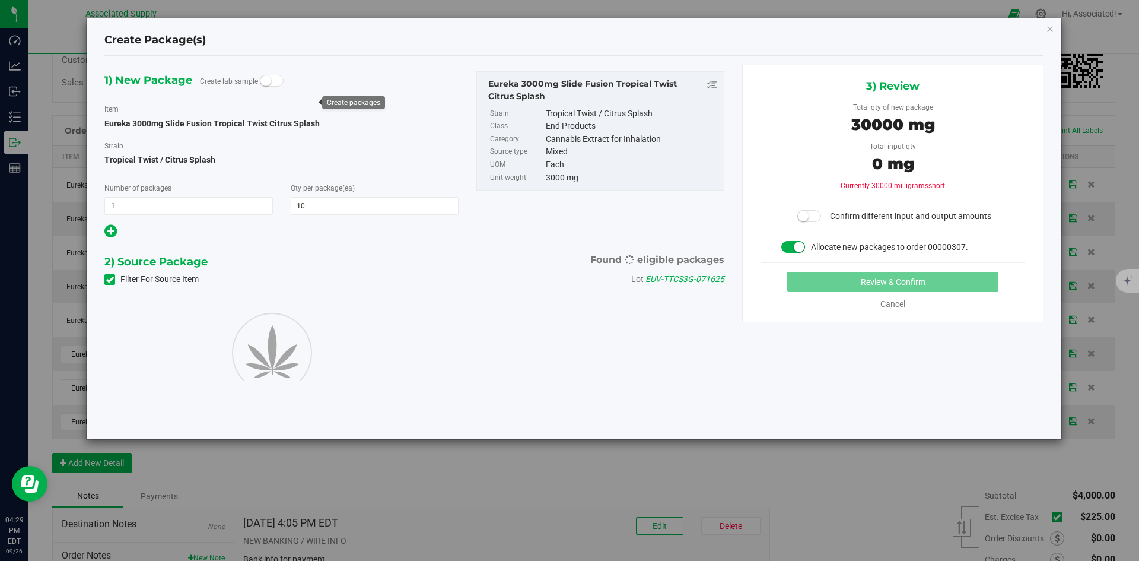
type input "10"
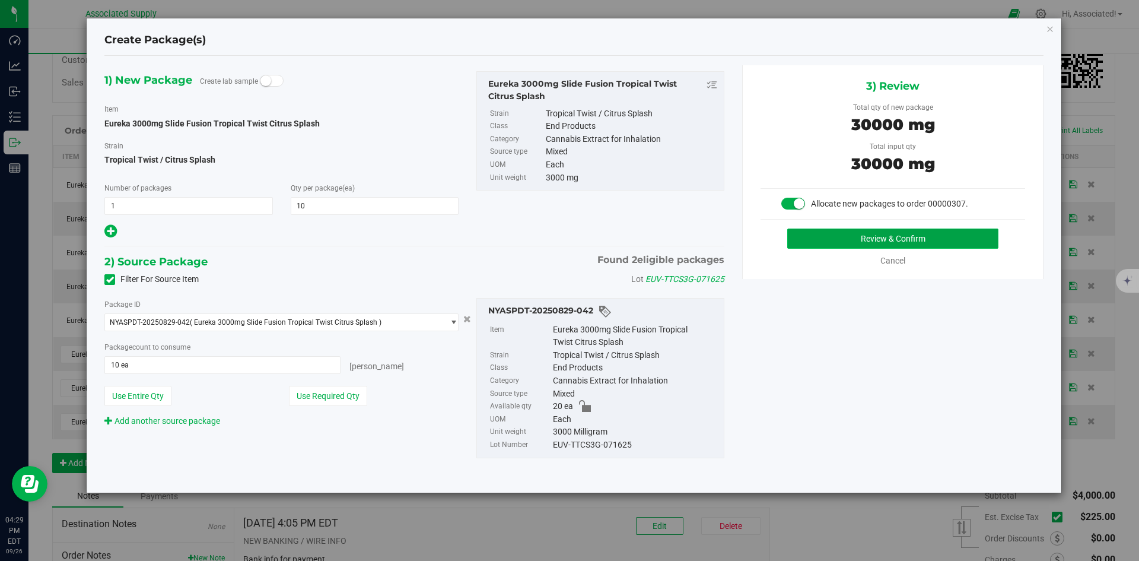
click at [820, 239] on button "Review & Confirm" at bounding box center [892, 238] width 211 height 20
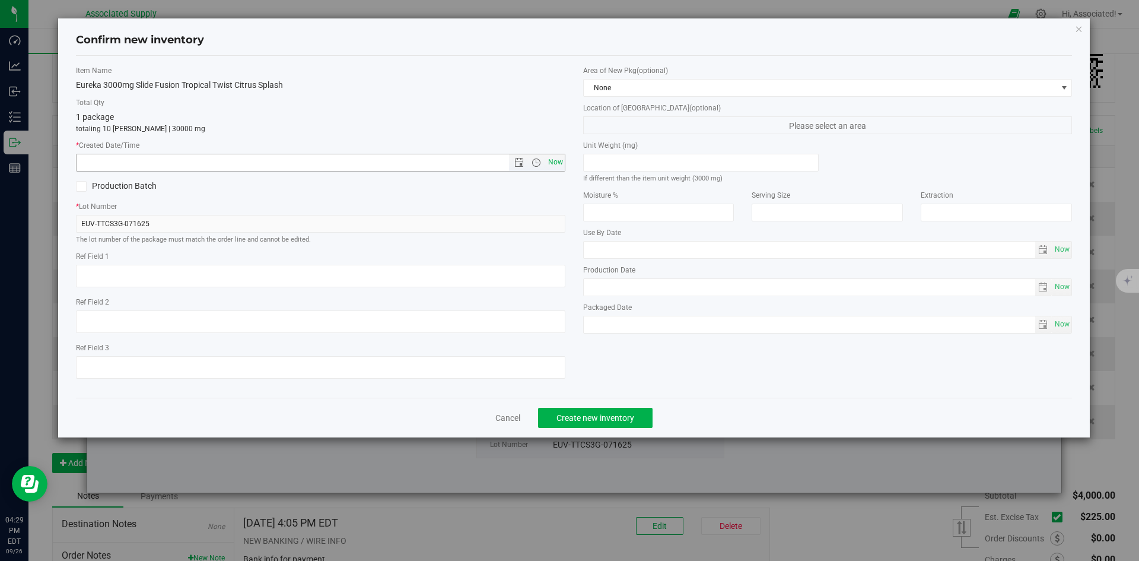
click at [552, 162] on span "Now" at bounding box center [555, 162] width 20 height 17
type input "9/26/2025 4:29 PM"
click at [588, 413] on span "Create new inventory" at bounding box center [596, 417] width 78 height 9
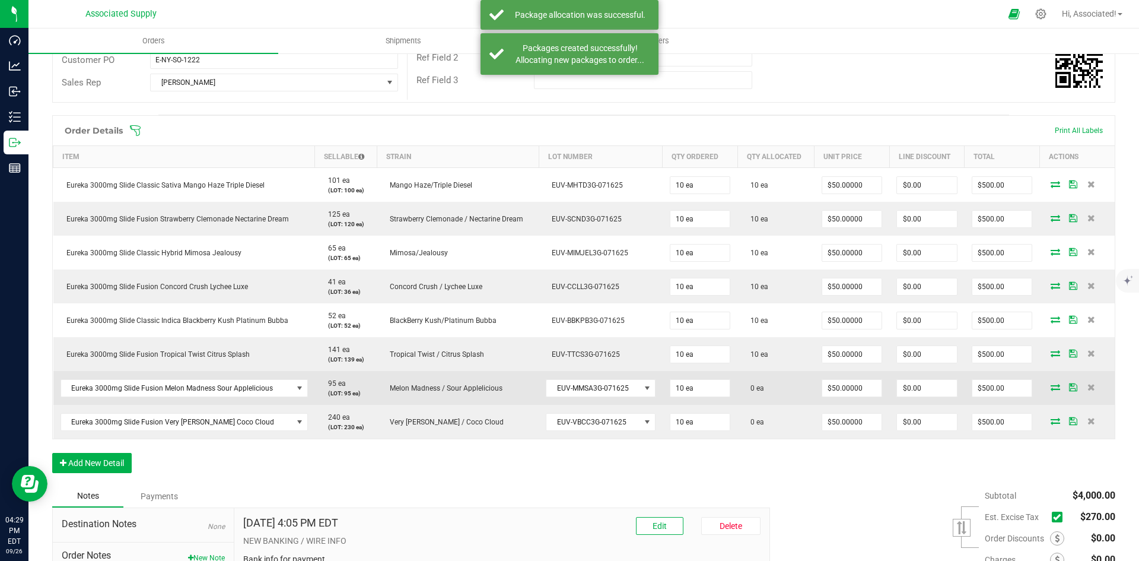
click at [1051, 387] on icon at bounding box center [1055, 386] width 9 height 7
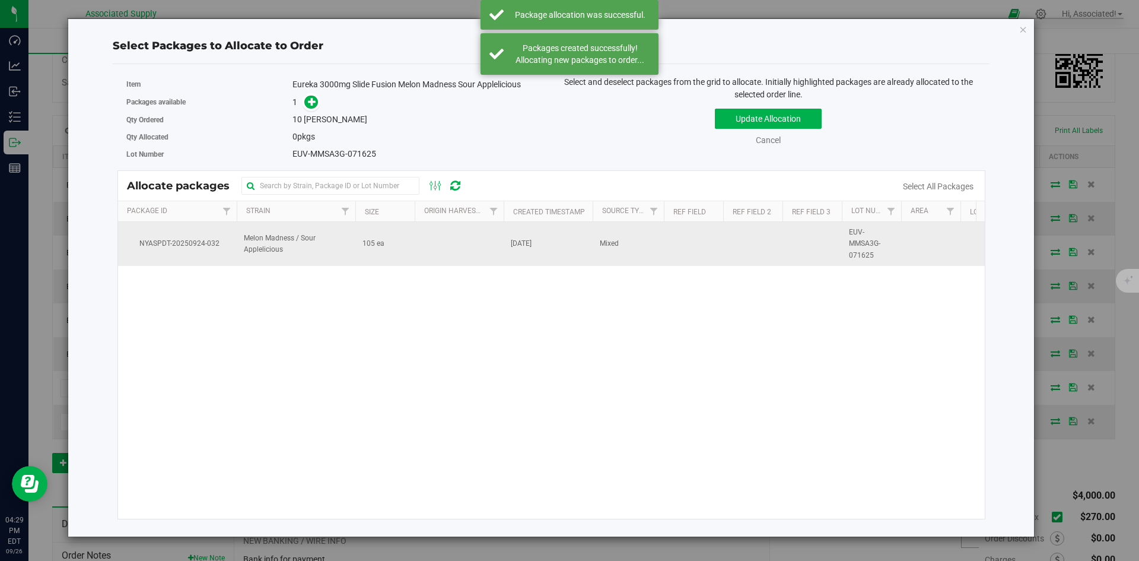
click at [406, 242] on td "105 ea" at bounding box center [384, 244] width 59 height 44
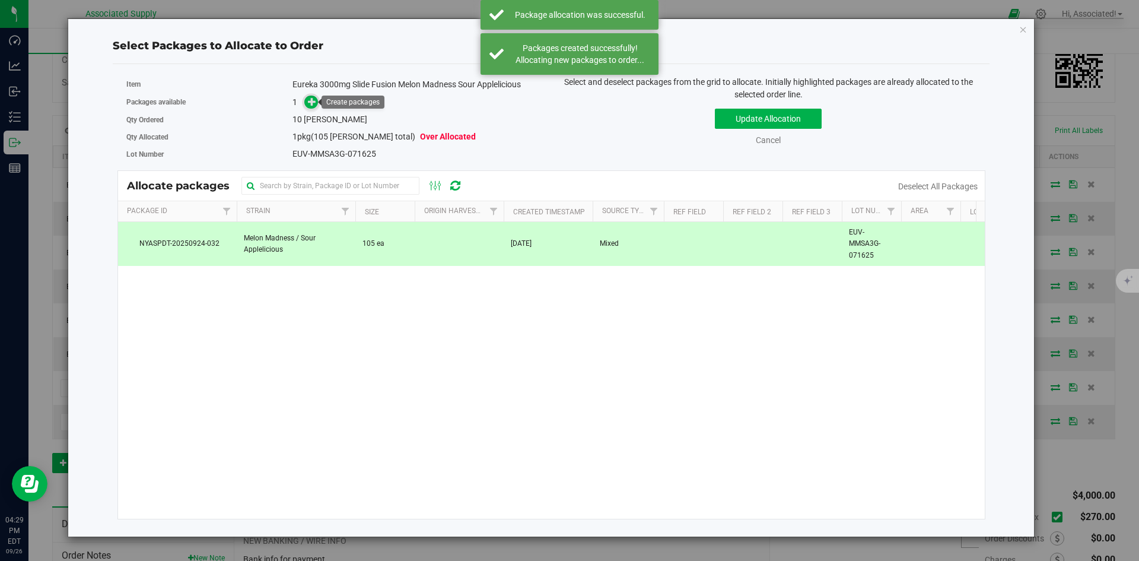
click at [310, 104] on icon at bounding box center [312, 101] width 8 height 8
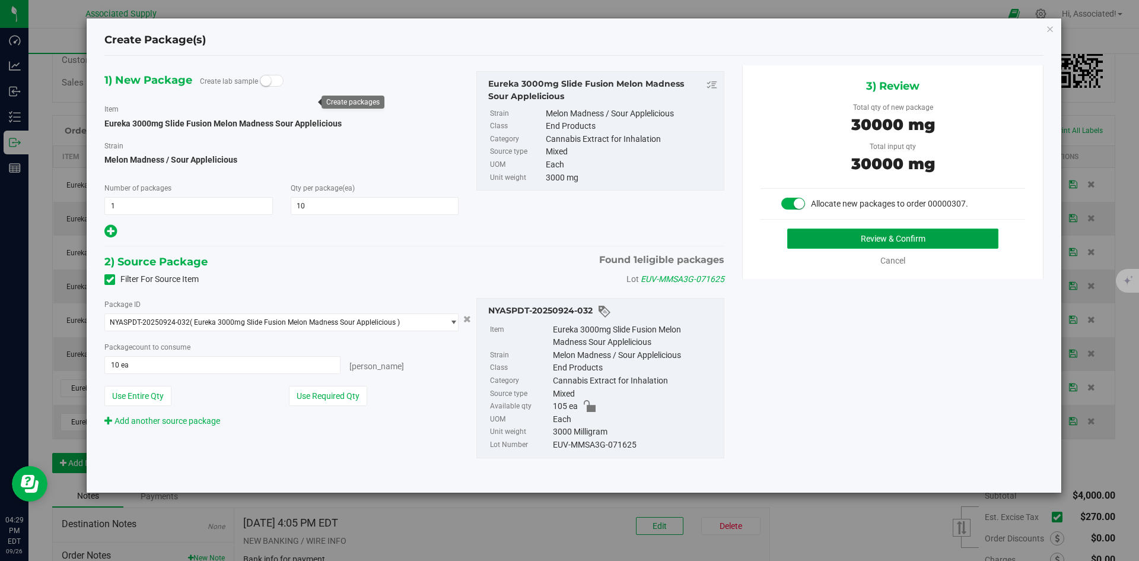
click at [814, 233] on button "Review & Confirm" at bounding box center [892, 238] width 211 height 20
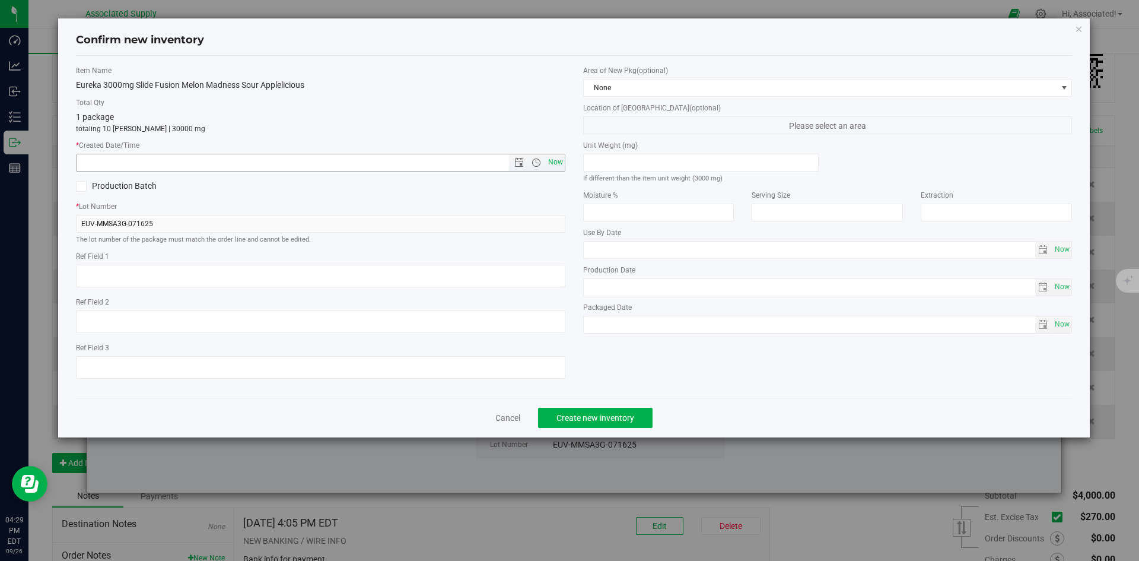
click at [554, 160] on span "Now" at bounding box center [555, 162] width 20 height 17
type input "9/26/2025 4:29 PM"
click at [624, 417] on span "Create new inventory" at bounding box center [596, 417] width 78 height 9
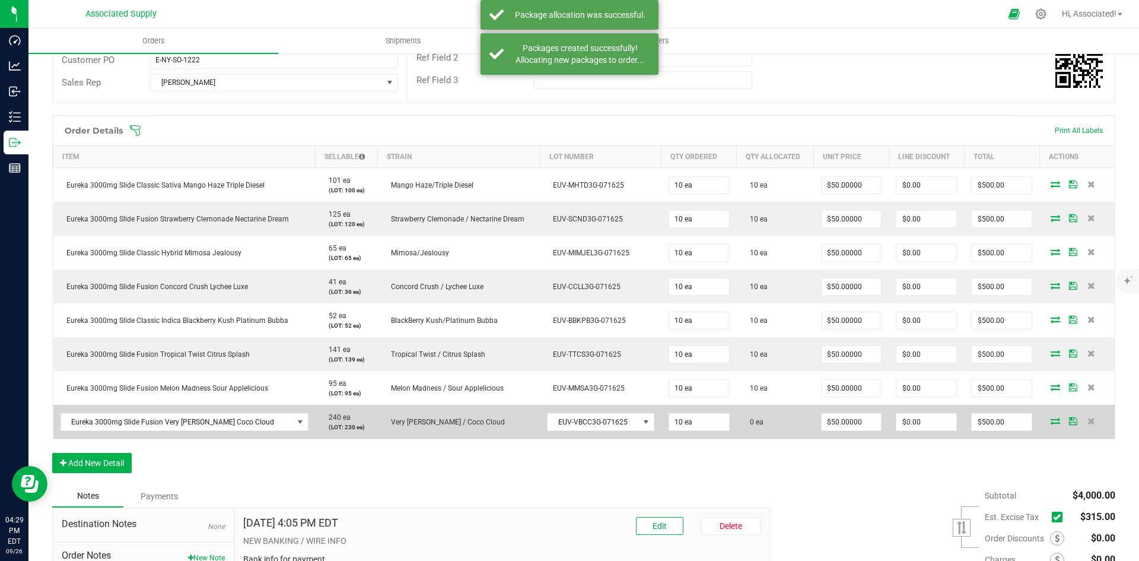
click at [1045, 415] on td at bounding box center [1077, 422] width 75 height 34
click at [1051, 420] on icon at bounding box center [1055, 420] width 9 height 7
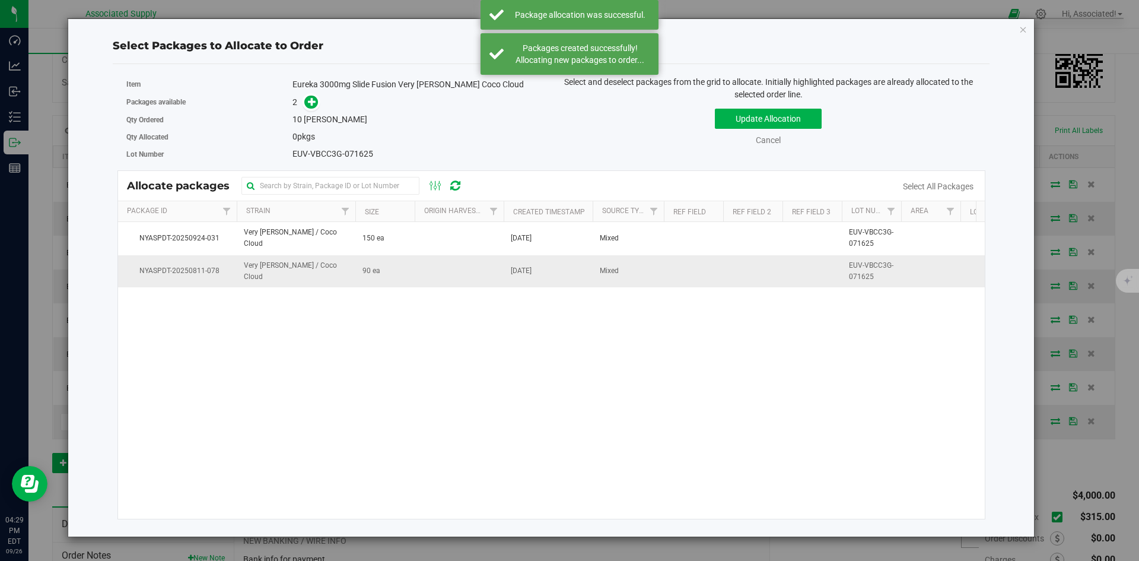
drag, startPoint x: 437, startPoint y: 273, endPoint x: 430, endPoint y: 273, distance: 7.1
click at [437, 273] on td at bounding box center [459, 271] width 89 height 32
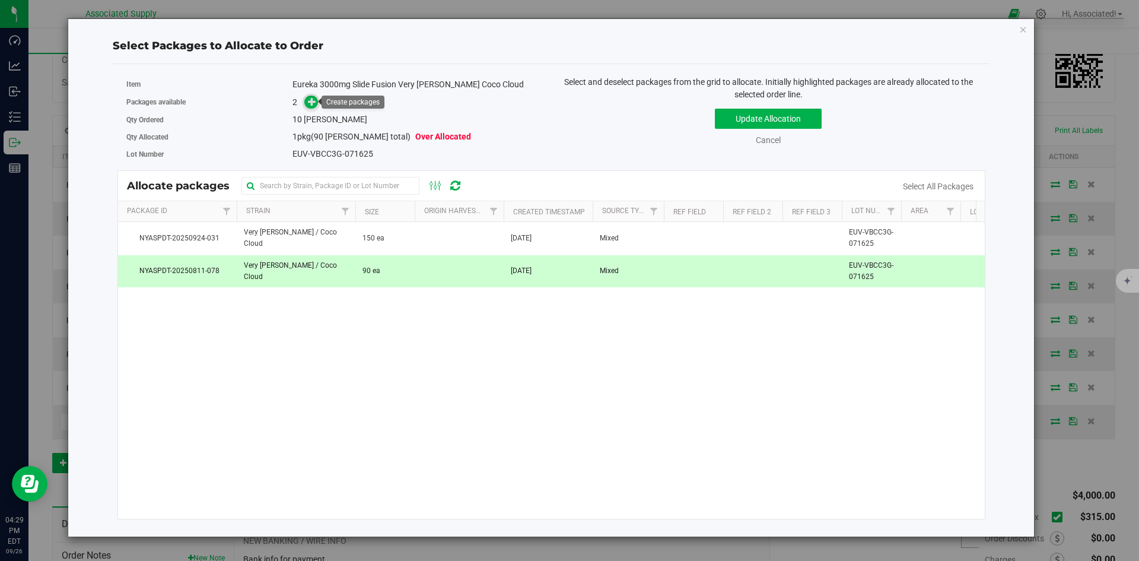
click at [312, 98] on icon at bounding box center [312, 101] width 8 height 8
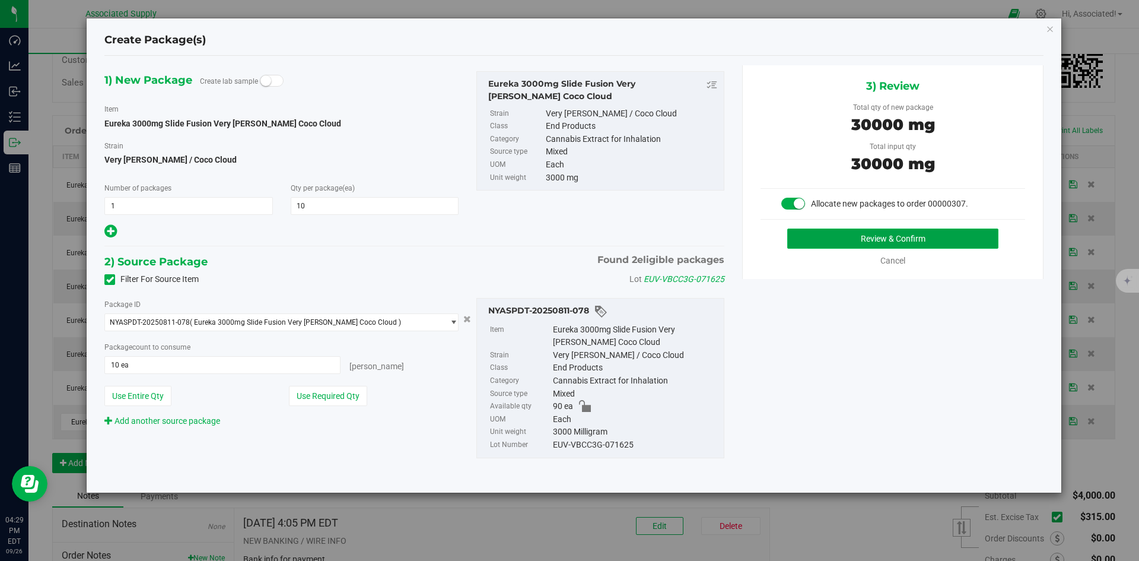
click at [840, 235] on button "Review & Confirm" at bounding box center [892, 238] width 211 height 20
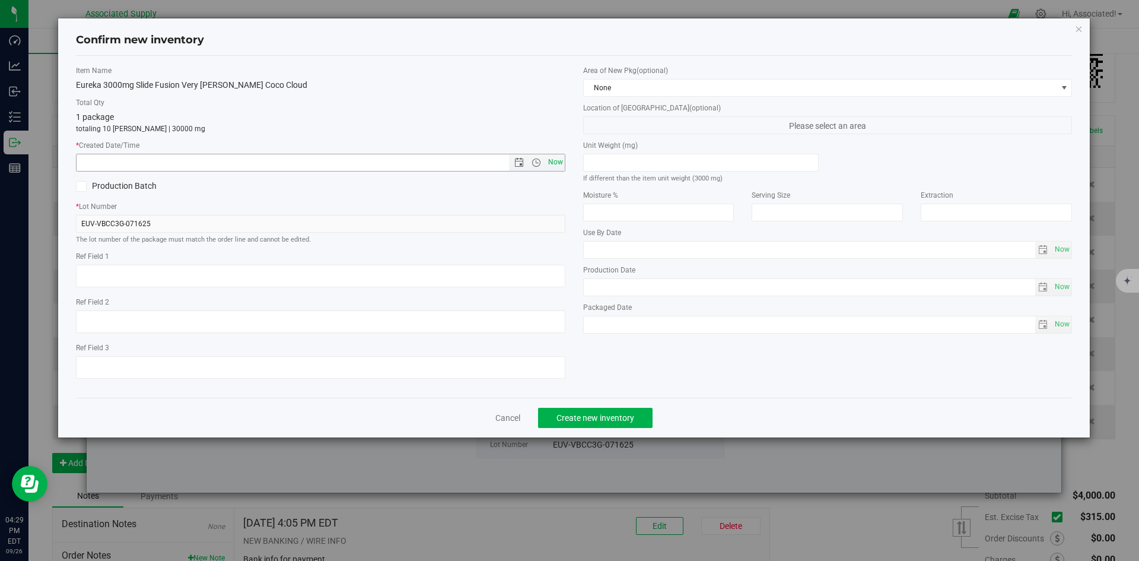
click at [553, 158] on span "Now" at bounding box center [555, 162] width 20 height 17
type input "9/26/2025 4:29 PM"
click at [611, 415] on span "Create new inventory" at bounding box center [596, 417] width 78 height 9
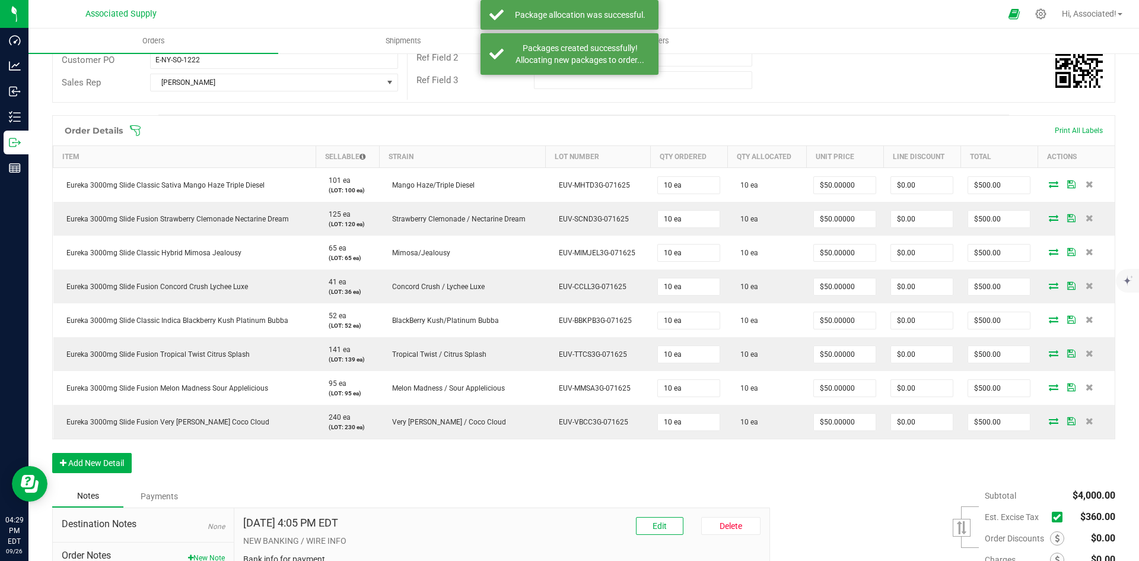
click at [1053, 517] on icon at bounding box center [1057, 517] width 8 height 0
click at [0, 0] on input "checkbox" at bounding box center [0, 0] width 0 height 0
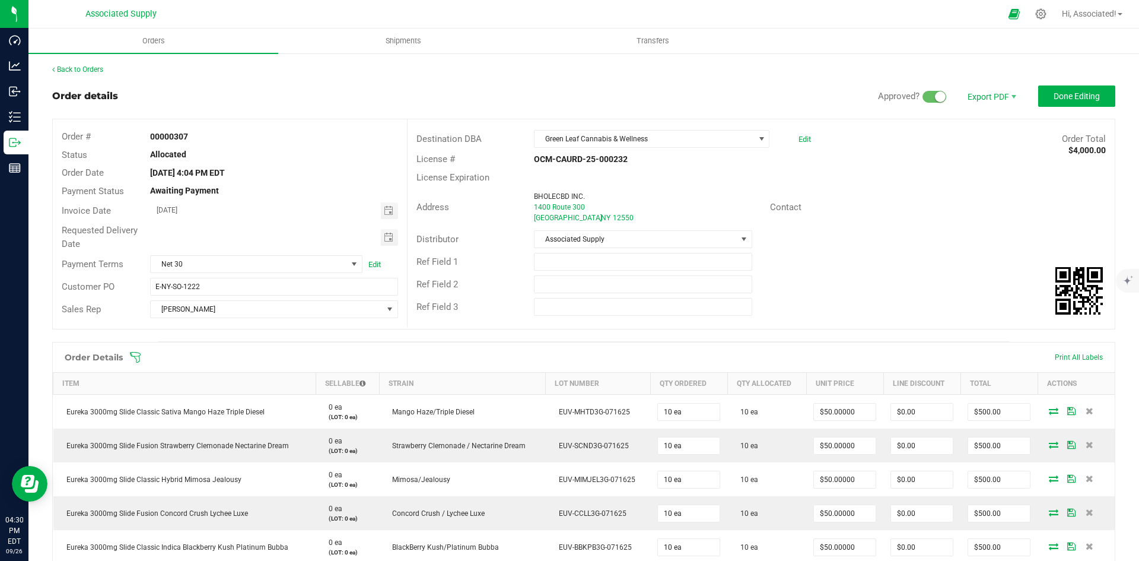
click at [822, 215] on div "Contact" at bounding box center [938, 207] width 354 height 18
click at [891, 207] on div at bounding box center [997, 207] width 236 height 1
click at [978, 129] on span "Invoice PDF" at bounding box center [984, 133] width 74 height 17
click at [85, 65] on div "Back to Orders" at bounding box center [583, 69] width 1063 height 11
click at [84, 69] on link "Back to Orders" at bounding box center [77, 69] width 51 height 8
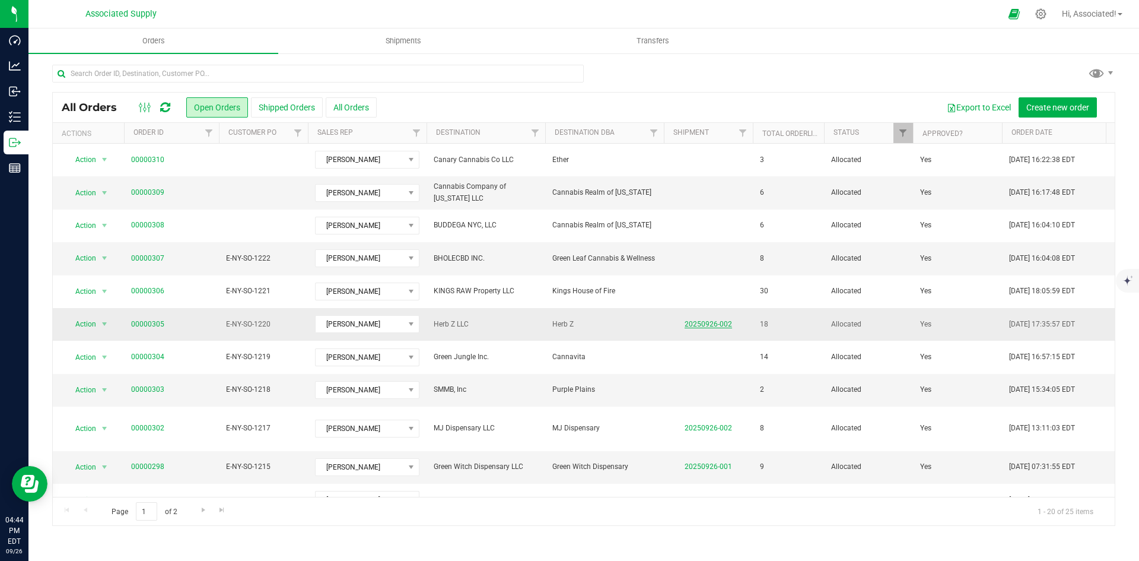
click at [713, 324] on link "20250926-002" at bounding box center [708, 324] width 47 height 8
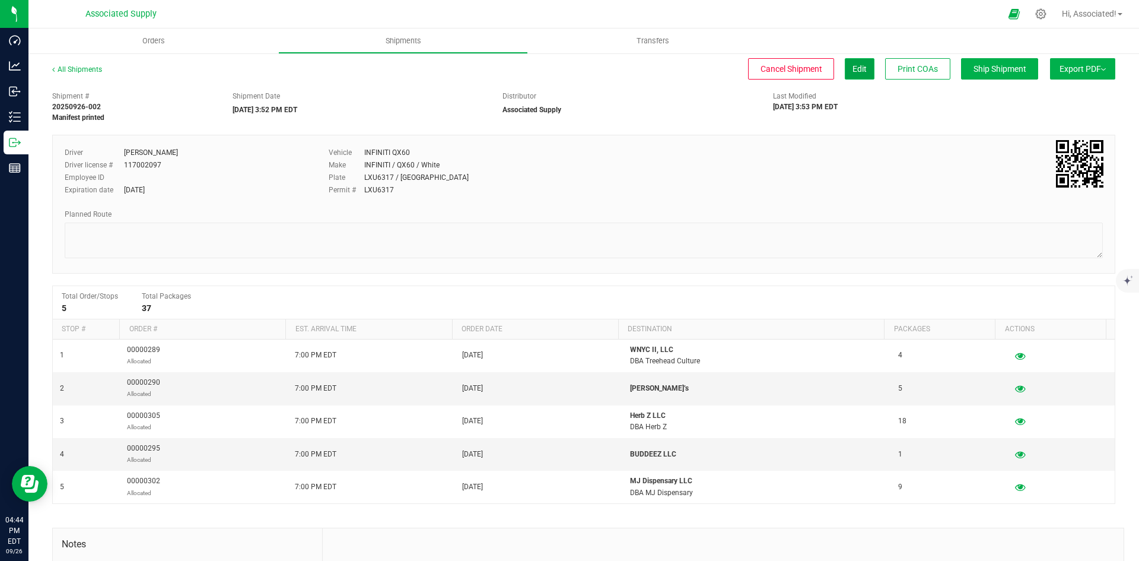
click at [853, 68] on span "Edit" at bounding box center [860, 68] width 14 height 9
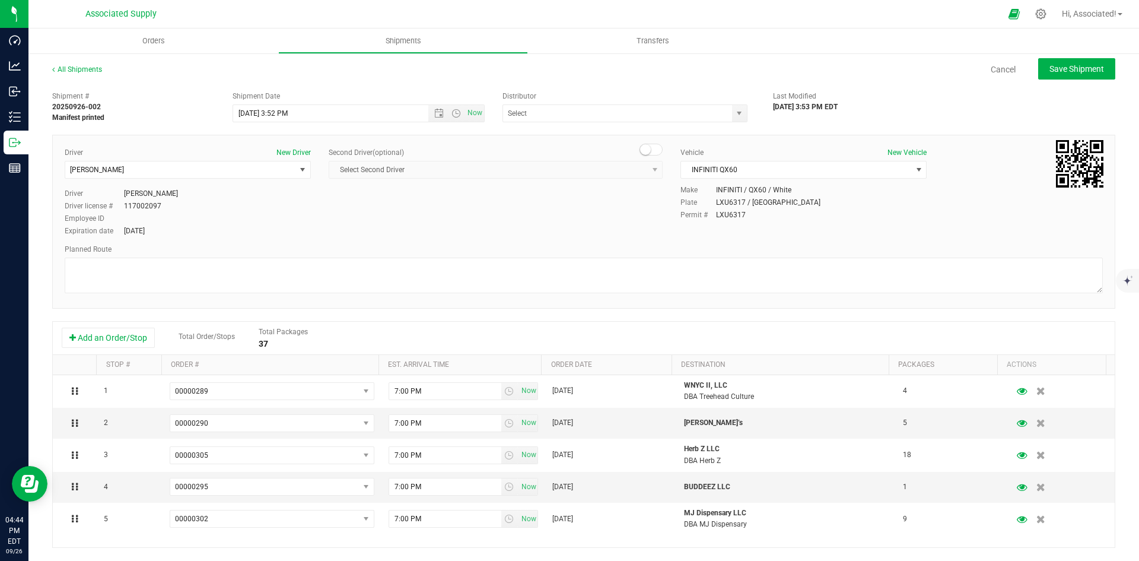
type input "Associated Supply"
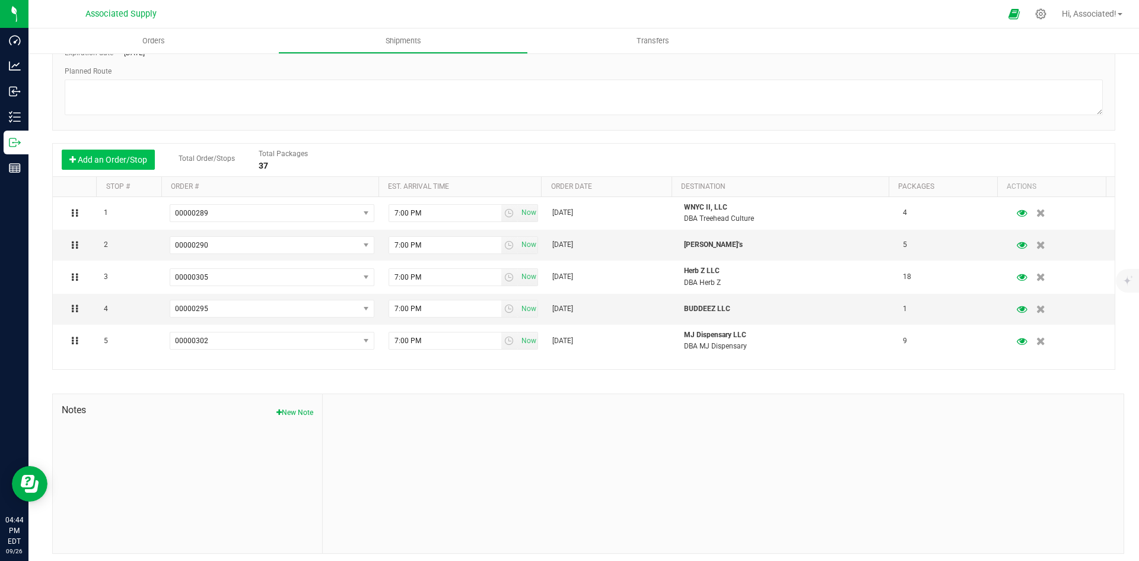
click at [121, 158] on button "Add an Order/Stop" at bounding box center [108, 160] width 93 height 20
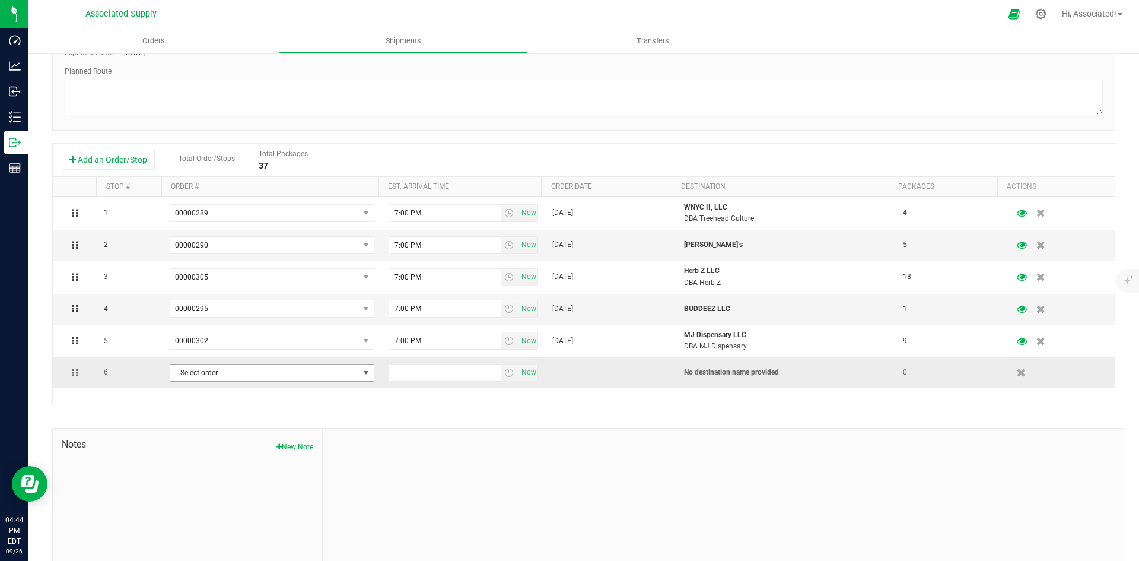
click at [268, 374] on span "Select order" at bounding box center [264, 372] width 189 height 17
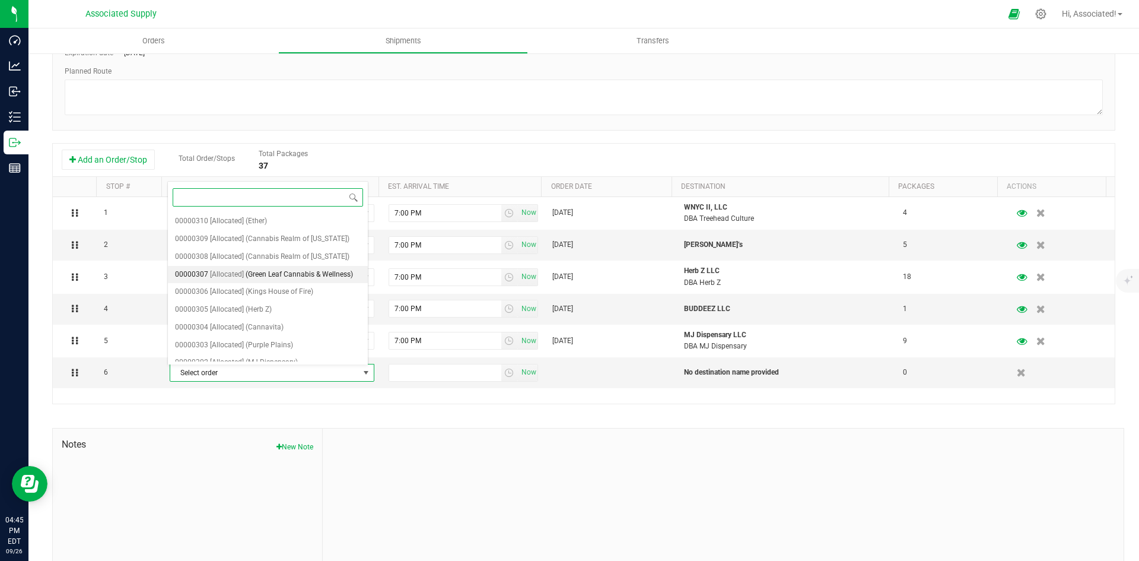
click at [310, 272] on span "(Green Leaf Cannabis & Wellness)" at bounding box center [299, 274] width 107 height 15
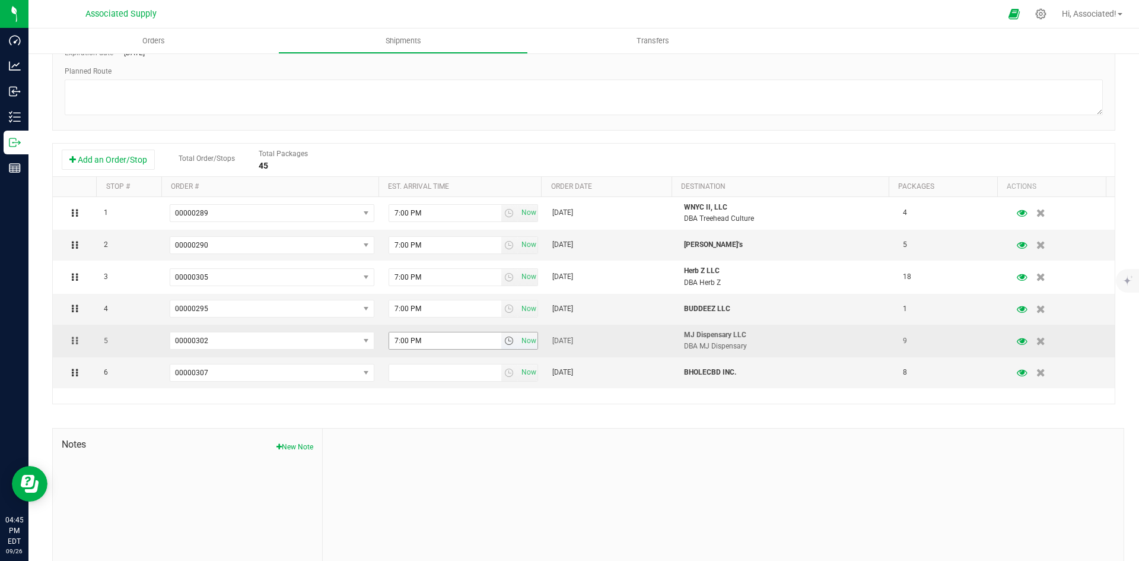
click at [431, 345] on input "7:00 PM" at bounding box center [445, 340] width 112 height 17
drag, startPoint x: 441, startPoint y: 343, endPoint x: 382, endPoint y: 346, distance: 59.4
click at [382, 346] on td "7:00 PM Now" at bounding box center [464, 341] width 164 height 33
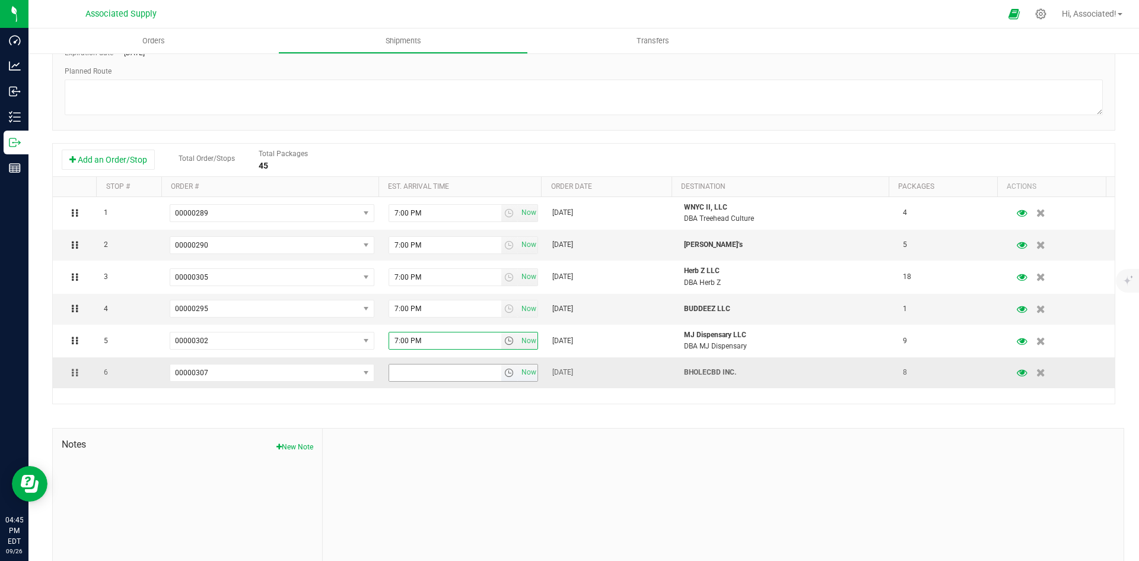
click at [417, 371] on input "text" at bounding box center [445, 372] width 112 height 17
paste input "7:00 PM"
type input "7:00 PM"
click at [464, 470] on div at bounding box center [723, 507] width 801 height 159
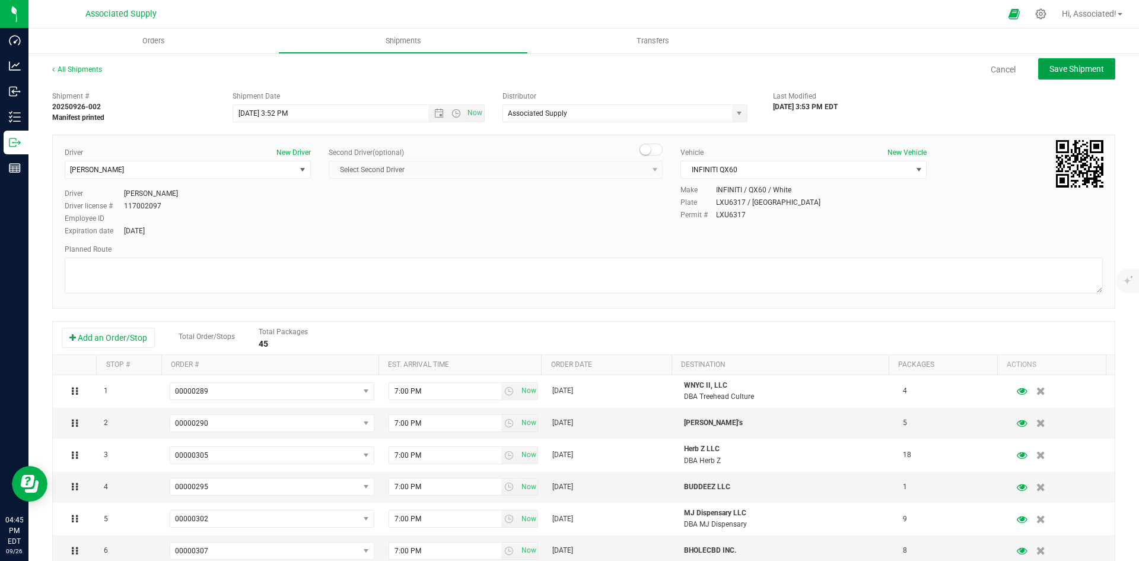
click at [1055, 73] on span "Save Shipment" at bounding box center [1077, 68] width 55 height 9
type input "[DATE] 7:52 PM"
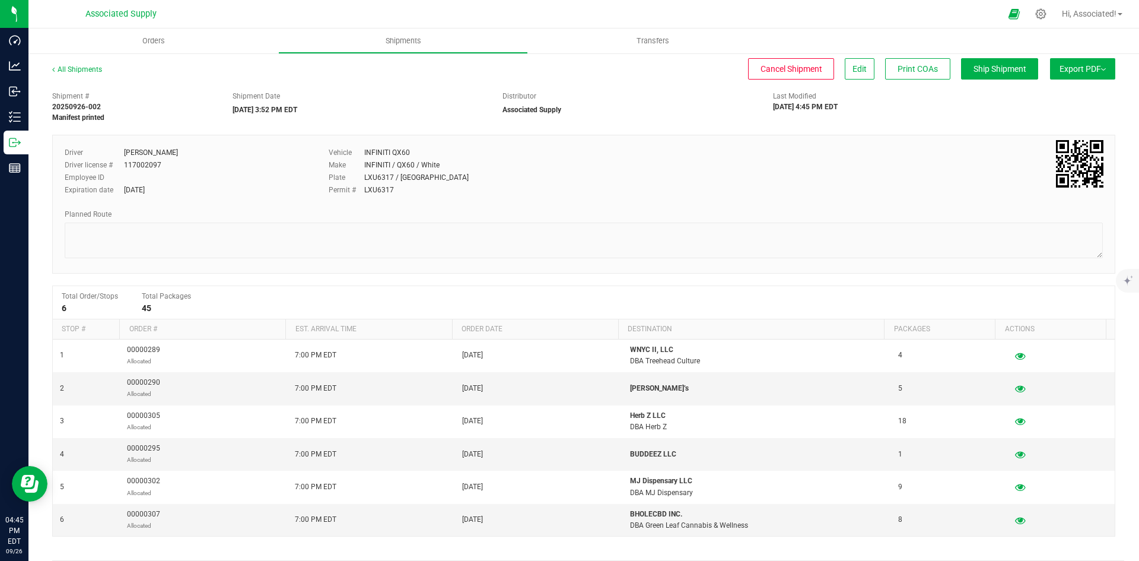
click at [1074, 68] on span "Export PDF" at bounding box center [1083, 68] width 46 height 9
click at [1050, 112] on span "Manifest by Lot" at bounding box center [1052, 113] width 49 height 8
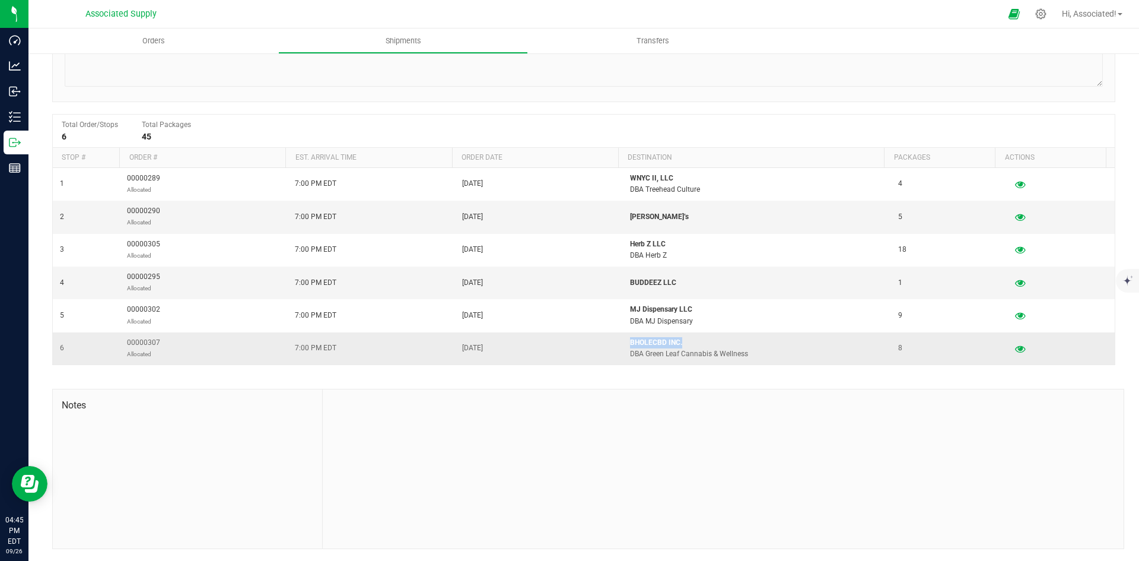
drag, startPoint x: 678, startPoint y: 342, endPoint x: 619, endPoint y: 342, distance: 59.3
click at [623, 342] on td "BHOLECBD INC. DBA Green Leaf Cannabis & Wellness" at bounding box center [757, 348] width 268 height 32
copy p "BHOLECBD INC."
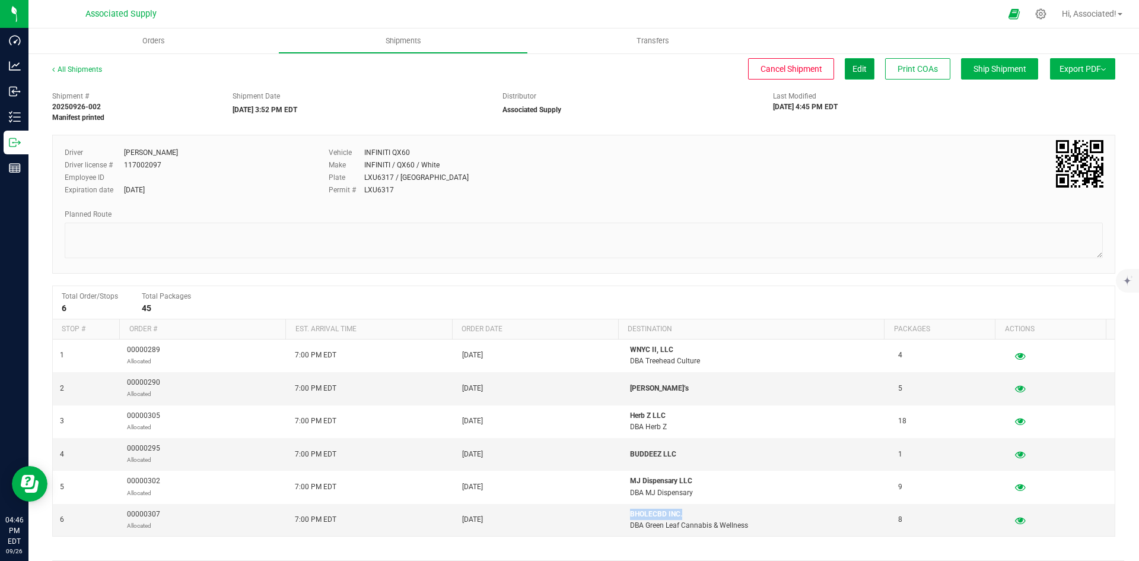
click at [853, 71] on span "Edit" at bounding box center [860, 68] width 14 height 9
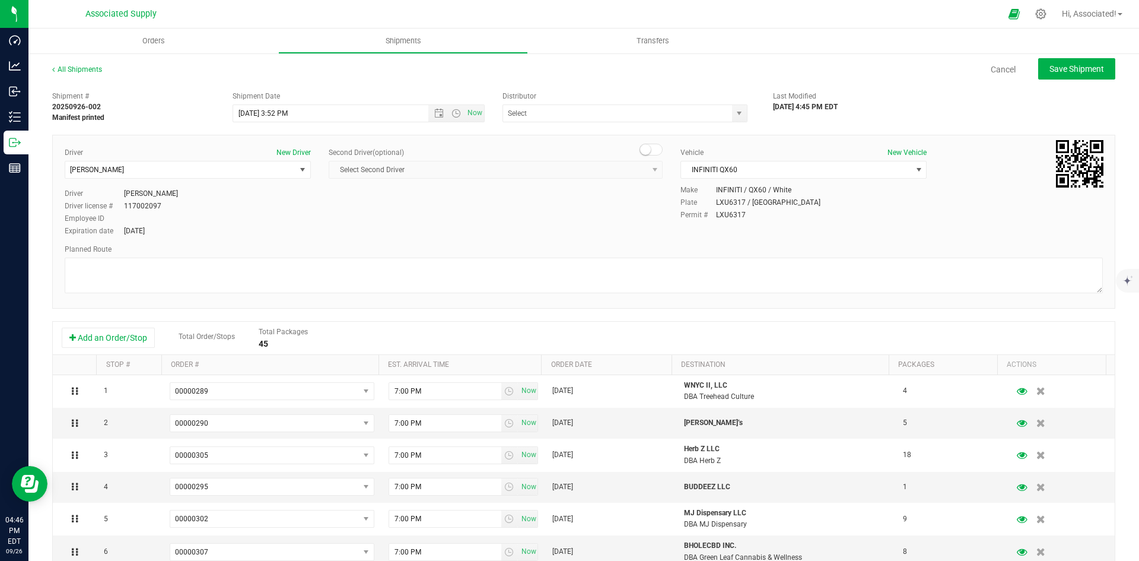
type input "Associated Supply"
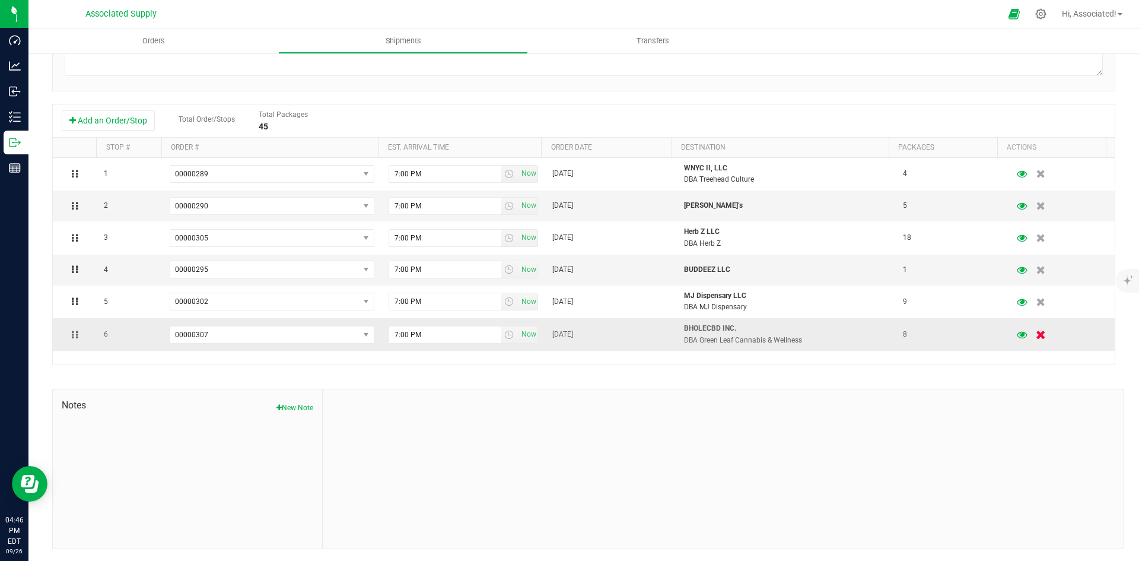
click at [1037, 334] on icon "button" at bounding box center [1042, 334] width 10 height 9
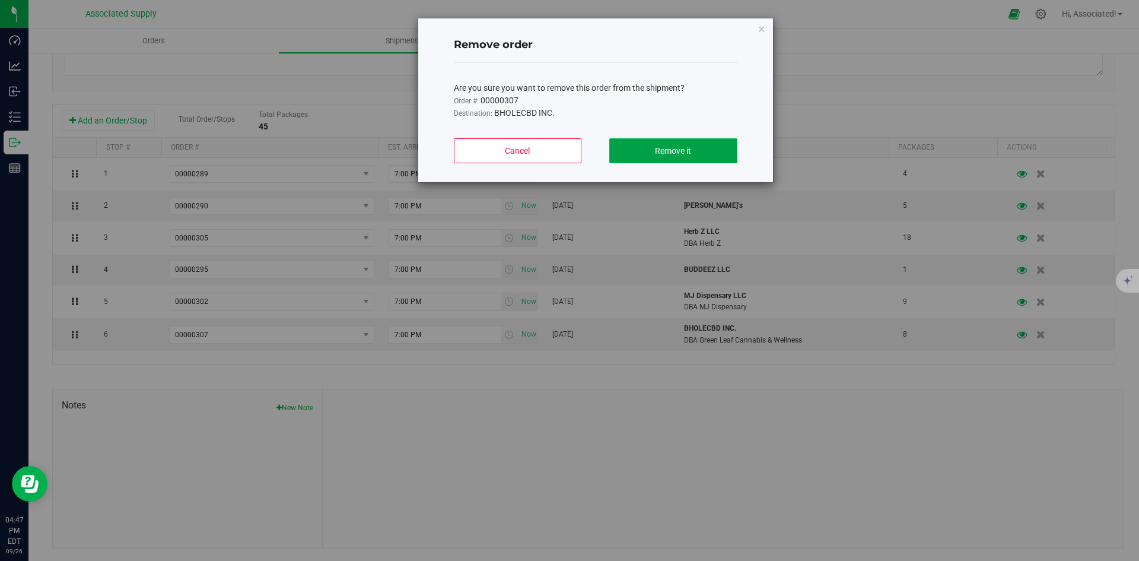
click at [670, 151] on span "Remove it" at bounding box center [673, 150] width 36 height 9
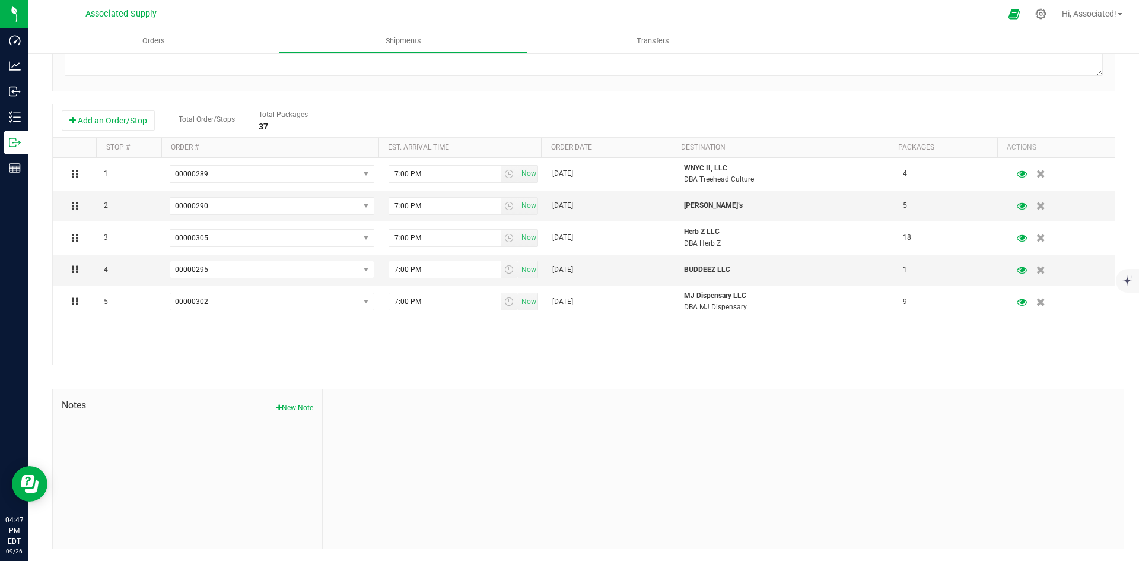
scroll to position [0, 0]
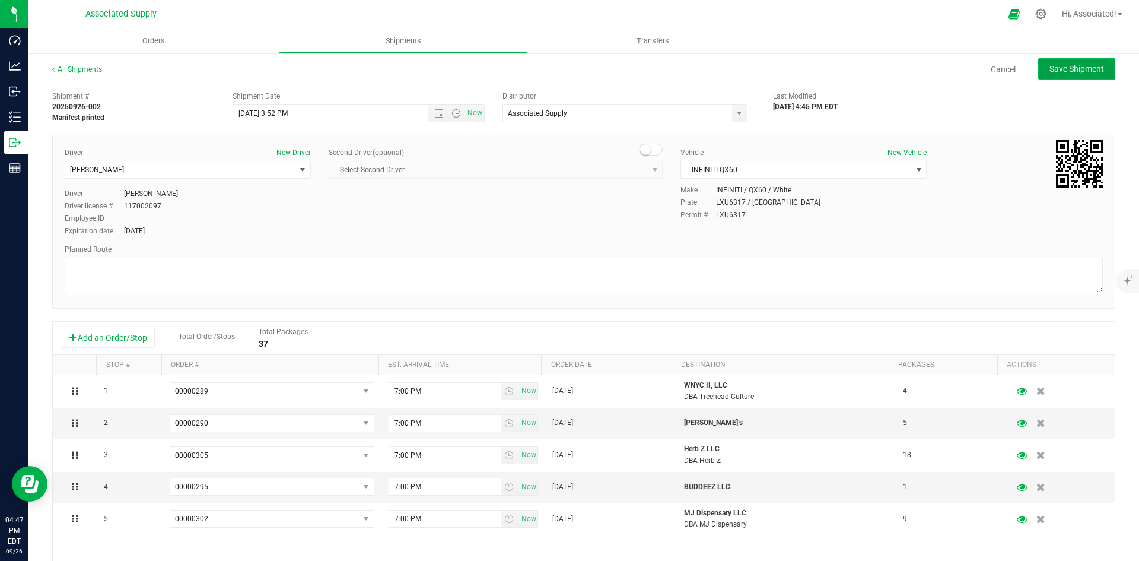
click at [1055, 71] on span "Save Shipment" at bounding box center [1077, 68] width 55 height 9
type input "[DATE] 7:52 PM"
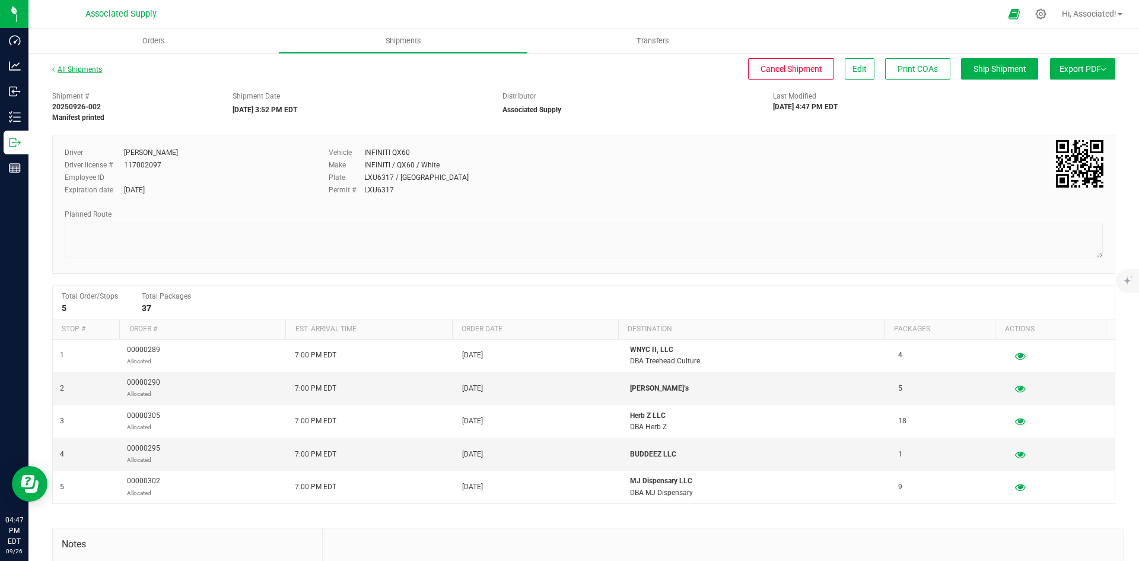
click at [89, 66] on link "All Shipments" at bounding box center [77, 69] width 50 height 8
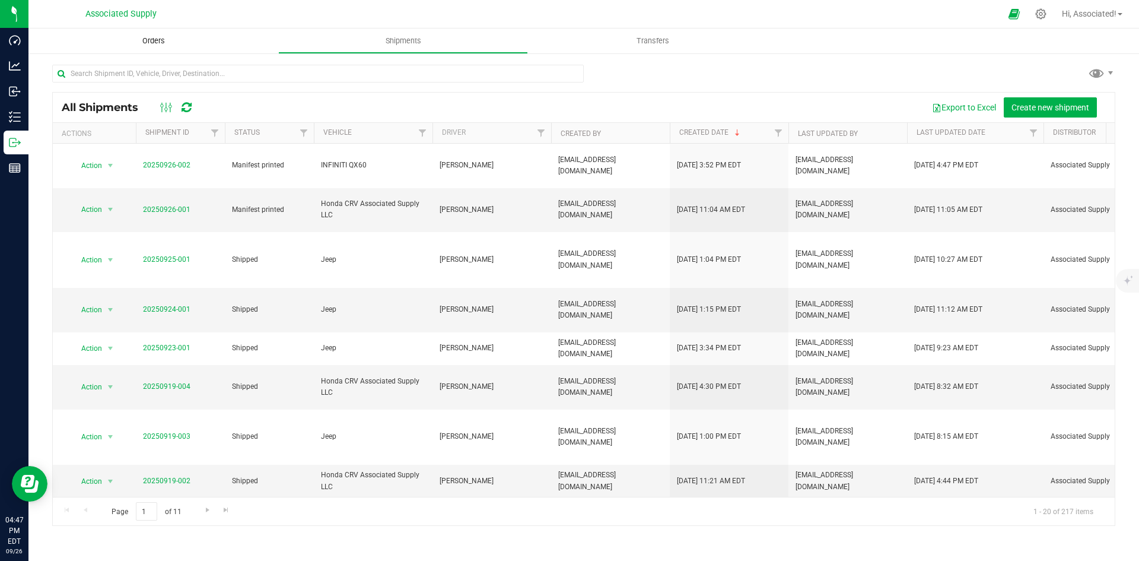
click at [150, 36] on span "Orders" at bounding box center [153, 41] width 55 height 11
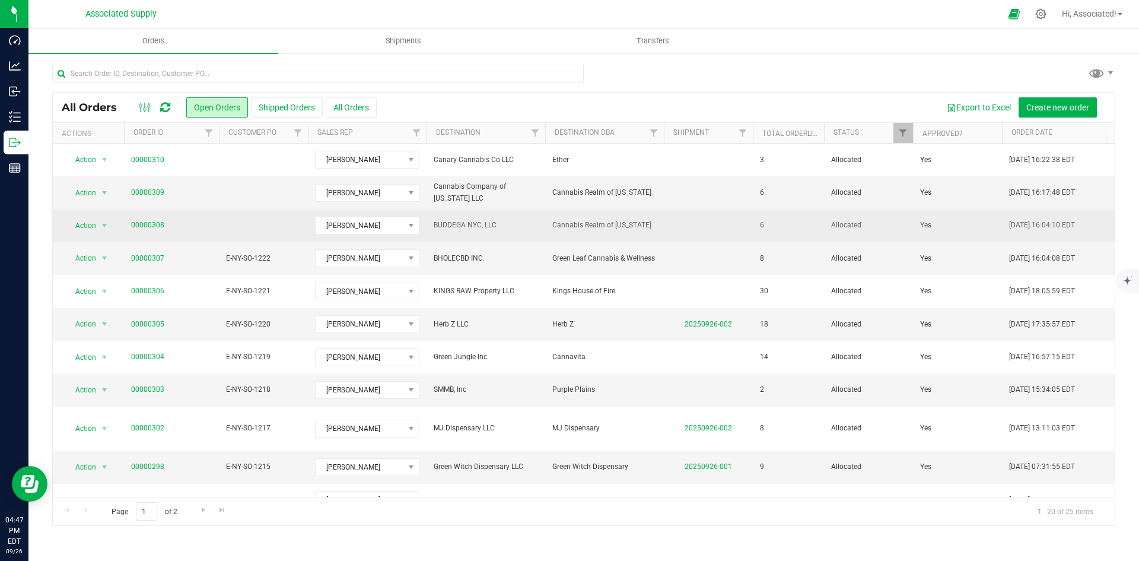
click at [289, 227] on td at bounding box center [263, 225] width 89 height 33
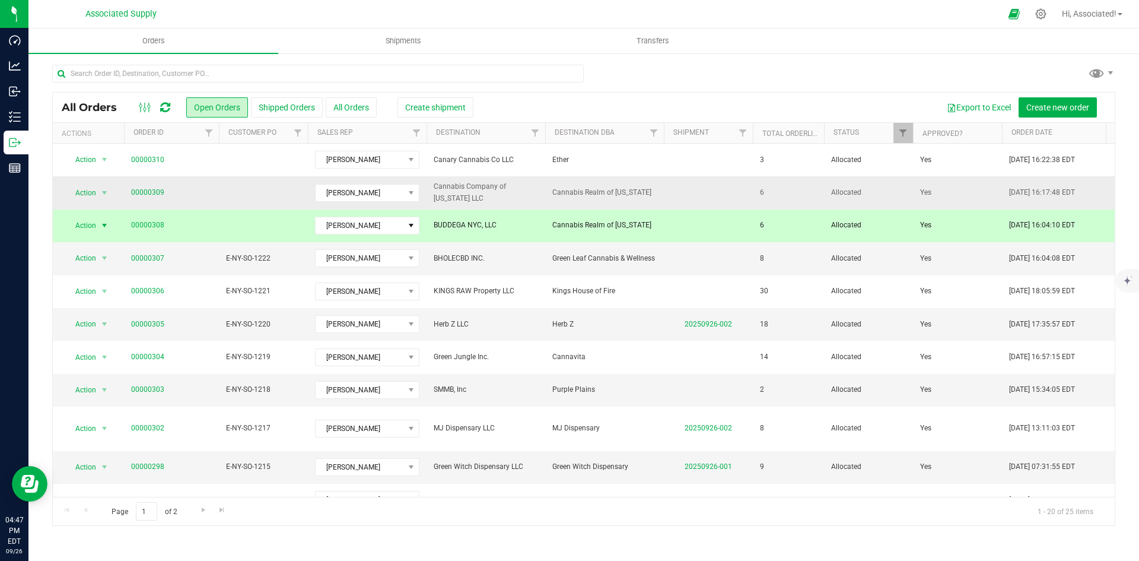
click at [275, 191] on td at bounding box center [263, 192] width 89 height 33
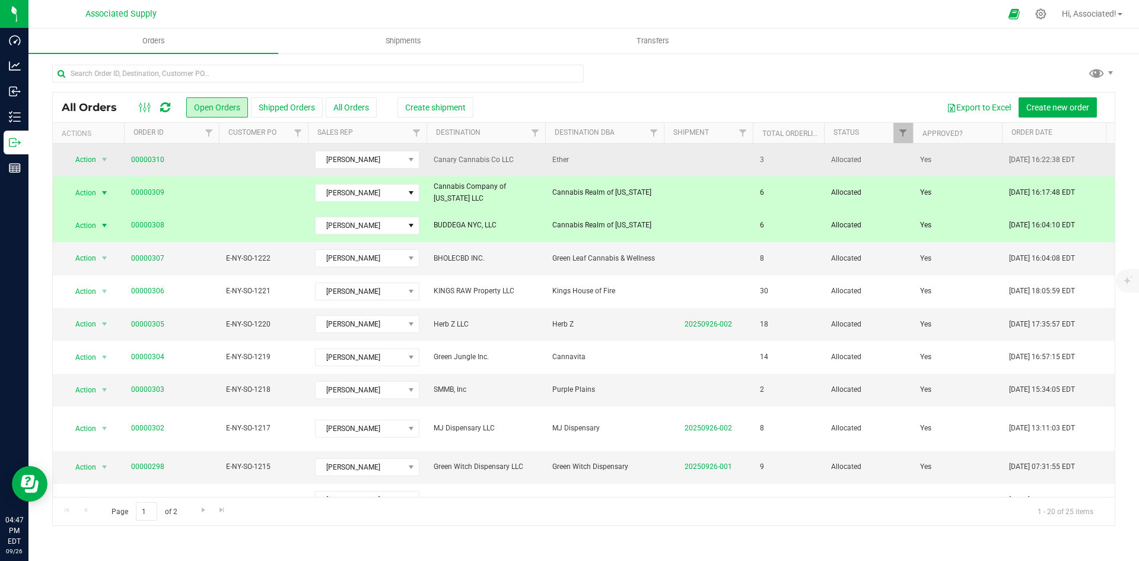
click at [264, 158] on td at bounding box center [263, 160] width 89 height 33
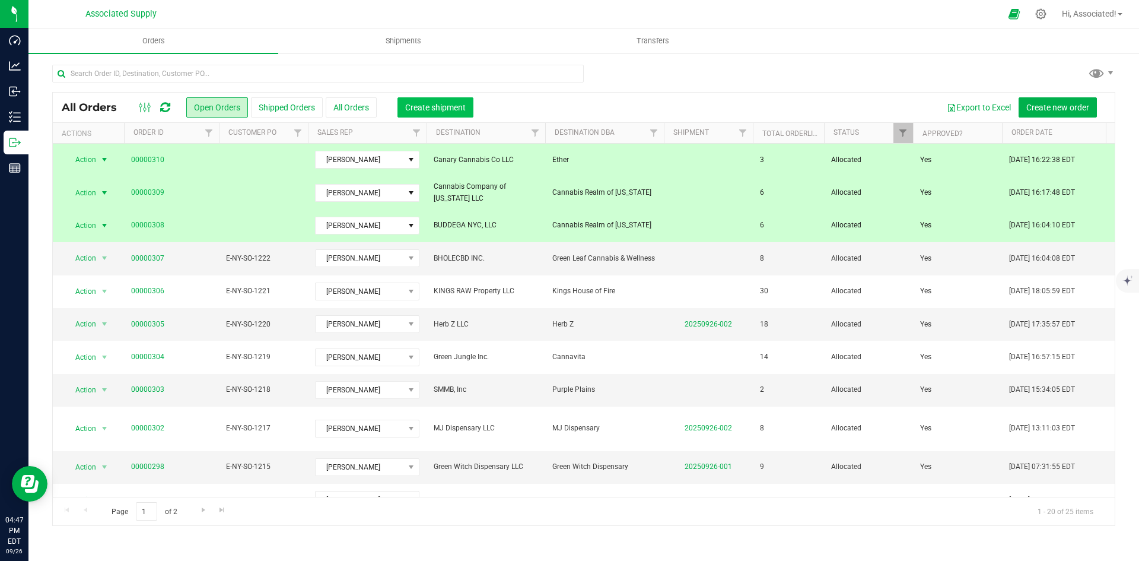
click at [448, 106] on span "Create shipment" at bounding box center [435, 107] width 61 height 9
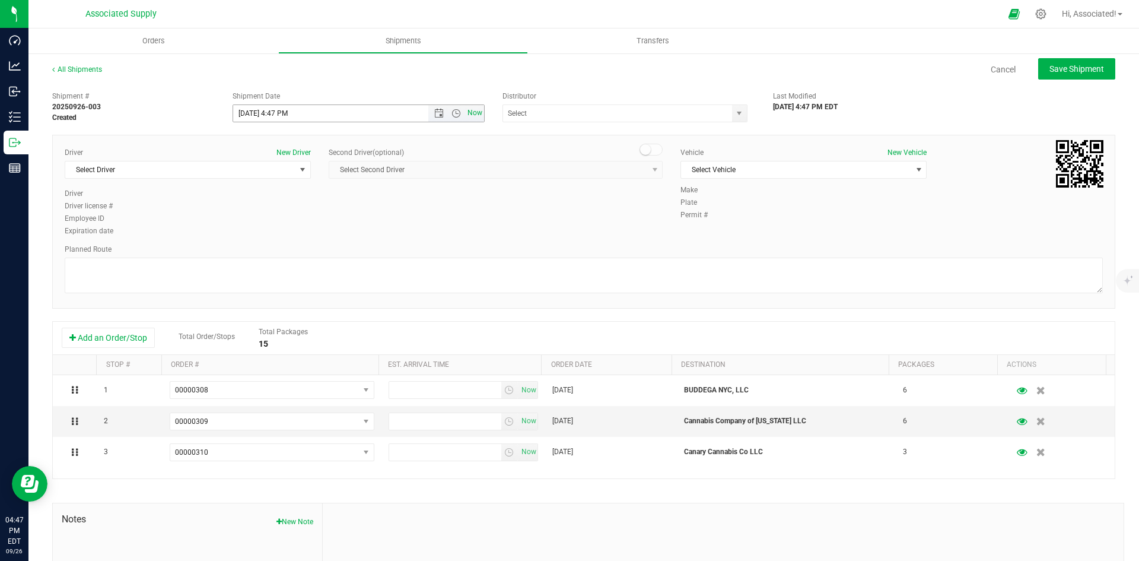
click at [469, 115] on span "Now" at bounding box center [475, 112] width 20 height 17
click at [434, 115] on span "Open the date view" at bounding box center [438, 113] width 9 height 9
click at [241, 250] on link "28" at bounding box center [241, 252] width 17 height 18
type input "9/28/2025 4:47 PM"
click at [230, 176] on span "Select Driver" at bounding box center [180, 169] width 230 height 17
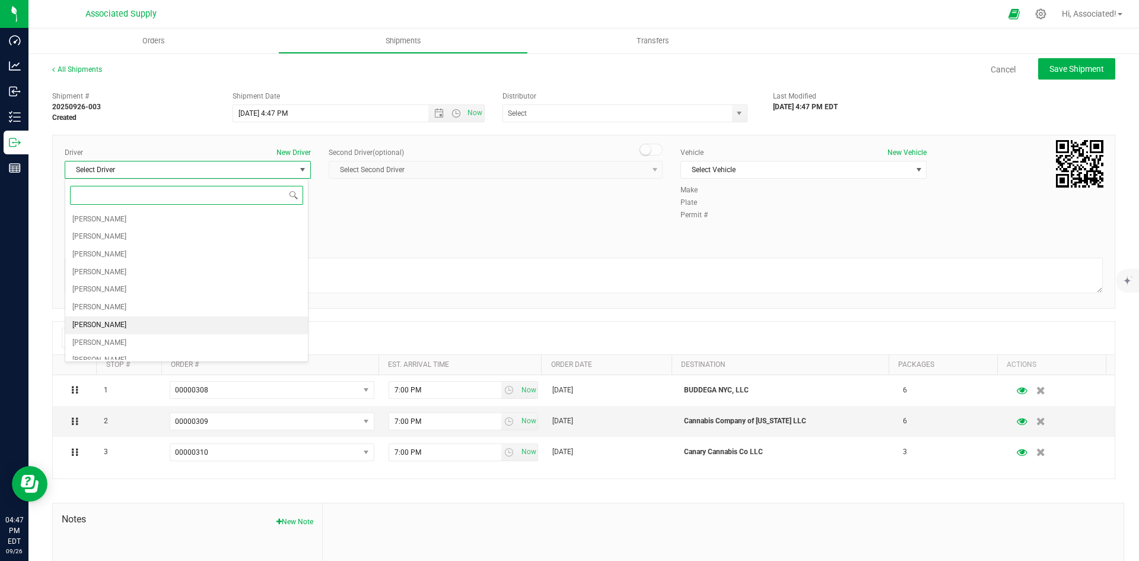
scroll to position [98, 0]
click at [116, 298] on li "[PERSON_NAME]" at bounding box center [186, 298] width 243 height 18
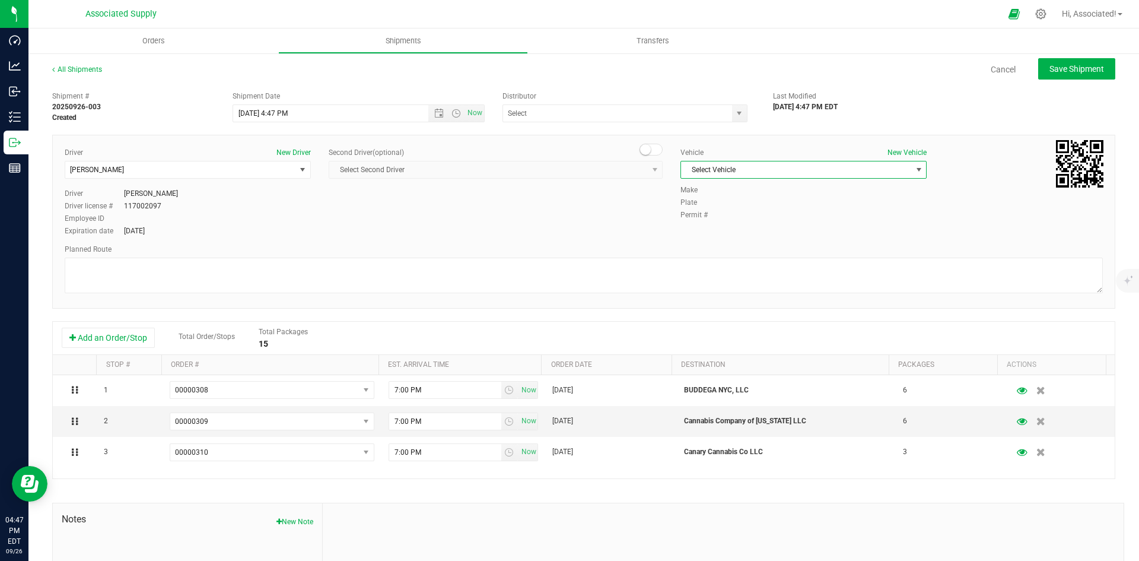
click at [871, 176] on span "Select Vehicle" at bounding box center [796, 169] width 230 height 17
click at [745, 226] on li "INFINITI QX60" at bounding box center [798, 227] width 243 height 18
click at [757, 170] on span "INFINITI QX60" at bounding box center [796, 169] width 230 height 17
click at [725, 248] on li "INFINITI QX60" at bounding box center [798, 245] width 243 height 18
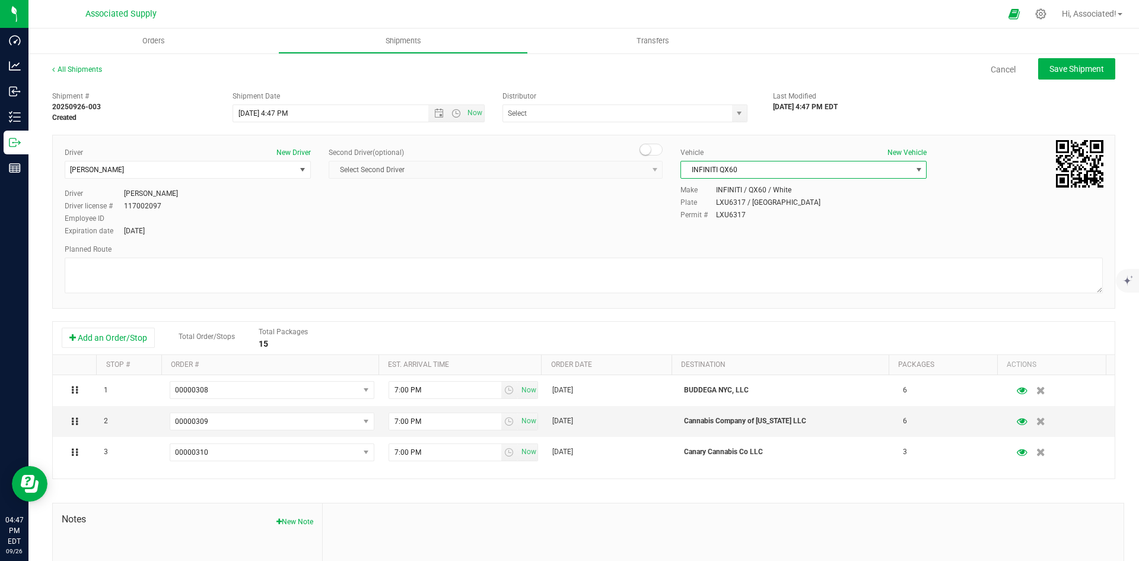
click at [561, 214] on div "Driver New Driver Kyle Solis Select Driver MICHAEL CALLARI Manuel Cortez Miguel…" at bounding box center [584, 192] width 1056 height 91
click at [575, 113] on input "text" at bounding box center [614, 113] width 222 height 17
click at [736, 110] on span "select" at bounding box center [739, 113] width 9 height 9
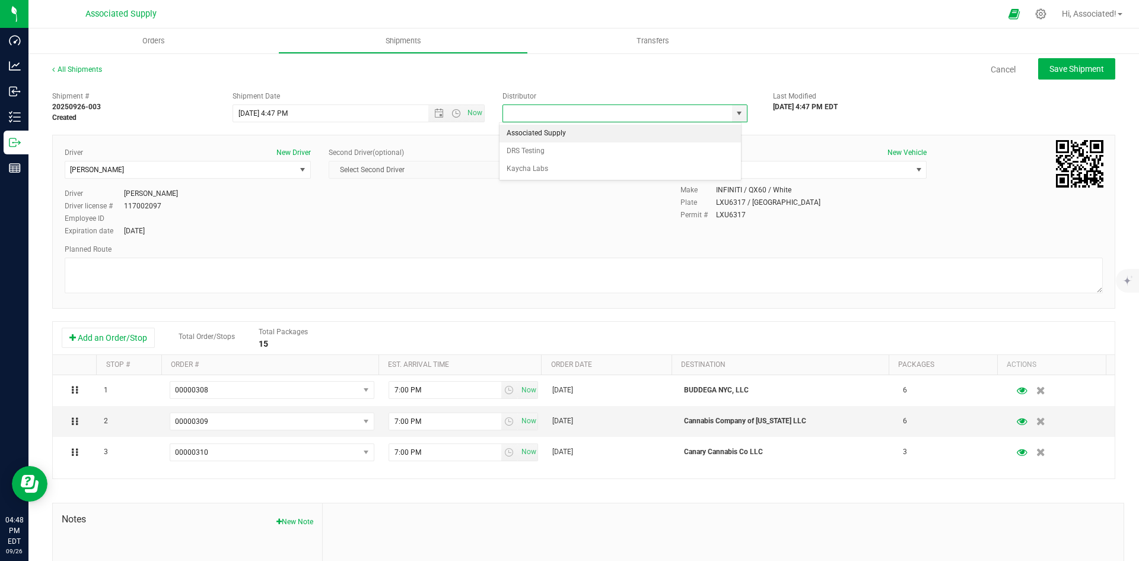
click at [544, 136] on li "Associated Supply" at bounding box center [621, 134] width 242 height 18
type input "Associated Supply"
click at [481, 201] on div "Driver New Driver Kyle Solis Select Driver MICHAEL CALLARI Manuel Cortez Miguel…" at bounding box center [584, 192] width 1056 height 91
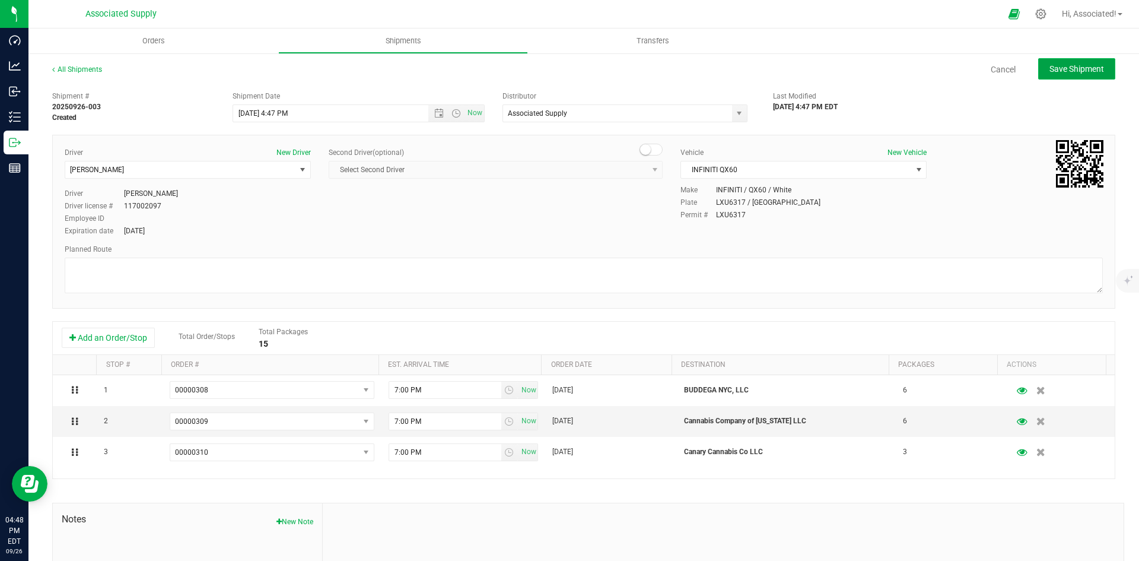
click at [1077, 70] on span "Save Shipment" at bounding box center [1077, 68] width 55 height 9
type input "9/28/2025 8:47 PM"
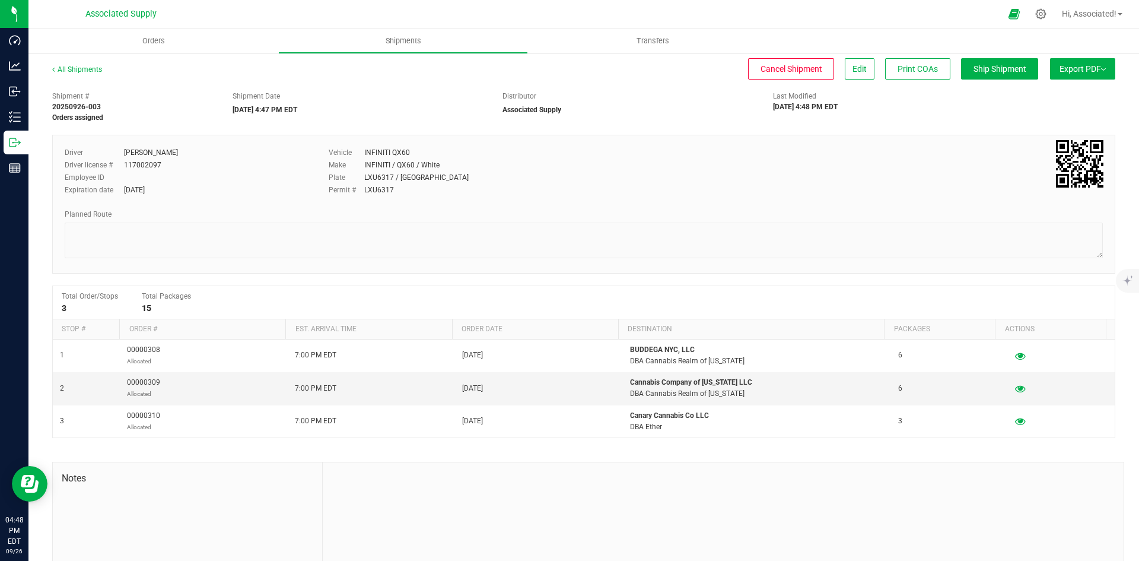
click at [1082, 65] on span "Export PDF" at bounding box center [1083, 68] width 46 height 9
click at [1055, 116] on span "Manifest by Lot" at bounding box center [1052, 113] width 49 height 8
click at [81, 66] on link "All Shipments" at bounding box center [77, 69] width 50 height 8
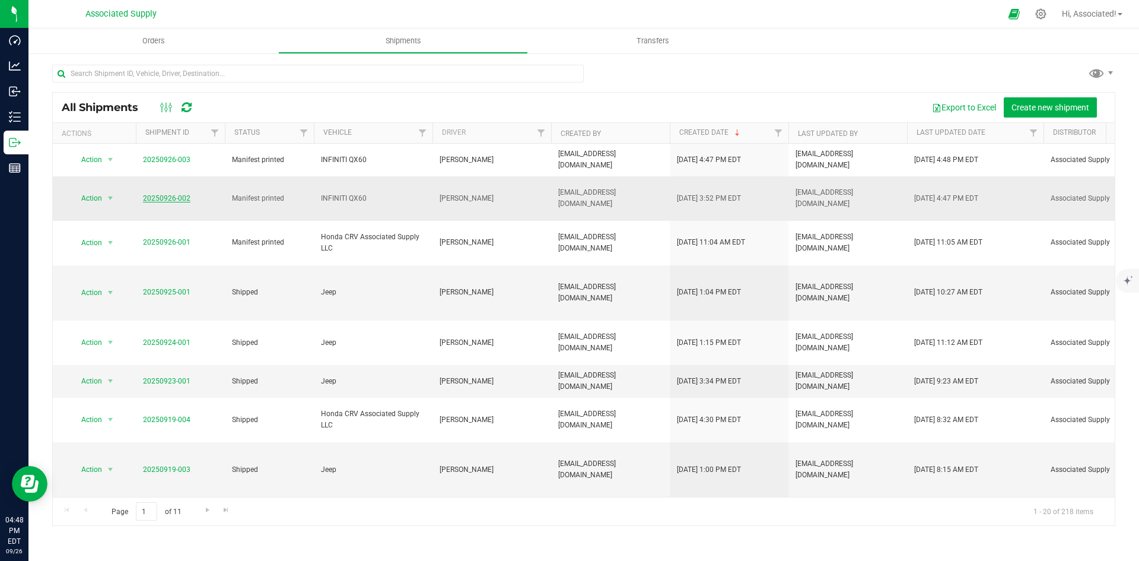
click at [168, 196] on link "20250926-002" at bounding box center [166, 198] width 47 height 8
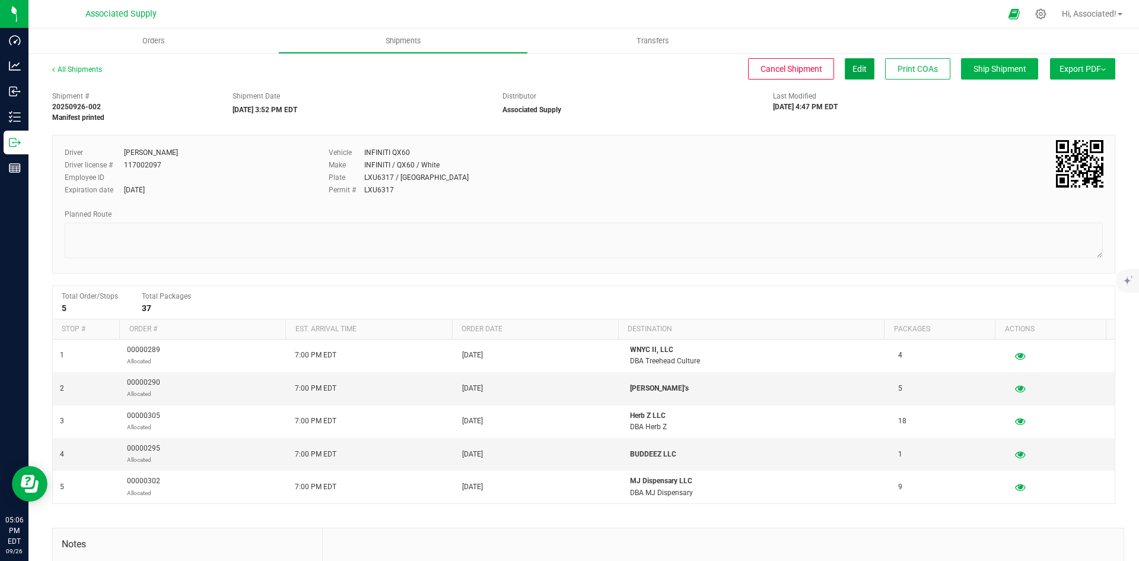
click at [855, 69] on span "Edit" at bounding box center [860, 68] width 14 height 9
click at [853, 68] on span "Edit" at bounding box center [860, 68] width 14 height 9
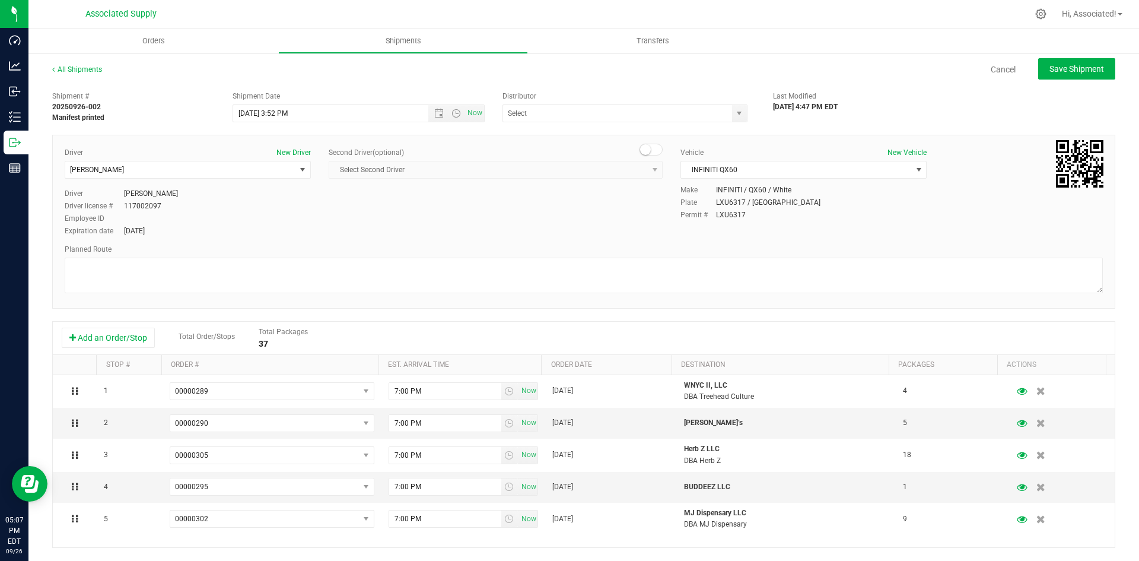
type input "Associated Supply"
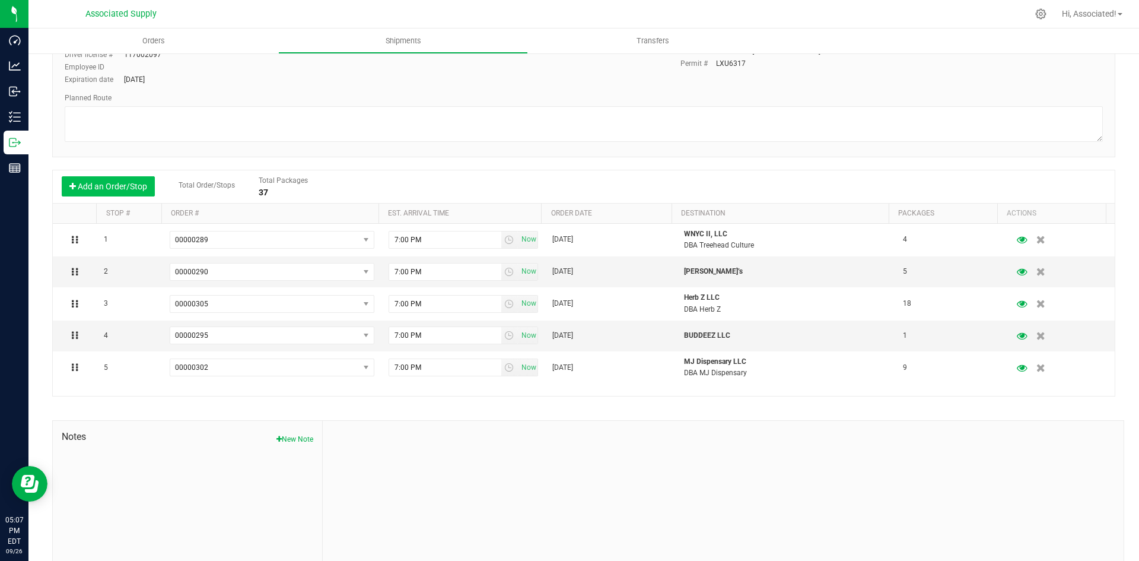
scroll to position [124, 0]
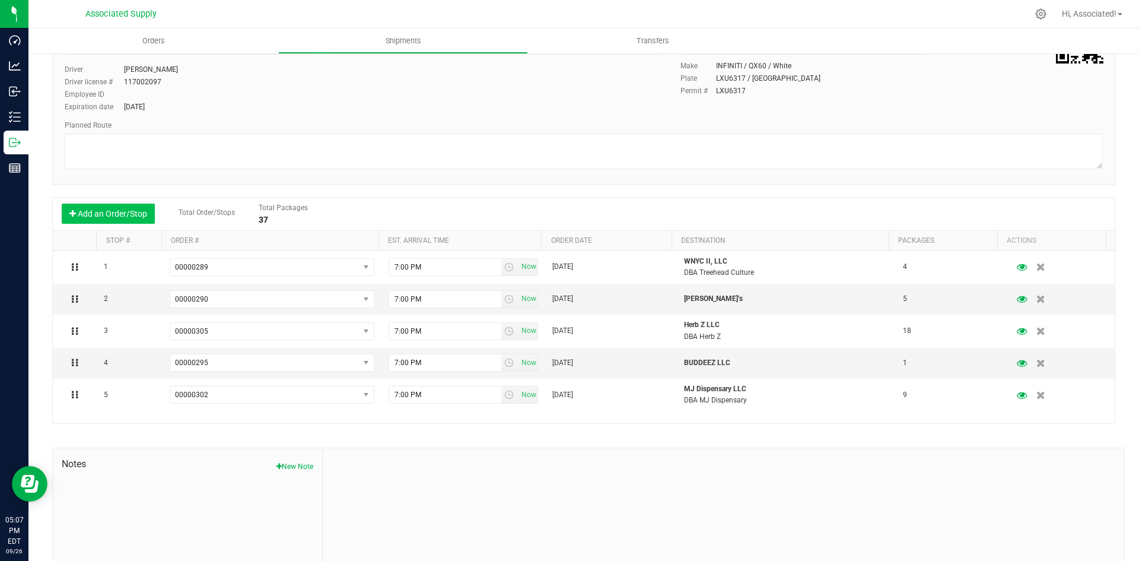
click at [87, 216] on button "Add an Order/Stop" at bounding box center [108, 214] width 93 height 20
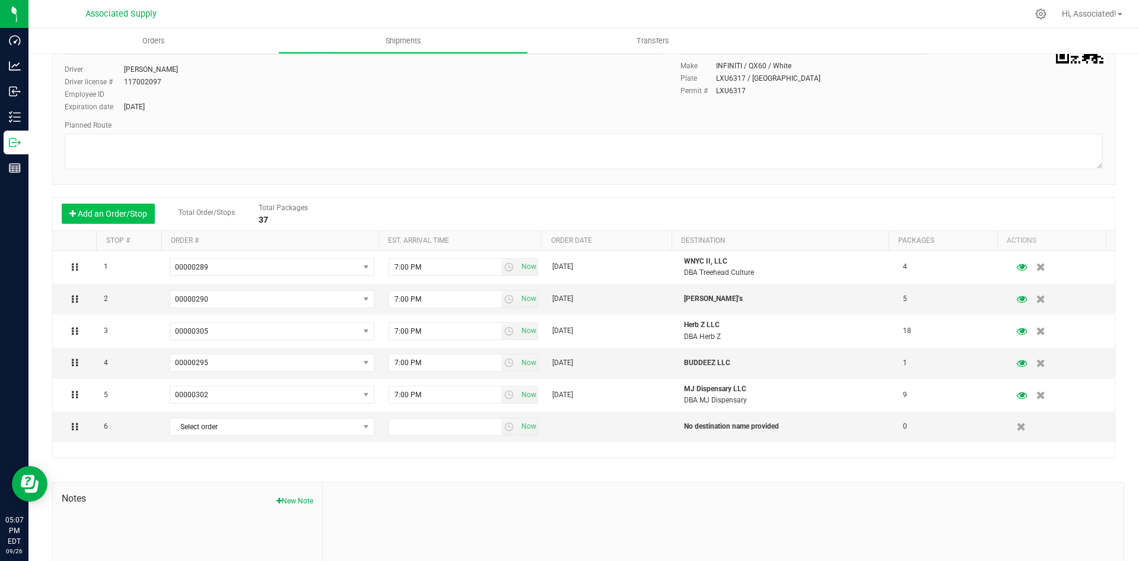
click at [112, 212] on button "Add an Order/Stop" at bounding box center [108, 214] width 93 height 20
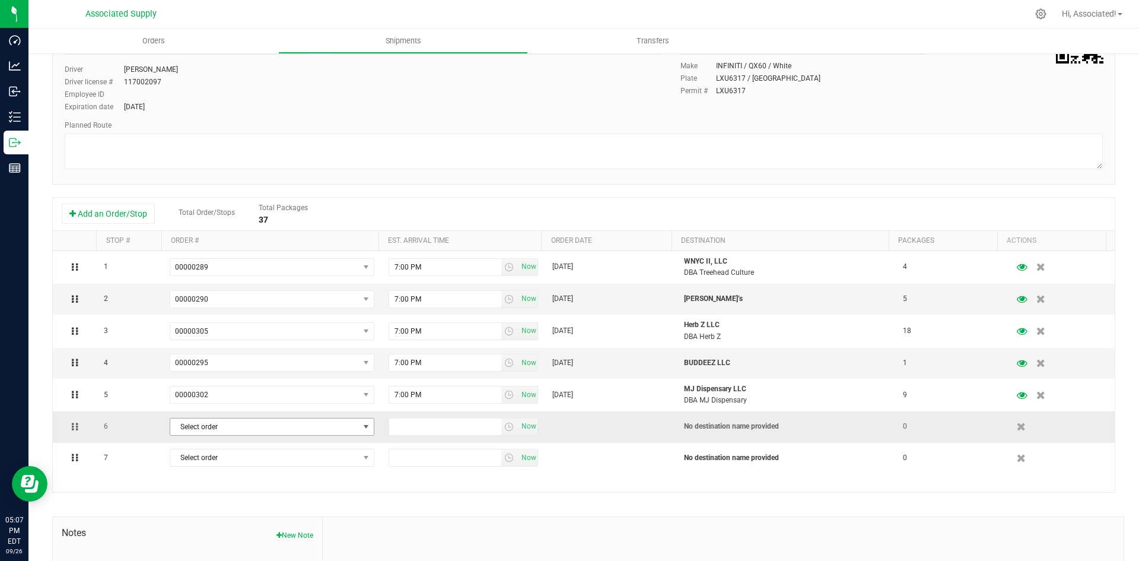
click at [270, 425] on span "Select order" at bounding box center [264, 426] width 189 height 17
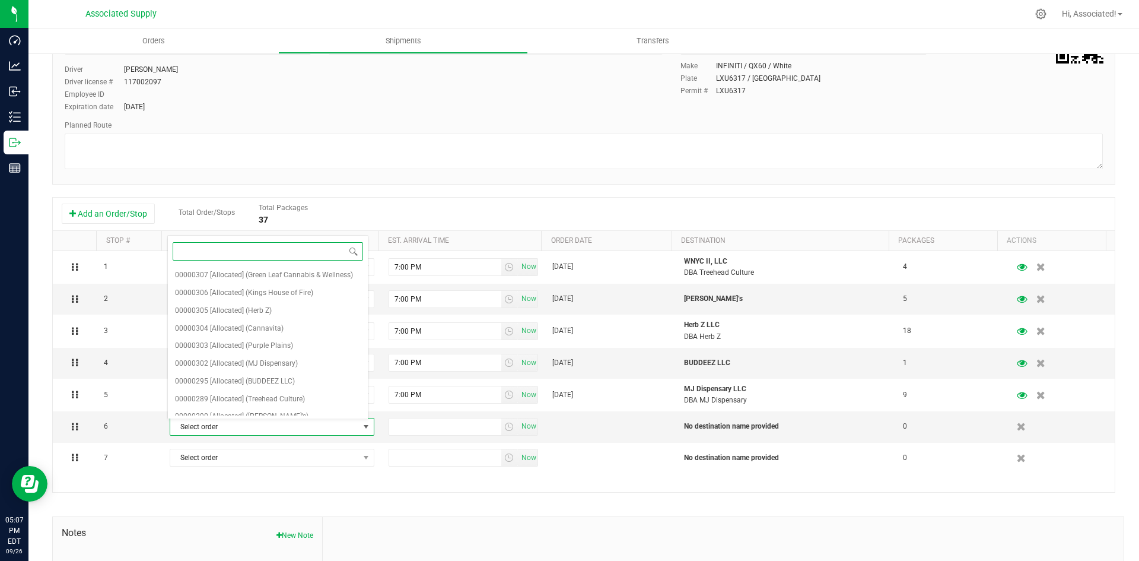
click at [253, 253] on input at bounding box center [268, 251] width 190 height 18
type input "277"
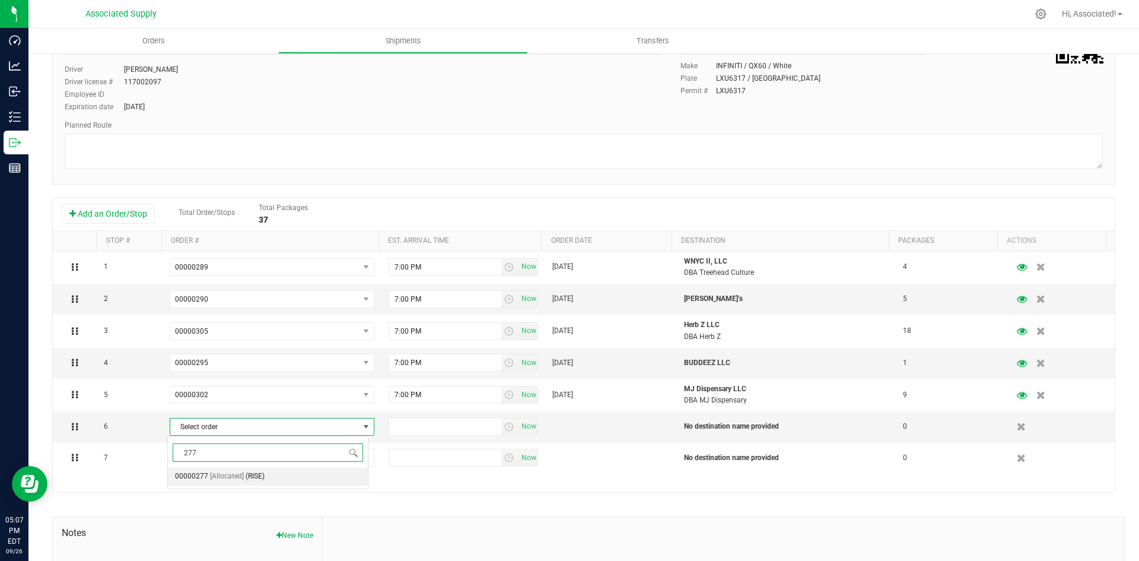
click at [277, 477] on li "00000277 [Allocated] (RISE)" at bounding box center [268, 477] width 200 height 18
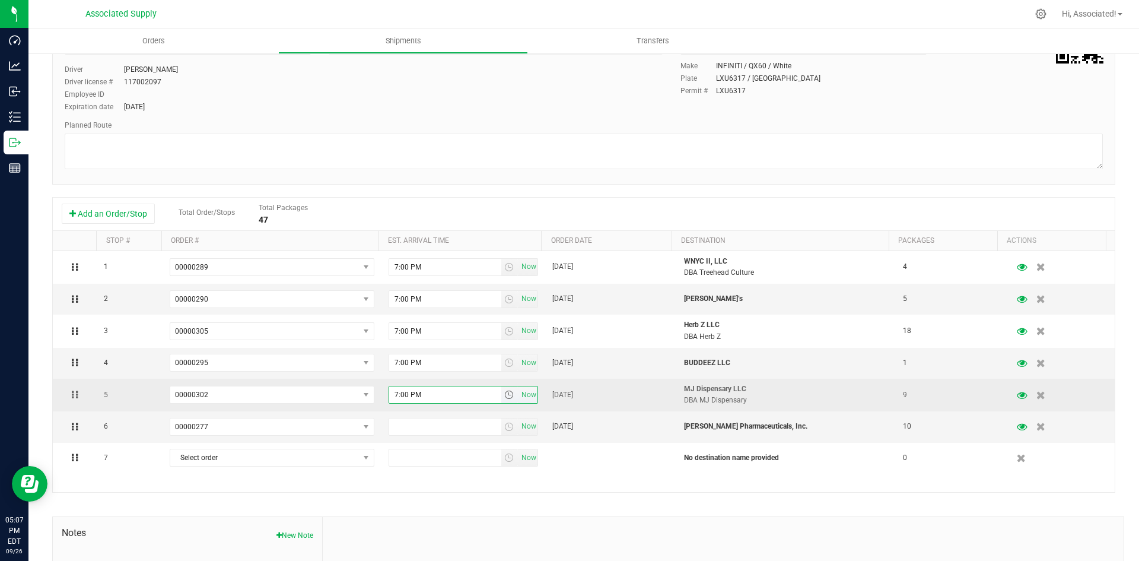
click at [421, 395] on input "7:00 PM" at bounding box center [445, 394] width 112 height 17
click at [422, 395] on input "7:00 PM" at bounding box center [445, 394] width 112 height 17
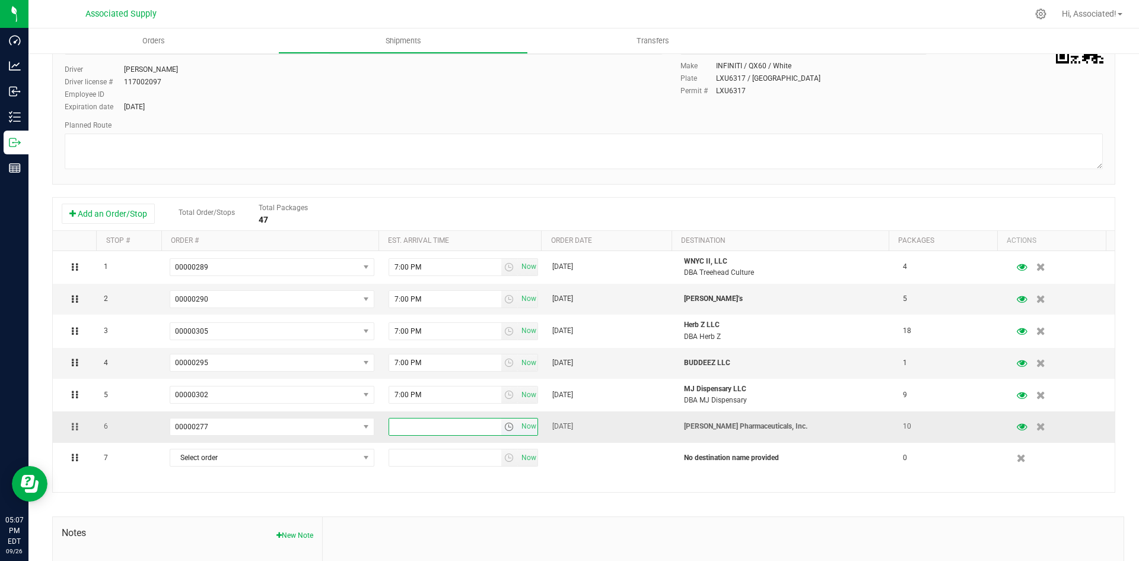
click at [423, 424] on input "text" at bounding box center [445, 426] width 112 height 17
paste input "7:00 PM"
type input "7:00 PM"
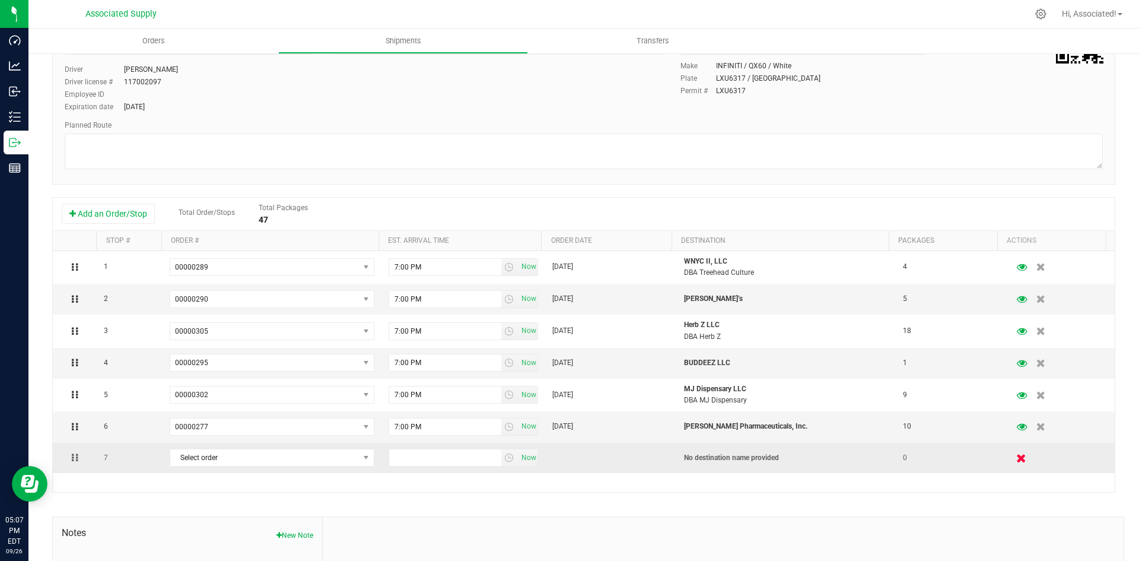
click at [1017, 459] on icon "button" at bounding box center [1022, 457] width 10 height 9
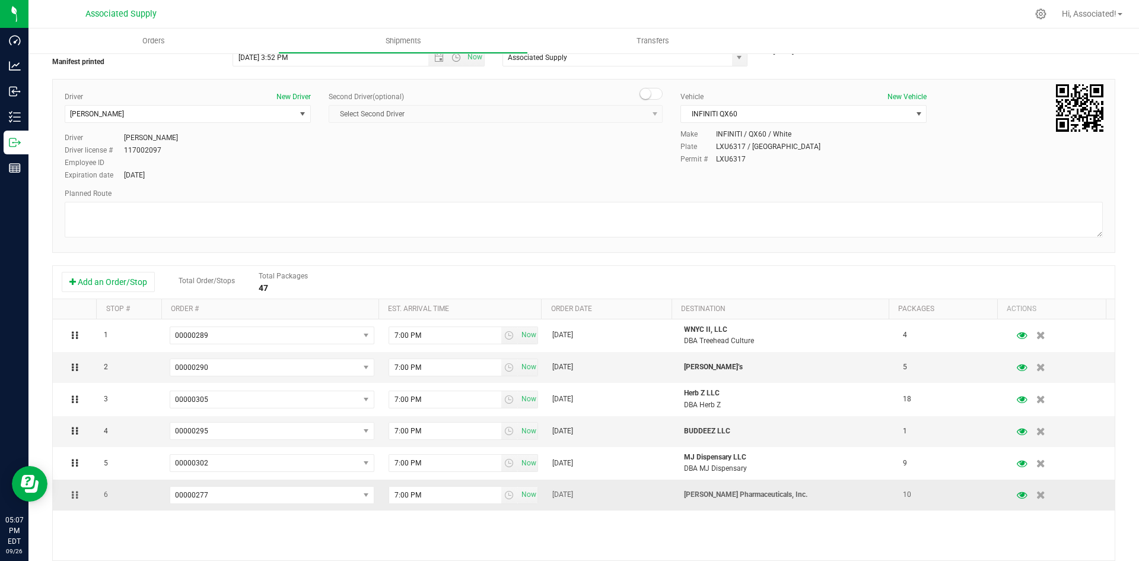
scroll to position [0, 0]
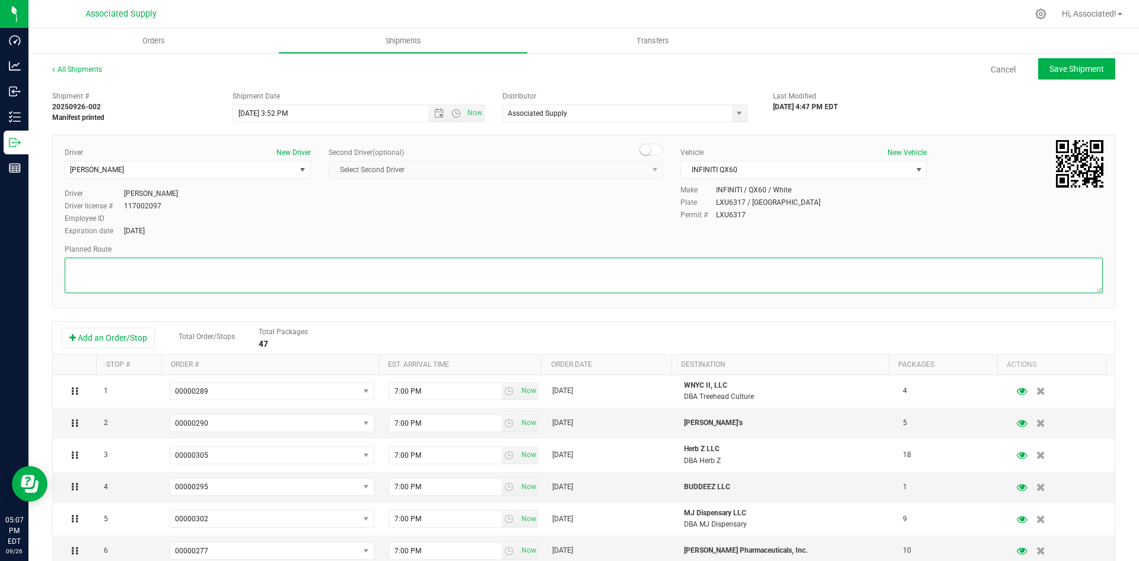
click at [811, 281] on textarea at bounding box center [584, 276] width 1038 height 36
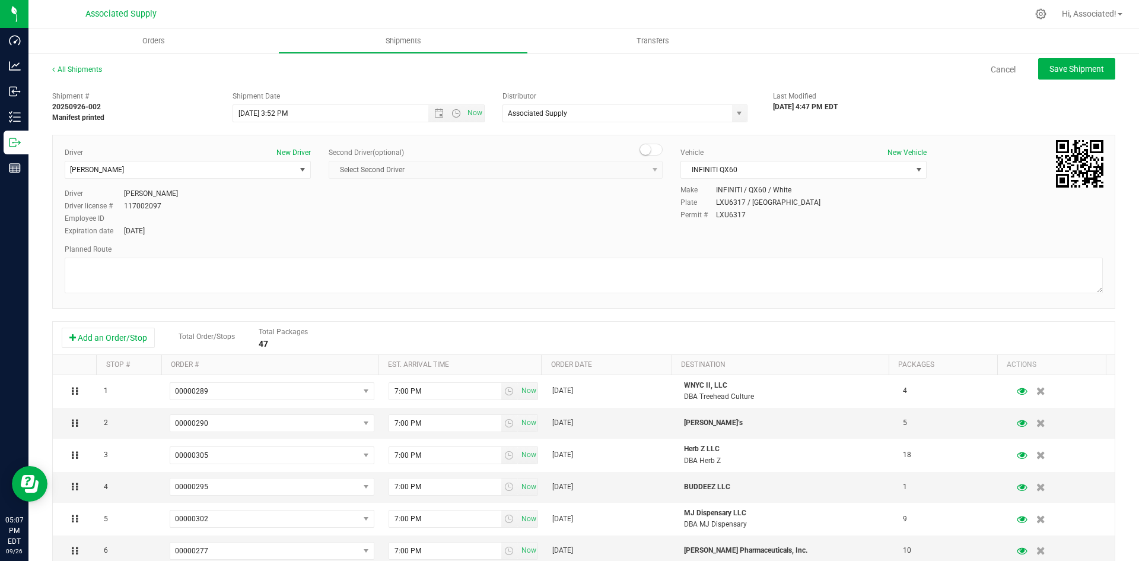
click at [920, 214] on div "Permit # LXU6317" at bounding box center [892, 214] width 423 height 11
click at [1068, 70] on span "Save Shipment" at bounding box center [1077, 68] width 55 height 9
type input "[DATE] 7:52 PM"
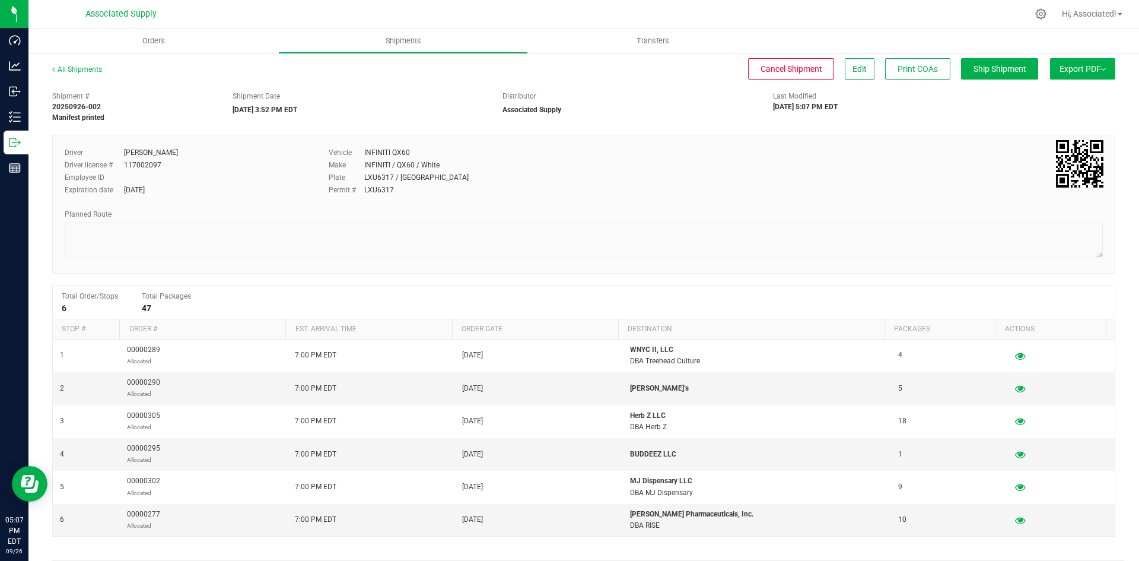
click at [1090, 73] on span "Export PDF" at bounding box center [1083, 68] width 46 height 9
click at [1042, 110] on span "Manifest by Lot" at bounding box center [1052, 113] width 49 height 8
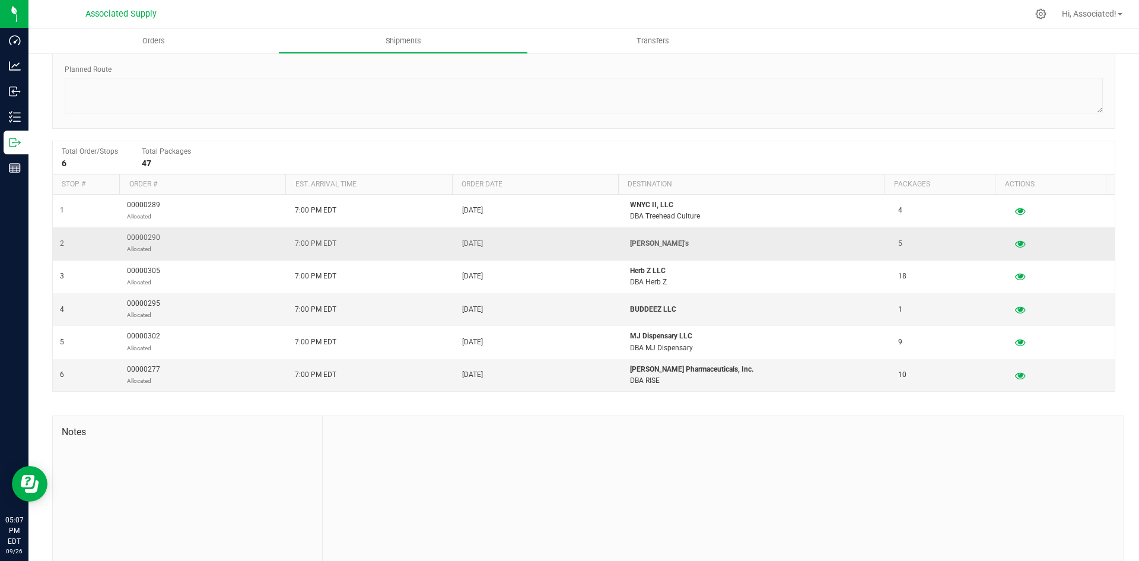
scroll to position [172, 0]
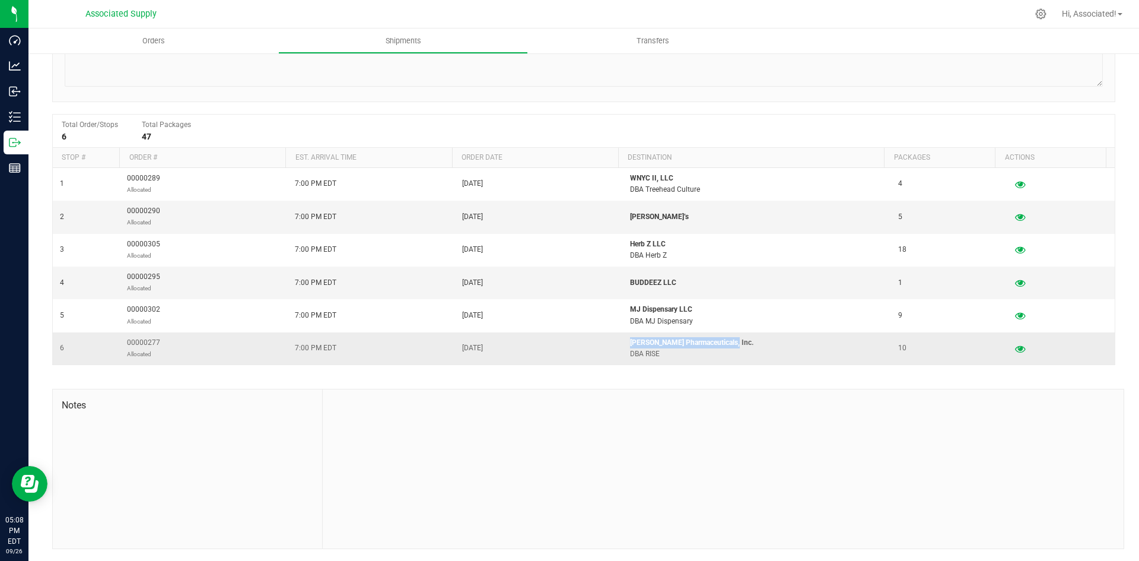
drag, startPoint x: 726, startPoint y: 344, endPoint x: 620, endPoint y: 345, distance: 105.6
click at [630, 345] on p "[PERSON_NAME] Pharmaceuticals, Inc." at bounding box center [757, 342] width 254 height 11
copy p "[PERSON_NAME] Pharmaceuticals, Inc."
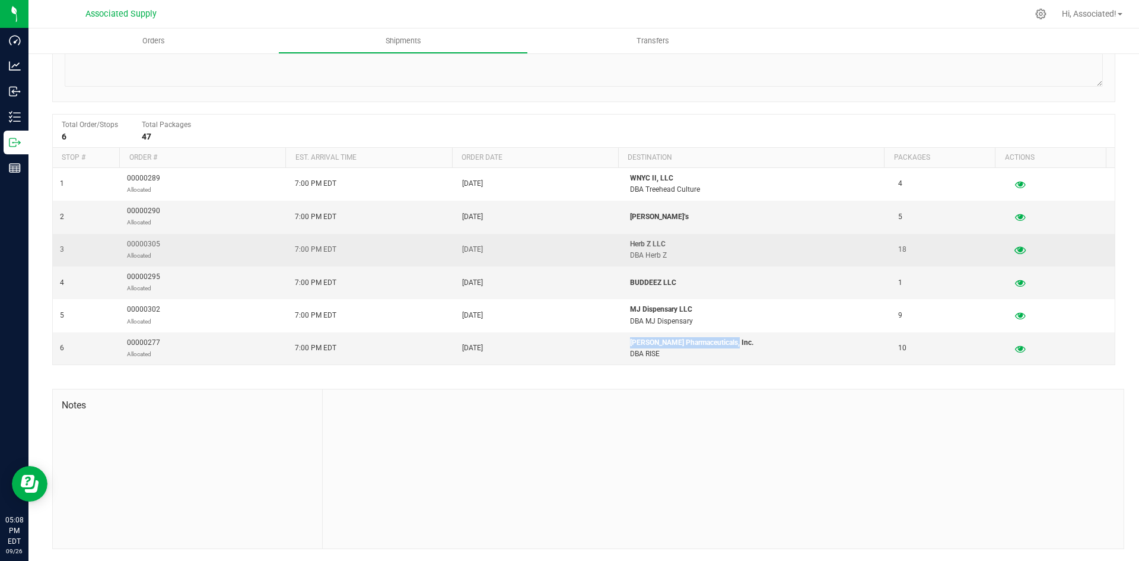
click at [1015, 248] on icon "button" at bounding box center [1020, 250] width 11 height 8
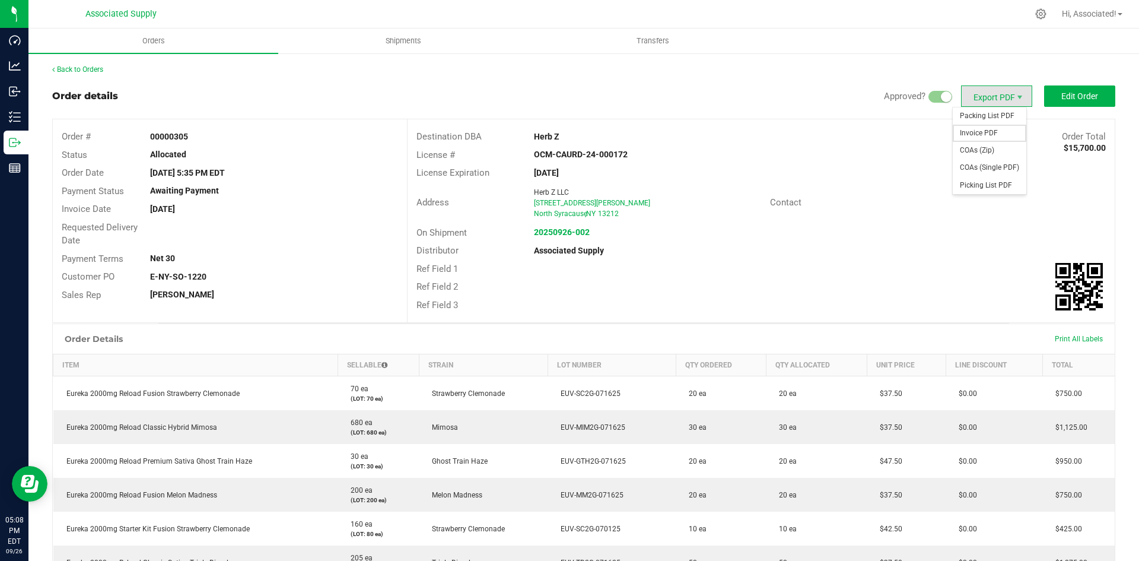
click at [984, 136] on span "Invoice PDF" at bounding box center [990, 133] width 74 height 17
click at [78, 73] on link "Back to Orders" at bounding box center [77, 69] width 51 height 8
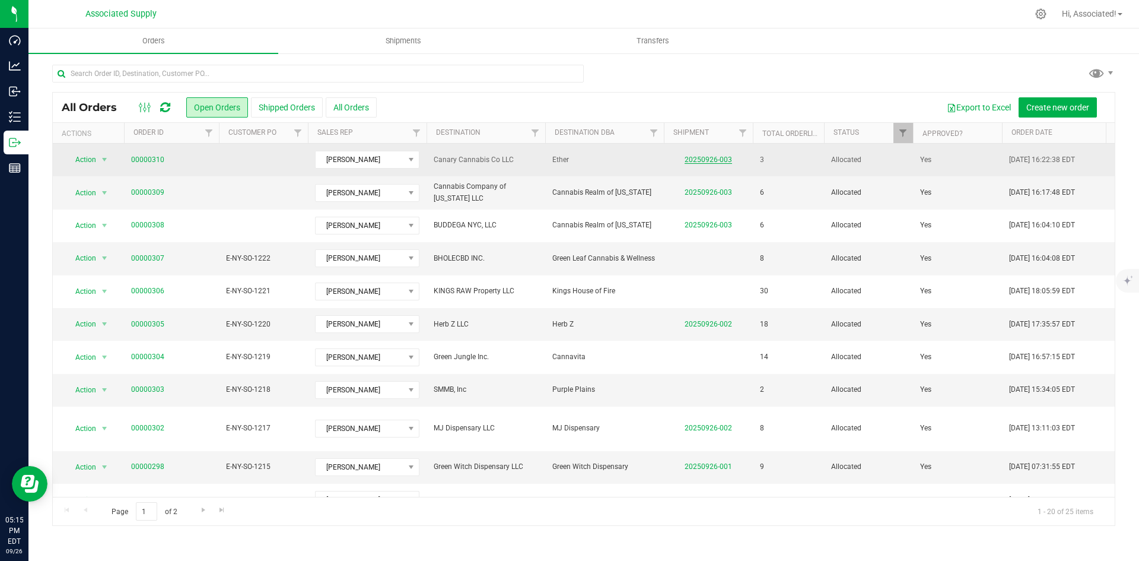
click at [718, 161] on link "20250926-003" at bounding box center [708, 159] width 47 height 8
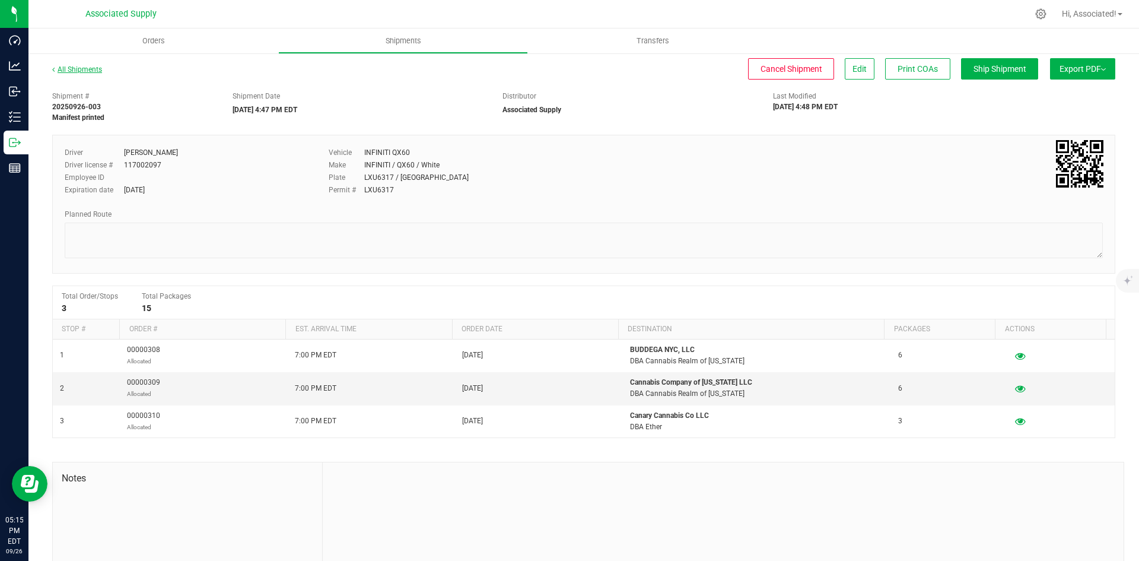
click at [78, 72] on link "All Shipments" at bounding box center [77, 69] width 50 height 8
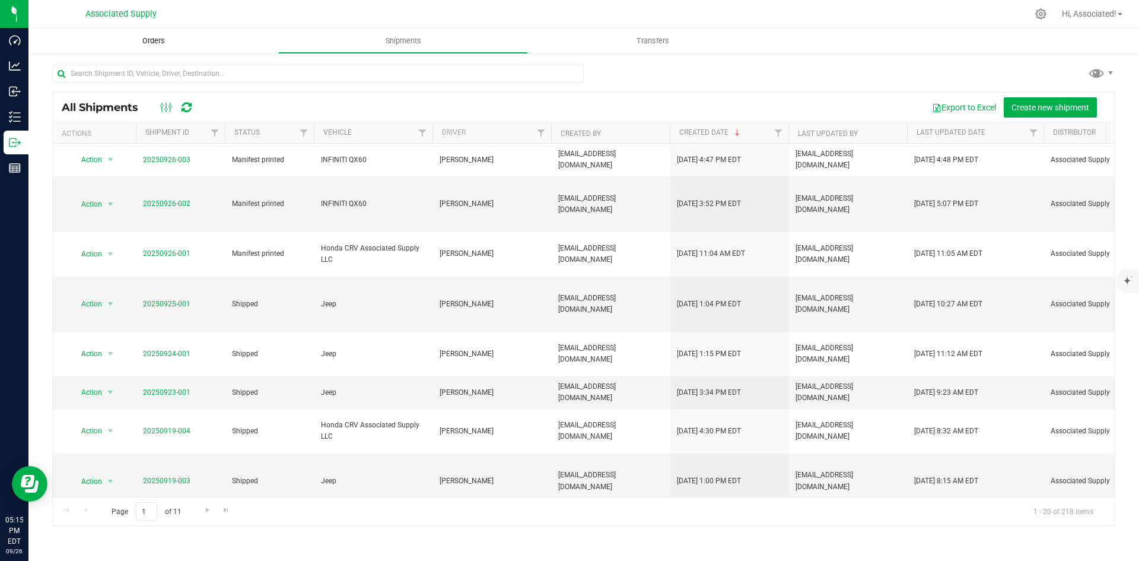
click at [154, 39] on span "Orders" at bounding box center [153, 41] width 55 height 11
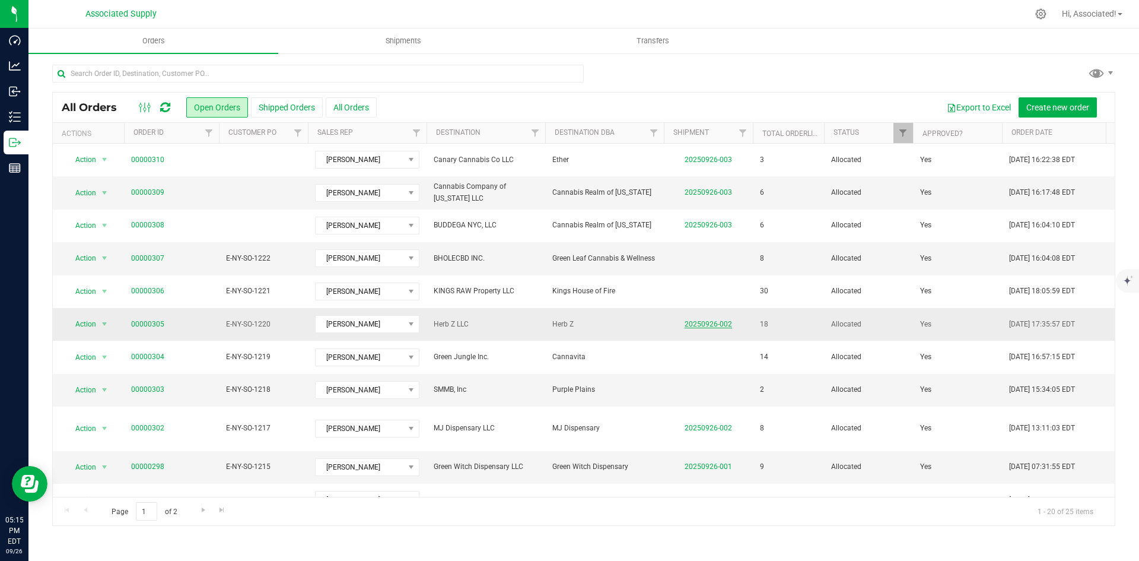
click at [713, 320] on link "20250926-002" at bounding box center [708, 324] width 47 height 8
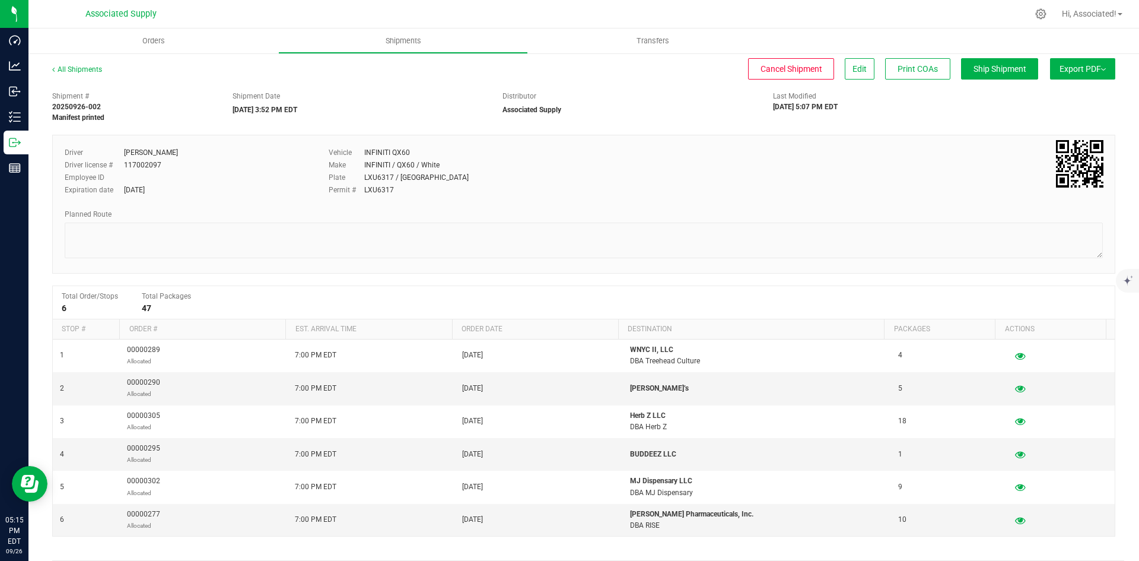
scroll to position [172, 0]
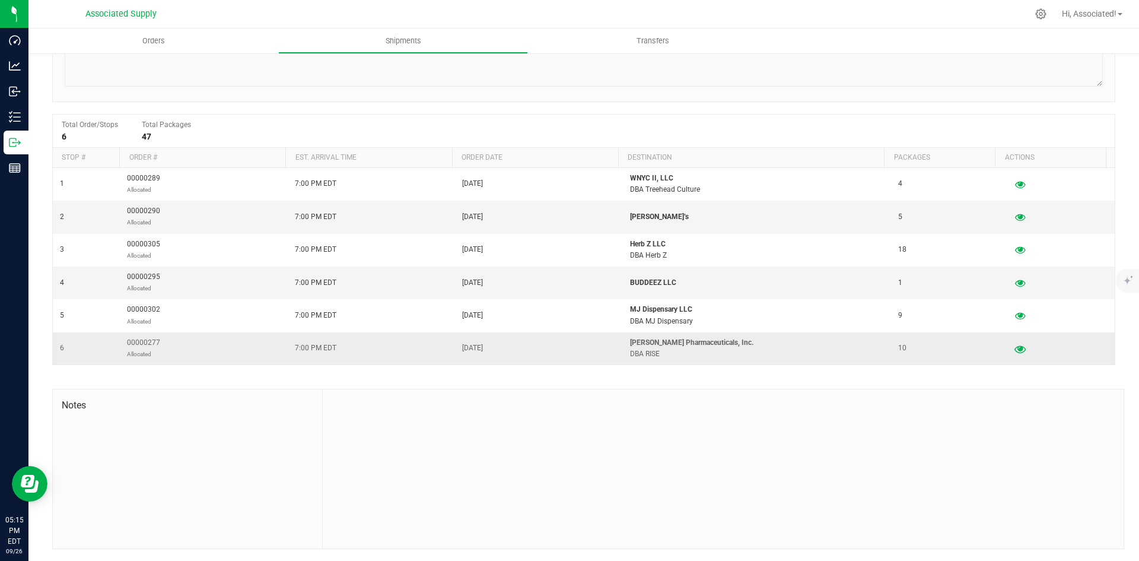
click at [1015, 348] on icon "button" at bounding box center [1020, 348] width 11 height 8
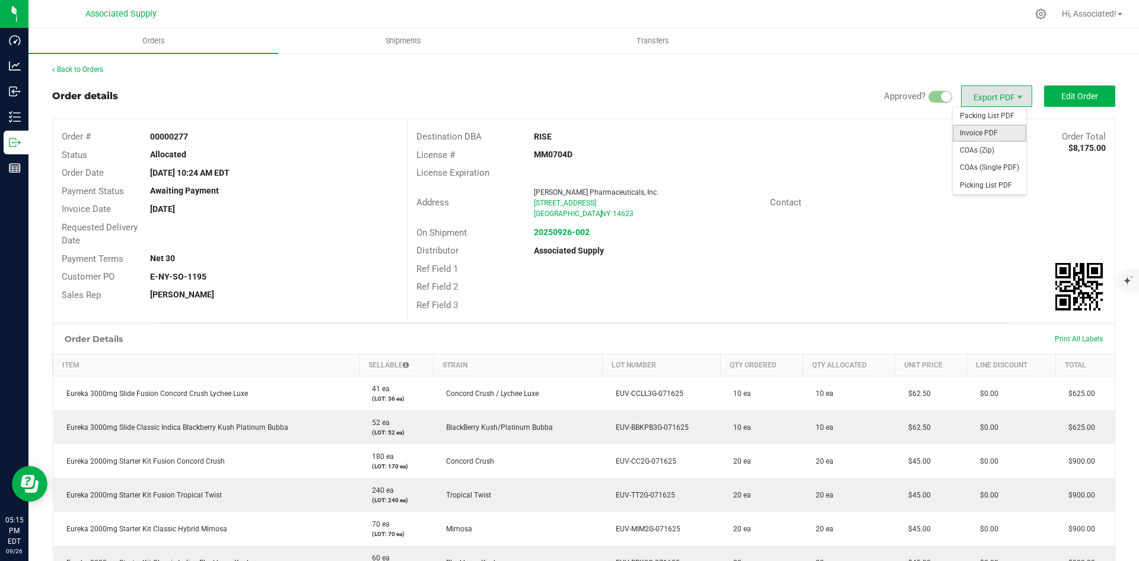
click at [988, 134] on span "Invoice PDF" at bounding box center [990, 133] width 74 height 17
